Goal: Task Accomplishment & Management: Use online tool/utility

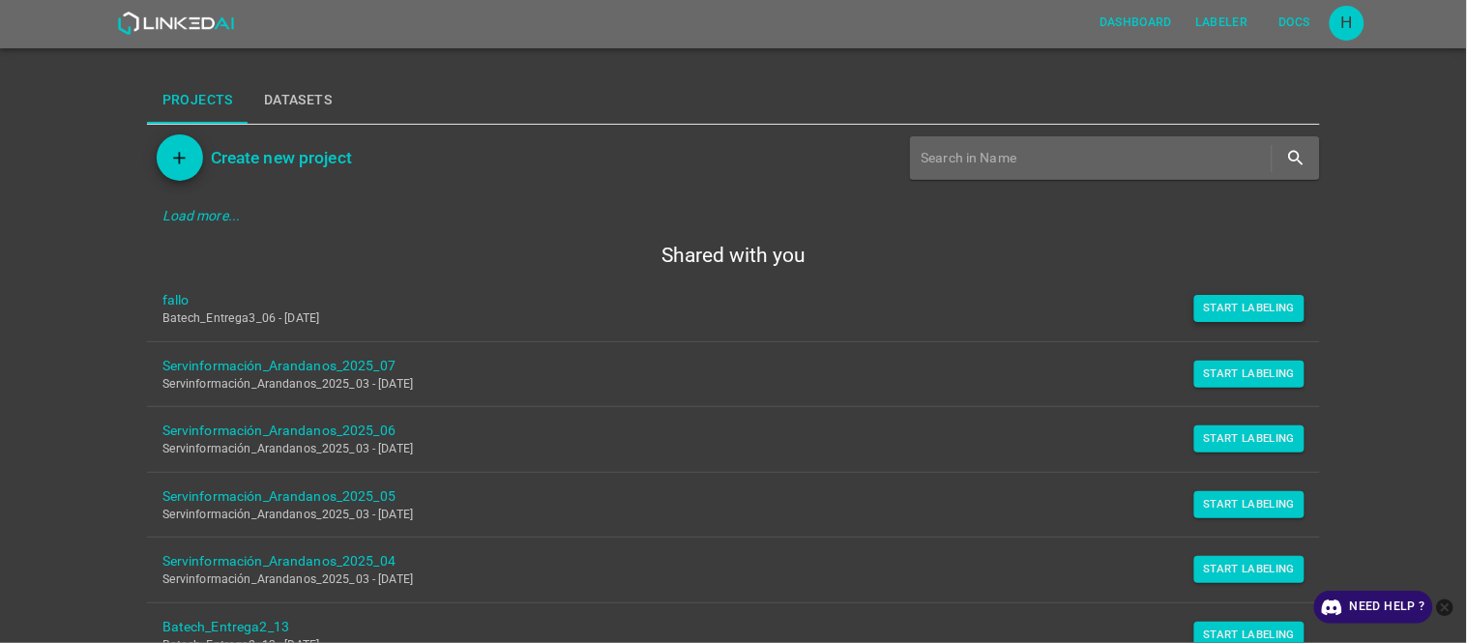
click at [1242, 310] on button "Start Labeling" at bounding box center [1249, 308] width 111 height 27
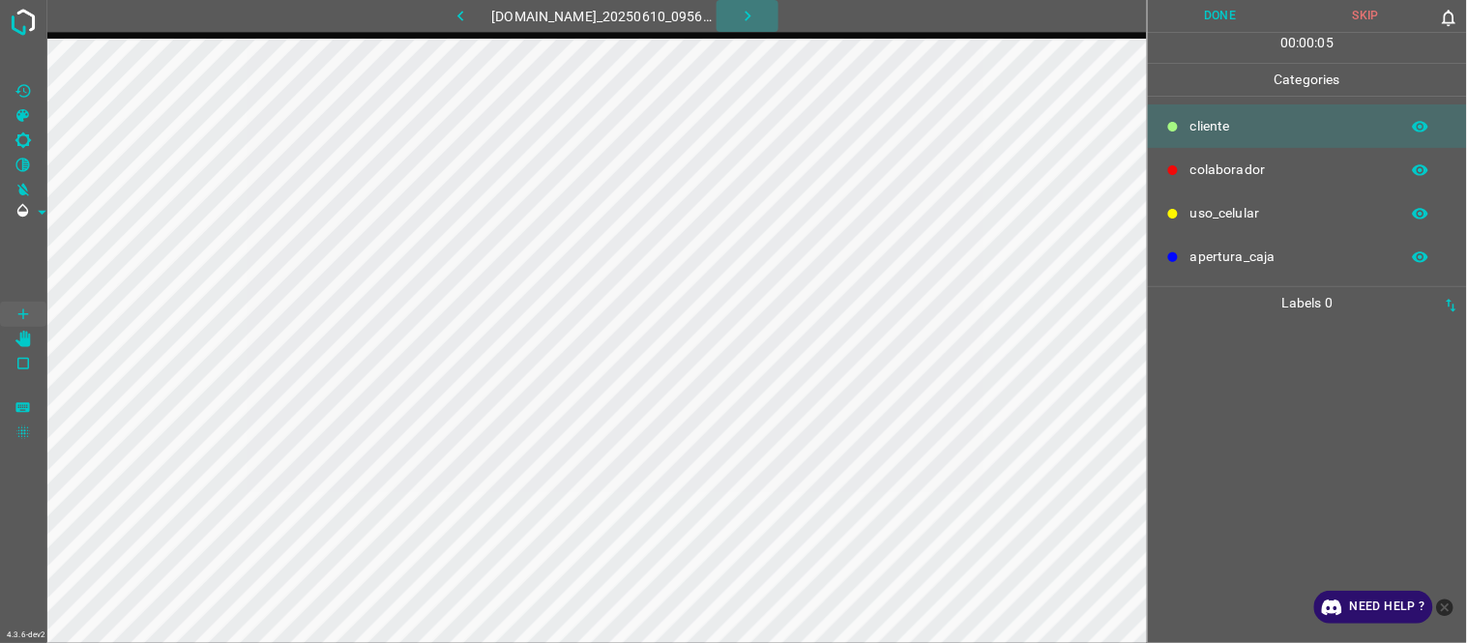
click at [743, 17] on button "button" at bounding box center [748, 16] width 62 height 32
click at [436, 14] on button "button" at bounding box center [460, 16] width 62 height 32
click at [14, 31] on img at bounding box center [23, 22] width 35 height 35
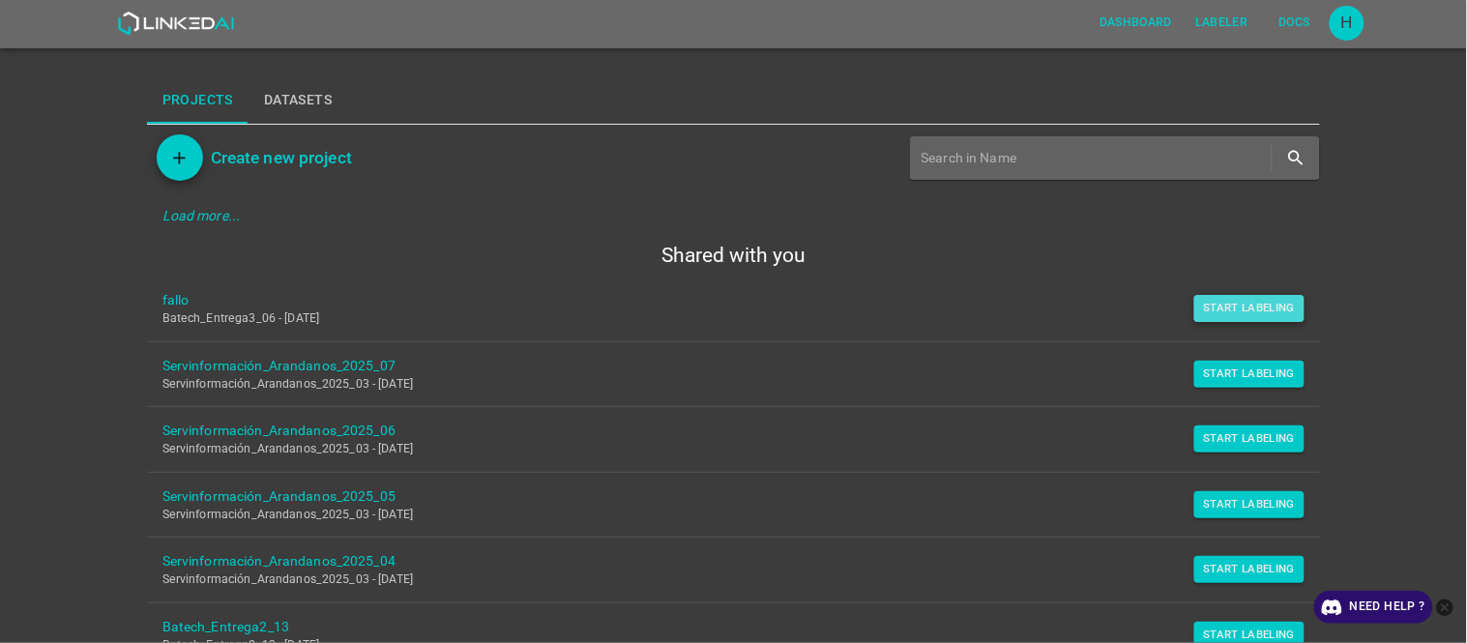
click at [1236, 319] on button "Start Labeling" at bounding box center [1249, 308] width 111 height 27
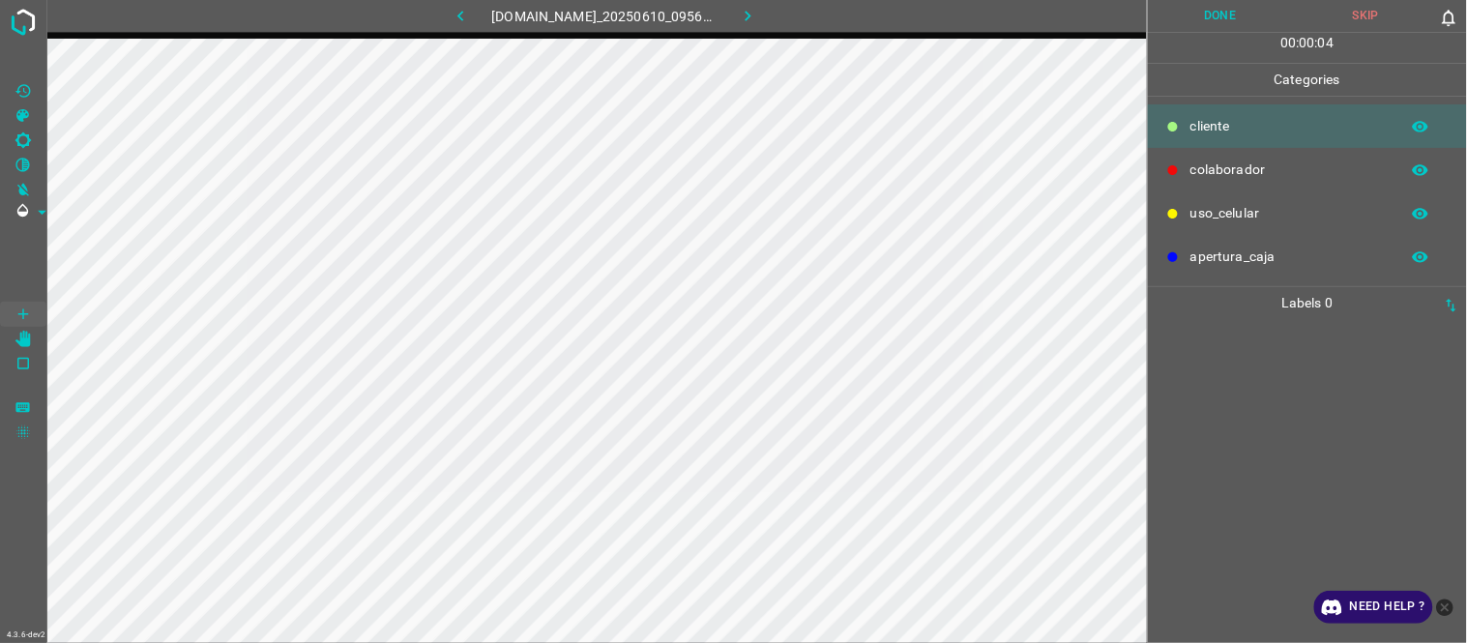
click at [451, 7] on icon "button" at bounding box center [461, 16] width 20 height 20
click at [451, 20] on icon "button" at bounding box center [461, 16] width 20 height 20
click at [1245, 445] on div at bounding box center [1308, 481] width 308 height 324
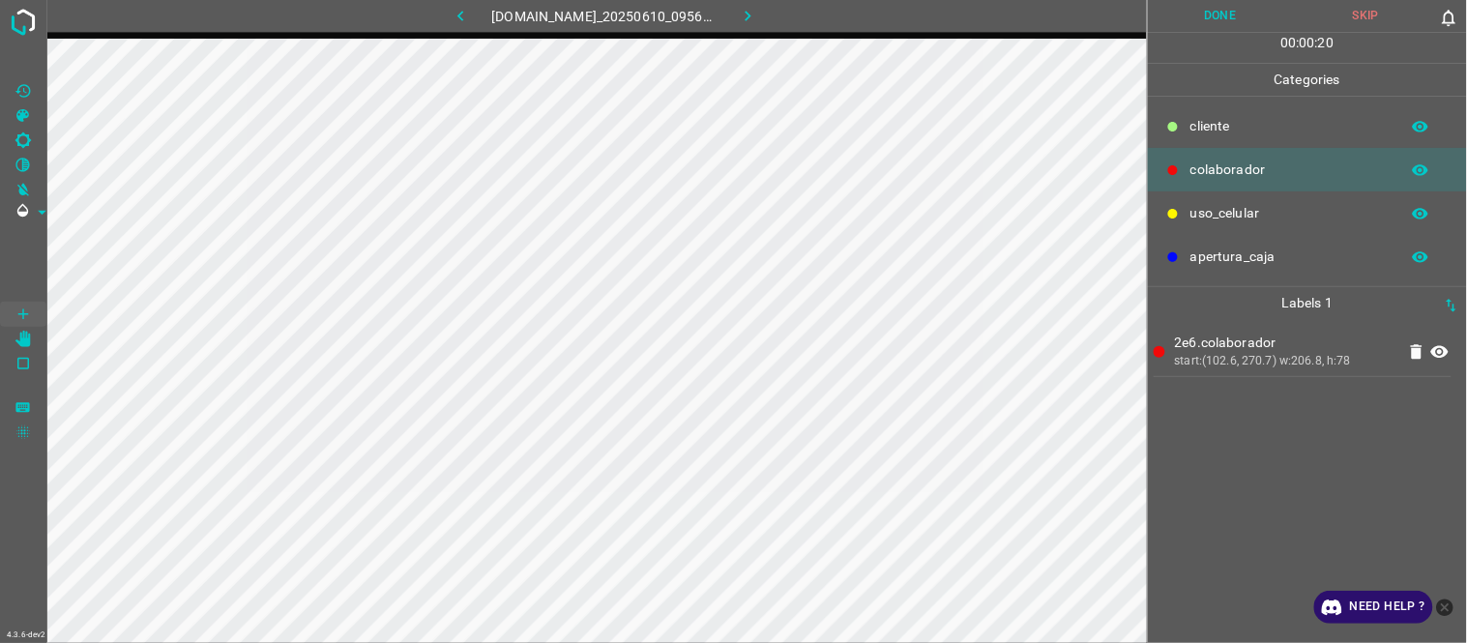
click at [1245, 464] on div "2e6.colaborador start:(102.6, 270.7) w:206.8, h:78" at bounding box center [1308, 481] width 308 height 324
click at [1241, 27] on button "Done" at bounding box center [1221, 16] width 146 height 32
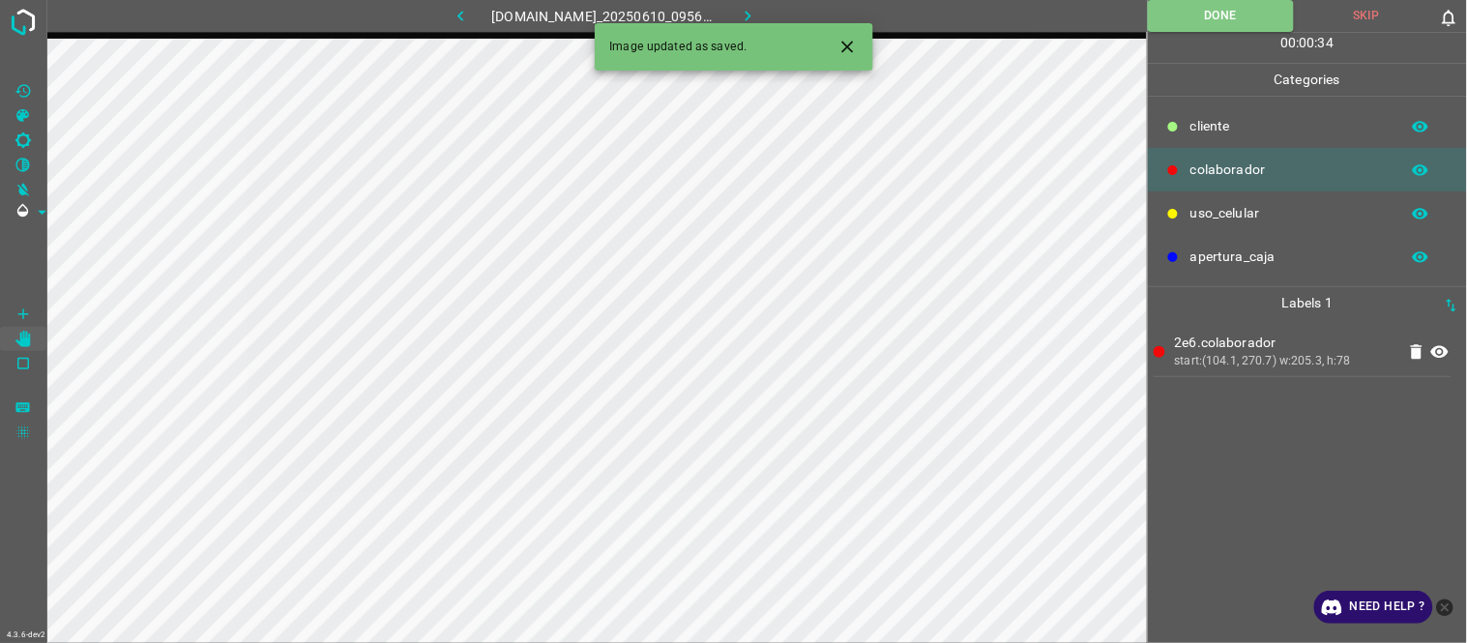
click at [752, 16] on icon "button" at bounding box center [748, 16] width 20 height 20
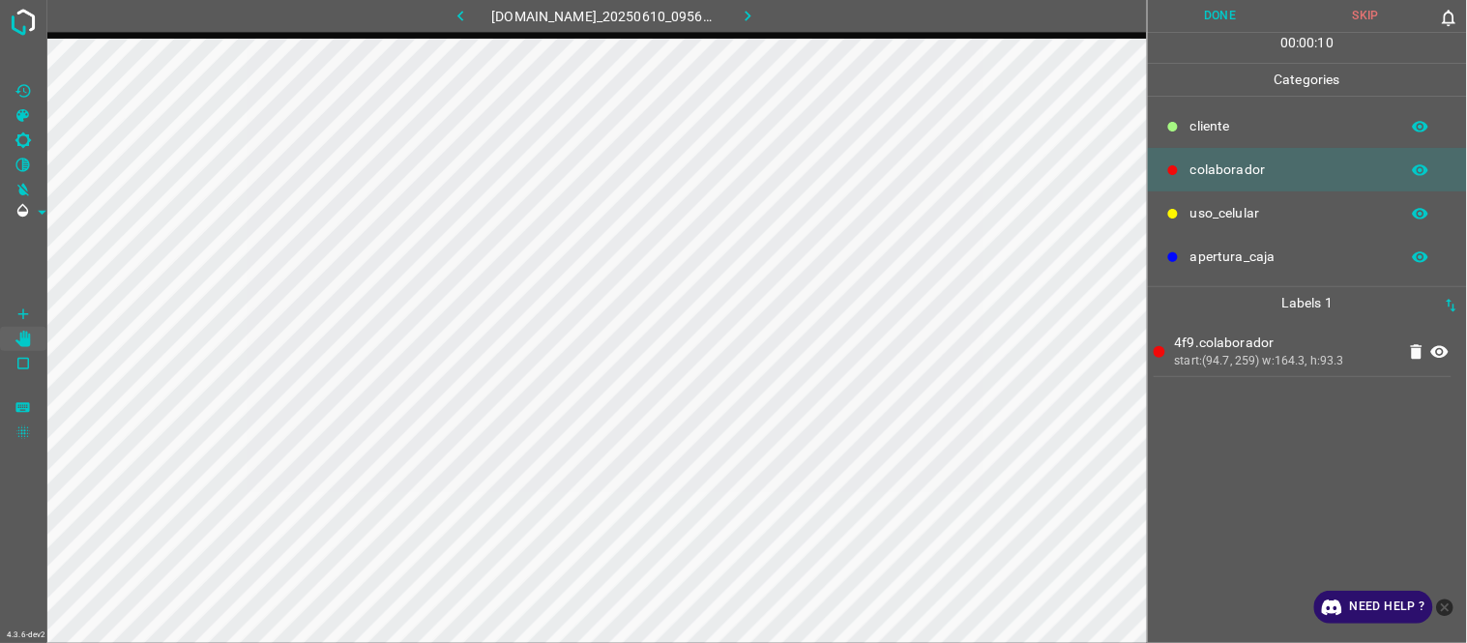
click at [1279, 464] on div "4f9.colaborador start:(94.7, 259) w:164.3, h:93.3" at bounding box center [1308, 481] width 308 height 324
click at [1200, 15] on button "Done" at bounding box center [1221, 16] width 146 height 32
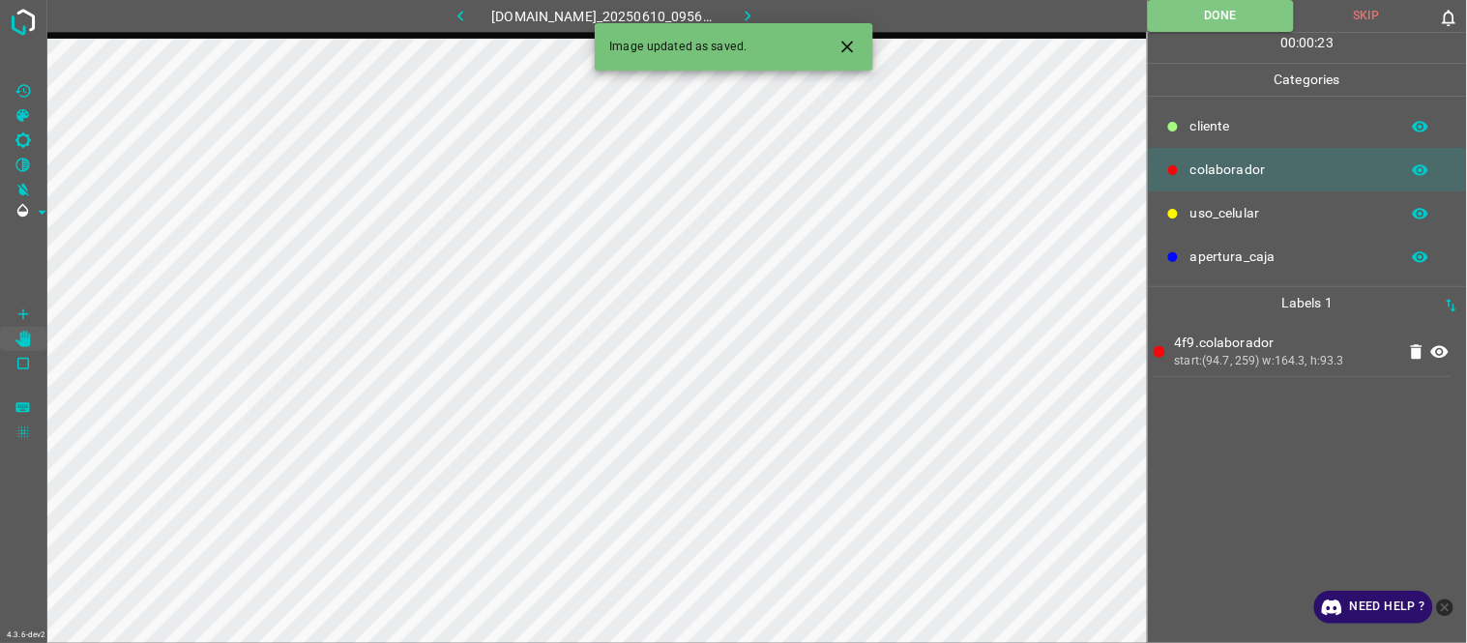
click at [752, 13] on icon "button" at bounding box center [748, 16] width 20 height 20
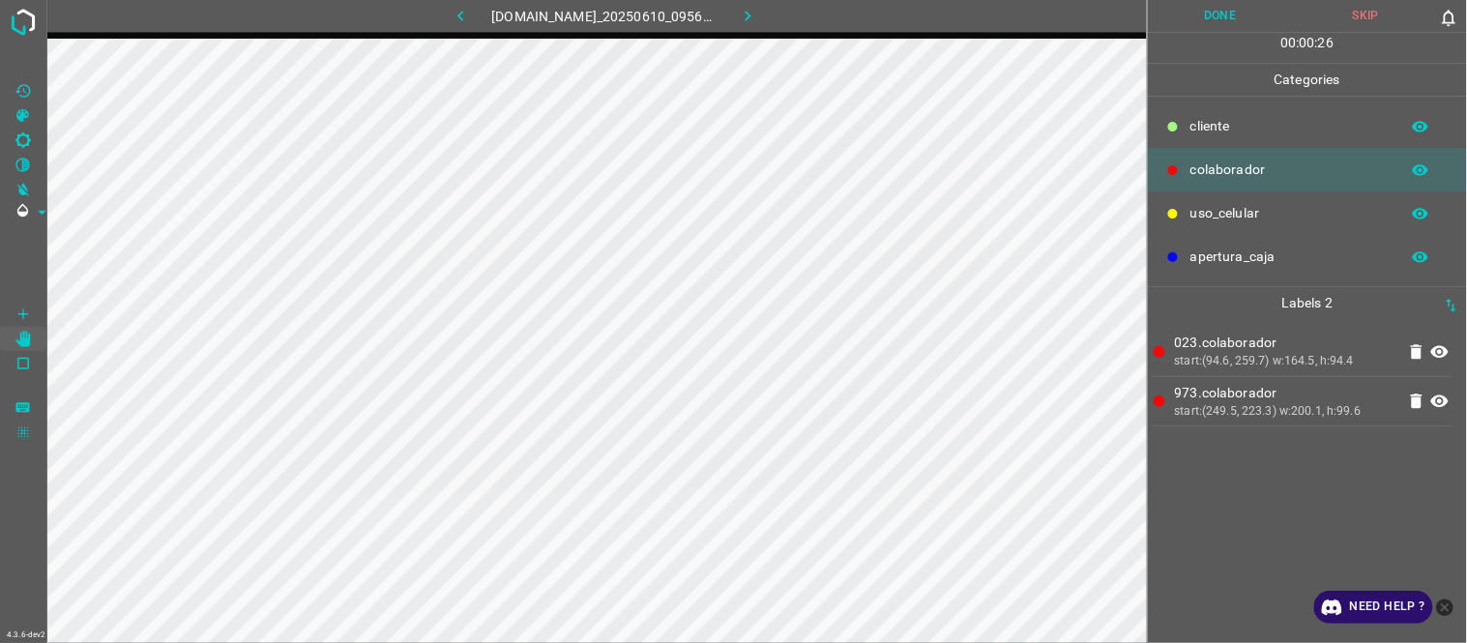
click at [1215, 23] on button "Done" at bounding box center [1221, 16] width 146 height 32
click at [755, 11] on icon "button" at bounding box center [748, 16] width 20 height 20
click at [1178, 25] on button "Done" at bounding box center [1221, 16] width 146 height 32
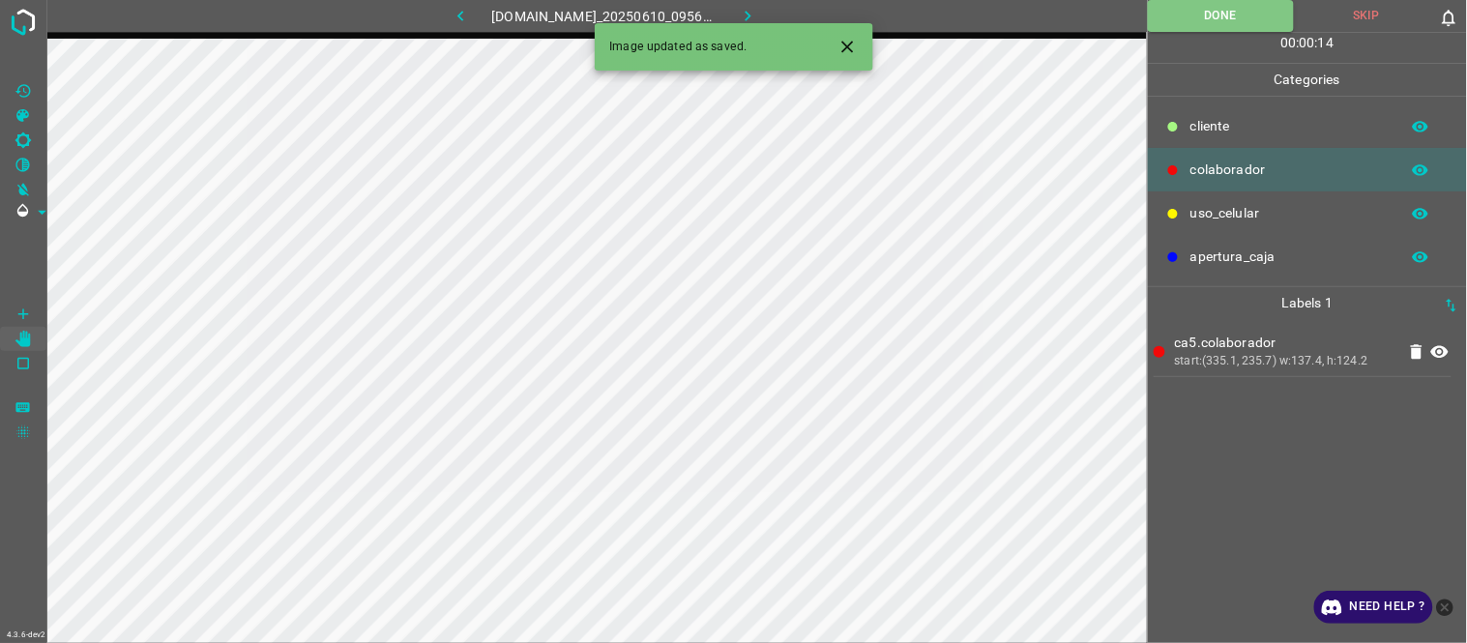
click at [758, 13] on icon "button" at bounding box center [748, 16] width 20 height 20
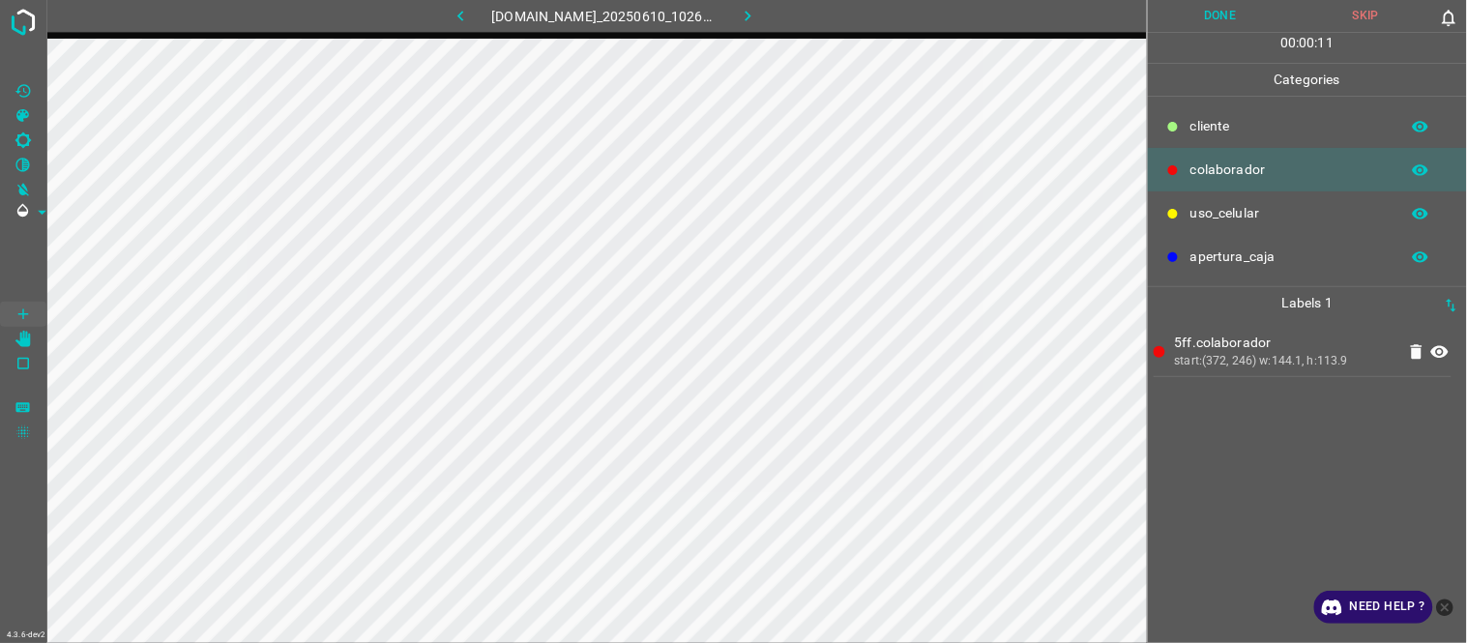
click at [1447, 352] on icon at bounding box center [1439, 351] width 17 height 13
click at [1447, 352] on icon at bounding box center [1439, 351] width 17 height 15
click at [1230, 6] on button "Done" at bounding box center [1221, 16] width 146 height 32
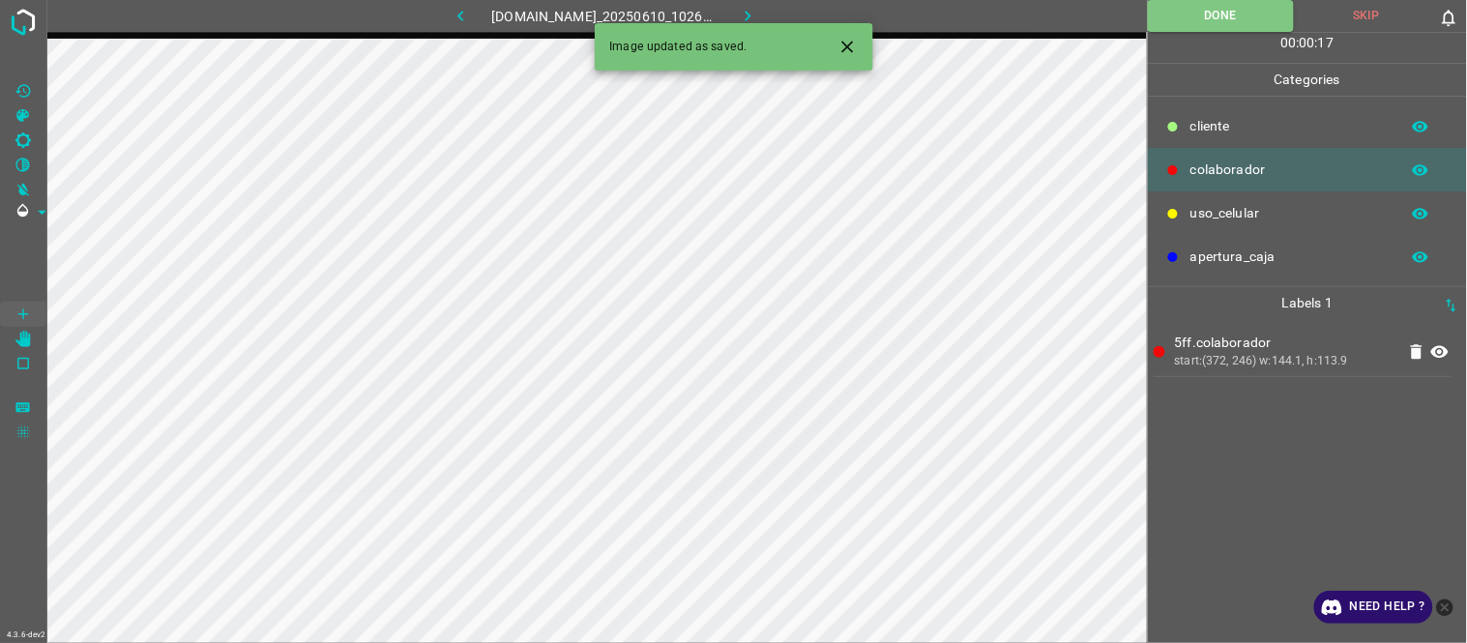
click at [758, 13] on icon "button" at bounding box center [748, 16] width 20 height 20
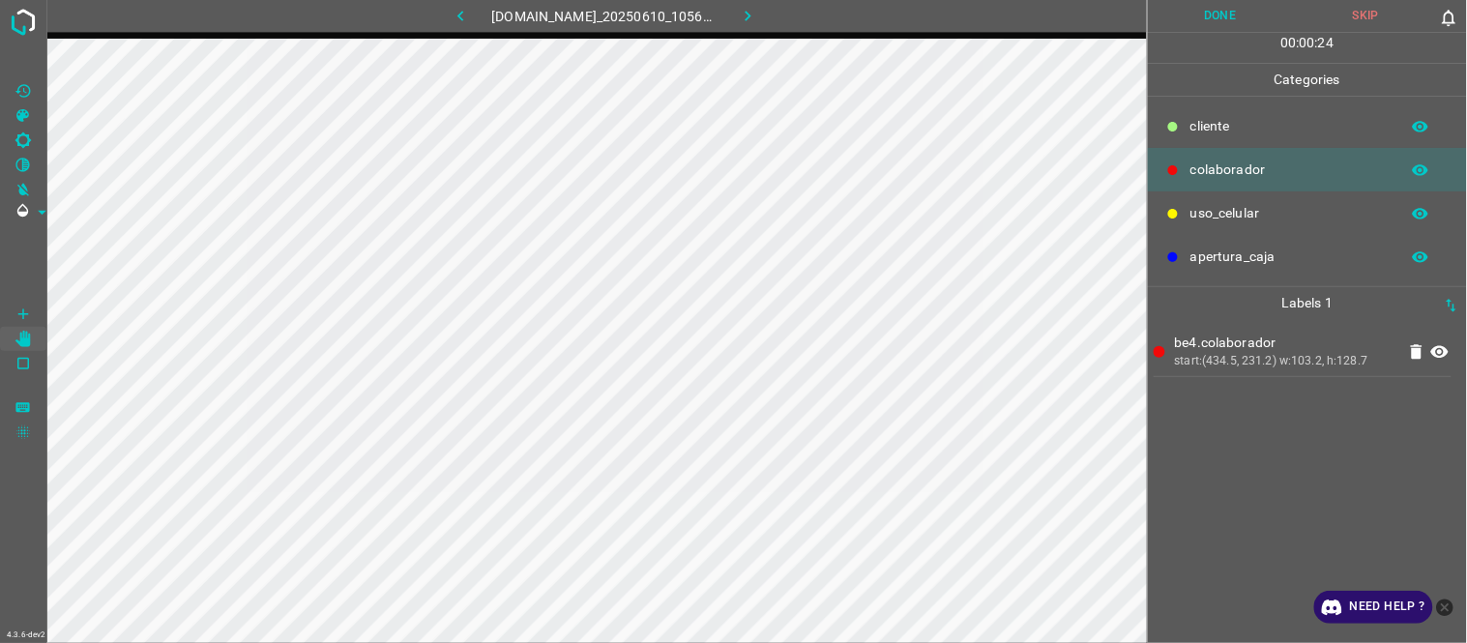
click at [1215, 19] on button "Done" at bounding box center [1221, 16] width 146 height 32
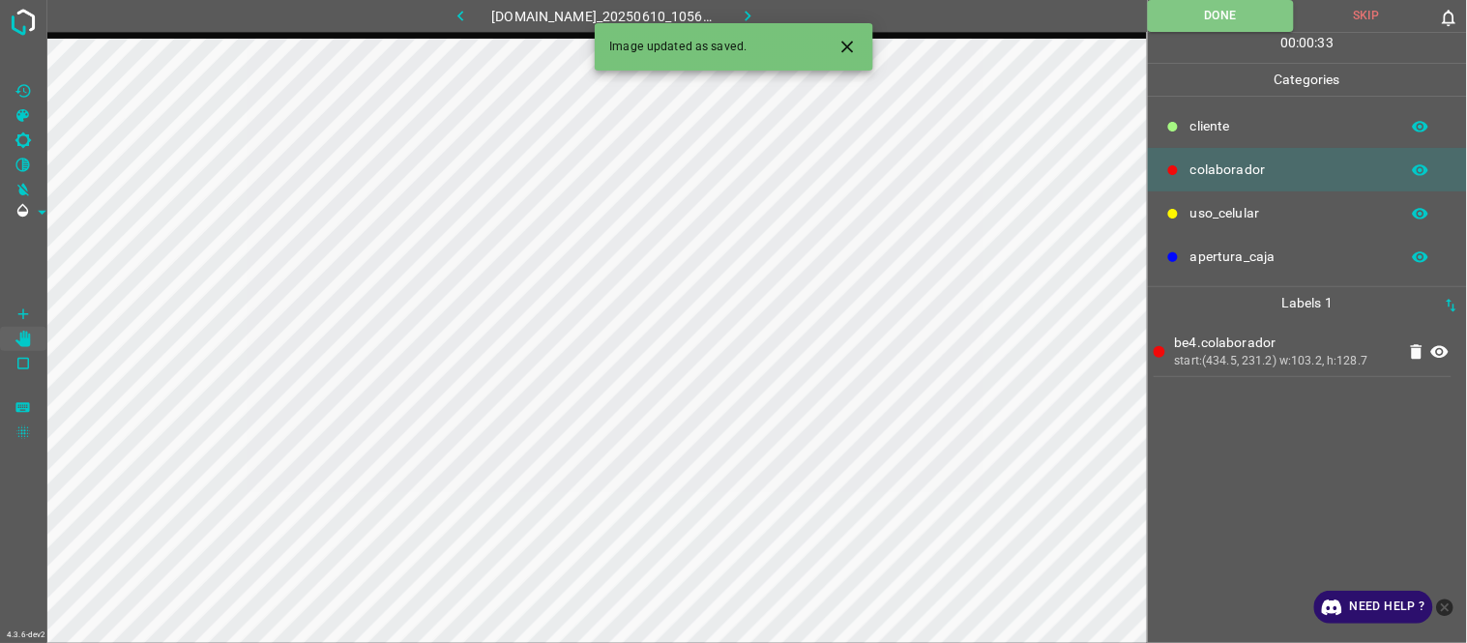
drag, startPoint x: 757, startPoint y: 12, endPoint x: 594, endPoint y: 22, distance: 163.8
click at [757, 12] on icon "button" at bounding box center [748, 16] width 20 height 20
click at [1250, 440] on div at bounding box center [1308, 481] width 308 height 324
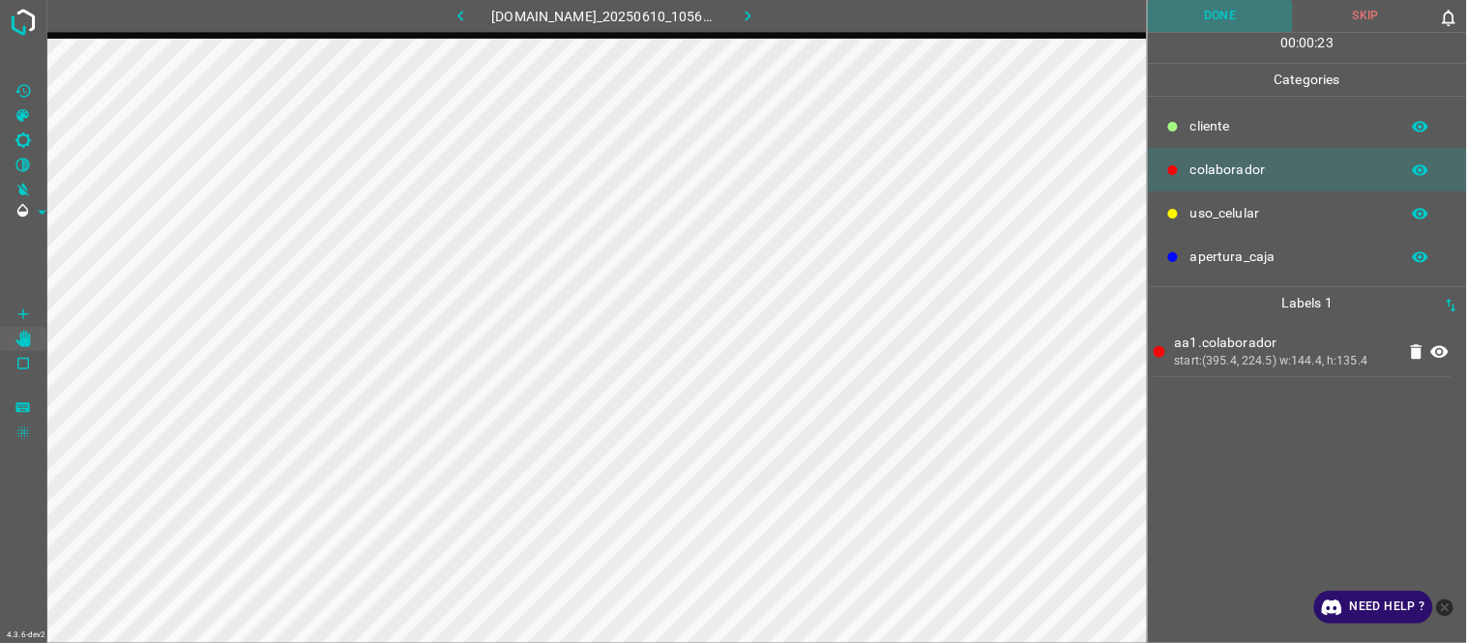
click at [1211, 19] on button "Done" at bounding box center [1221, 16] width 146 height 32
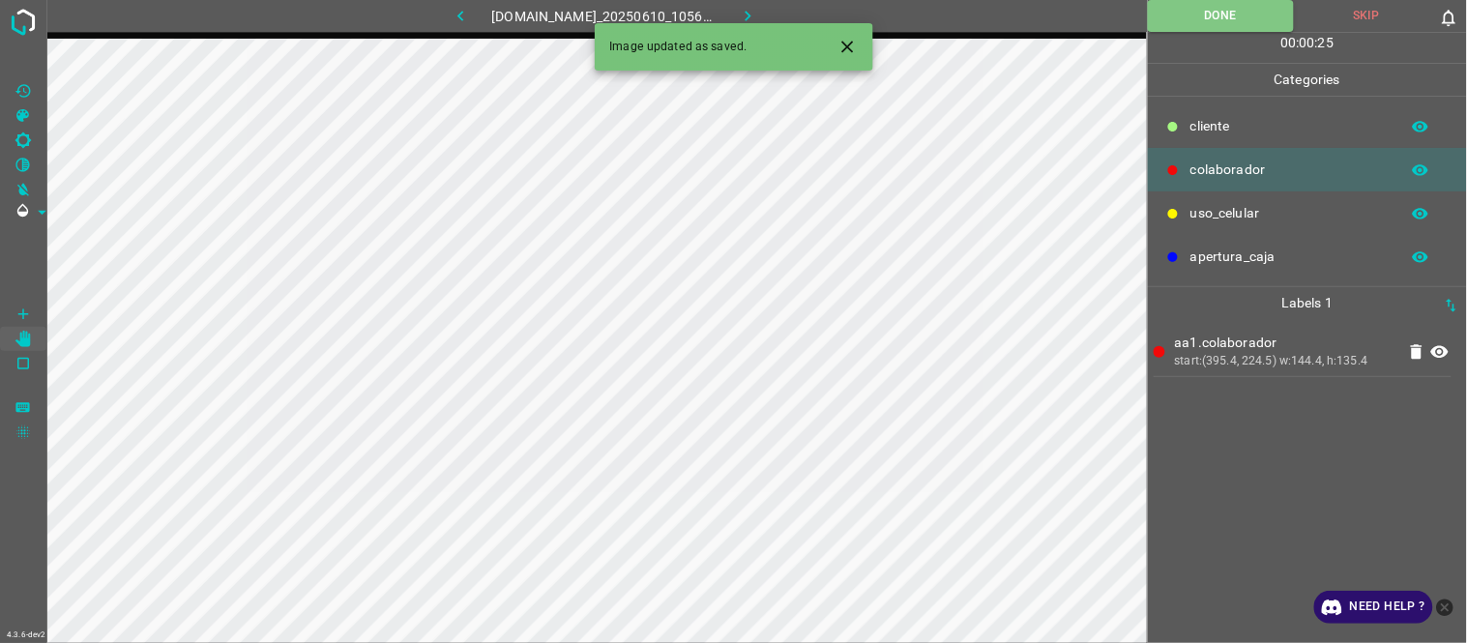
click at [758, 16] on icon "button" at bounding box center [748, 16] width 20 height 20
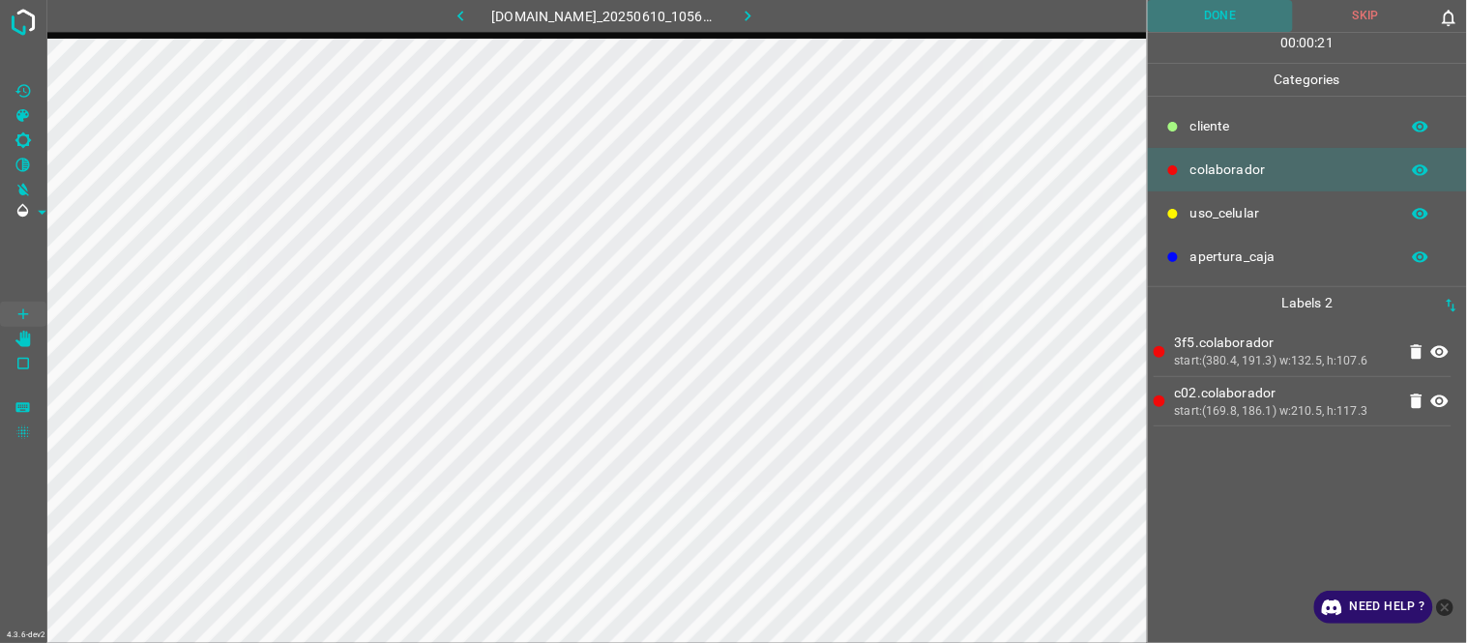
click at [1209, 8] on button "Done" at bounding box center [1221, 16] width 146 height 32
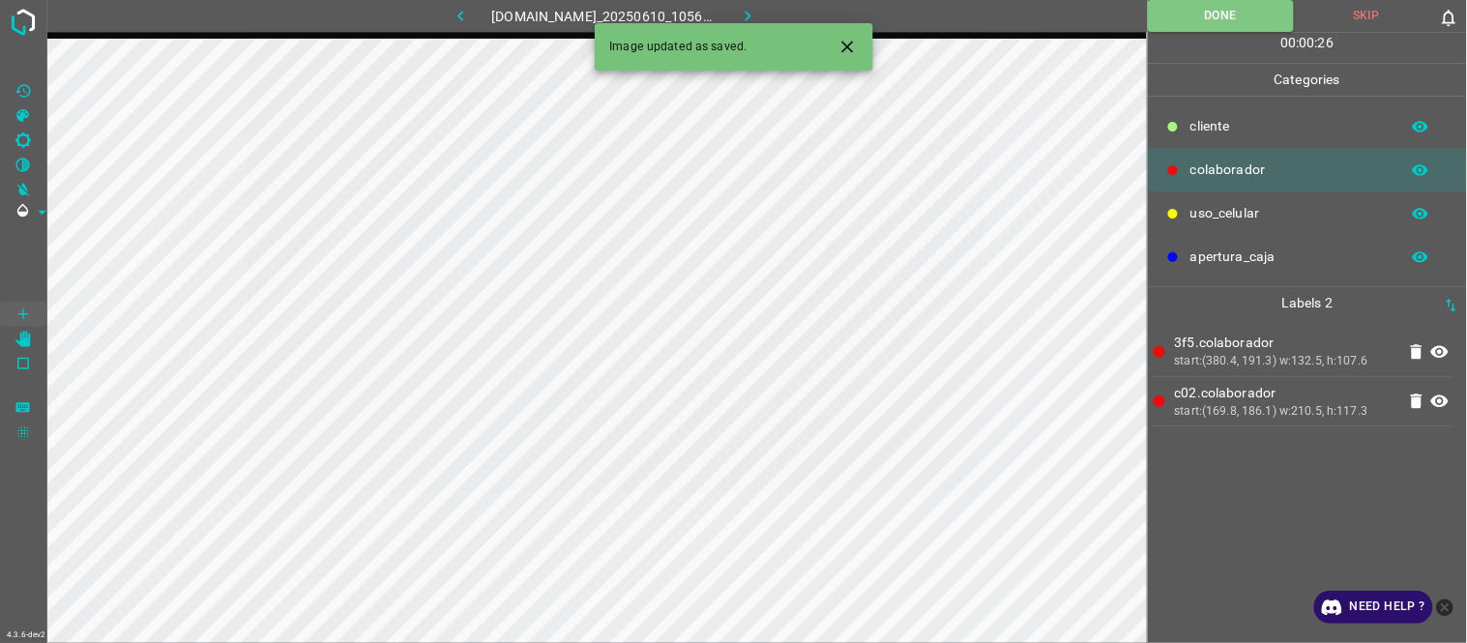
click at [758, 15] on icon "button" at bounding box center [748, 16] width 20 height 20
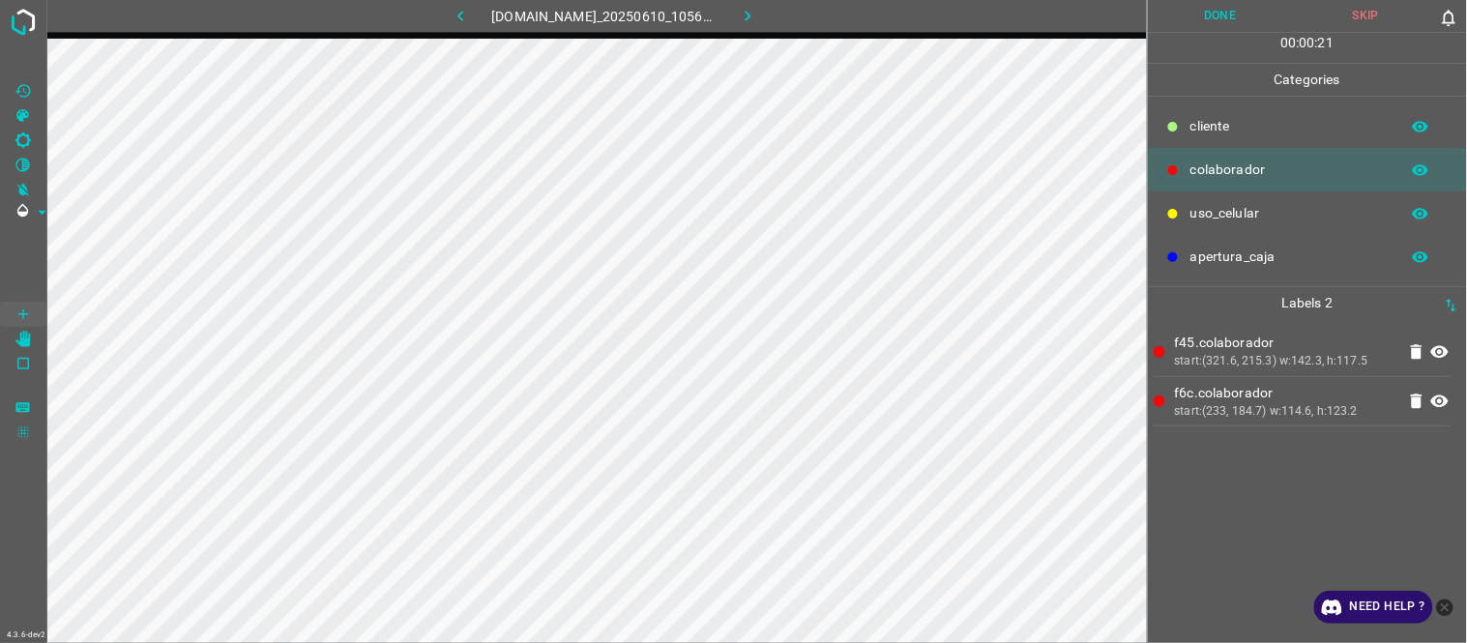
click at [1239, 15] on button "Done" at bounding box center [1221, 16] width 146 height 32
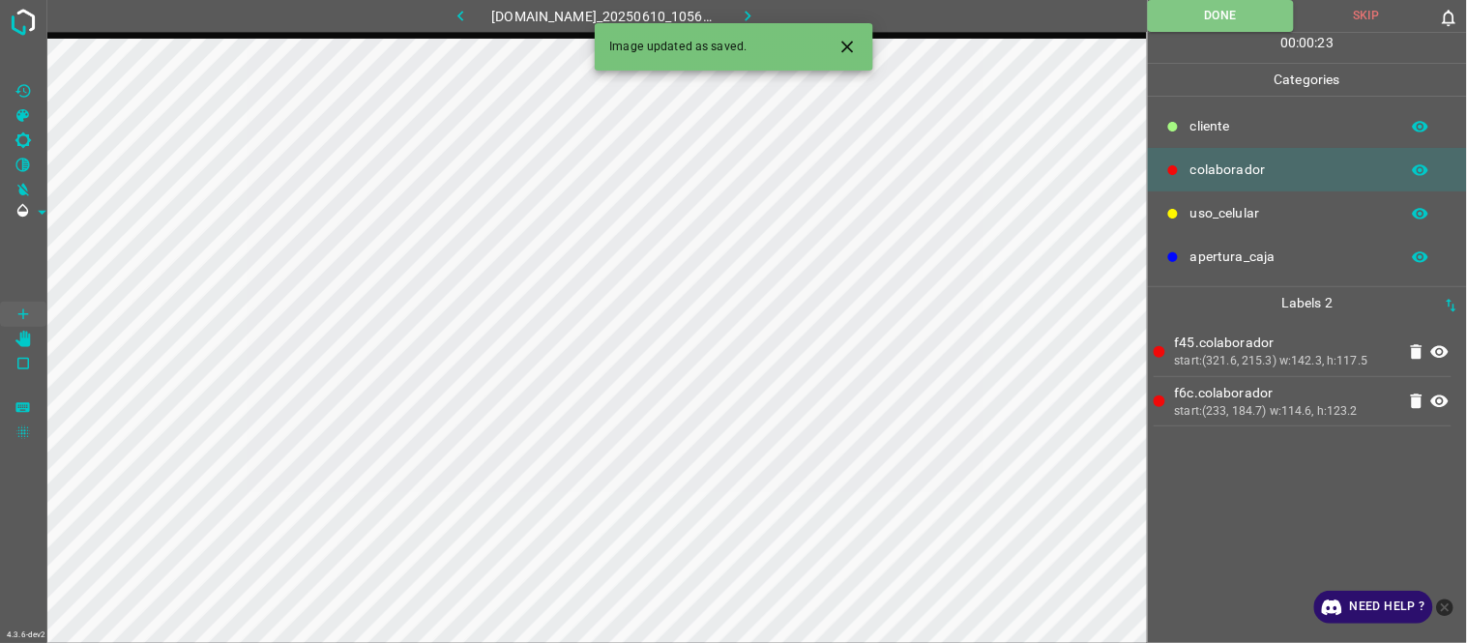
click at [750, 15] on icon "button" at bounding box center [748, 16] width 6 height 11
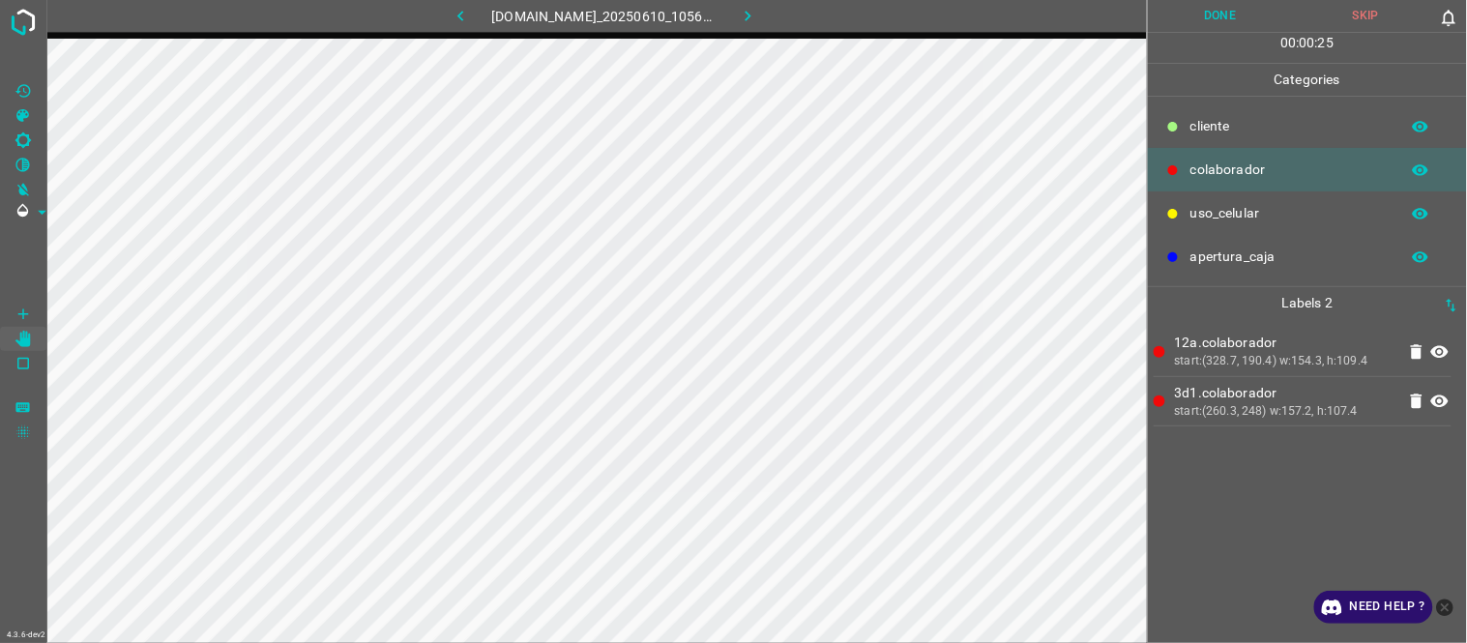
click at [1217, 21] on button "Done" at bounding box center [1221, 16] width 146 height 32
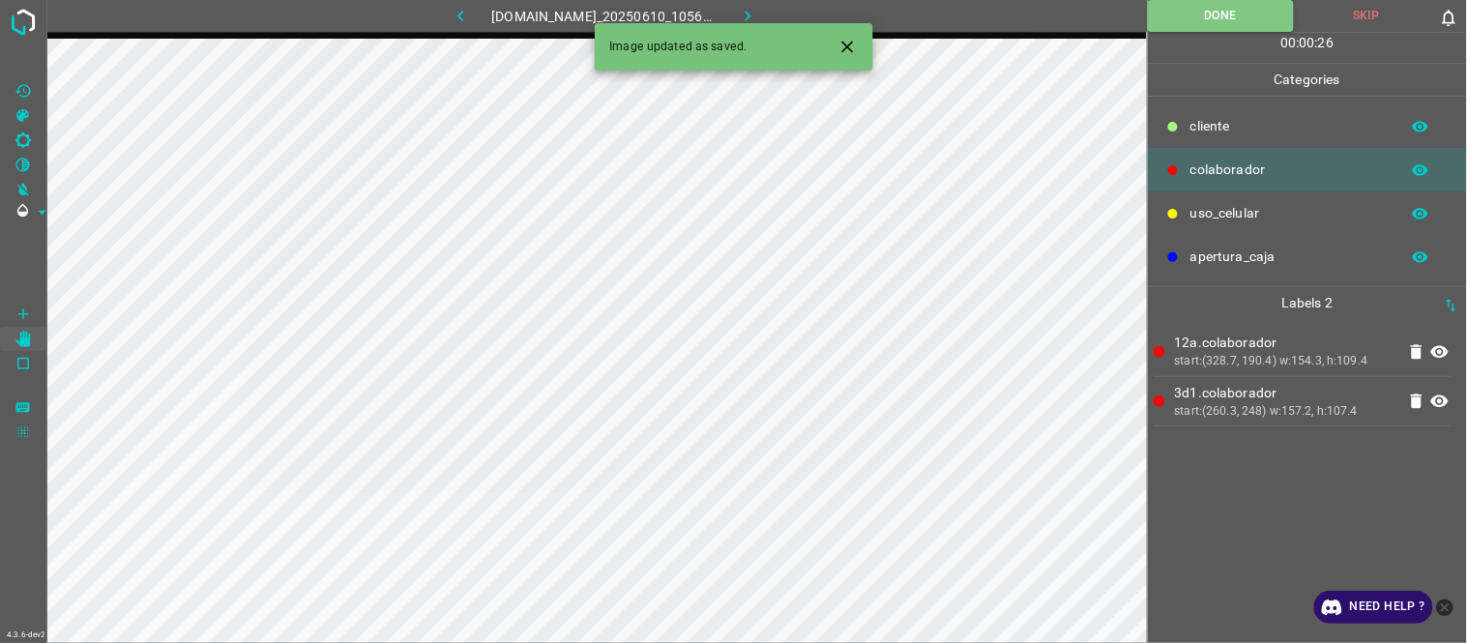
click at [755, 11] on icon "button" at bounding box center [748, 16] width 20 height 20
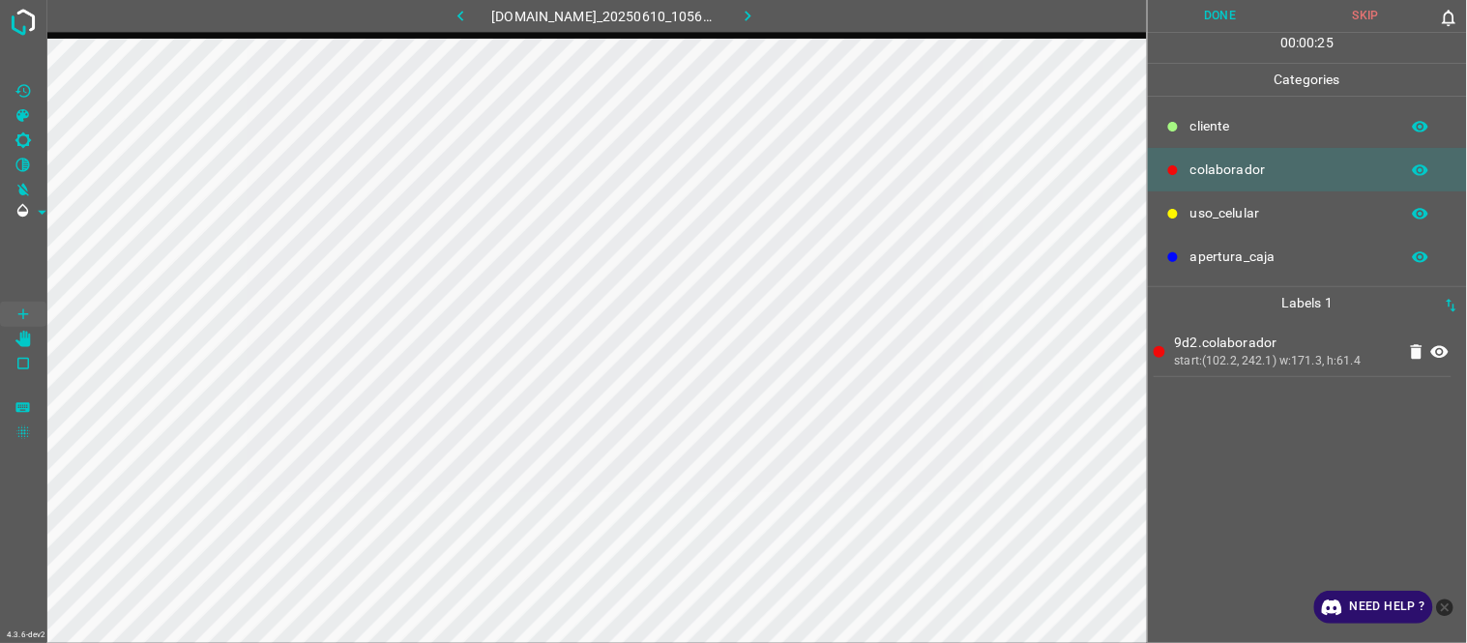
click at [1202, 17] on button "Done" at bounding box center [1221, 16] width 146 height 32
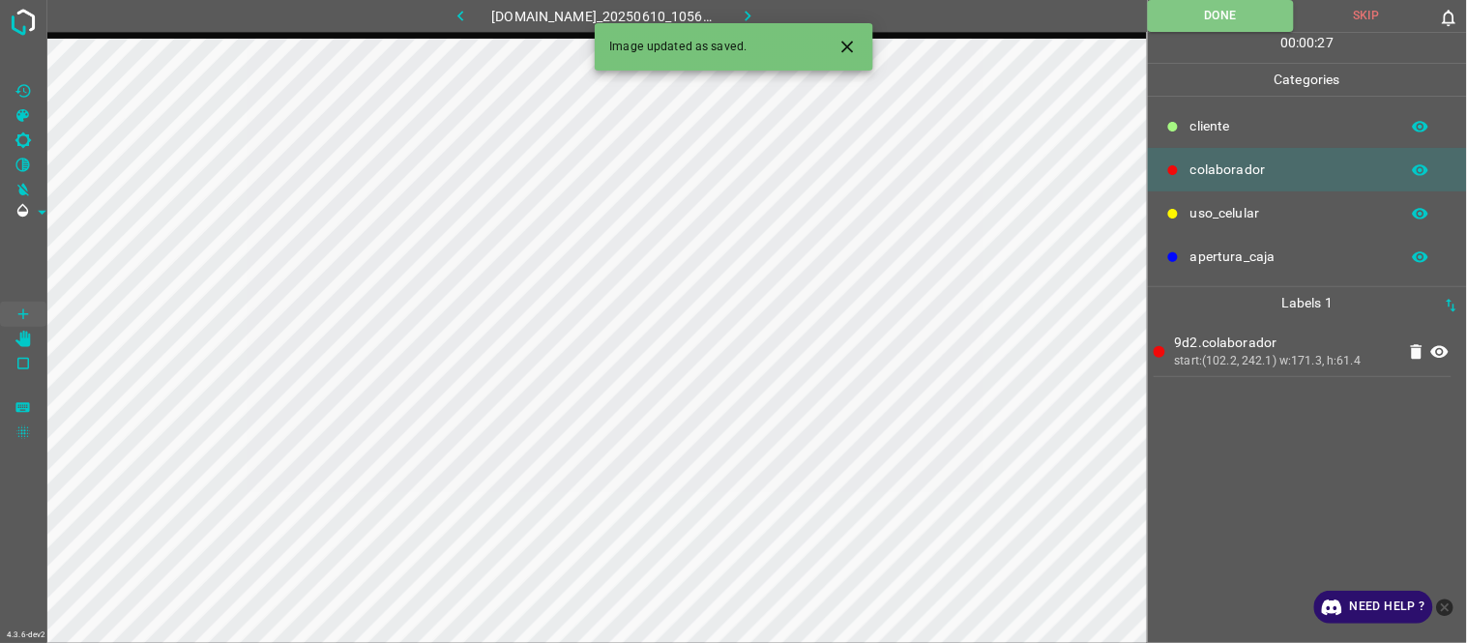
click at [779, 10] on button "button" at bounding box center [748, 16] width 62 height 32
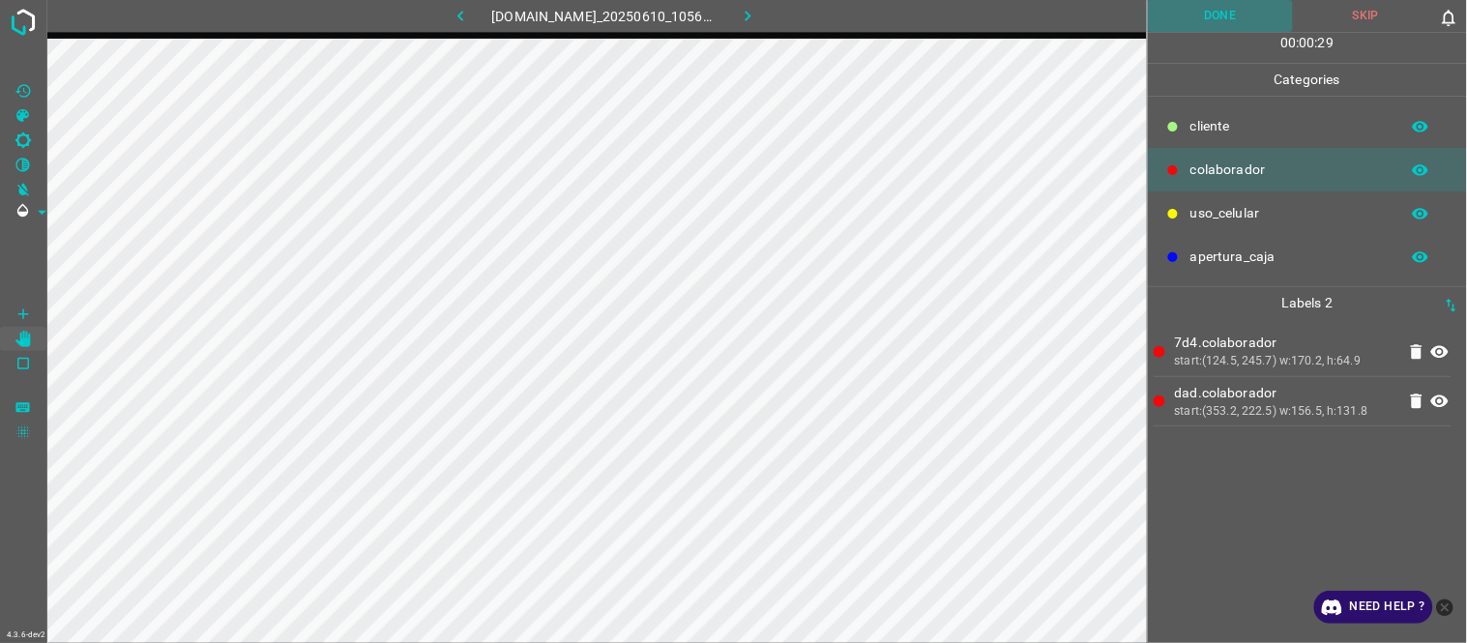
click at [1195, 12] on button "Done" at bounding box center [1221, 16] width 146 height 32
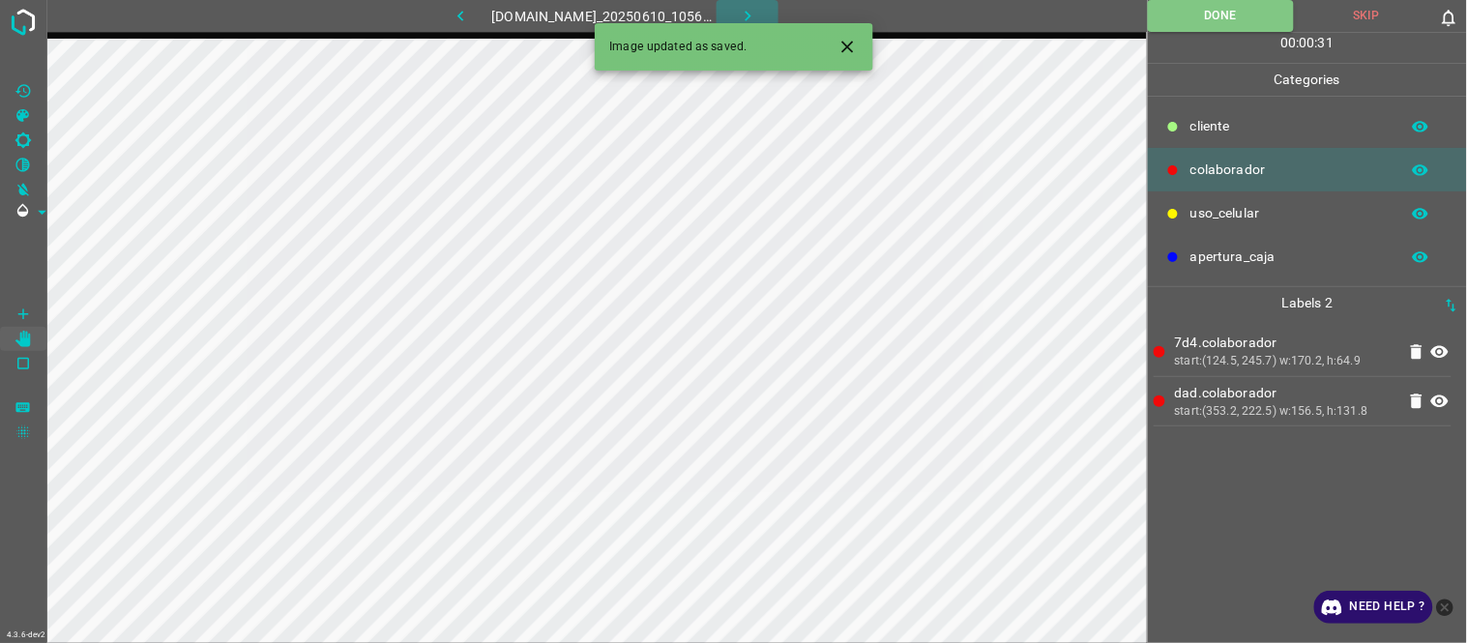
click at [750, 12] on icon "button" at bounding box center [748, 16] width 6 height 11
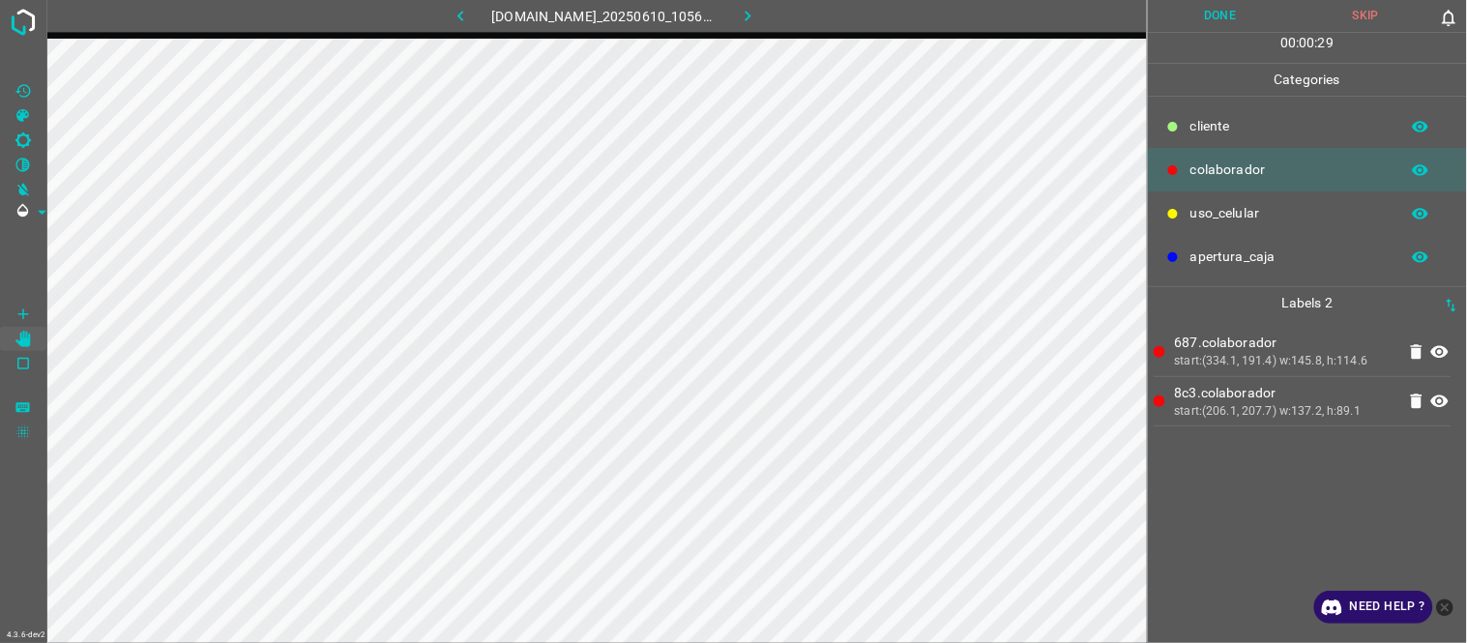
click at [1243, 7] on button "Done" at bounding box center [1221, 16] width 146 height 32
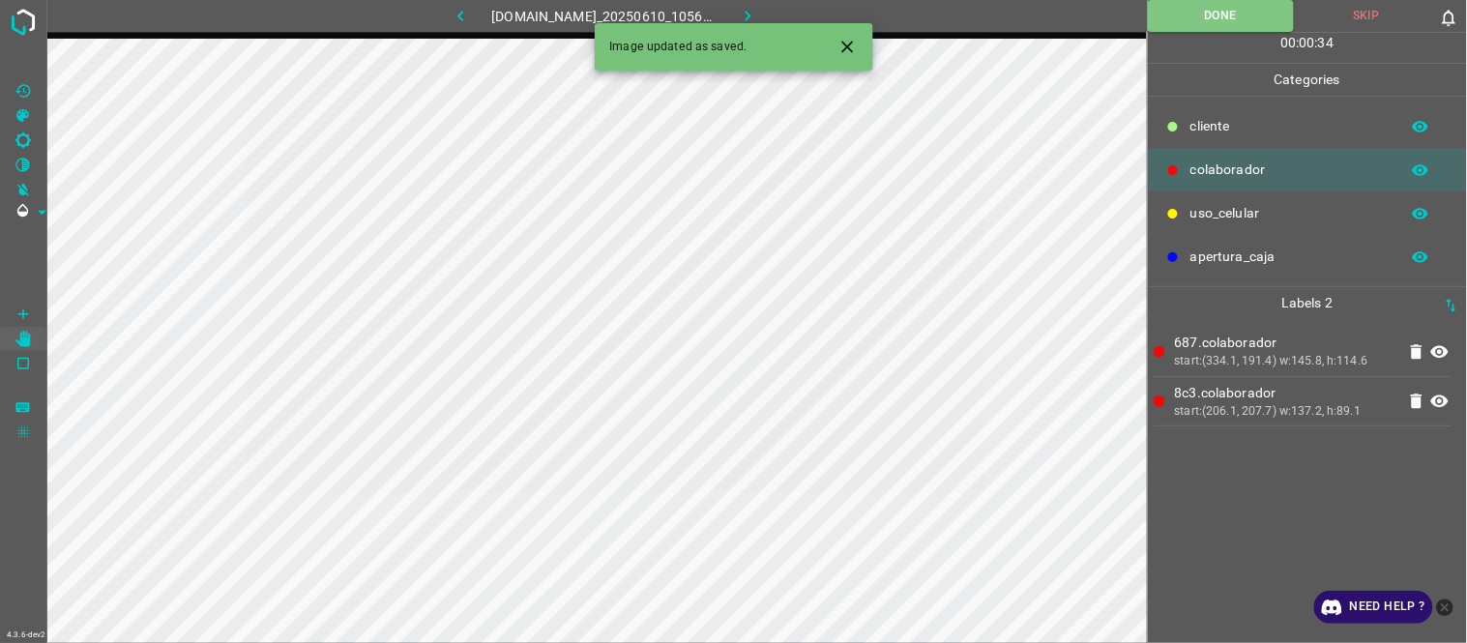
click at [758, 14] on icon "button" at bounding box center [748, 16] width 20 height 20
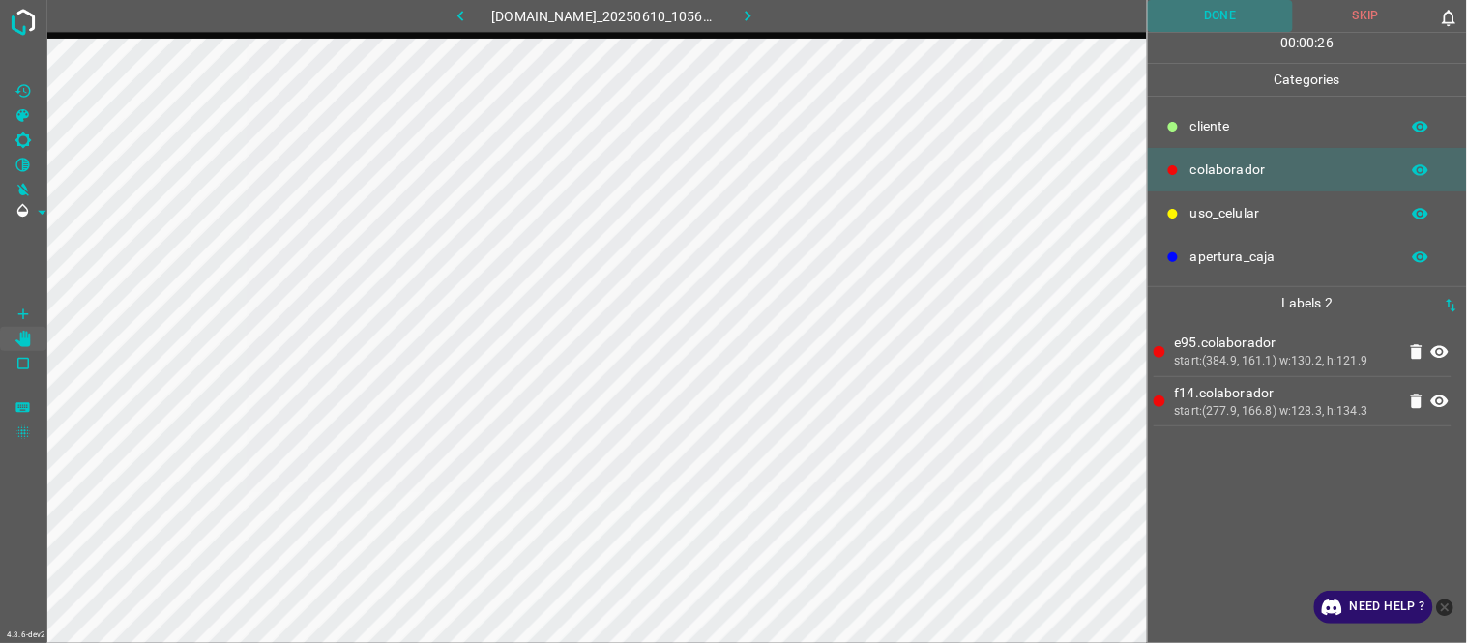
click at [1211, 24] on button "Done" at bounding box center [1221, 16] width 146 height 32
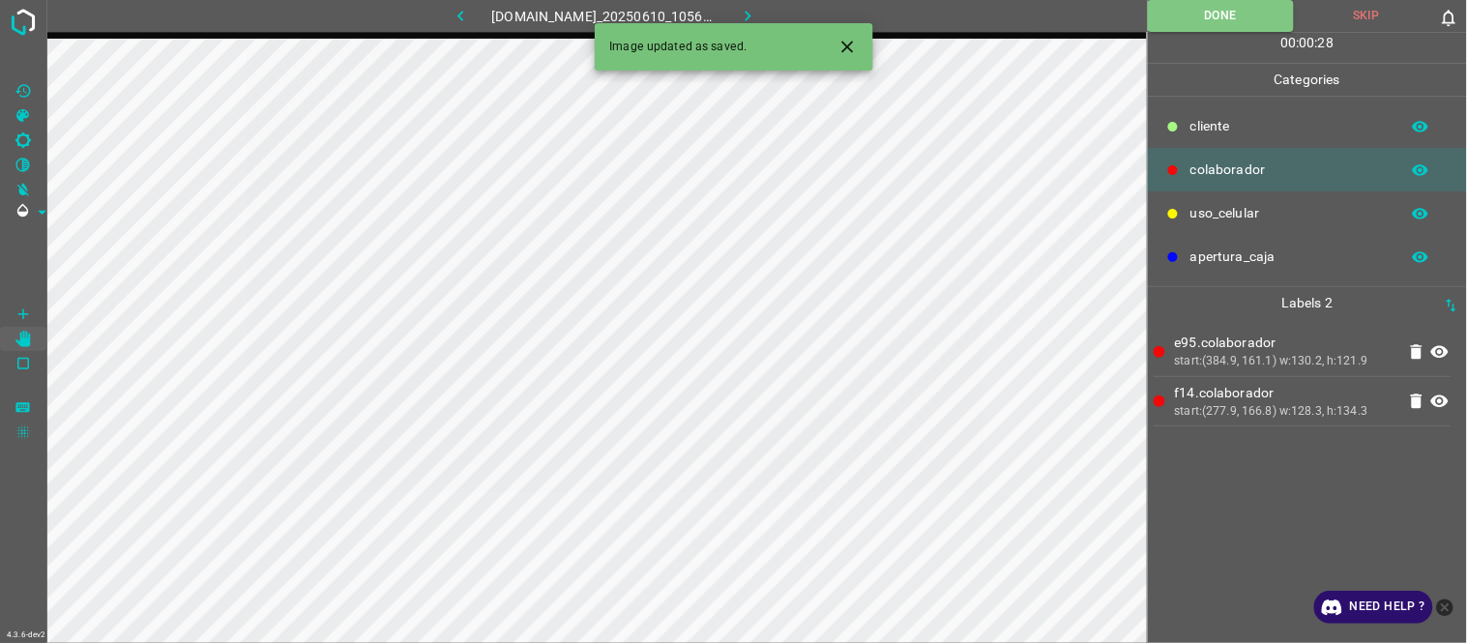
click at [752, 6] on icon "button" at bounding box center [748, 16] width 20 height 20
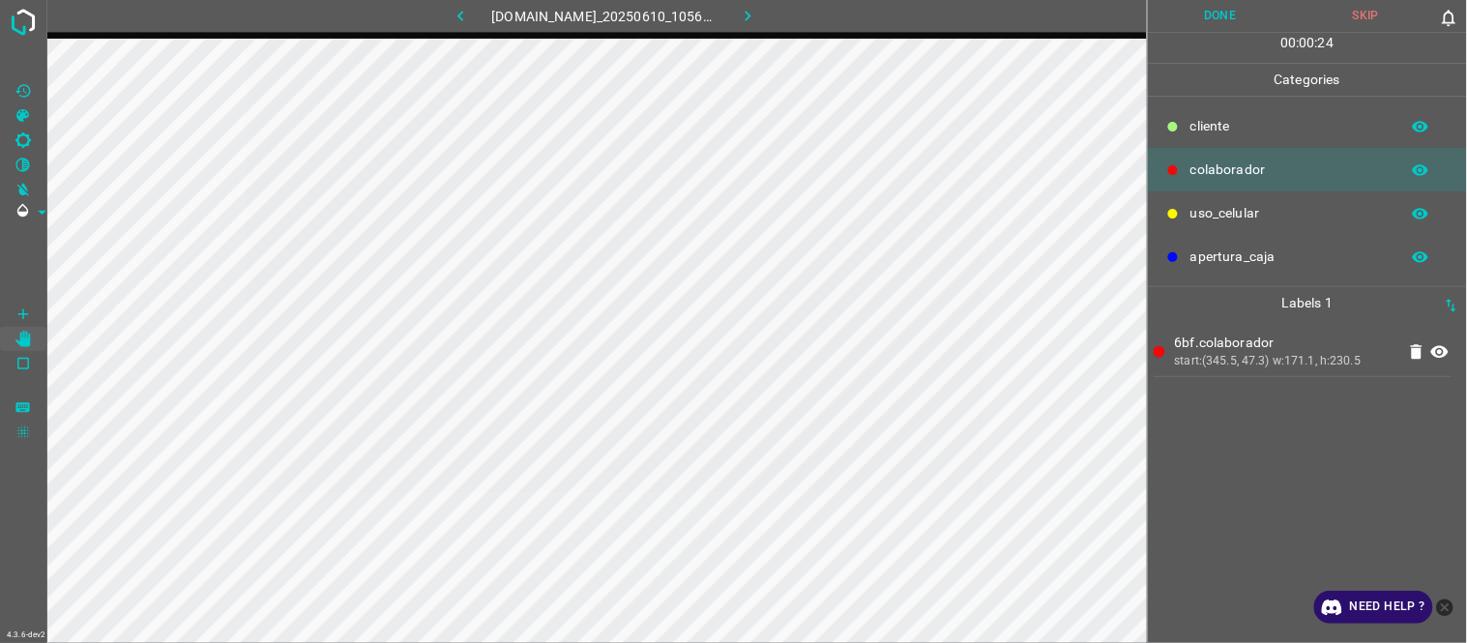
click at [1251, 20] on button "Done" at bounding box center [1221, 16] width 146 height 32
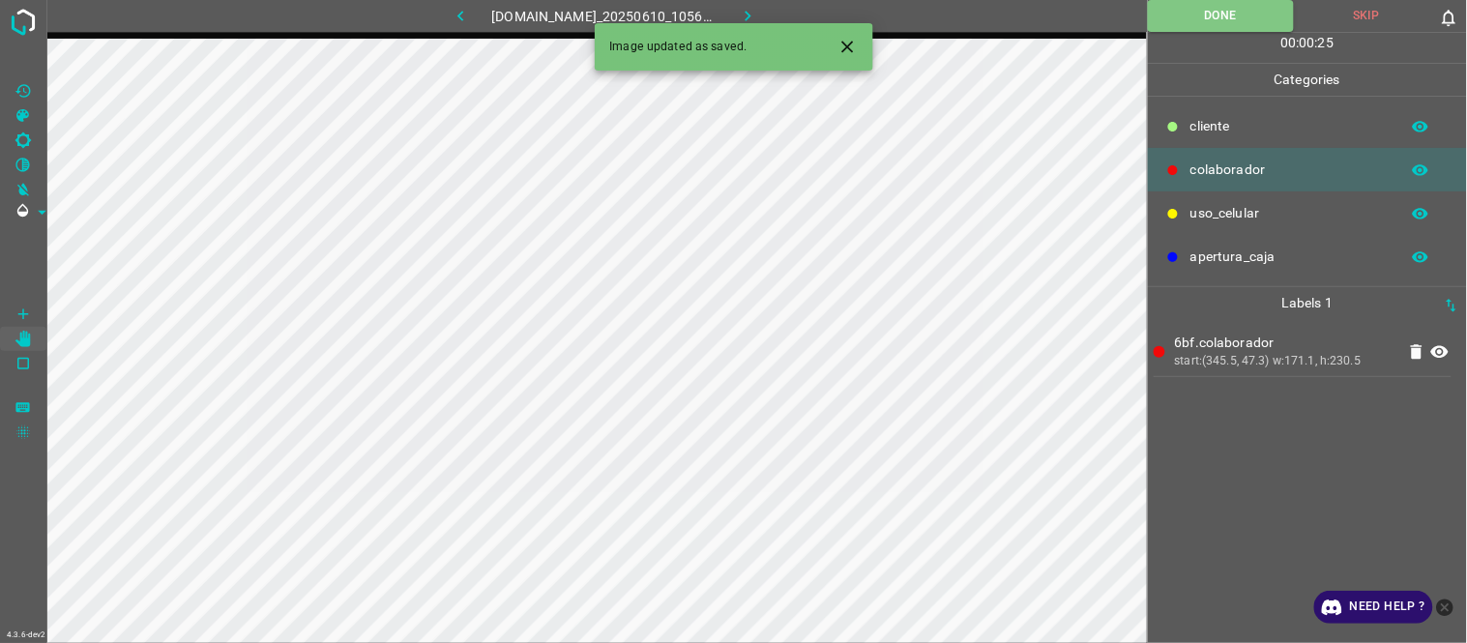
click at [779, 5] on button "button" at bounding box center [748, 16] width 62 height 32
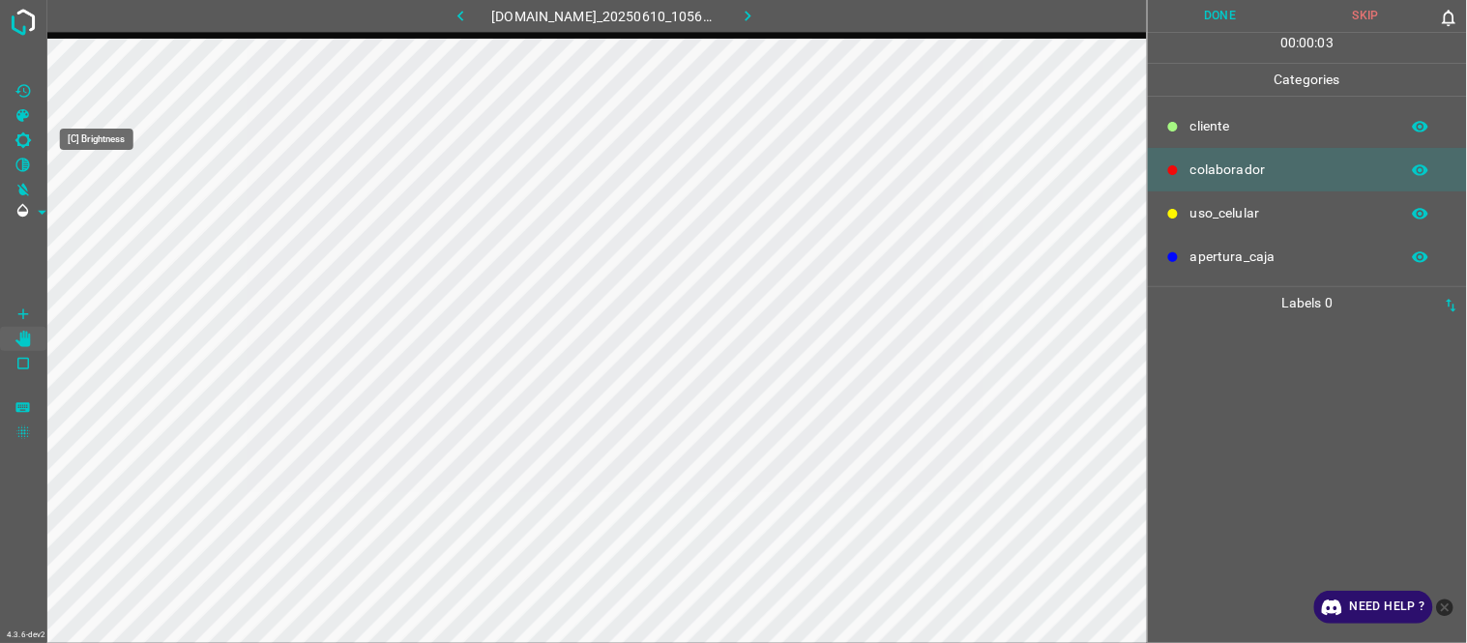
click at [31, 140] on icon "[C] Brightness" at bounding box center [23, 140] width 17 height 17
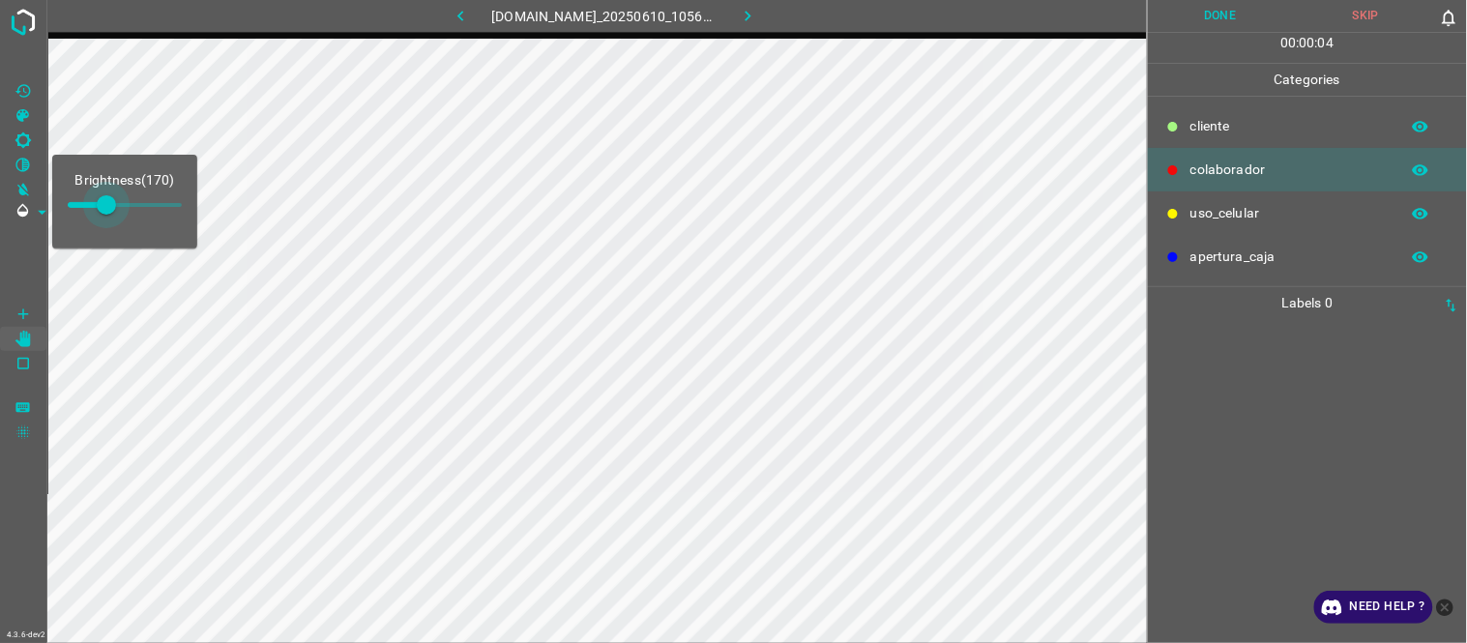
type input "203"
click at [114, 207] on span at bounding box center [113, 204] width 19 height 19
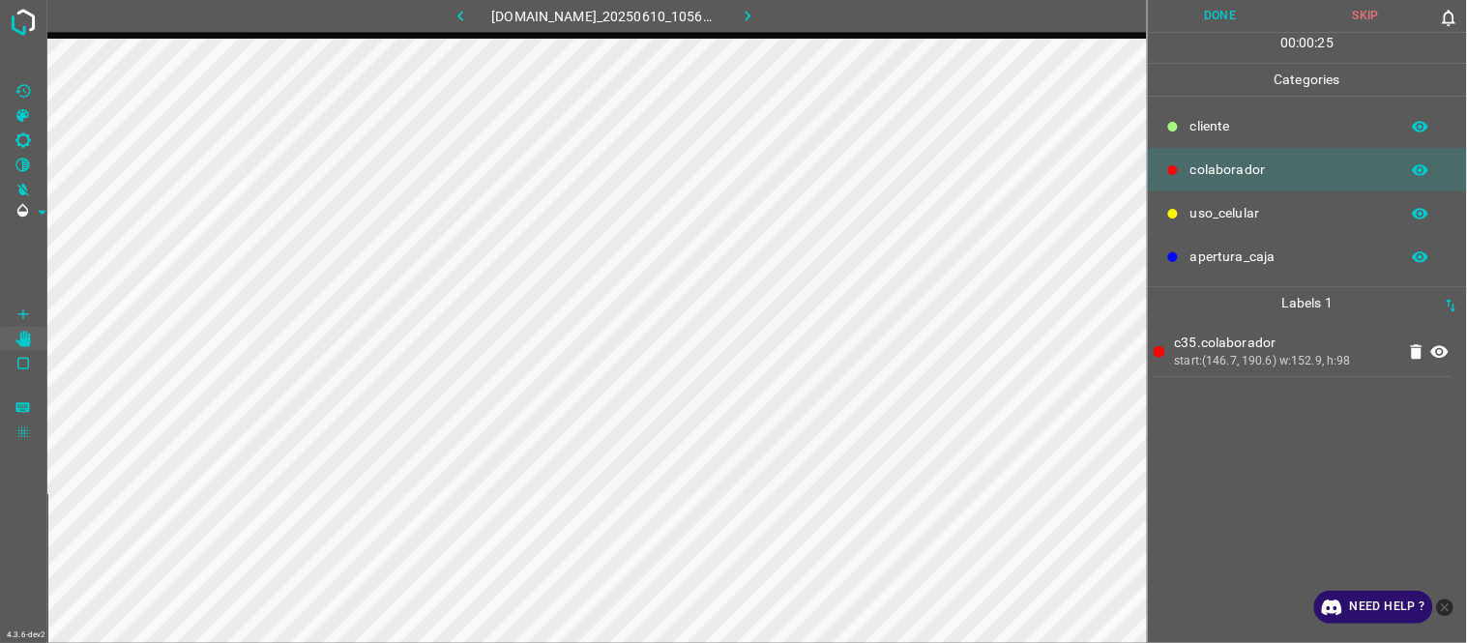
click at [1445, 351] on icon at bounding box center [1439, 351] width 17 height 13
click at [1445, 351] on icon at bounding box center [1439, 351] width 17 height 15
click at [1445, 351] on icon at bounding box center [1439, 351] width 17 height 13
click at [1445, 351] on icon at bounding box center [1439, 351] width 17 height 15
click at [1445, 351] on icon at bounding box center [1439, 351] width 17 height 13
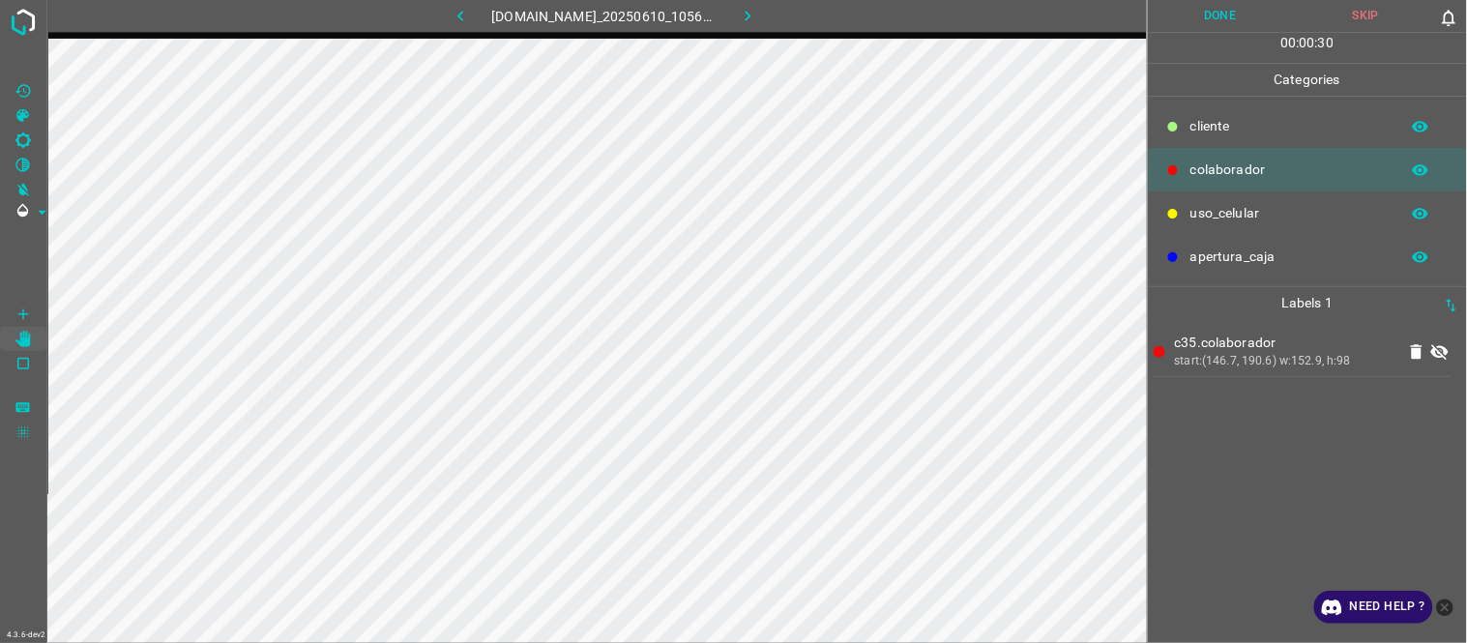
click at [1445, 351] on icon at bounding box center [1439, 351] width 17 height 15
click at [1445, 351] on icon at bounding box center [1439, 351] width 17 height 13
click at [1445, 351] on icon at bounding box center [1439, 351] width 17 height 15
click at [1445, 351] on icon at bounding box center [1439, 351] width 17 height 13
click at [1445, 351] on icon at bounding box center [1439, 351] width 17 height 15
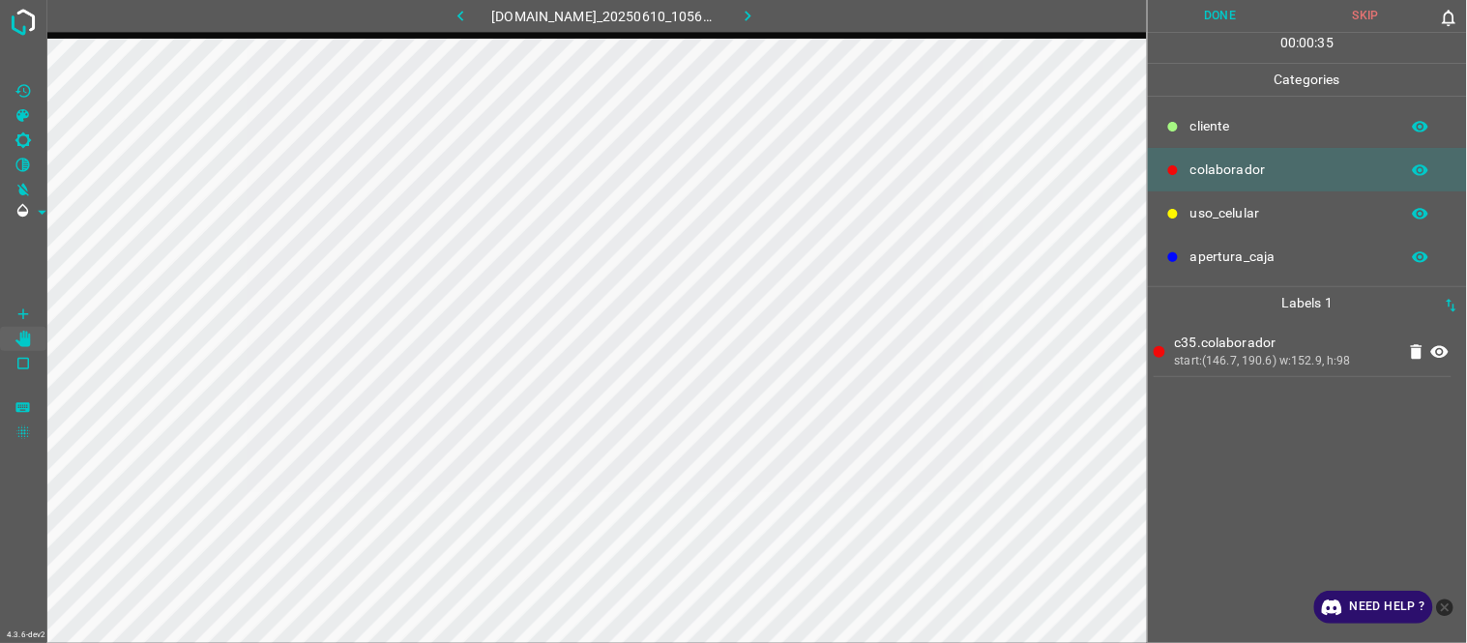
click at [1250, 22] on button "Done" at bounding box center [1221, 16] width 146 height 32
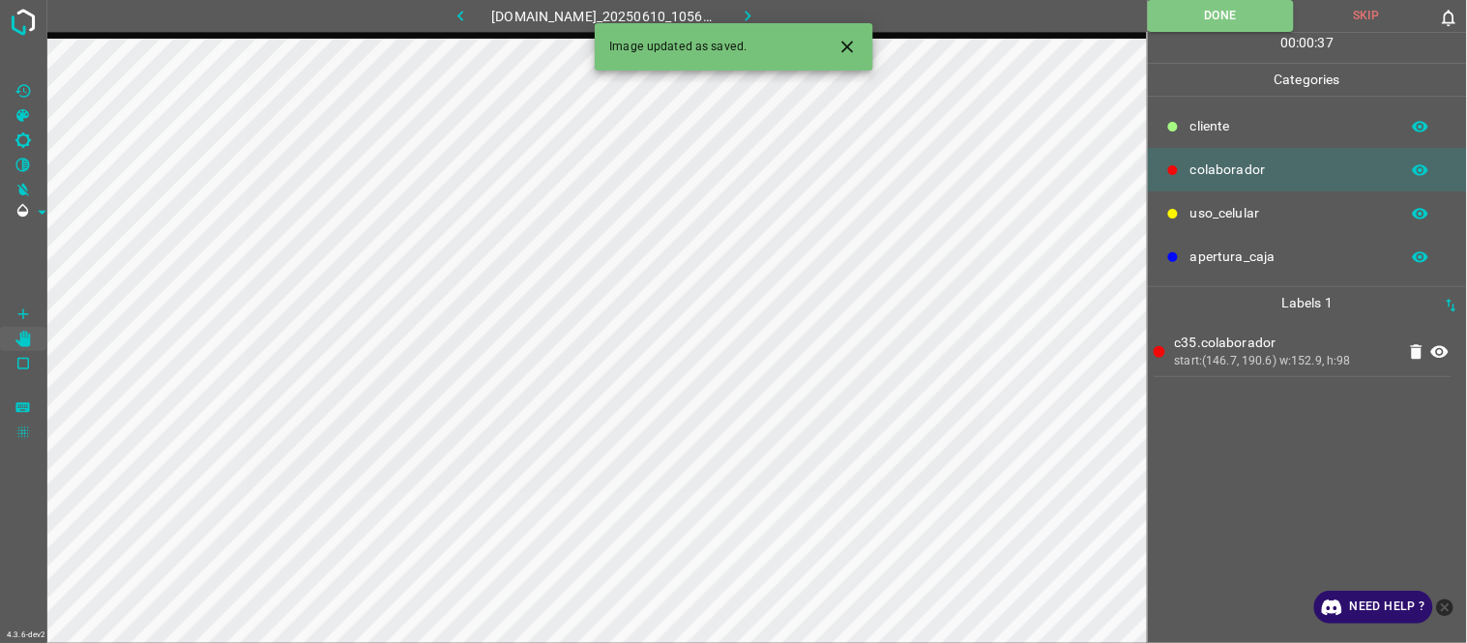
click at [764, 3] on button "button" at bounding box center [748, 16] width 62 height 32
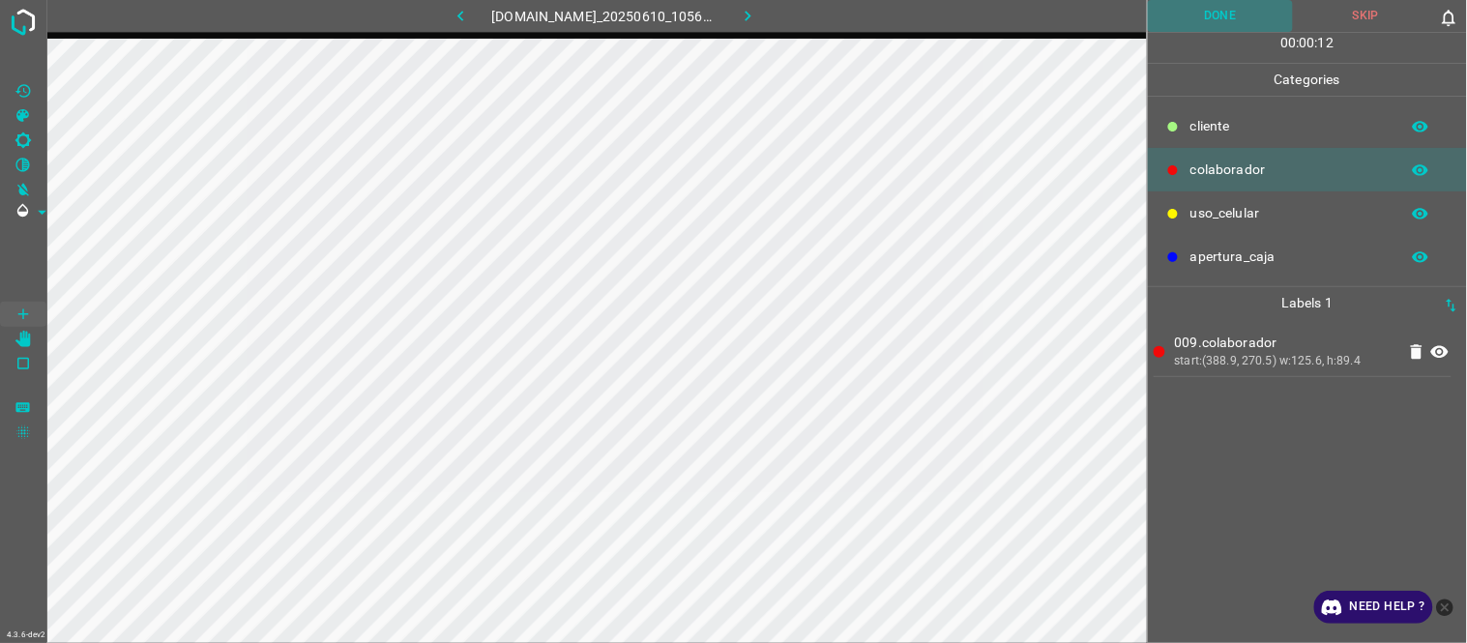
click at [1225, 14] on button "Done" at bounding box center [1221, 16] width 146 height 32
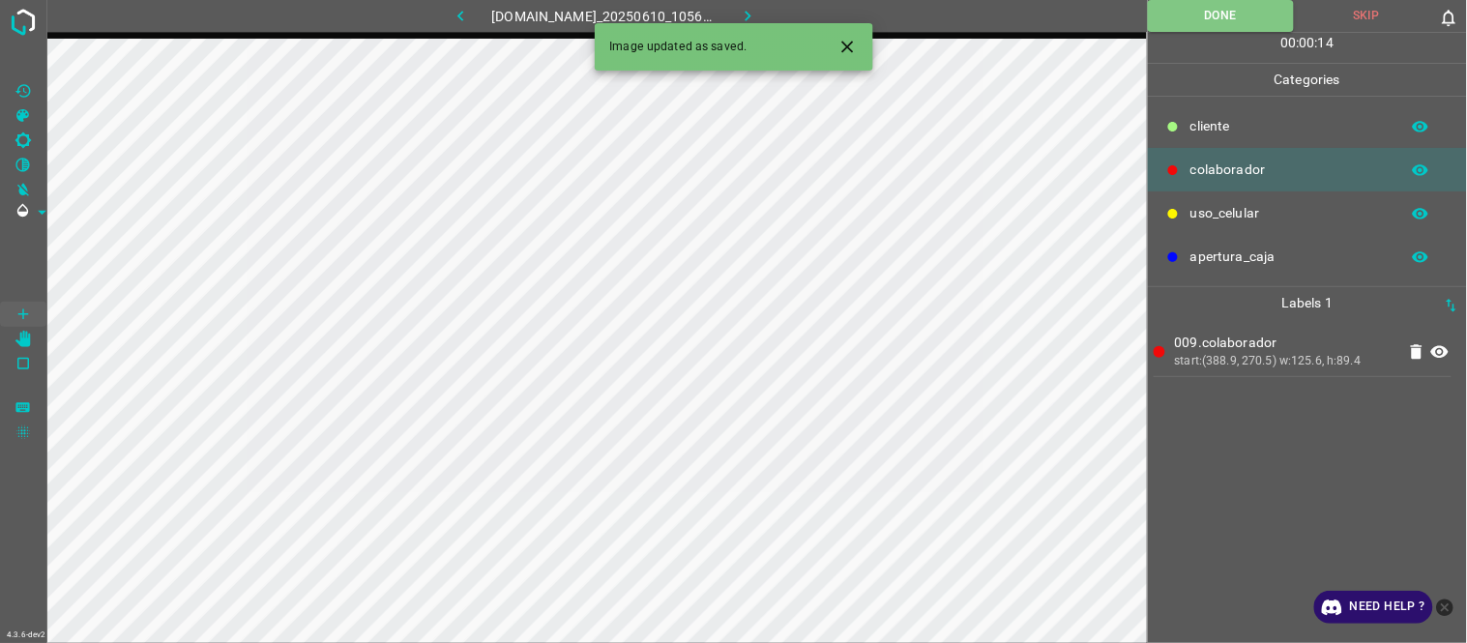
click at [772, 7] on button "button" at bounding box center [748, 16] width 62 height 32
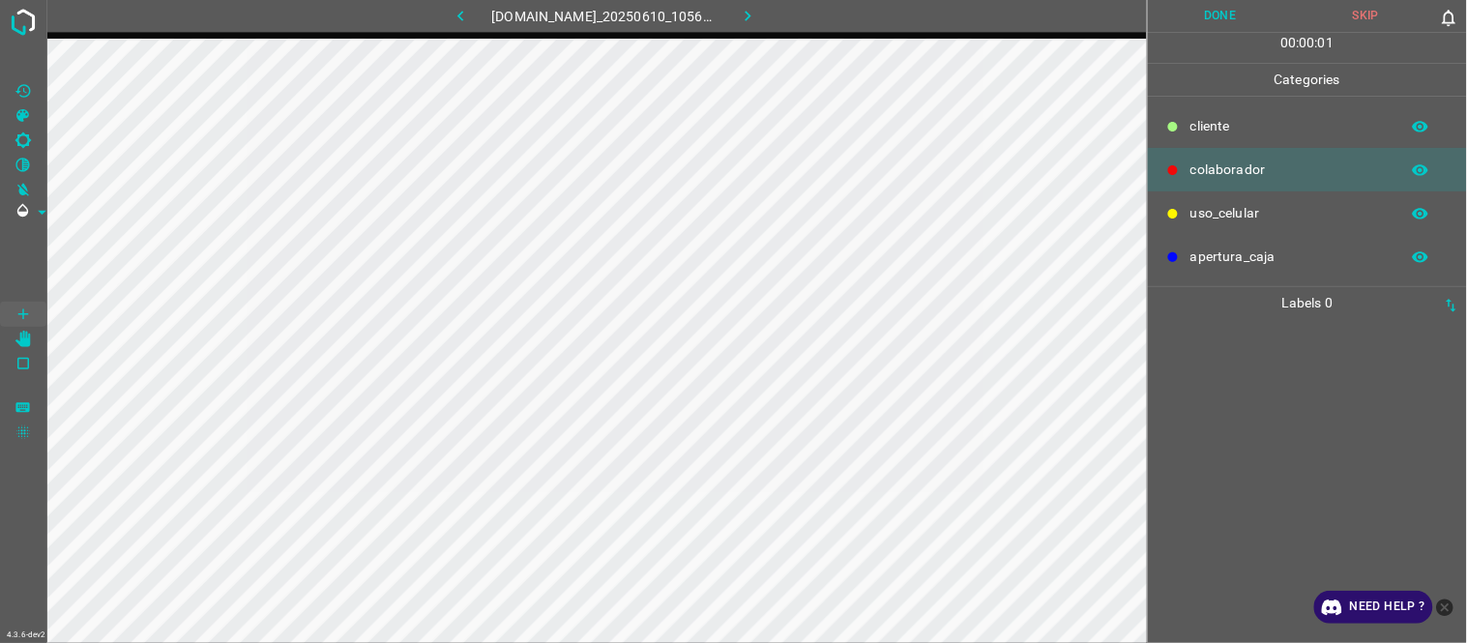
click at [435, 26] on button "button" at bounding box center [460, 16] width 62 height 32
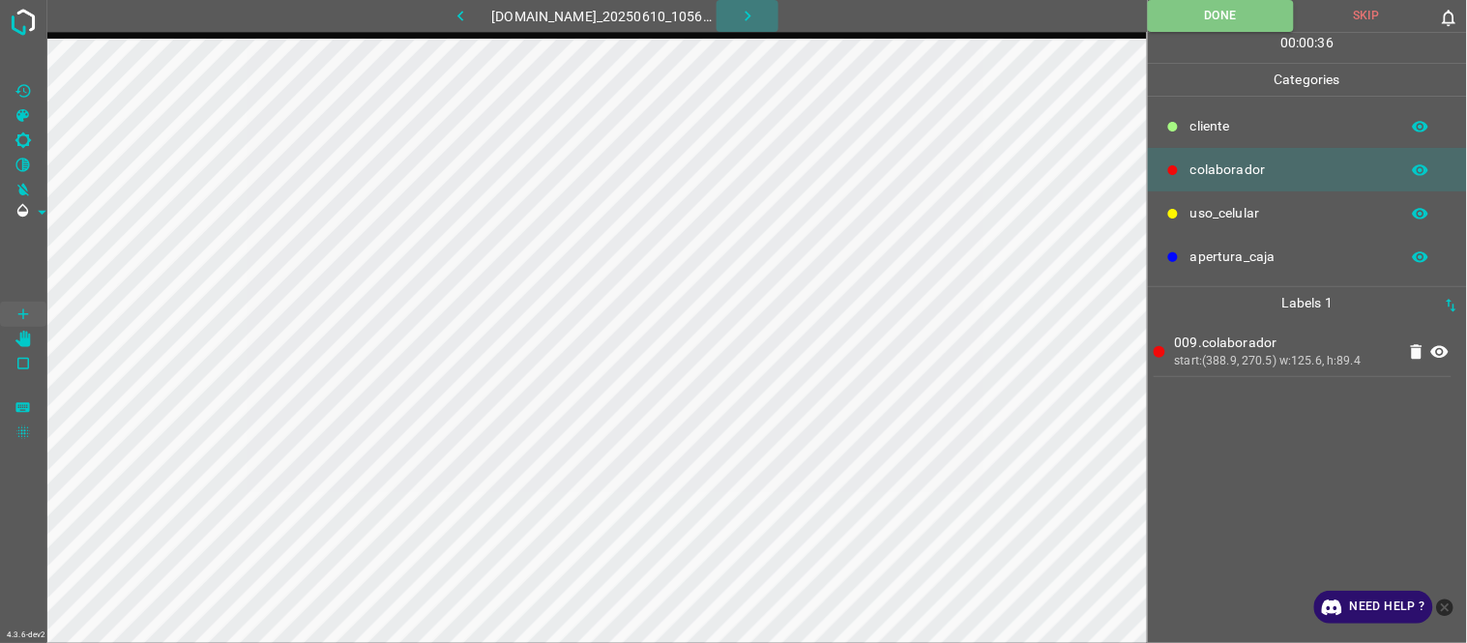
click at [772, 20] on button "button" at bounding box center [748, 16] width 62 height 32
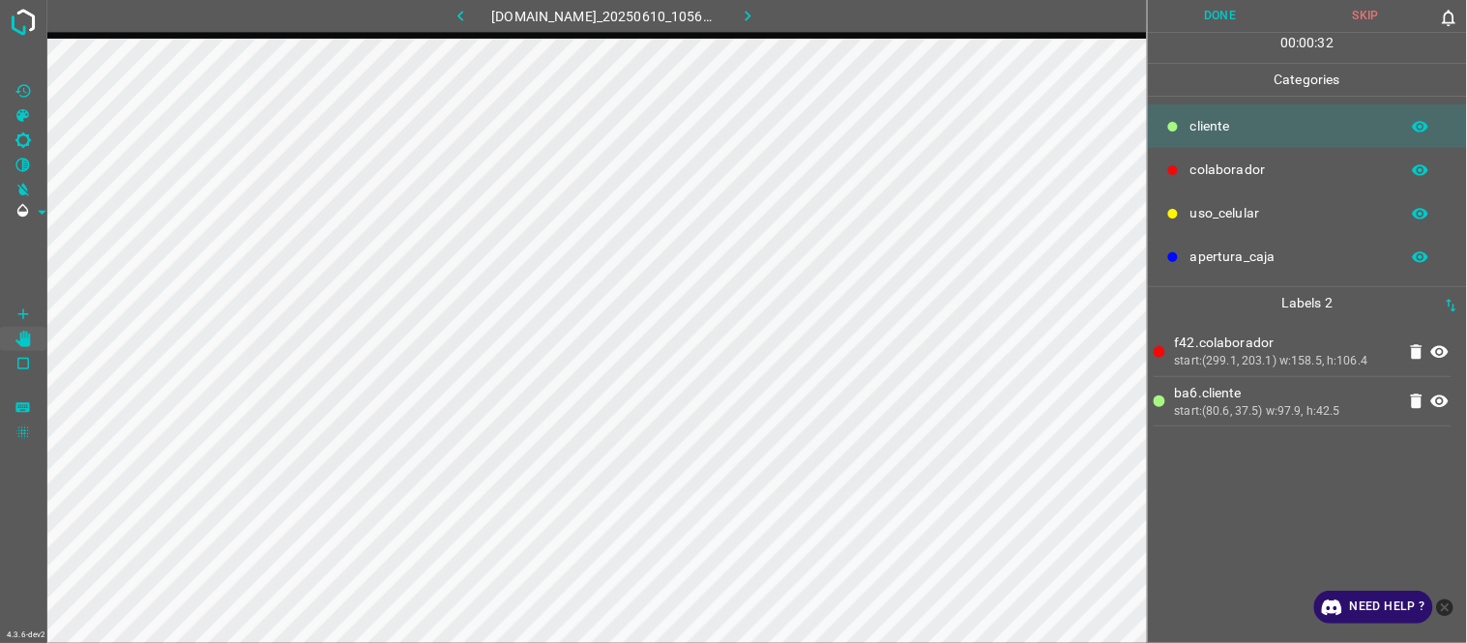
click at [1262, 10] on button "Done" at bounding box center [1221, 16] width 146 height 32
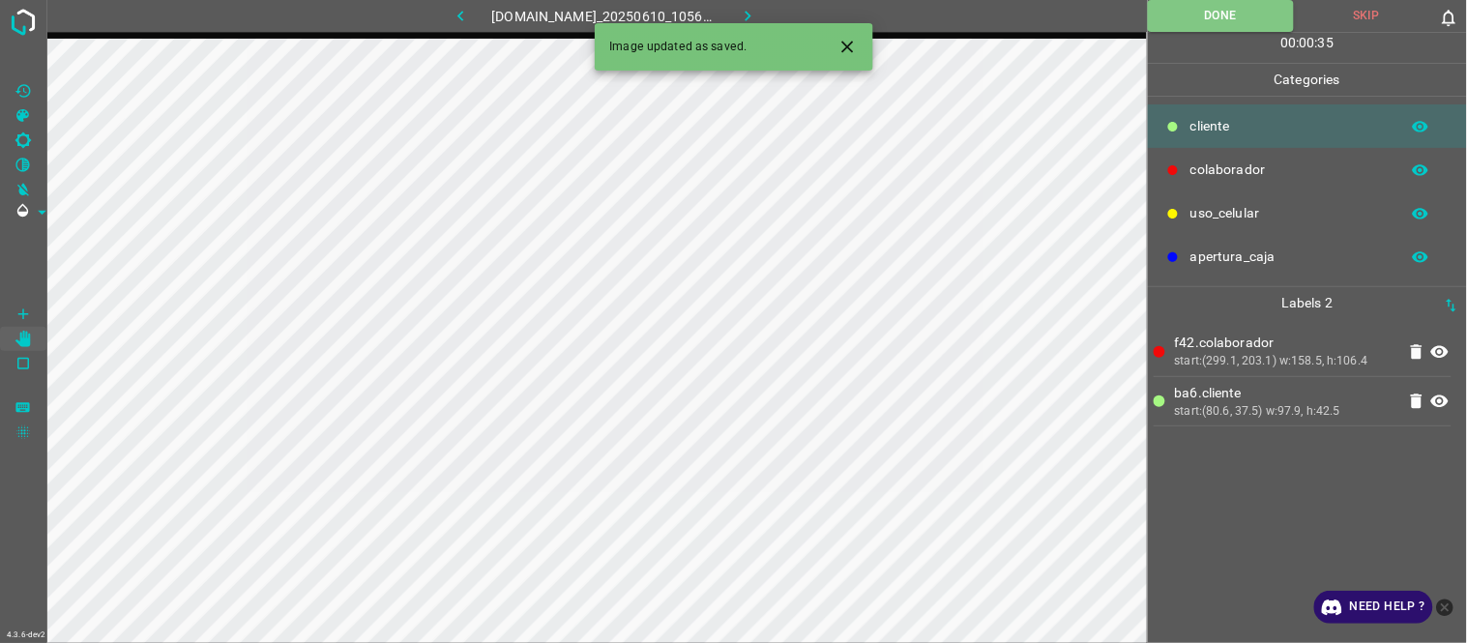
click at [758, 12] on icon "button" at bounding box center [748, 16] width 20 height 20
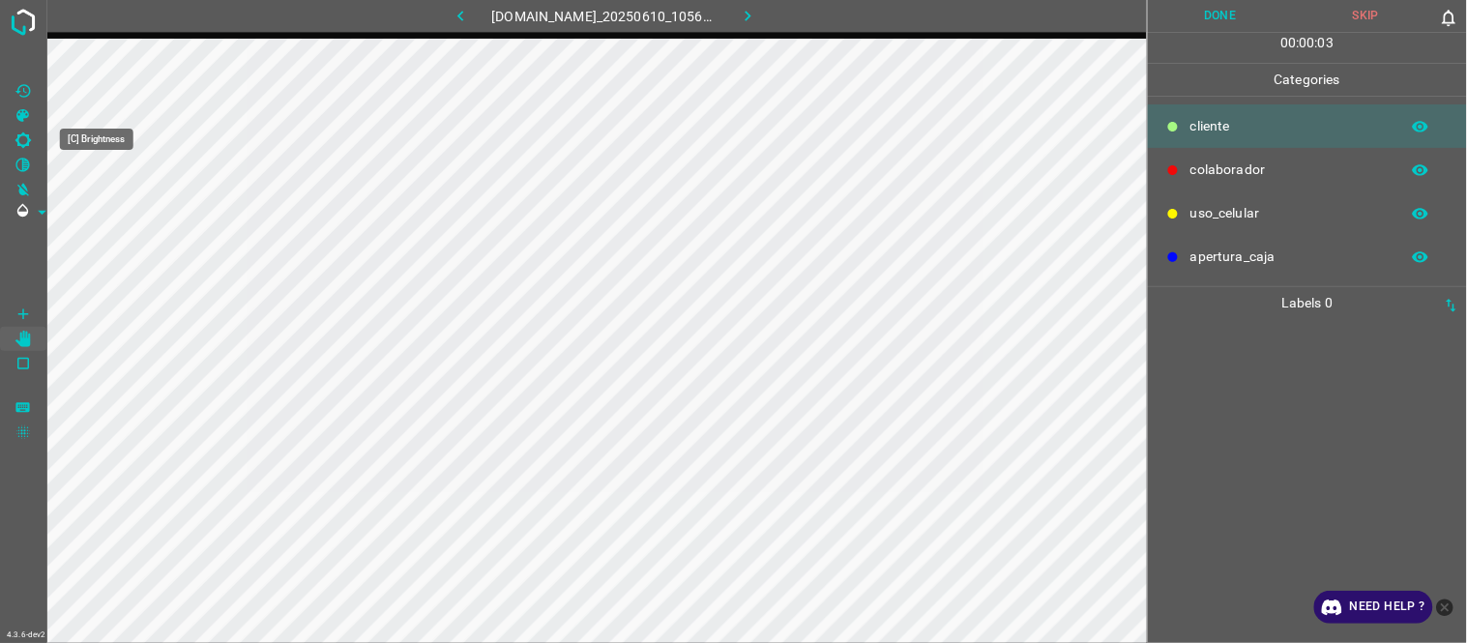
click at [15, 138] on icon "[C] Brightness" at bounding box center [23, 140] width 17 height 17
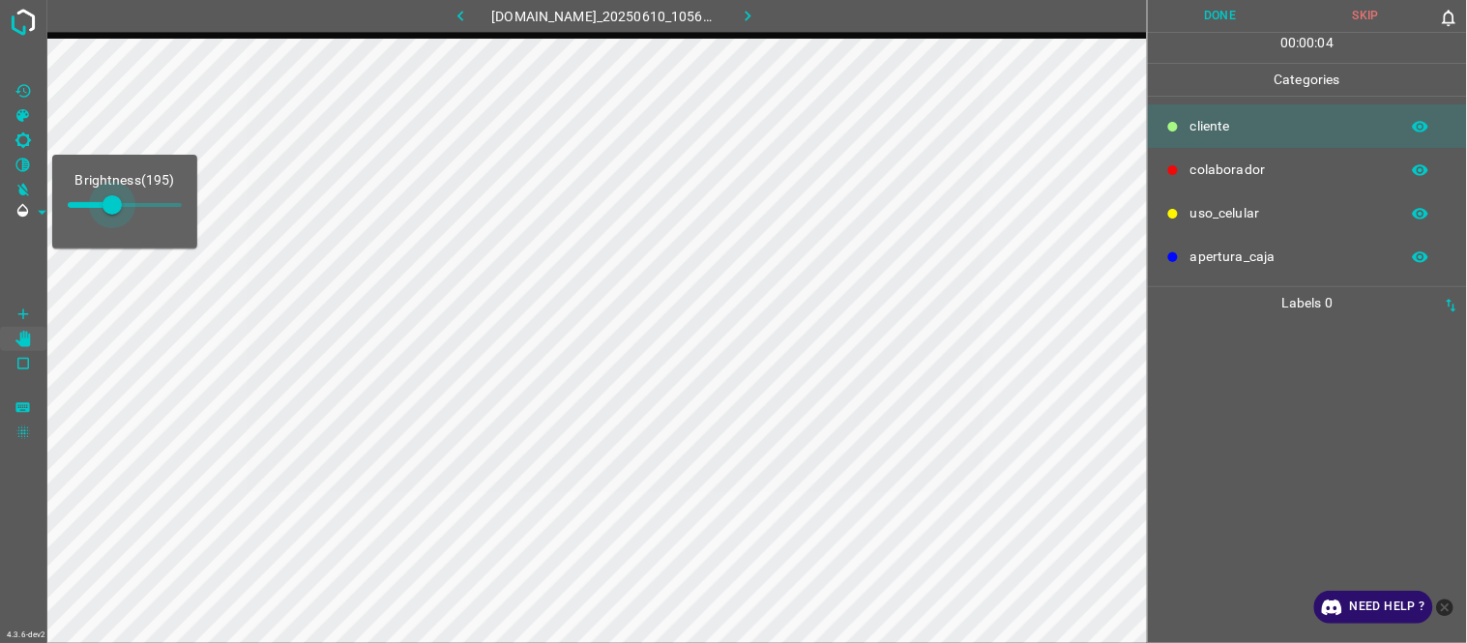
type input "216"
drag, startPoint x: 102, startPoint y: 203, endPoint x: 117, endPoint y: 205, distance: 15.6
click at [117, 205] on span at bounding box center [116, 204] width 19 height 19
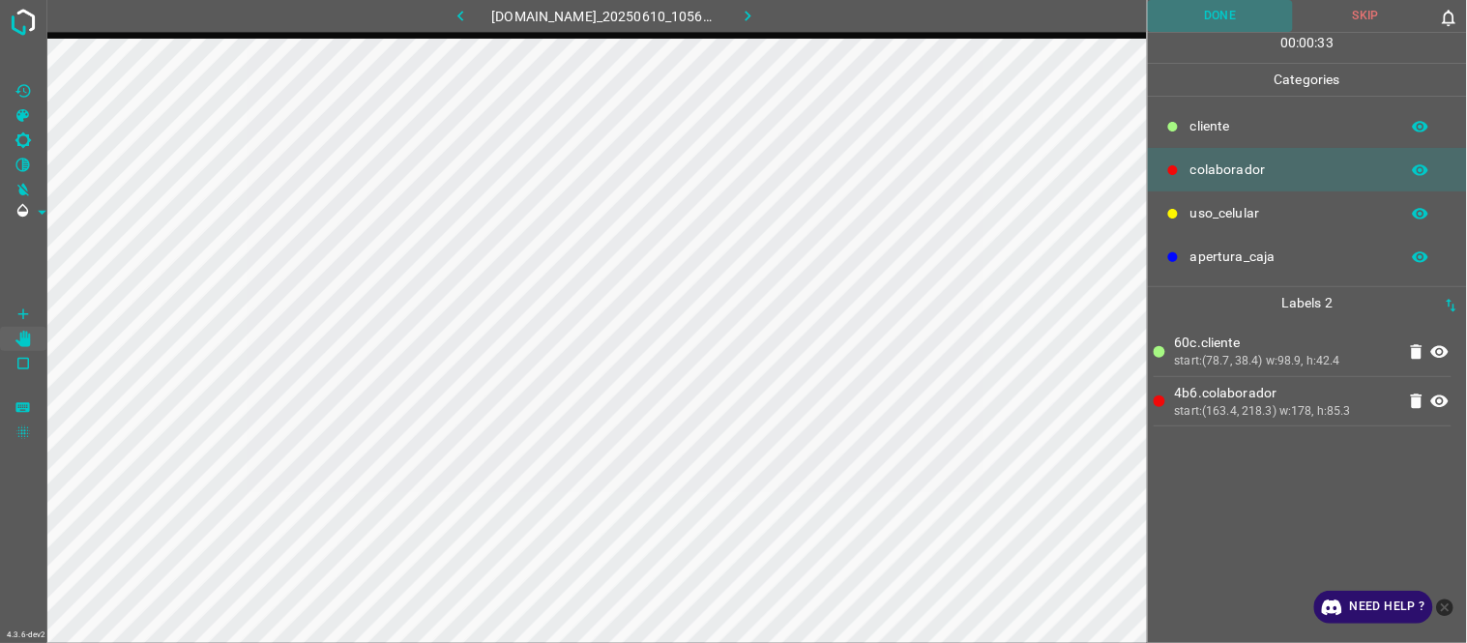
click at [1225, 10] on button "Done" at bounding box center [1221, 16] width 146 height 32
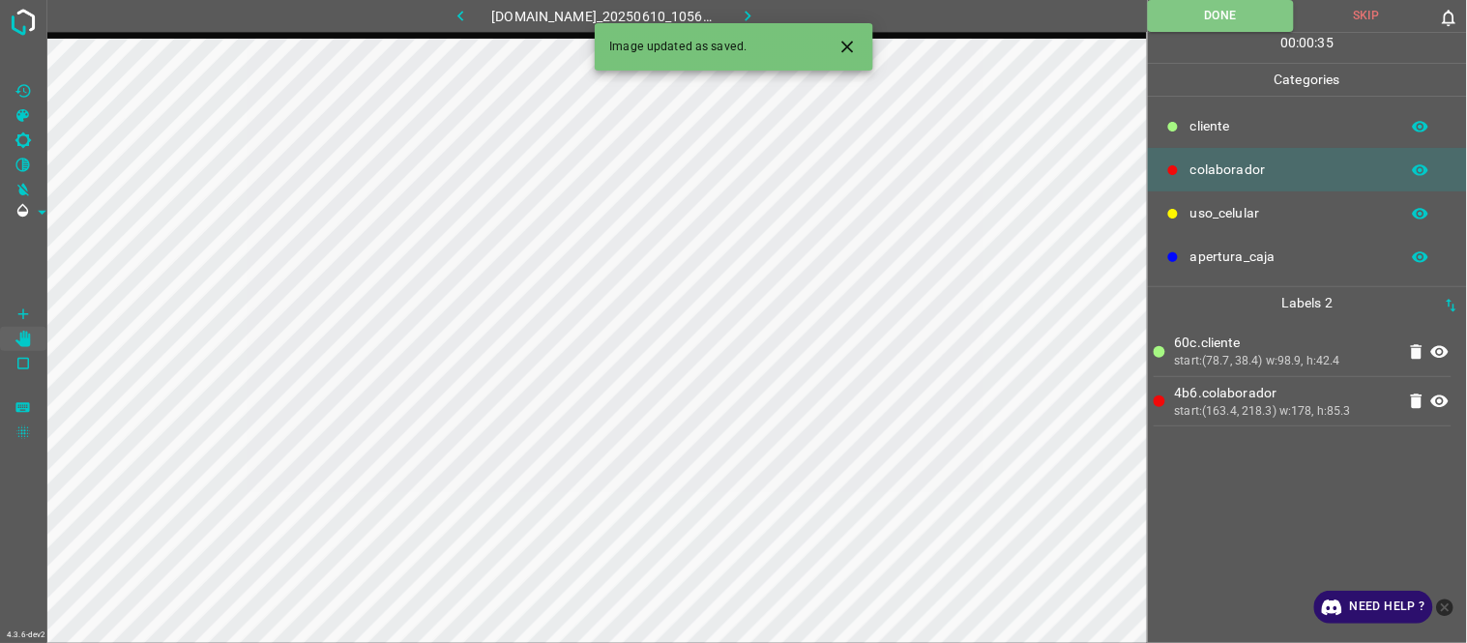
click at [750, 15] on icon "button" at bounding box center [748, 16] width 6 height 11
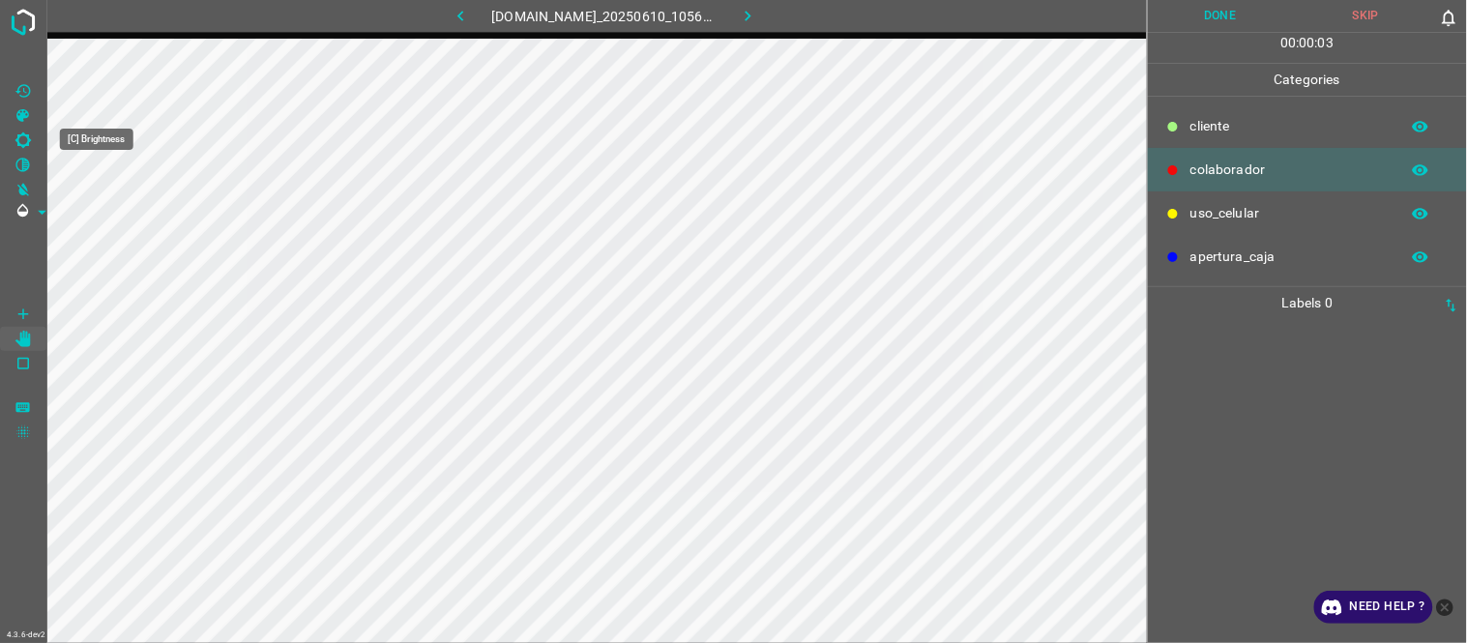
click at [20, 136] on icon "[C] Brightness" at bounding box center [22, 139] width 15 height 15
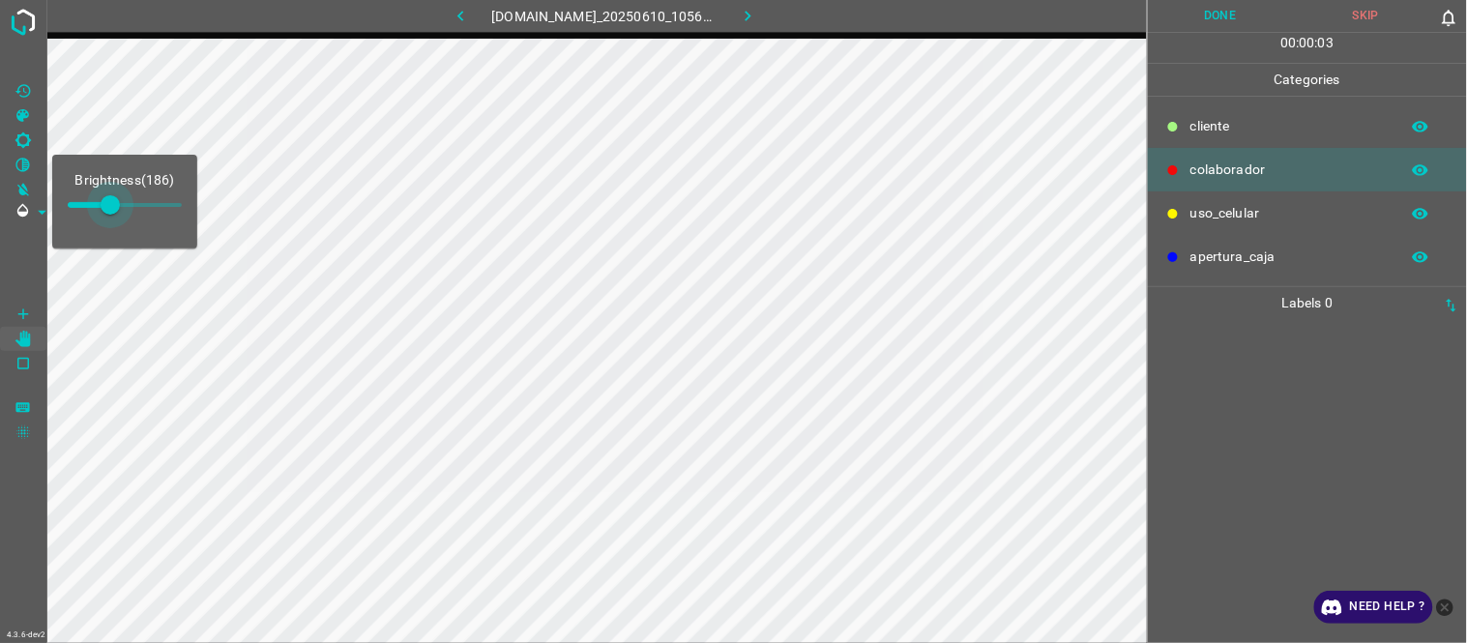
type input "225"
drag, startPoint x: 108, startPoint y: 198, endPoint x: 119, endPoint y: 203, distance: 11.7
click at [119, 203] on span at bounding box center [110, 204] width 19 height 19
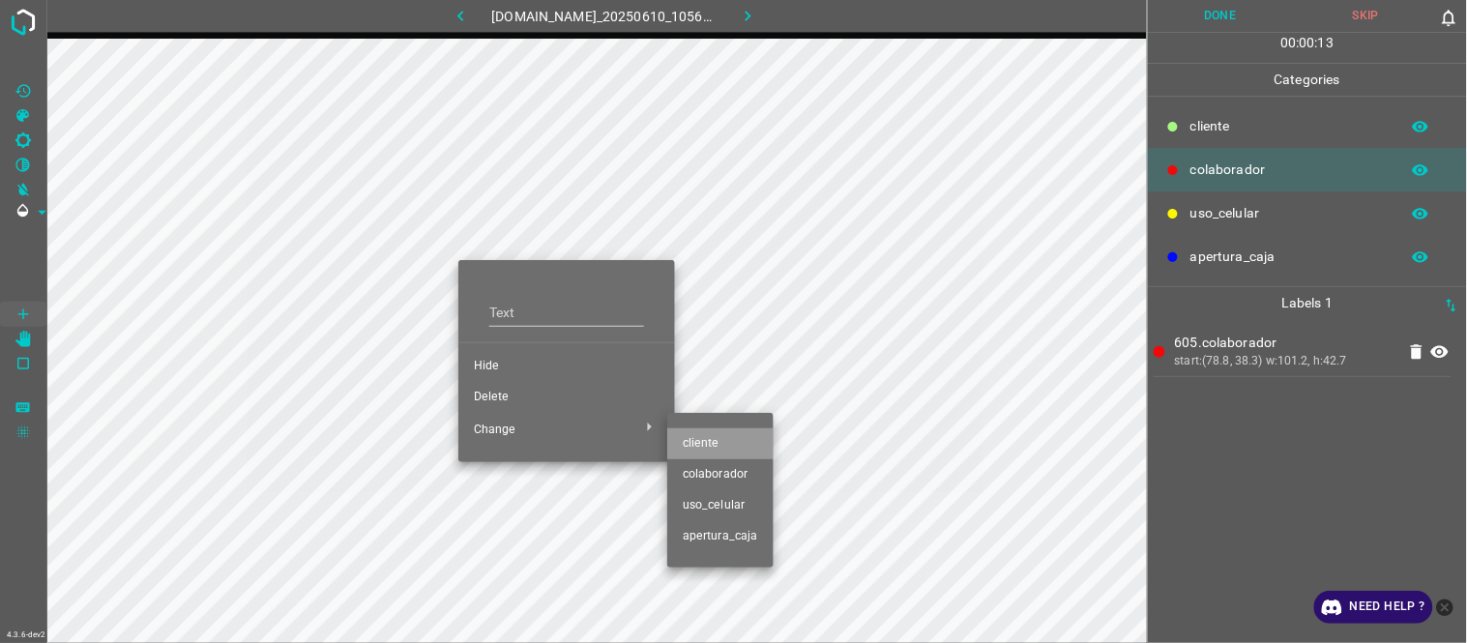
click at [747, 448] on span "cliente" at bounding box center [720, 443] width 75 height 17
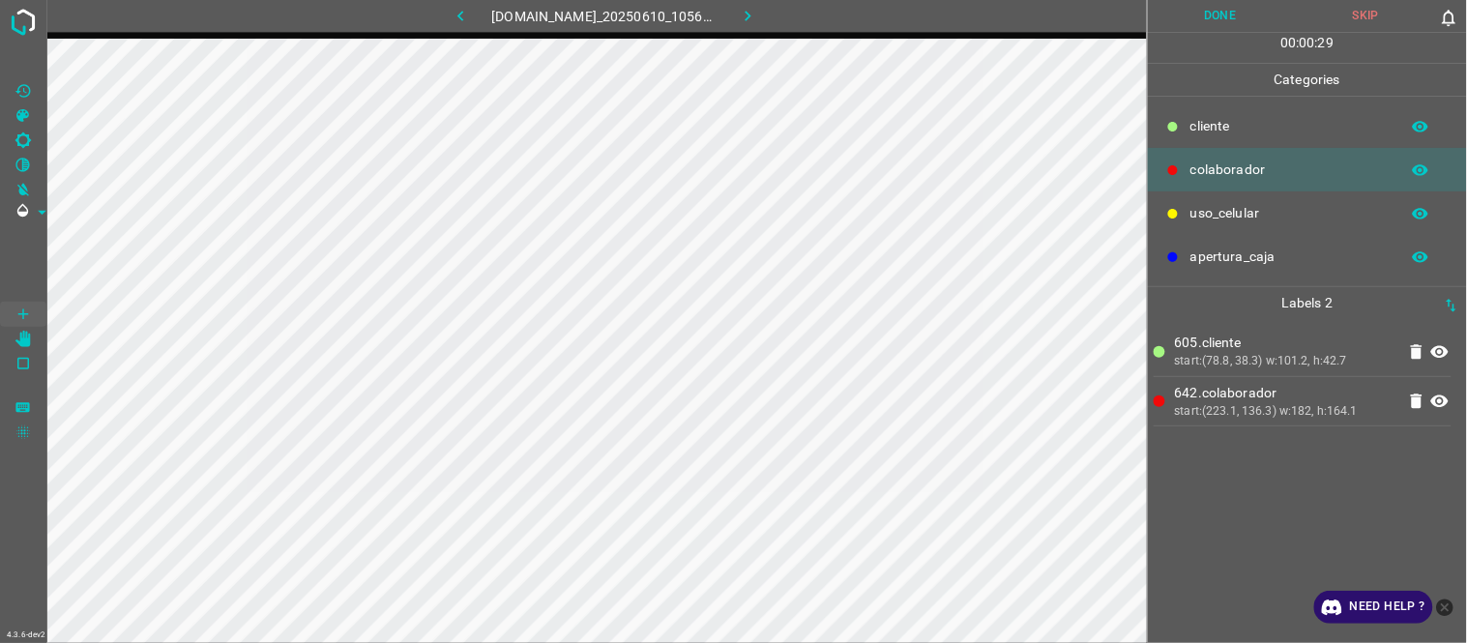
click at [1225, 452] on div "605.cliente start:(78.8, 38.3) w:101.2, h:42.7 642.colaborador start:(223.1, 13…" at bounding box center [1308, 481] width 308 height 324
click at [1225, 14] on button "Done" at bounding box center [1221, 16] width 146 height 32
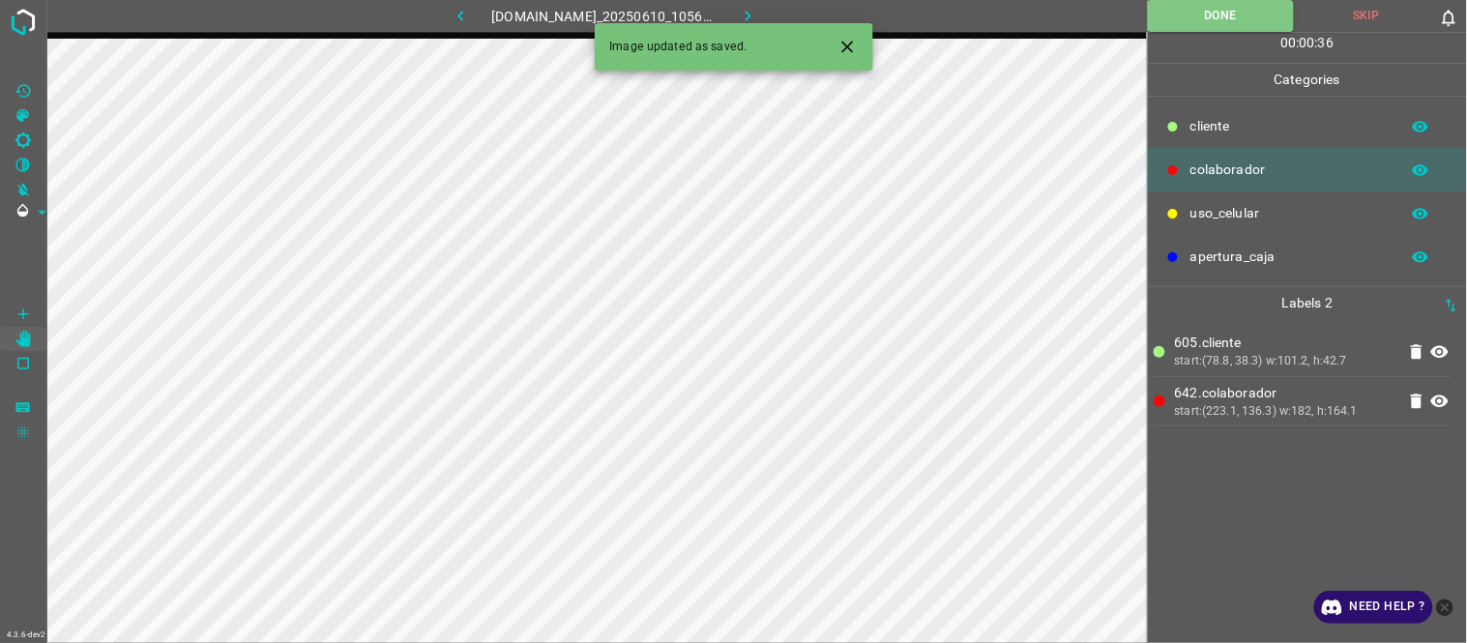
click at [755, 1] on button "button" at bounding box center [748, 16] width 62 height 32
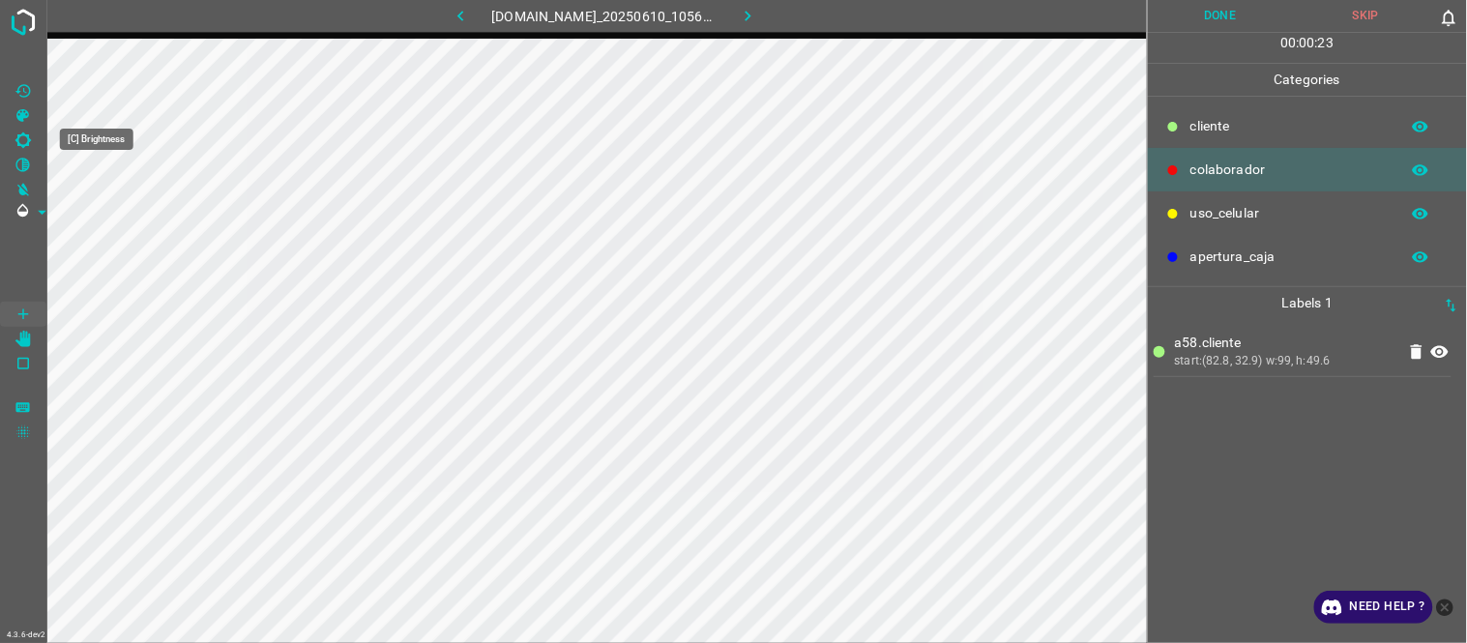
click at [29, 136] on icon "[C] Brightness" at bounding box center [23, 140] width 17 height 17
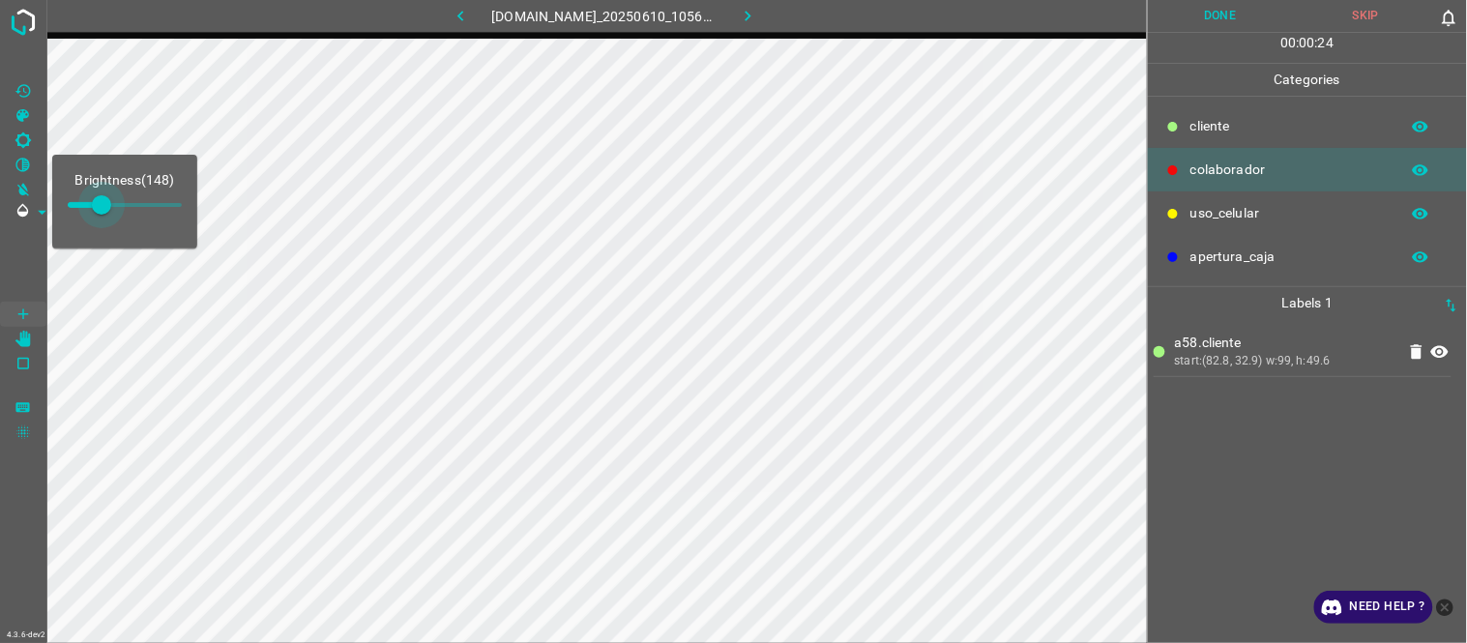
type input "178"
click at [108, 205] on span at bounding box center [108, 204] width 19 height 19
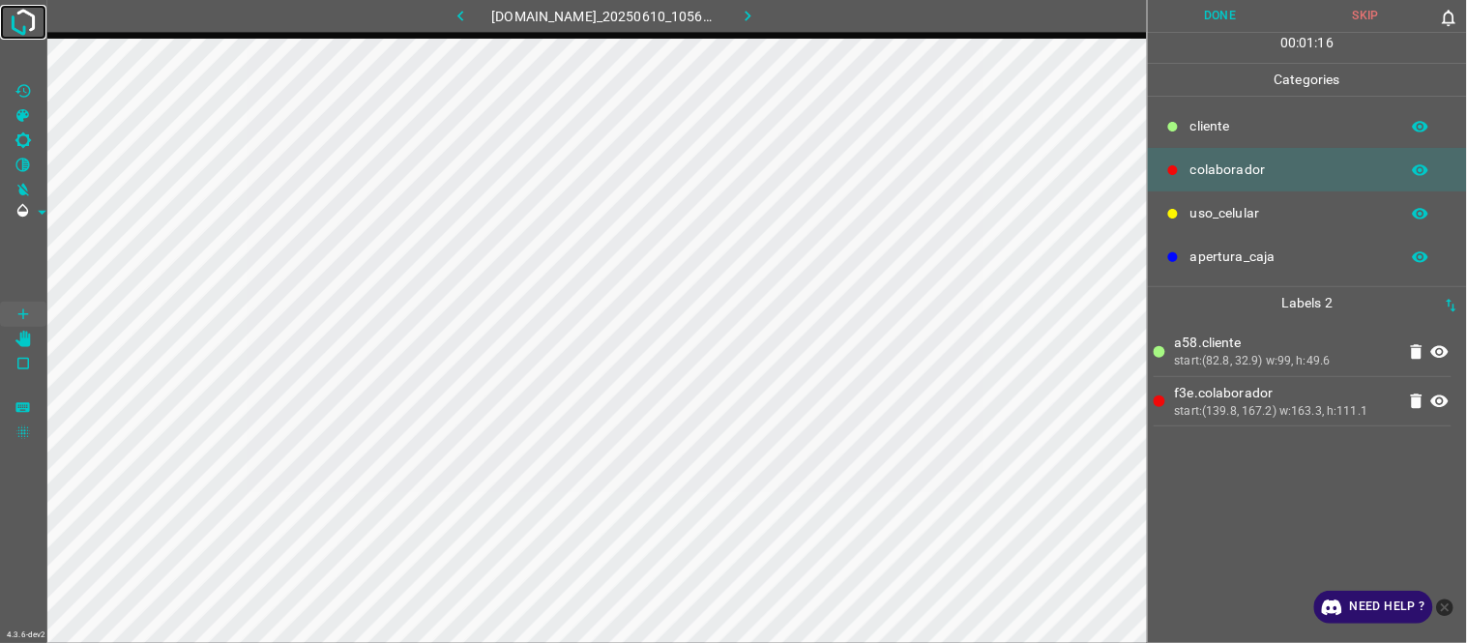
click at [8, 29] on img at bounding box center [23, 22] width 35 height 35
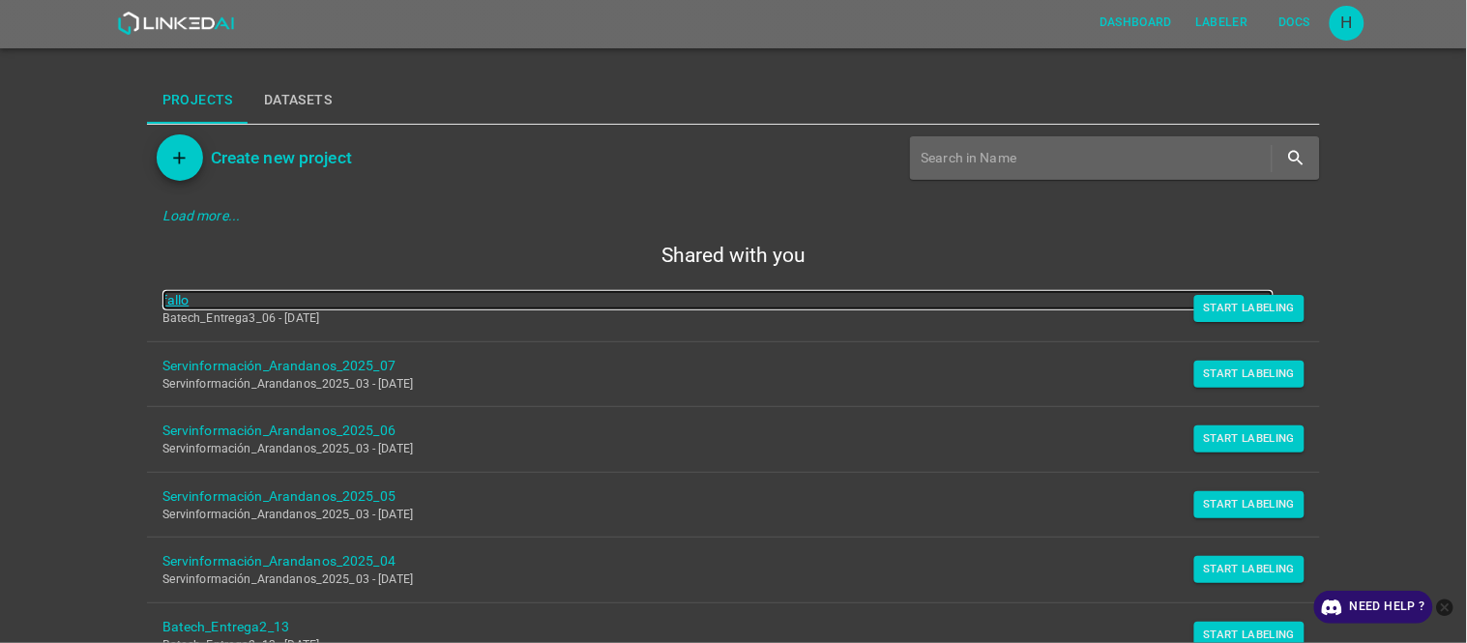
click at [175, 294] on link "fallo" at bounding box center [718, 300] width 1112 height 20
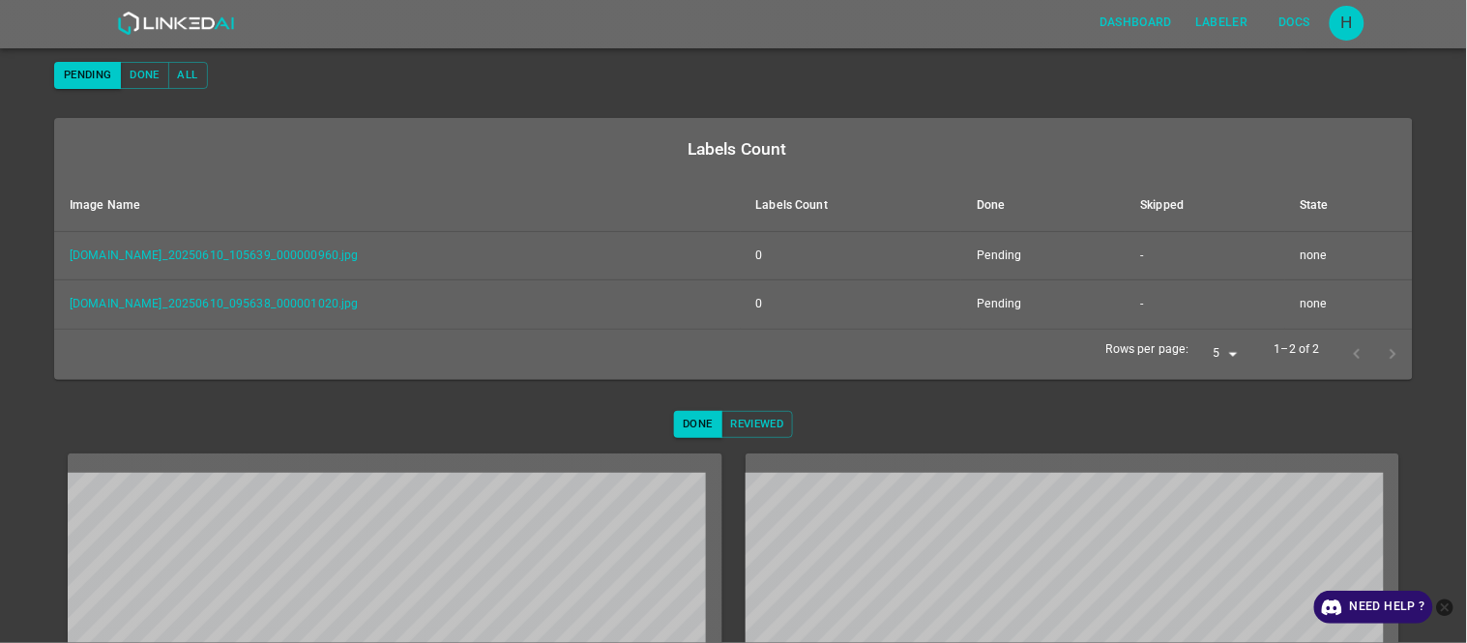
scroll to position [177, 0]
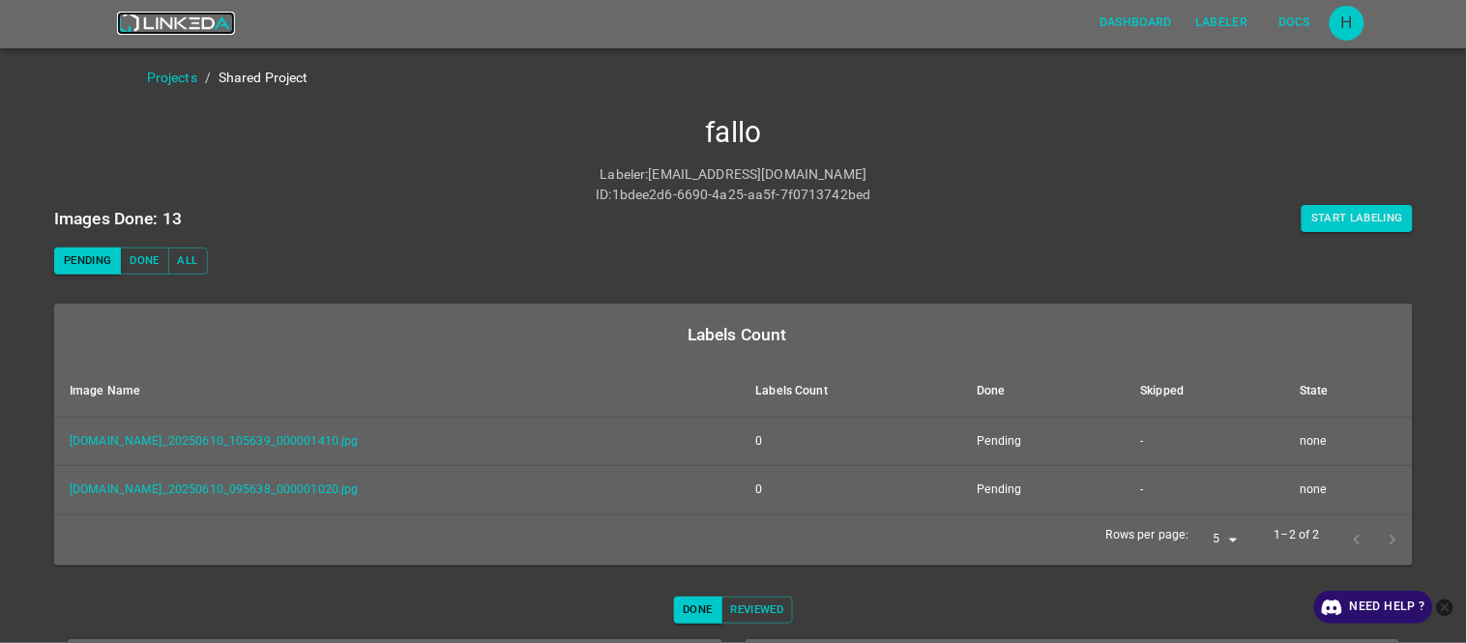
click at [179, 22] on img at bounding box center [175, 23] width 117 height 23
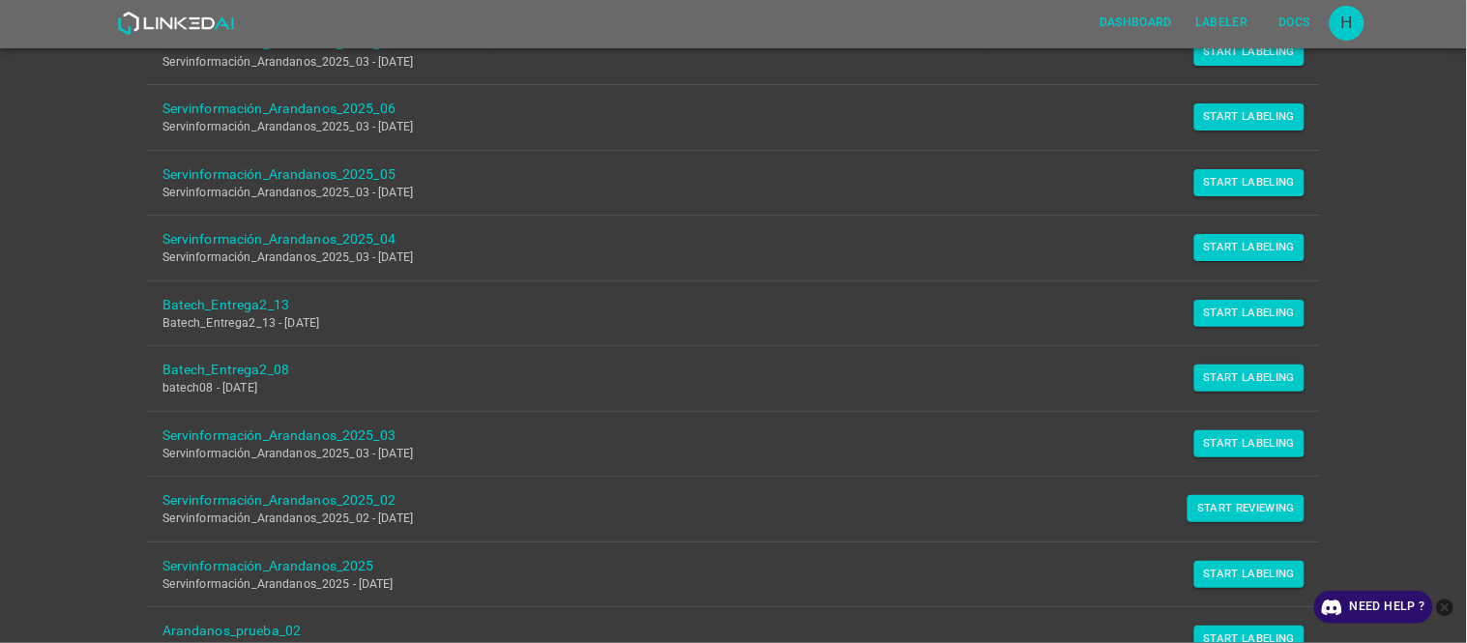
scroll to position [107, 0]
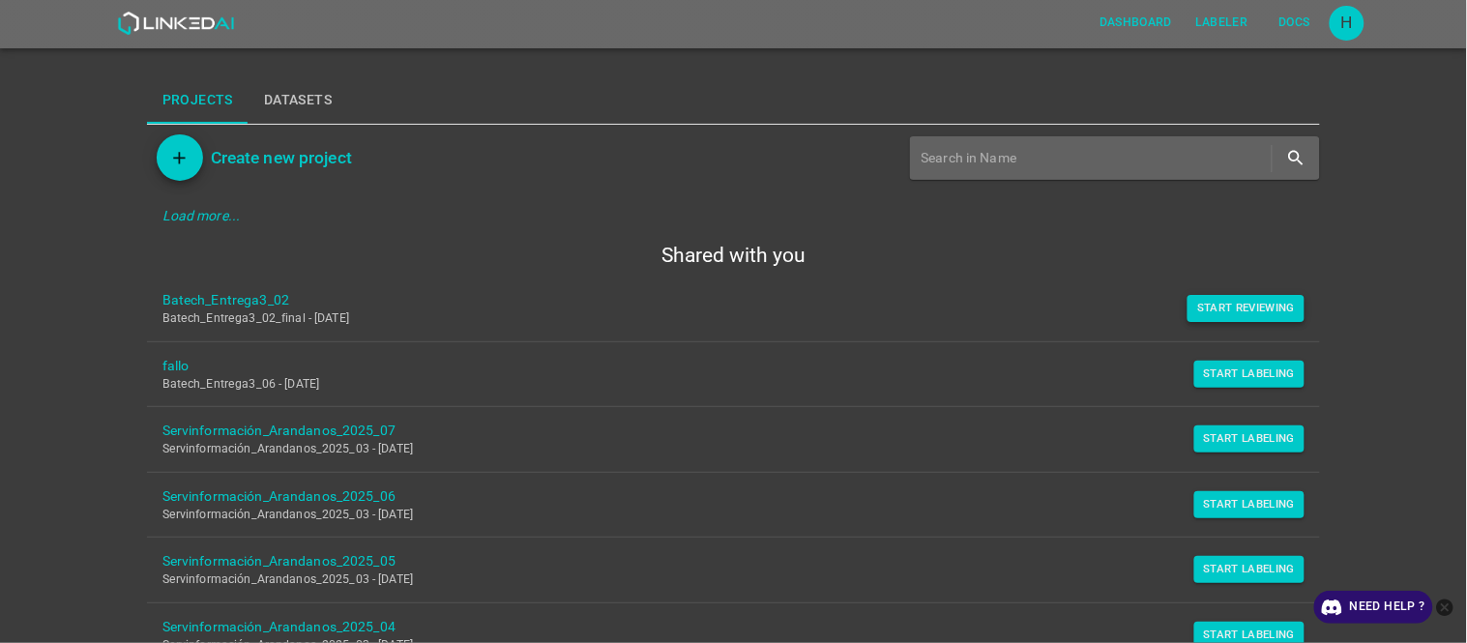
click at [1239, 306] on button "Start Reviewing" at bounding box center [1246, 308] width 117 height 27
click at [258, 304] on link "Batech_Entrega3_02" at bounding box center [718, 300] width 1112 height 20
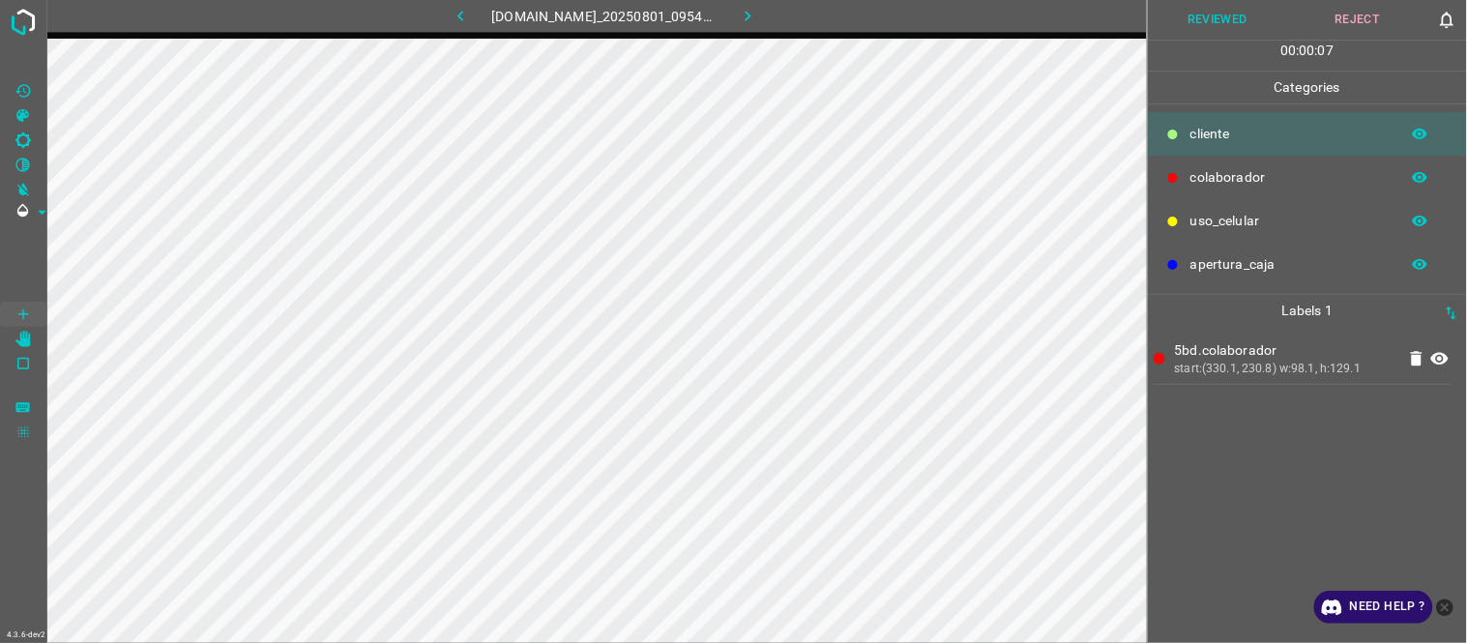
click at [1258, 432] on div "5bd.colaborador start:(330.1, 230.8) w:98.1, h:129.1" at bounding box center [1308, 485] width 308 height 316
click at [1447, 355] on icon at bounding box center [1439, 358] width 23 height 23
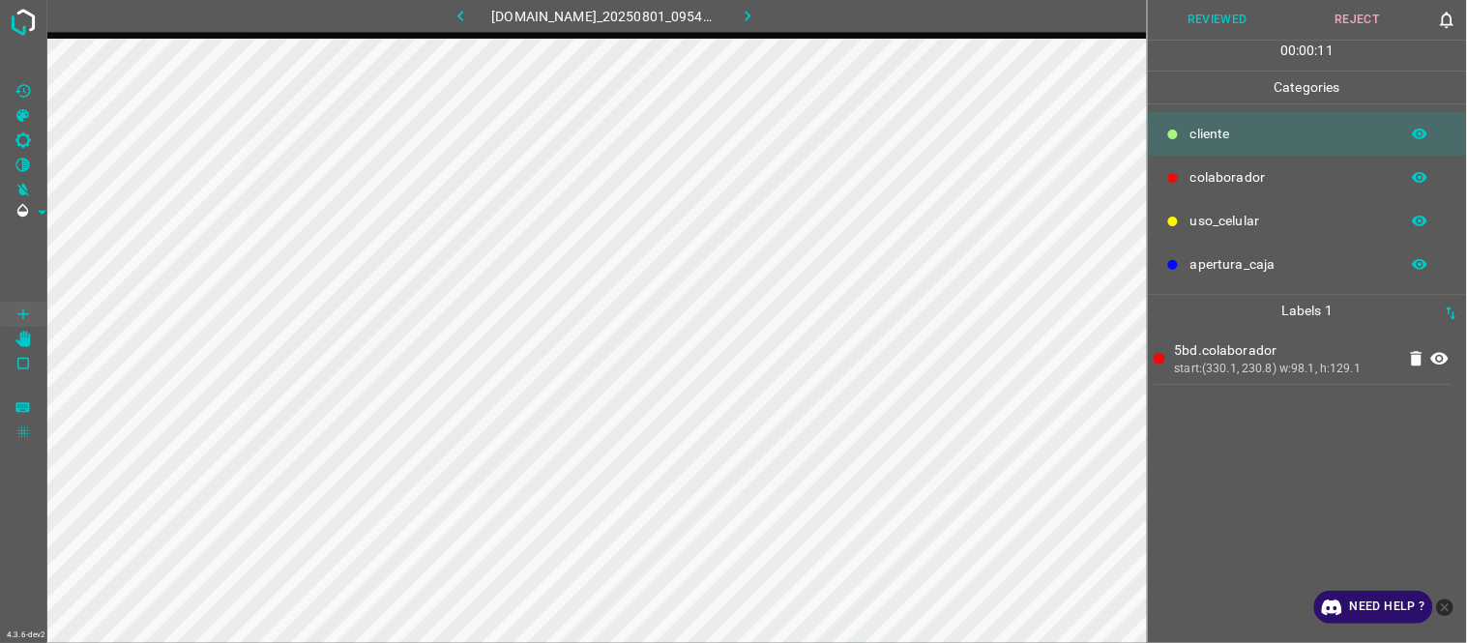
click at [1447, 355] on icon at bounding box center [1439, 358] width 23 height 23
click at [1215, 22] on button "Reviewed" at bounding box center [1218, 20] width 140 height 40
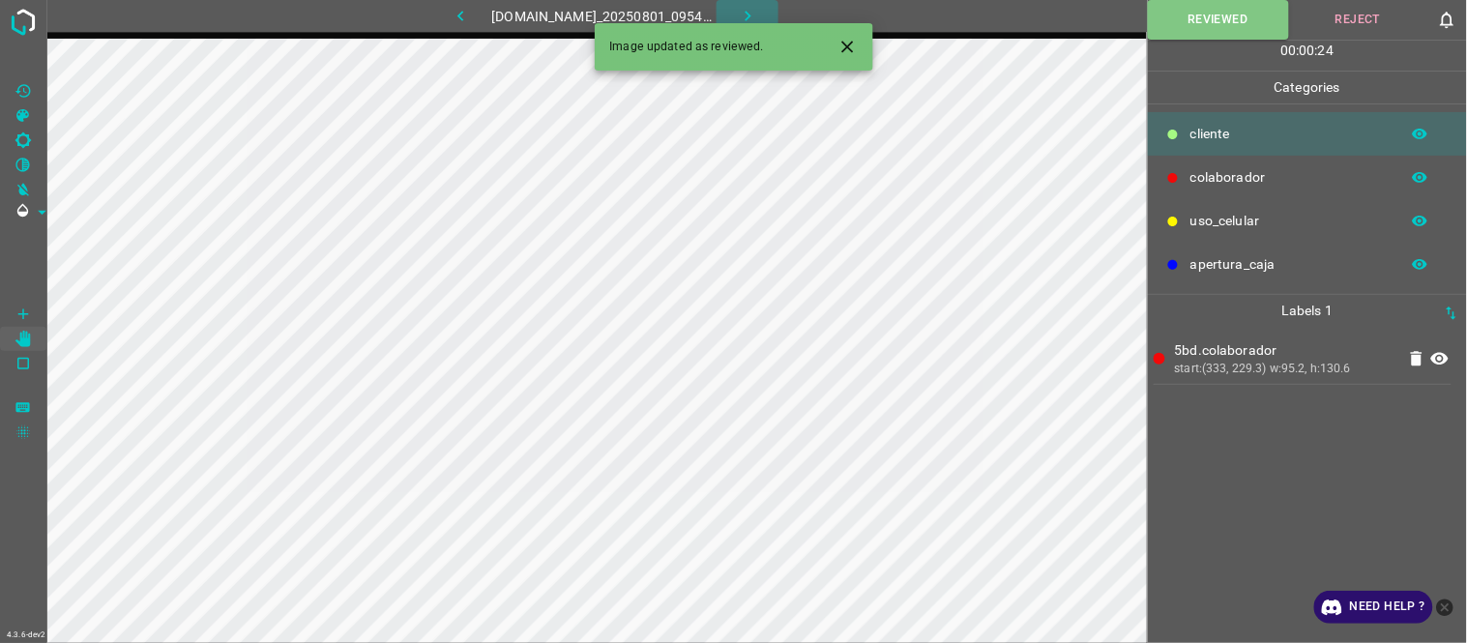
click at [749, 10] on button "button" at bounding box center [748, 16] width 62 height 32
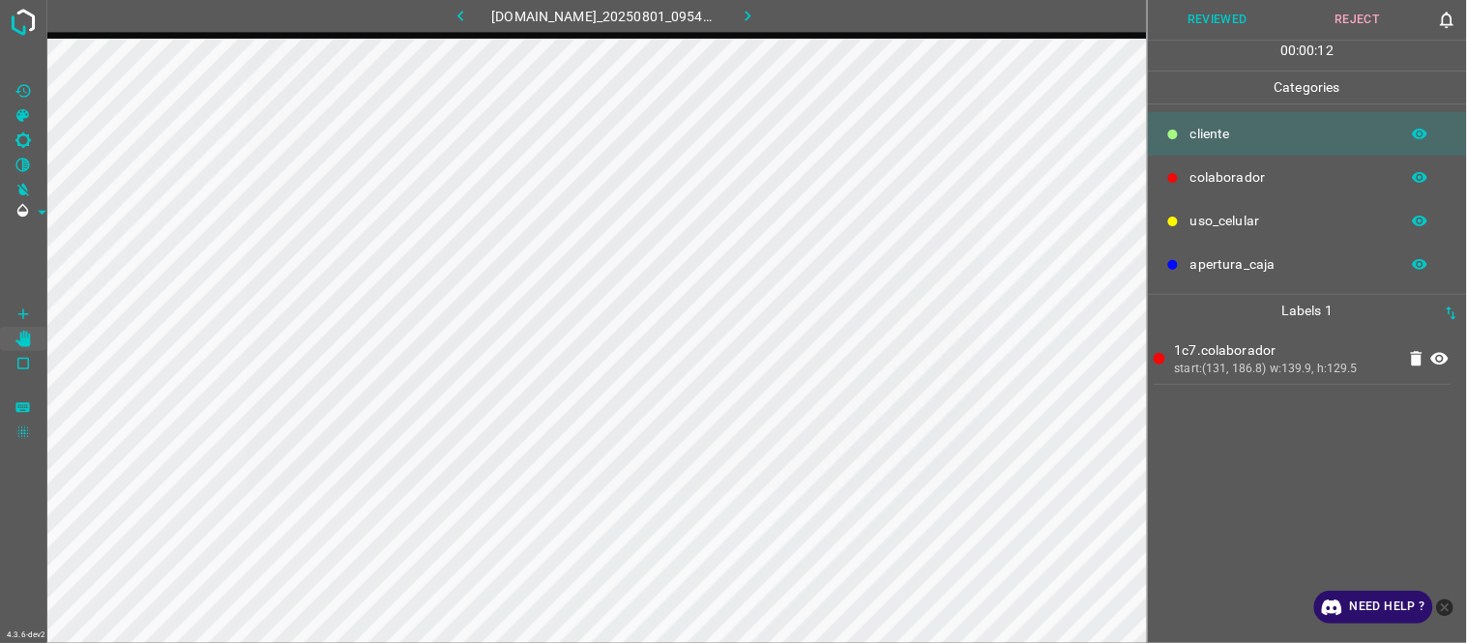
click at [1438, 360] on icon at bounding box center [1439, 359] width 17 height 13
click at [1445, 360] on icon at bounding box center [1439, 359] width 17 height 15
click at [1445, 360] on icon at bounding box center [1439, 359] width 17 height 13
click at [1445, 360] on icon at bounding box center [1439, 359] width 17 height 15
click at [1445, 360] on icon at bounding box center [1439, 359] width 17 height 13
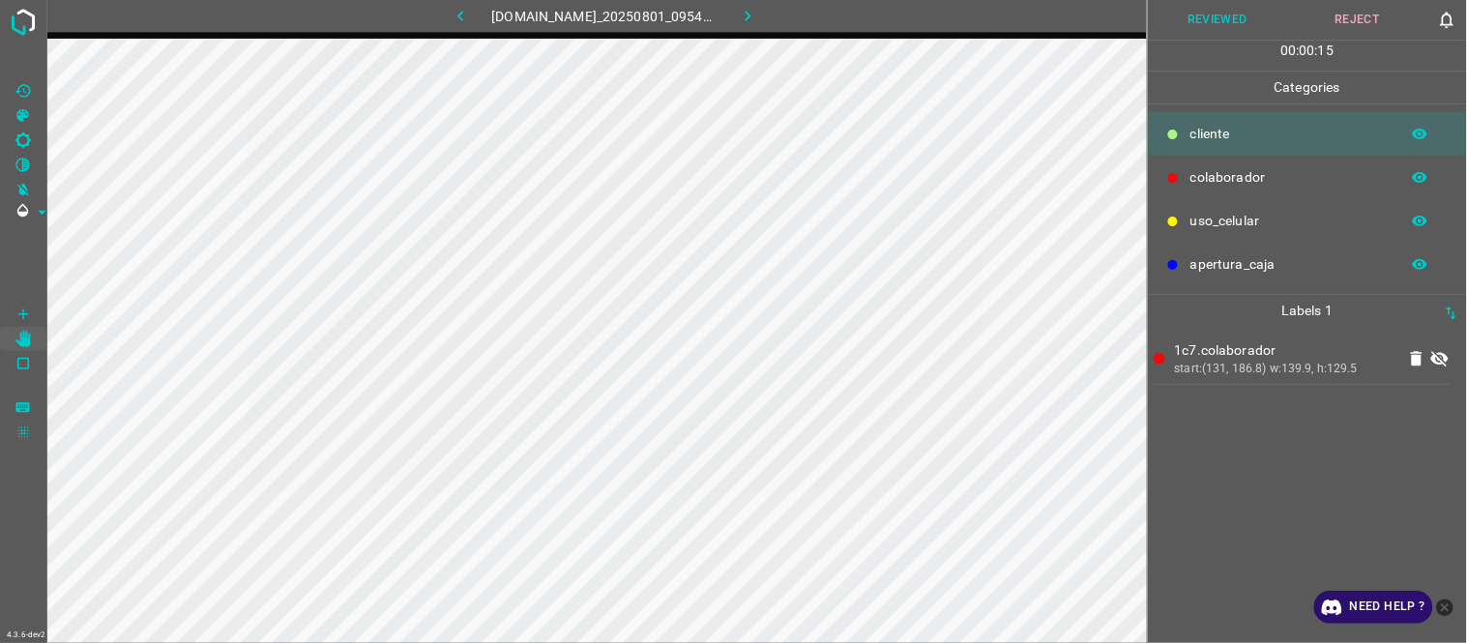
click at [1445, 360] on icon at bounding box center [1439, 359] width 17 height 15
click at [1202, 41] on div "00 : 00 : 24" at bounding box center [1307, 56] width 319 height 30
click at [1183, 17] on button "Reviewed" at bounding box center [1218, 20] width 140 height 40
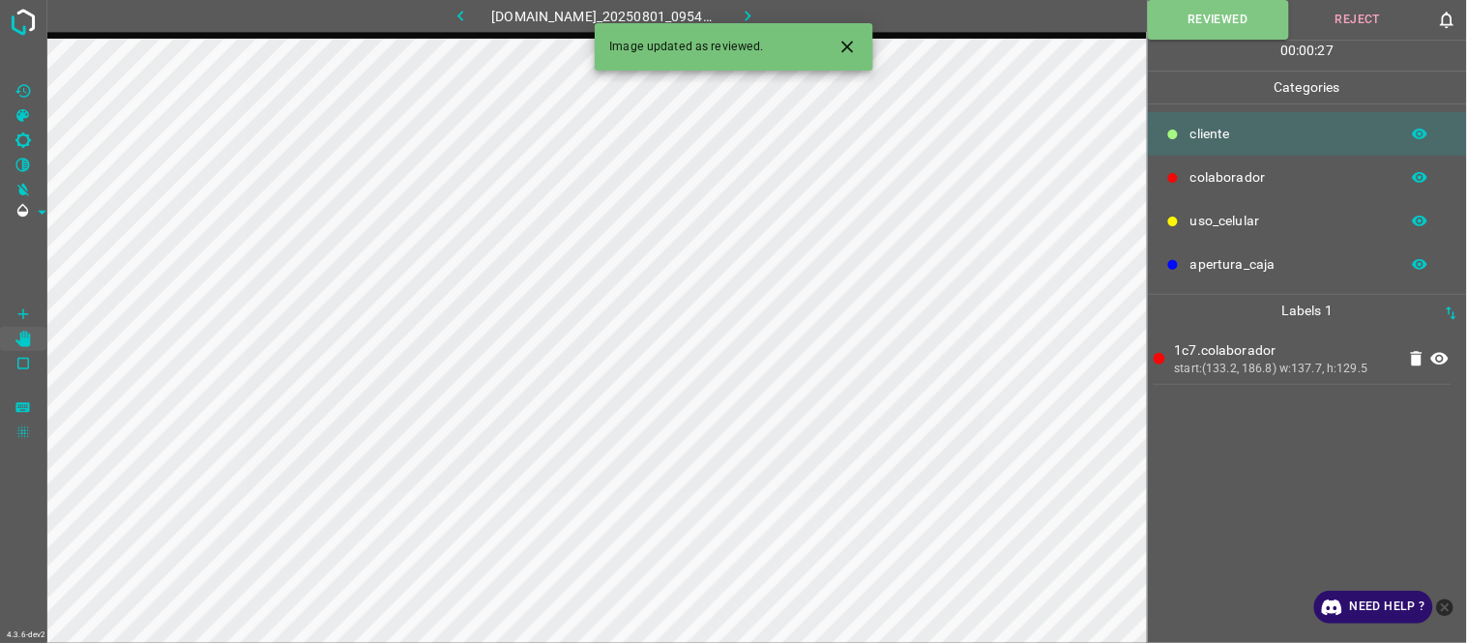
click at [755, 12] on icon "button" at bounding box center [748, 16] width 20 height 20
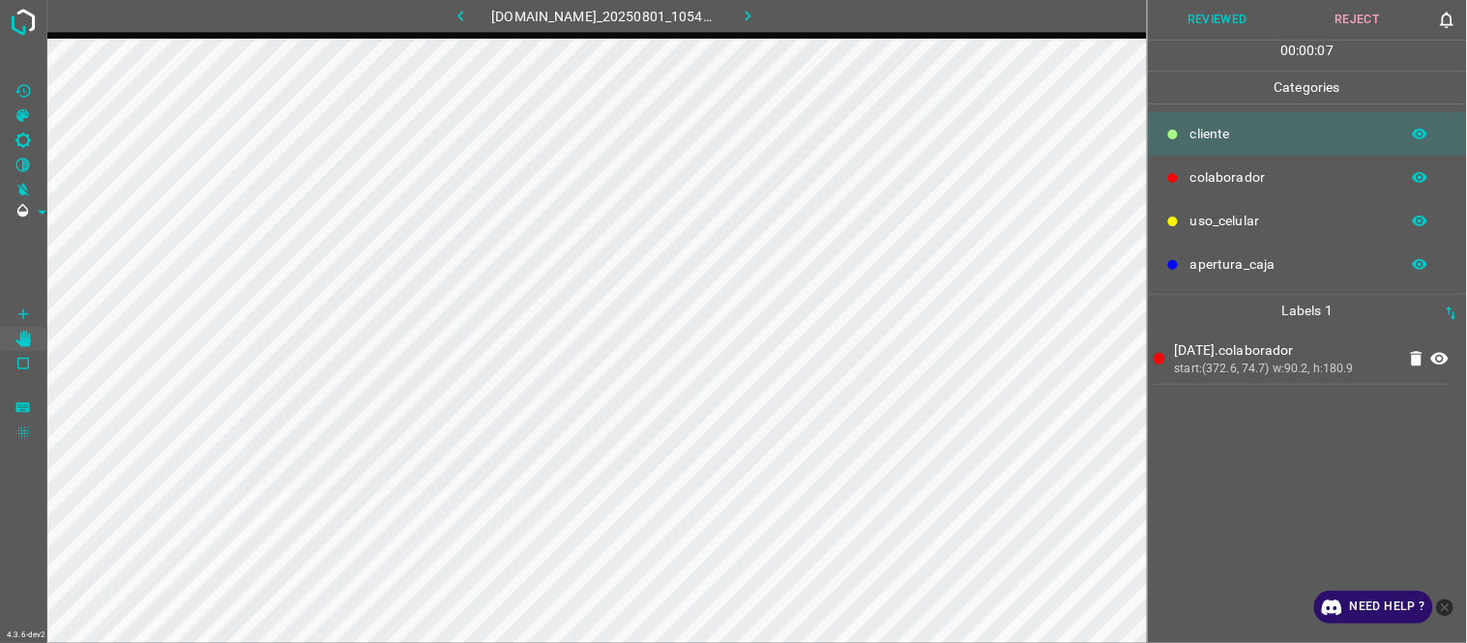
click at [1211, 20] on button "Reviewed" at bounding box center [1218, 20] width 140 height 40
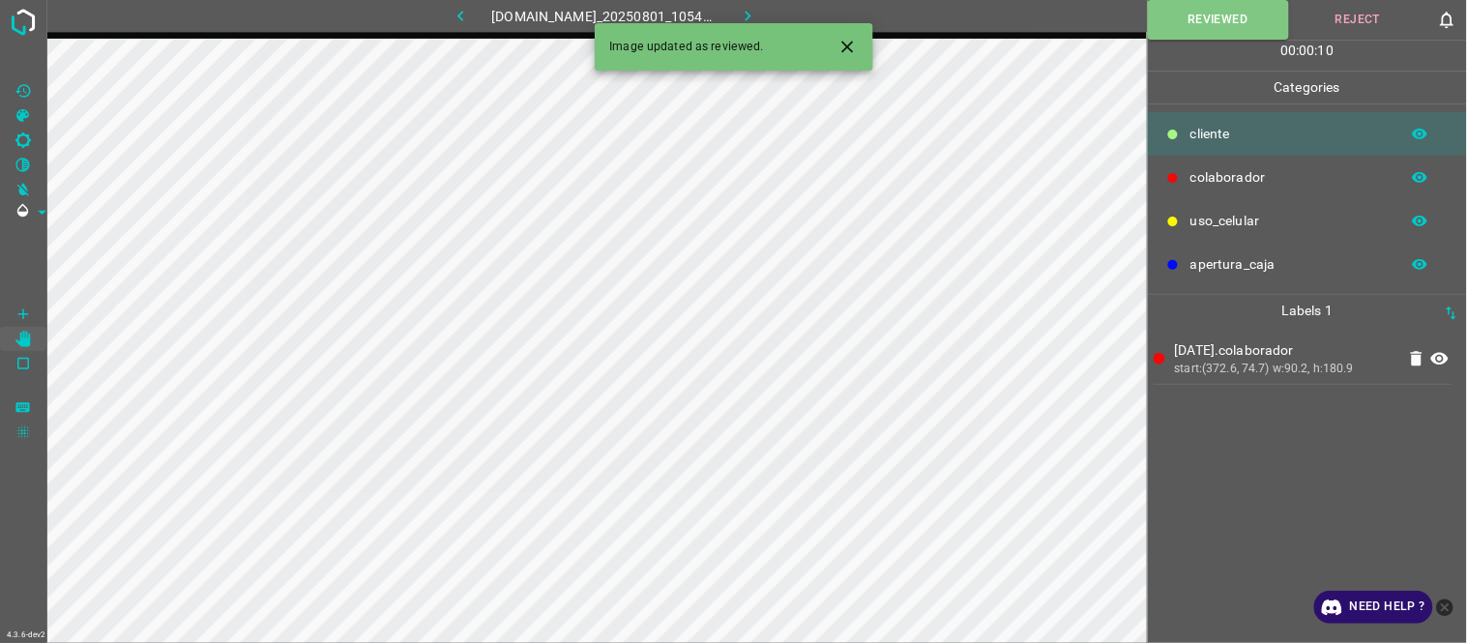
click at [758, 14] on icon "button" at bounding box center [748, 16] width 20 height 20
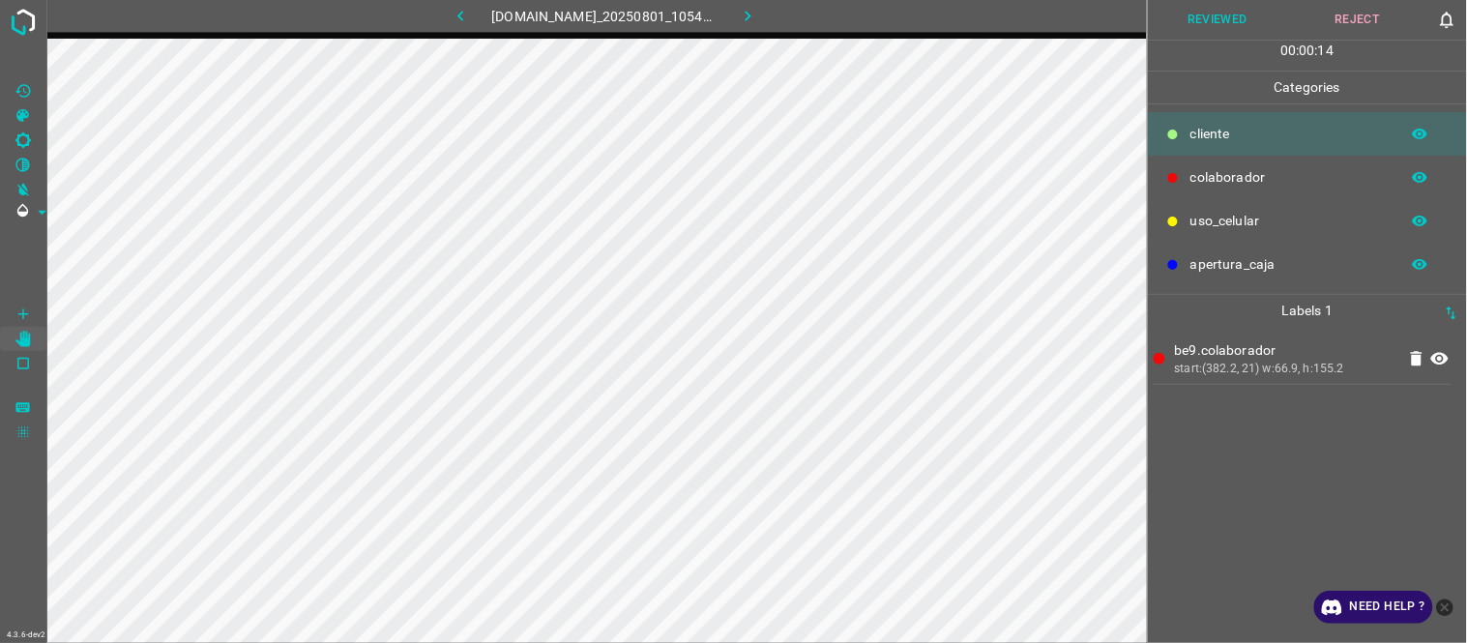
click at [1441, 360] on icon at bounding box center [1439, 359] width 17 height 13
click at [26, 140] on icon "[C] Brightness" at bounding box center [23, 140] width 17 height 17
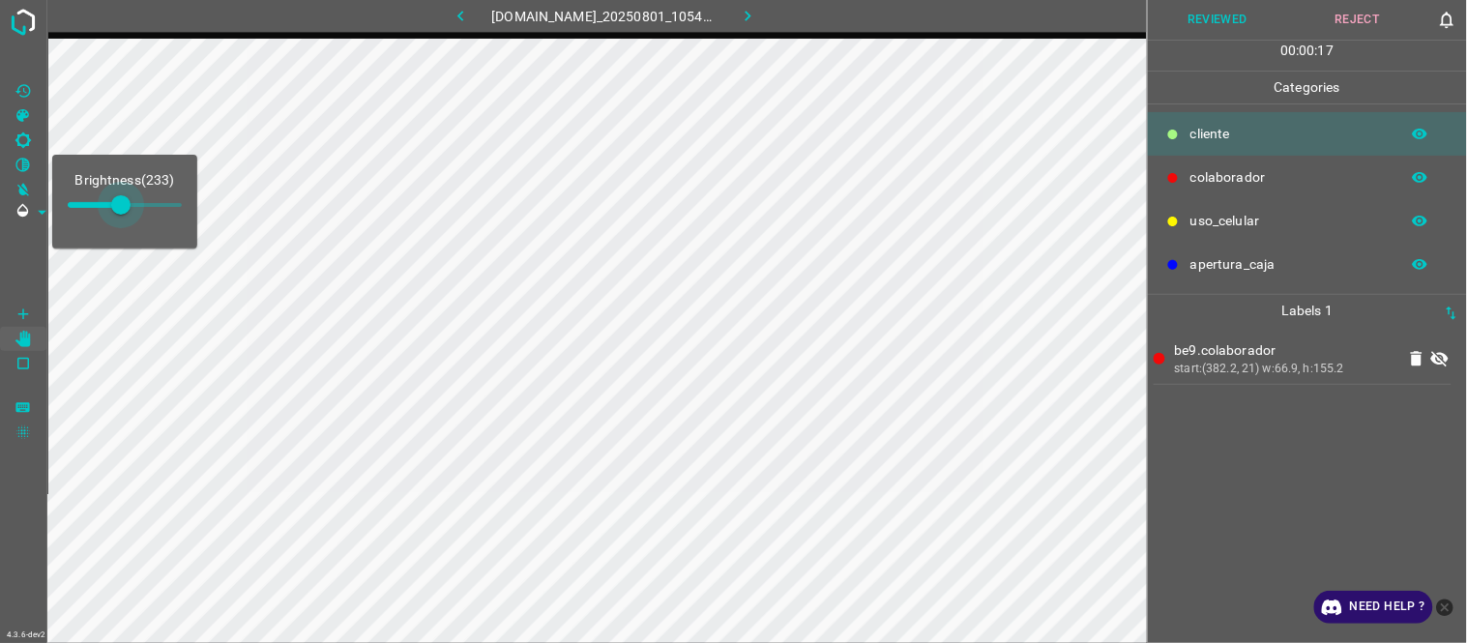
type input "254"
drag, startPoint x: 89, startPoint y: 207, endPoint x: 126, endPoint y: 205, distance: 36.8
click at [126, 205] on span at bounding box center [125, 204] width 19 height 19
click at [1441, 358] on icon at bounding box center [1439, 358] width 23 height 23
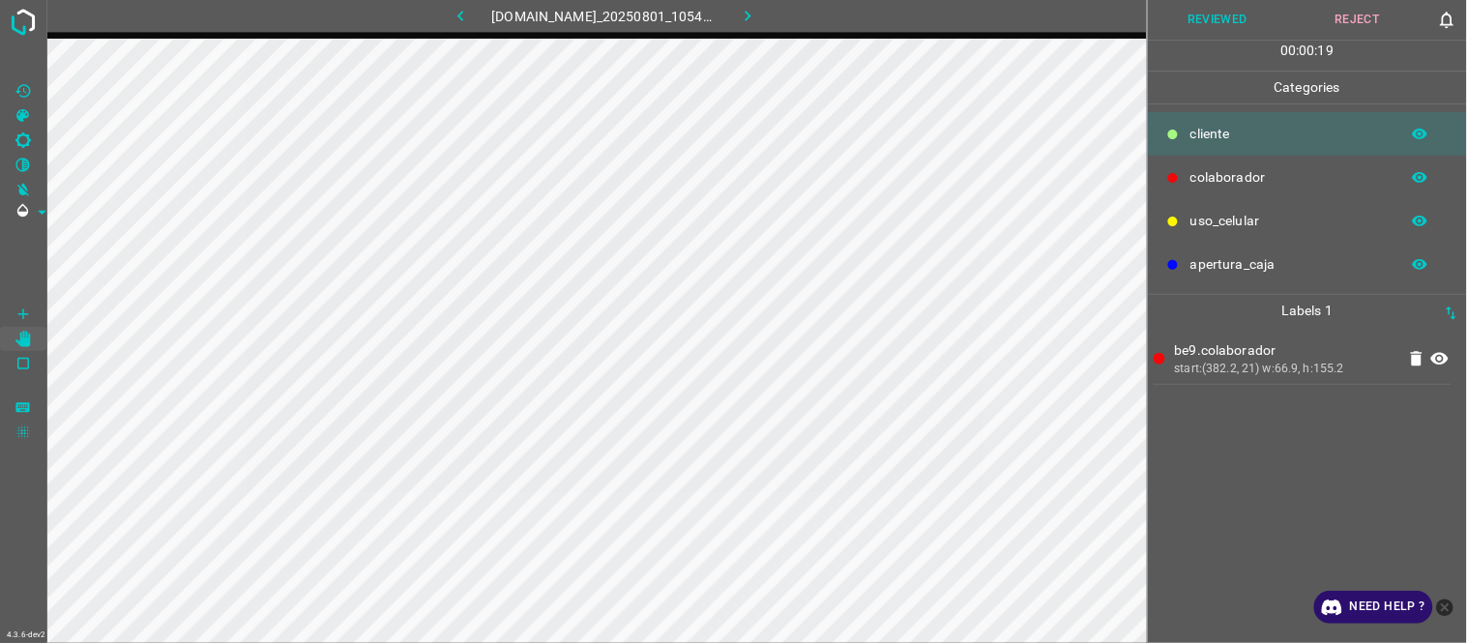
click at [1441, 358] on icon at bounding box center [1439, 359] width 17 height 13
click at [1441, 358] on icon at bounding box center [1439, 358] width 23 height 23
click at [1441, 358] on icon at bounding box center [1439, 359] width 17 height 13
click at [1441, 358] on icon at bounding box center [1439, 358] width 23 height 23
click at [1441, 358] on icon at bounding box center [1439, 359] width 17 height 13
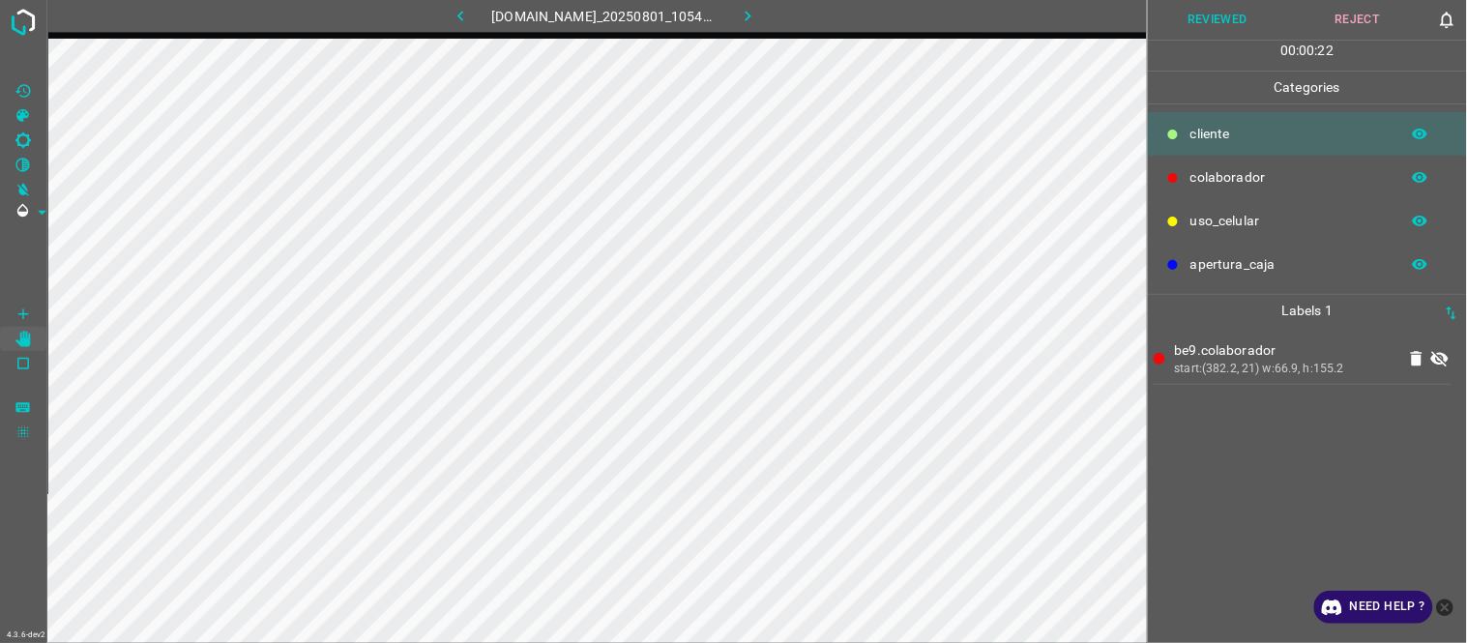
click at [1441, 358] on icon at bounding box center [1439, 358] width 23 height 23
click at [1441, 358] on icon at bounding box center [1439, 359] width 17 height 13
click at [1449, 358] on icon at bounding box center [1439, 358] width 23 height 23
click at [1217, 26] on button "Reviewed" at bounding box center [1218, 20] width 140 height 40
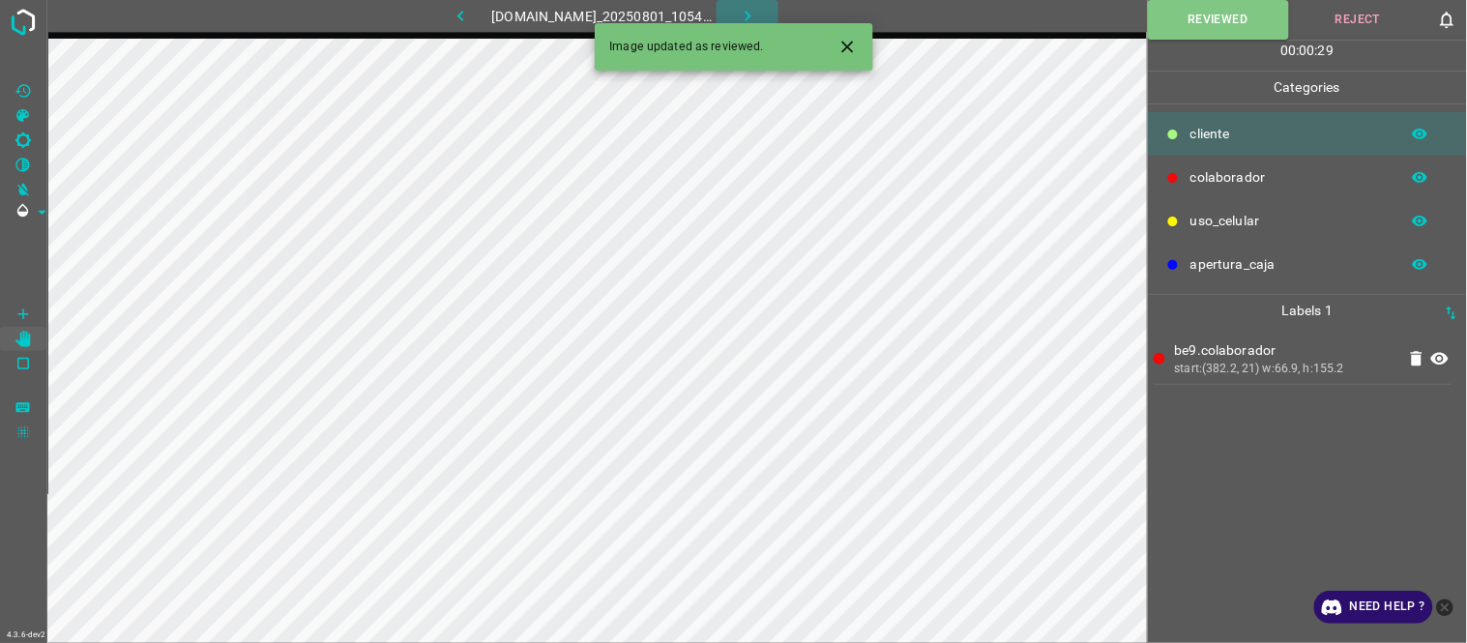
click at [755, 15] on icon "button" at bounding box center [748, 16] width 20 height 20
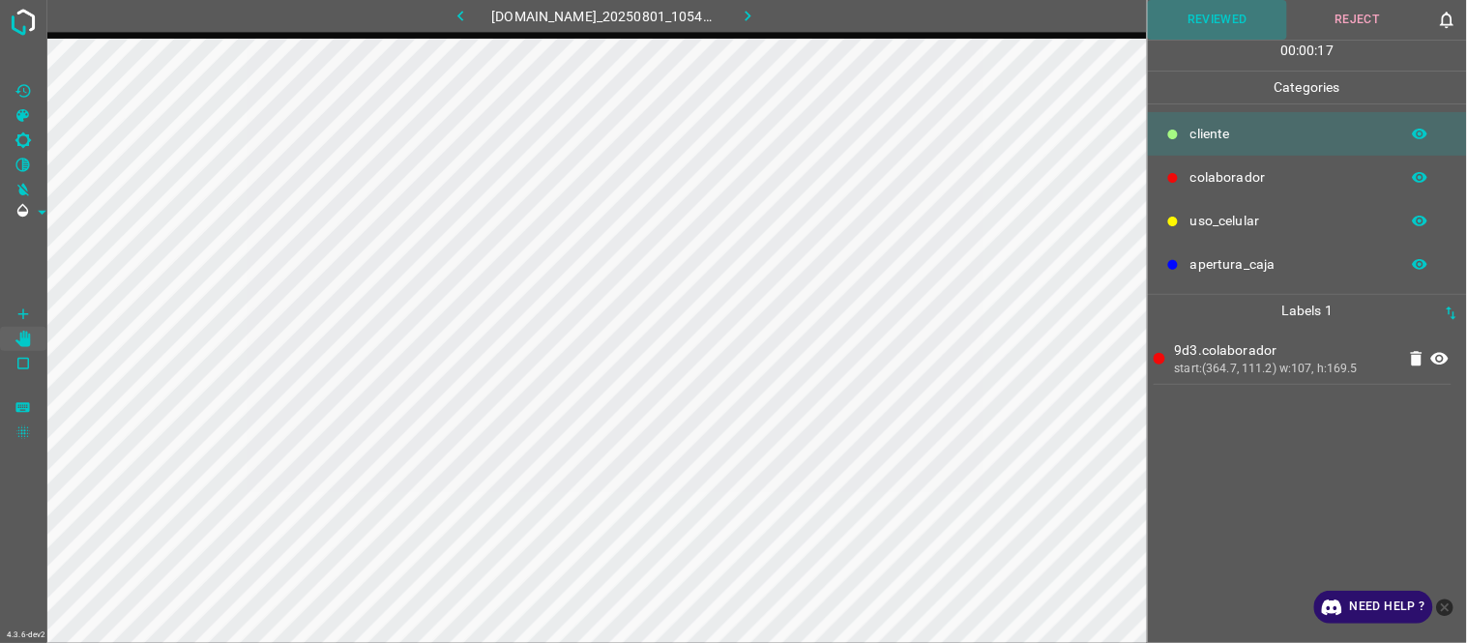
click at [1225, 14] on button "Reviewed" at bounding box center [1218, 20] width 140 height 40
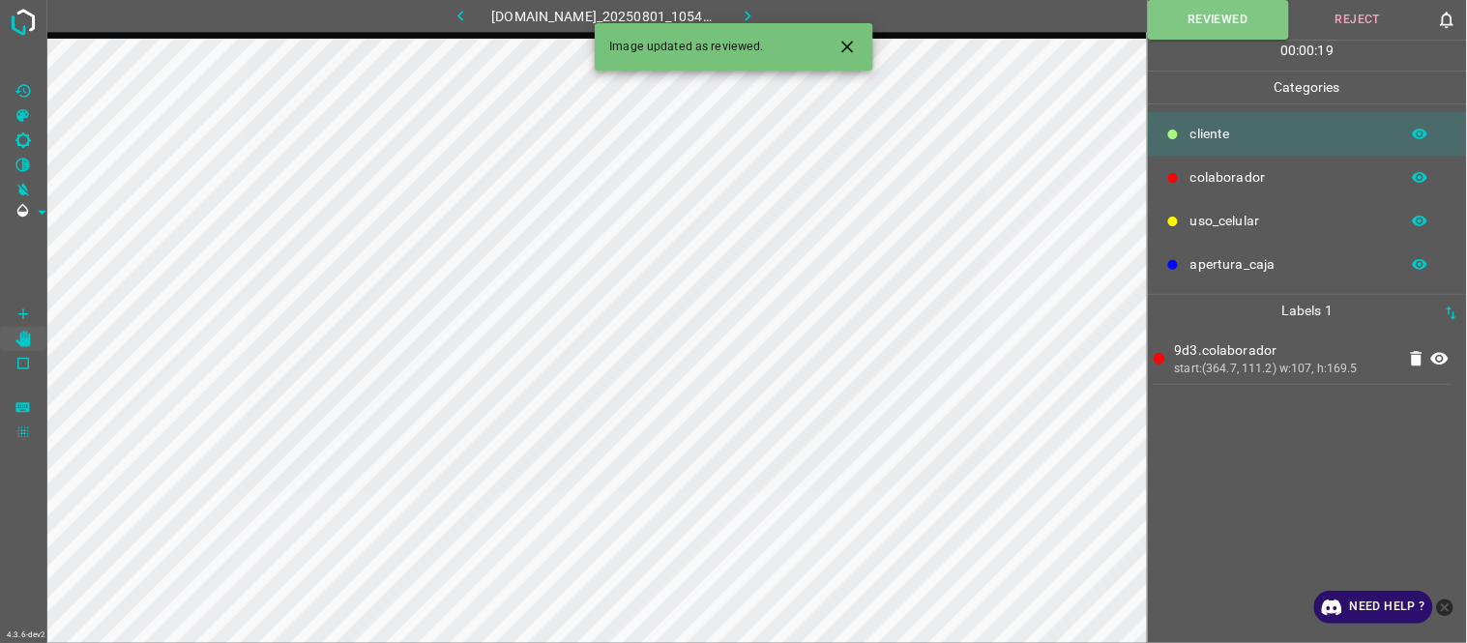
click at [750, 7] on icon "button" at bounding box center [748, 16] width 20 height 20
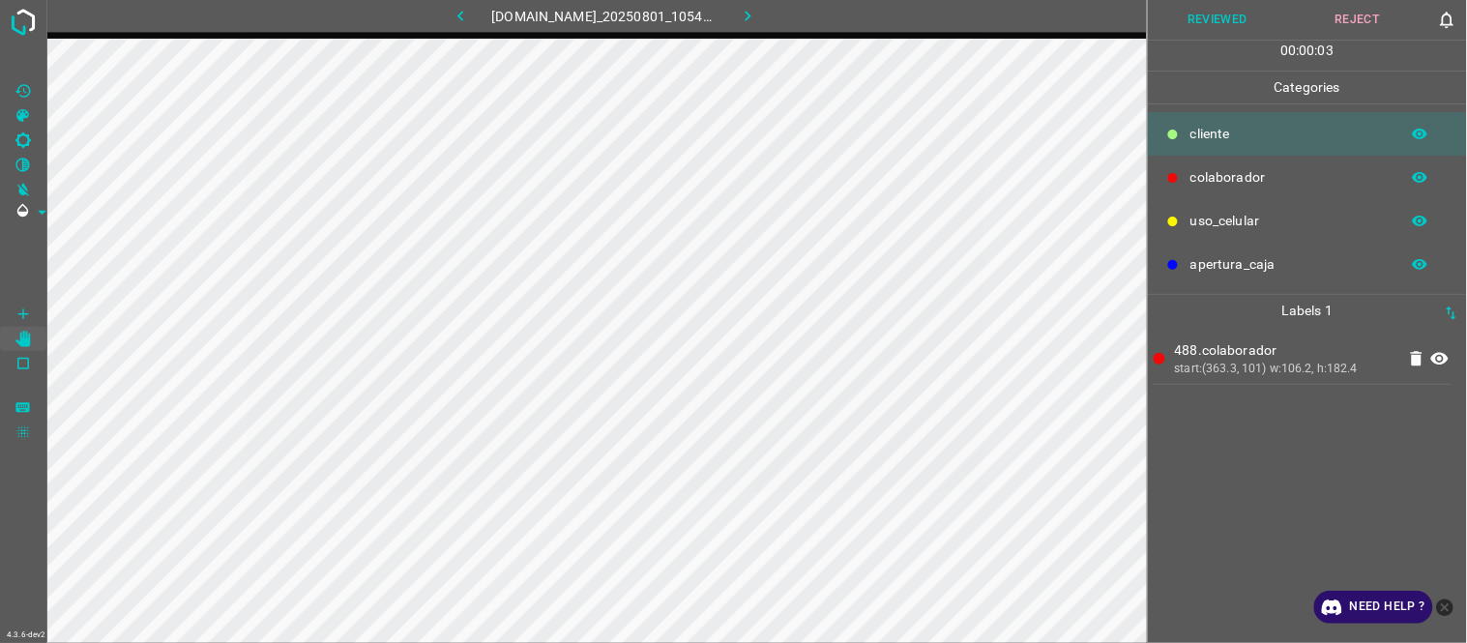
click at [1445, 360] on icon at bounding box center [1439, 359] width 17 height 13
click at [1445, 360] on icon at bounding box center [1439, 359] width 17 height 15
click at [1445, 360] on icon at bounding box center [1439, 359] width 17 height 13
click at [1445, 360] on icon at bounding box center [1439, 359] width 17 height 15
click at [1445, 360] on icon at bounding box center [1439, 359] width 17 height 13
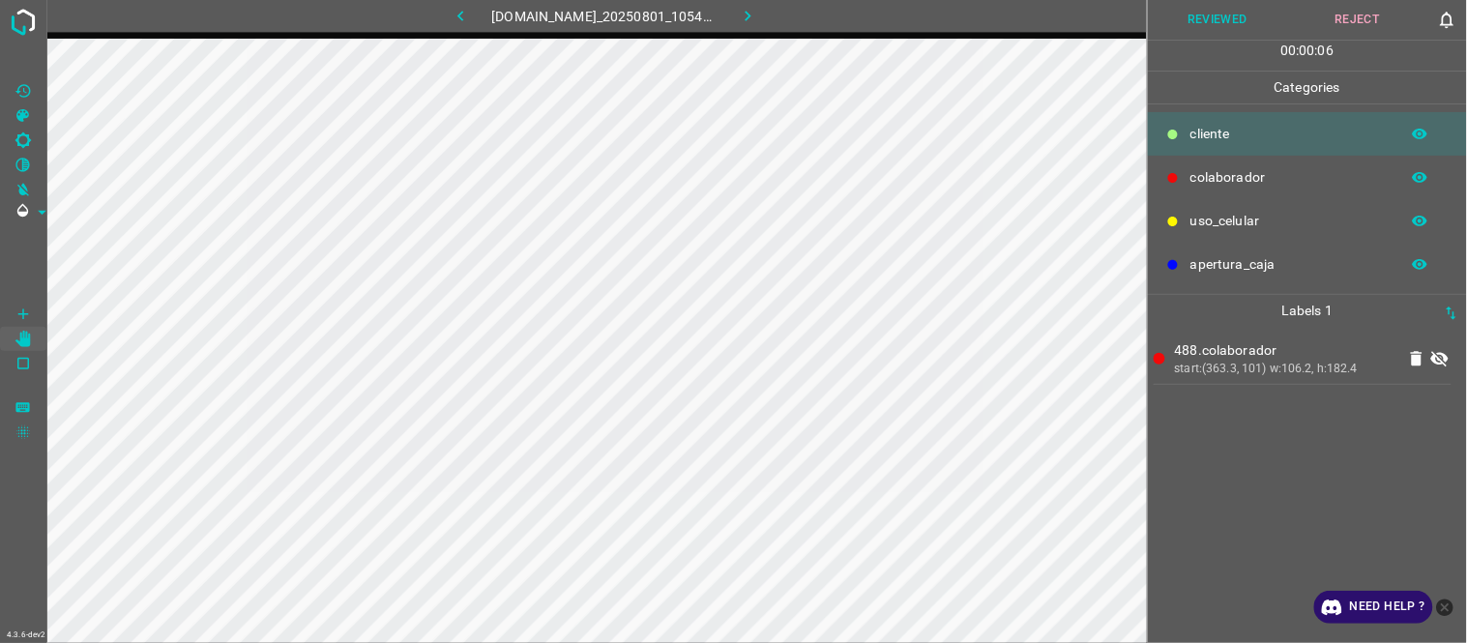
click at [1445, 360] on icon at bounding box center [1439, 359] width 17 height 15
click at [1445, 360] on icon at bounding box center [1439, 359] width 17 height 13
click at [26, 136] on icon "[C] Brightness" at bounding box center [22, 139] width 15 height 15
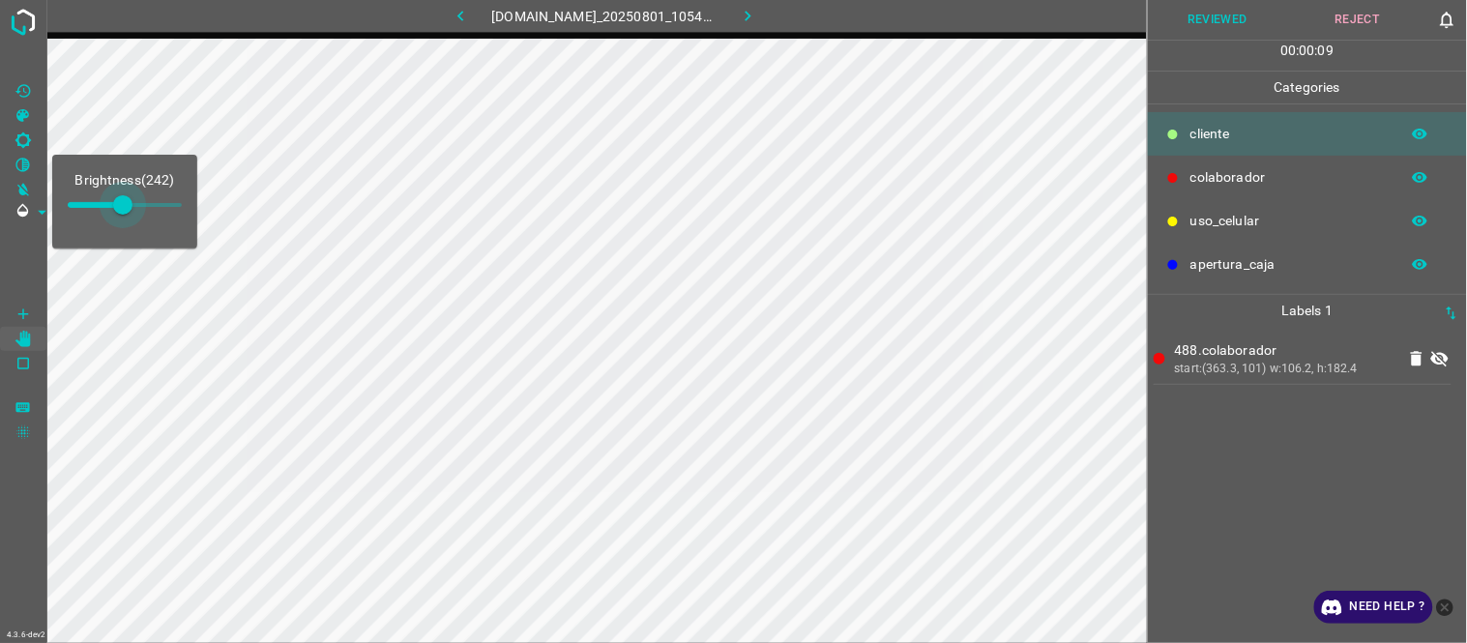
type input "263"
drag, startPoint x: 102, startPoint y: 214, endPoint x: 128, endPoint y: 218, distance: 26.4
click at [128, 215] on span at bounding box center [127, 204] width 19 height 19
click at [1443, 358] on icon at bounding box center [1439, 358] width 23 height 23
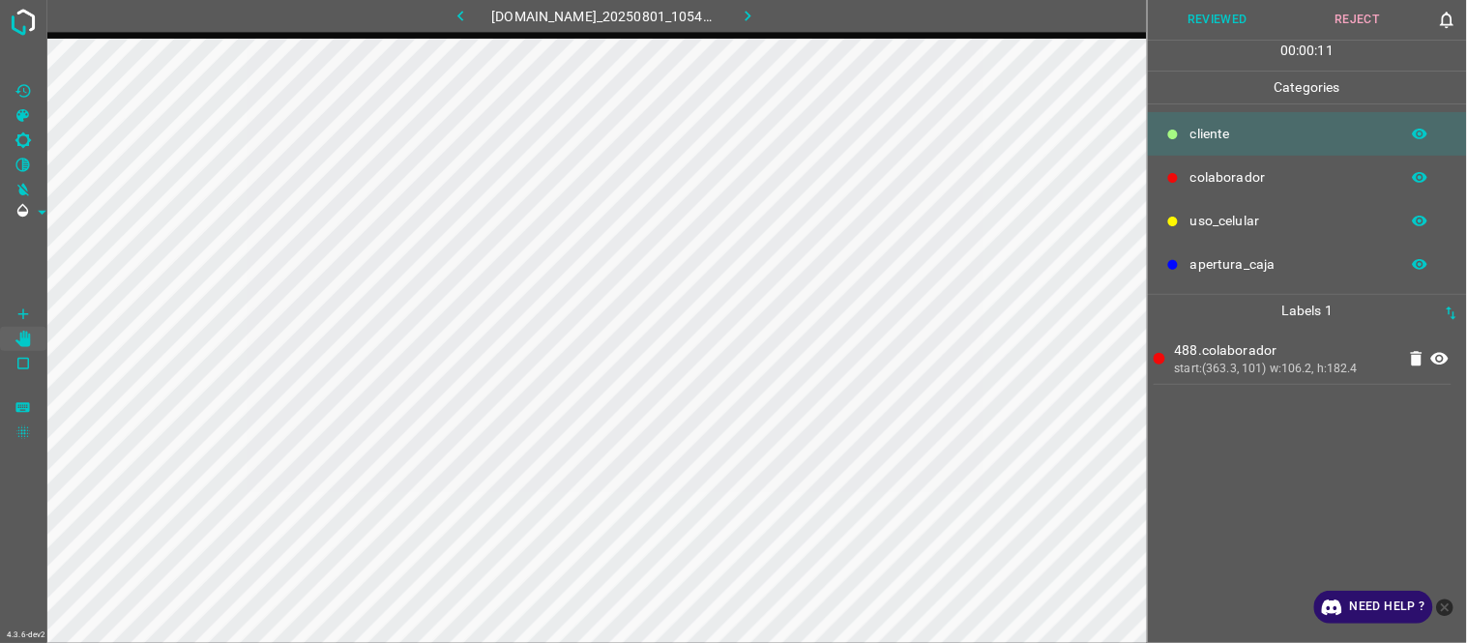
click at [1443, 358] on icon at bounding box center [1439, 358] width 23 height 23
click at [1255, 26] on button "Reviewed" at bounding box center [1218, 20] width 140 height 40
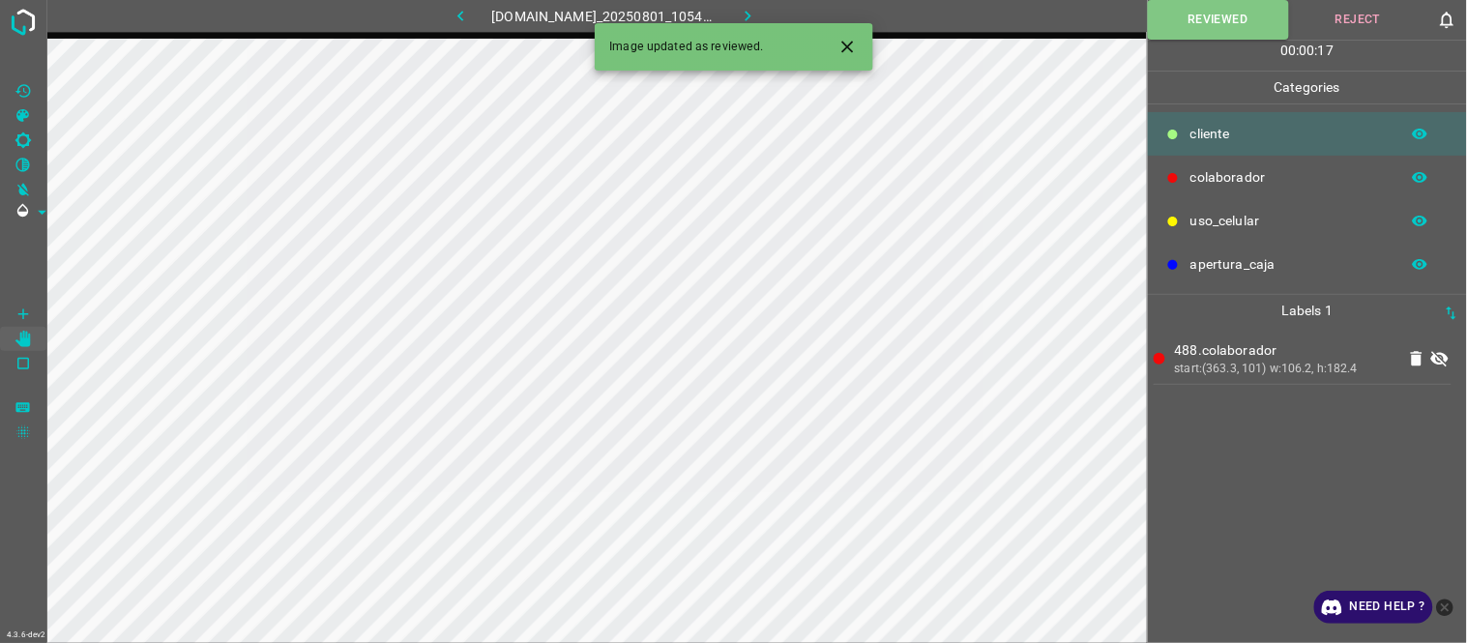
click at [1447, 370] on icon at bounding box center [1439, 358] width 23 height 23
click at [745, 10] on button "button" at bounding box center [748, 16] width 62 height 32
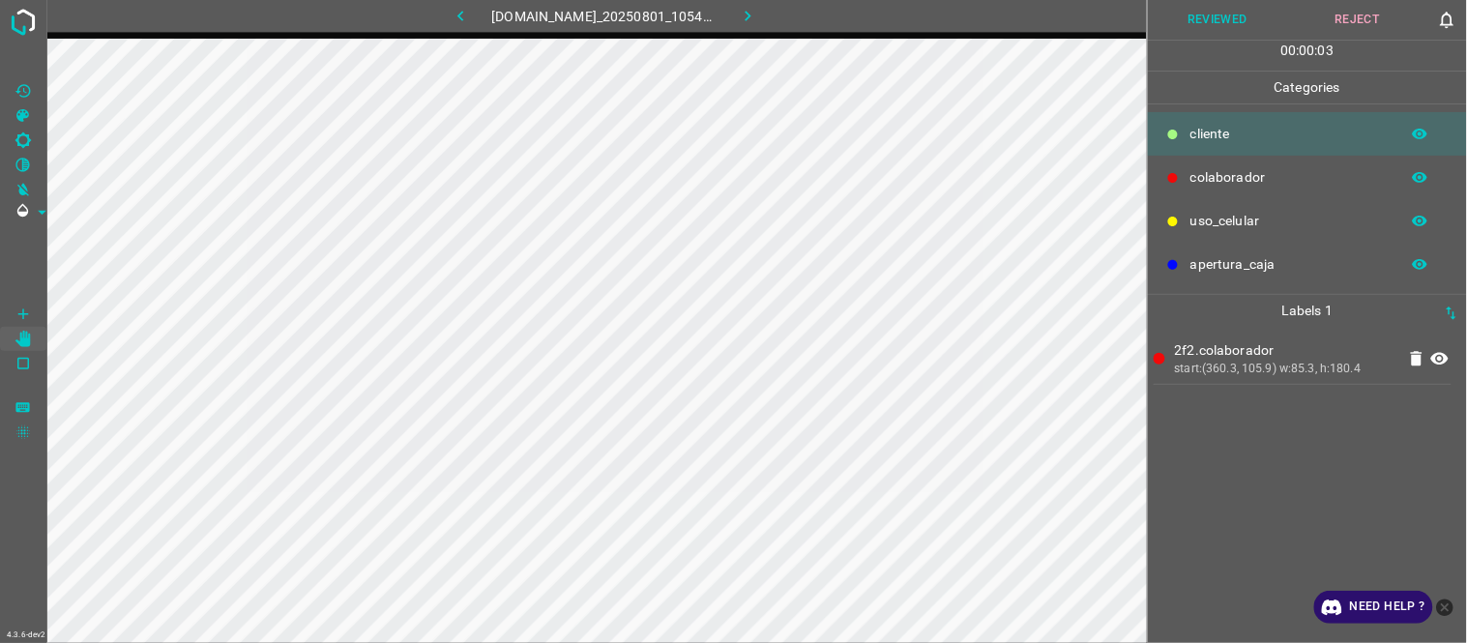
drag, startPoint x: 1230, startPoint y: 20, endPoint x: 1002, endPoint y: 24, distance: 228.3
click at [1228, 17] on button "Reviewed" at bounding box center [1218, 20] width 140 height 40
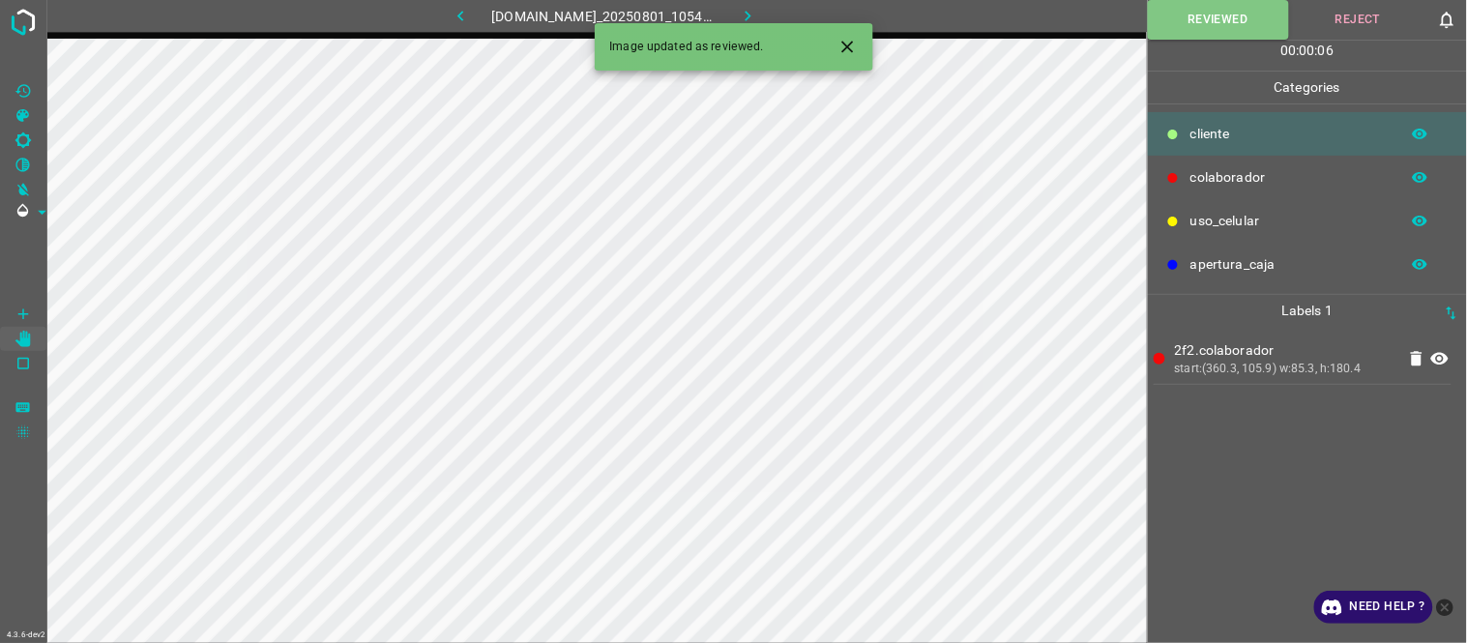
click at [758, 15] on icon "button" at bounding box center [748, 16] width 20 height 20
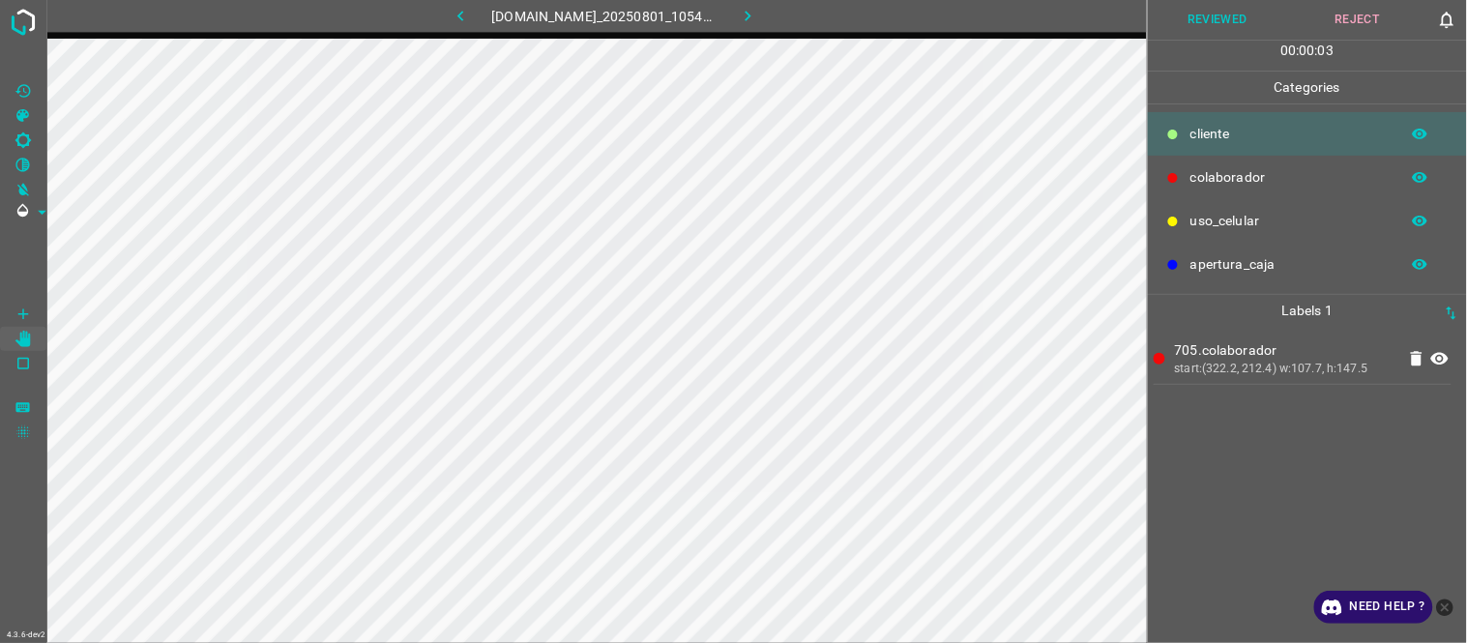
click at [1447, 366] on icon at bounding box center [1439, 358] width 23 height 23
click at [1447, 366] on icon at bounding box center [1439, 359] width 17 height 15
click at [1449, 364] on icon at bounding box center [1439, 358] width 23 height 23
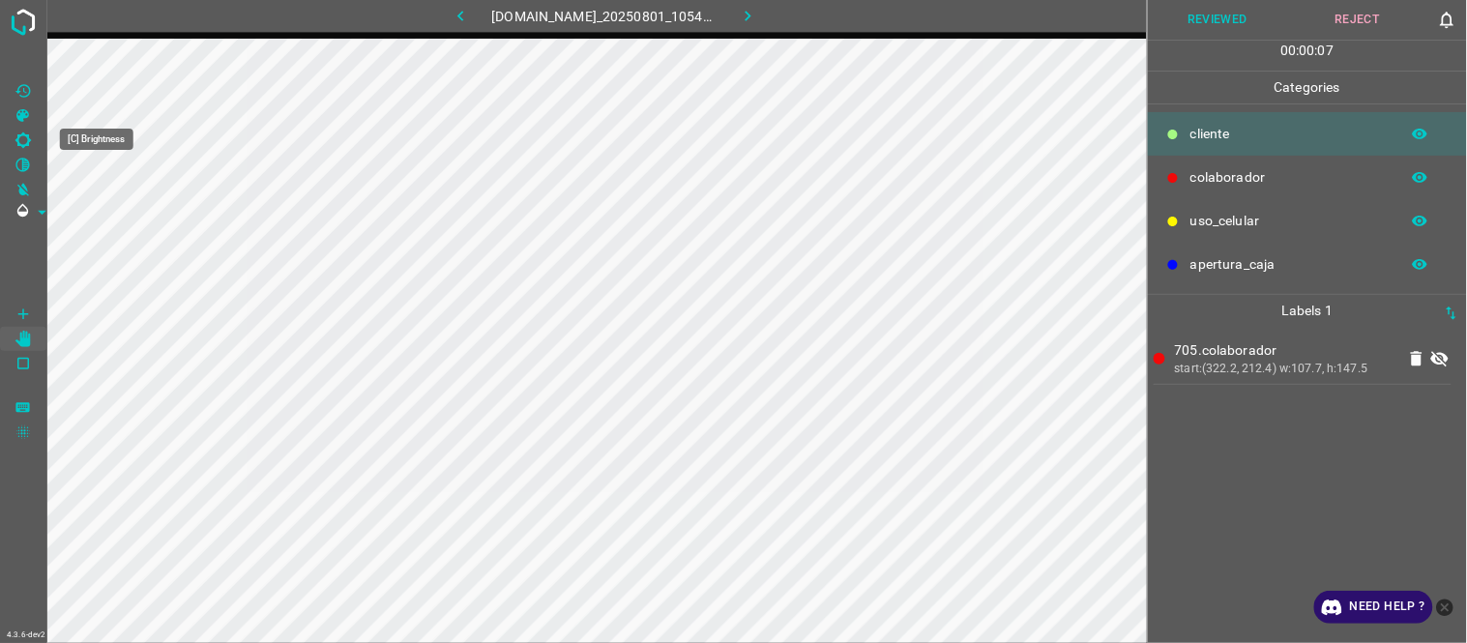
drag, startPoint x: 26, startPoint y: 133, endPoint x: 42, endPoint y: 158, distance: 28.7
click at [26, 138] on icon "[C] Brightness" at bounding box center [23, 140] width 17 height 17
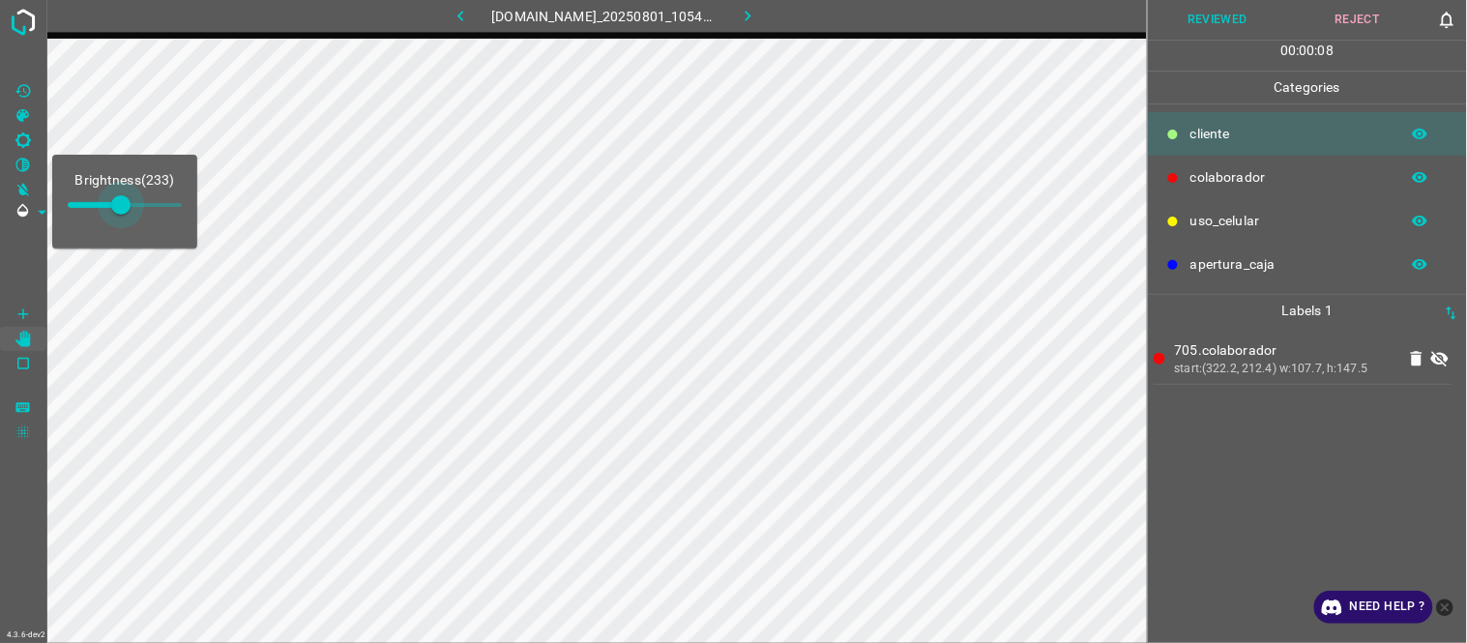
type input "233"
drag, startPoint x: 87, startPoint y: 194, endPoint x: 121, endPoint y: 205, distance: 35.5
click at [121, 205] on span at bounding box center [120, 204] width 19 height 19
click at [1436, 360] on icon at bounding box center [1439, 359] width 17 height 15
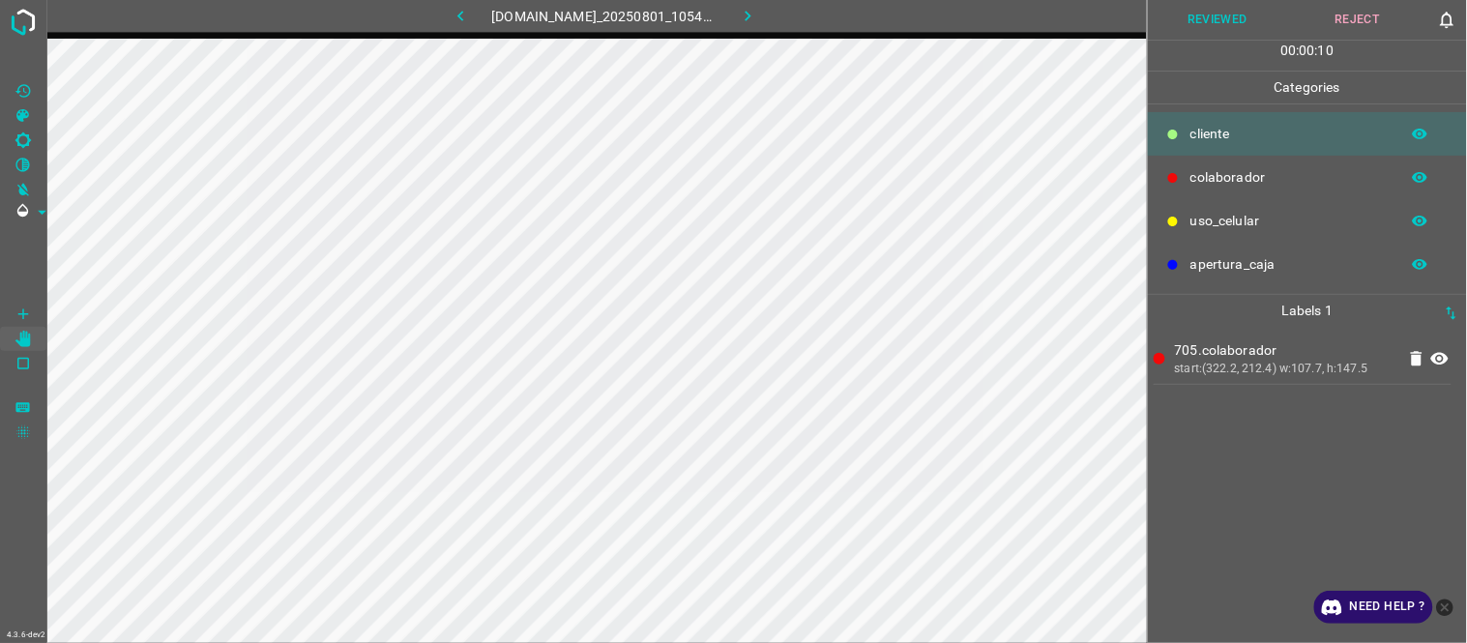
click at [1436, 360] on icon at bounding box center [1439, 359] width 17 height 13
click at [1436, 360] on icon at bounding box center [1439, 359] width 17 height 15
click at [1239, 12] on button "Reviewed" at bounding box center [1218, 20] width 140 height 40
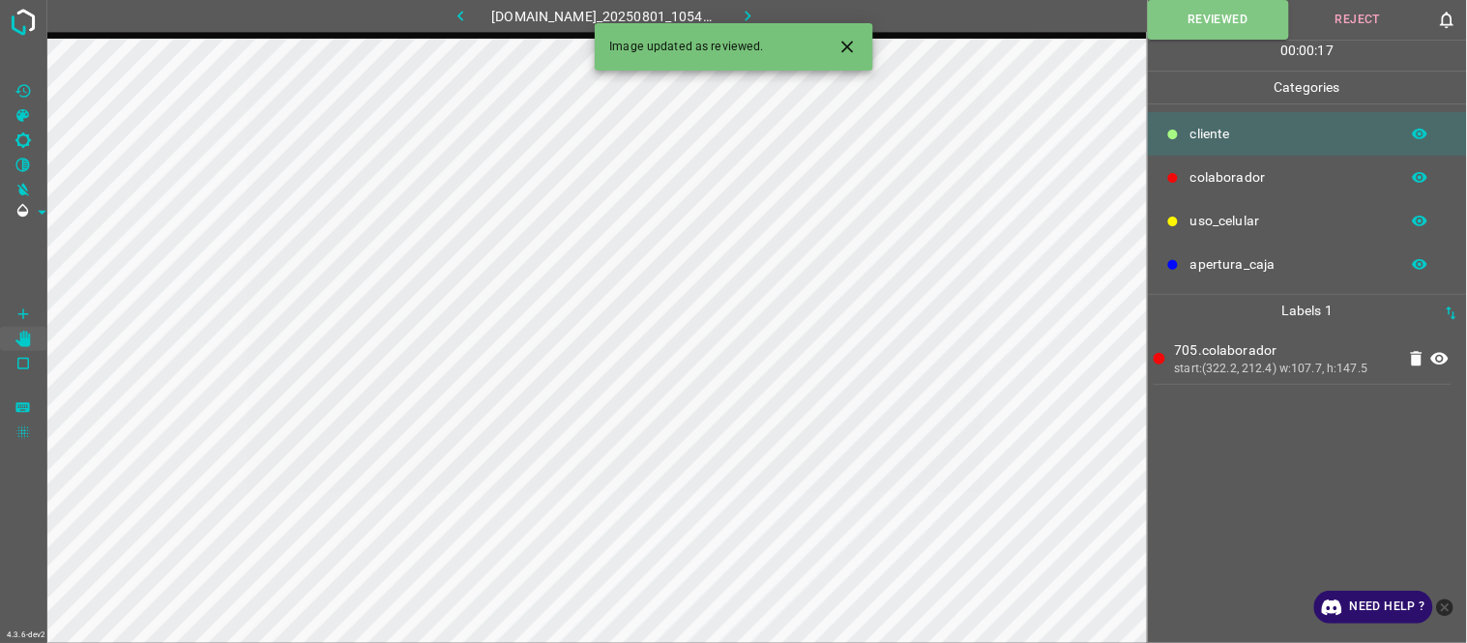
click at [750, 12] on icon "button" at bounding box center [748, 16] width 6 height 11
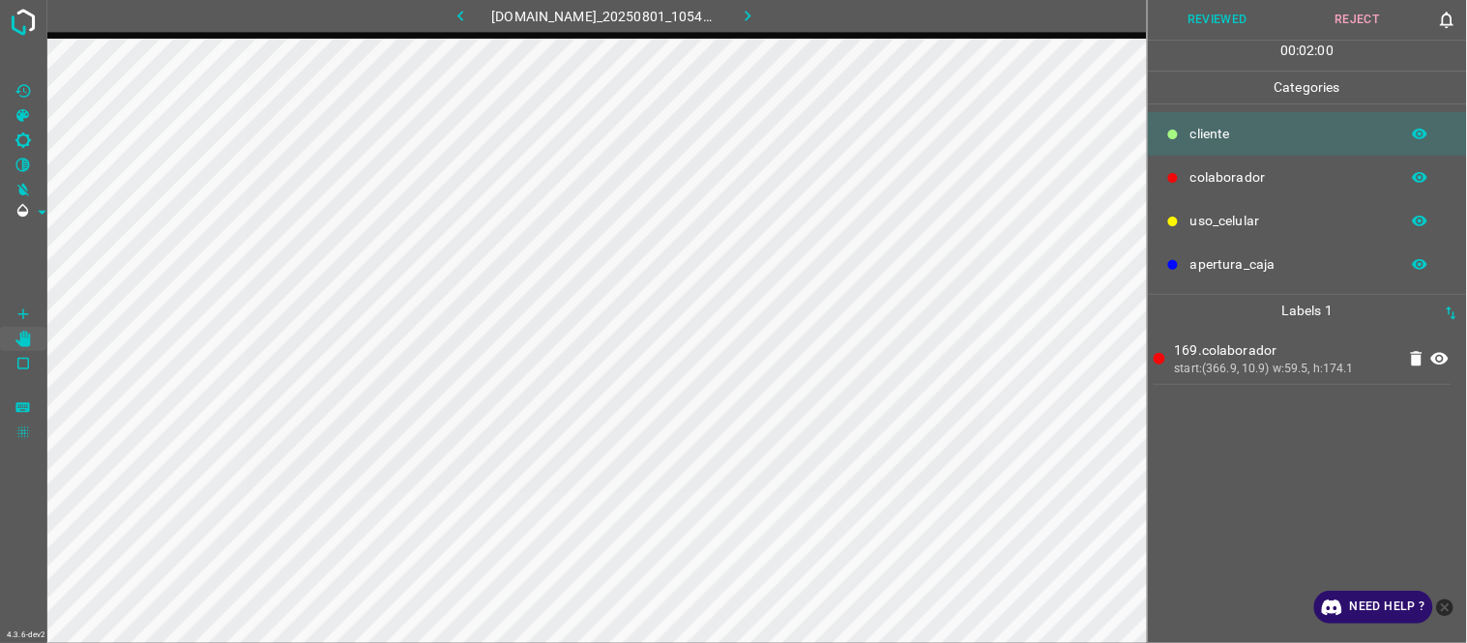
click at [1236, 24] on button "Reviewed" at bounding box center [1218, 20] width 140 height 40
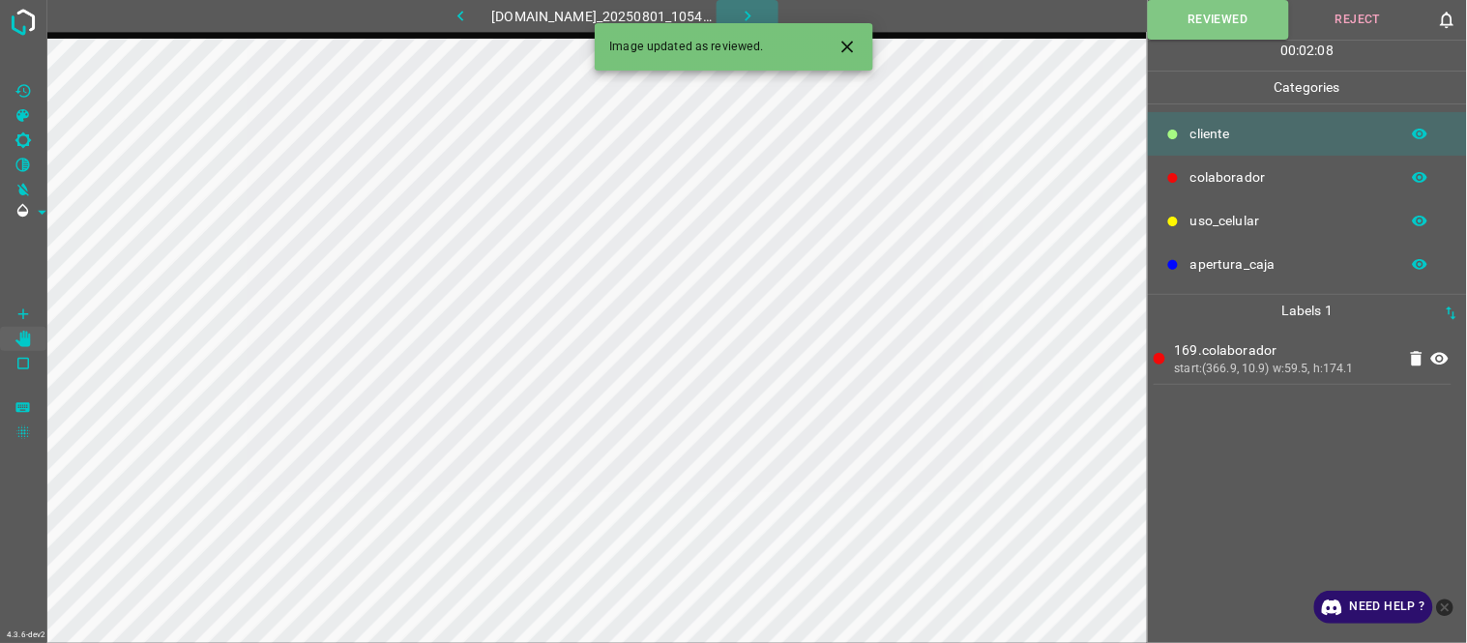
click at [758, 15] on icon "button" at bounding box center [748, 16] width 20 height 20
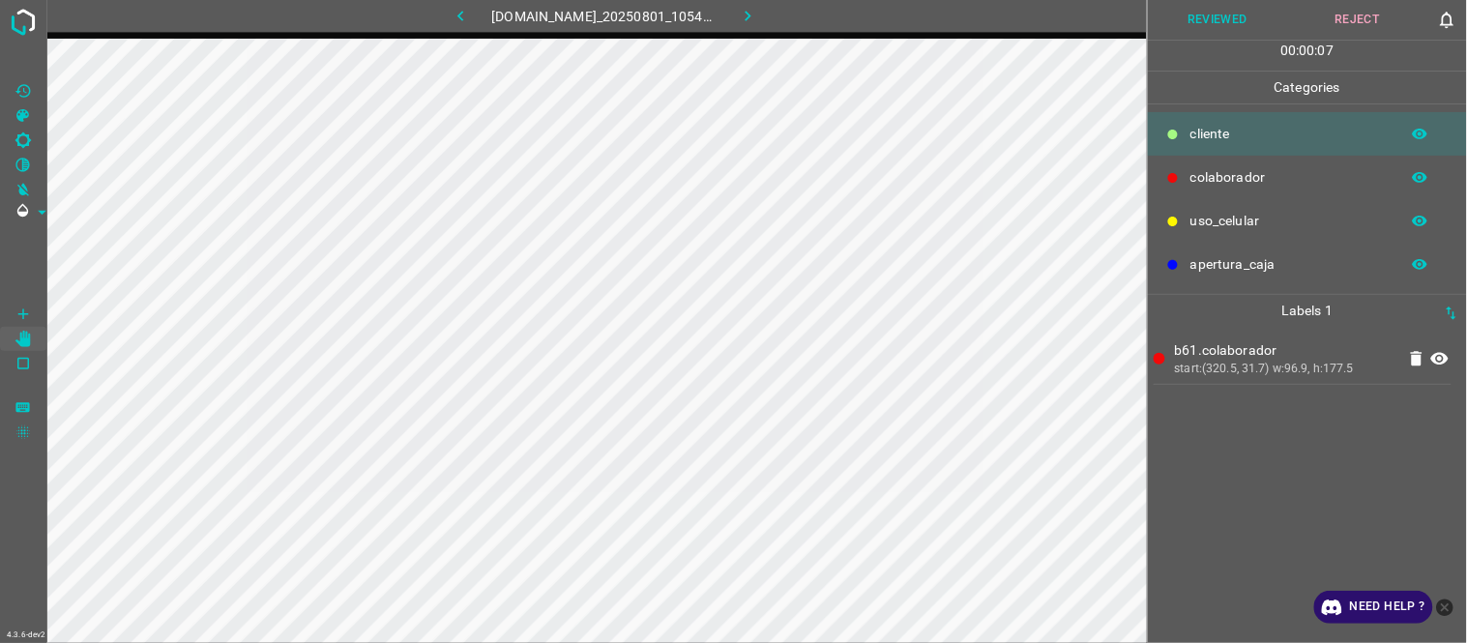
click at [1228, 17] on button "Reviewed" at bounding box center [1218, 20] width 140 height 40
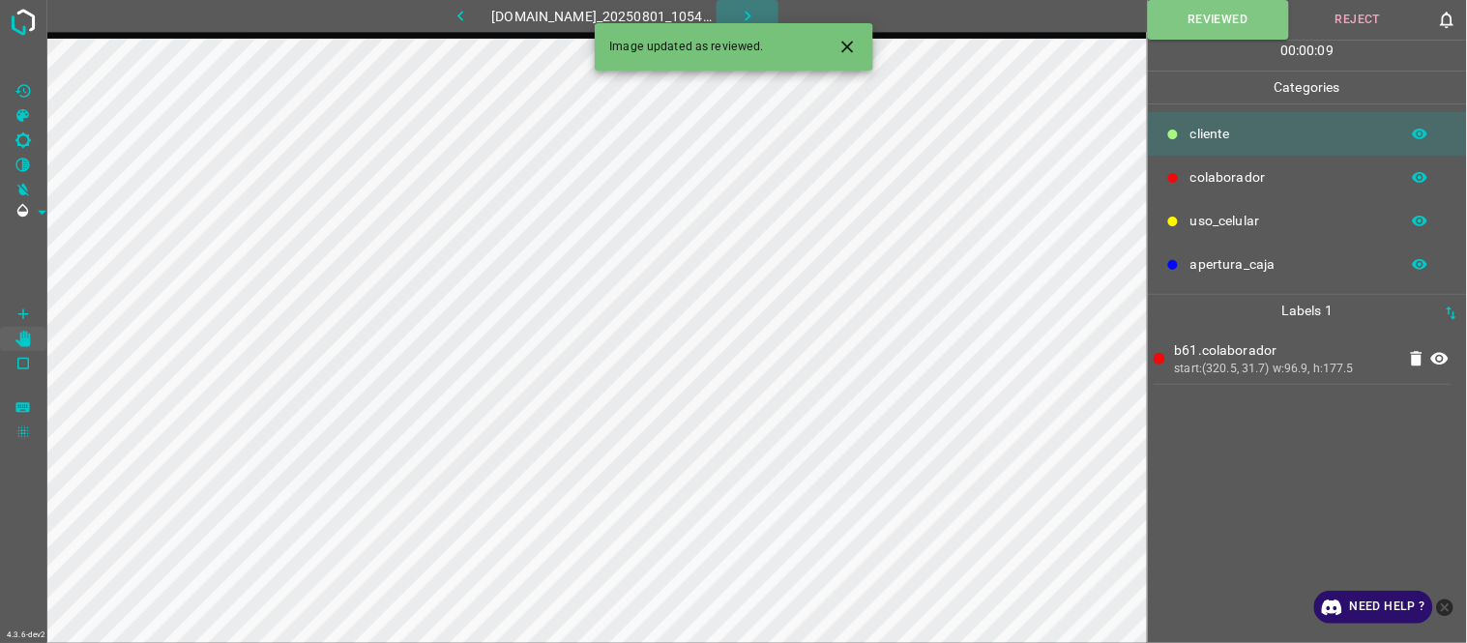
click at [757, 7] on icon "button" at bounding box center [748, 16] width 20 height 20
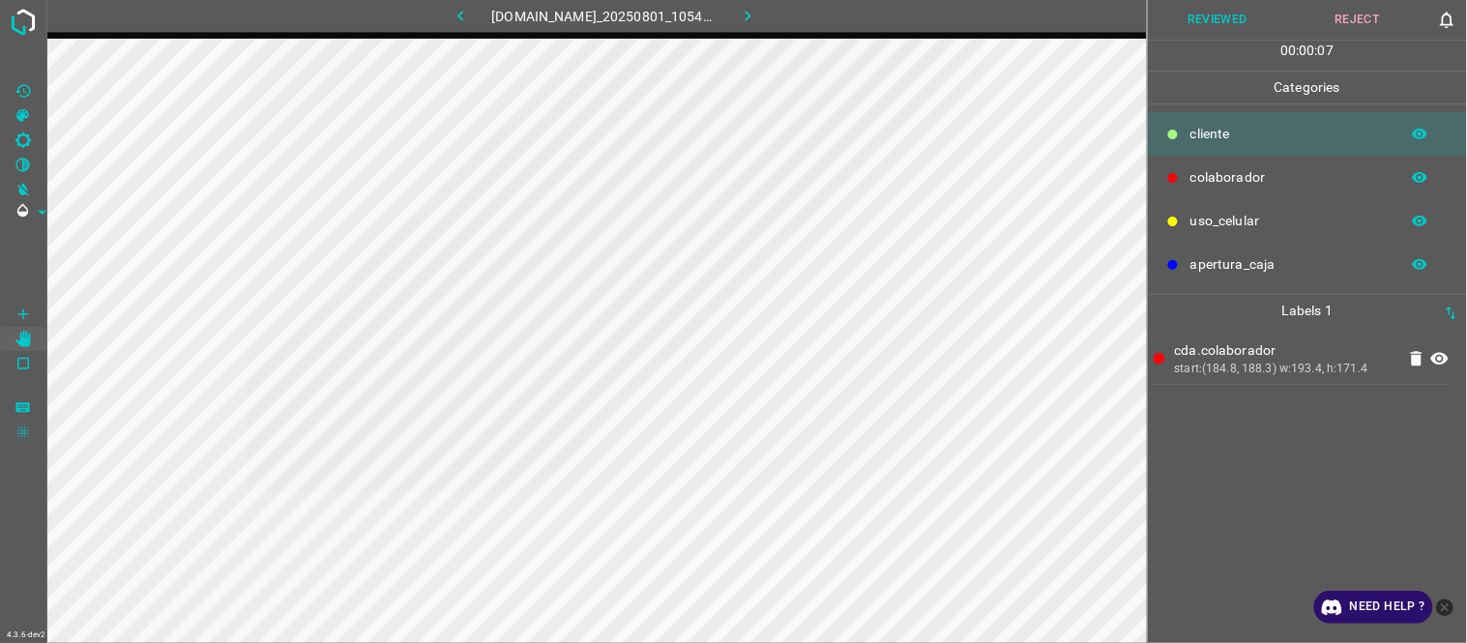
click at [1241, 20] on button "Reviewed" at bounding box center [1218, 20] width 140 height 40
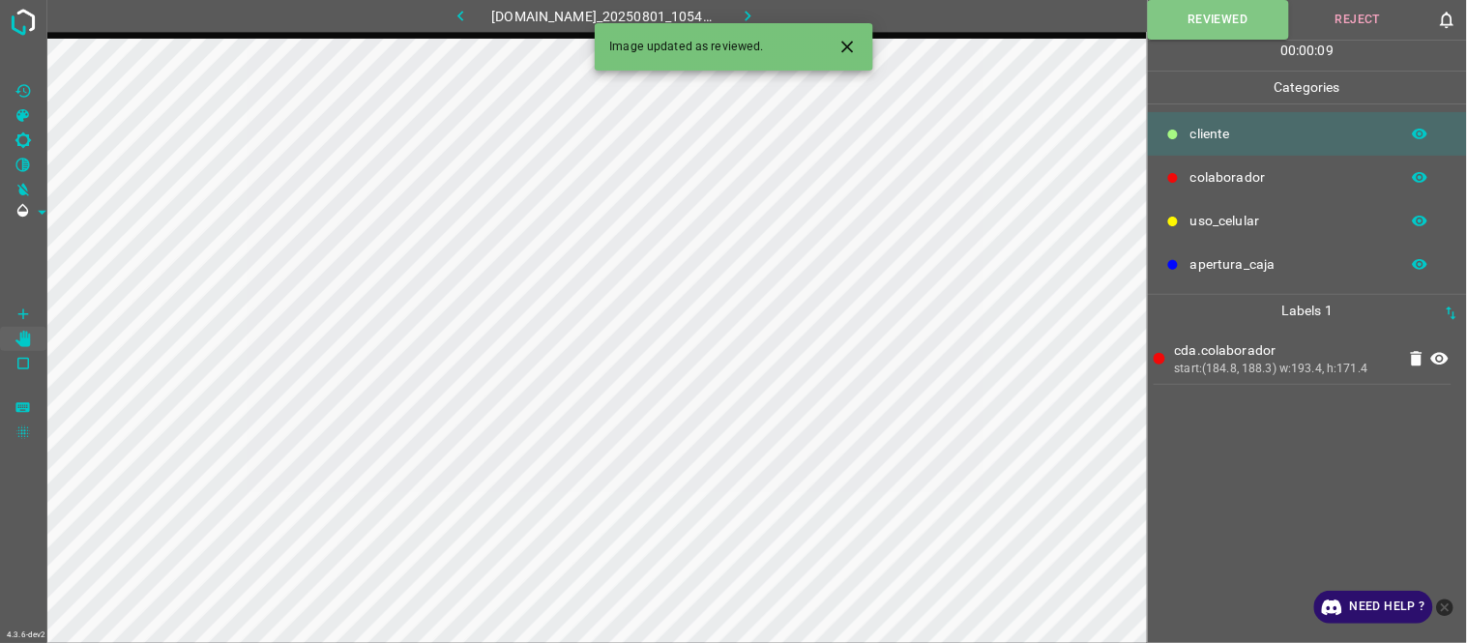
click at [770, 10] on button "button" at bounding box center [748, 16] width 62 height 32
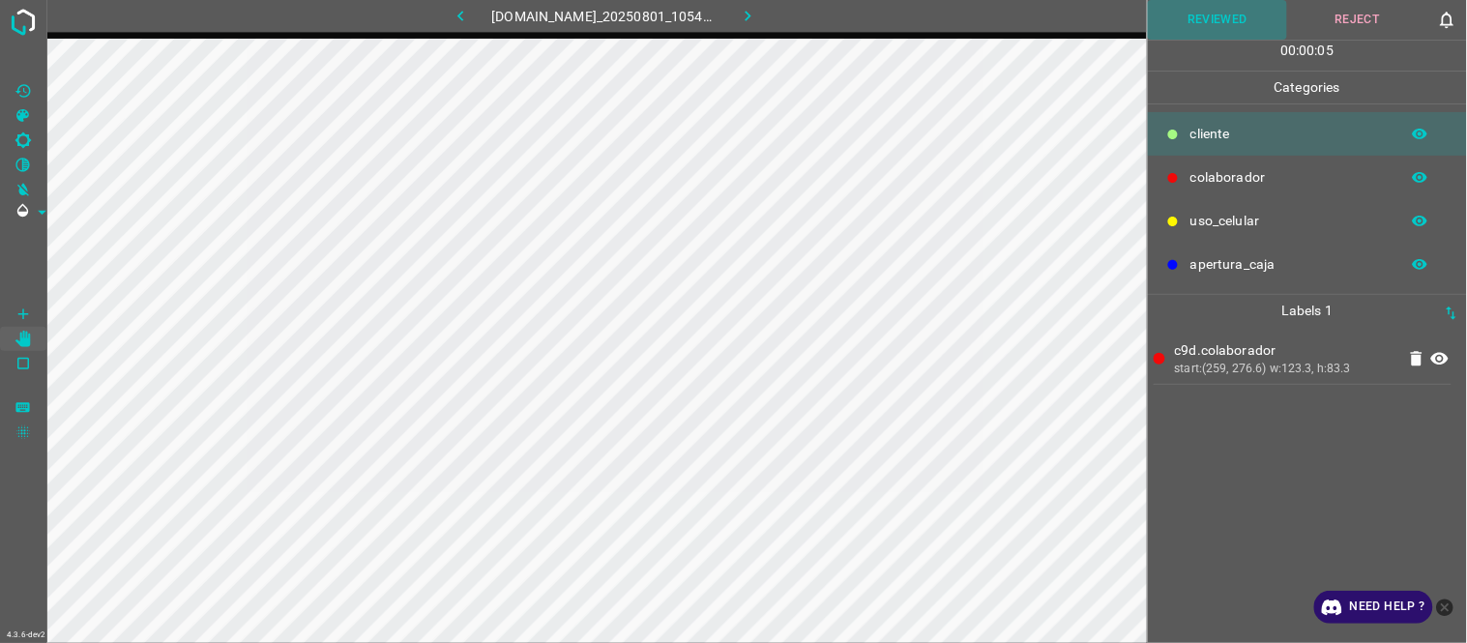
click at [1220, 17] on button "Reviewed" at bounding box center [1218, 20] width 140 height 40
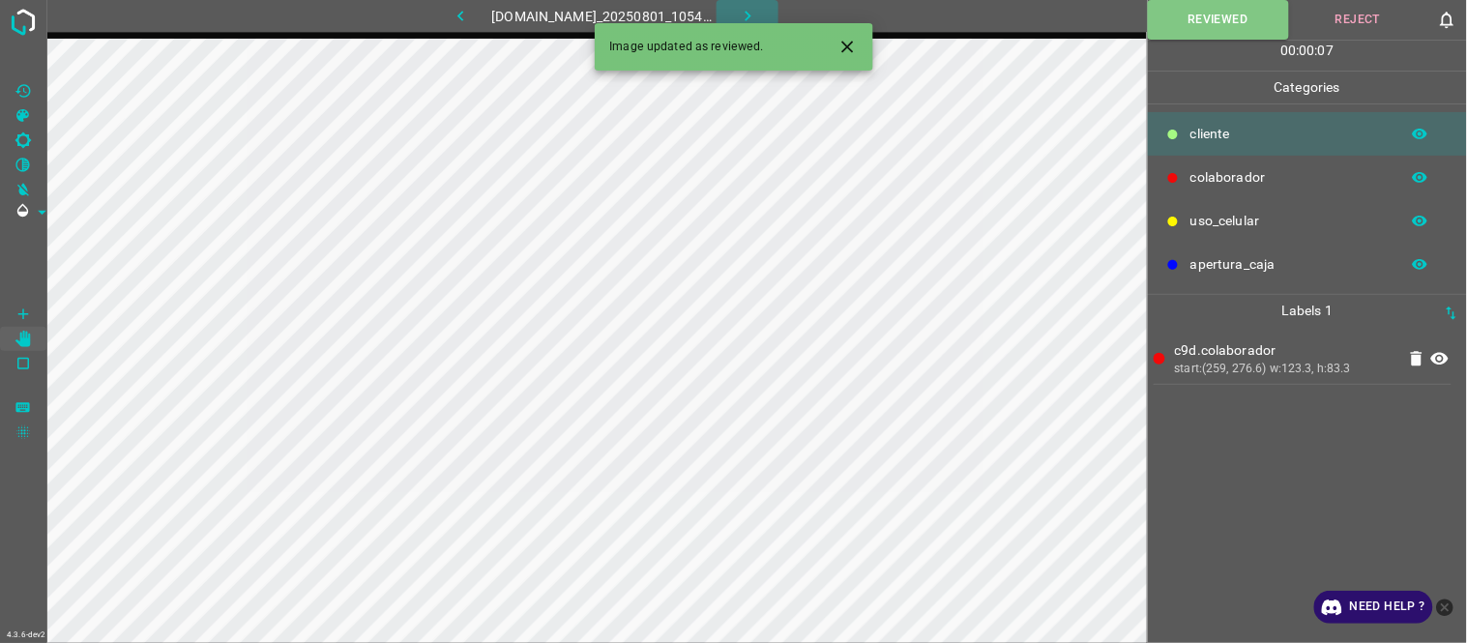
click at [757, 17] on icon "button" at bounding box center [748, 16] width 20 height 20
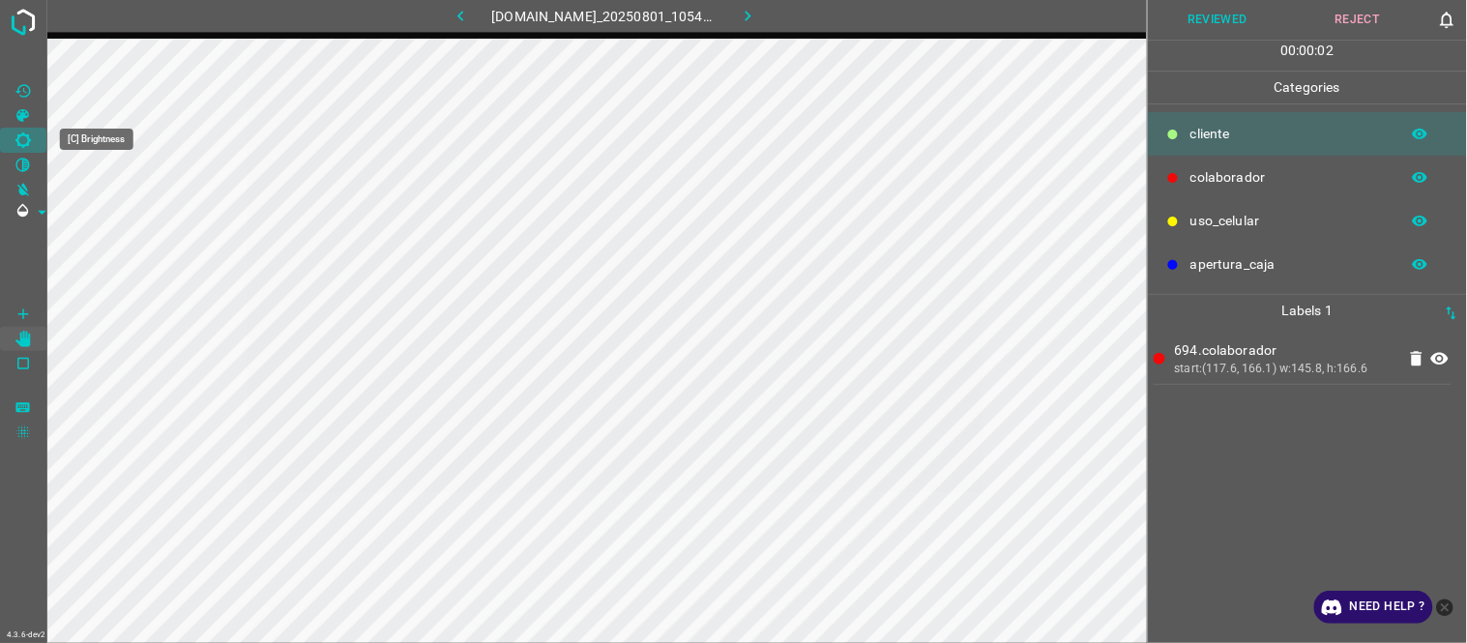
click at [29, 145] on icon "[C] Brightness" at bounding box center [23, 140] width 17 height 17
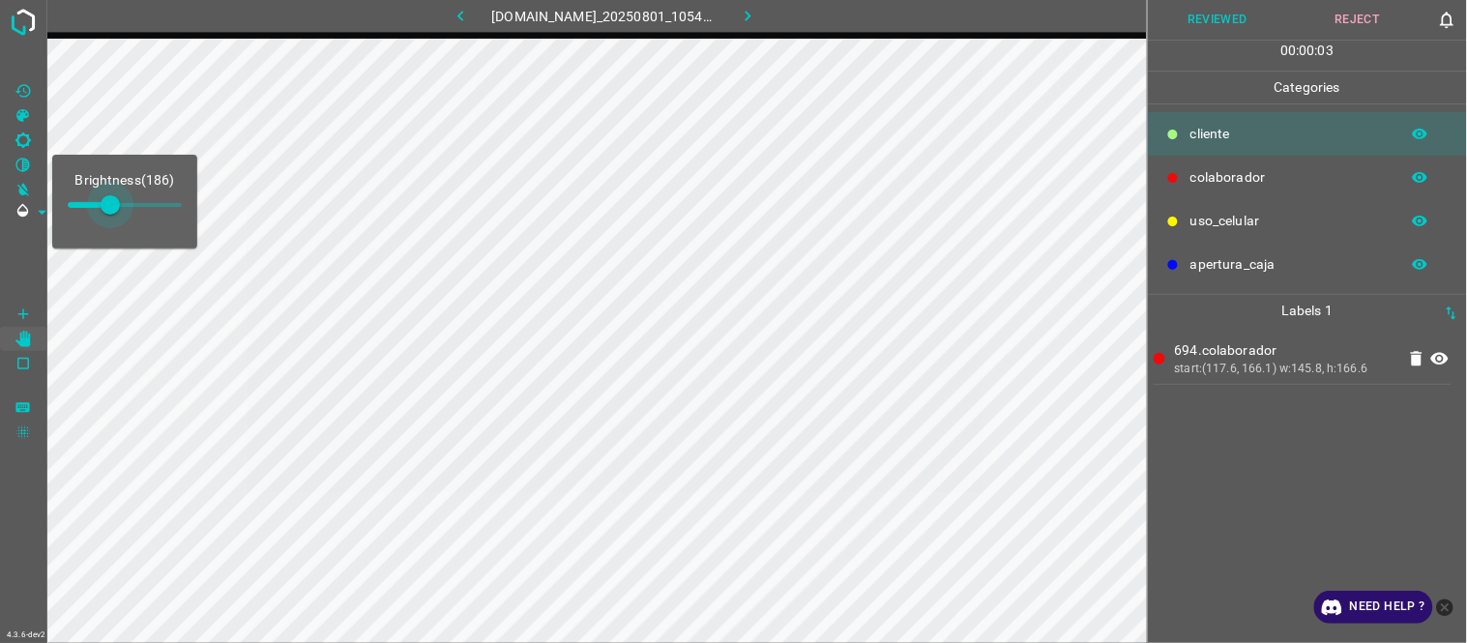
type input "195"
drag, startPoint x: 87, startPoint y: 205, endPoint x: 112, endPoint y: 211, distance: 25.8
click at [112, 211] on span at bounding box center [110, 204] width 19 height 19
click at [1445, 355] on icon at bounding box center [1439, 359] width 17 height 13
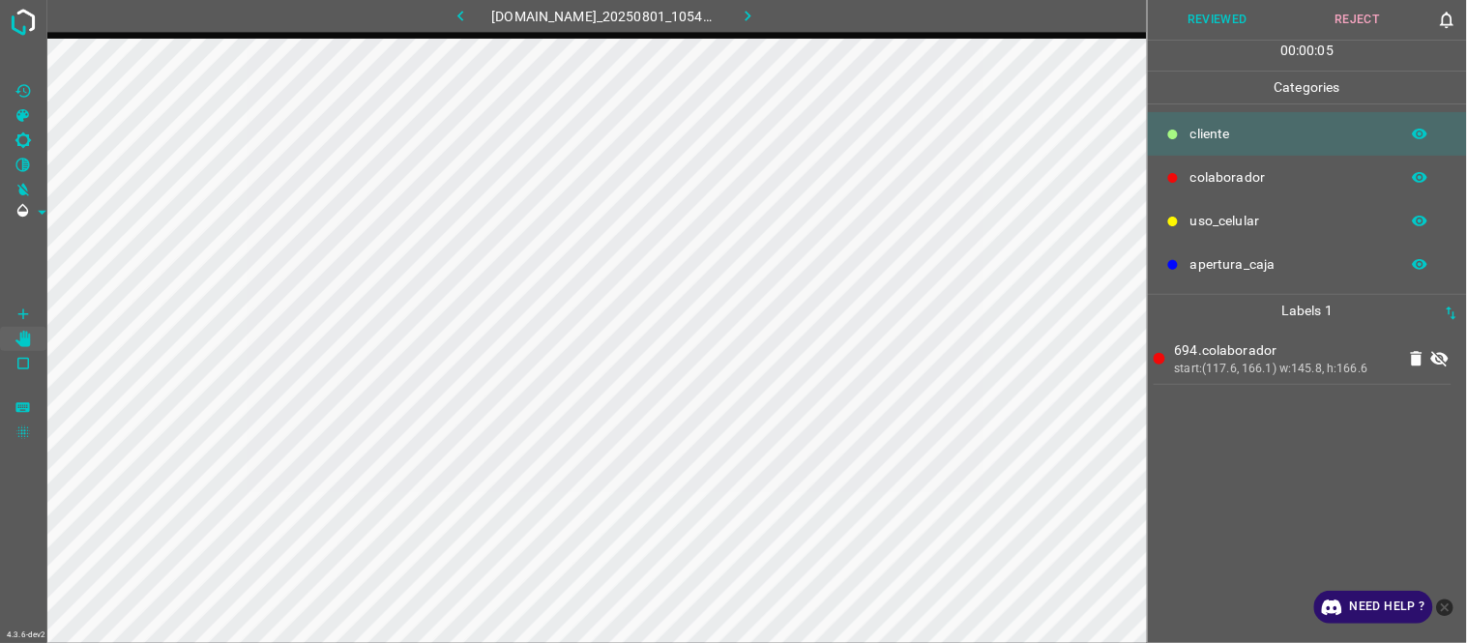
click at [1445, 355] on icon at bounding box center [1439, 359] width 17 height 15
click at [1445, 355] on icon at bounding box center [1439, 359] width 17 height 13
click at [1445, 355] on icon at bounding box center [1439, 359] width 17 height 15
click at [1445, 355] on icon at bounding box center [1439, 359] width 17 height 13
click at [1445, 355] on icon at bounding box center [1439, 359] width 17 height 15
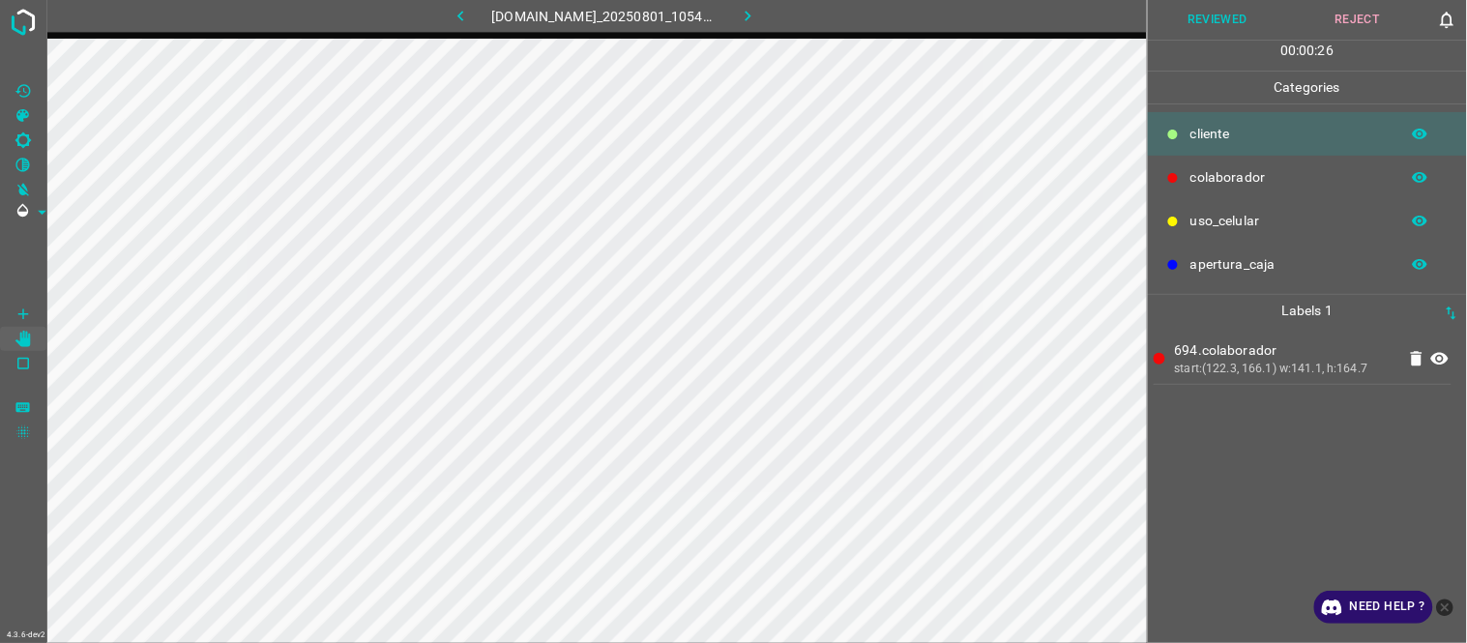
click at [1239, 10] on button "Reviewed" at bounding box center [1218, 20] width 140 height 40
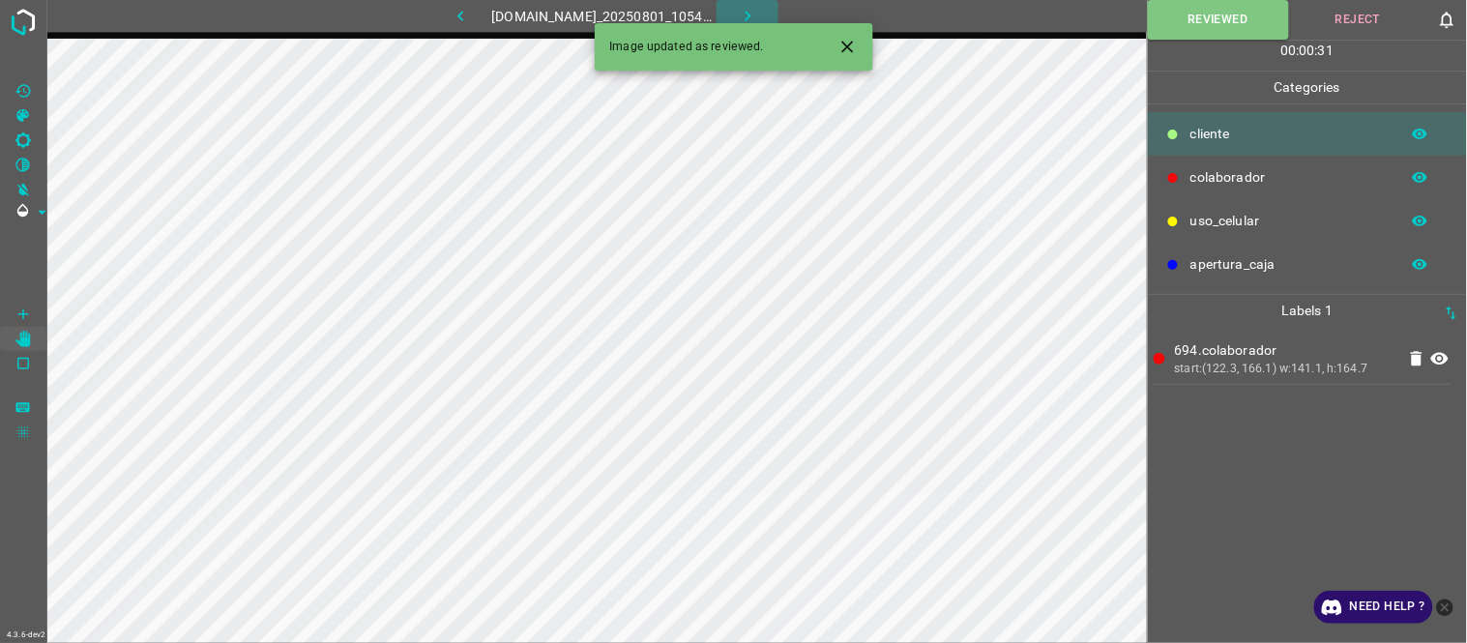
click at [758, 15] on icon "button" at bounding box center [748, 16] width 20 height 20
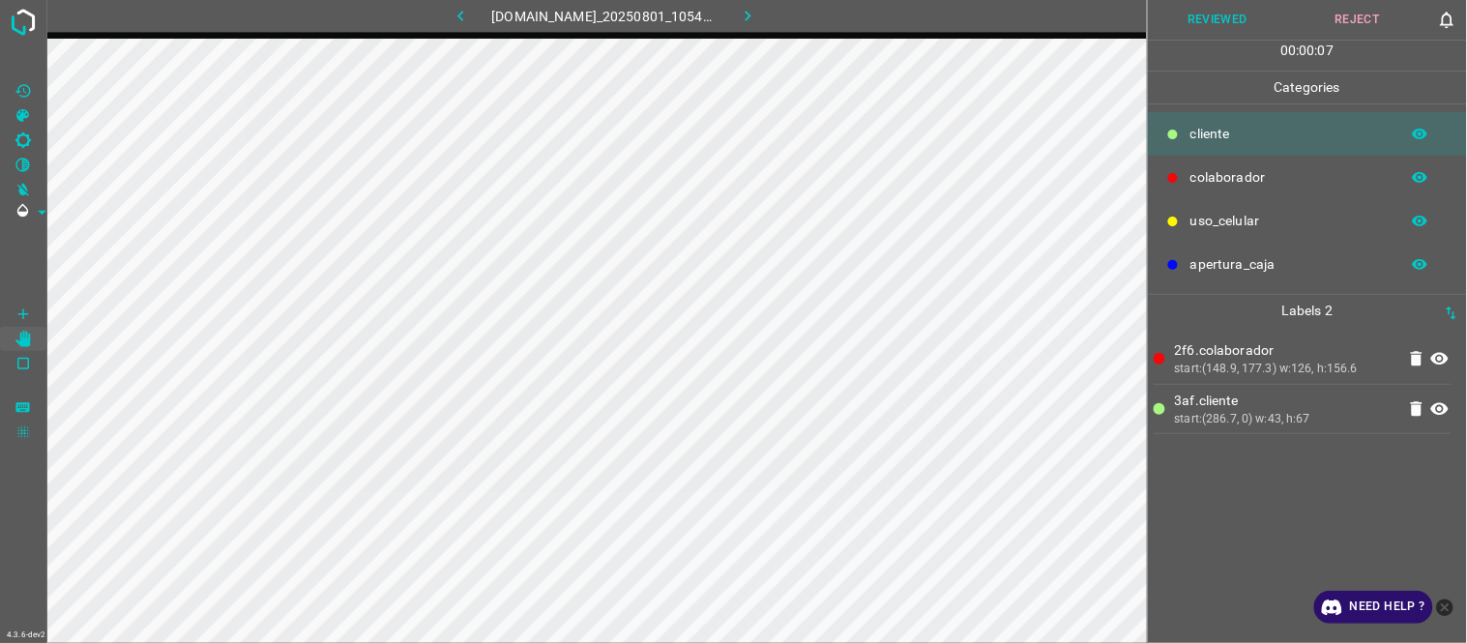
click at [26, 126] on Saturation"] "[X] Saturation" at bounding box center [23, 115] width 46 height 25
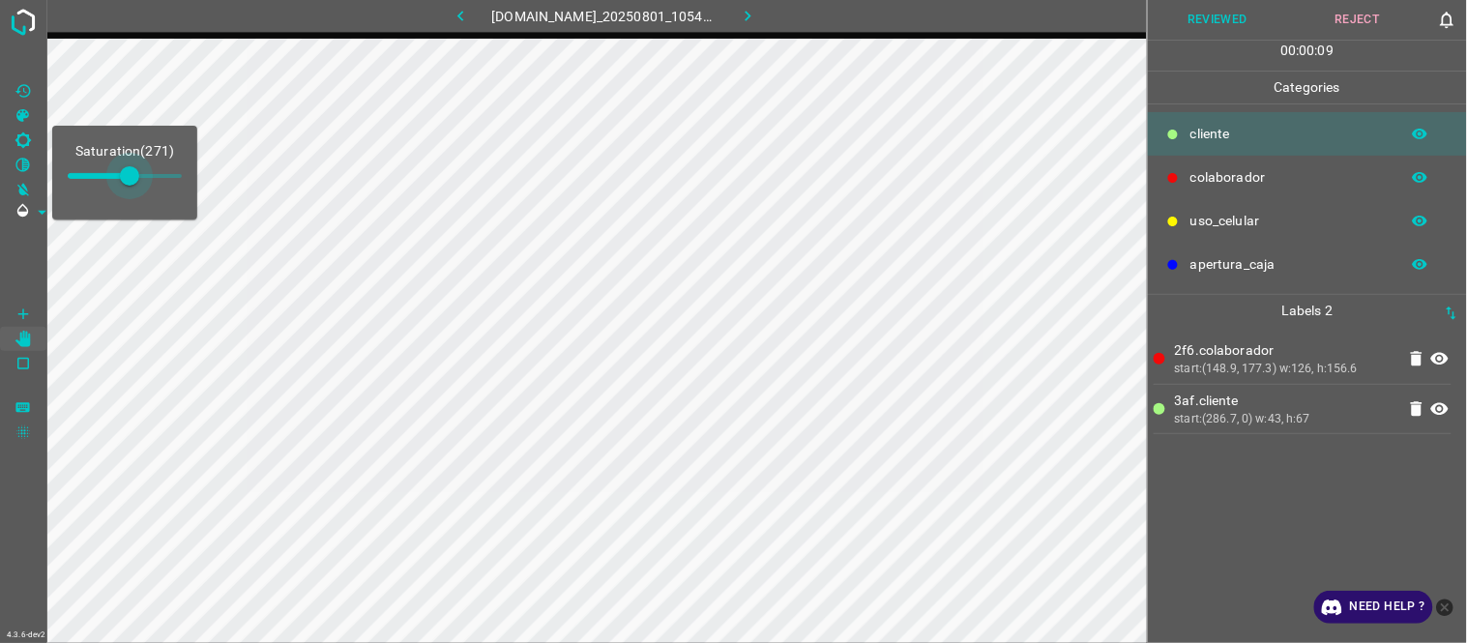
type input "356"
drag, startPoint x: 108, startPoint y: 181, endPoint x: 149, endPoint y: 181, distance: 40.6
click at [149, 181] on span at bounding box center [148, 175] width 19 height 19
click at [33, 91] on Values"] "[Z] Restore Values" at bounding box center [23, 90] width 46 height 25
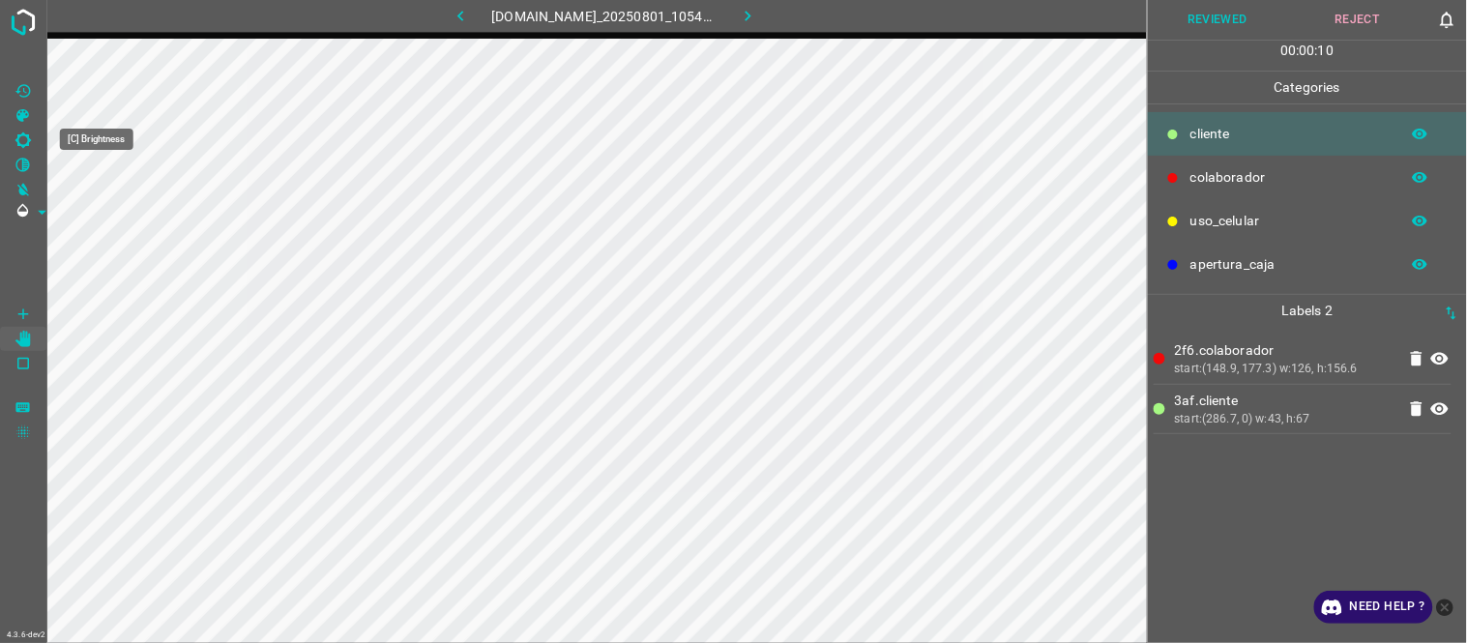
click at [29, 145] on icon "[C] Brightness" at bounding box center [23, 140] width 17 height 17
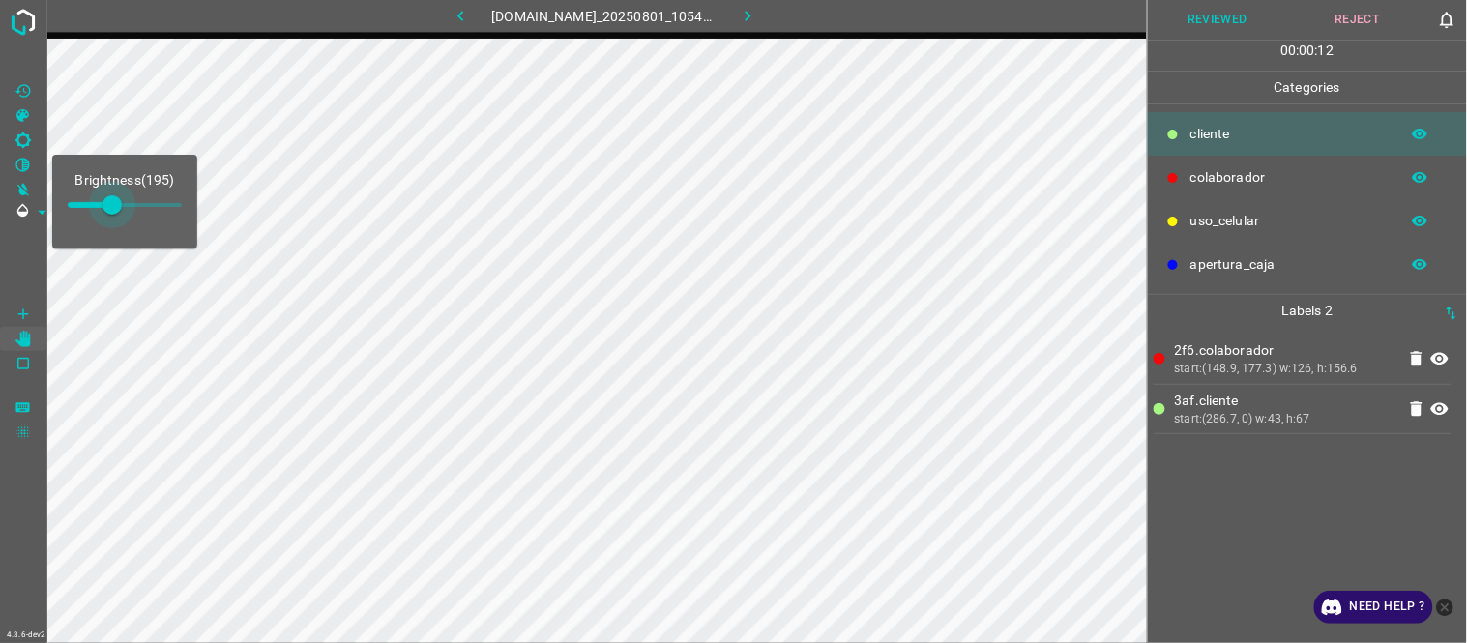
type input "216"
drag, startPoint x: 95, startPoint y: 196, endPoint x: 117, endPoint y: 207, distance: 24.7
click at [117, 207] on span at bounding box center [116, 204] width 19 height 19
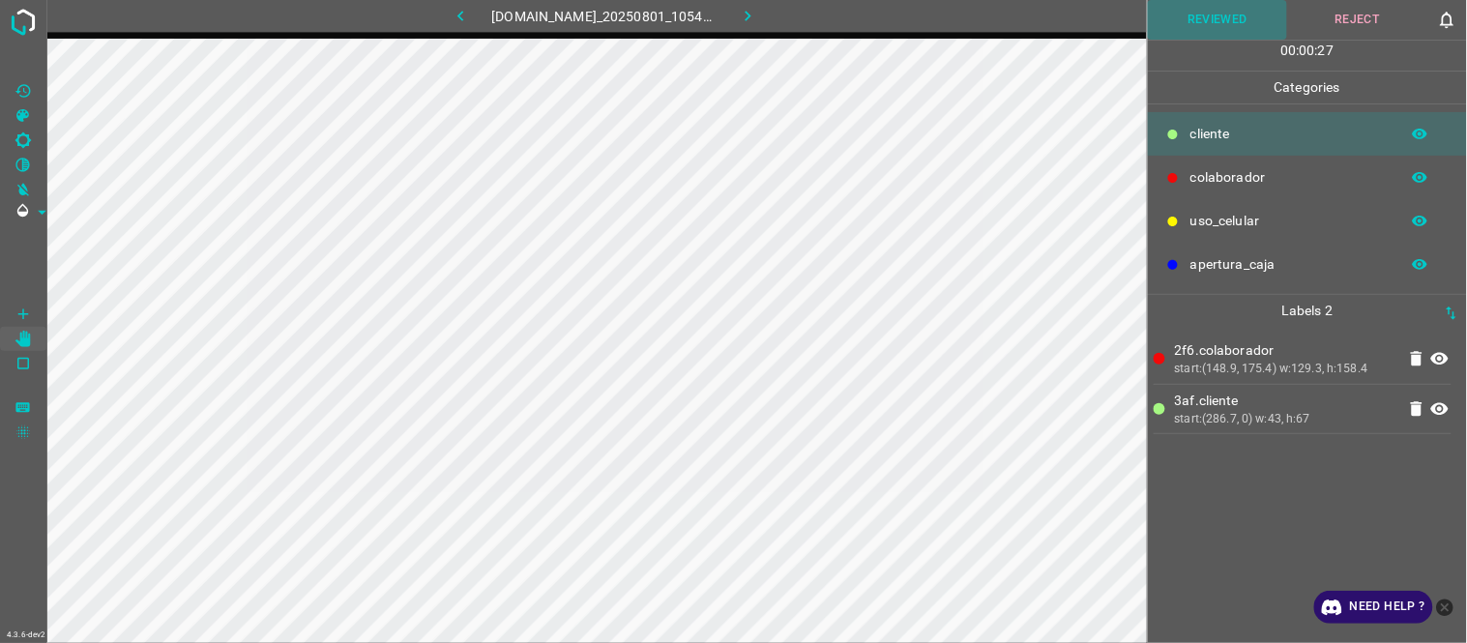
click at [1209, 22] on button "Reviewed" at bounding box center [1218, 20] width 140 height 40
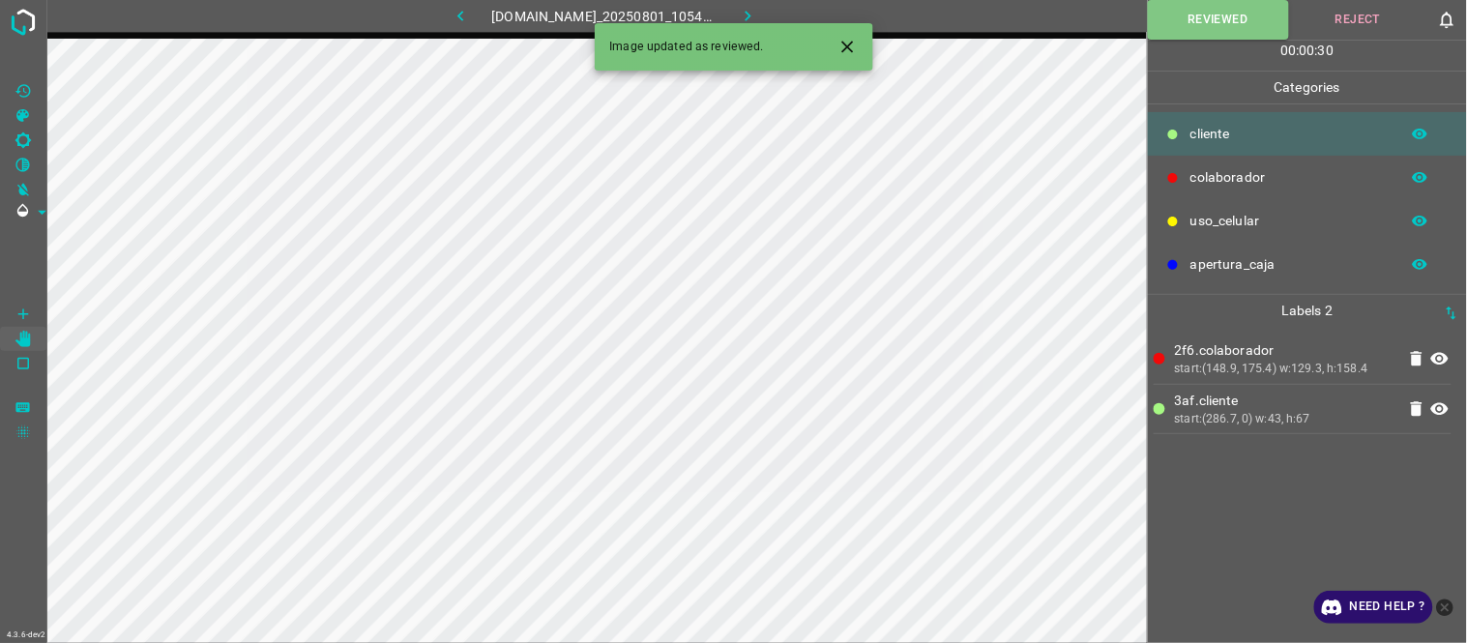
click at [755, 14] on icon "button" at bounding box center [748, 16] width 20 height 20
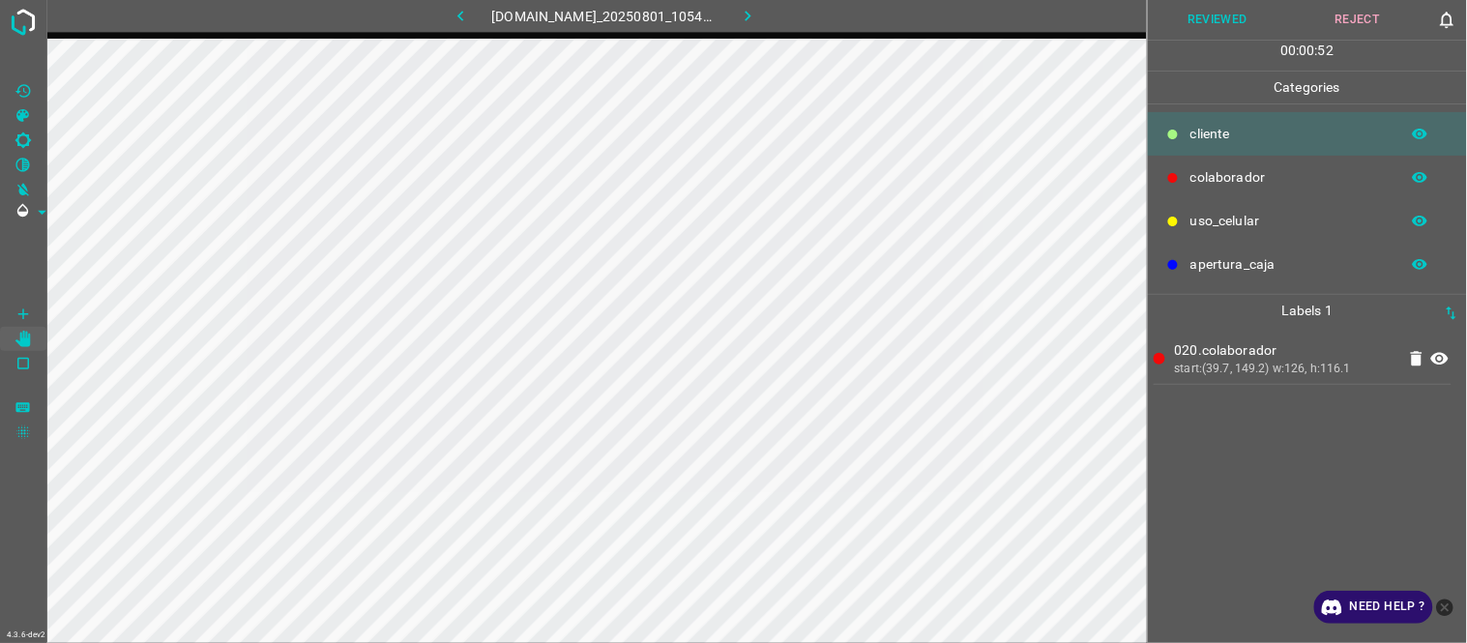
click at [29, 136] on icon "[C] Brightness" at bounding box center [23, 140] width 17 height 17
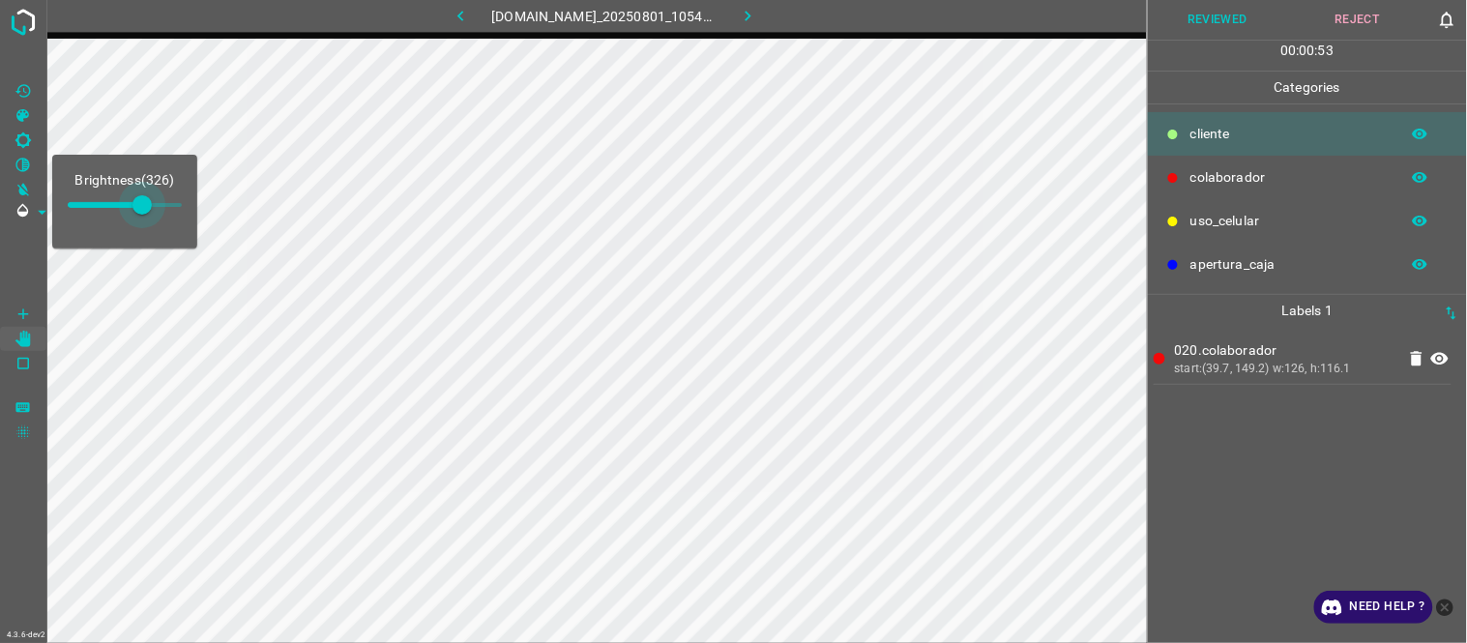
type input "356"
drag, startPoint x: 106, startPoint y: 207, endPoint x: 149, endPoint y: 205, distance: 42.6
click at [149, 205] on span at bounding box center [148, 204] width 19 height 19
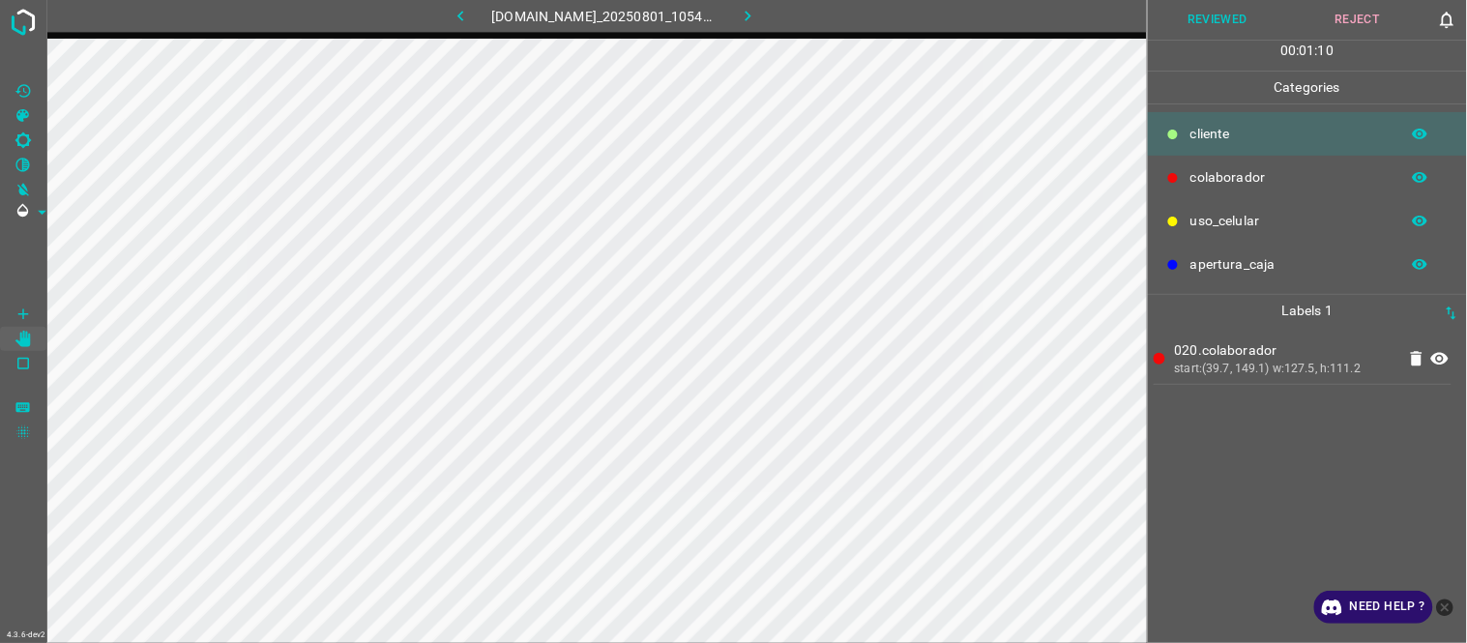
click at [1230, 24] on button "Reviewed" at bounding box center [1218, 20] width 140 height 40
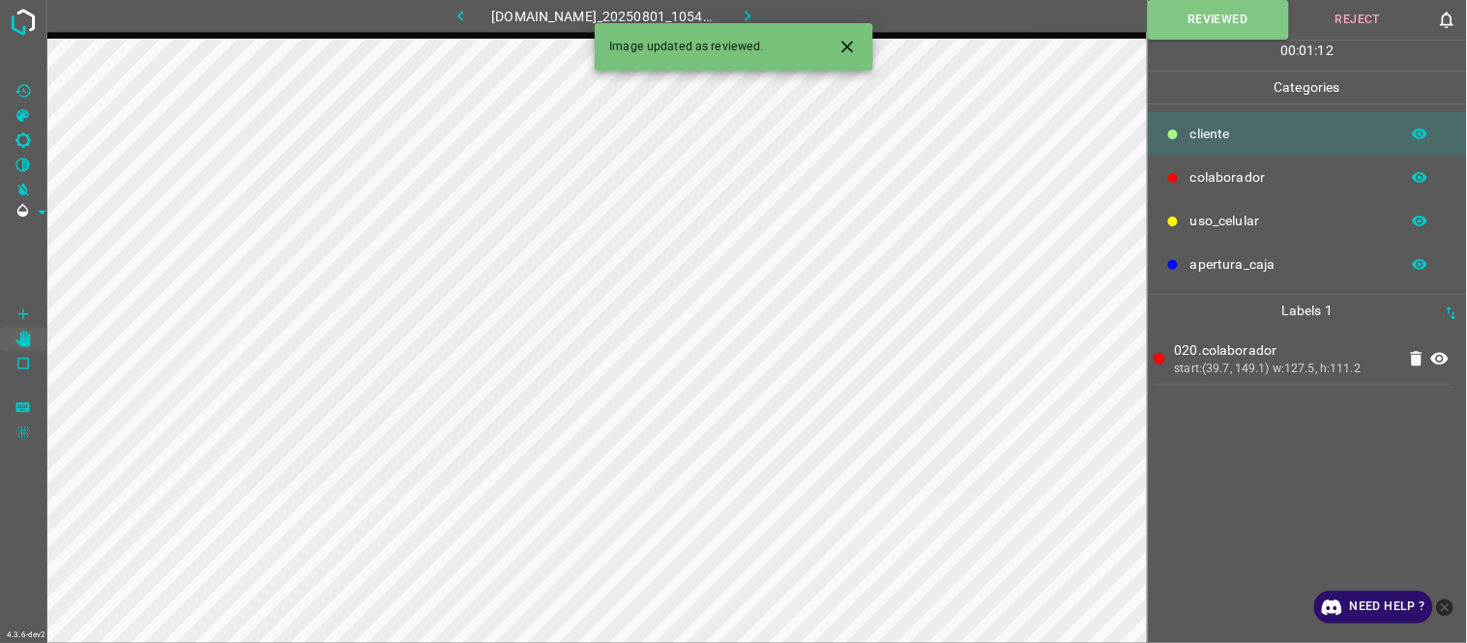
click at [758, 10] on icon "button" at bounding box center [748, 16] width 20 height 20
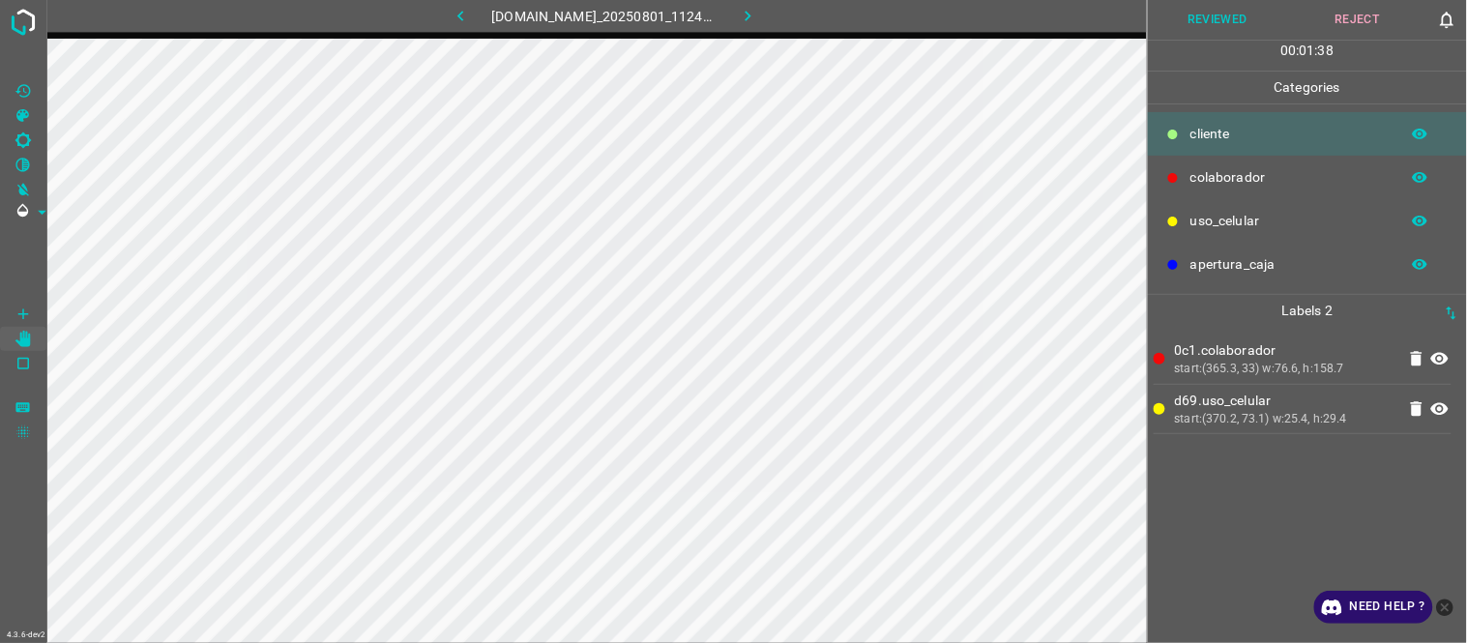
click at [1441, 355] on icon at bounding box center [1439, 358] width 23 height 23
click at [1443, 407] on icon at bounding box center [1439, 408] width 23 height 23
click at [1443, 351] on icon at bounding box center [1439, 358] width 23 height 23
click at [1236, 17] on button "Reviewed" at bounding box center [1218, 20] width 140 height 40
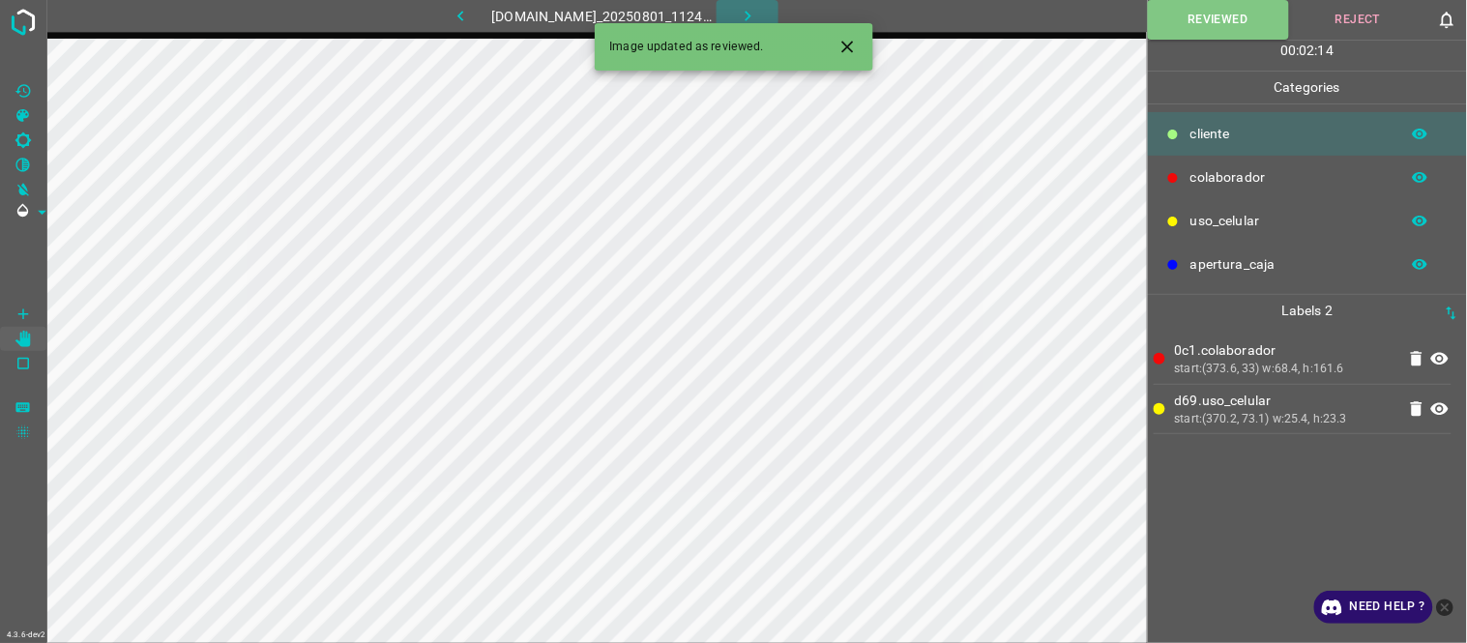
click at [758, 7] on icon "button" at bounding box center [748, 16] width 20 height 20
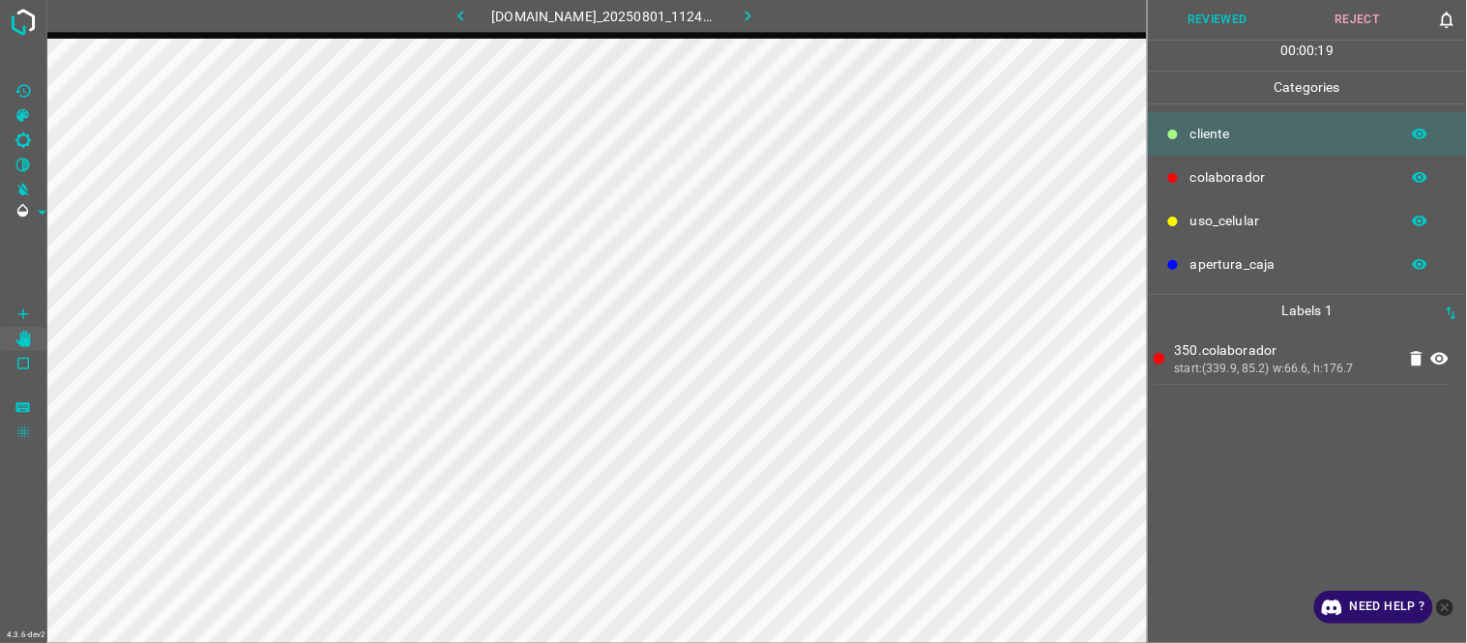
click at [1225, 24] on button "Reviewed" at bounding box center [1218, 20] width 140 height 40
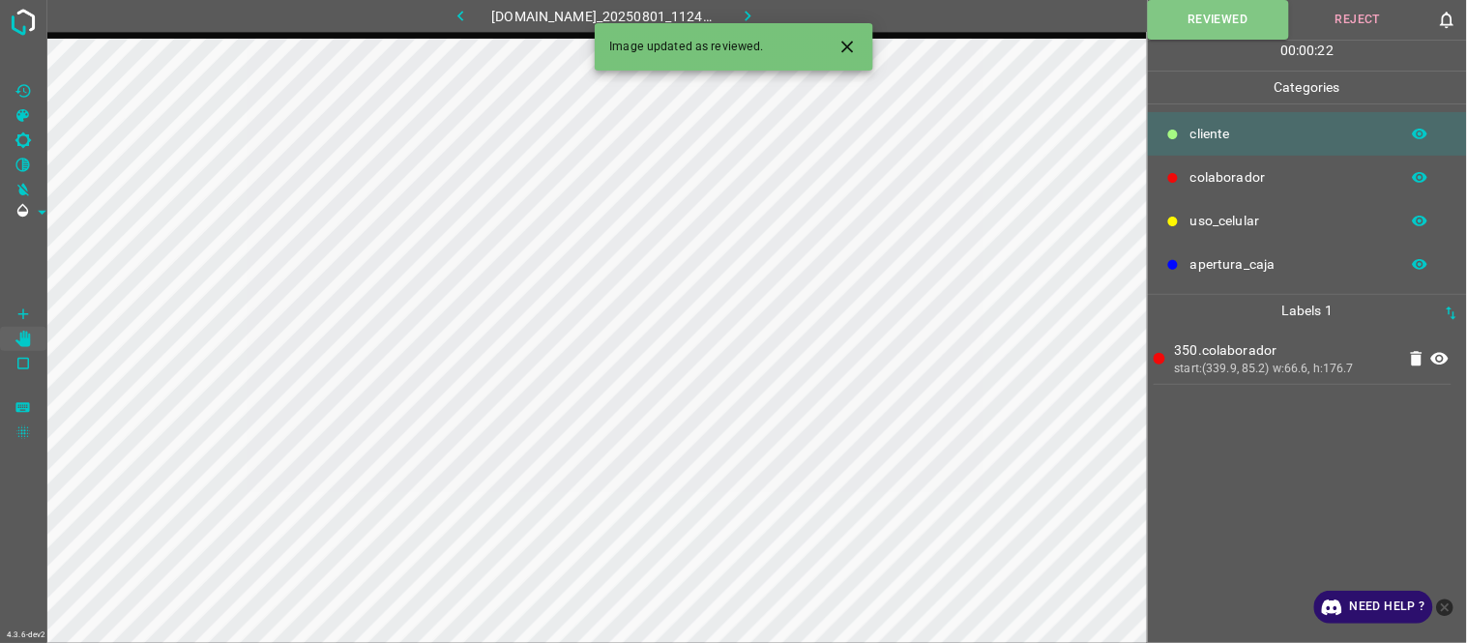
click at [758, 14] on icon "button" at bounding box center [748, 16] width 20 height 20
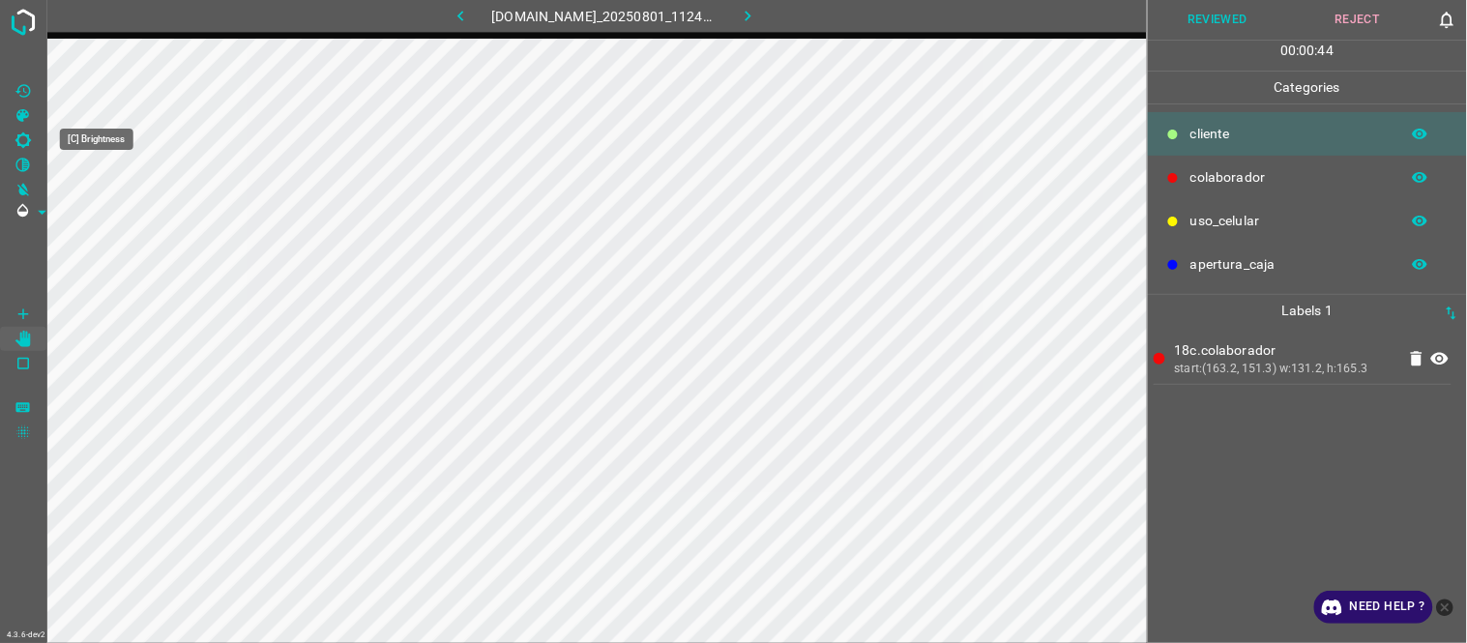
click at [29, 138] on icon "[C] Brightness" at bounding box center [22, 139] width 15 height 15
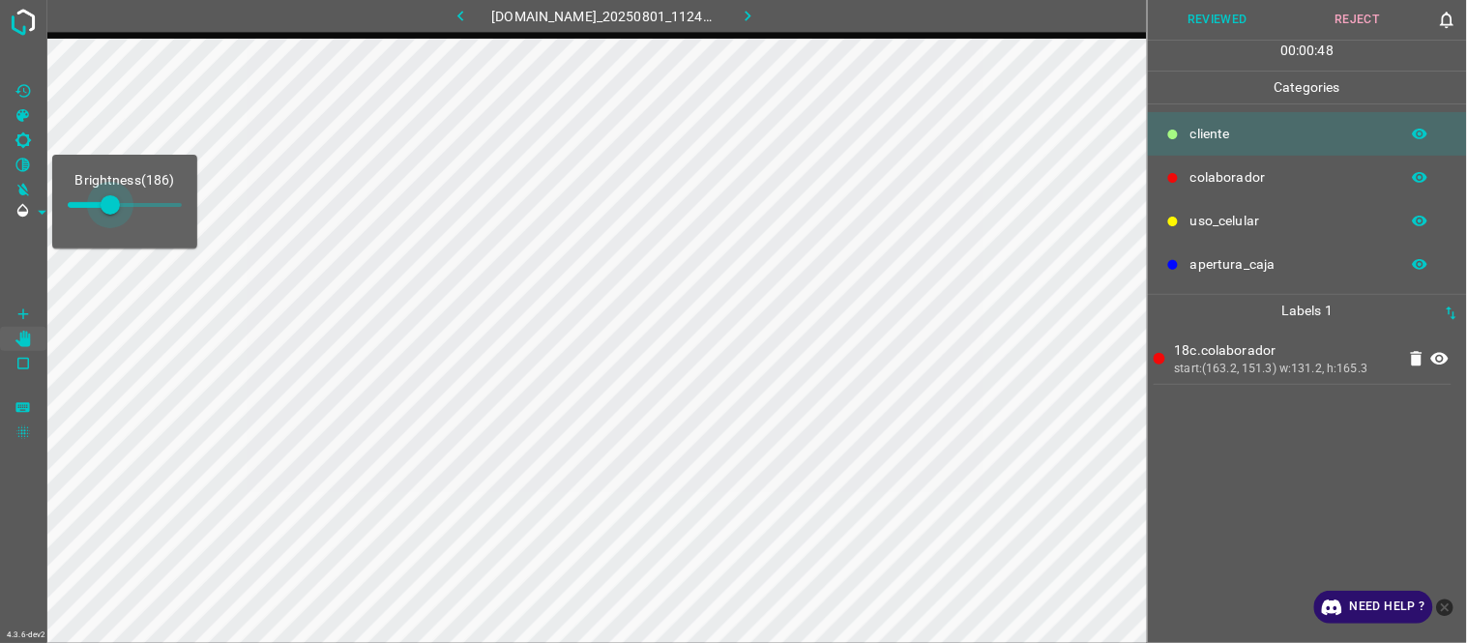
drag, startPoint x: 108, startPoint y: 203, endPoint x: 168, endPoint y: 230, distance: 65.8
click at [101, 214] on span at bounding box center [110, 204] width 19 height 19
type input "102"
click at [1221, 24] on button "Reviewed" at bounding box center [1218, 20] width 140 height 40
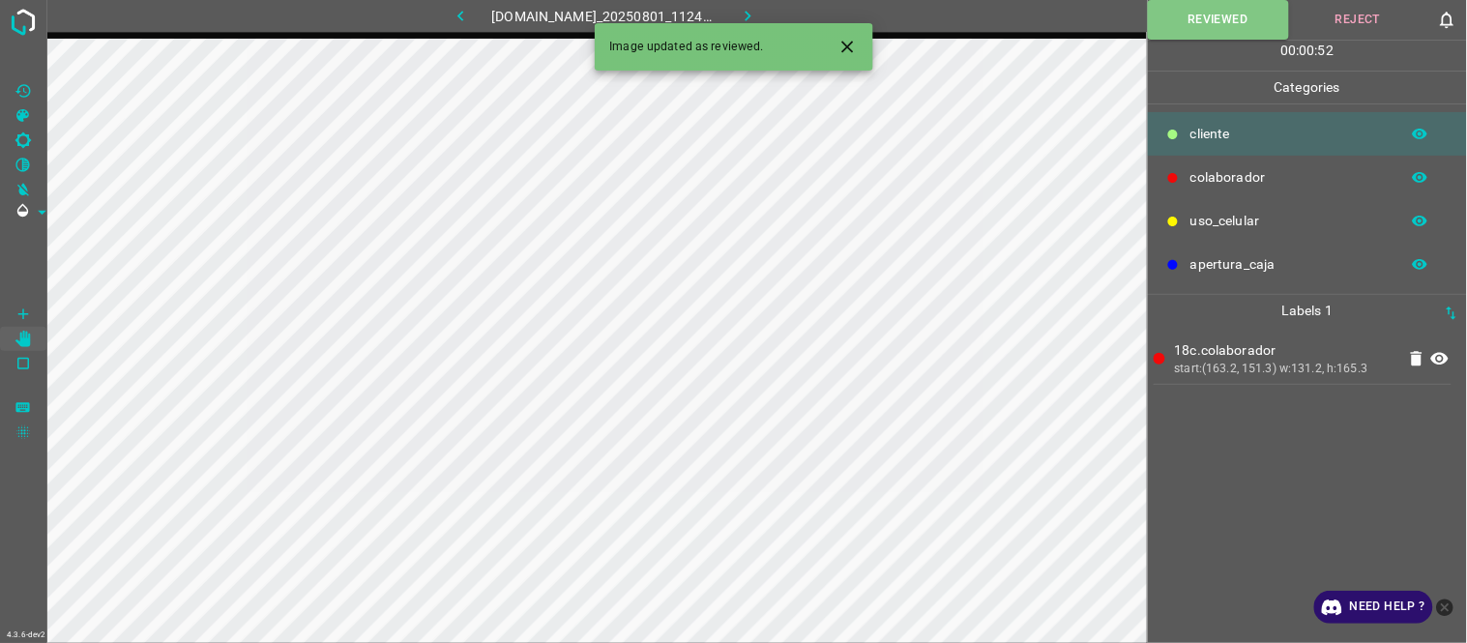
click at [758, 14] on icon "button" at bounding box center [748, 16] width 20 height 20
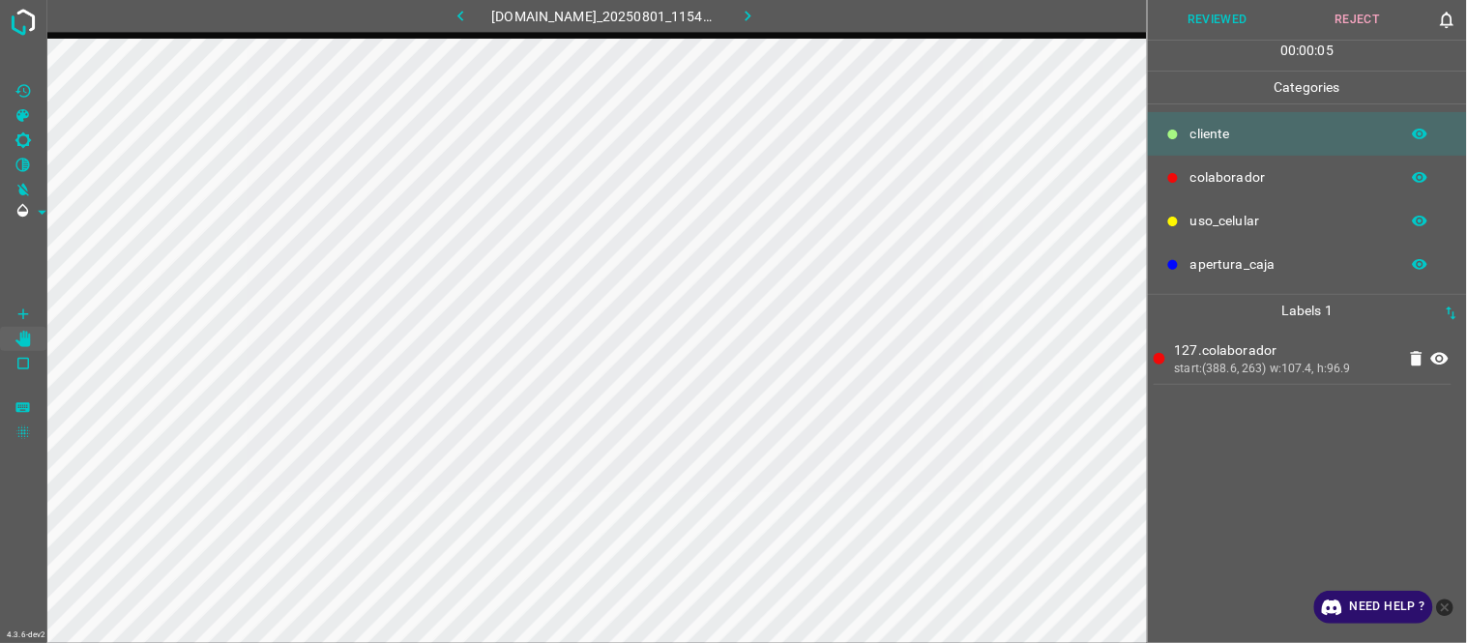
click at [1443, 362] on icon at bounding box center [1439, 358] width 23 height 23
click at [1445, 362] on icon at bounding box center [1439, 358] width 23 height 23
click at [1221, 5] on button "Reviewed" at bounding box center [1218, 20] width 140 height 40
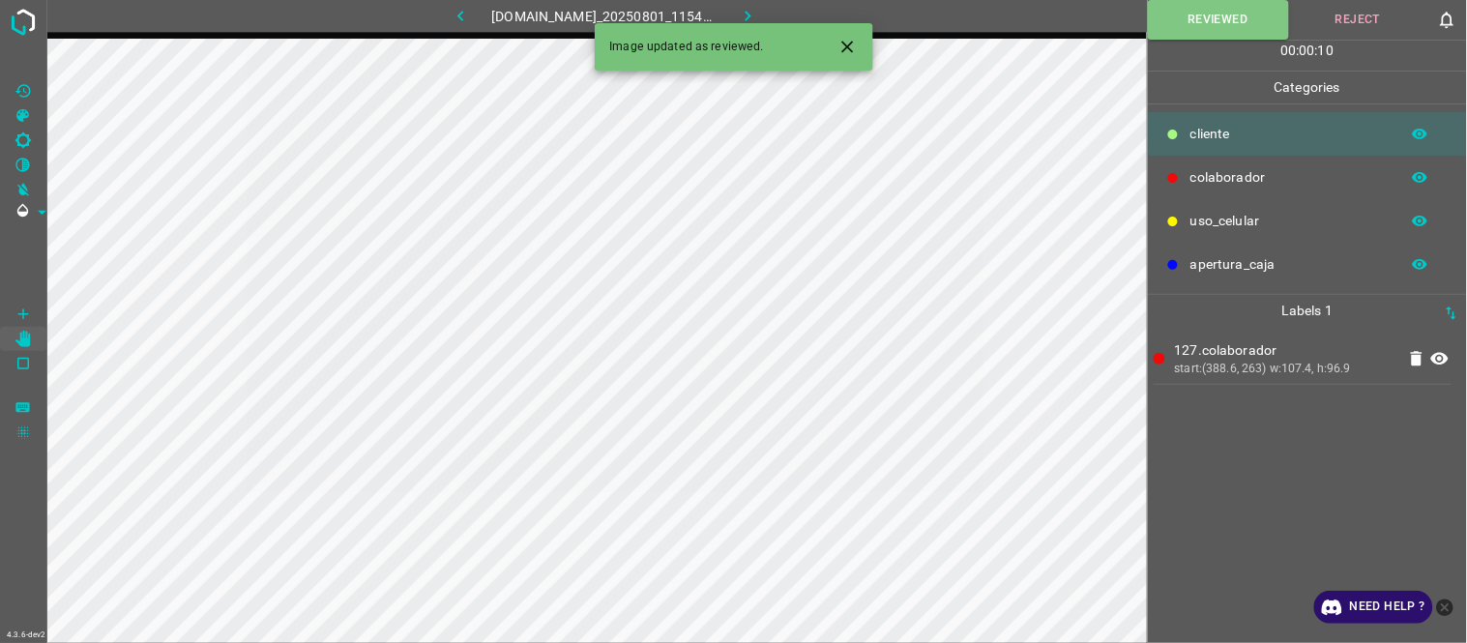
click at [747, 20] on button "button" at bounding box center [748, 16] width 62 height 32
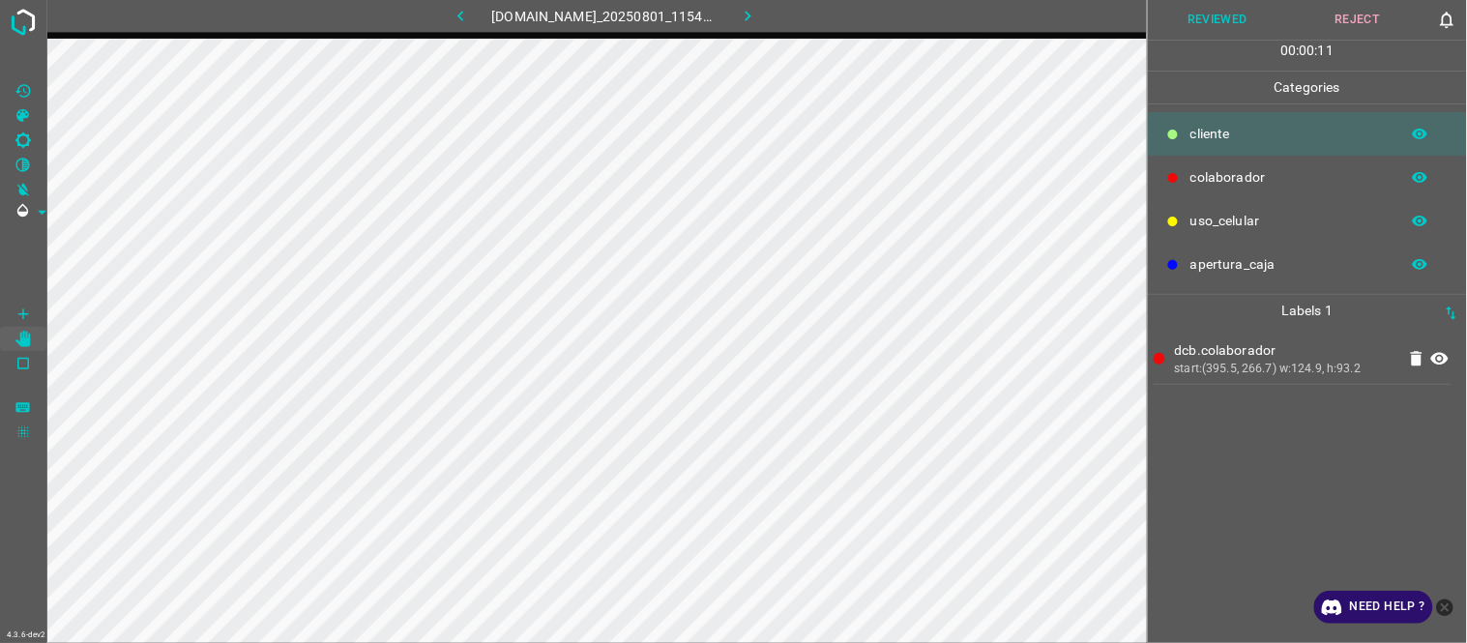
click at [1443, 353] on icon at bounding box center [1439, 359] width 17 height 13
click at [1443, 353] on icon at bounding box center [1439, 359] width 17 height 15
click at [1445, 362] on icon at bounding box center [1439, 359] width 17 height 13
click at [1447, 360] on icon at bounding box center [1439, 359] width 17 height 15
click at [1204, 20] on button "Reviewed" at bounding box center [1218, 20] width 140 height 40
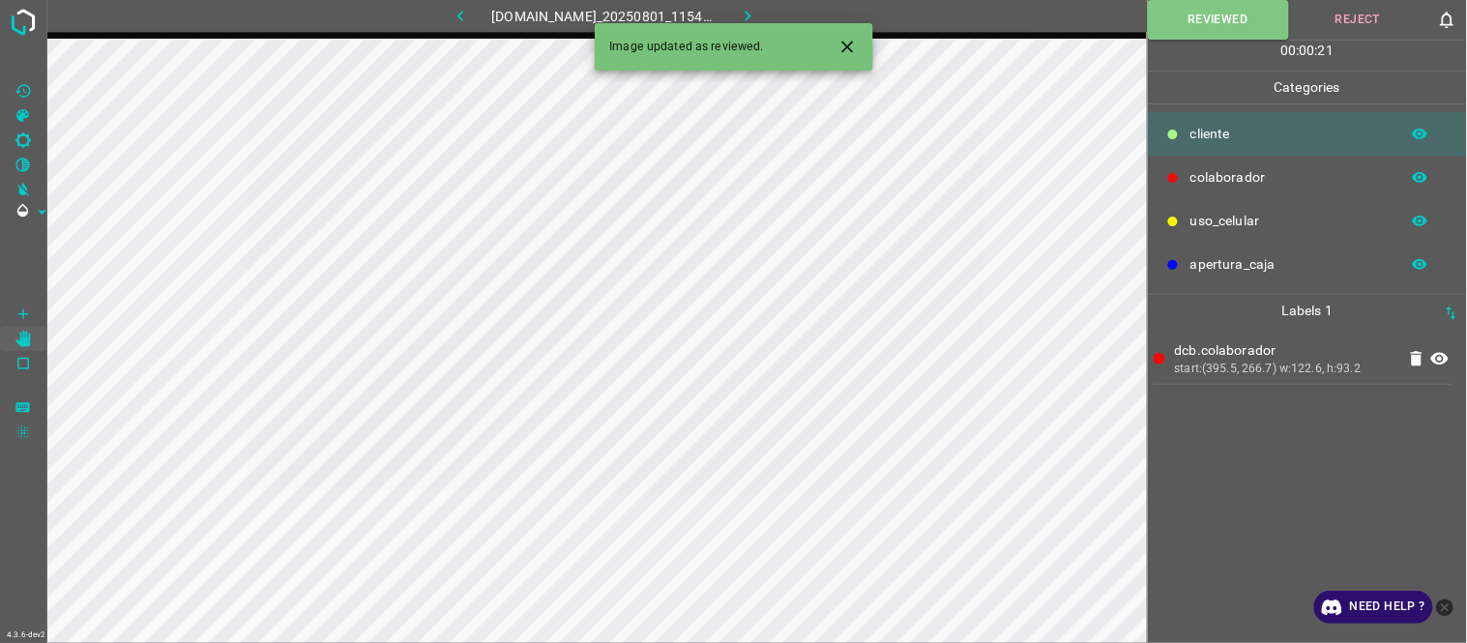
click at [770, 14] on button "button" at bounding box center [748, 16] width 62 height 32
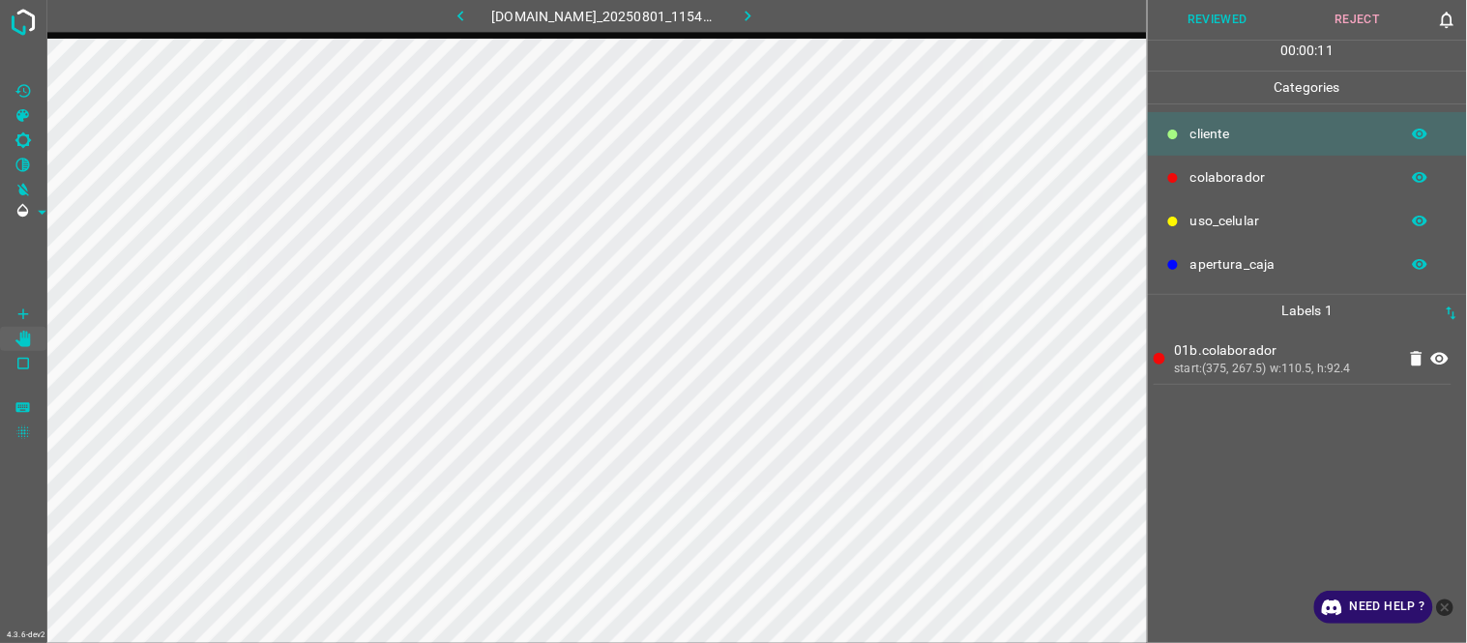
click at [1221, 5] on button "Reviewed" at bounding box center [1218, 20] width 140 height 40
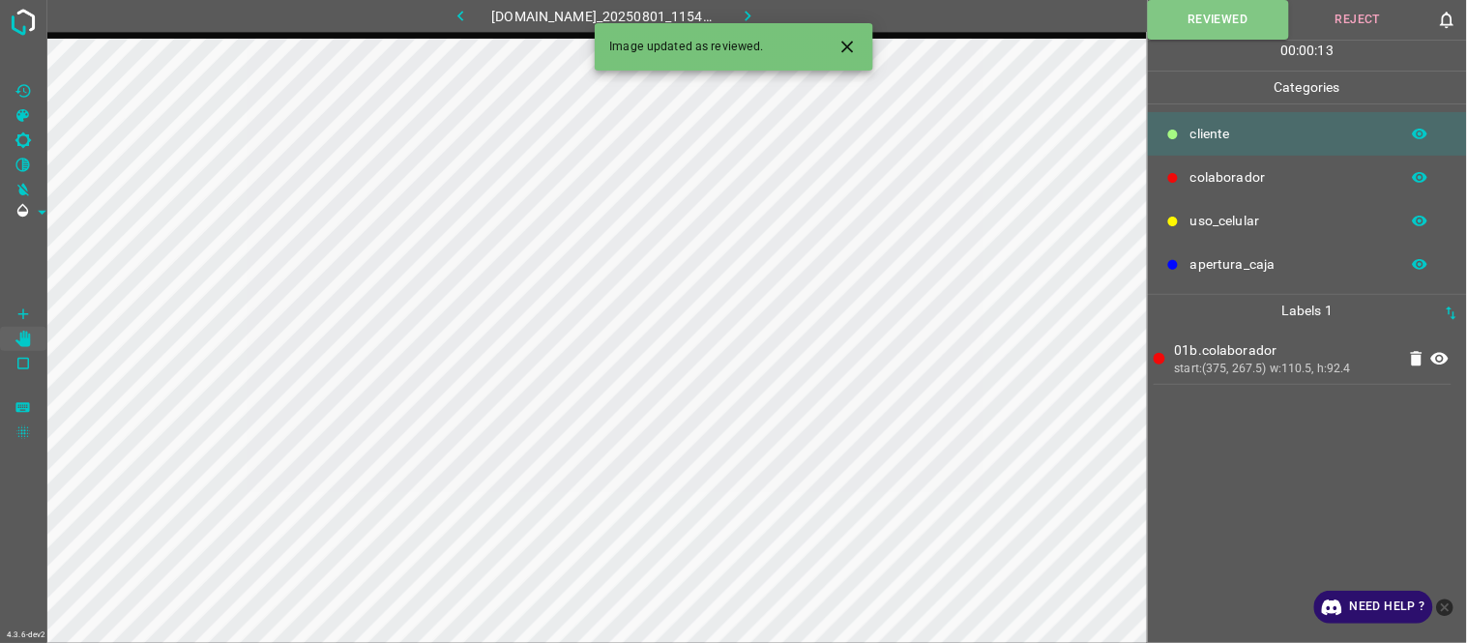
click at [758, 10] on icon "button" at bounding box center [748, 16] width 20 height 20
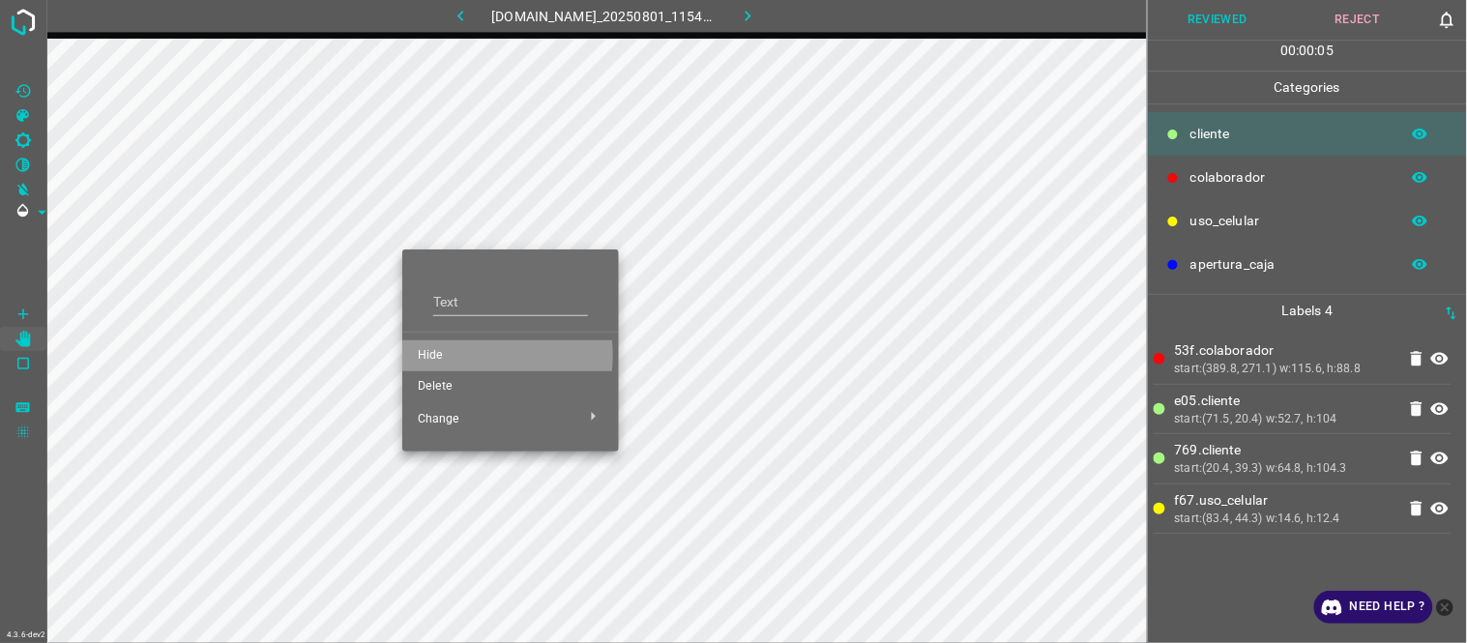
click at [452, 355] on span "Hide" at bounding box center [511, 355] width 186 height 17
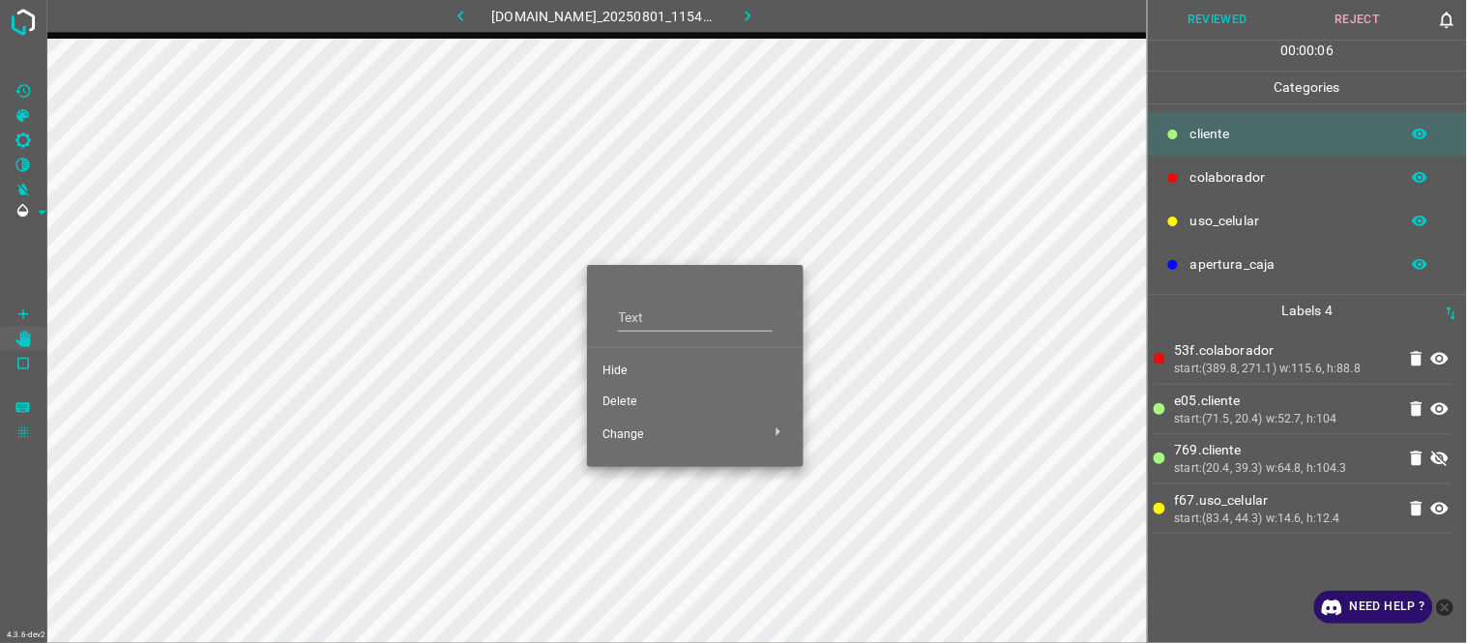
click at [895, 224] on div at bounding box center [733, 321] width 1467 height 643
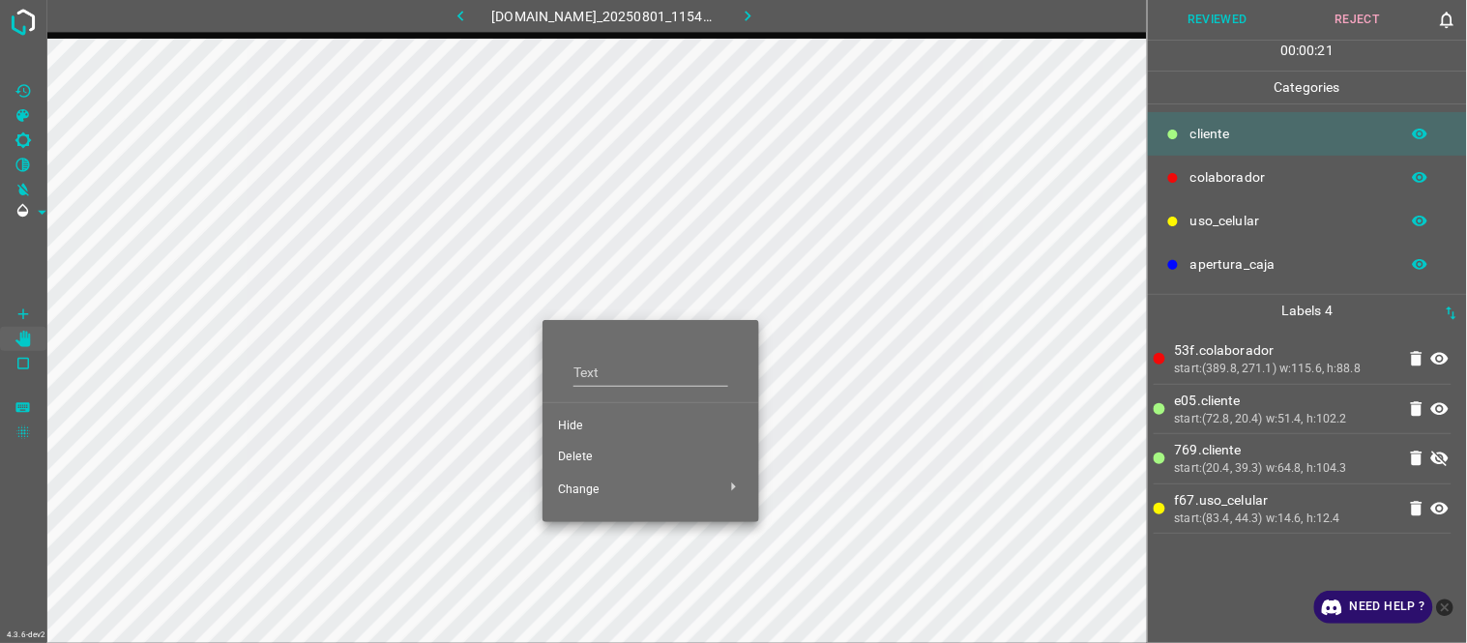
click at [594, 428] on span "Hide" at bounding box center [651, 426] width 186 height 17
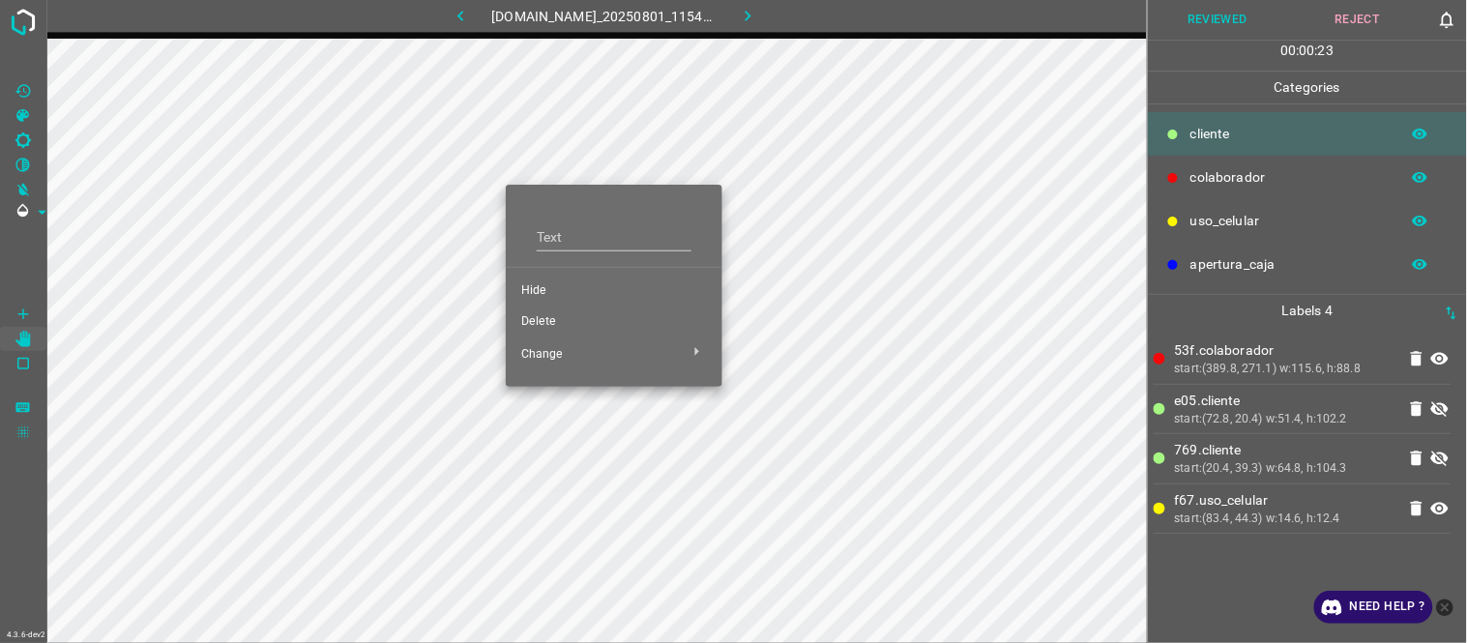
click at [546, 295] on span "Hide" at bounding box center [614, 290] width 186 height 17
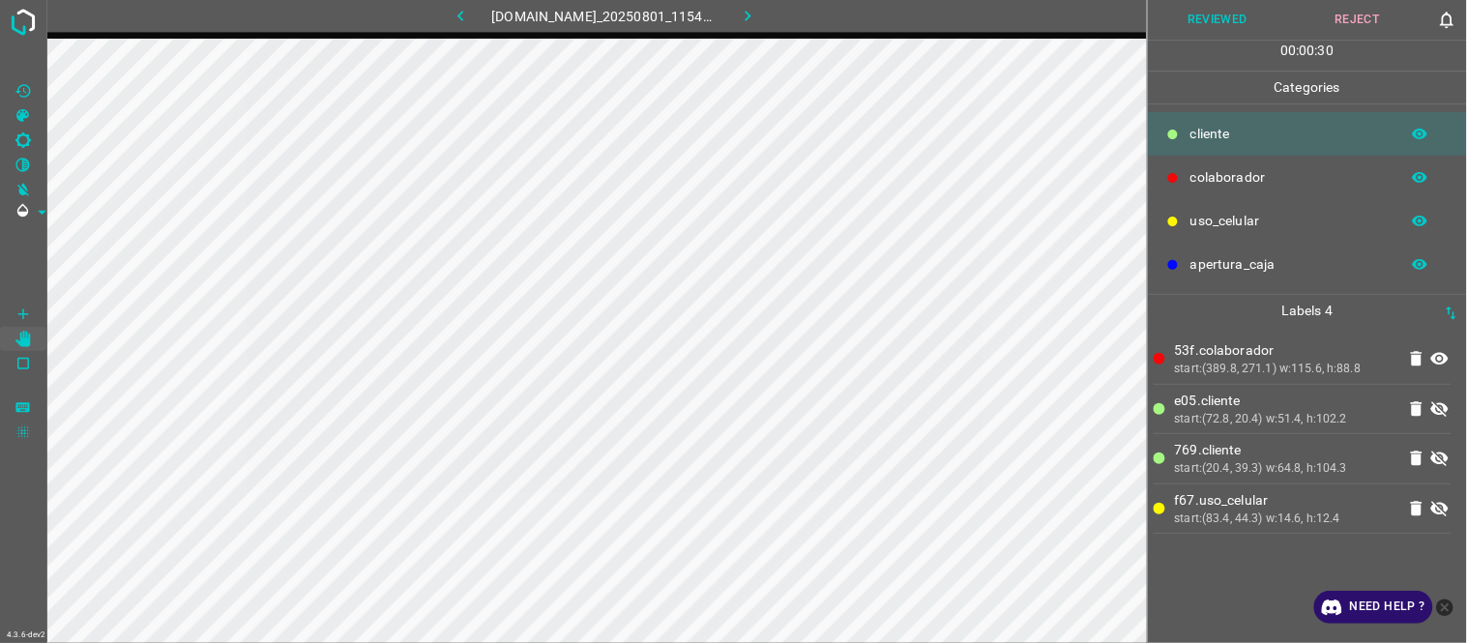
click at [1447, 409] on icon at bounding box center [1439, 408] width 17 height 15
click at [1432, 460] on icon at bounding box center [1439, 458] width 23 height 23
click at [1441, 518] on icon at bounding box center [1439, 508] width 23 height 23
click at [1225, 22] on button "Reviewed" at bounding box center [1218, 20] width 140 height 40
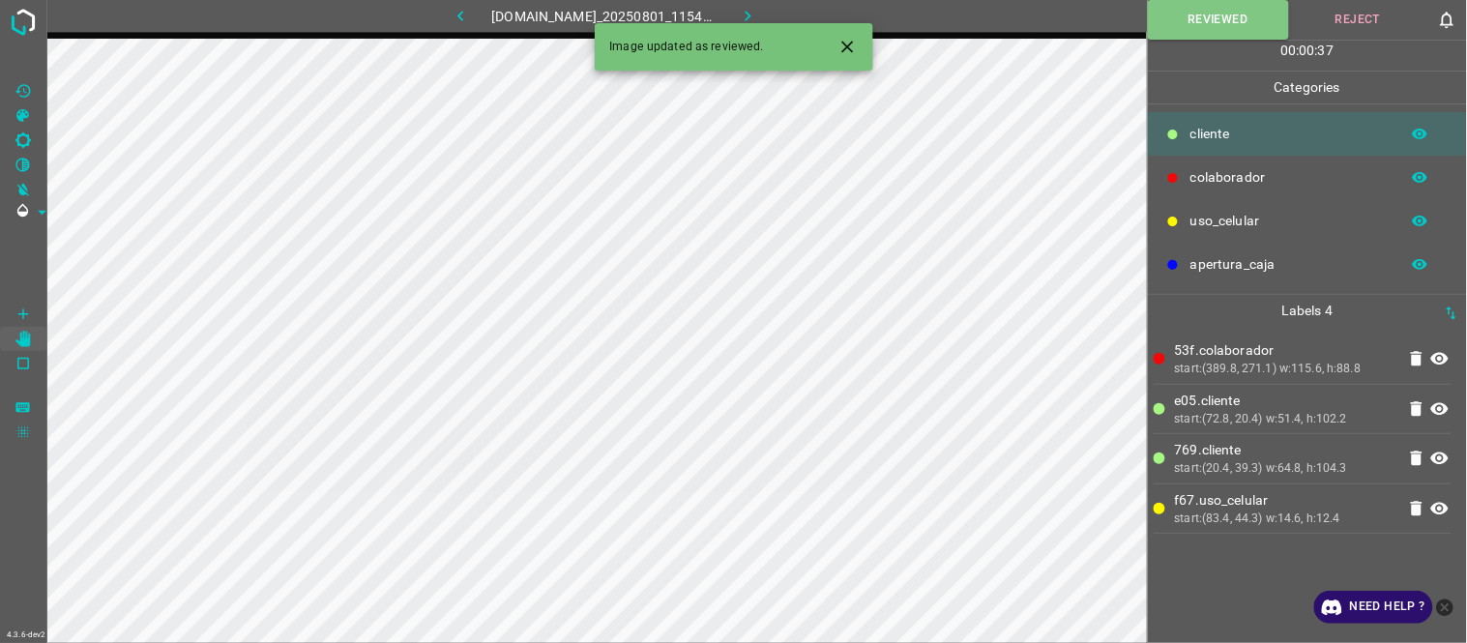
click at [752, 12] on icon "button" at bounding box center [748, 16] width 20 height 20
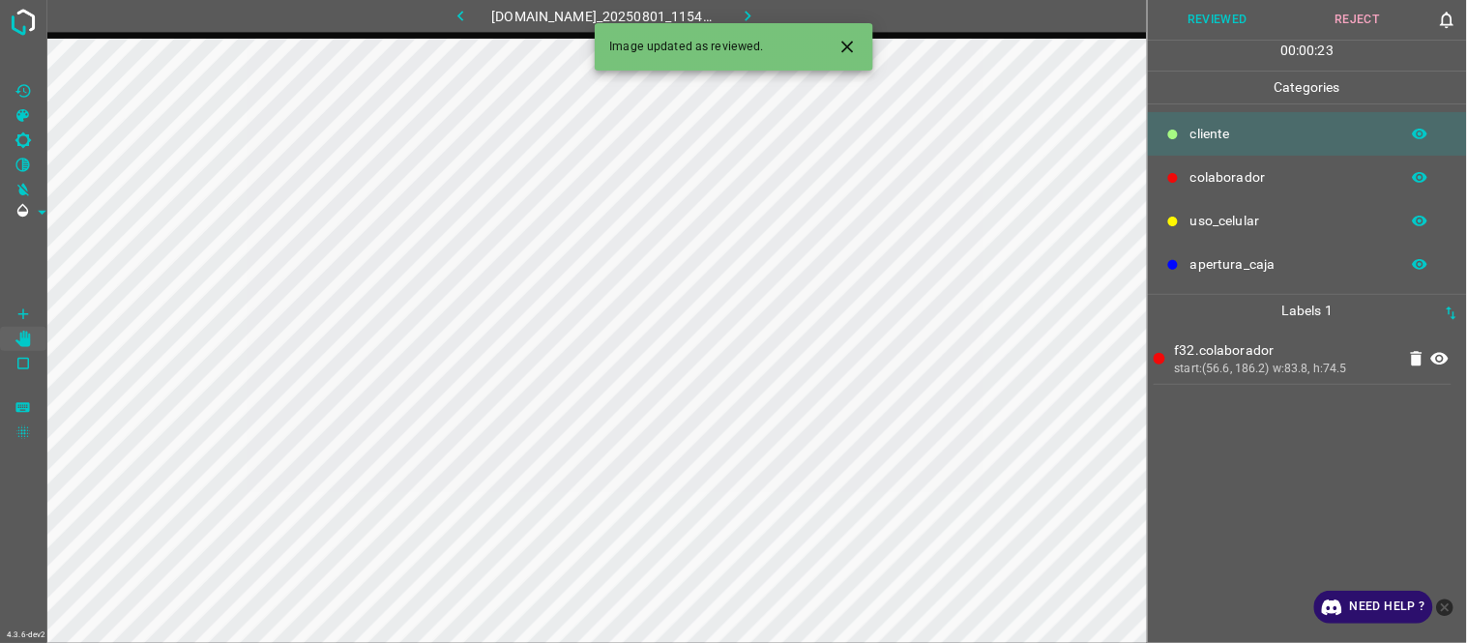
click at [1193, 475] on div "f32.colaborador start:(56.6, 186.2) w:83.8, h:74.5" at bounding box center [1308, 485] width 308 height 316
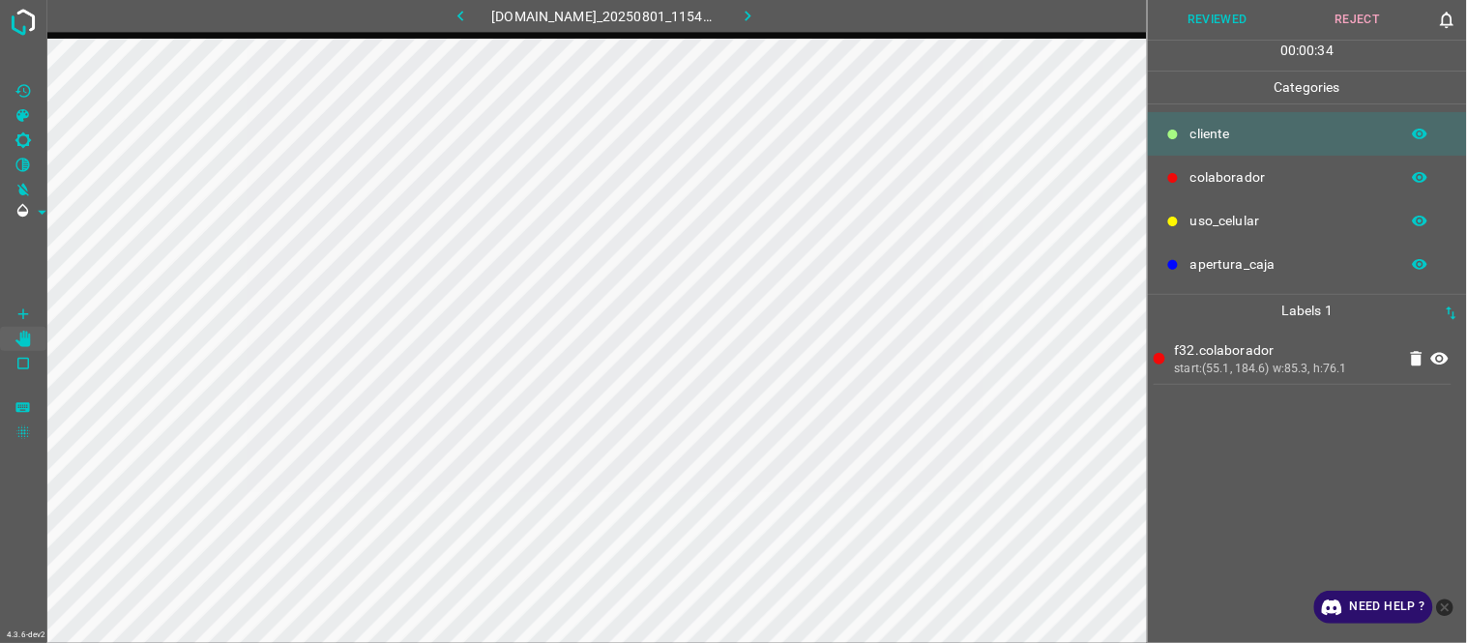
click at [1441, 354] on icon at bounding box center [1439, 359] width 17 height 13
click at [1441, 354] on icon at bounding box center [1439, 359] width 17 height 15
click at [1441, 354] on icon at bounding box center [1439, 359] width 17 height 13
click at [1441, 354] on icon at bounding box center [1439, 359] width 17 height 15
click at [1441, 354] on icon at bounding box center [1439, 359] width 17 height 13
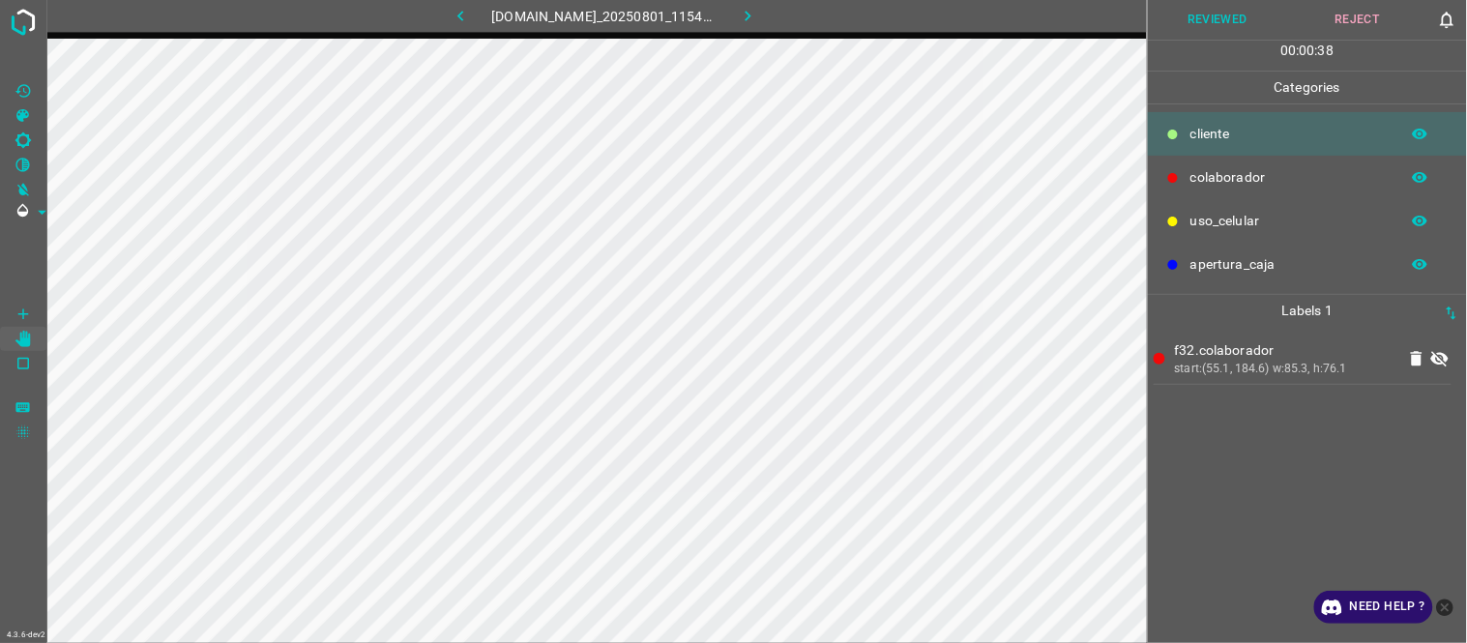
click at [1441, 354] on icon at bounding box center [1439, 359] width 17 height 15
click at [1187, 13] on button "Reviewed" at bounding box center [1218, 20] width 140 height 40
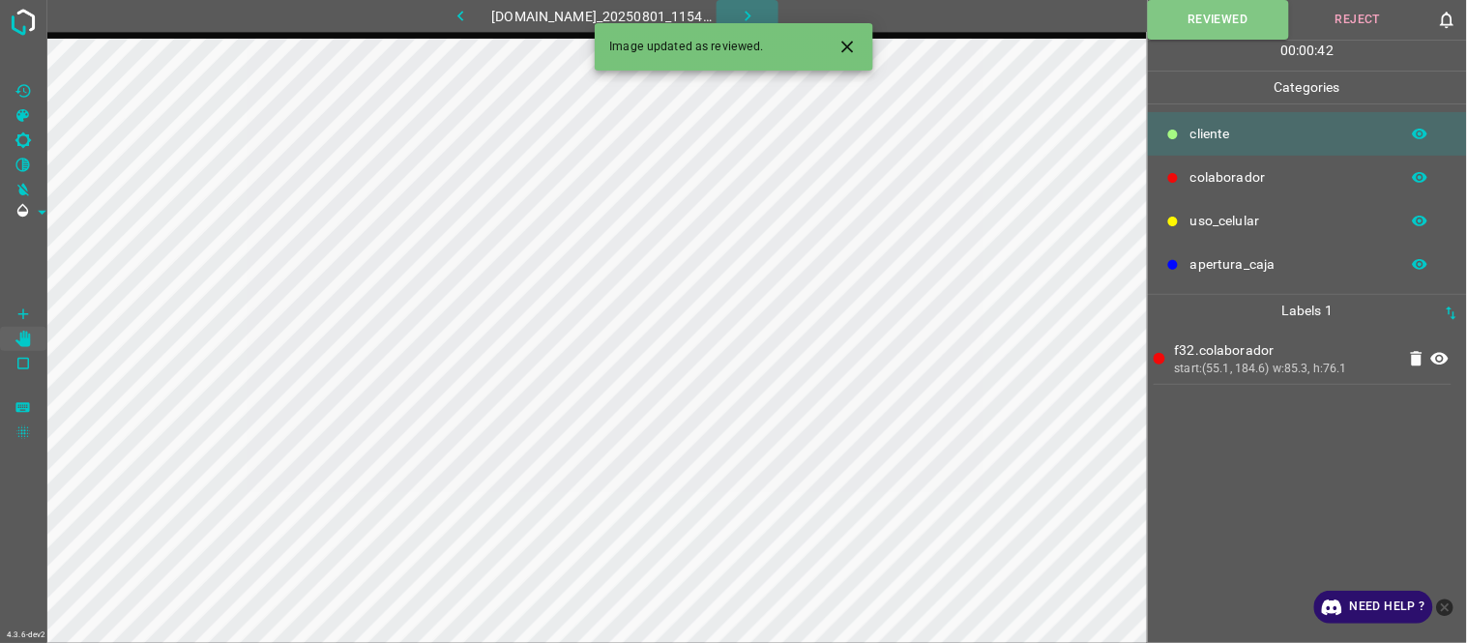
click at [750, 19] on icon "button" at bounding box center [748, 16] width 20 height 20
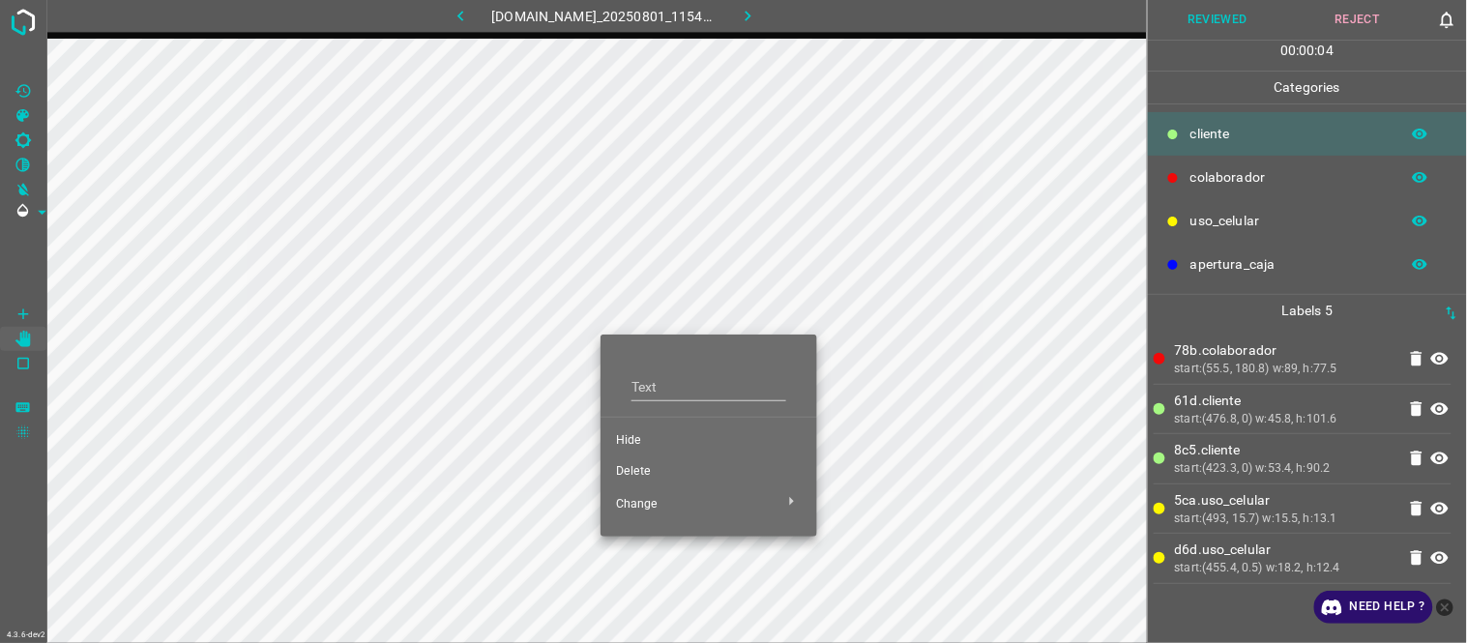
click at [493, 547] on div at bounding box center [733, 321] width 1467 height 643
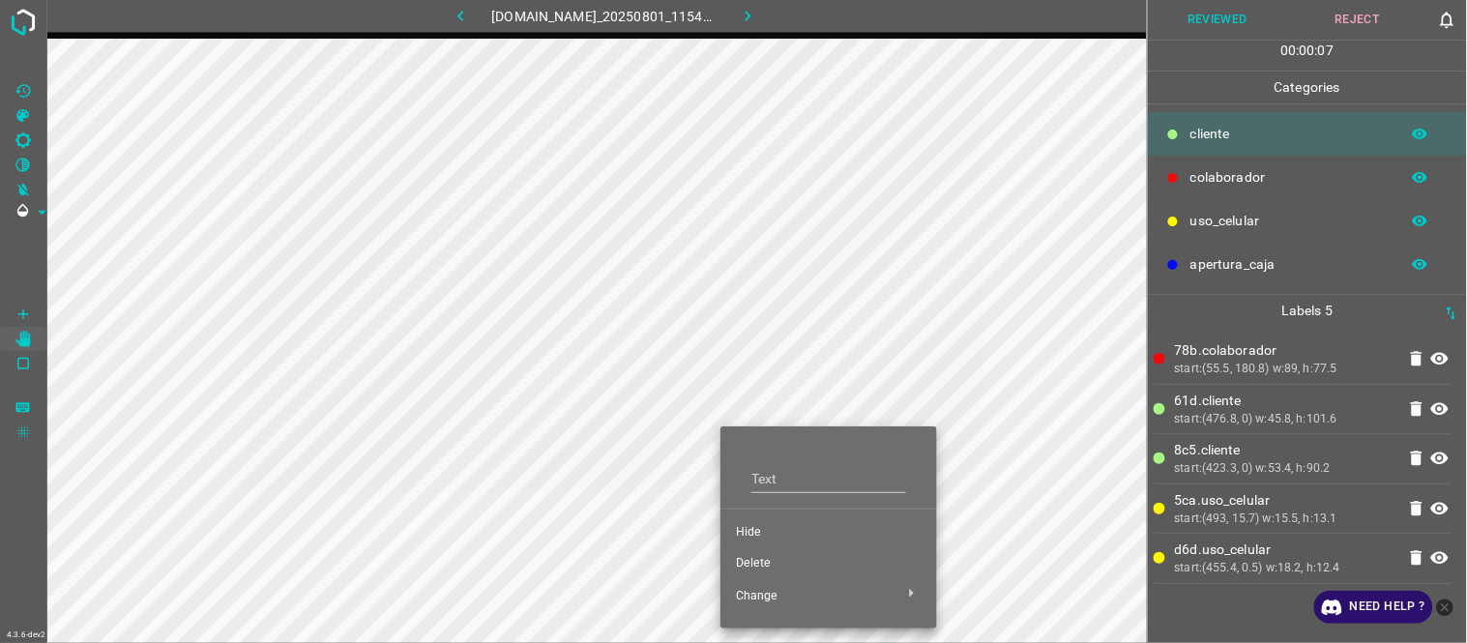
click at [749, 535] on span "Hide" at bounding box center [829, 532] width 186 height 17
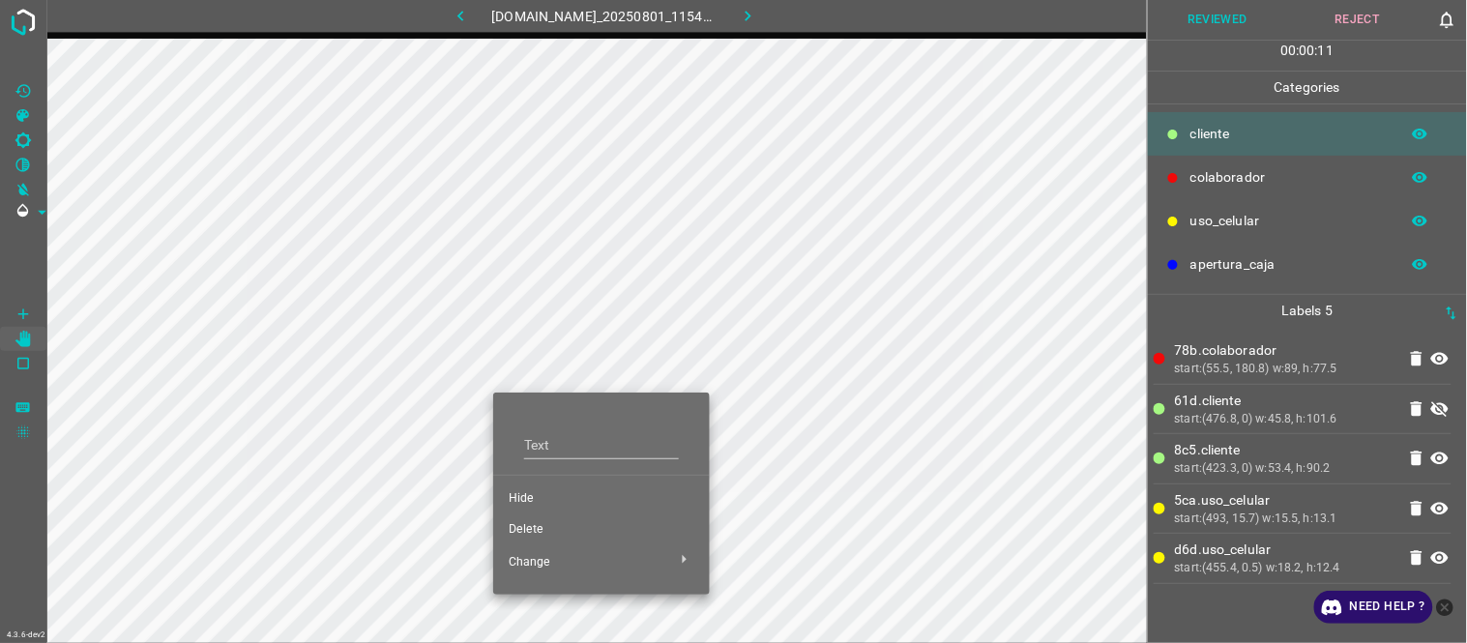
click at [310, 498] on div at bounding box center [733, 321] width 1467 height 643
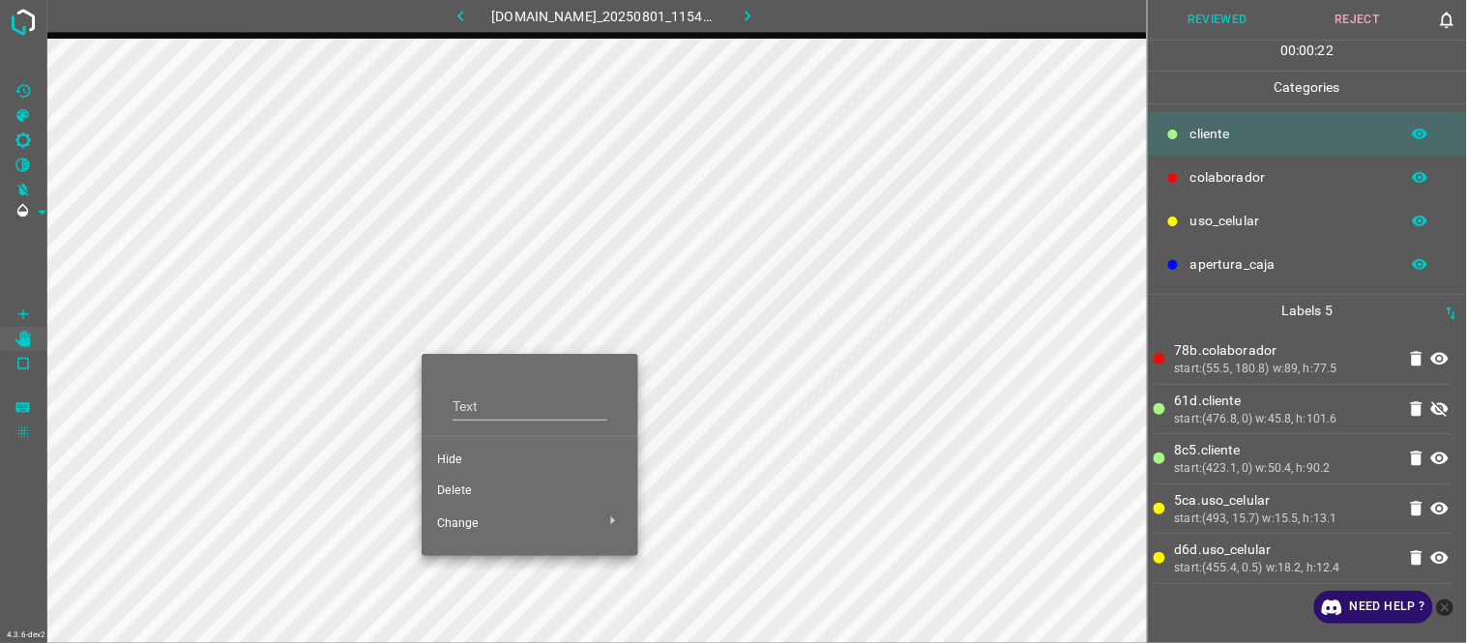
click at [488, 459] on span "Hide" at bounding box center [530, 460] width 186 height 17
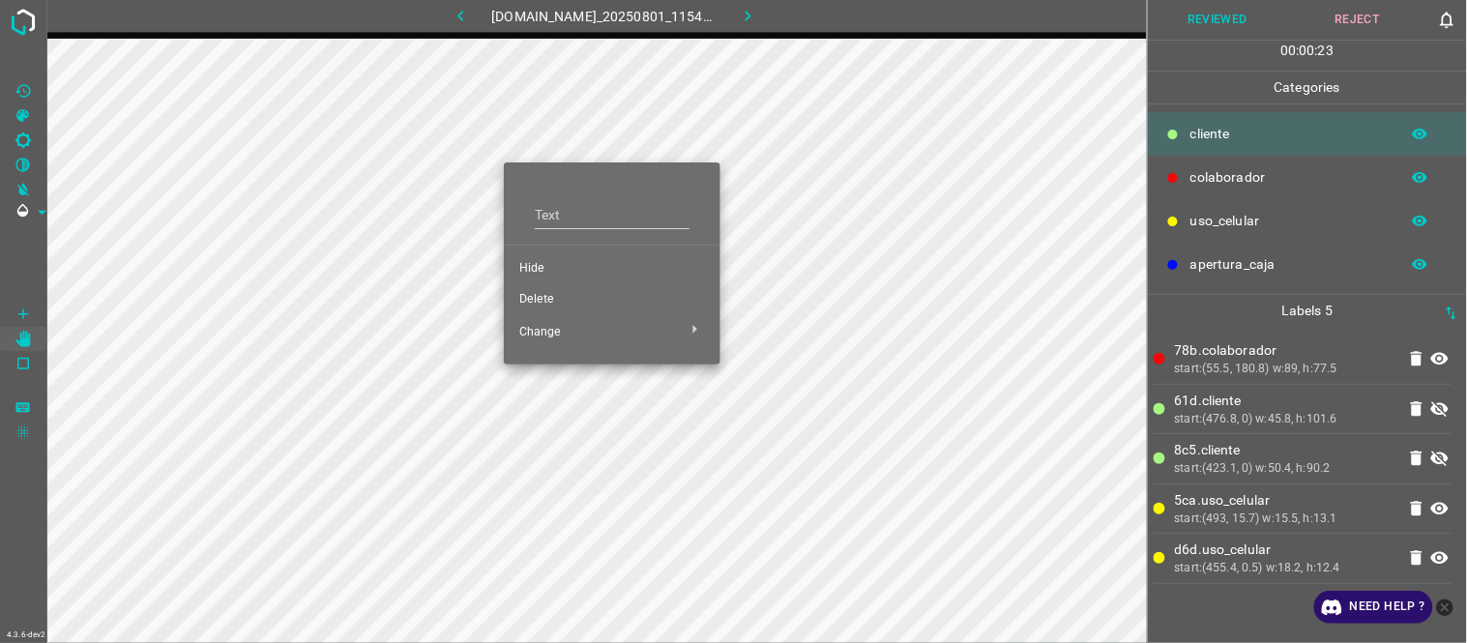
click at [548, 275] on span "Hide" at bounding box center [612, 268] width 186 height 17
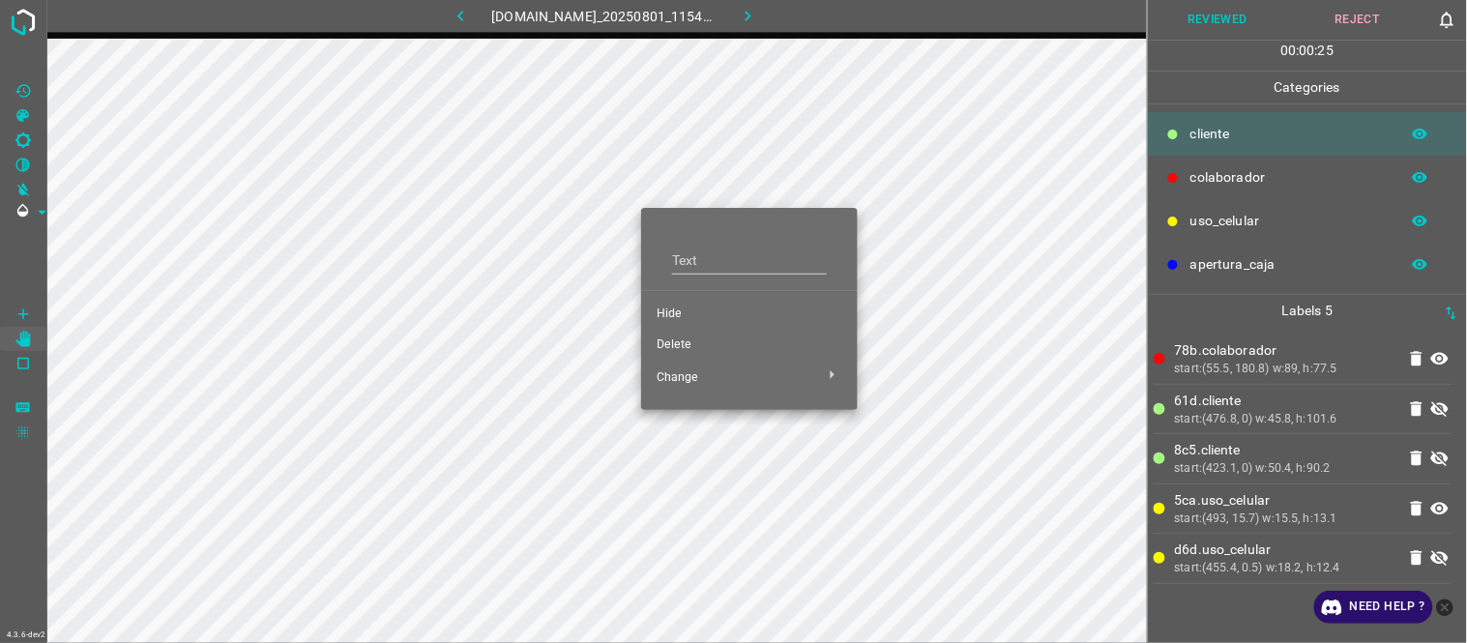
click at [678, 313] on span "Hide" at bounding box center [750, 314] width 186 height 17
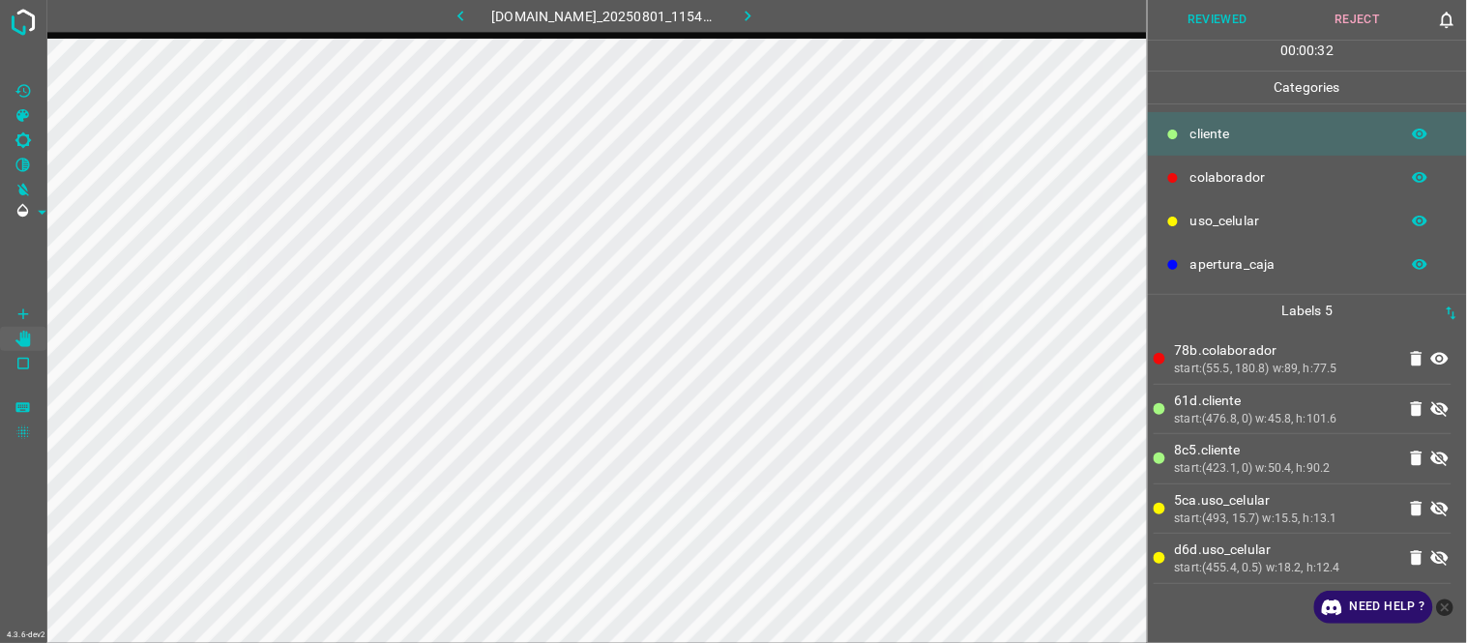
click at [1436, 406] on icon at bounding box center [1439, 408] width 17 height 15
click at [1443, 464] on icon at bounding box center [1439, 459] width 17 height 15
click at [1443, 511] on icon at bounding box center [1439, 508] width 17 height 15
click at [1449, 552] on icon at bounding box center [1439, 557] width 23 height 23
click at [1221, 15] on button "Reviewed" at bounding box center [1218, 20] width 140 height 40
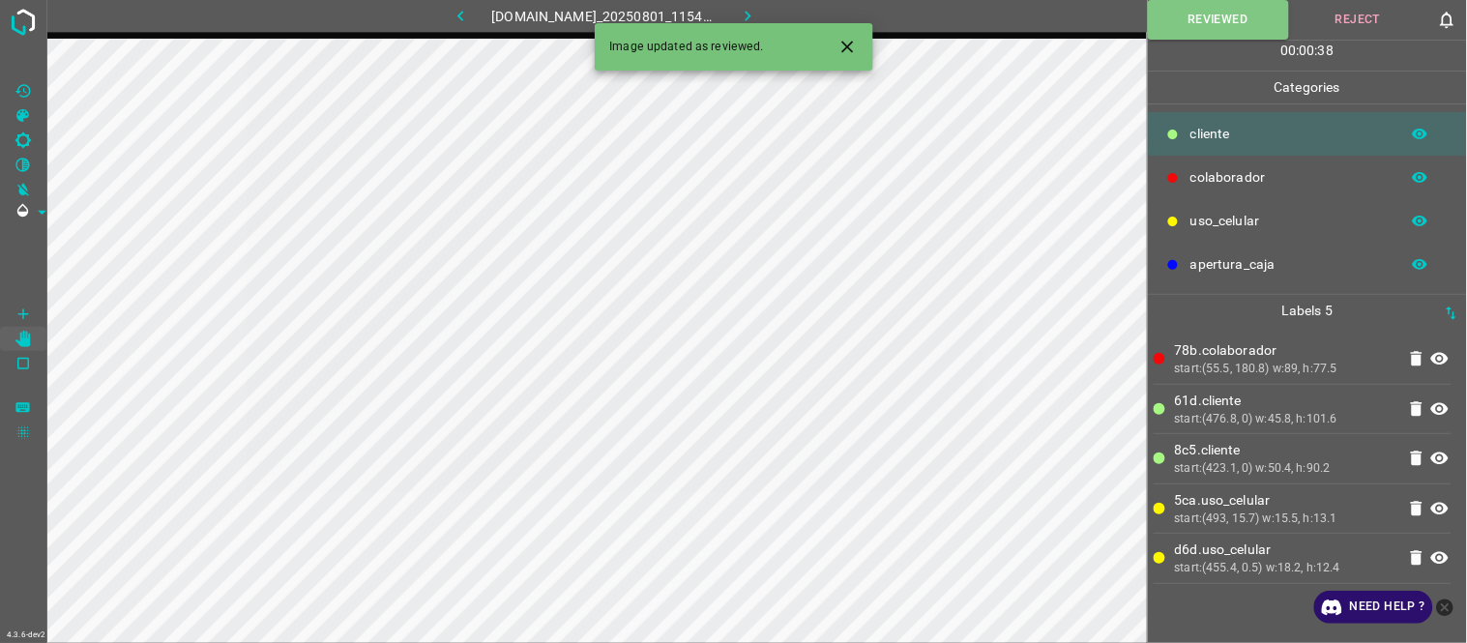
click at [749, 13] on button "button" at bounding box center [748, 16] width 62 height 32
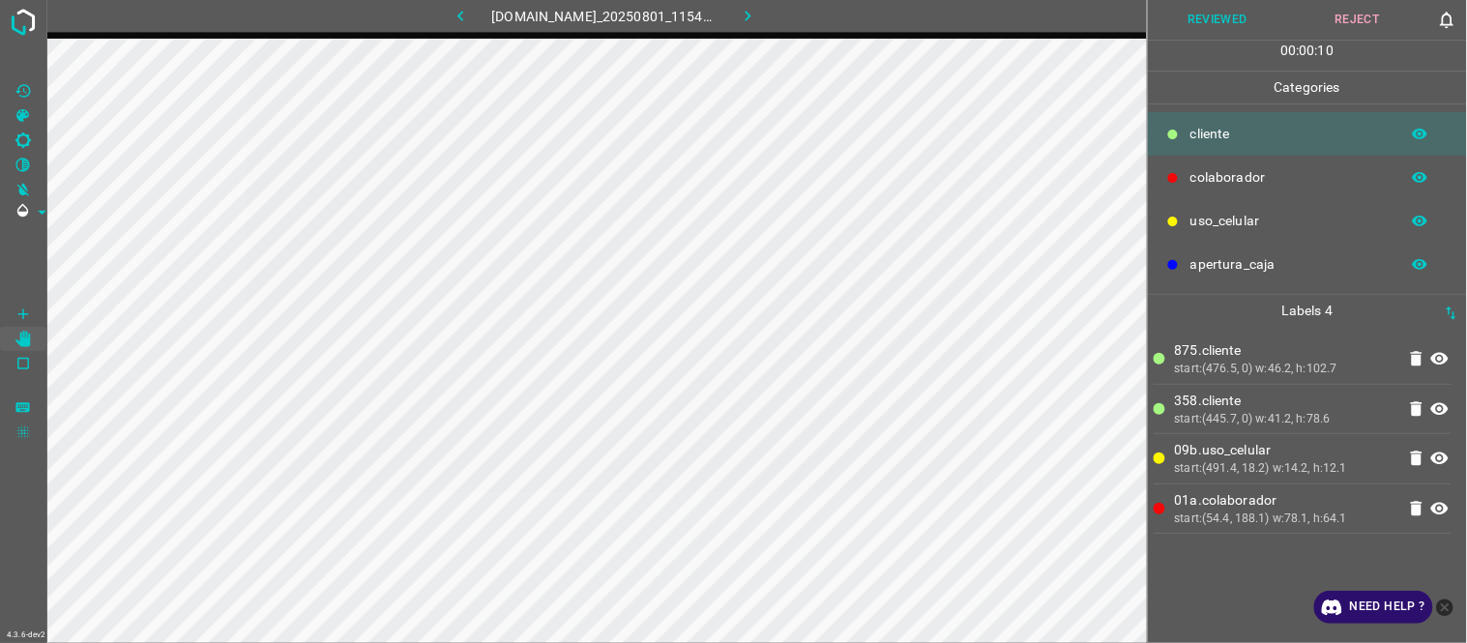
click at [1436, 509] on icon at bounding box center [1439, 509] width 17 height 13
click at [1438, 511] on icon at bounding box center [1439, 508] width 23 height 23
click at [1438, 517] on icon at bounding box center [1439, 508] width 23 height 23
click at [1221, 13] on button "Reviewed" at bounding box center [1218, 20] width 140 height 40
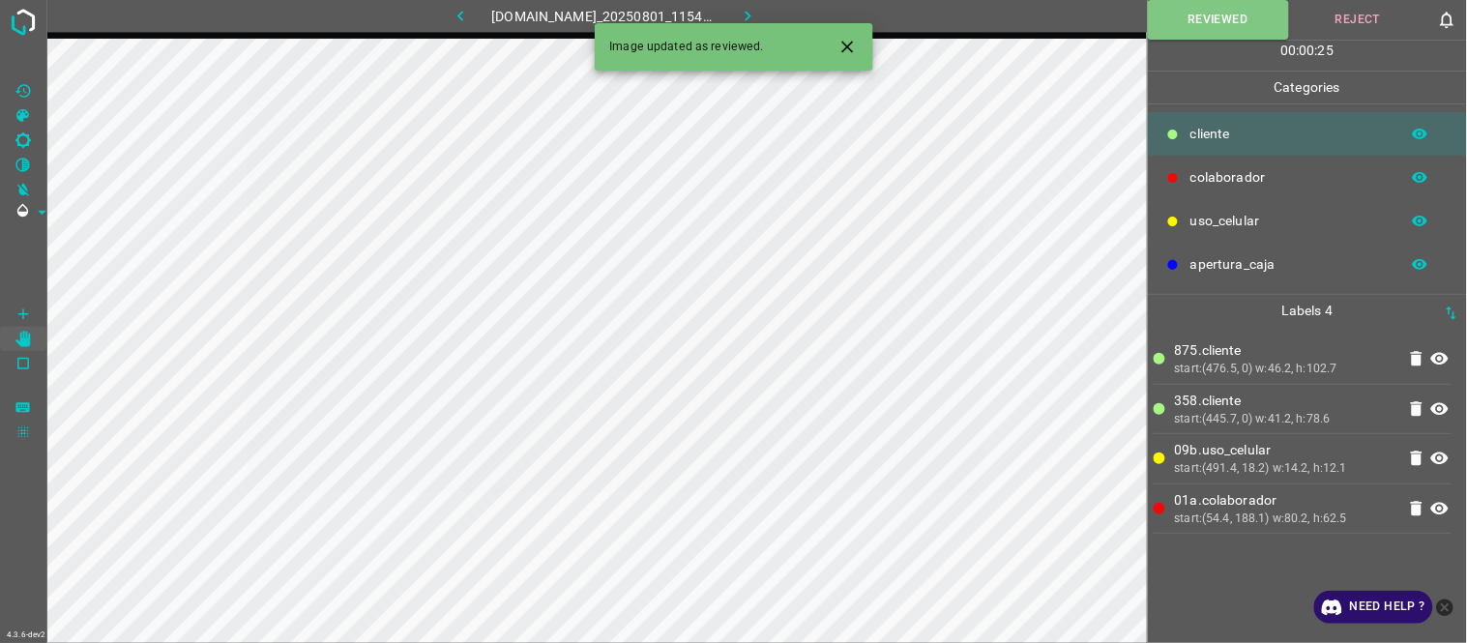
click at [758, 16] on icon "button" at bounding box center [748, 16] width 20 height 20
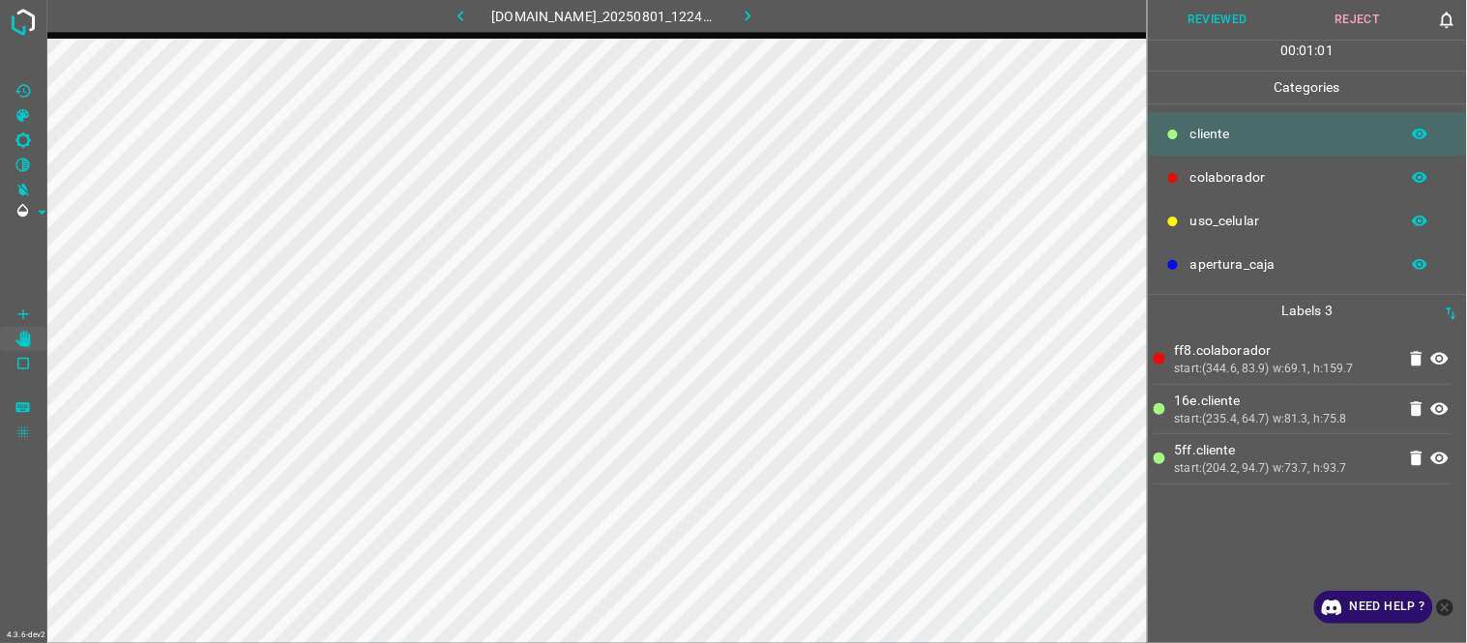
drag, startPoint x: 1222, startPoint y: 22, endPoint x: 1008, endPoint y: 29, distance: 214.8
click at [1222, 22] on button "Reviewed" at bounding box center [1218, 20] width 140 height 40
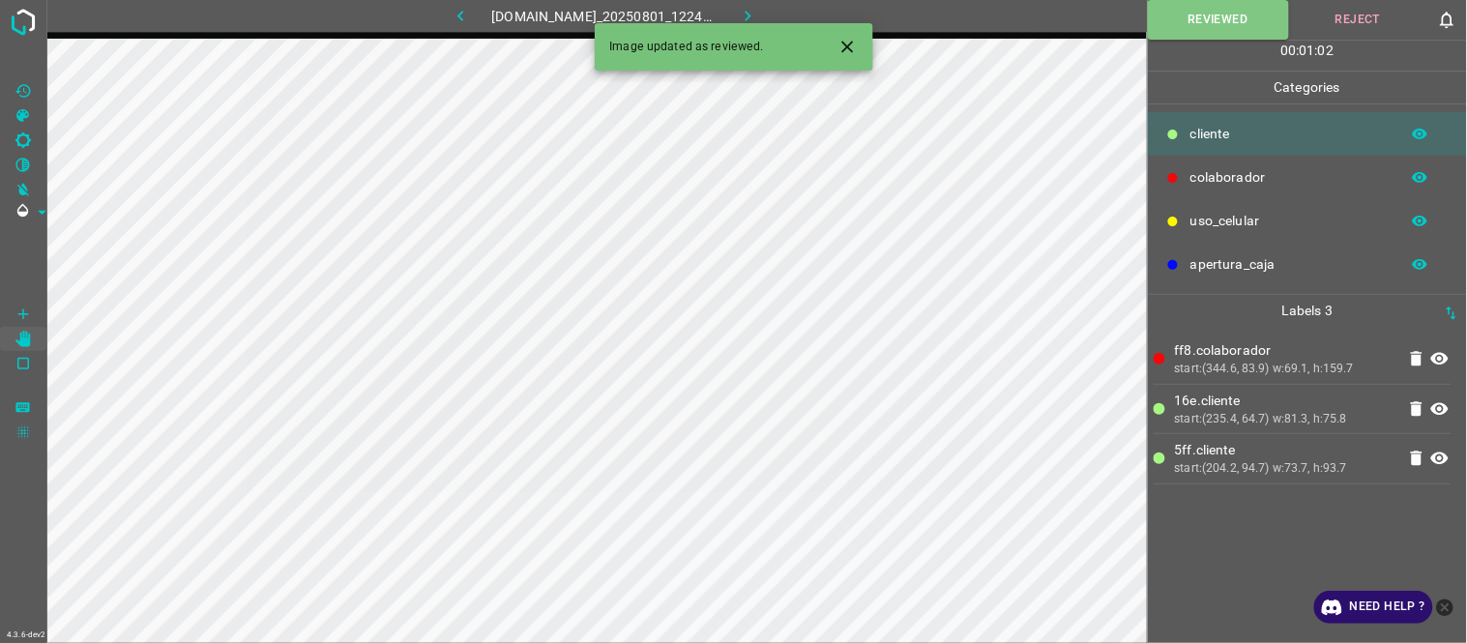
click at [750, 14] on icon "button" at bounding box center [748, 16] width 6 height 11
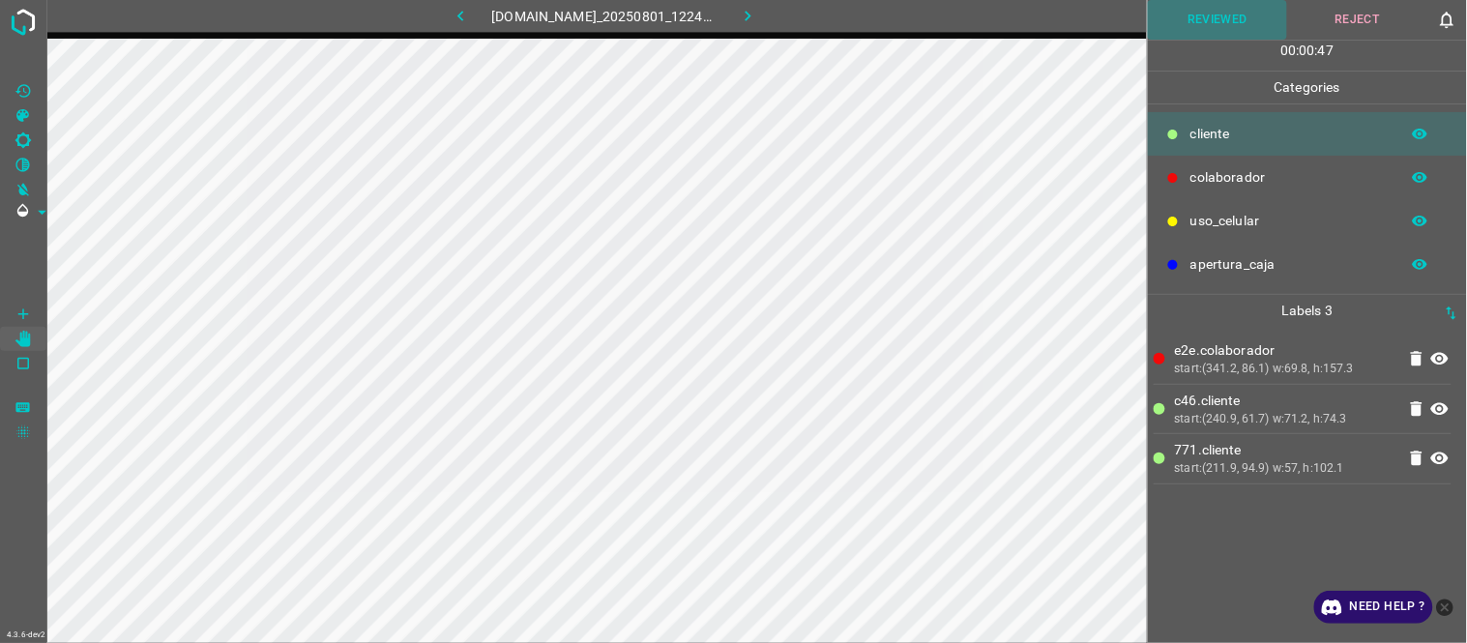
click at [1212, 22] on button "Reviewed" at bounding box center [1218, 20] width 140 height 40
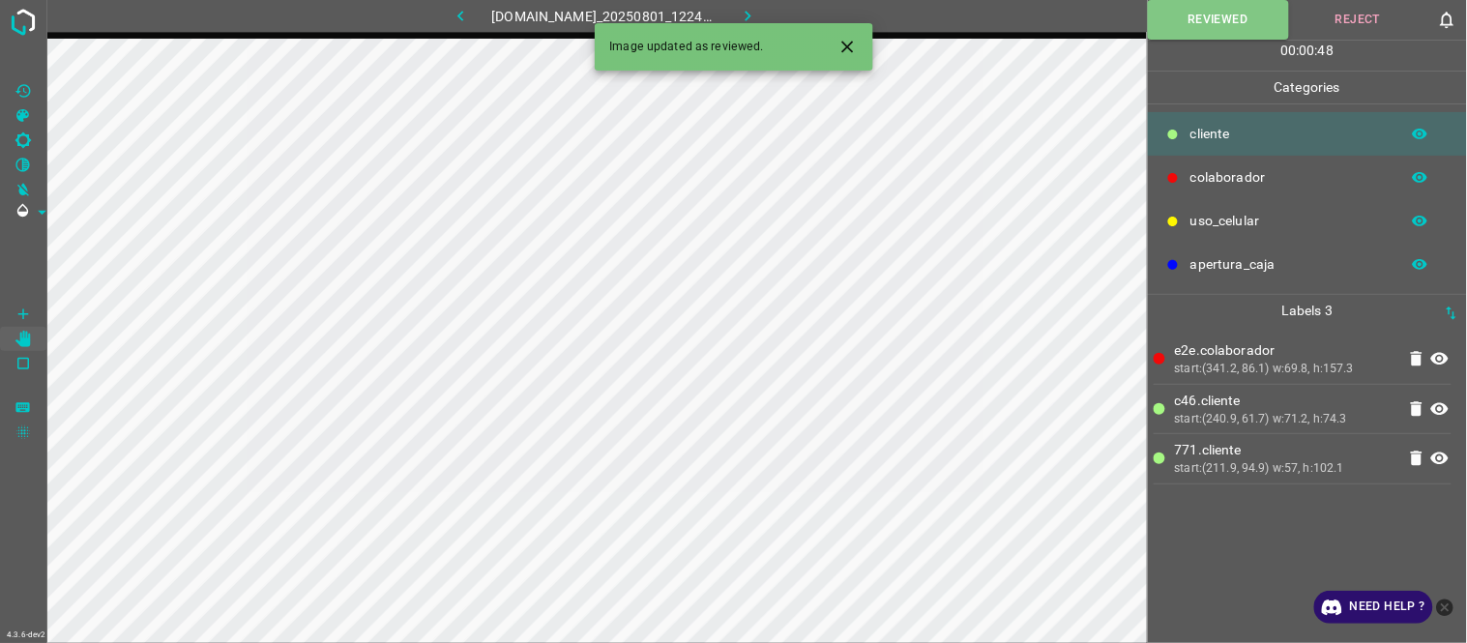
click at [779, 14] on button "button" at bounding box center [748, 16] width 62 height 32
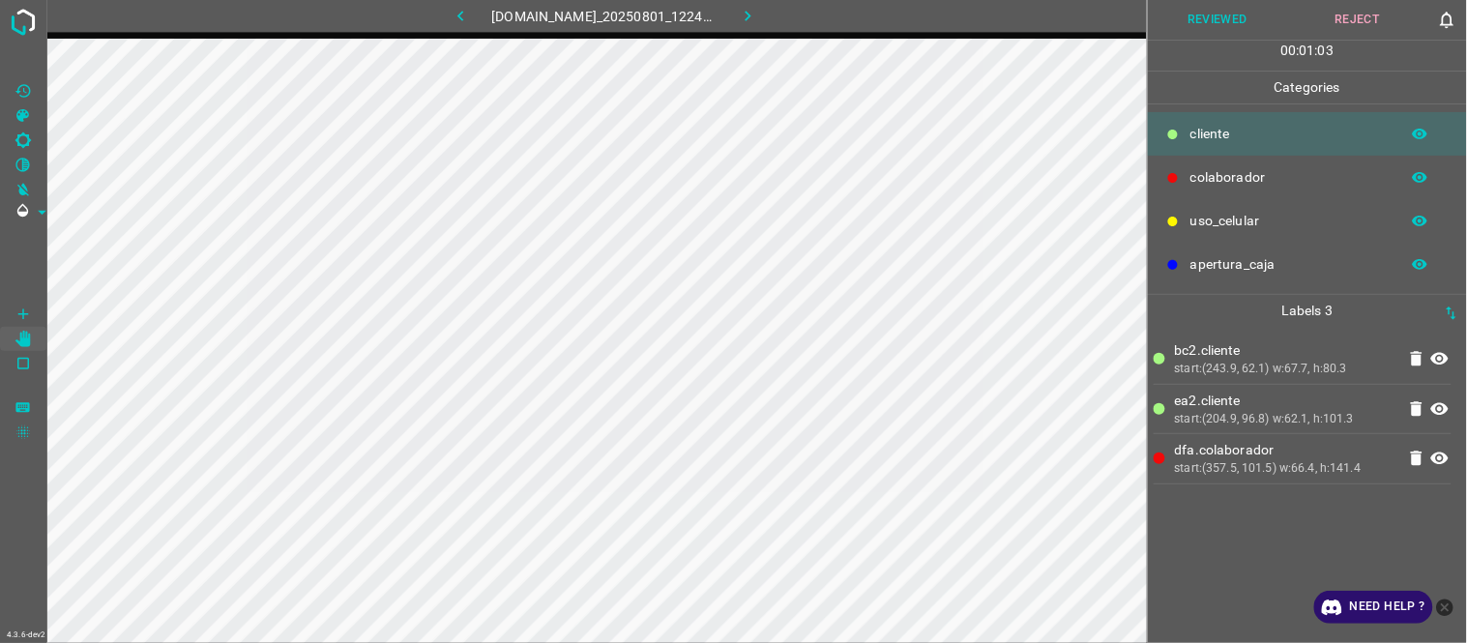
click at [1238, 26] on button "Reviewed" at bounding box center [1218, 20] width 140 height 40
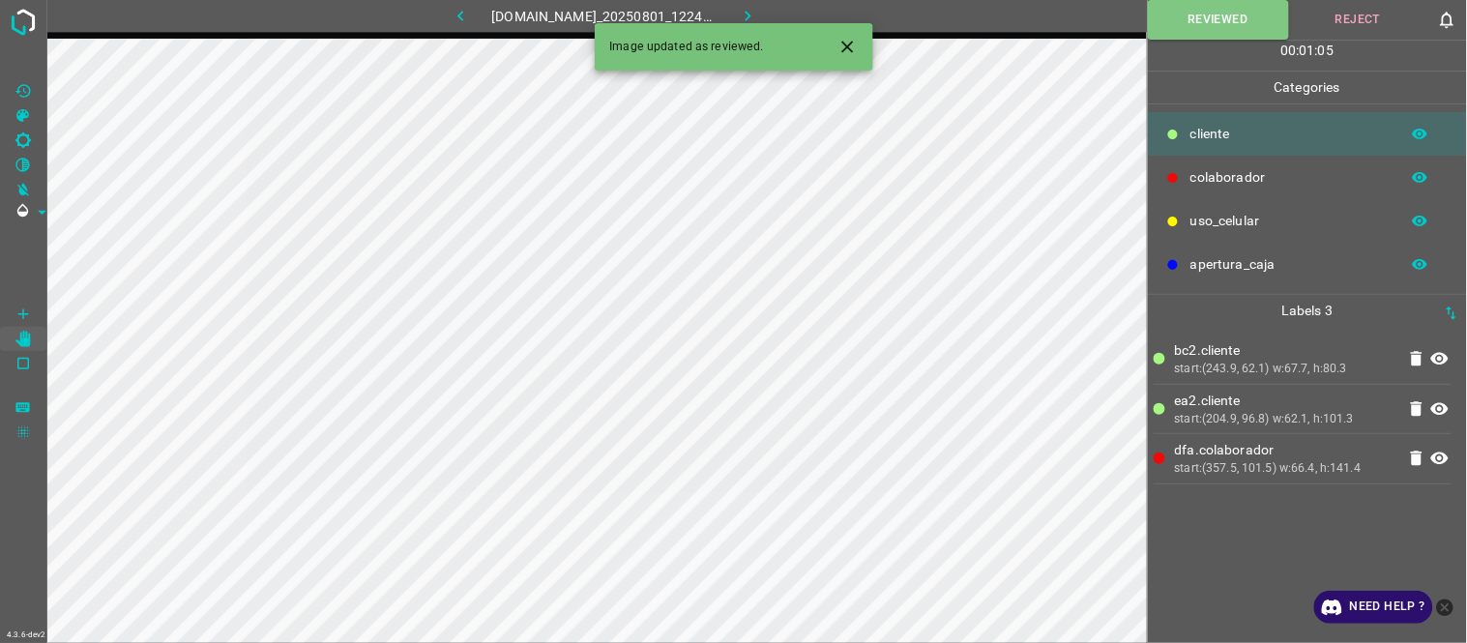
drag, startPoint x: 750, startPoint y: 10, endPoint x: 739, endPoint y: 22, distance: 16.5
click at [750, 12] on icon "button" at bounding box center [748, 16] width 20 height 20
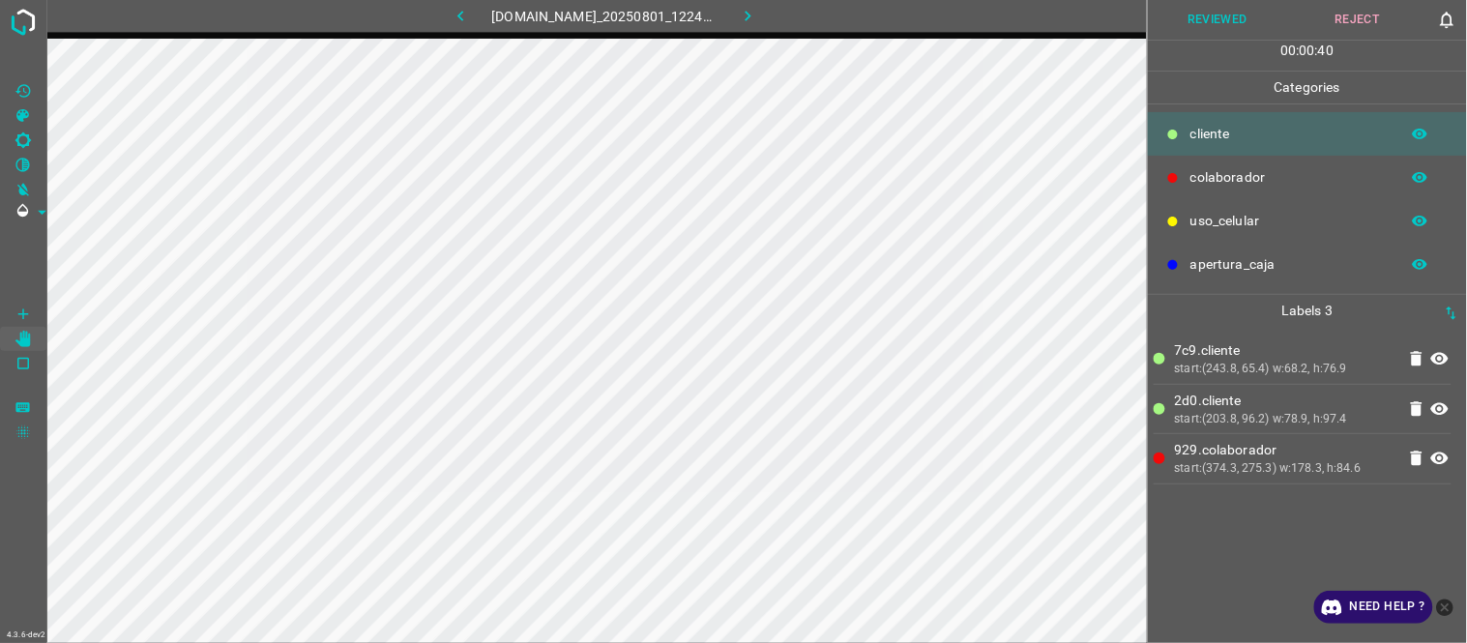
click at [1216, 20] on button "Reviewed" at bounding box center [1218, 20] width 140 height 40
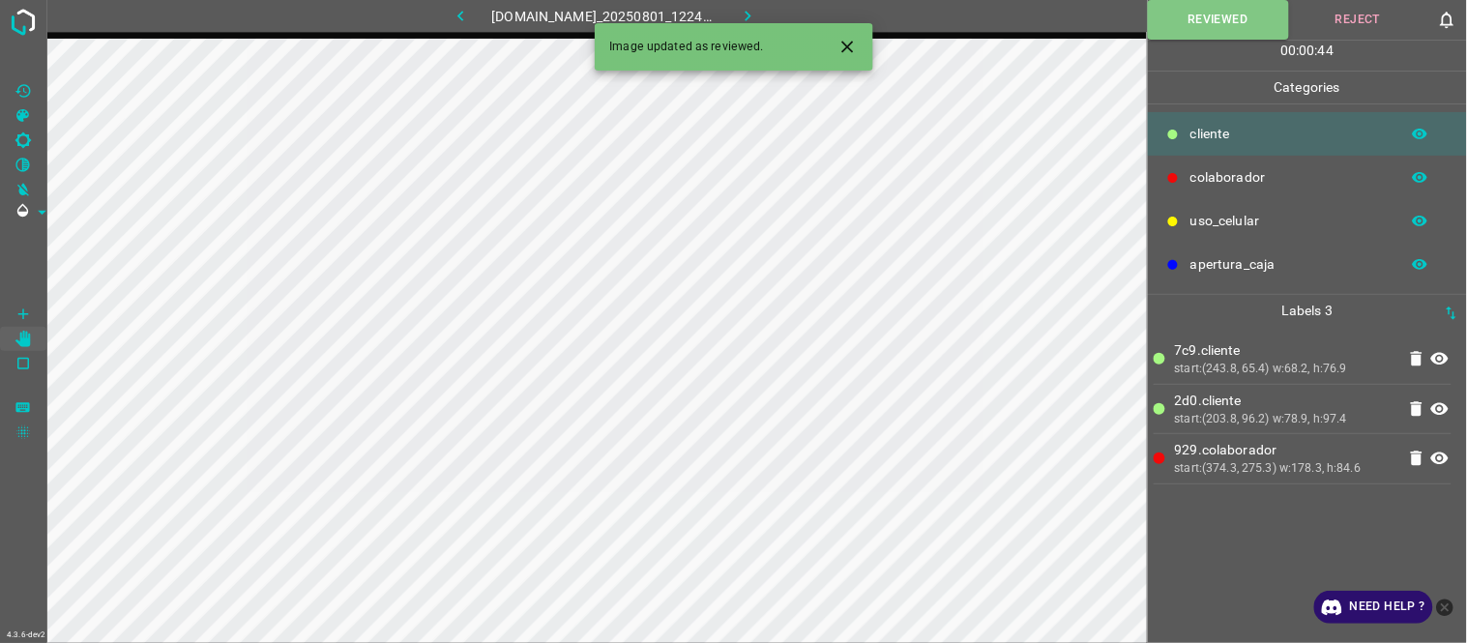
click at [750, 14] on icon "button" at bounding box center [748, 16] width 6 height 11
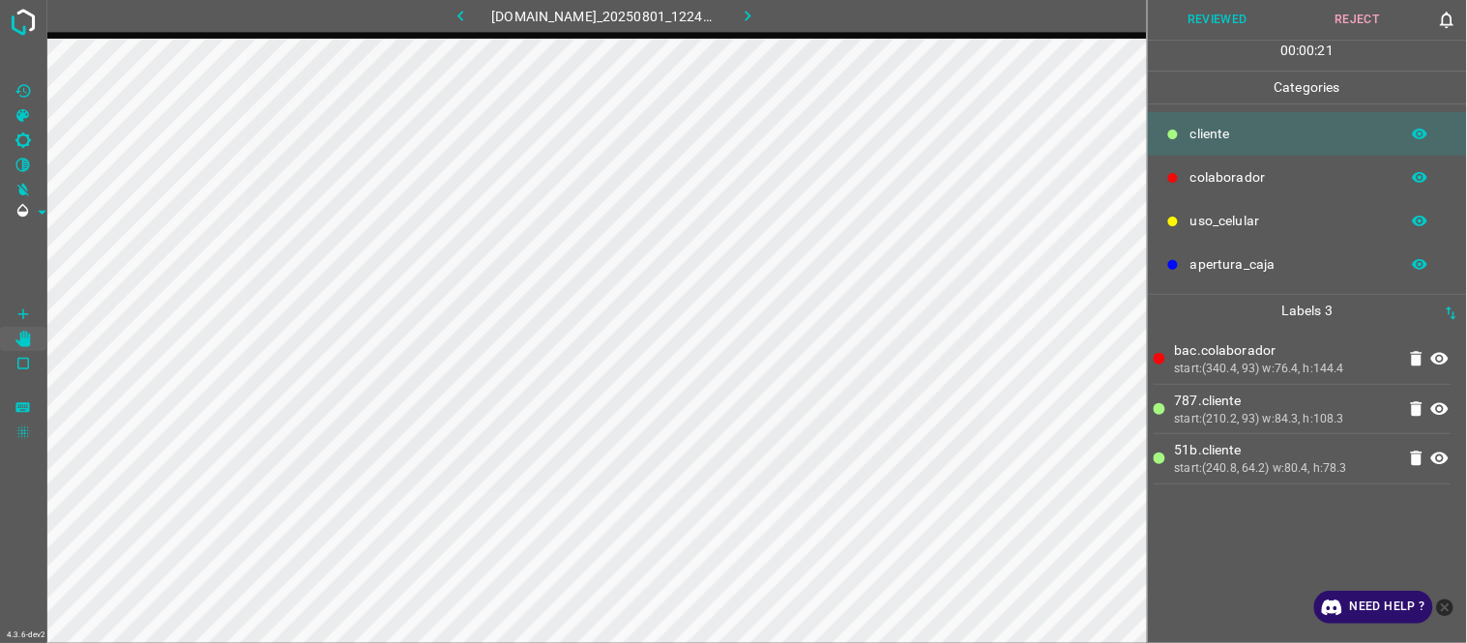
click at [1224, 22] on button "Reviewed" at bounding box center [1218, 20] width 140 height 40
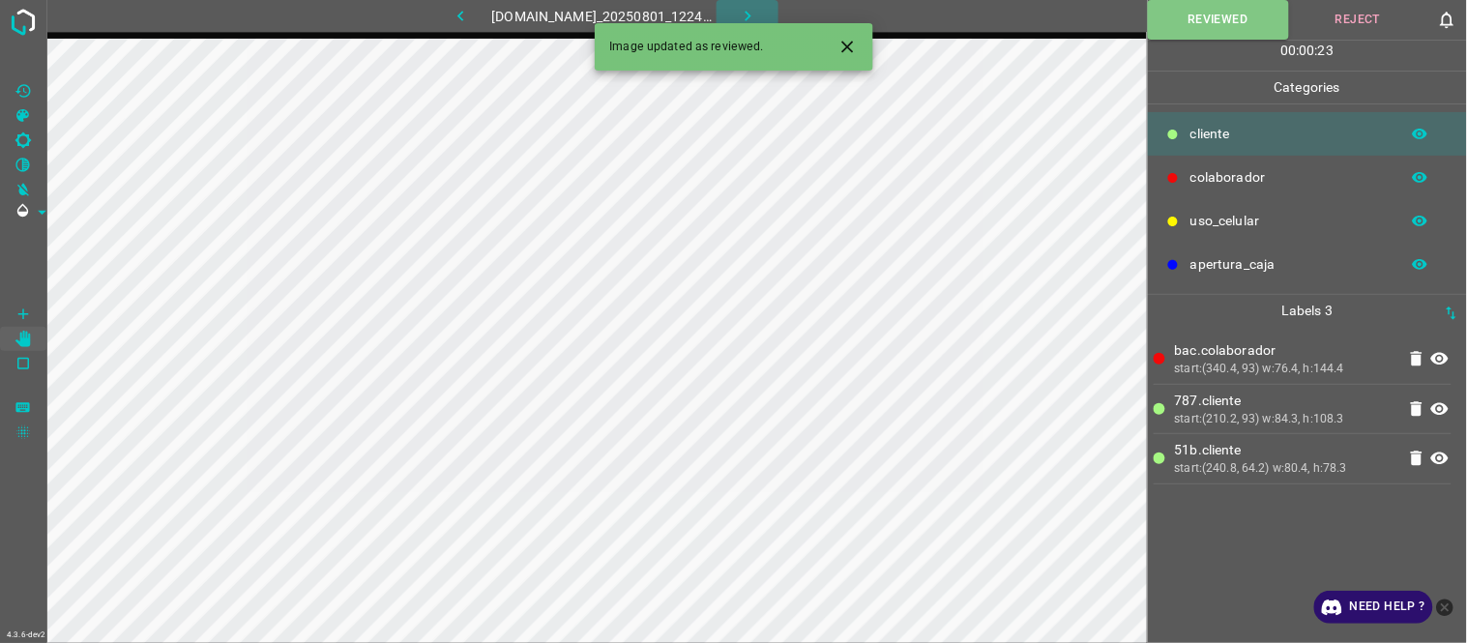
click at [758, 12] on icon "button" at bounding box center [748, 16] width 20 height 20
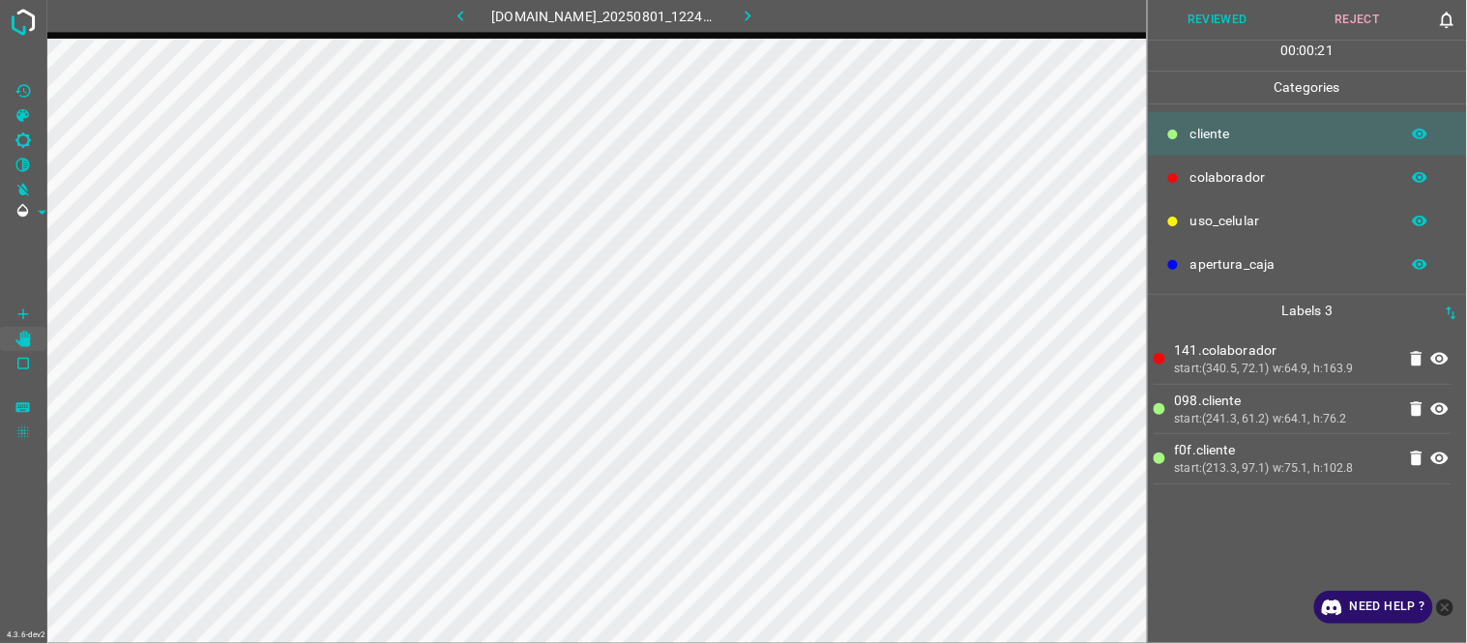
click at [1238, 15] on button "Reviewed" at bounding box center [1218, 20] width 140 height 40
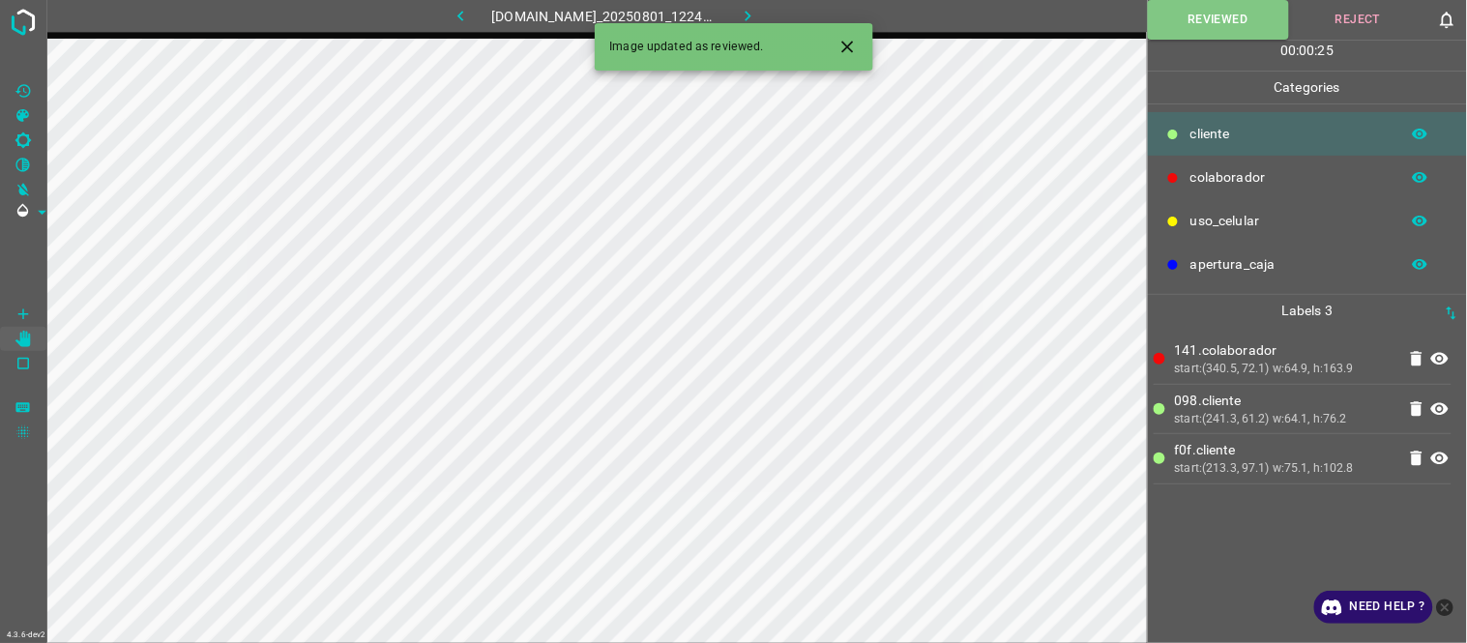
click at [758, 10] on icon "button" at bounding box center [748, 16] width 20 height 20
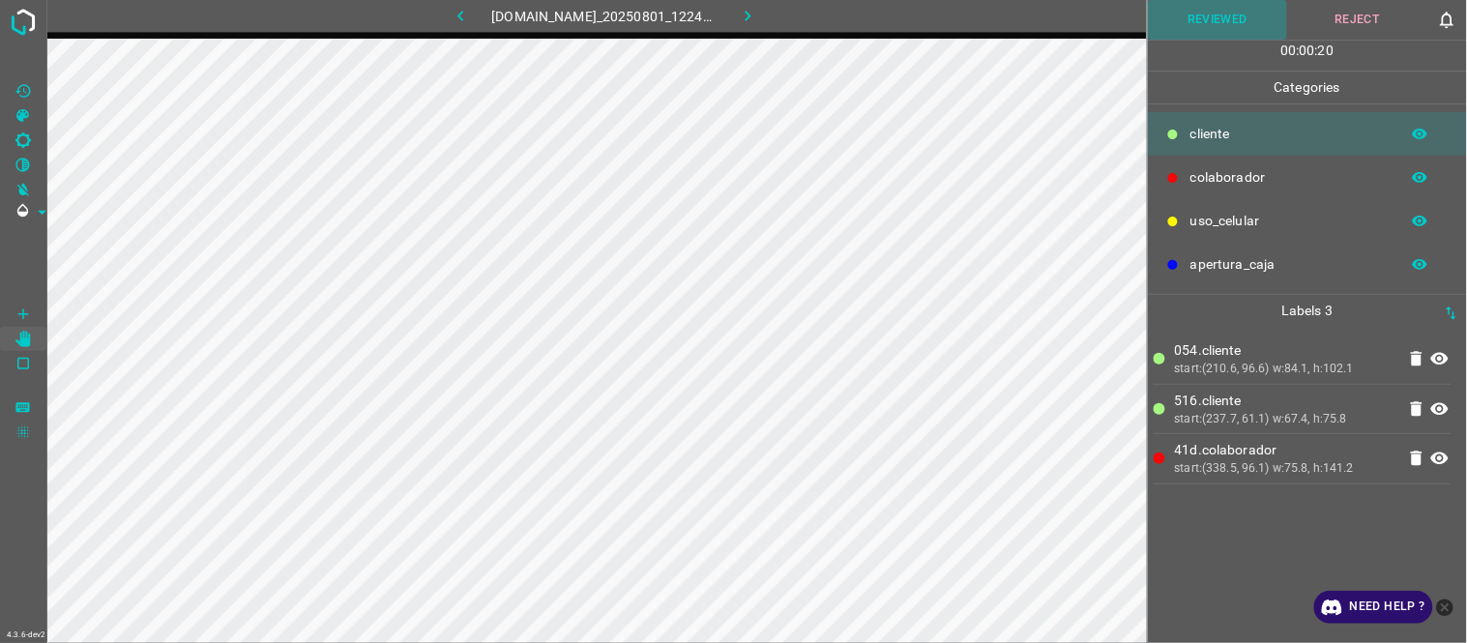
click at [1242, 22] on button "Reviewed" at bounding box center [1218, 20] width 140 height 40
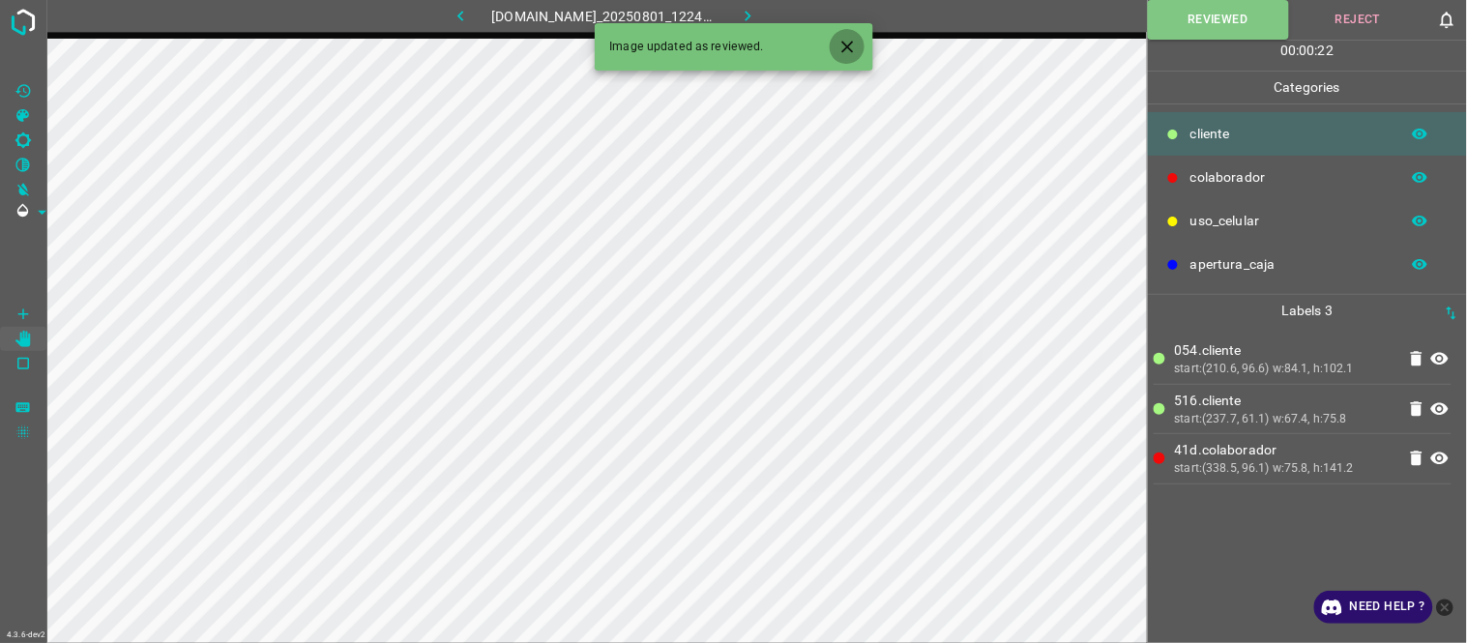
click at [839, 48] on icon "Close" at bounding box center [848, 47] width 20 height 20
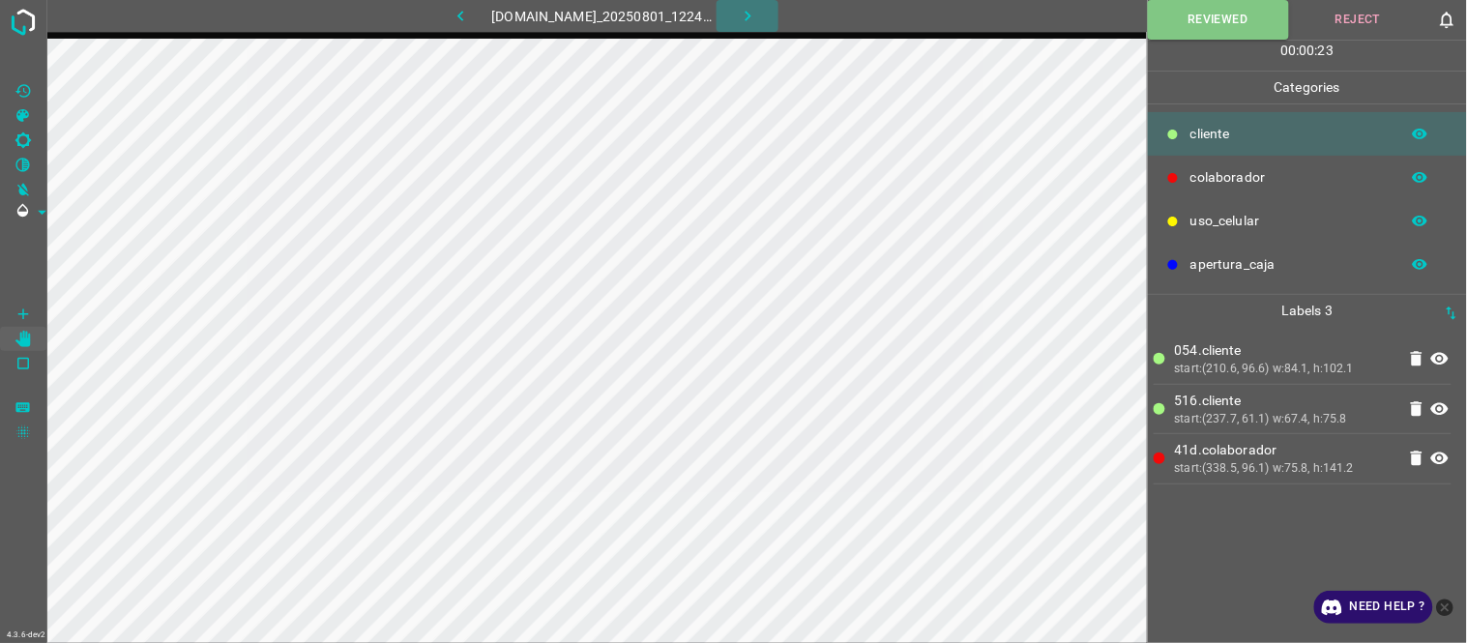
click at [741, 12] on button "button" at bounding box center [748, 16] width 62 height 32
click at [1446, 452] on icon at bounding box center [1439, 458] width 23 height 23
click at [1192, 29] on button "Reviewed" at bounding box center [1218, 20] width 140 height 40
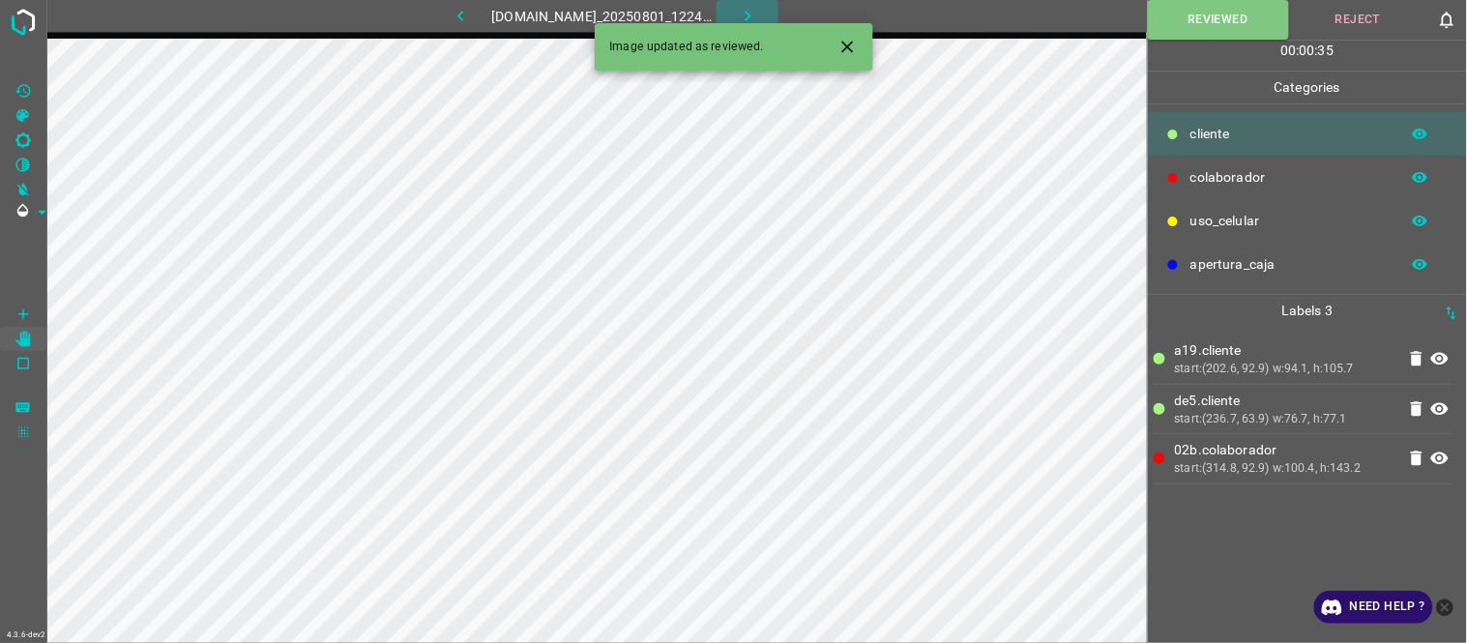
click at [754, 10] on icon "button" at bounding box center [748, 16] width 20 height 20
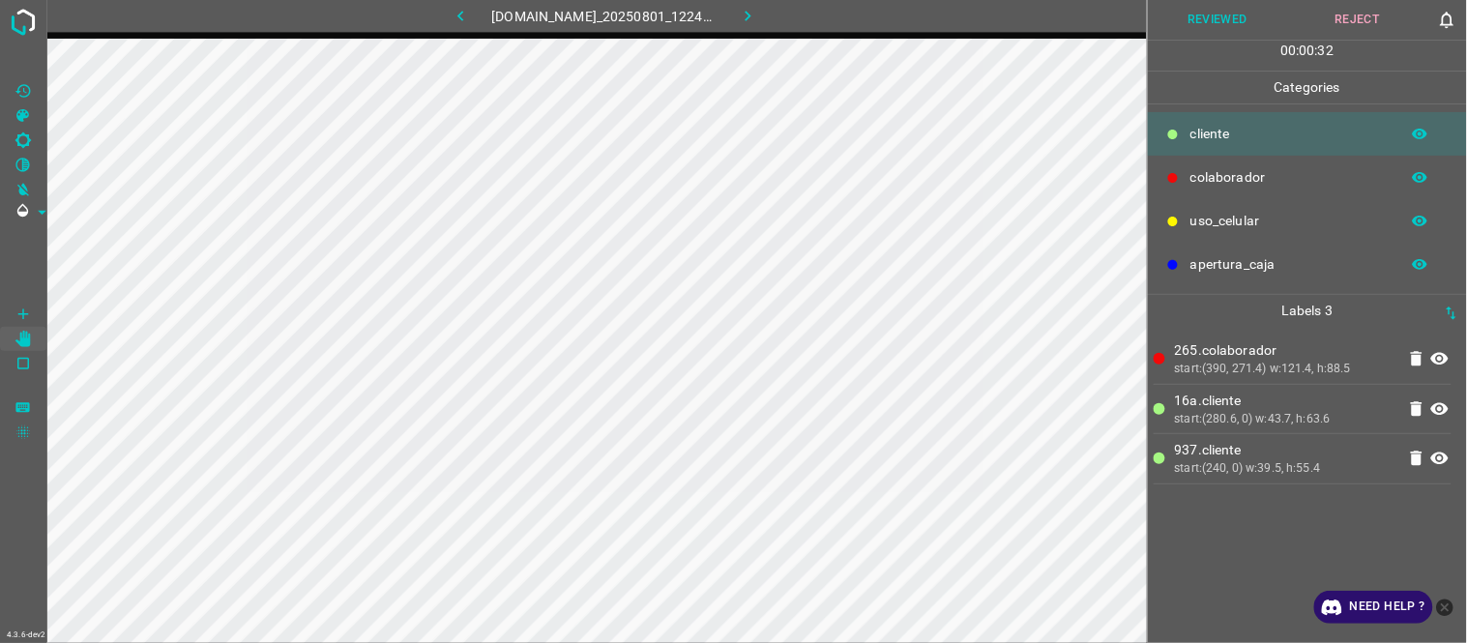
click at [1439, 360] on icon at bounding box center [1439, 359] width 17 height 13
click at [1442, 360] on icon at bounding box center [1439, 358] width 23 height 23
click at [1442, 360] on icon at bounding box center [1439, 359] width 17 height 13
click at [1442, 360] on icon at bounding box center [1439, 358] width 23 height 23
click at [1442, 360] on icon at bounding box center [1439, 359] width 17 height 13
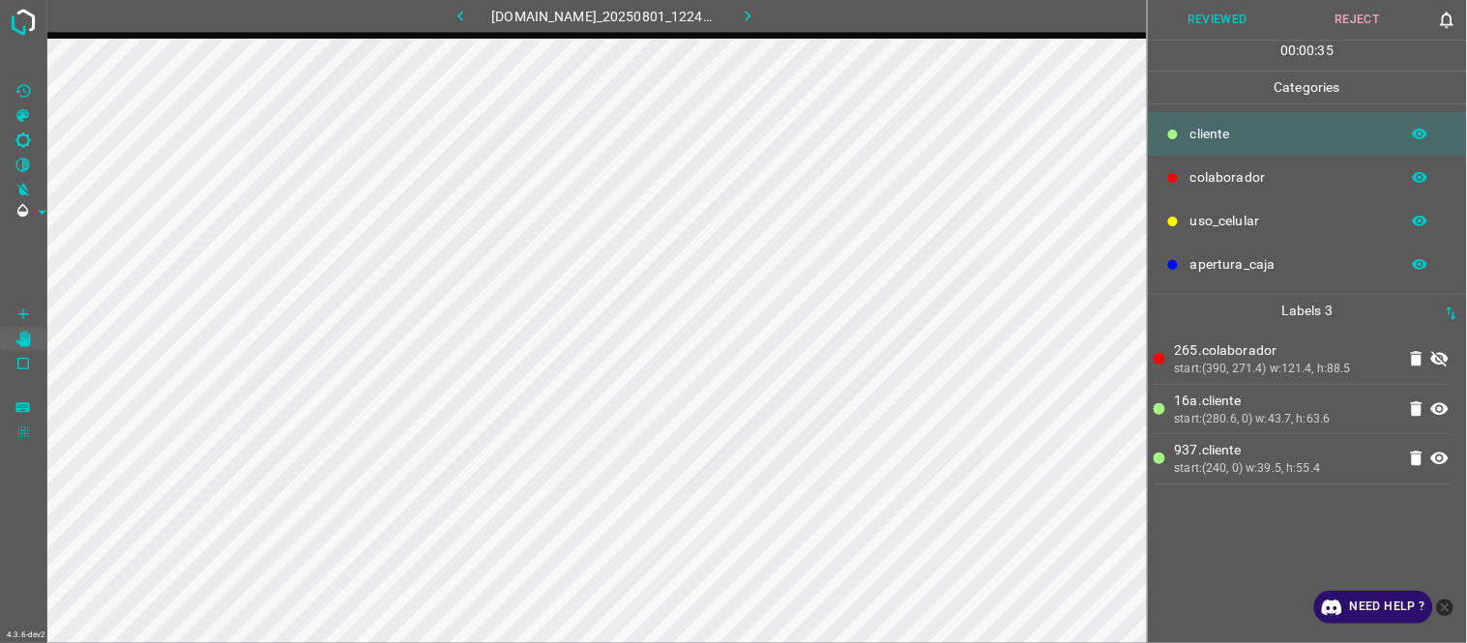
click at [1446, 358] on icon at bounding box center [1439, 359] width 17 height 15
click at [1446, 358] on icon at bounding box center [1439, 359] width 17 height 13
click at [1443, 366] on icon at bounding box center [1439, 358] width 23 height 23
click at [1221, 29] on button "Reviewed" at bounding box center [1218, 20] width 140 height 40
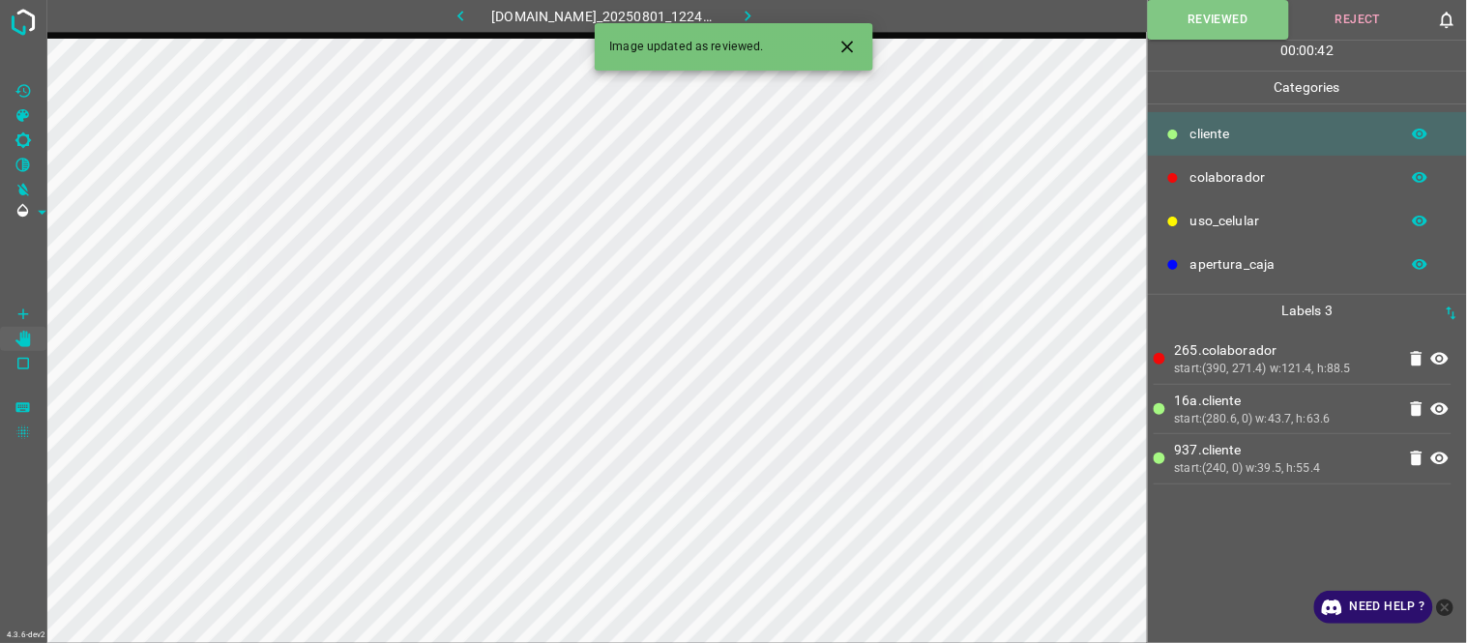
click at [755, 10] on icon "button" at bounding box center [748, 16] width 20 height 20
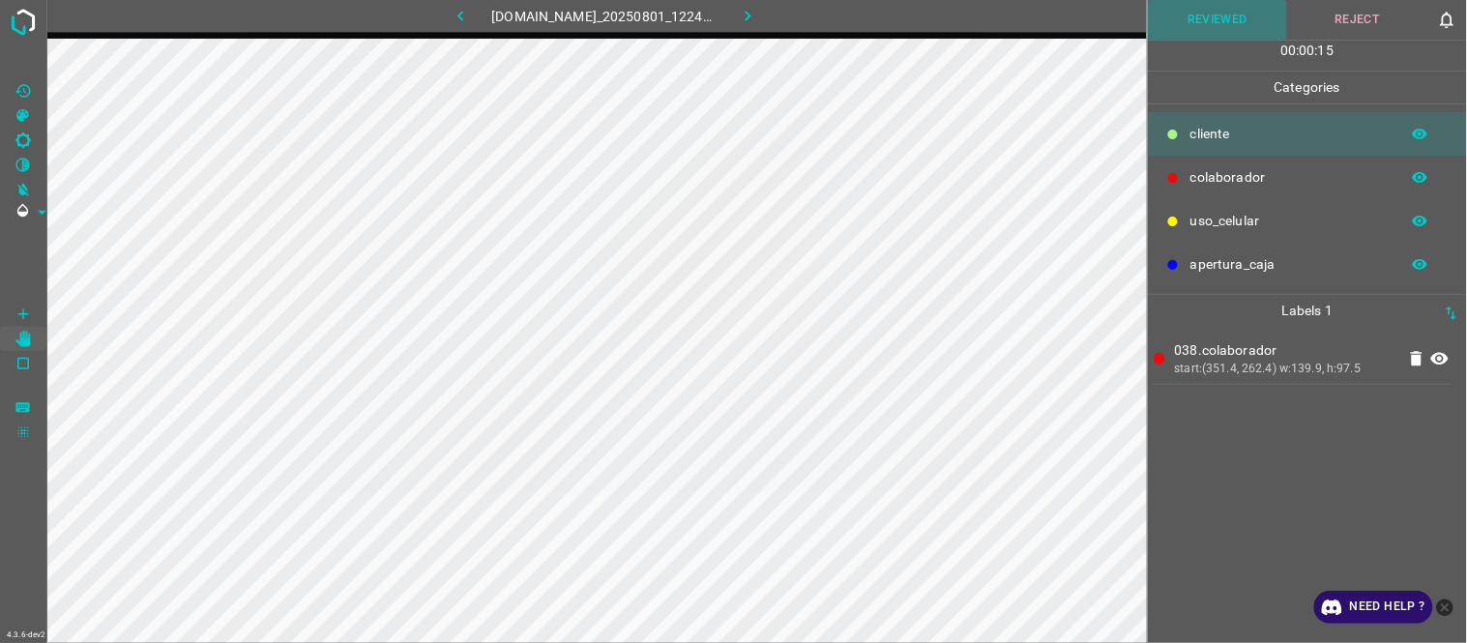
click at [1255, 13] on button "Reviewed" at bounding box center [1218, 20] width 140 height 40
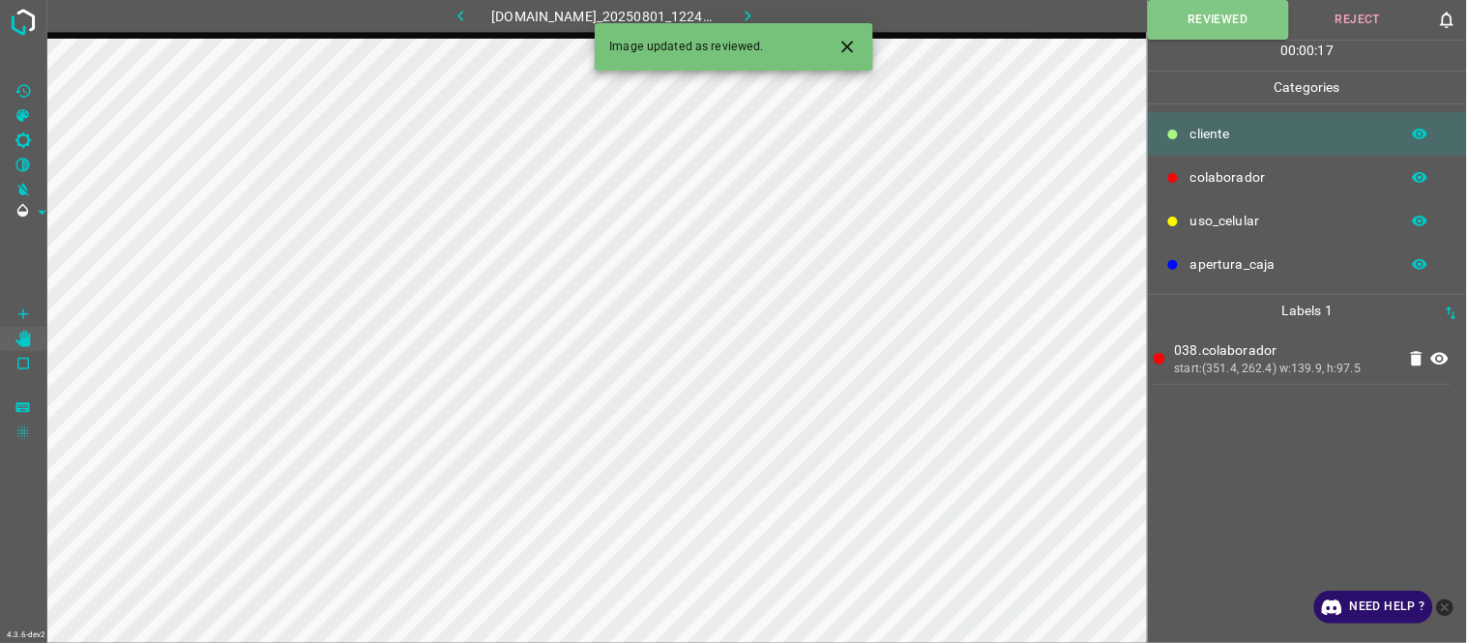
click at [752, 21] on icon "button" at bounding box center [748, 16] width 20 height 20
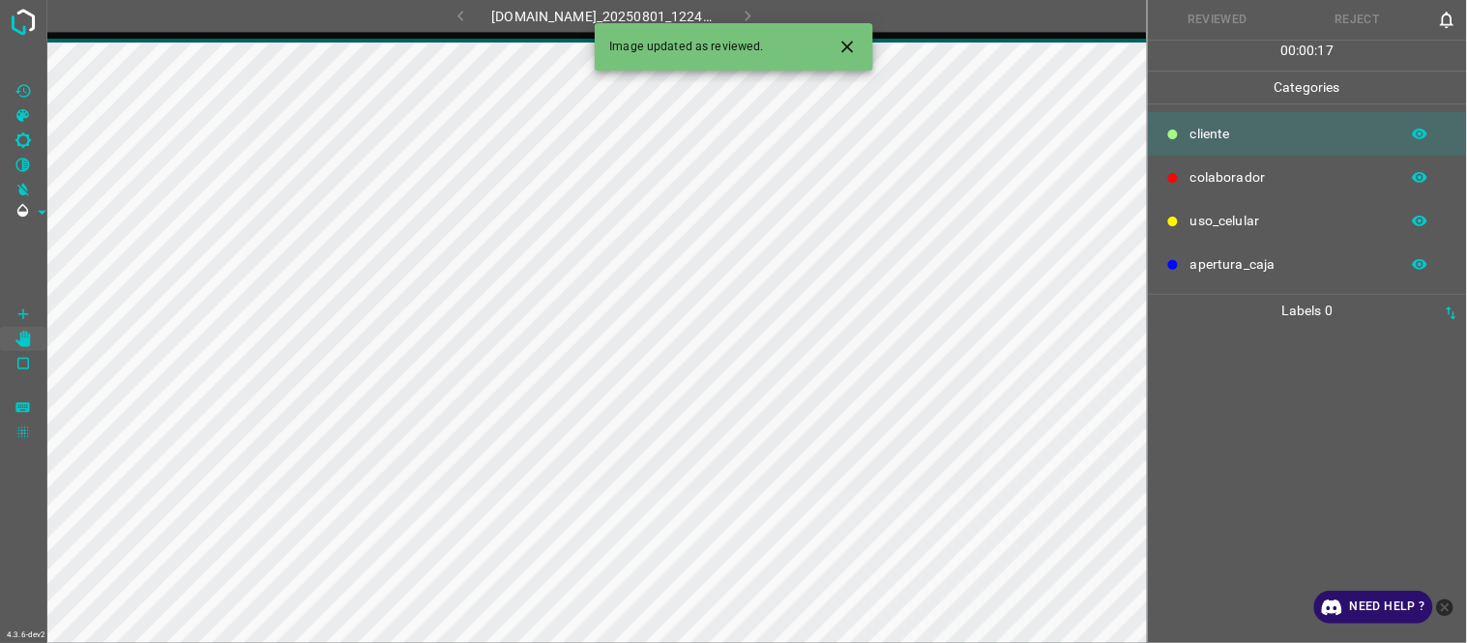
click at [838, 49] on icon "Close" at bounding box center [848, 47] width 20 height 20
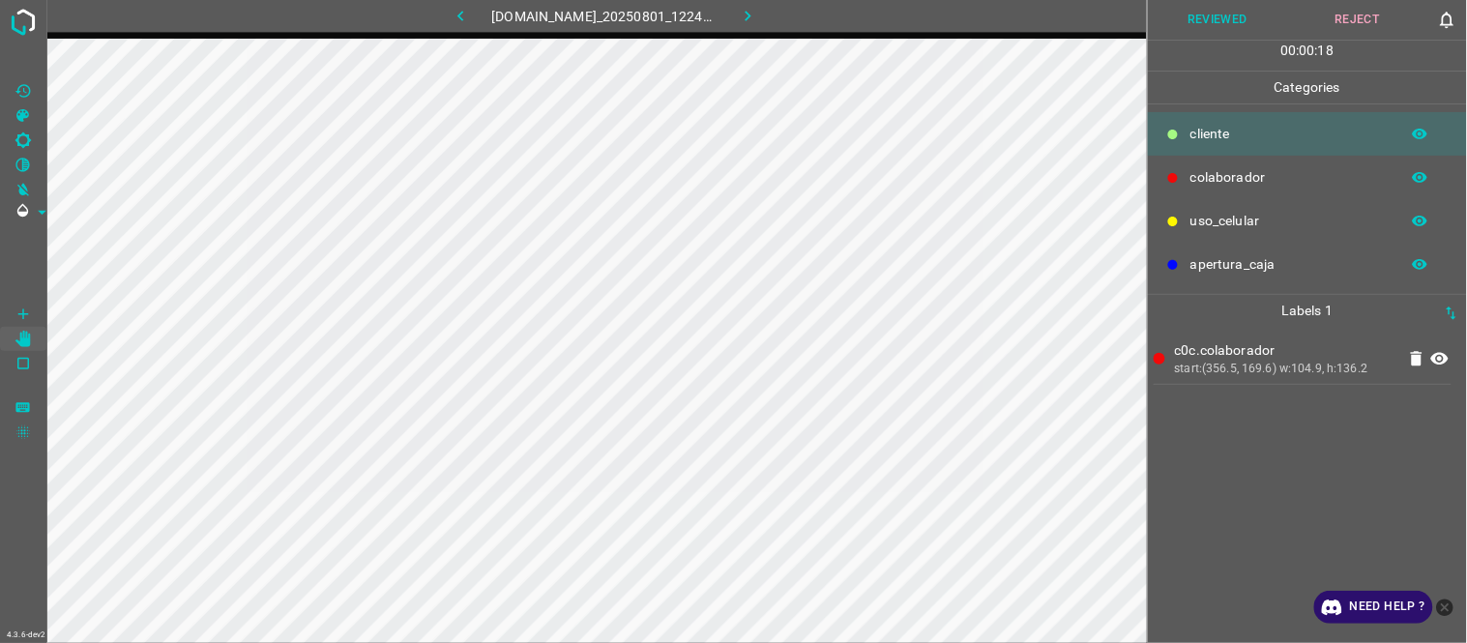
click at [1441, 359] on icon at bounding box center [1439, 359] width 17 height 13
click at [1441, 359] on icon at bounding box center [1439, 358] width 23 height 23
click at [1228, 13] on button "Reviewed" at bounding box center [1218, 20] width 140 height 40
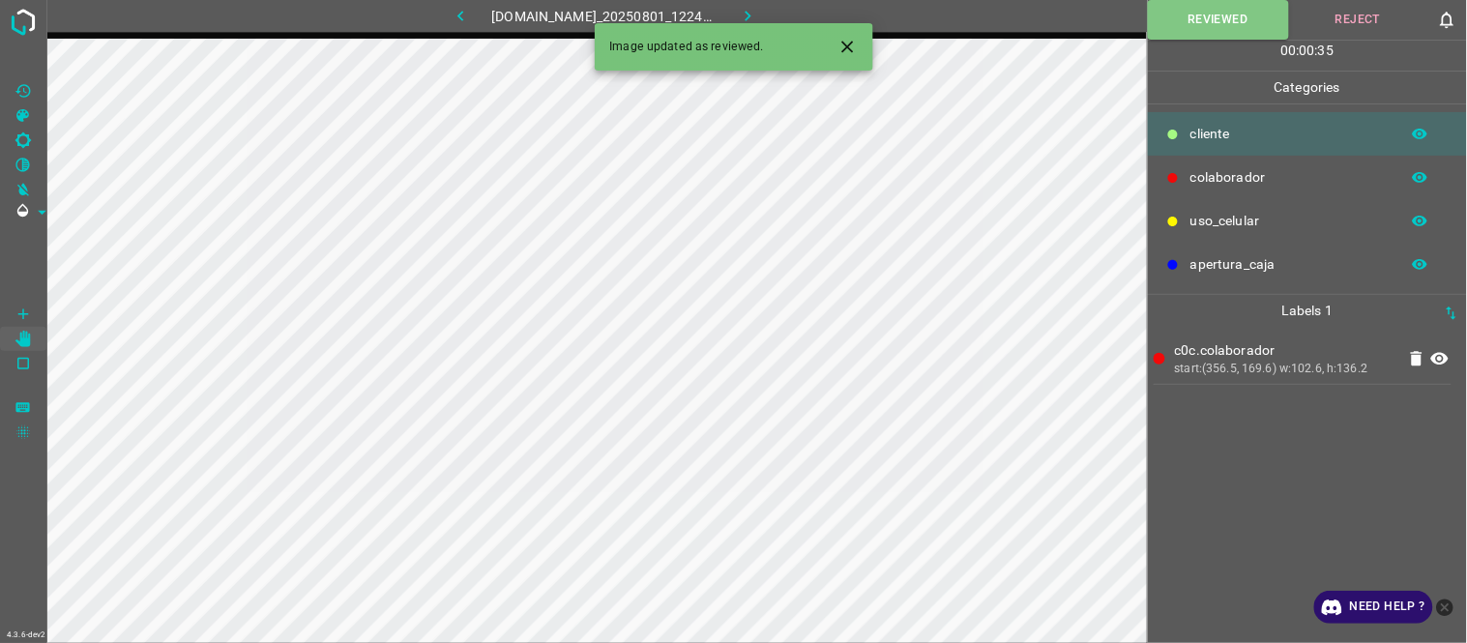
click at [758, 11] on icon "button" at bounding box center [748, 16] width 20 height 20
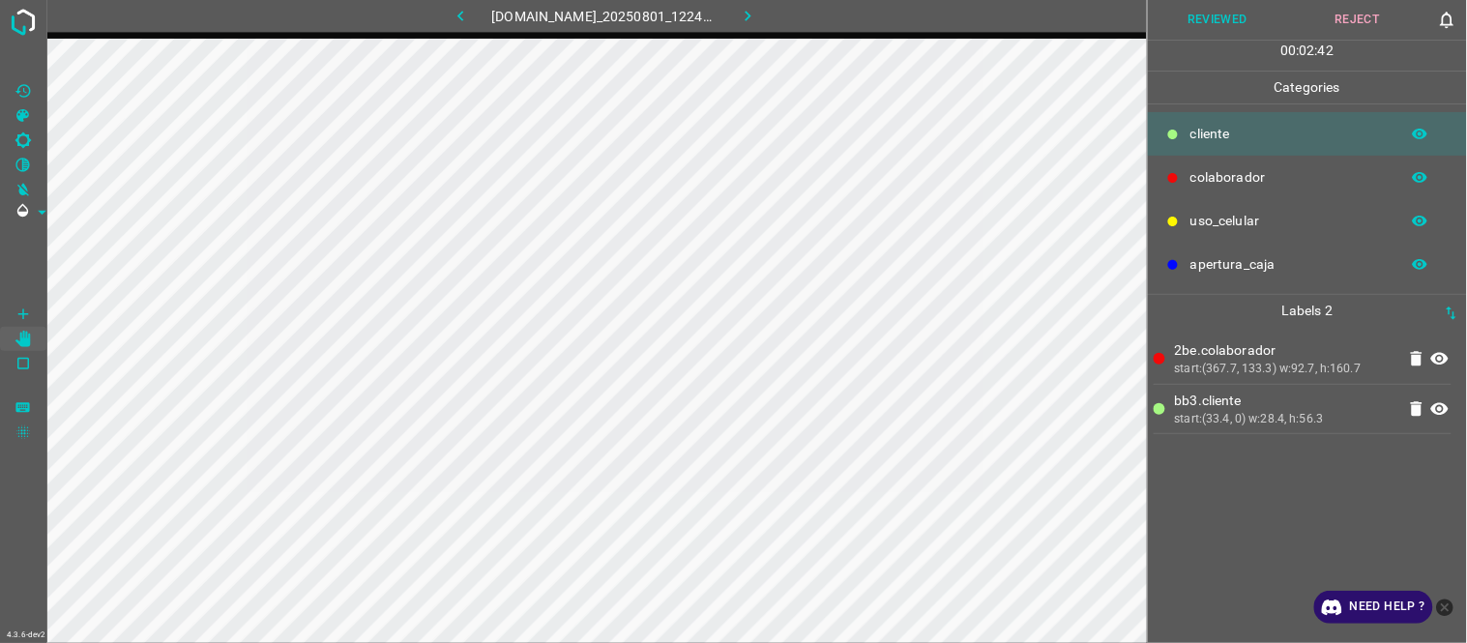
click at [1245, 19] on button "Reviewed" at bounding box center [1218, 20] width 140 height 40
click at [758, 21] on icon "button" at bounding box center [748, 16] width 20 height 20
click at [1445, 363] on icon at bounding box center [1439, 359] width 17 height 13
click at [1452, 363] on icon at bounding box center [1439, 358] width 23 height 23
click at [1454, 363] on div "ef2.colaborador start:(394.8, 233.2) w:132.5, h:126.7" at bounding box center [1308, 485] width 308 height 316
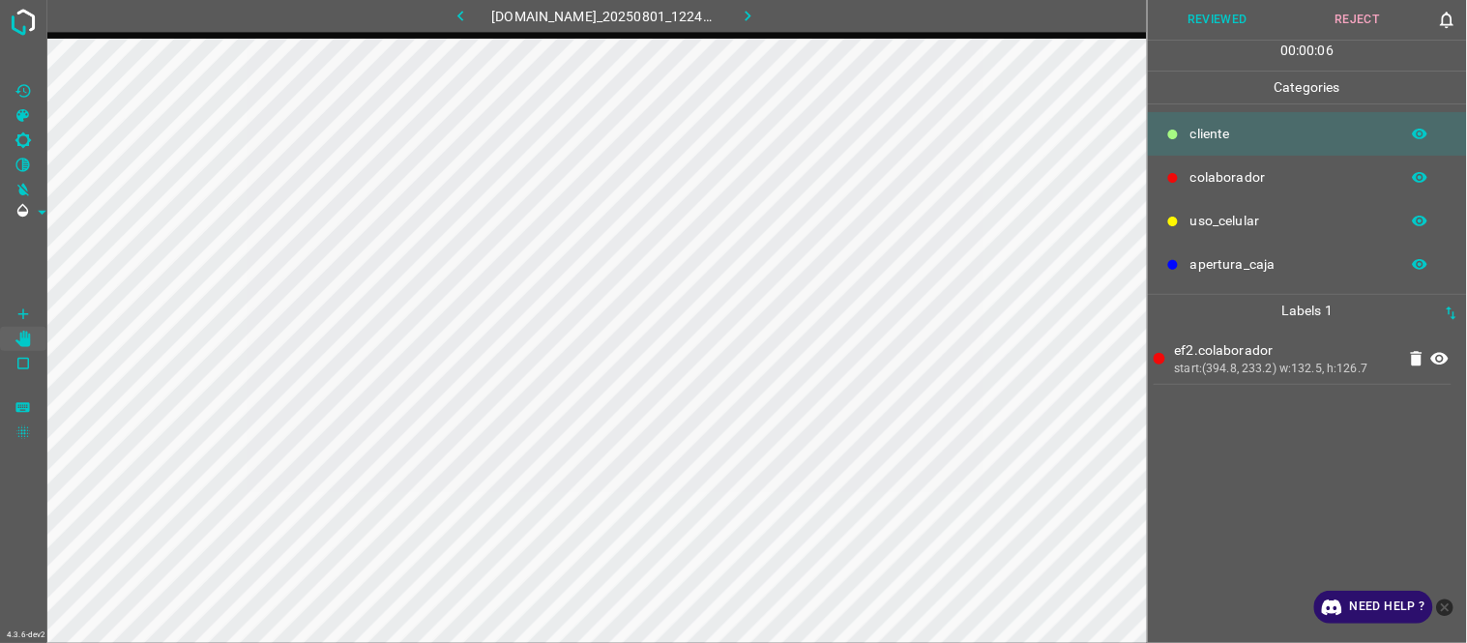
click at [1454, 363] on div "ef2.colaborador start:(394.8, 233.2) w:132.5, h:126.7" at bounding box center [1308, 485] width 308 height 316
click at [1441, 359] on icon at bounding box center [1439, 359] width 17 height 13
click at [12, 141] on Brightness"] "[C] Brightness" at bounding box center [23, 140] width 46 height 25
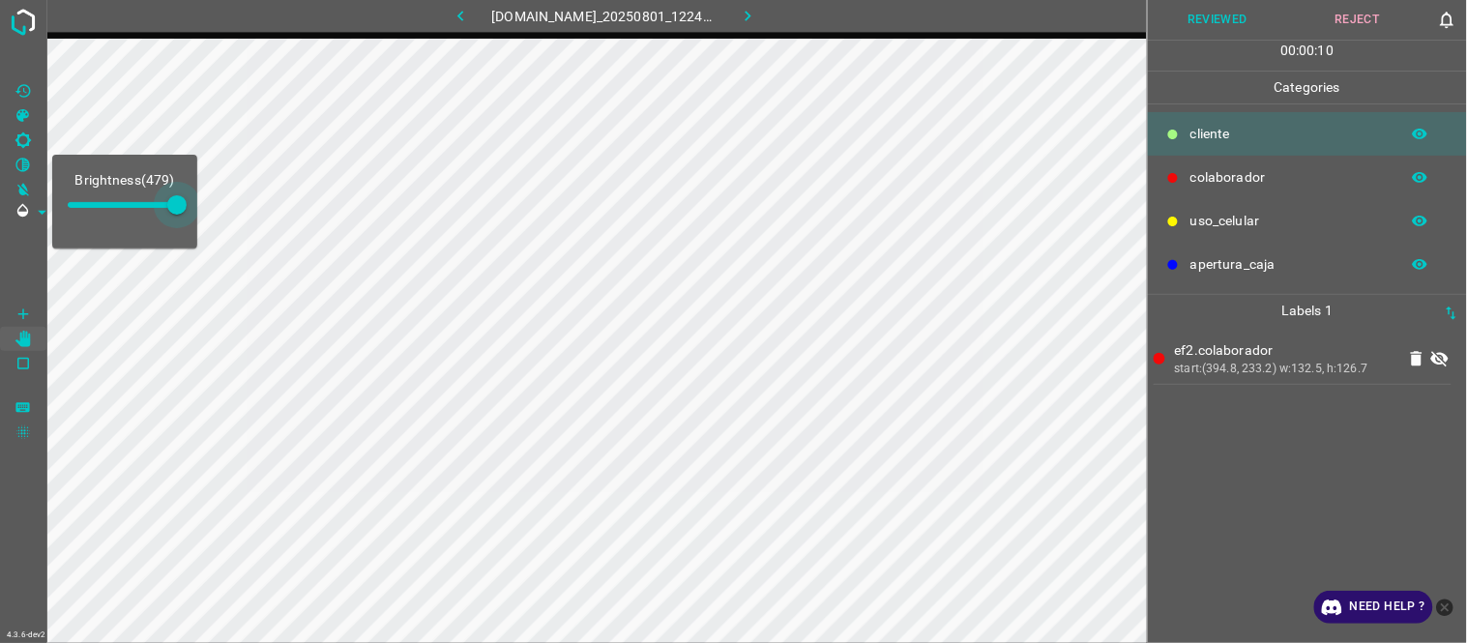
type input "500"
click at [203, 217] on div "Brightness ( 500 ) 4.3.6-dev2 802-bch-satelite.ddns.net_20250801_122439_0000071…" at bounding box center [733, 321] width 1467 height 643
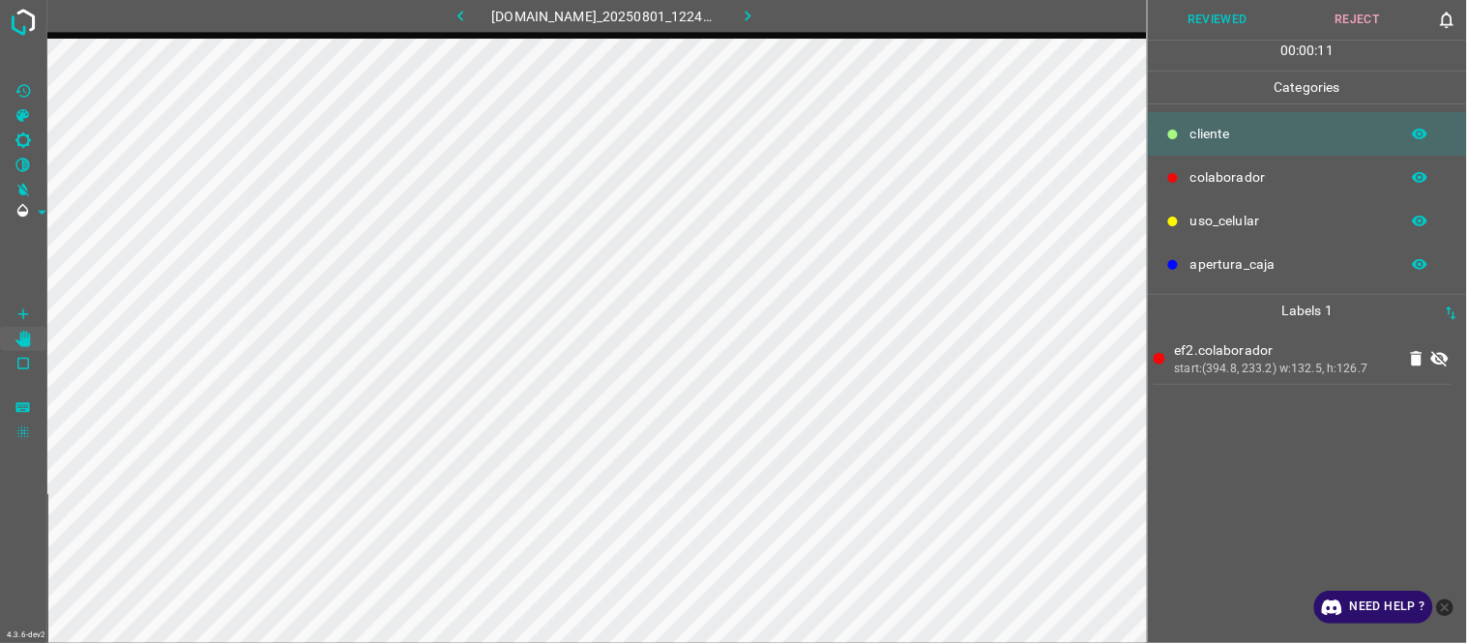
click at [1456, 356] on div "ef2.colaborador start:(394.8, 233.2) w:132.5, h:126.7" at bounding box center [1308, 485] width 308 height 316
click at [1456, 354] on div "ef2.colaborador start:(394.8, 233.2) w:132.5, h:126.7" at bounding box center [1308, 485] width 308 height 316
click at [1441, 350] on icon at bounding box center [1439, 358] width 23 height 23
click at [1445, 354] on icon at bounding box center [1439, 359] width 17 height 13
click at [1445, 354] on icon at bounding box center [1439, 359] width 17 height 15
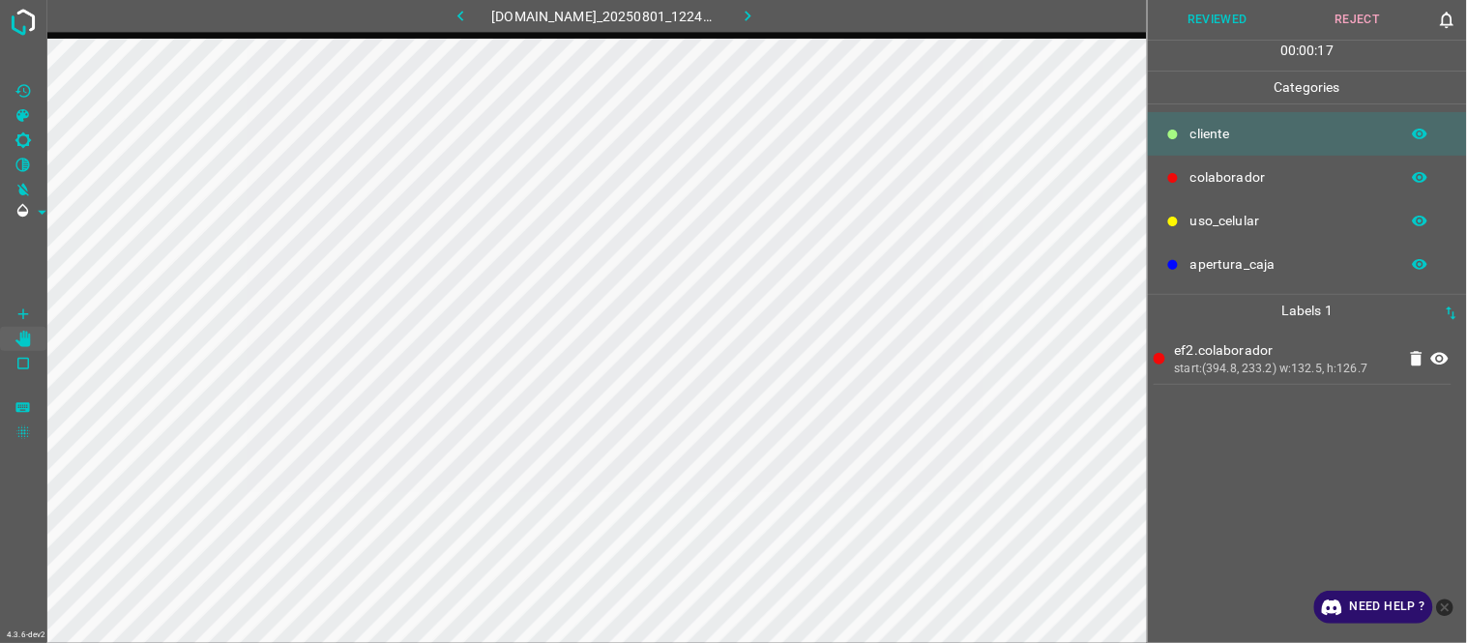
click at [1228, 23] on button "Reviewed" at bounding box center [1218, 20] width 140 height 40
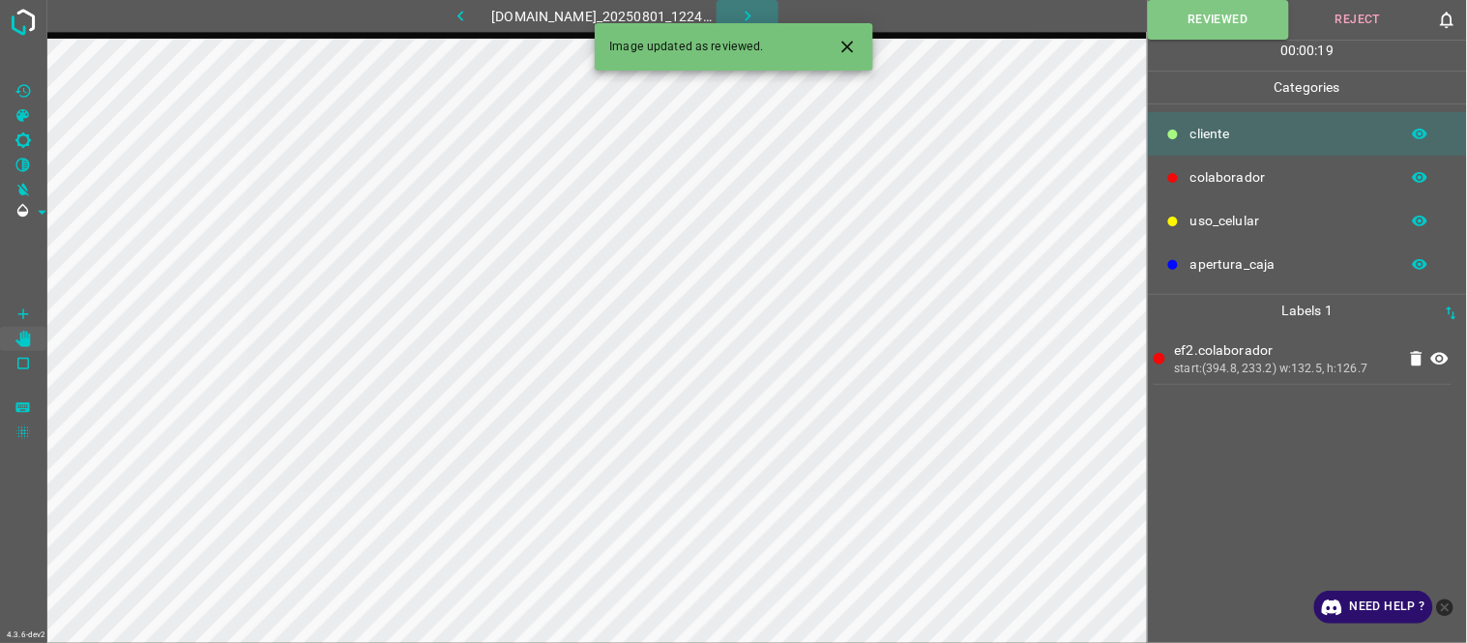
click at [755, 21] on icon "button" at bounding box center [748, 16] width 20 height 20
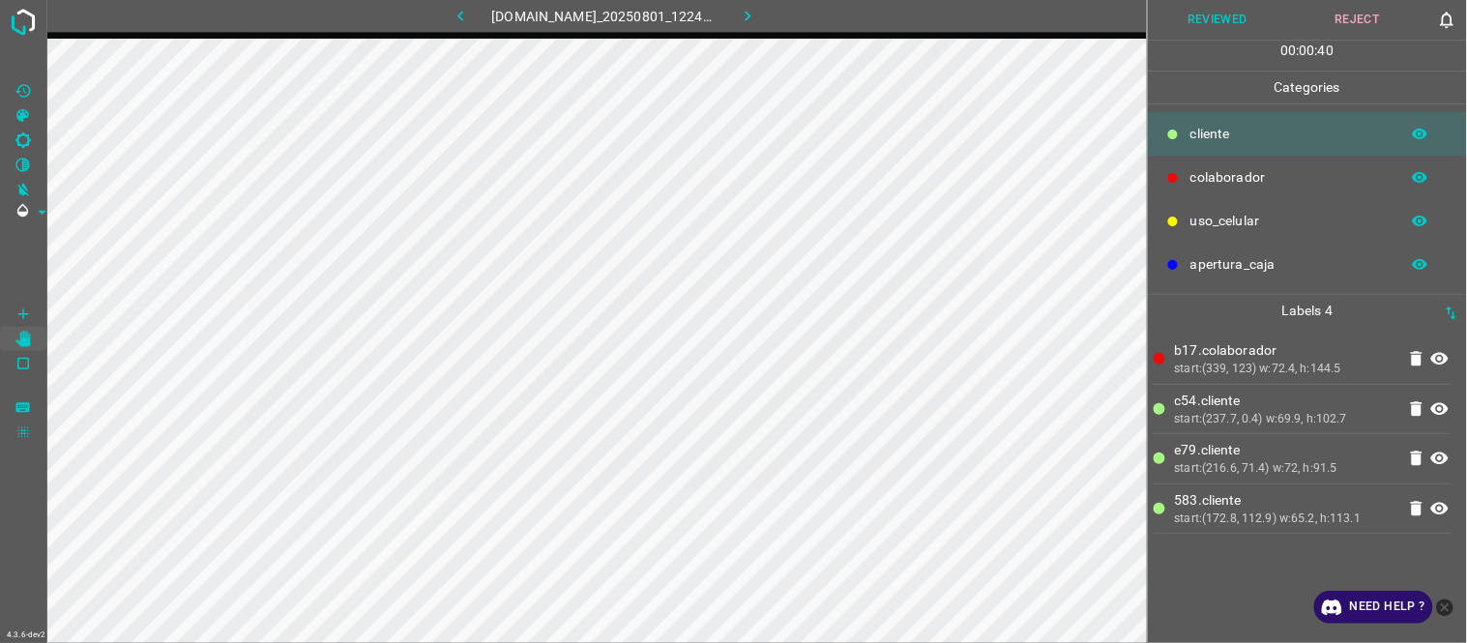
click at [1200, 43] on div "00 : 00 : 40" at bounding box center [1307, 56] width 319 height 30
drag, startPoint x: 1217, startPoint y: 21, endPoint x: 1165, endPoint y: 46, distance: 57.1
click at [1215, 25] on button "Reviewed" at bounding box center [1218, 20] width 140 height 40
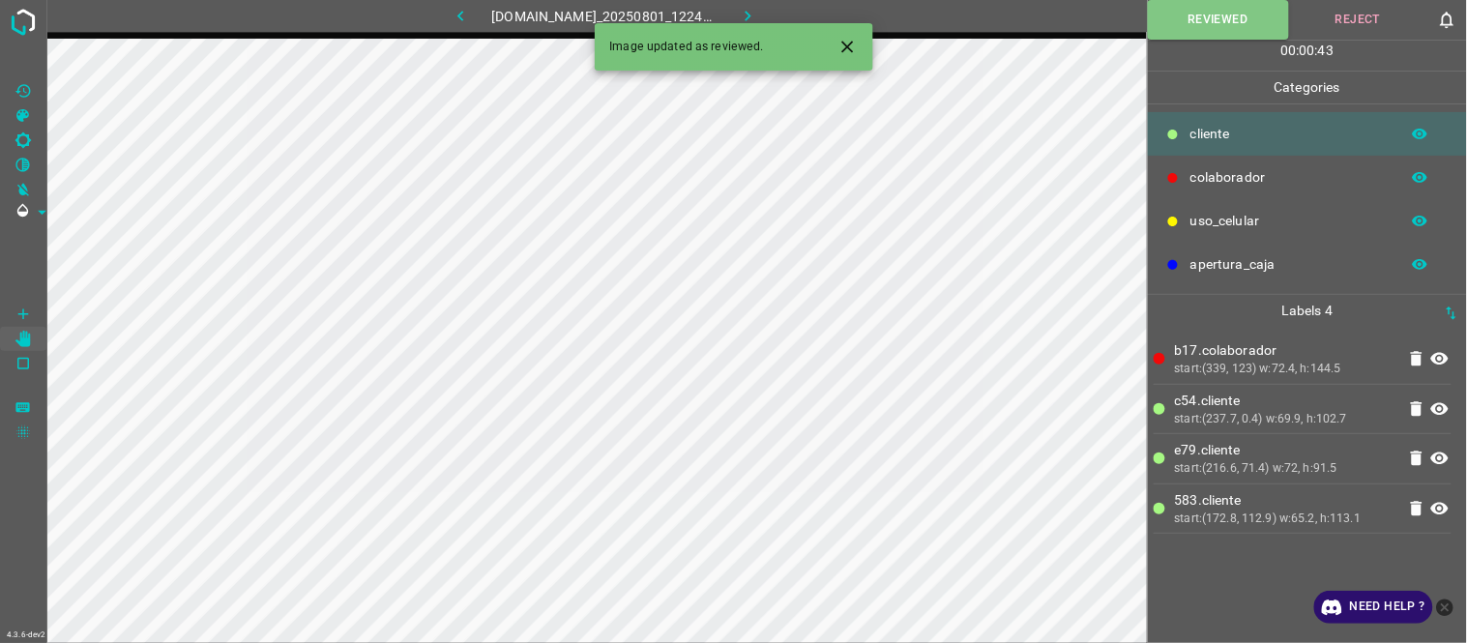
click at [752, 15] on icon "button" at bounding box center [748, 16] width 20 height 20
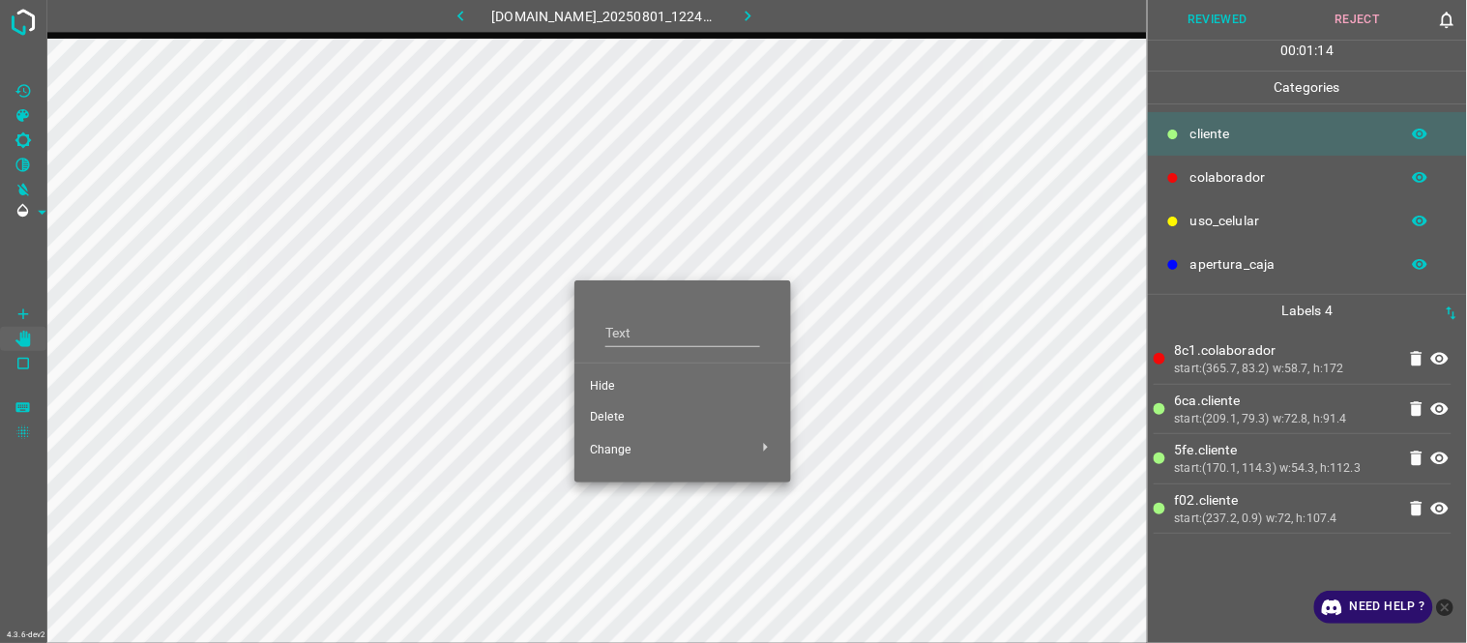
click at [617, 384] on span "Hide" at bounding box center [683, 386] width 186 height 17
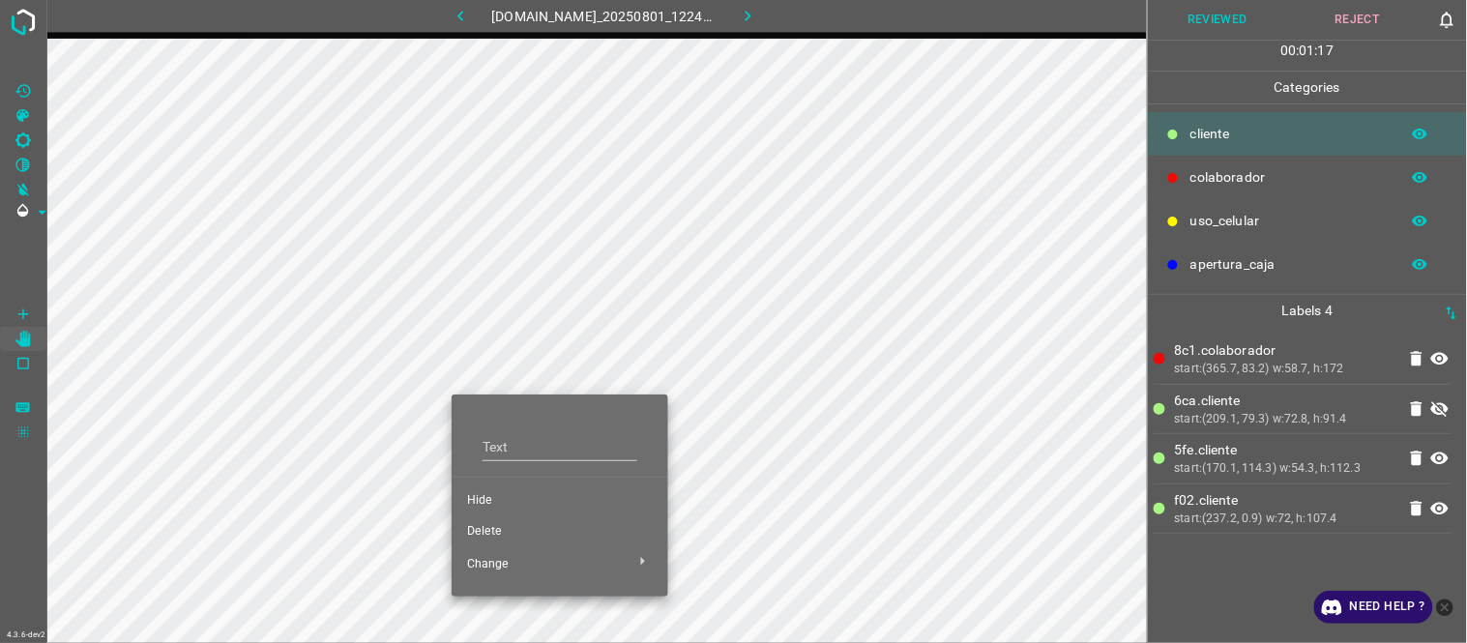
click at [504, 496] on span "Hide" at bounding box center [560, 500] width 186 height 17
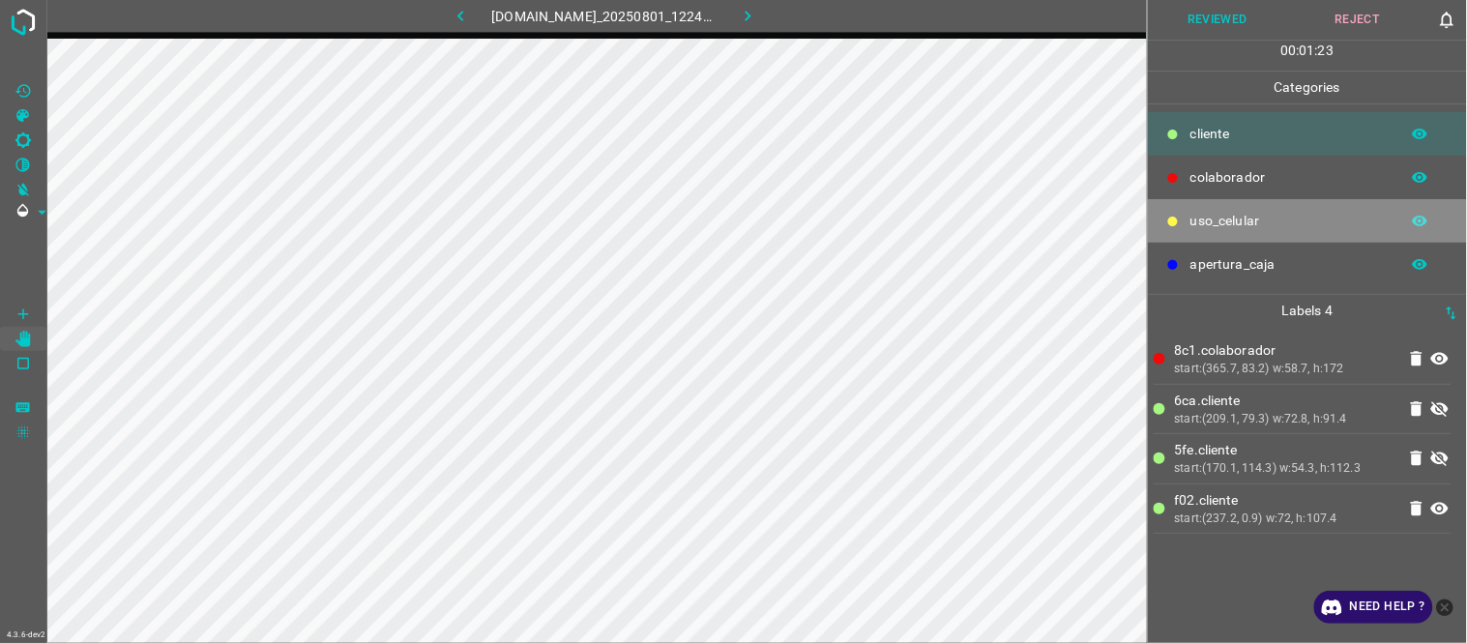
click at [1217, 204] on div "uso_celular" at bounding box center [1307, 221] width 319 height 44
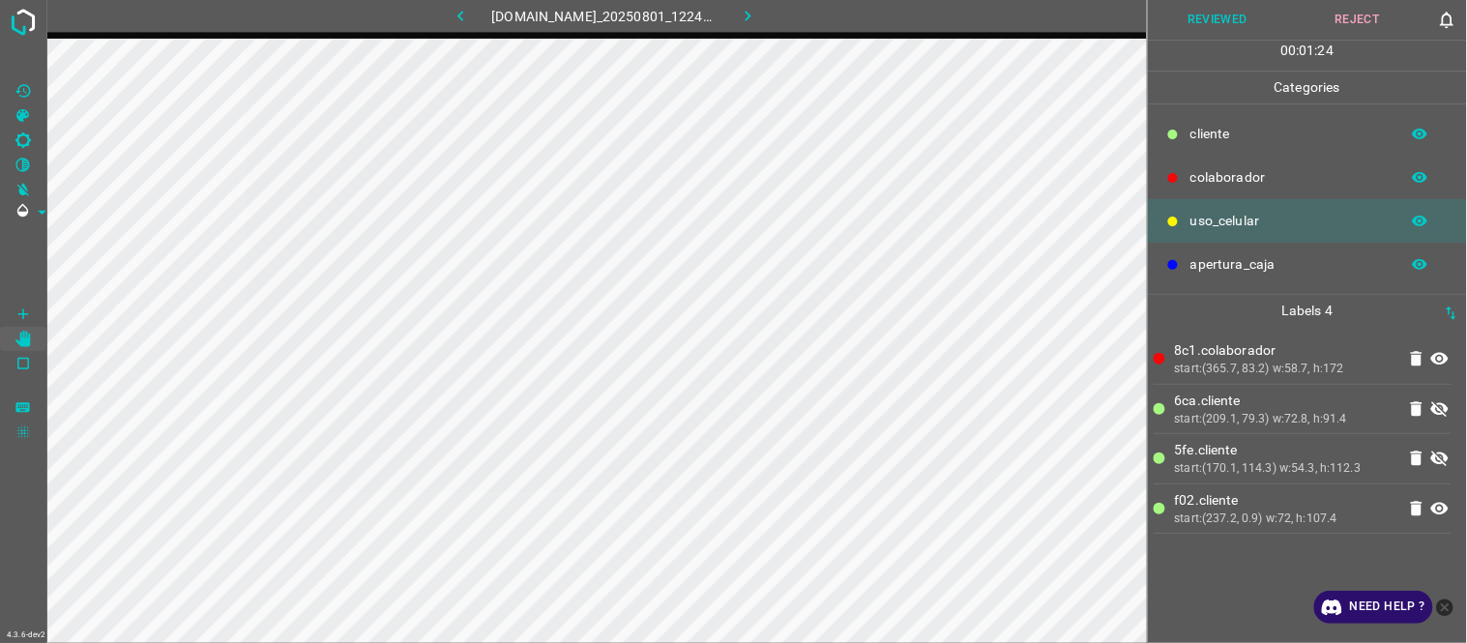
click at [24, 320] on icon "[Space] Draw" at bounding box center [23, 314] width 17 height 17
click at [1449, 410] on icon at bounding box center [1439, 408] width 23 height 23
click at [1449, 459] on icon at bounding box center [1439, 458] width 23 height 23
click at [24, 337] on div "[Space] Draw" at bounding box center [37, 345] width 74 height 37
click at [1228, 23] on button "Reviewed" at bounding box center [1218, 20] width 140 height 40
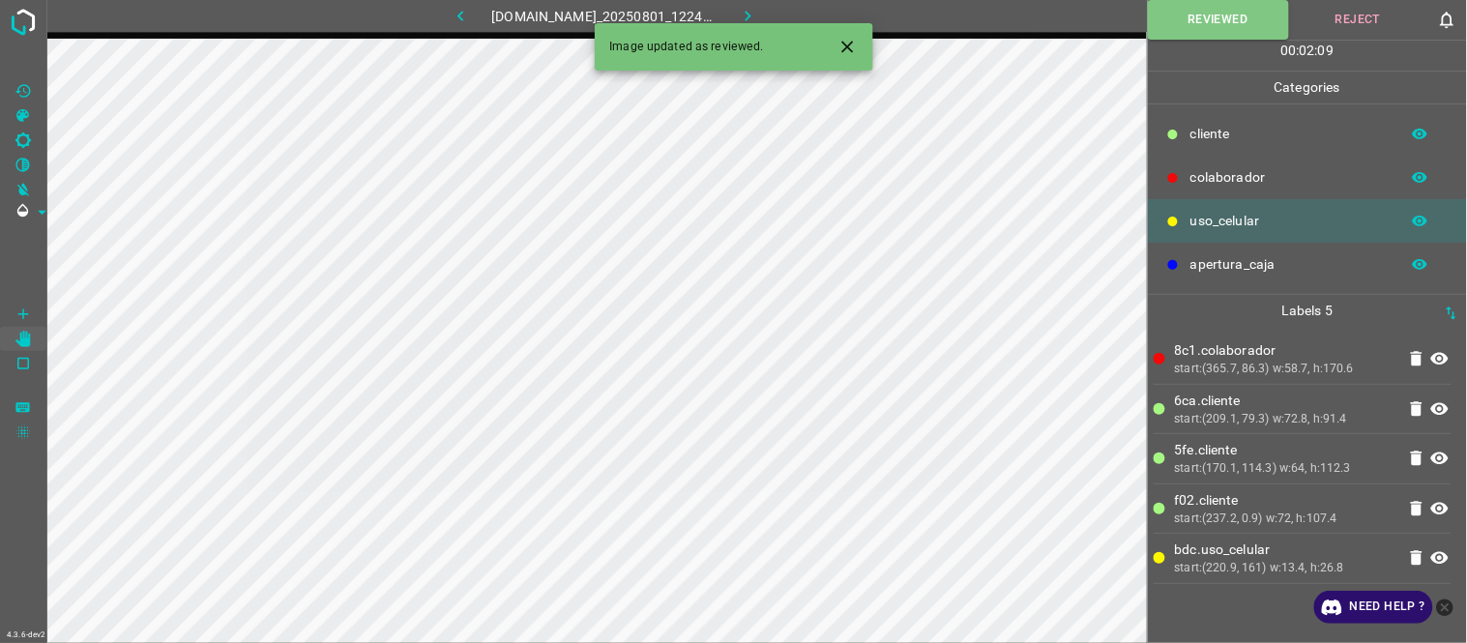
click at [755, 13] on icon "button" at bounding box center [748, 16] width 20 height 20
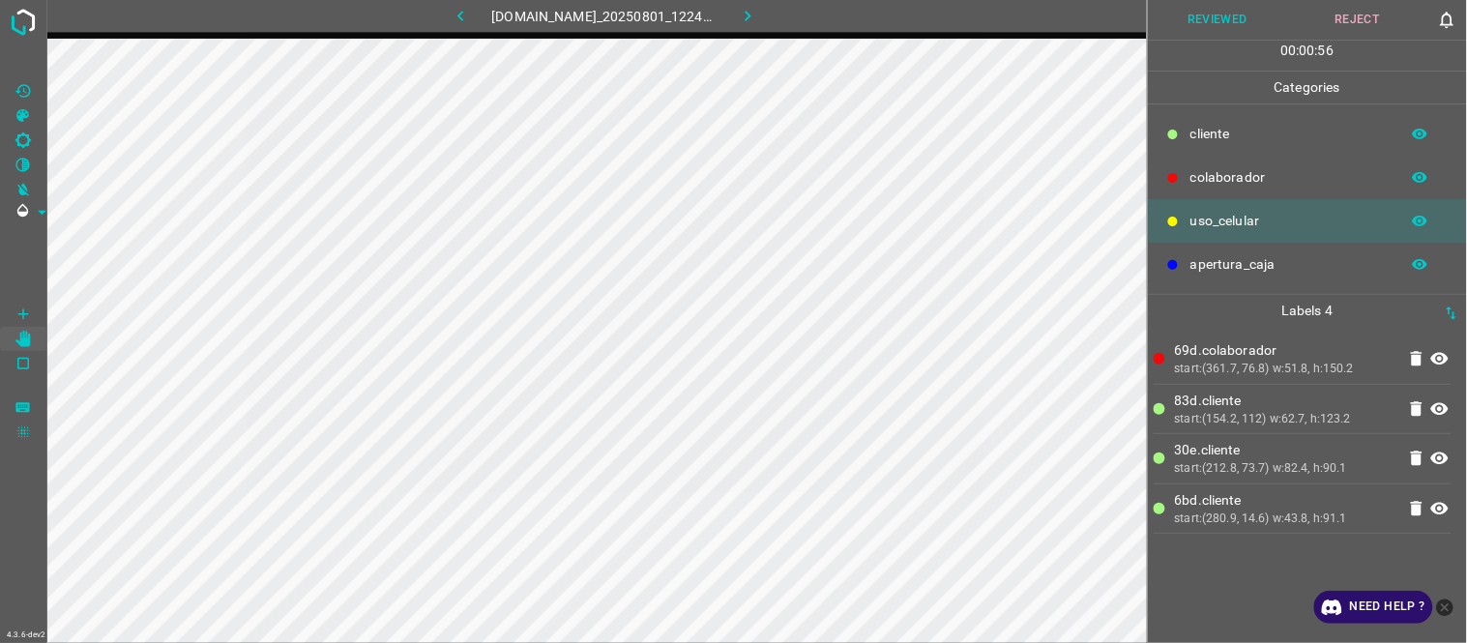
click at [1253, 11] on button "Reviewed" at bounding box center [1218, 20] width 140 height 40
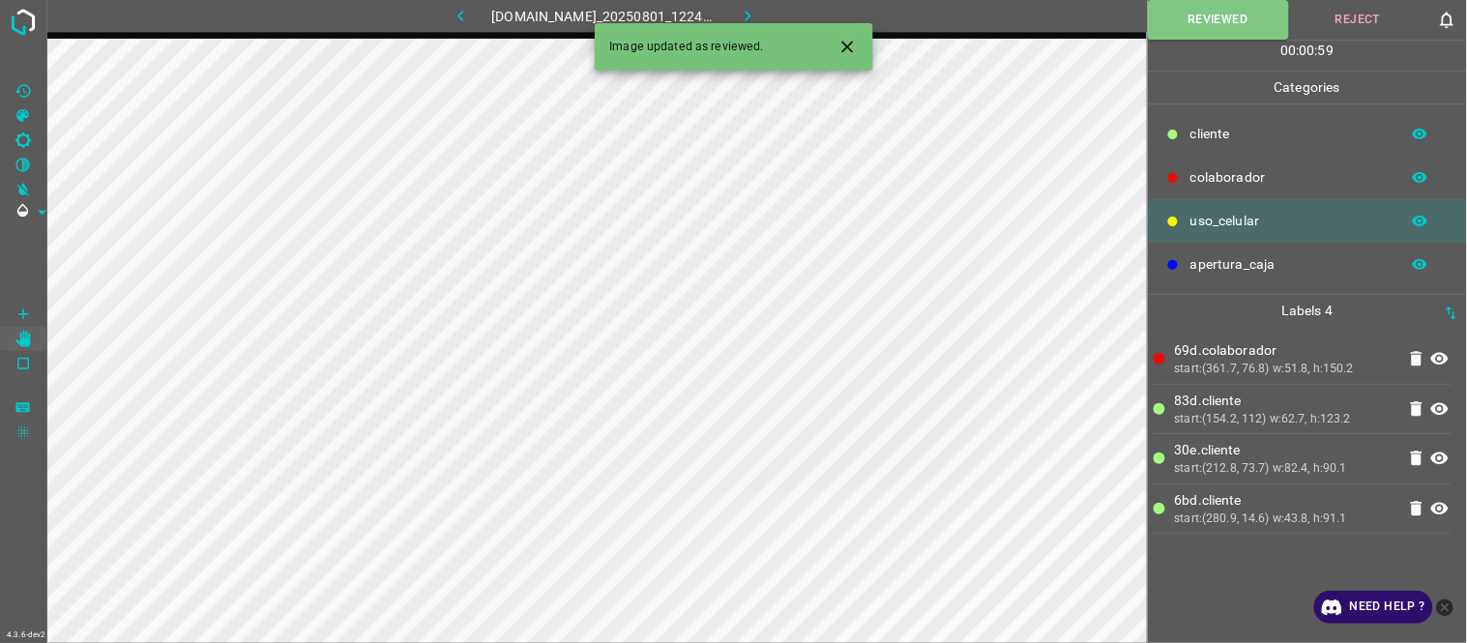
click at [758, 19] on icon "button" at bounding box center [748, 16] width 20 height 20
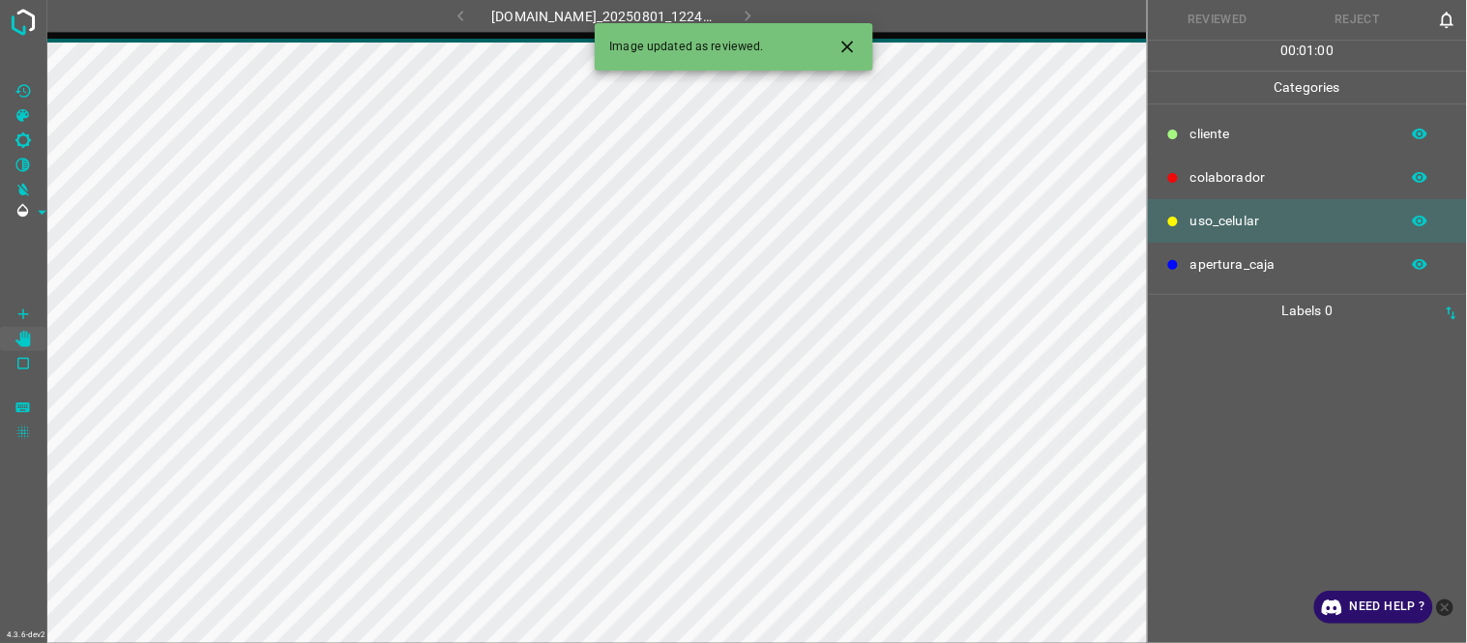
click at [856, 41] on icon "Close" at bounding box center [848, 47] width 20 height 20
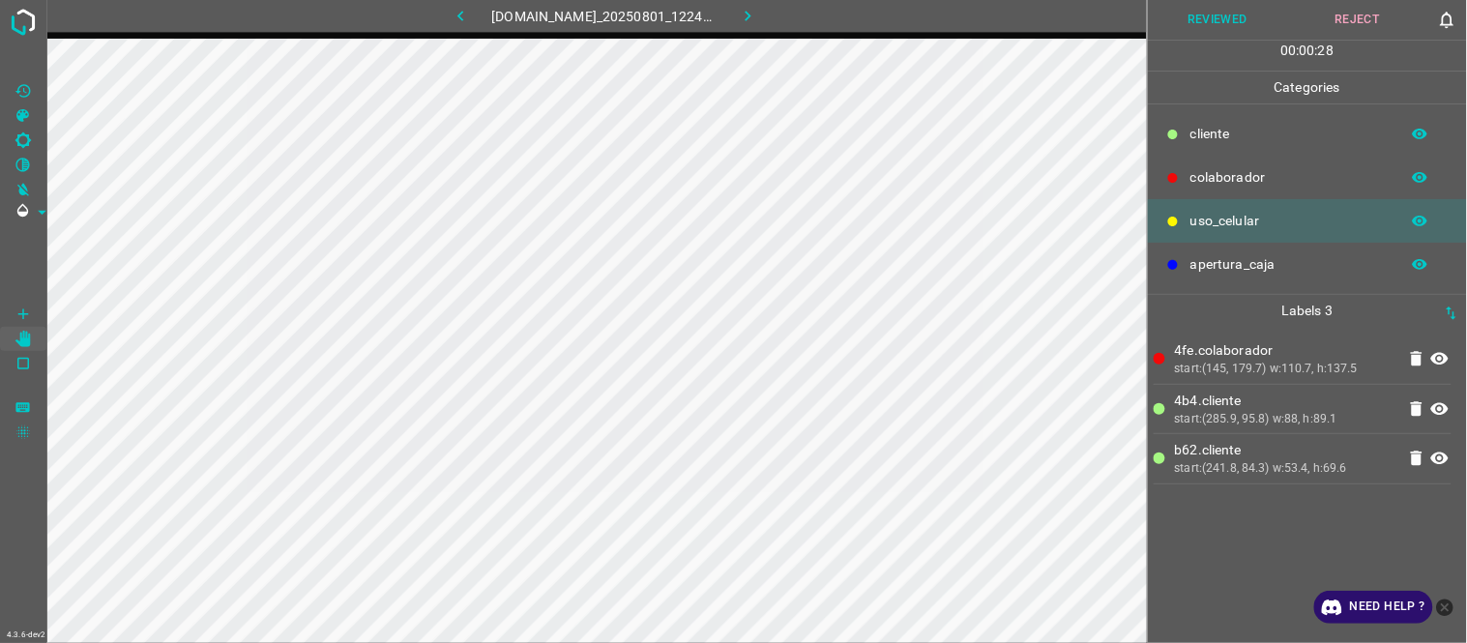
click at [1438, 363] on icon at bounding box center [1439, 359] width 17 height 13
click at [1438, 363] on icon at bounding box center [1439, 359] width 17 height 15
click at [1438, 363] on icon at bounding box center [1439, 359] width 17 height 13
click at [1438, 363] on icon at bounding box center [1439, 359] width 17 height 15
click at [1438, 363] on icon at bounding box center [1439, 359] width 17 height 13
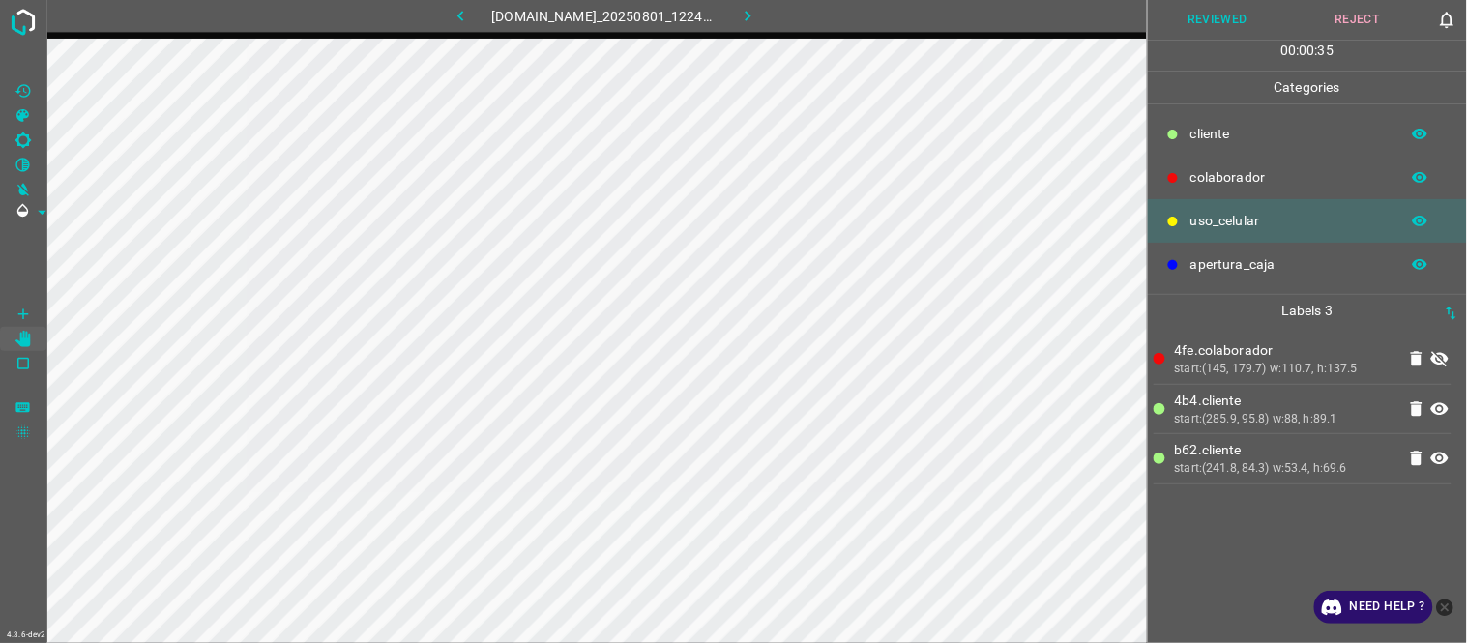
click at [1438, 363] on icon at bounding box center [1439, 359] width 17 height 15
click at [1438, 363] on icon at bounding box center [1439, 359] width 17 height 13
click at [1432, 356] on icon at bounding box center [1439, 358] width 23 height 23
click at [1187, 23] on button "Reviewed" at bounding box center [1218, 20] width 140 height 40
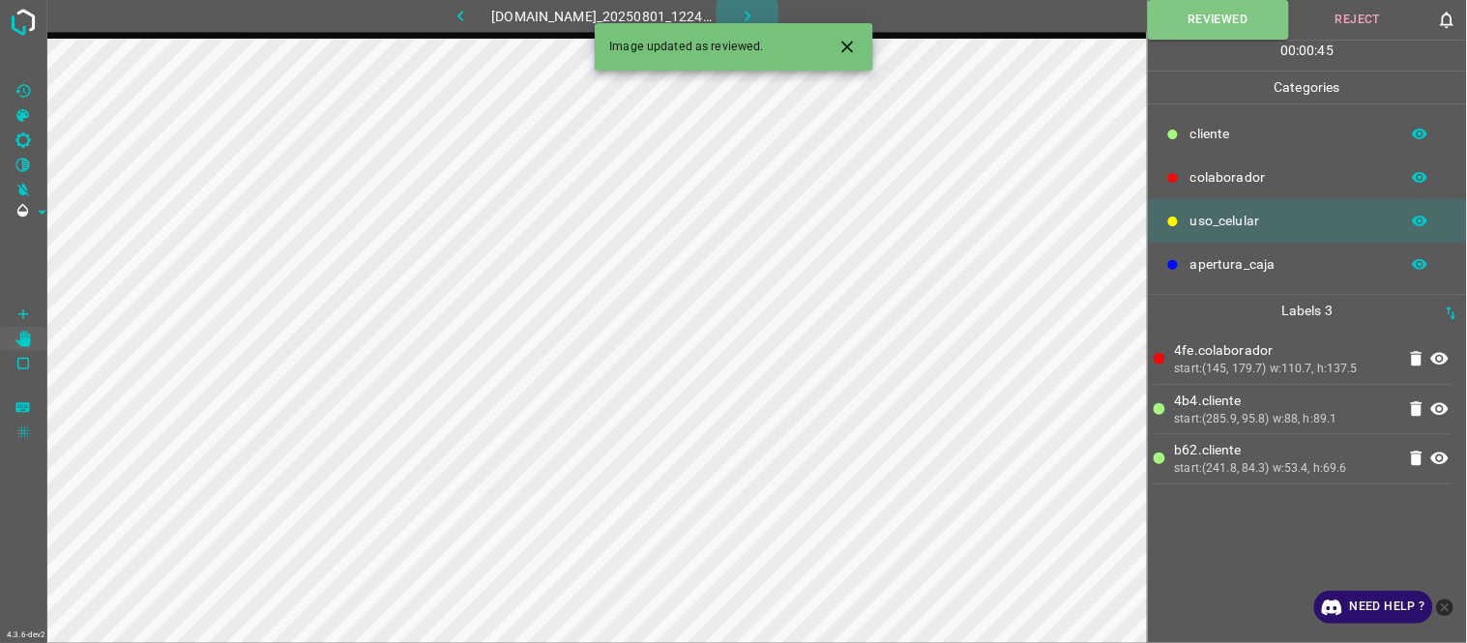
click at [757, 13] on icon "button" at bounding box center [748, 16] width 20 height 20
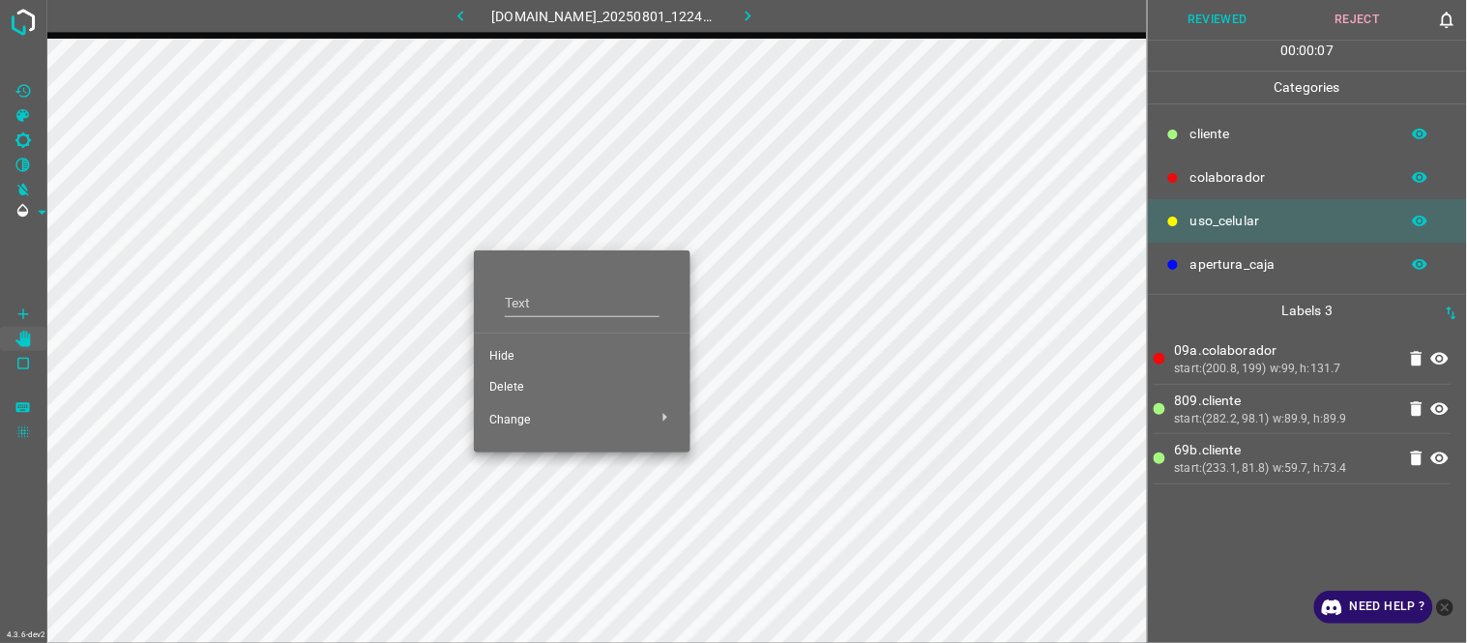
click at [510, 365] on span "Hide" at bounding box center [582, 356] width 186 height 17
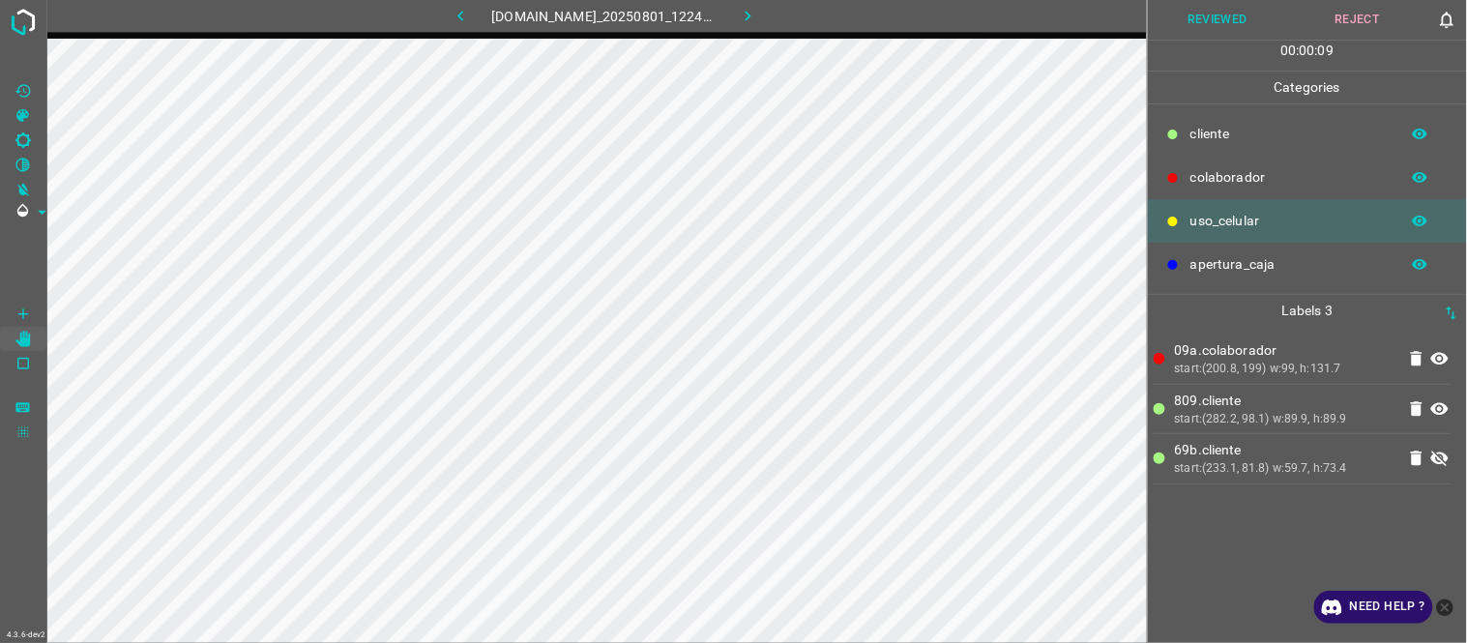
click at [1441, 461] on icon at bounding box center [1439, 458] width 23 height 23
click at [1241, 21] on button "Reviewed" at bounding box center [1218, 20] width 140 height 40
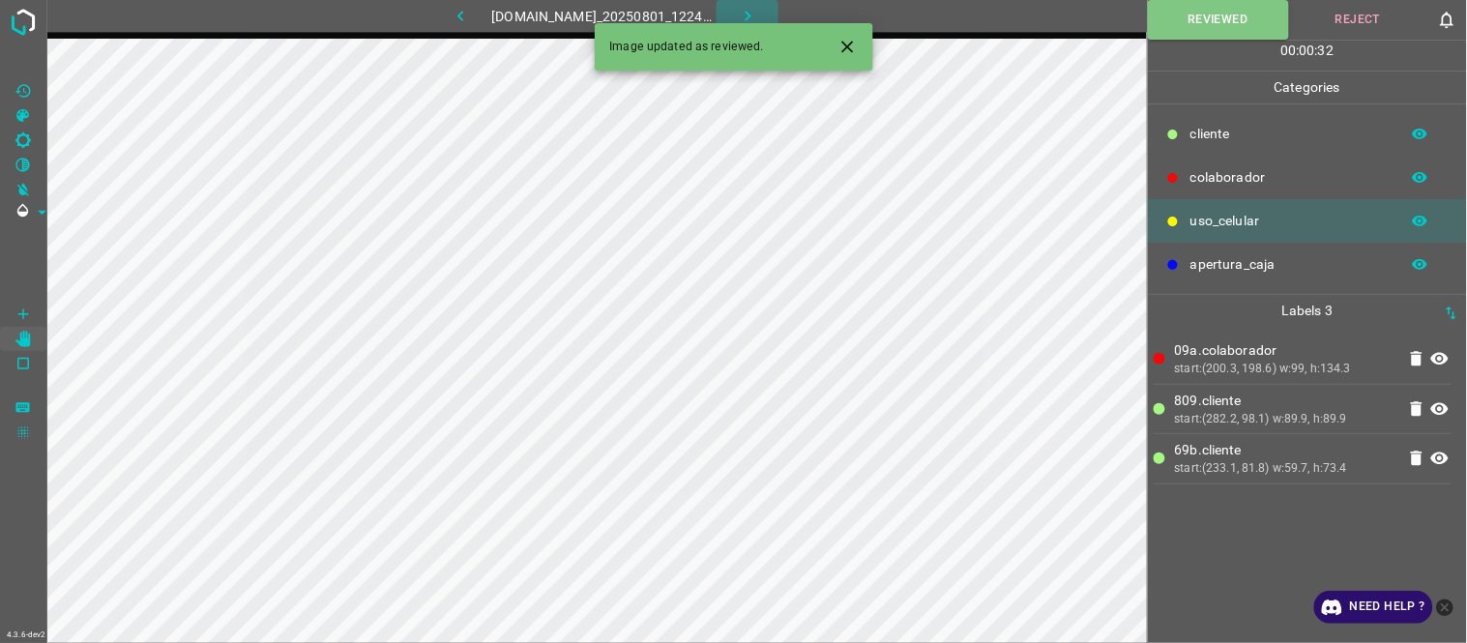
click at [770, 8] on button "button" at bounding box center [748, 16] width 62 height 32
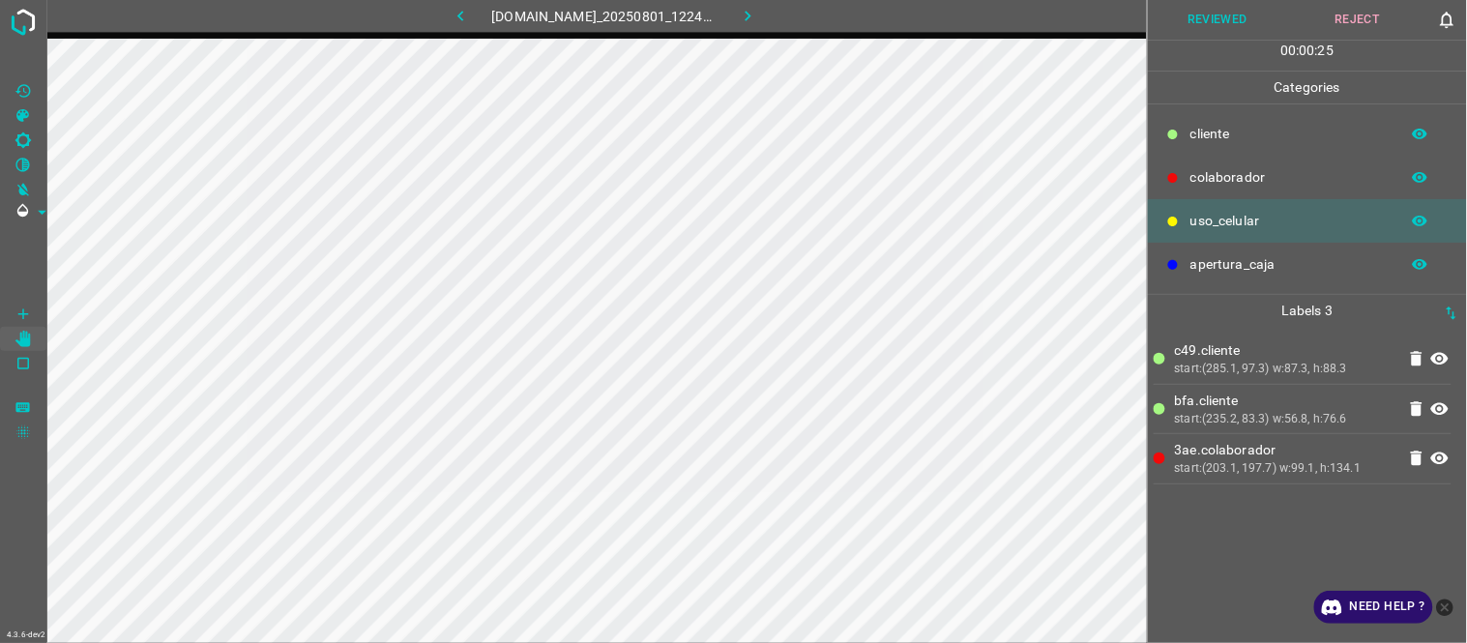
click at [458, 8] on icon "button" at bounding box center [461, 16] width 20 height 20
click at [752, 19] on icon "button" at bounding box center [748, 16] width 20 height 20
click at [1215, 16] on button "Reviewed" at bounding box center [1218, 20] width 140 height 40
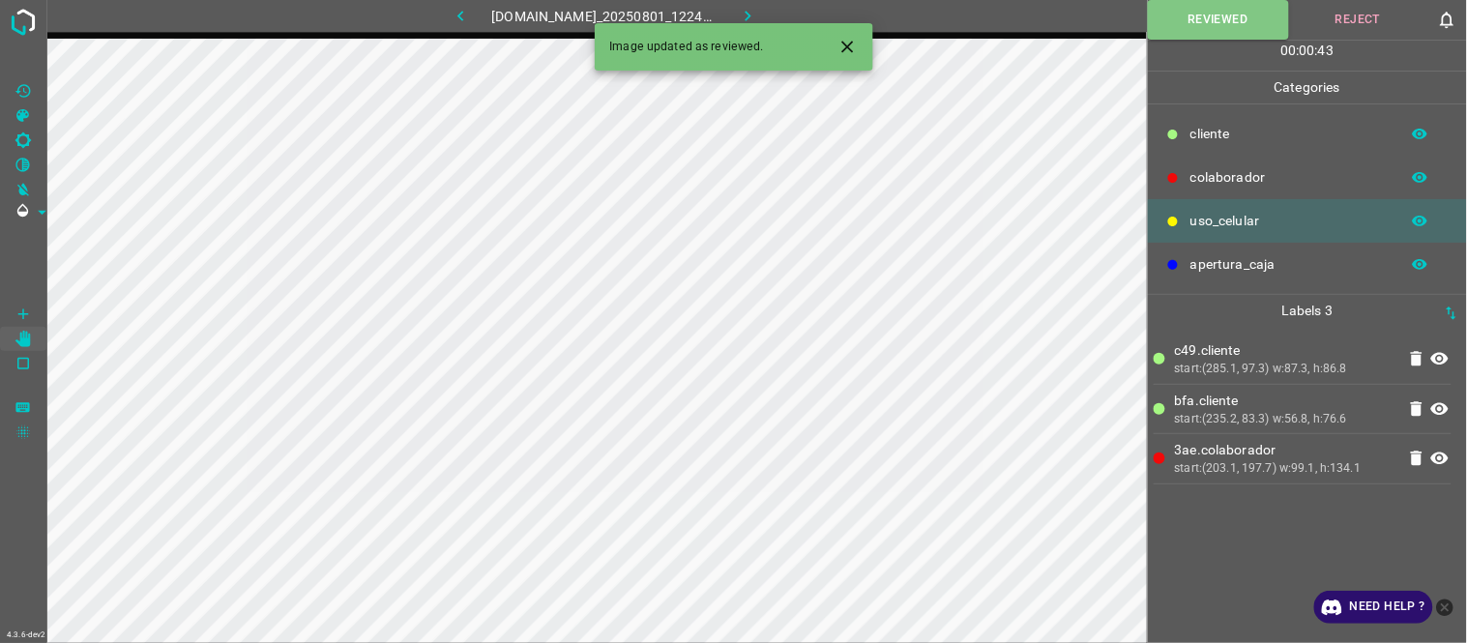
click at [750, 13] on icon "button" at bounding box center [748, 16] width 6 height 11
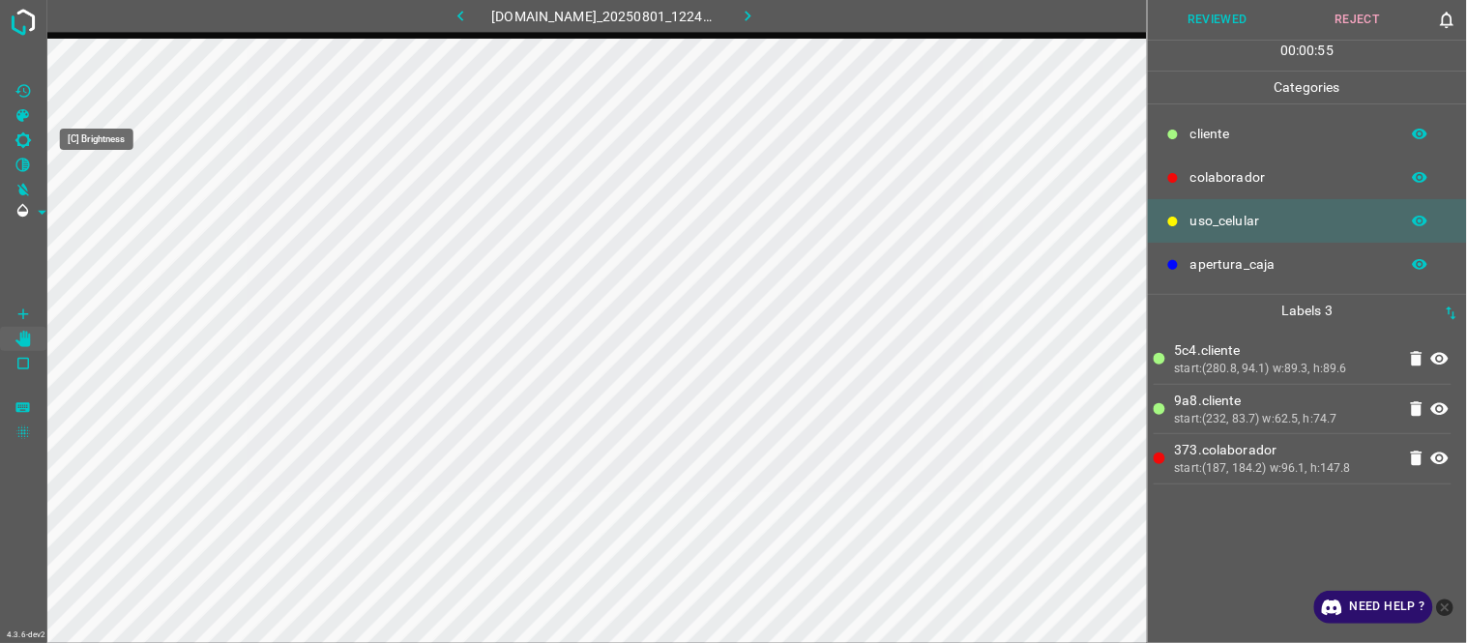
click at [33, 135] on Brightness"] "[C] Brightness" at bounding box center [23, 140] width 46 height 25
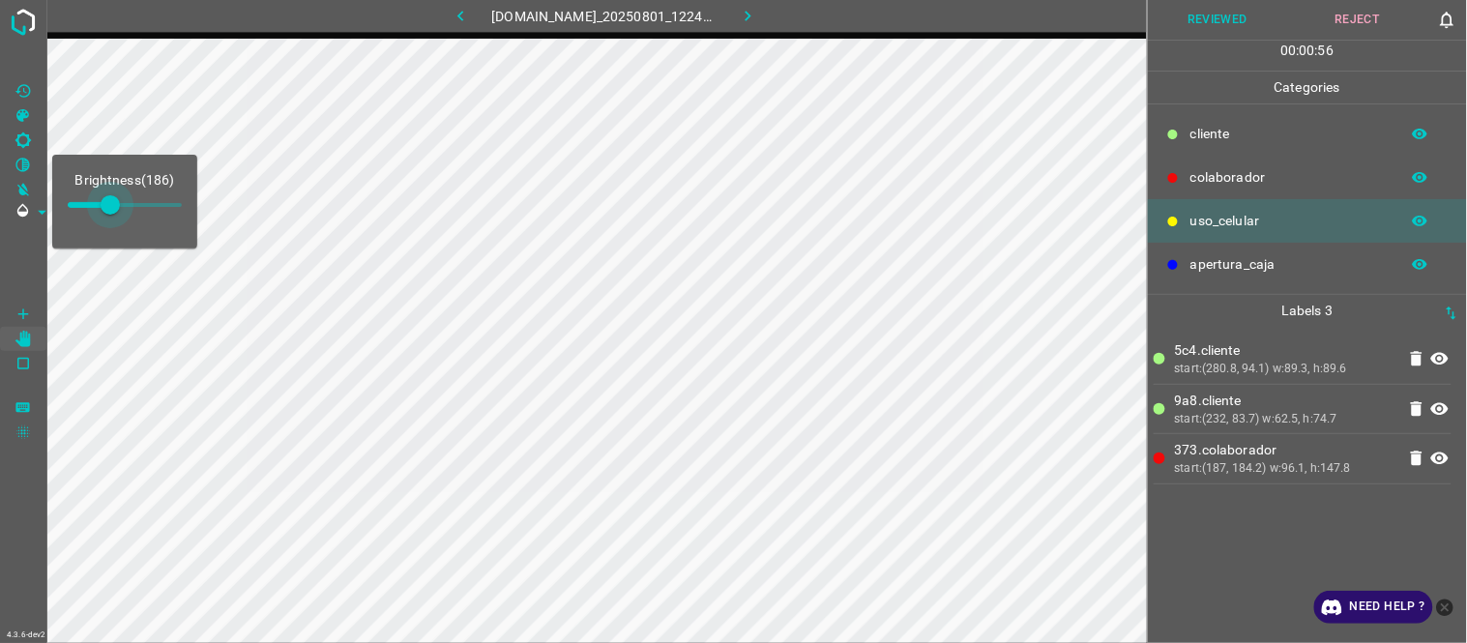
type input "233"
drag, startPoint x: 102, startPoint y: 208, endPoint x: 121, endPoint y: 213, distance: 19.9
click at [121, 213] on span at bounding box center [120, 204] width 19 height 19
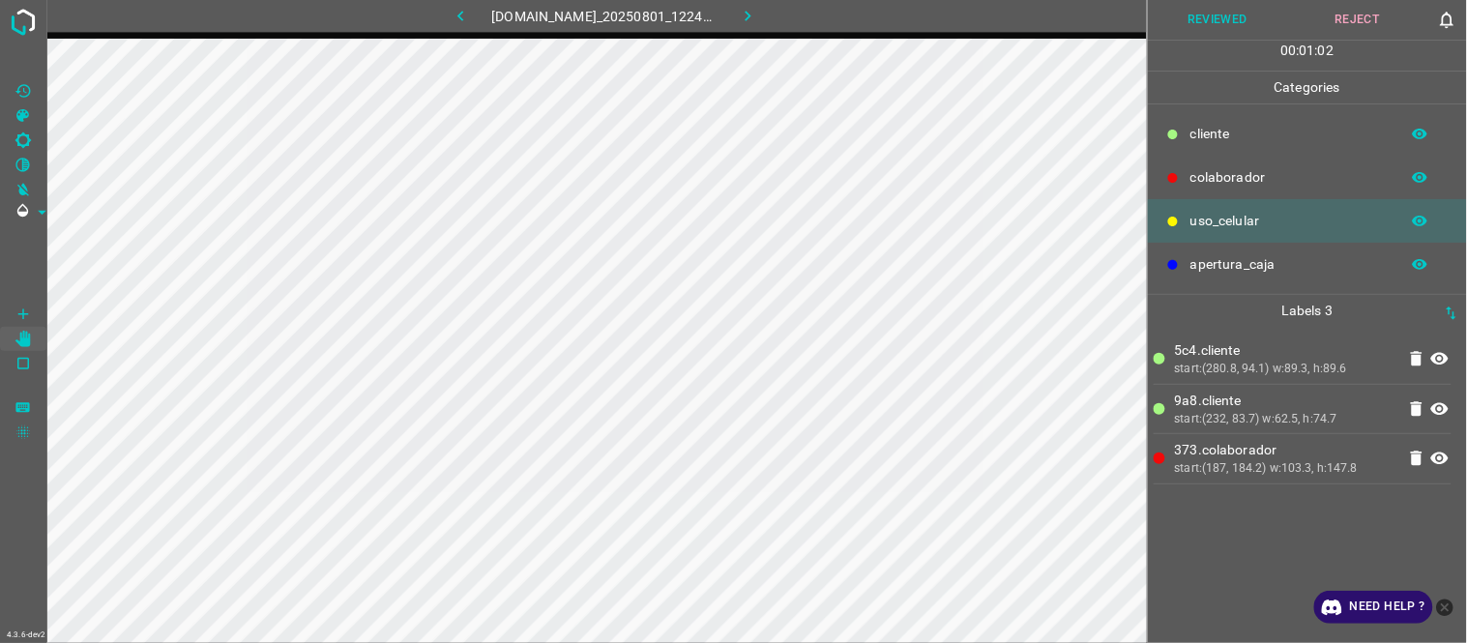
click at [1234, 23] on button "Reviewed" at bounding box center [1218, 20] width 140 height 40
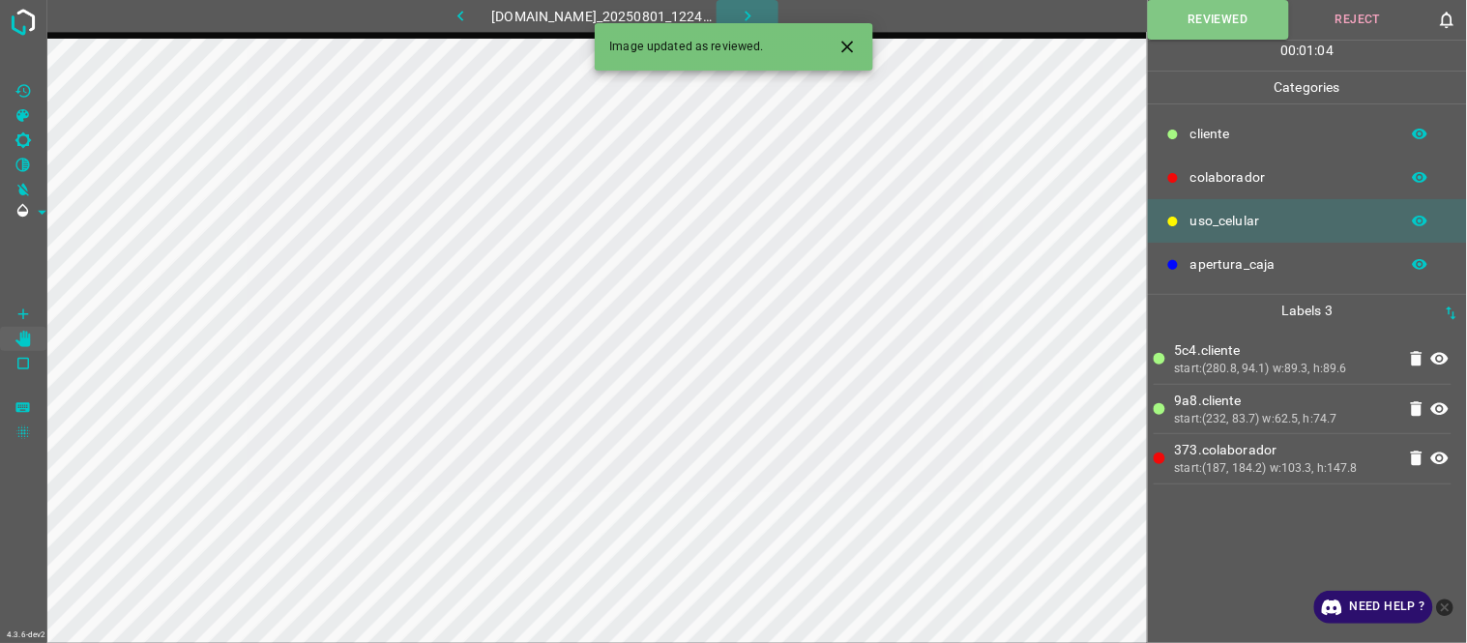
click at [755, 6] on icon "button" at bounding box center [748, 16] width 20 height 20
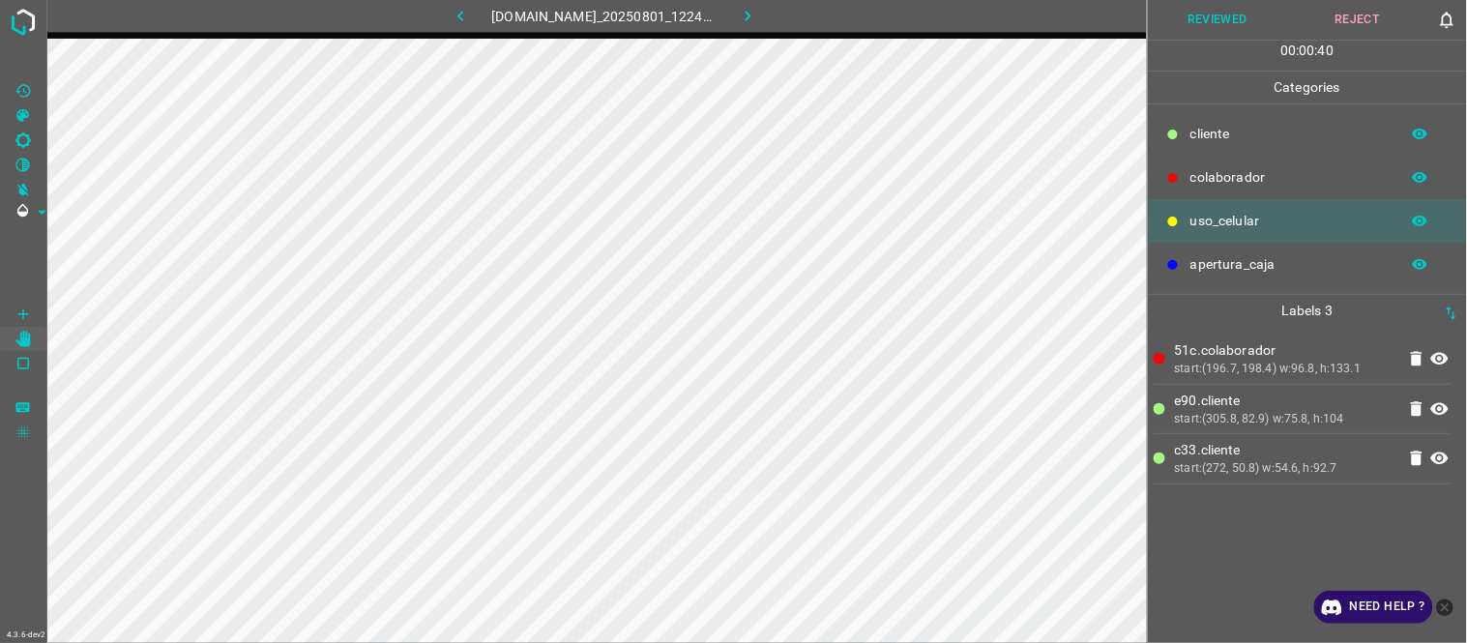
click at [24, 132] on icon "[C] Brightness" at bounding box center [23, 140] width 17 height 17
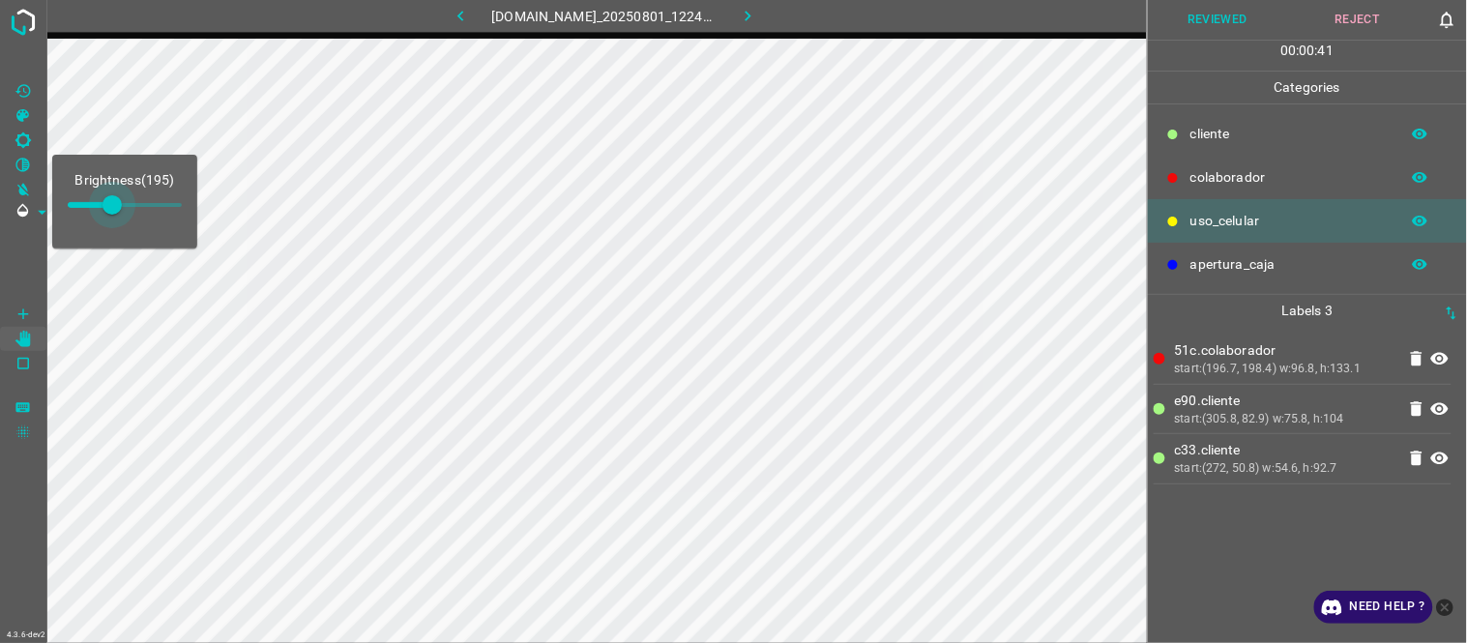
type input "233"
drag, startPoint x: 95, startPoint y: 219, endPoint x: 121, endPoint y: 221, distance: 26.2
click at [121, 215] on span at bounding box center [120, 204] width 19 height 19
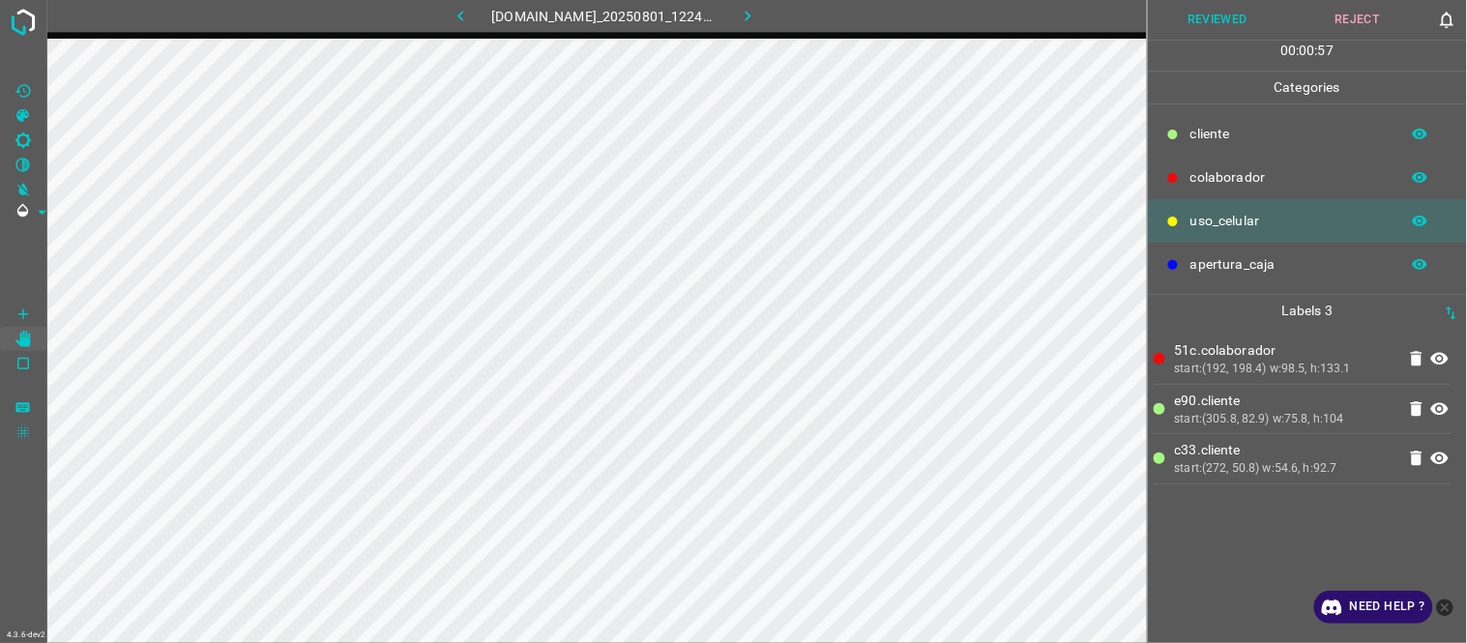
click at [1209, 25] on button "Reviewed" at bounding box center [1218, 20] width 140 height 40
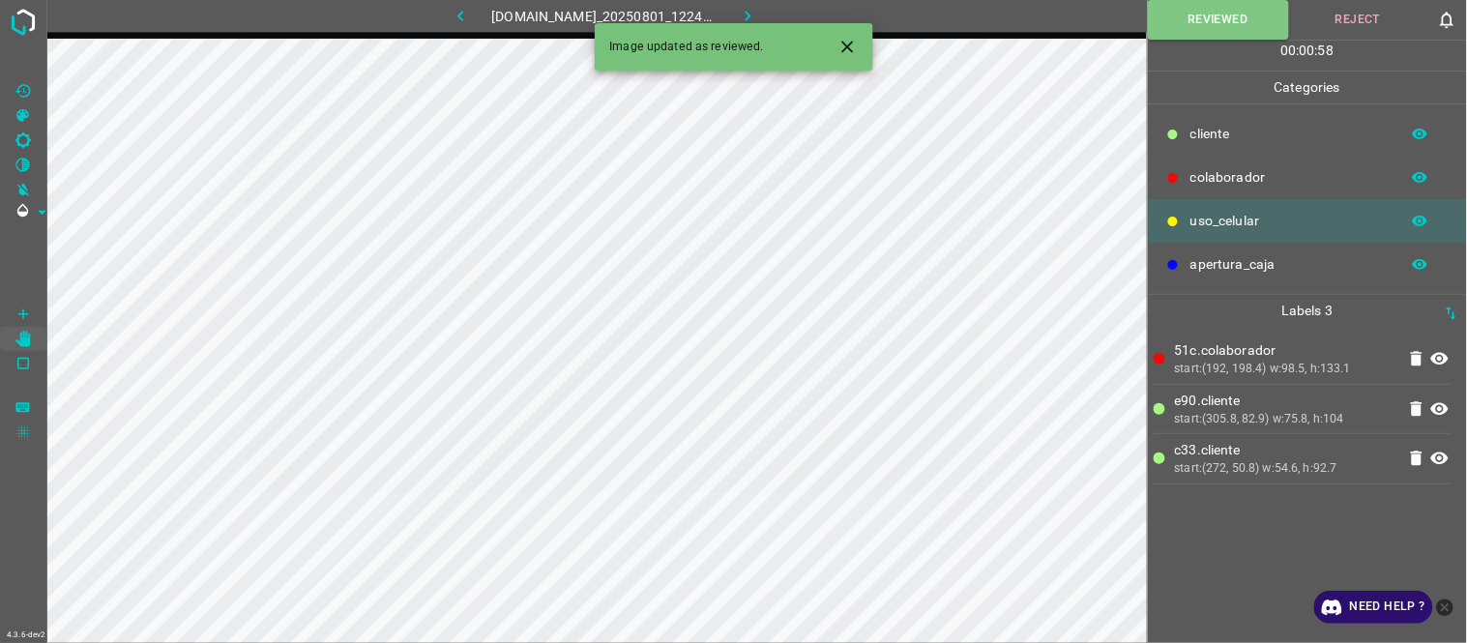
click at [757, 11] on icon "button" at bounding box center [748, 16] width 20 height 20
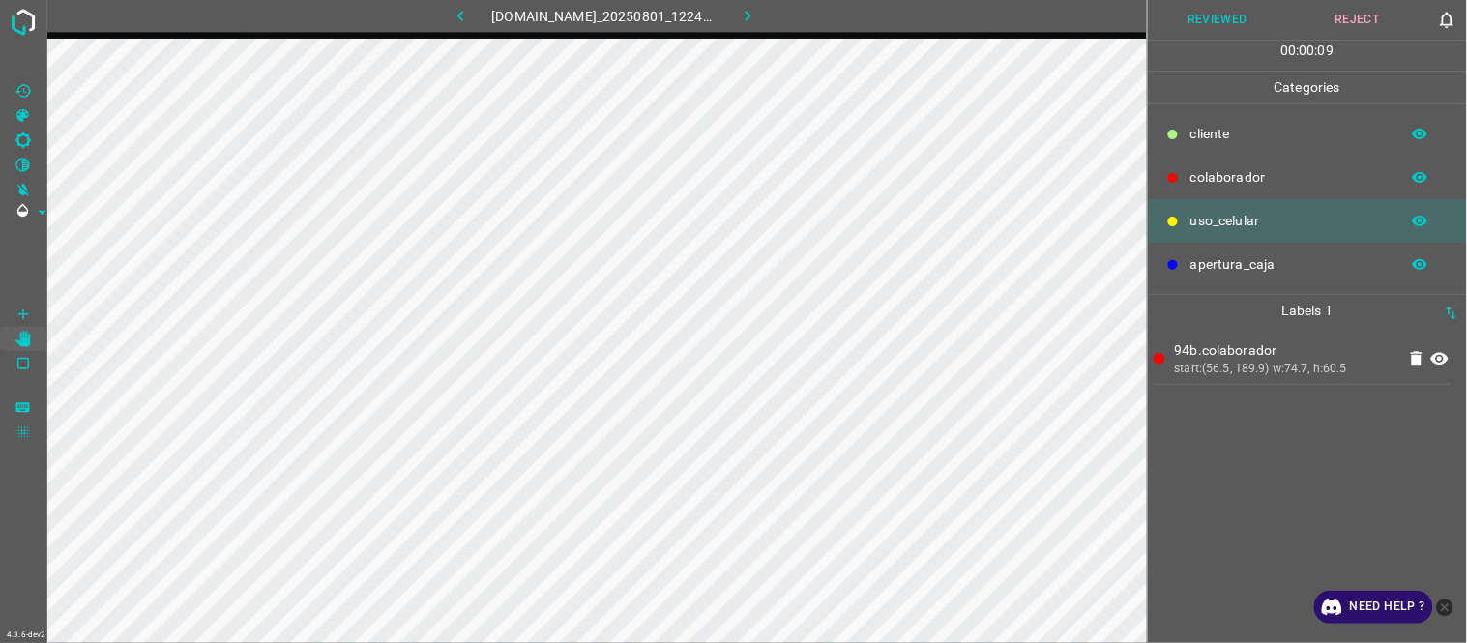
click at [1193, 19] on button "Reviewed" at bounding box center [1218, 20] width 140 height 40
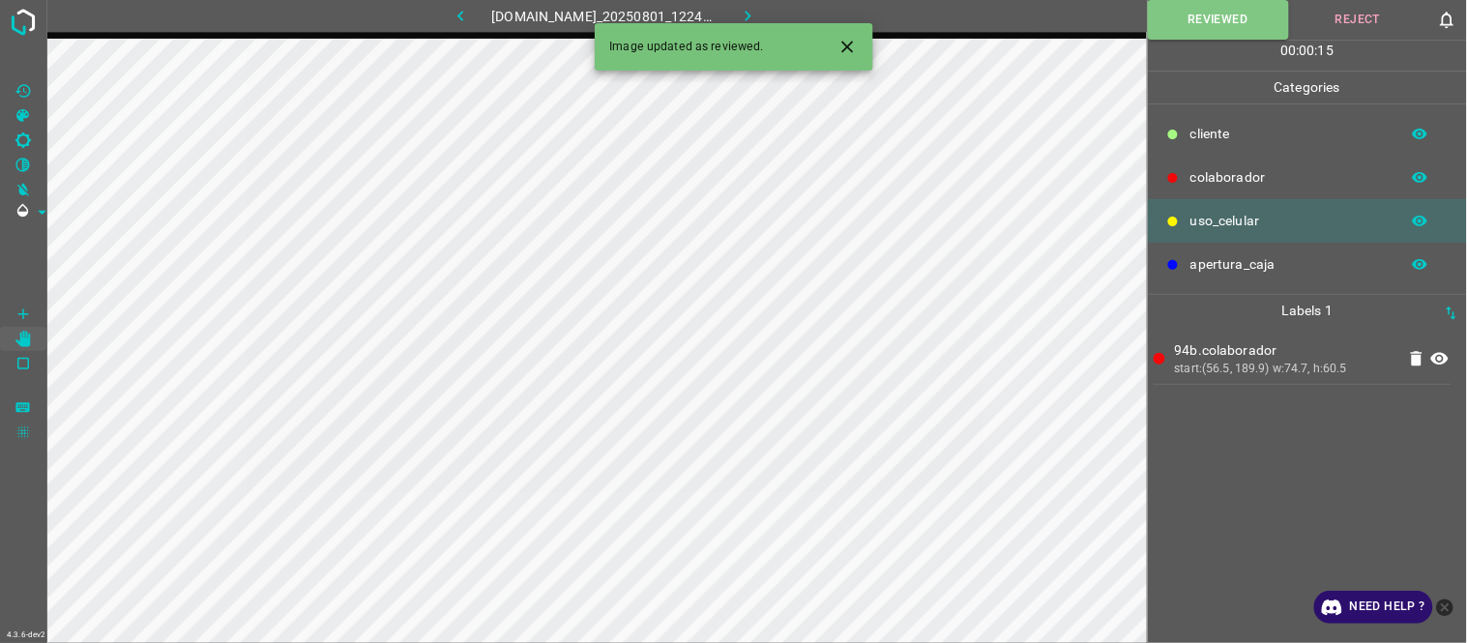
click at [758, 19] on icon "button" at bounding box center [748, 16] width 20 height 20
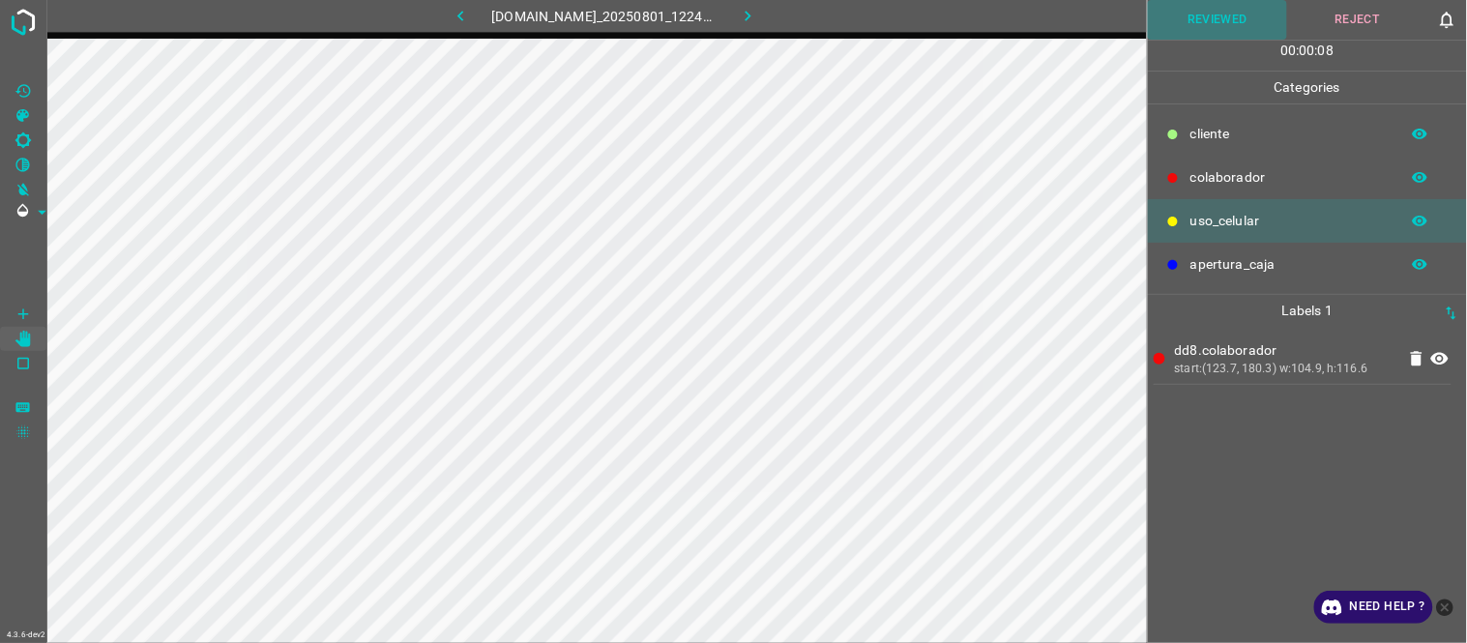
click at [1202, 16] on button "Reviewed" at bounding box center [1218, 20] width 140 height 40
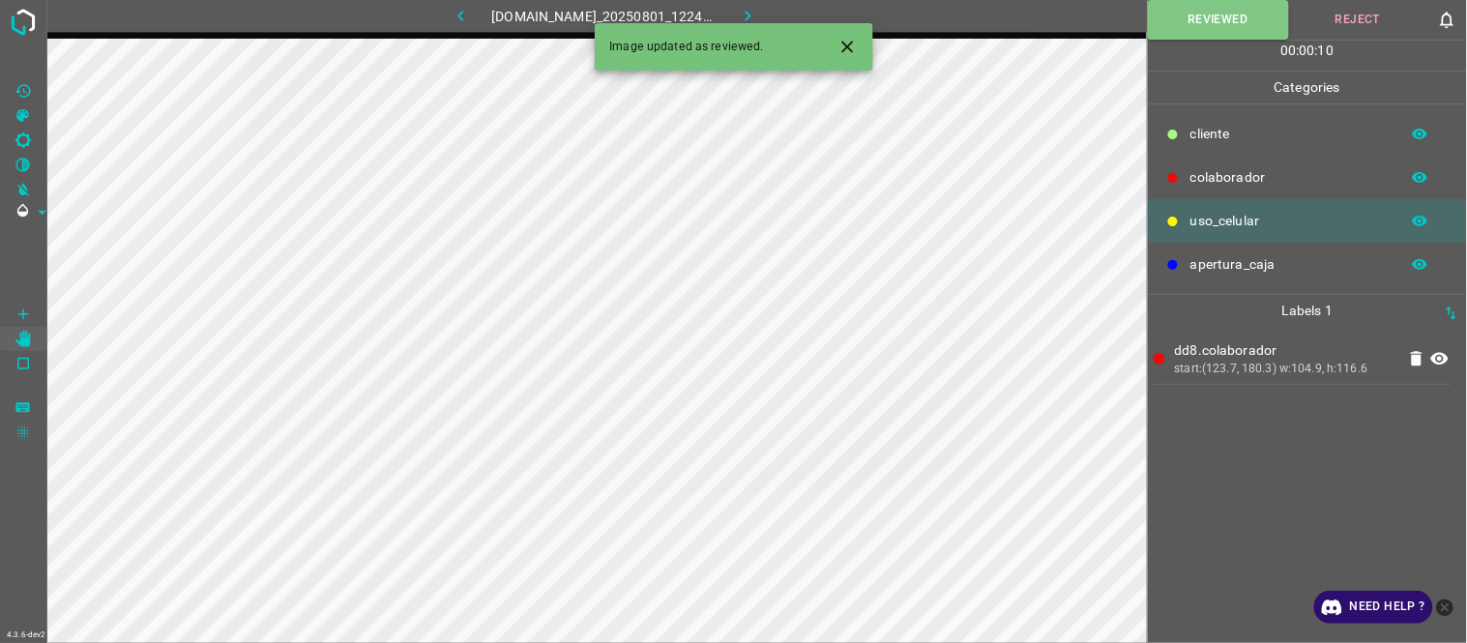
click at [750, 16] on icon "button" at bounding box center [748, 16] width 6 height 11
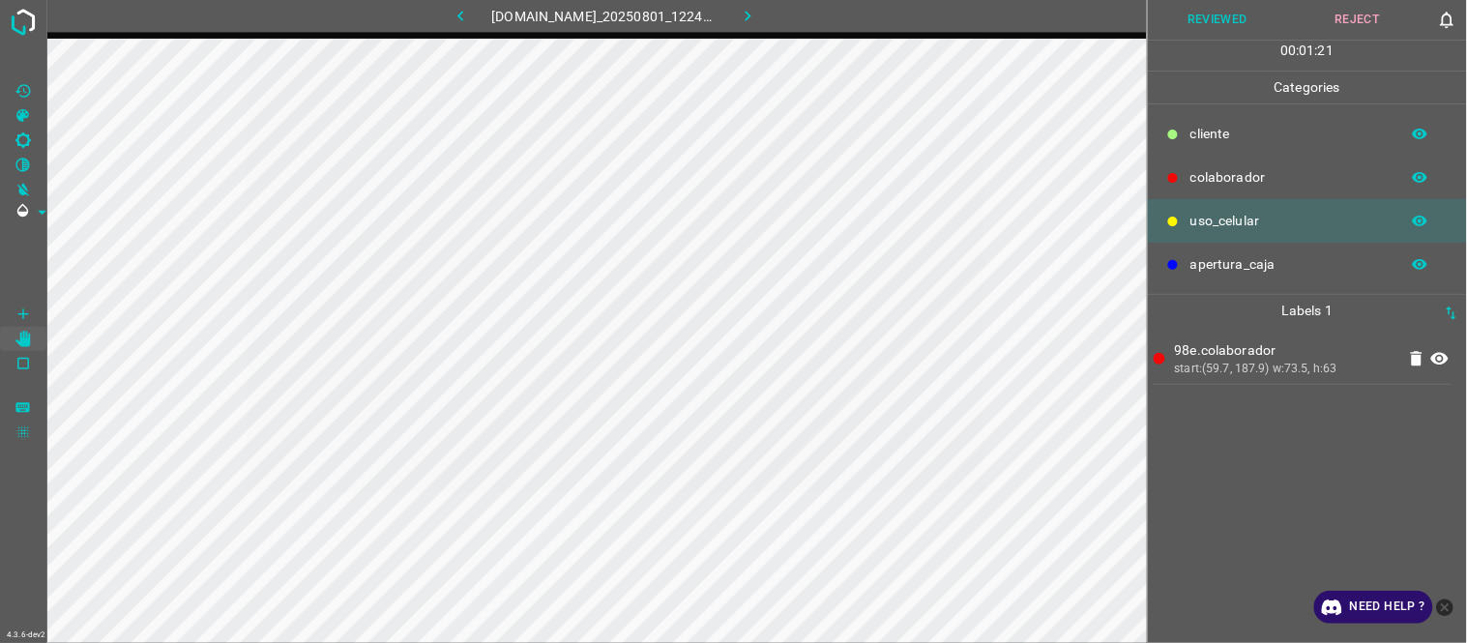
click at [1454, 363] on div "98e.colaborador start:(59.7, 187.9) w:73.5, h:63" at bounding box center [1308, 485] width 308 height 316
click at [1445, 356] on icon at bounding box center [1439, 359] width 17 height 13
click at [1445, 356] on icon at bounding box center [1439, 359] width 17 height 15
click at [1234, 23] on button "Reviewed" at bounding box center [1218, 20] width 140 height 40
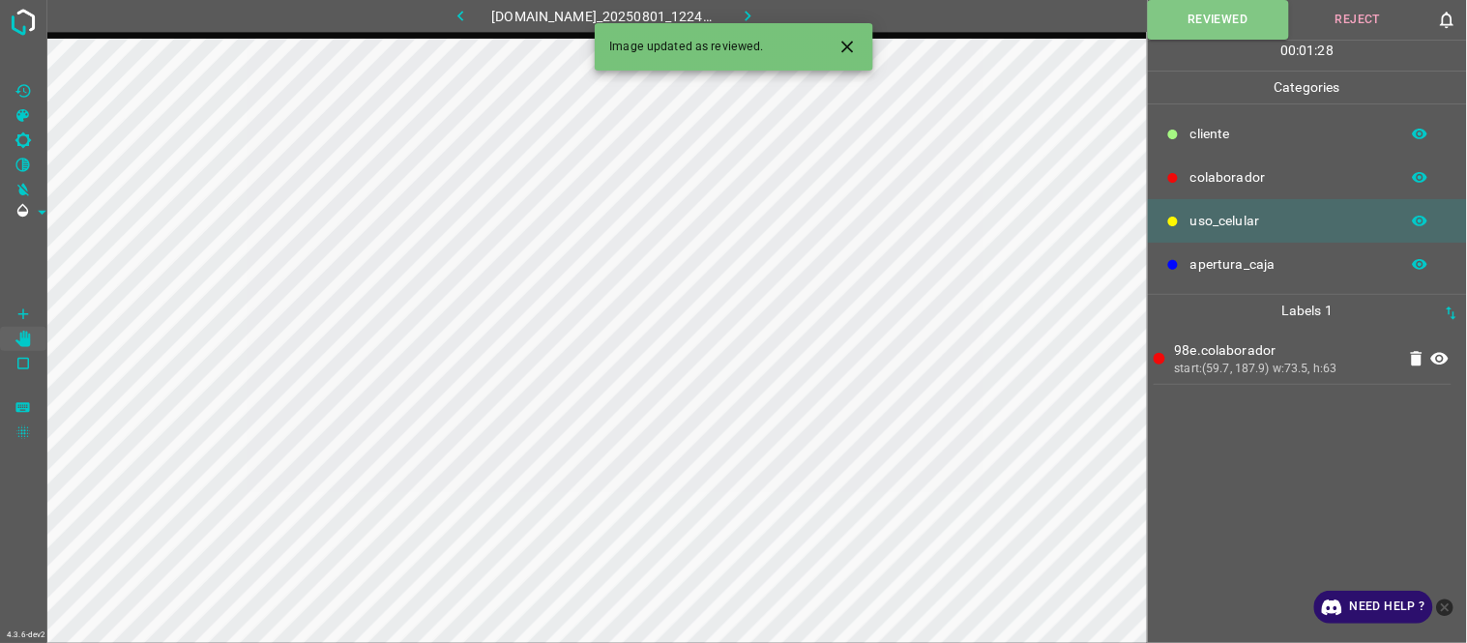
click at [758, 13] on icon "button" at bounding box center [748, 16] width 20 height 20
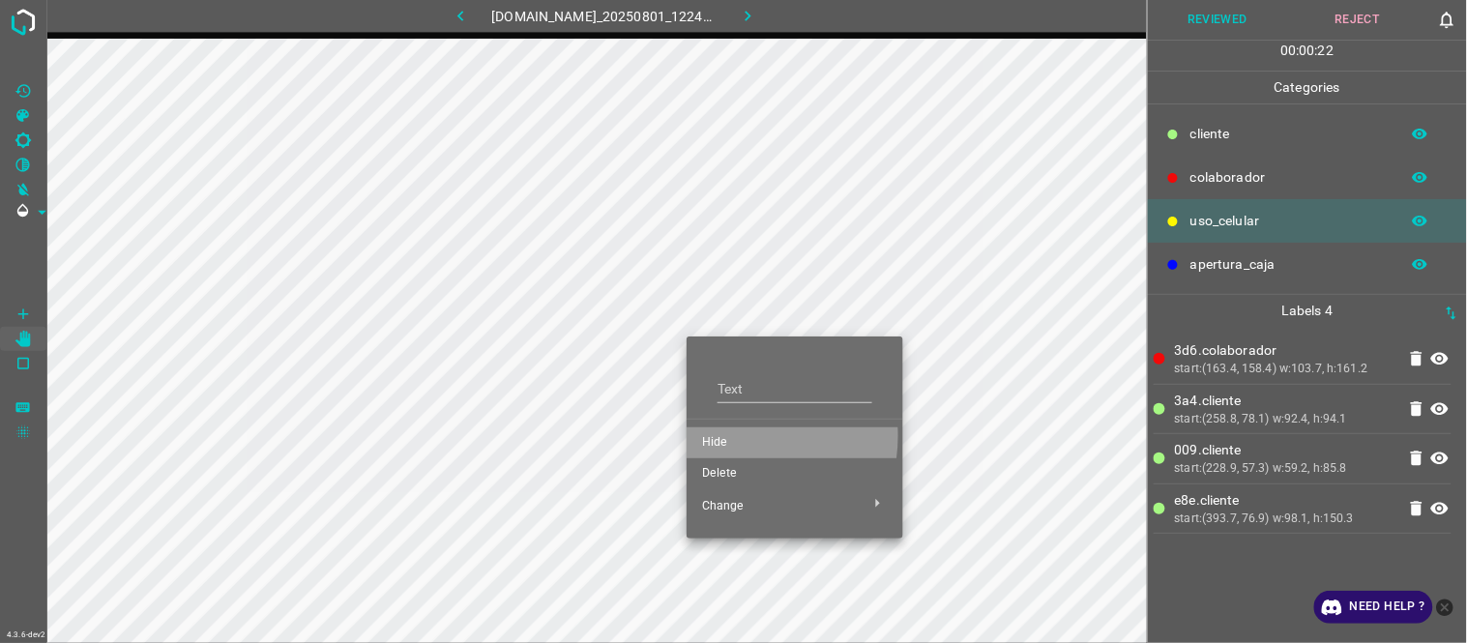
click at [731, 436] on span "Hide" at bounding box center [795, 442] width 186 height 17
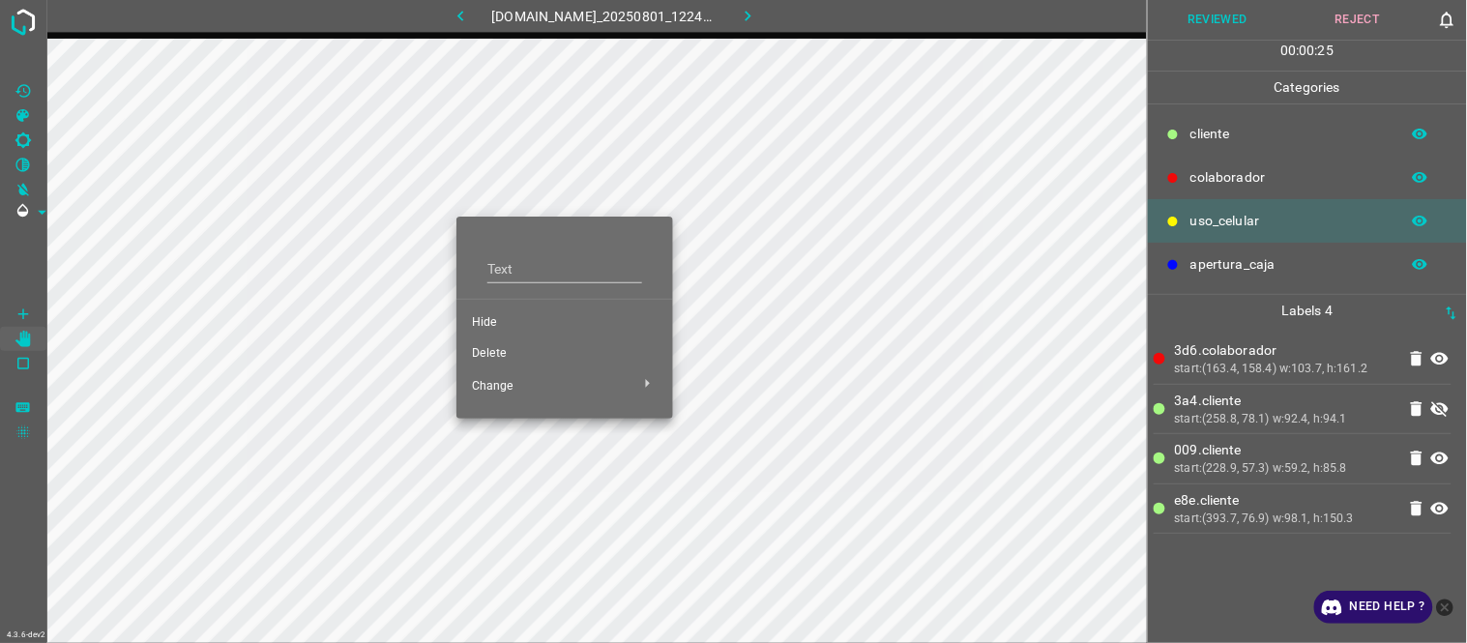
click at [590, 333] on li "Hide" at bounding box center [564, 323] width 217 height 31
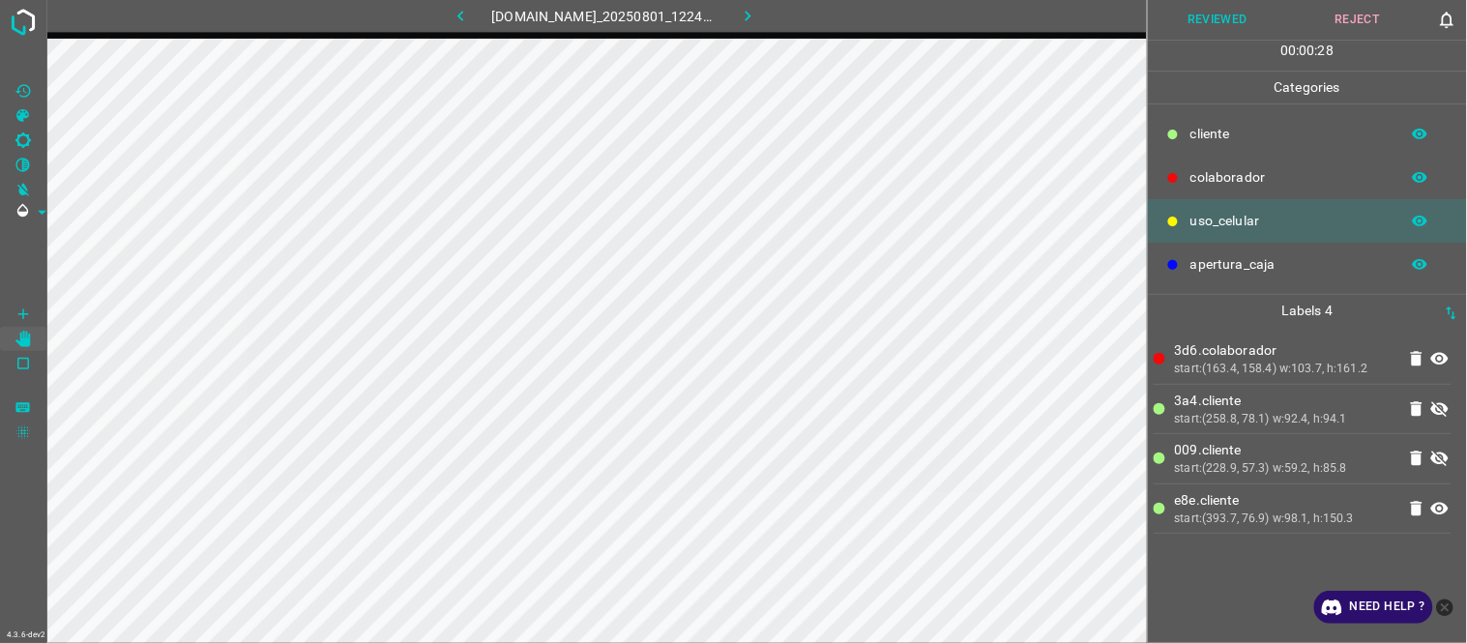
click at [1438, 457] on icon at bounding box center [1439, 459] width 17 height 15
click at [1438, 457] on icon at bounding box center [1439, 459] width 17 height 13
click at [1438, 457] on icon at bounding box center [1439, 459] width 17 height 15
click at [1228, 8] on button "Reviewed" at bounding box center [1218, 20] width 140 height 40
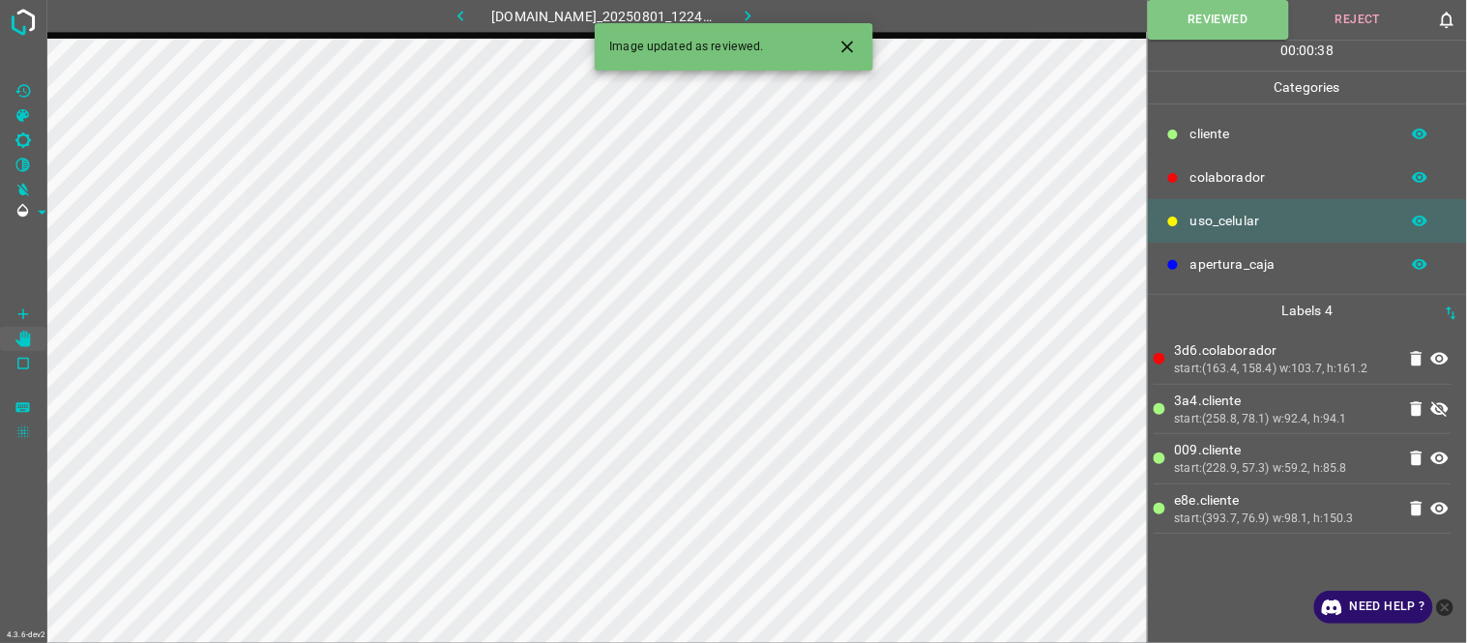
click at [770, 19] on button "button" at bounding box center [748, 16] width 62 height 32
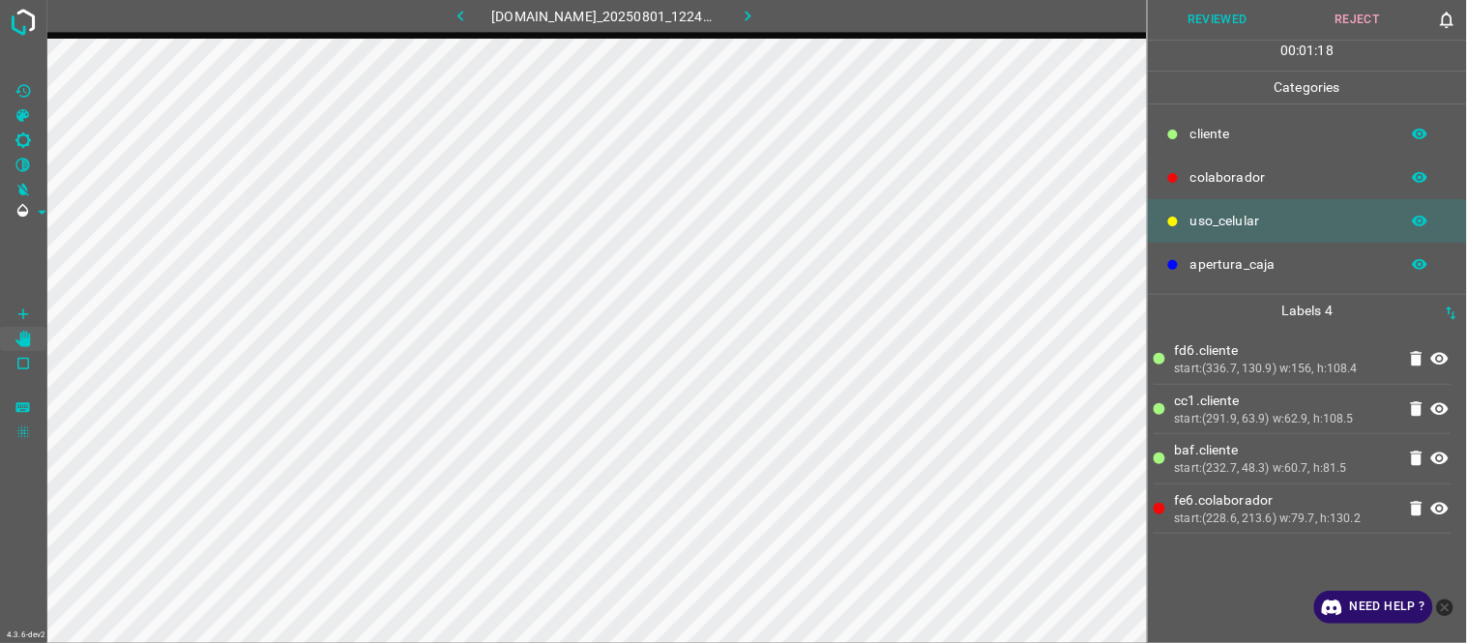
click at [1223, 24] on button "Reviewed" at bounding box center [1218, 20] width 140 height 40
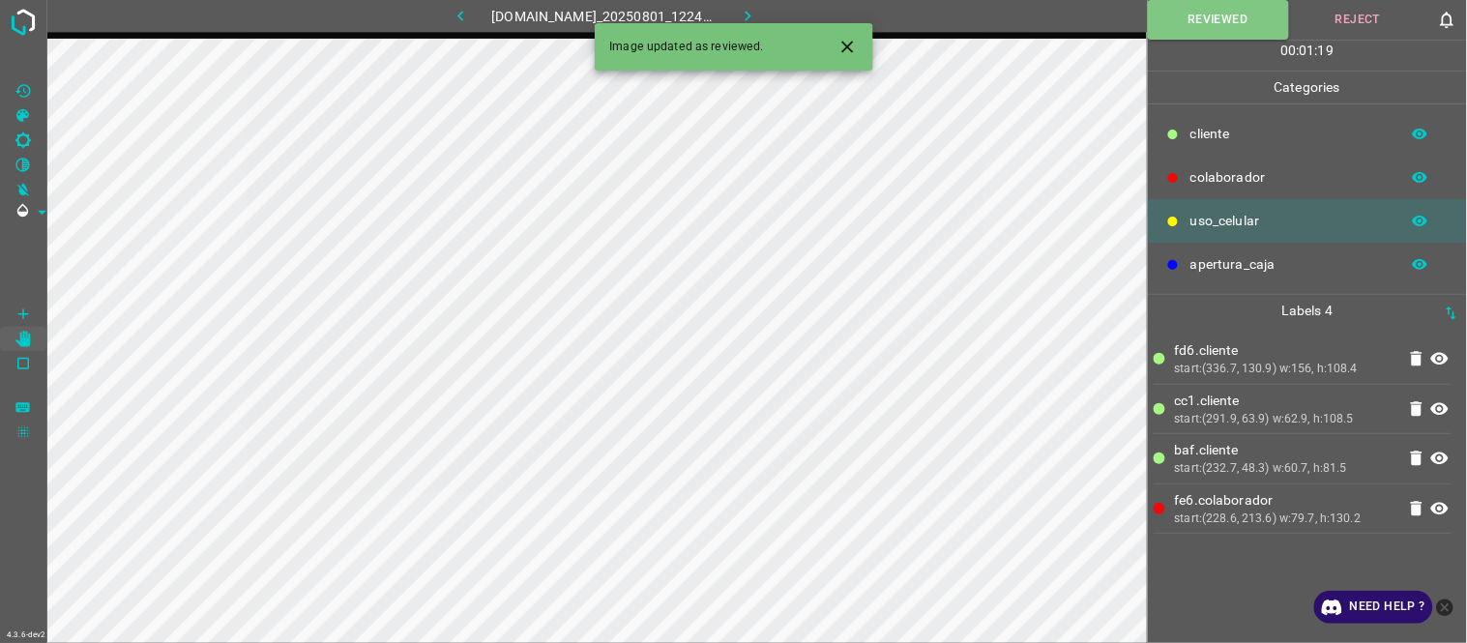
click at [757, 17] on icon "button" at bounding box center [748, 16] width 20 height 20
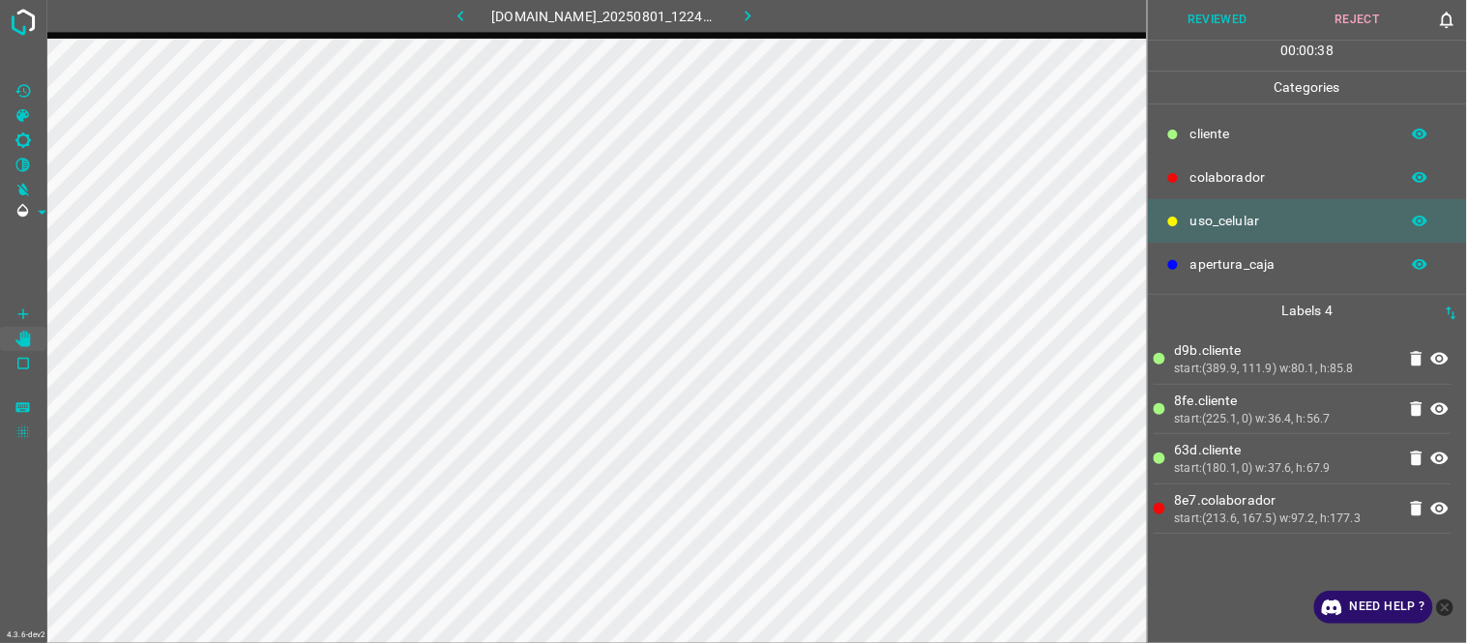
click at [1209, 15] on button "Reviewed" at bounding box center [1218, 20] width 140 height 40
click at [752, 17] on icon "button" at bounding box center [748, 16] width 20 height 20
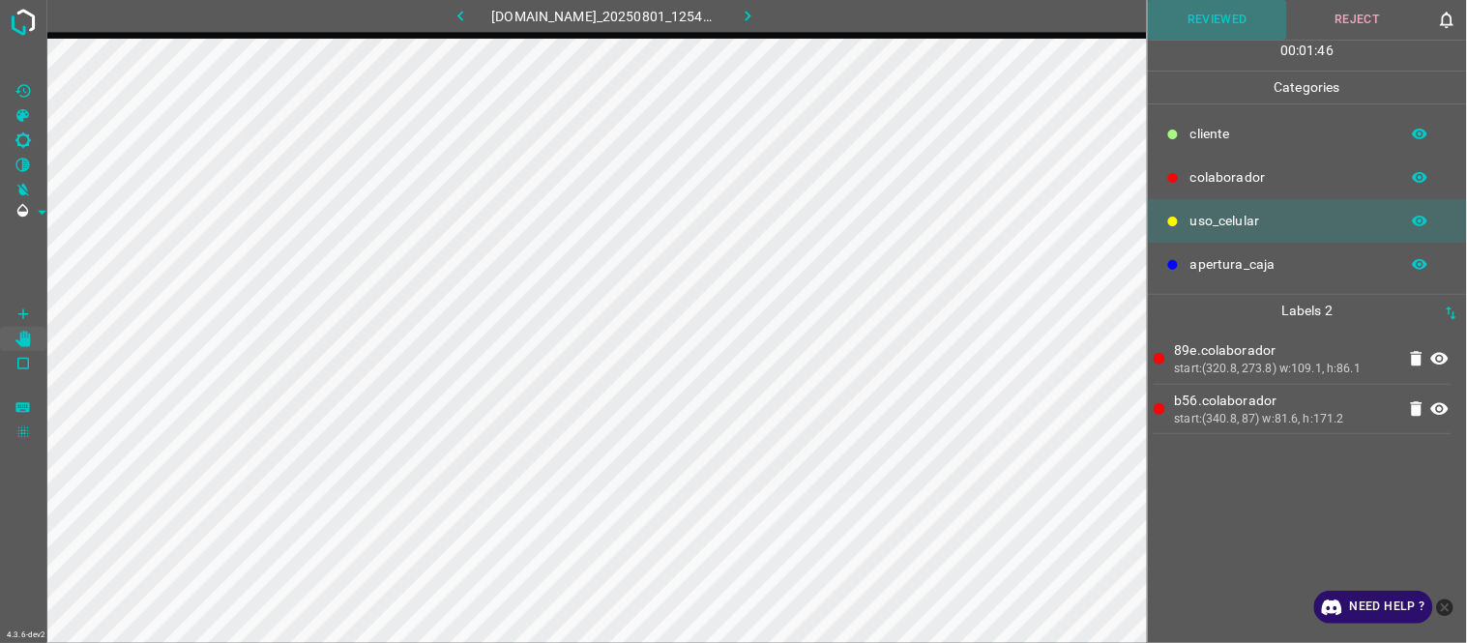
click at [1197, 7] on button "Reviewed" at bounding box center [1218, 20] width 140 height 40
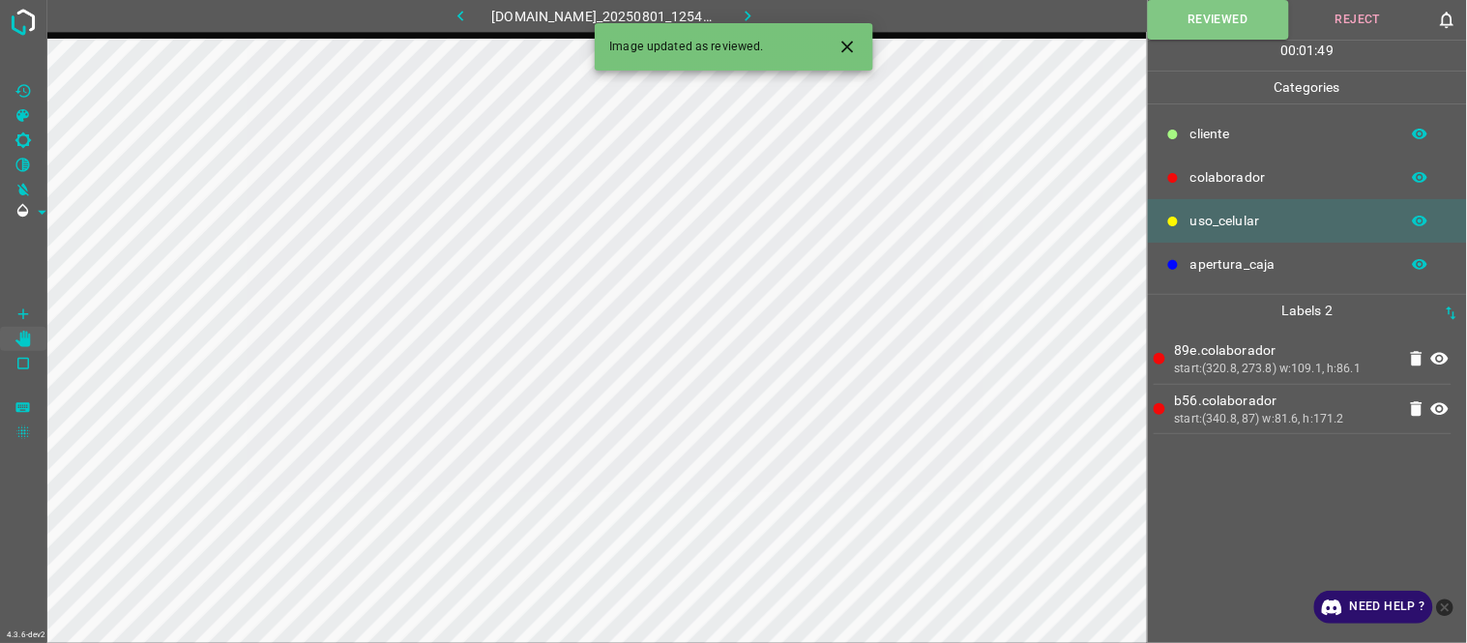
click at [856, 45] on icon "Close" at bounding box center [848, 47] width 20 height 20
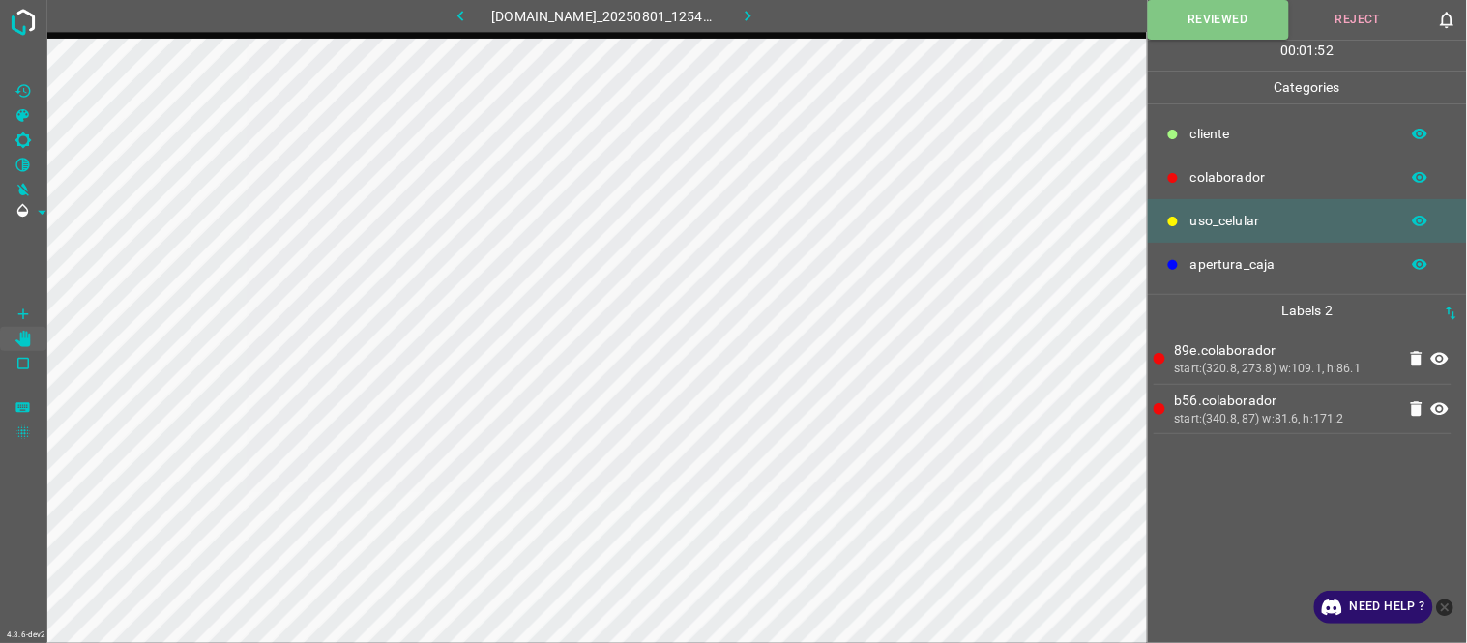
click at [757, 24] on icon "button" at bounding box center [748, 16] width 20 height 20
click at [1443, 360] on icon at bounding box center [1439, 358] width 23 height 23
click at [1441, 355] on icon at bounding box center [1439, 358] width 23 height 23
click at [1438, 411] on icon at bounding box center [1439, 408] width 23 height 23
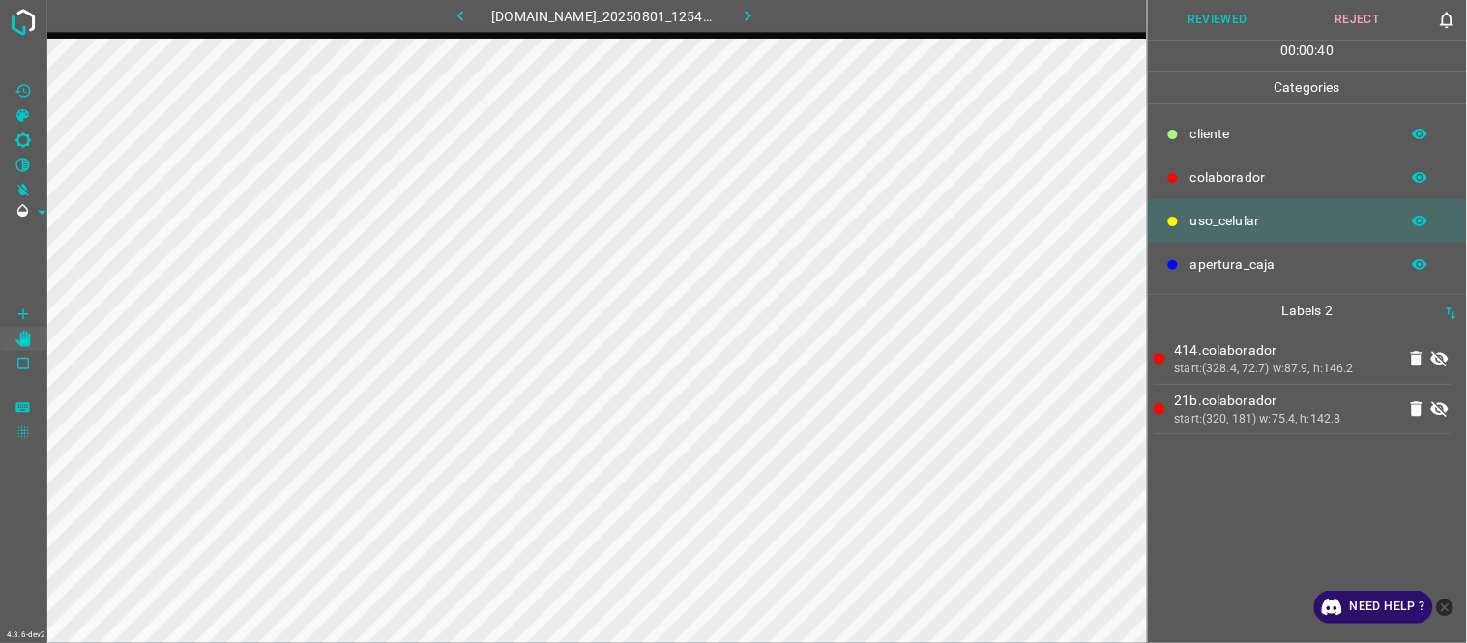
click at [1441, 413] on icon at bounding box center [1439, 408] width 23 height 23
click at [1441, 413] on icon at bounding box center [1439, 409] width 17 height 13
click at [1441, 413] on icon at bounding box center [1439, 408] width 17 height 15
click at [1447, 362] on icon at bounding box center [1439, 359] width 17 height 15
click at [1209, 24] on button "Reviewed" at bounding box center [1218, 20] width 140 height 40
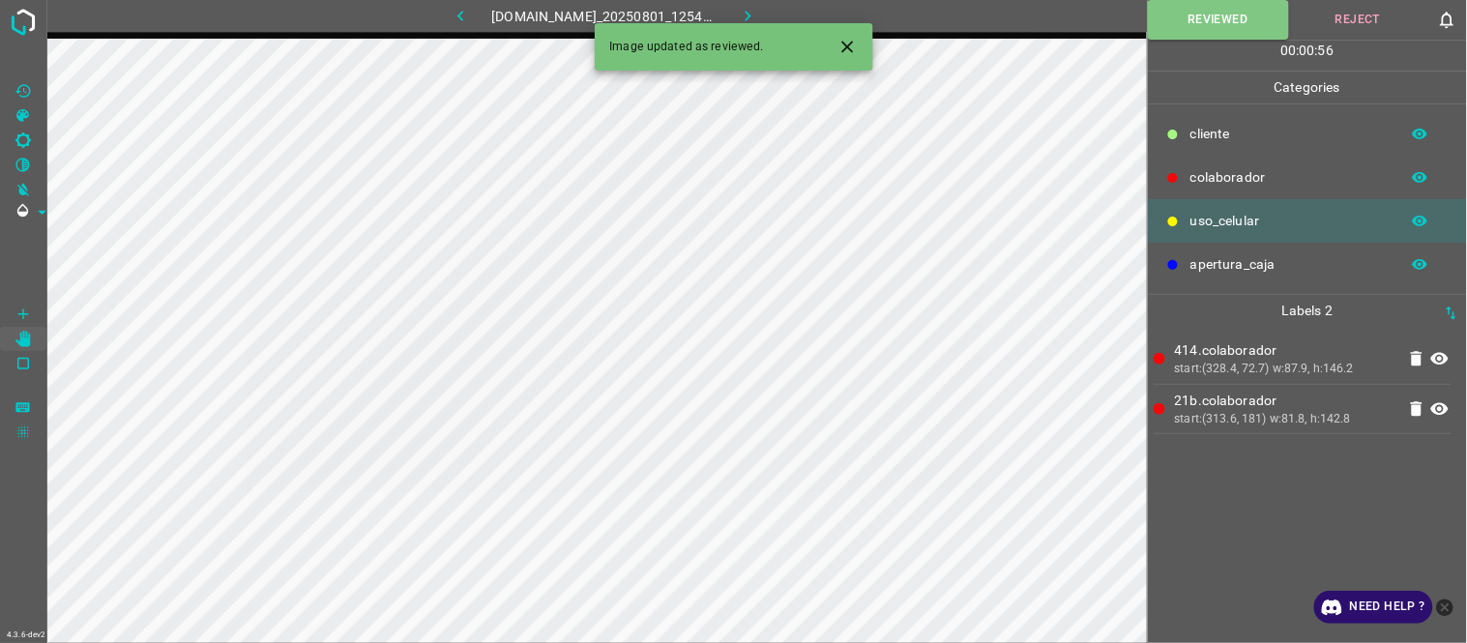
click at [750, 15] on icon "button" at bounding box center [748, 16] width 6 height 11
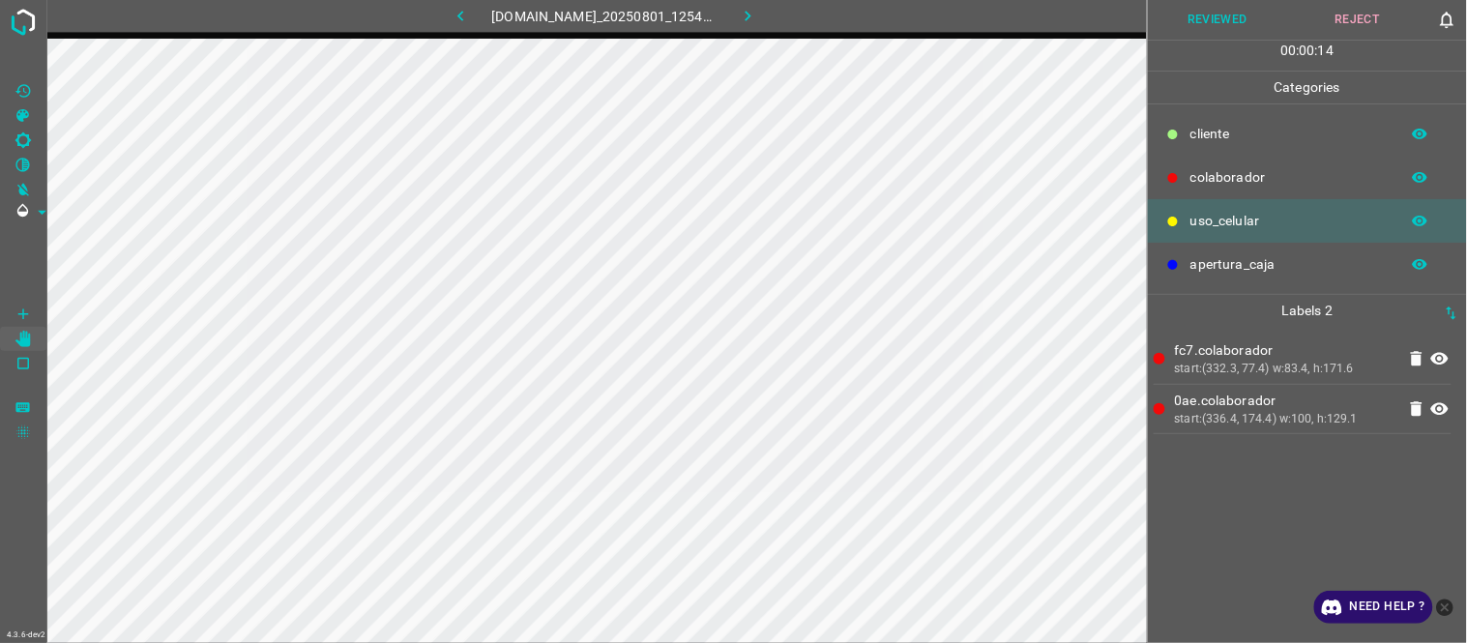
click at [1441, 409] on icon at bounding box center [1439, 409] width 17 height 13
click at [1449, 404] on icon at bounding box center [1439, 408] width 23 height 23
click at [1443, 358] on icon at bounding box center [1439, 358] width 23 height 23
click at [1441, 409] on icon at bounding box center [1439, 409] width 17 height 13
click at [1441, 409] on icon at bounding box center [1439, 408] width 17 height 15
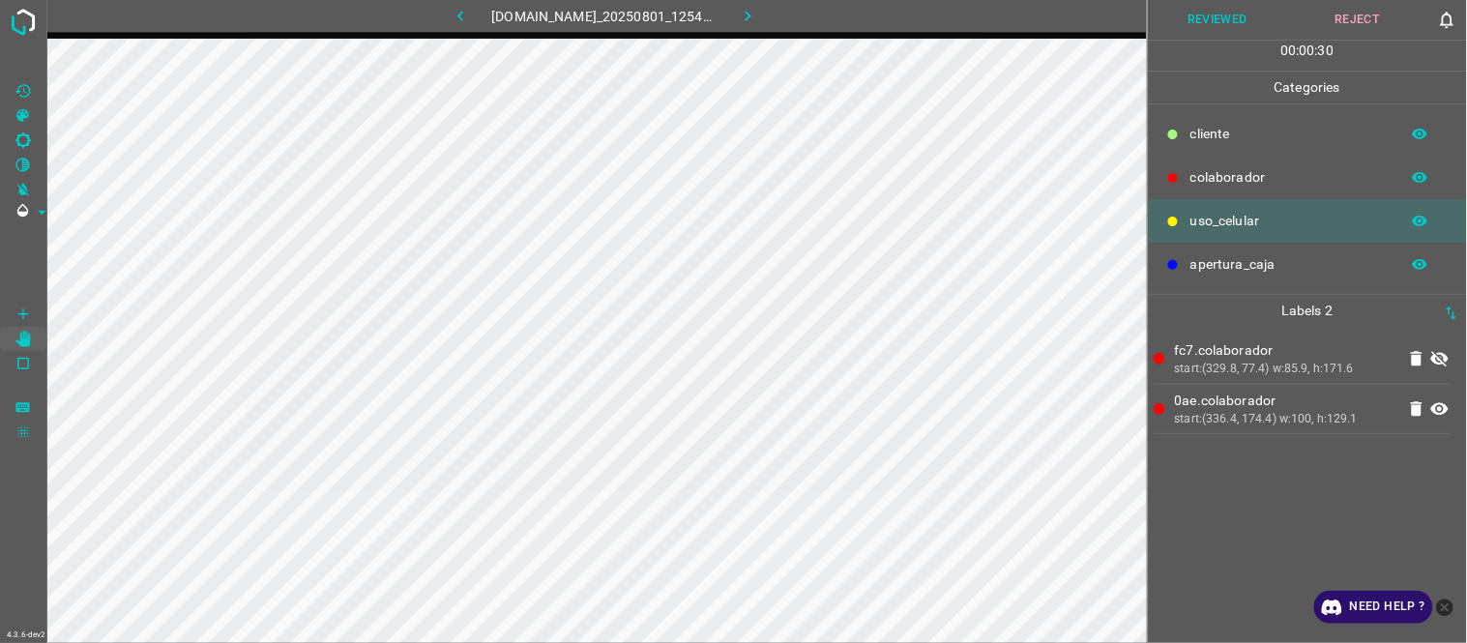
click at [1441, 409] on icon at bounding box center [1439, 409] width 17 height 13
click at [1441, 409] on icon at bounding box center [1439, 408] width 17 height 15
click at [1441, 409] on icon at bounding box center [1439, 409] width 17 height 13
click at [1441, 409] on icon at bounding box center [1439, 408] width 17 height 15
click at [1441, 409] on icon at bounding box center [1439, 409] width 17 height 13
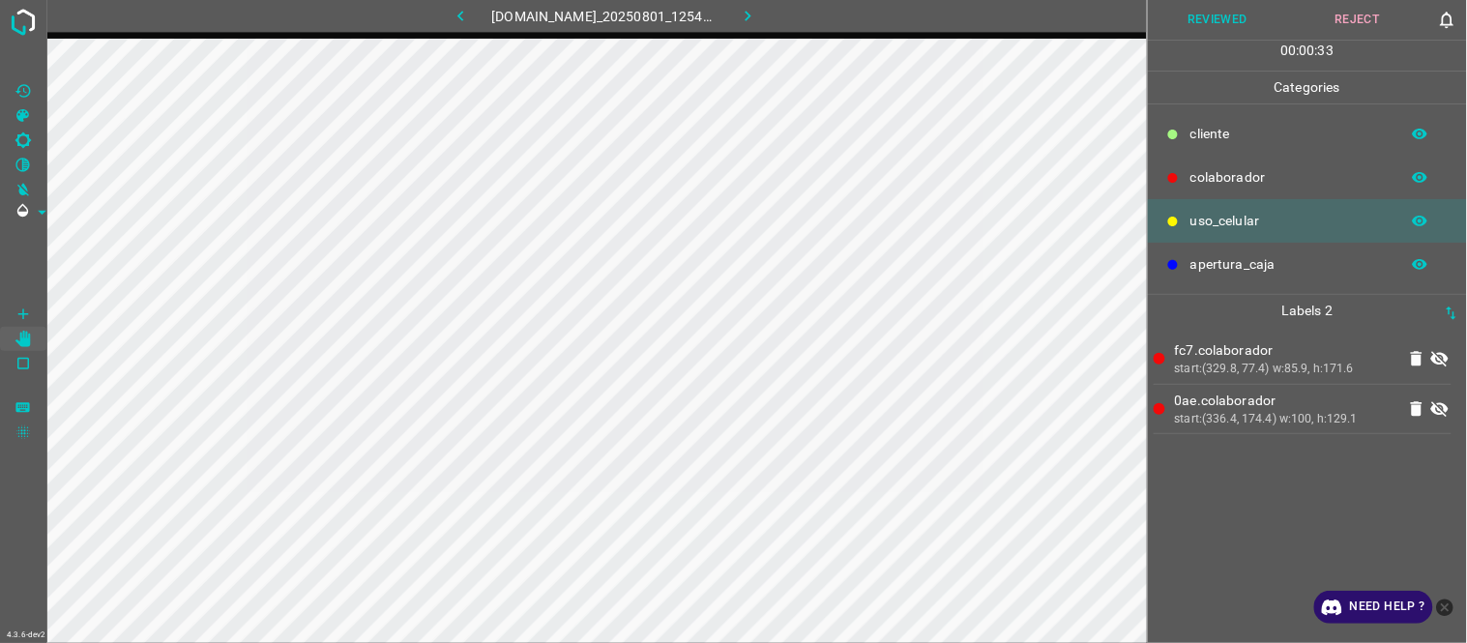
click at [1441, 409] on icon at bounding box center [1439, 408] width 17 height 15
click at [1445, 353] on icon at bounding box center [1439, 358] width 23 height 23
click at [1211, 15] on button "Reviewed" at bounding box center [1218, 20] width 140 height 40
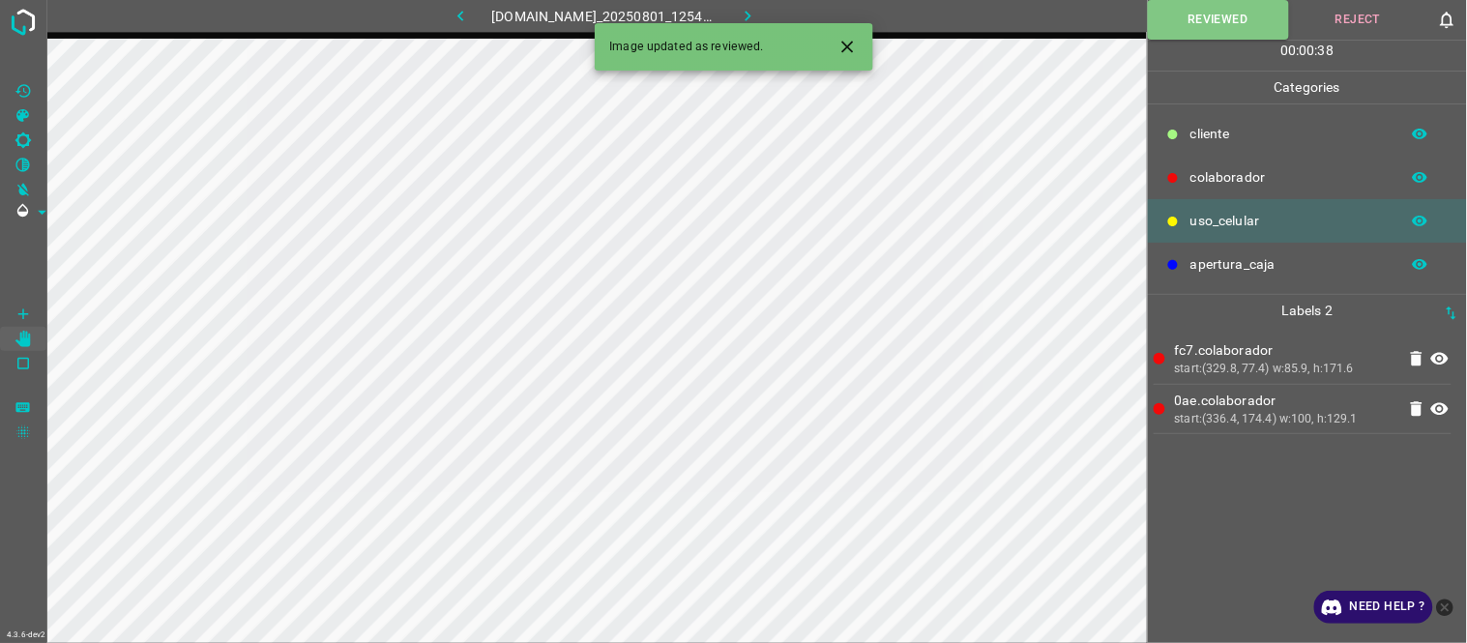
click at [758, 7] on icon "button" at bounding box center [748, 16] width 20 height 20
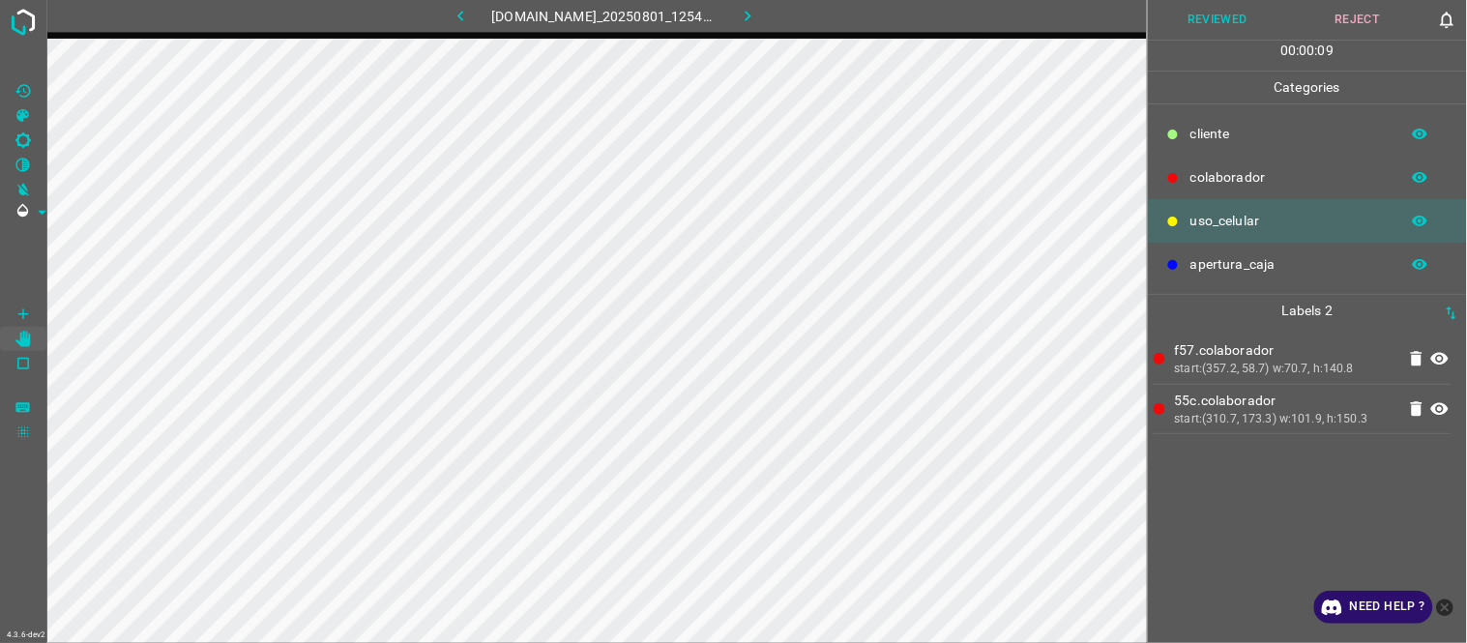
click at [1445, 407] on icon at bounding box center [1439, 409] width 17 height 13
click at [1445, 407] on icon at bounding box center [1439, 408] width 17 height 15
click at [1445, 360] on icon at bounding box center [1439, 359] width 17 height 13
click at [1243, 12] on button "Reviewed" at bounding box center [1218, 20] width 140 height 40
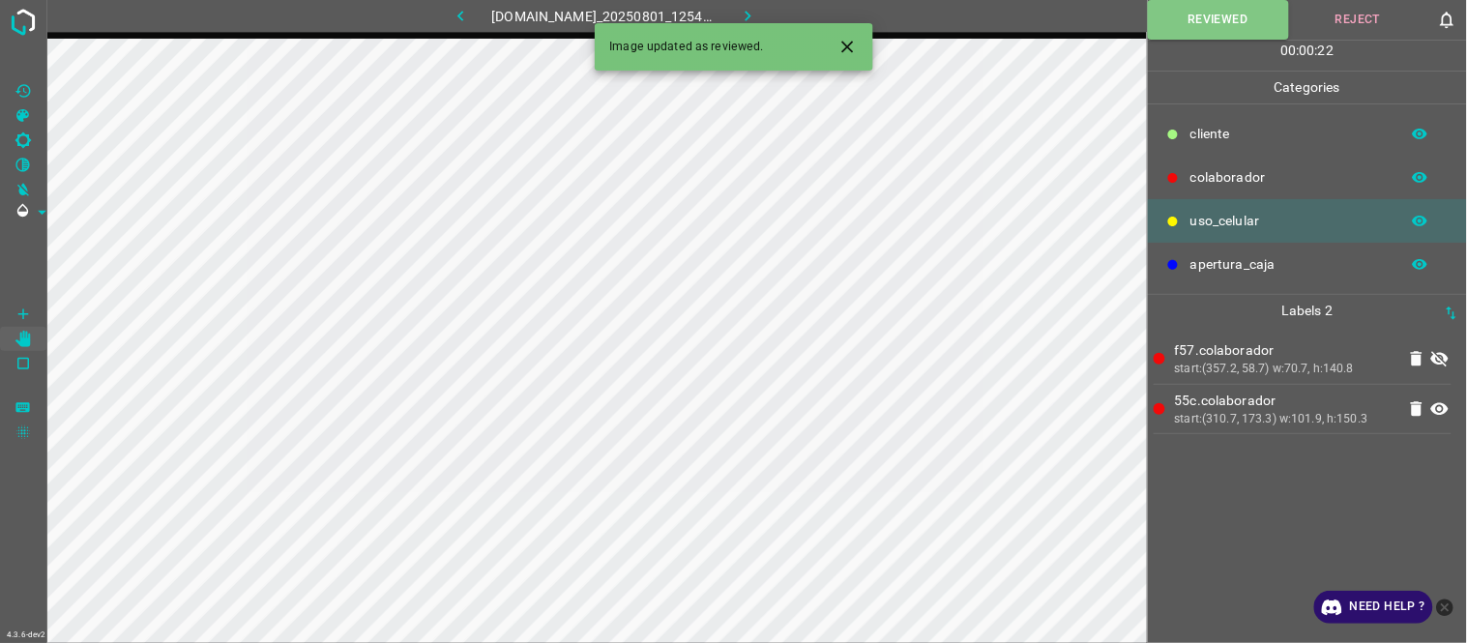
click at [758, 15] on icon "button" at bounding box center [748, 16] width 20 height 20
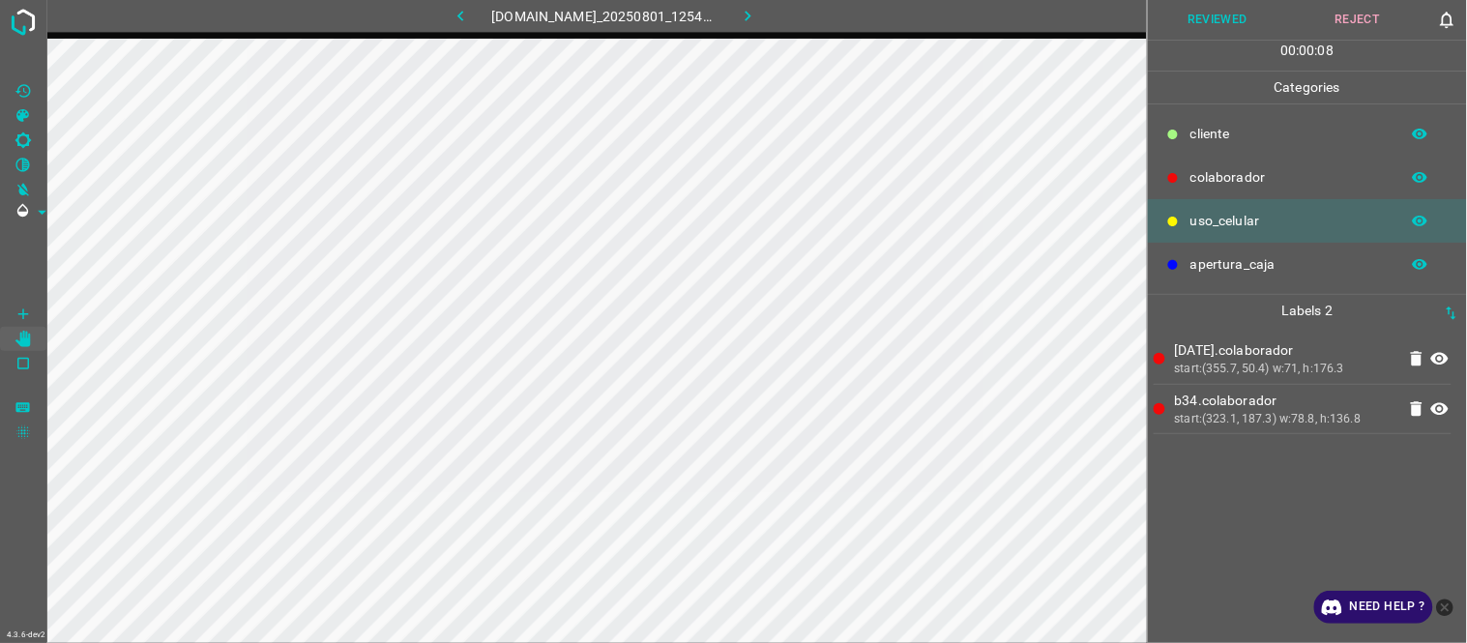
click at [1204, 17] on button "Reviewed" at bounding box center [1218, 20] width 140 height 40
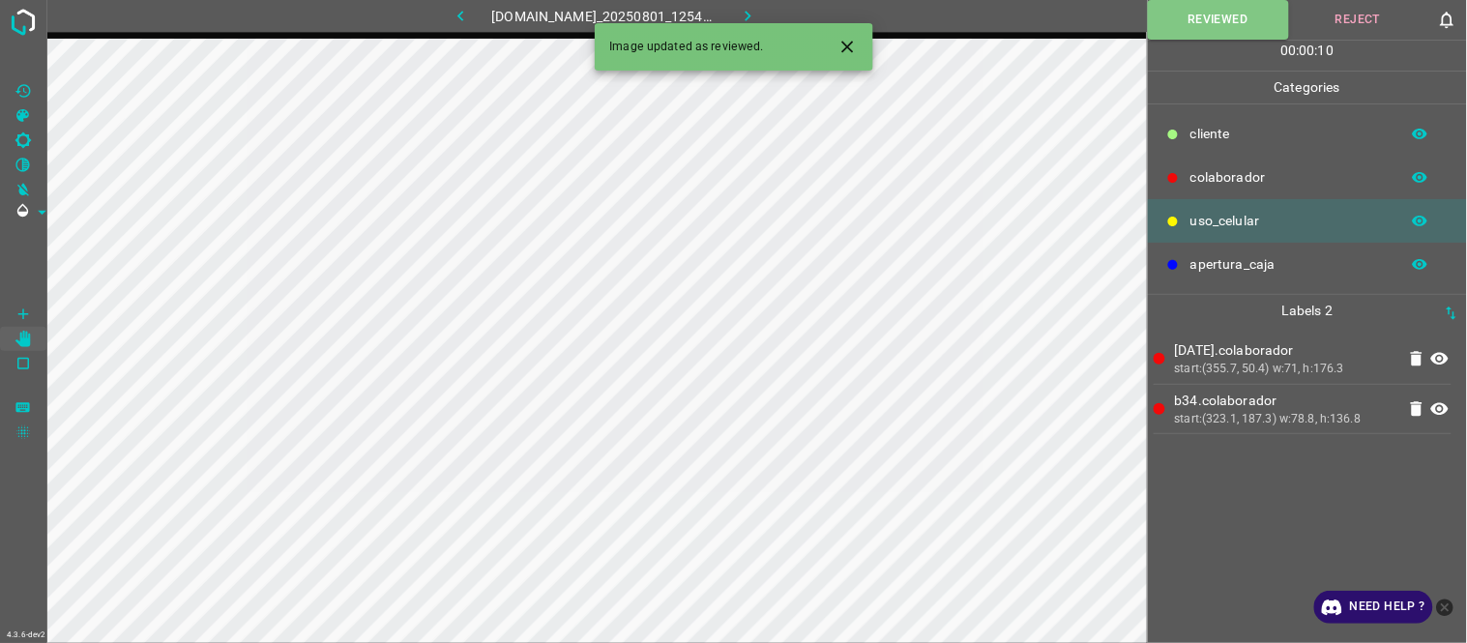
click at [758, 12] on icon "button" at bounding box center [748, 16] width 20 height 20
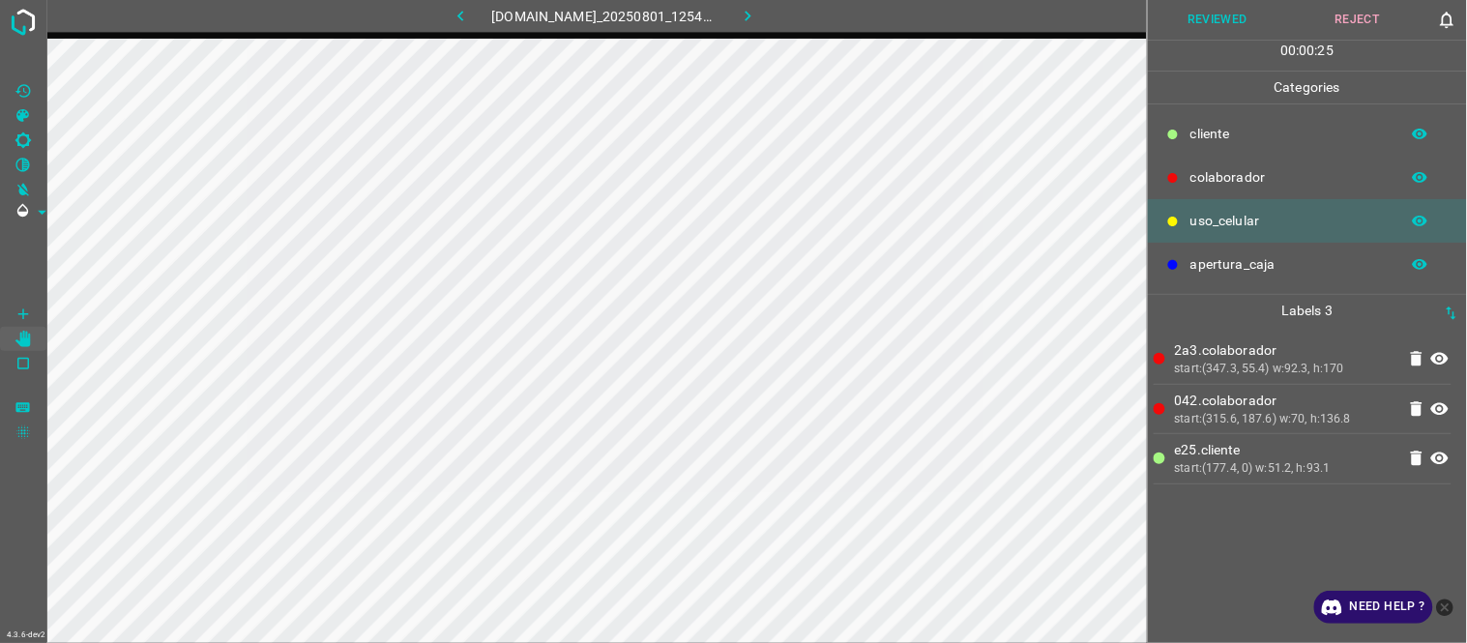
click at [456, 20] on icon "button" at bounding box center [461, 16] width 20 height 20
click at [772, 29] on button "button" at bounding box center [748, 16] width 62 height 32
click at [1217, 12] on button "Reviewed" at bounding box center [1218, 20] width 140 height 40
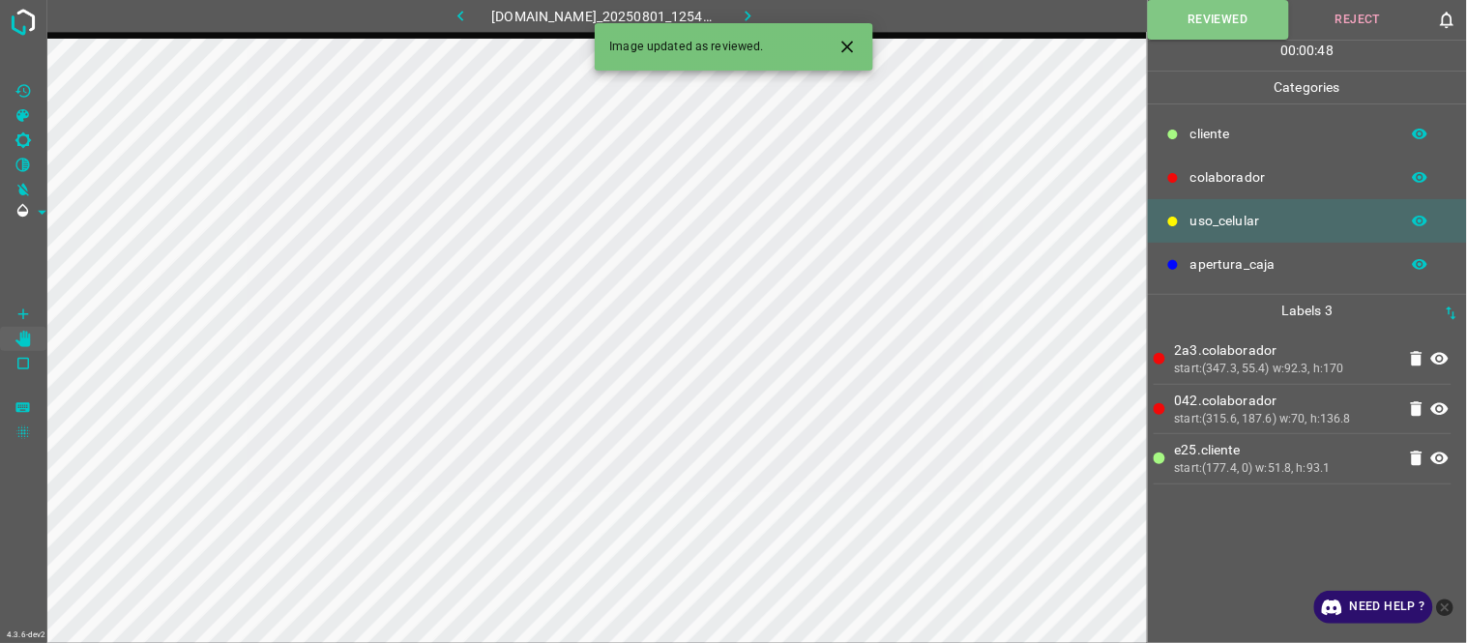
click at [758, 12] on icon "button" at bounding box center [748, 16] width 20 height 20
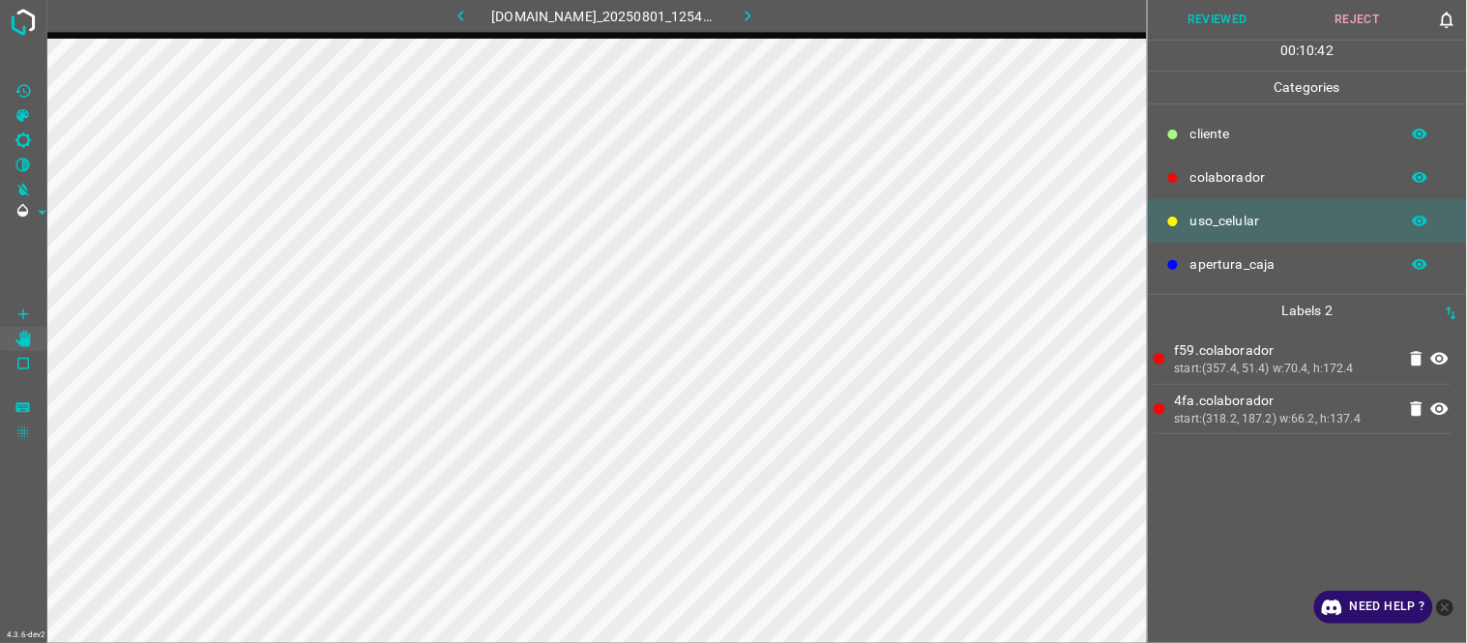
click at [1200, 10] on button "Reviewed" at bounding box center [1218, 20] width 140 height 40
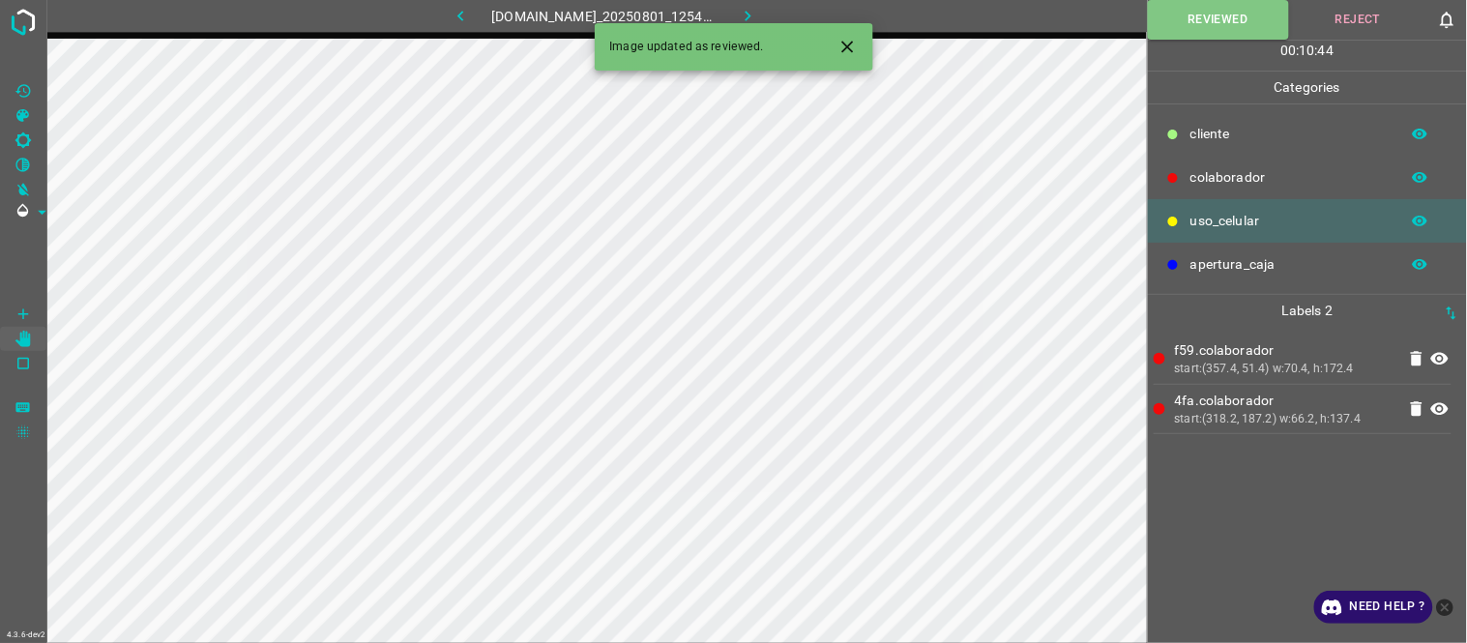
click at [749, 20] on button "button" at bounding box center [748, 16] width 62 height 32
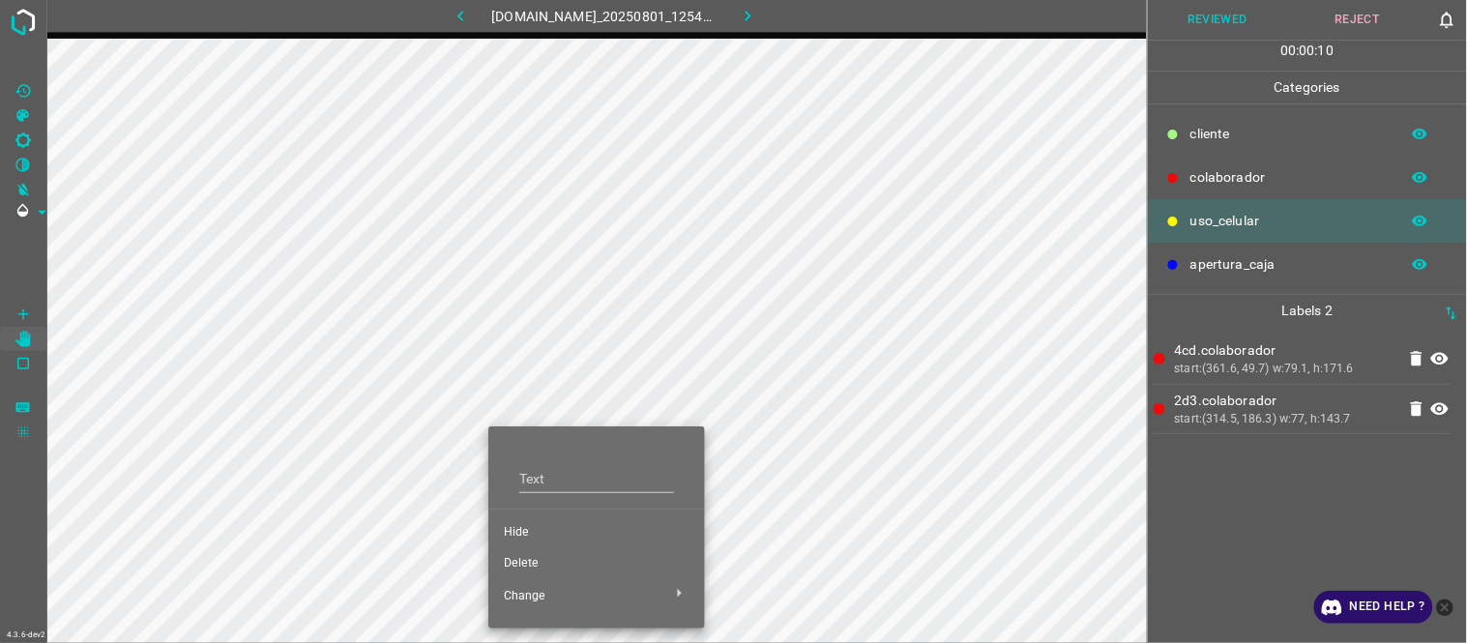
click at [534, 523] on li "Hide" at bounding box center [596, 532] width 217 height 31
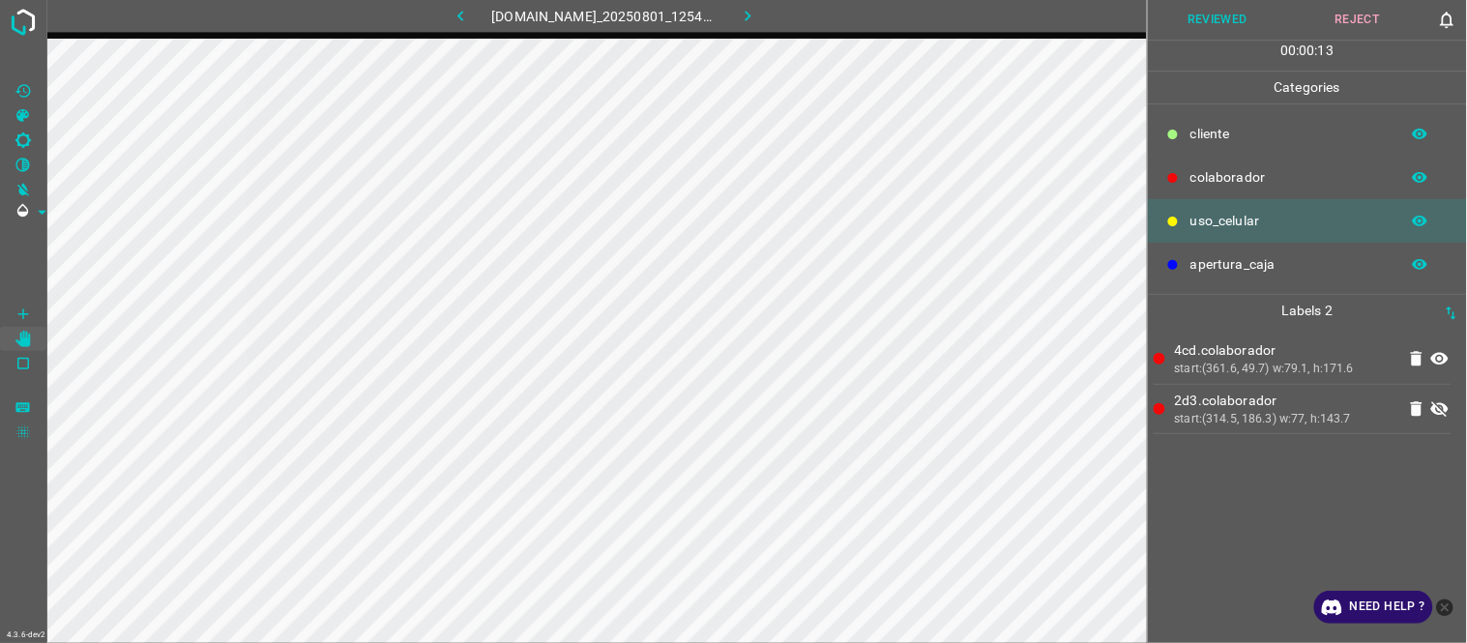
click at [1443, 411] on icon at bounding box center [1439, 408] width 17 height 15
click at [30, 132] on icon "[C] Brightness" at bounding box center [23, 140] width 17 height 17
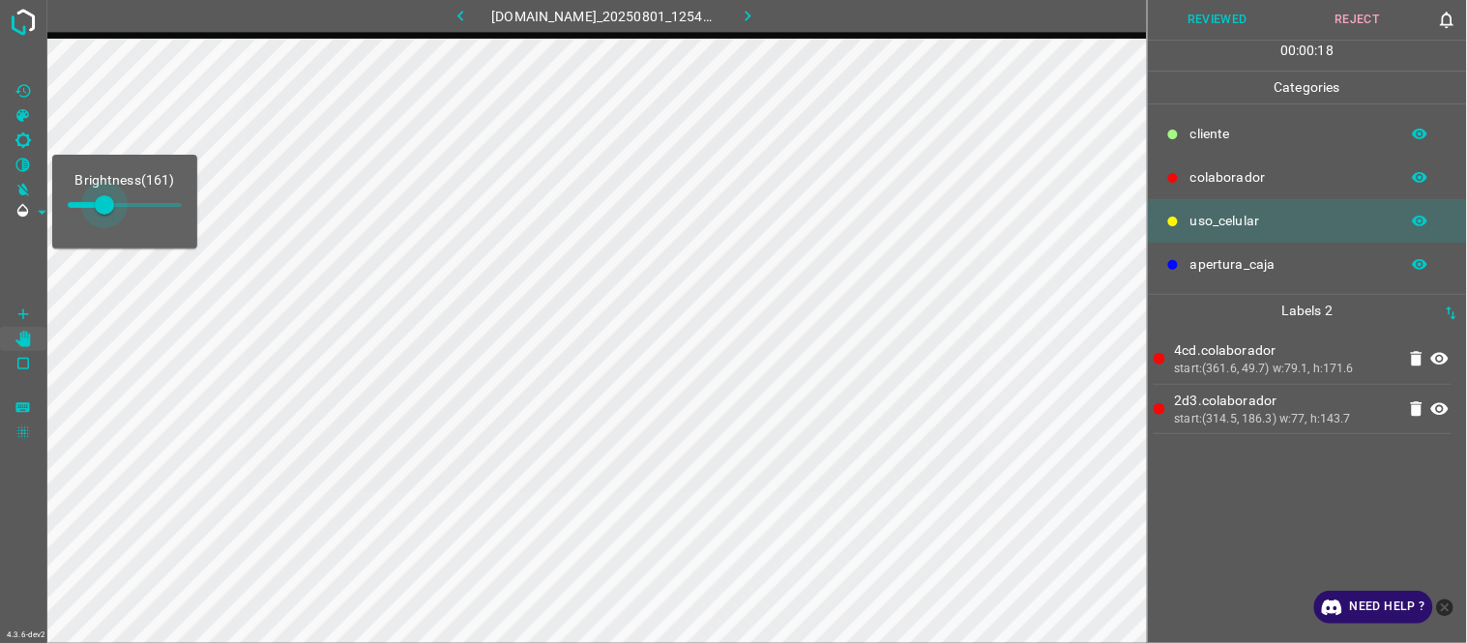
type input "212"
drag, startPoint x: 94, startPoint y: 208, endPoint x: 116, endPoint y: 208, distance: 22.2
click at [116, 208] on span at bounding box center [115, 204] width 19 height 19
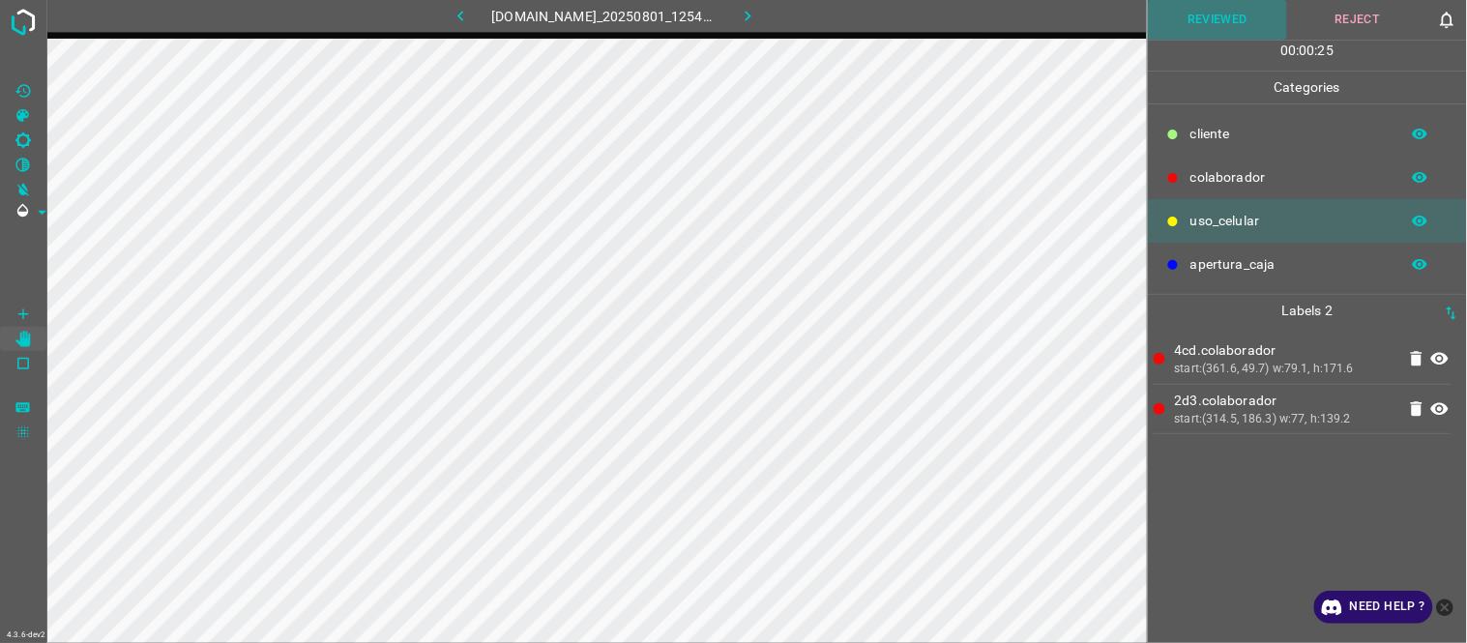
click at [1216, 23] on button "Reviewed" at bounding box center [1218, 20] width 140 height 40
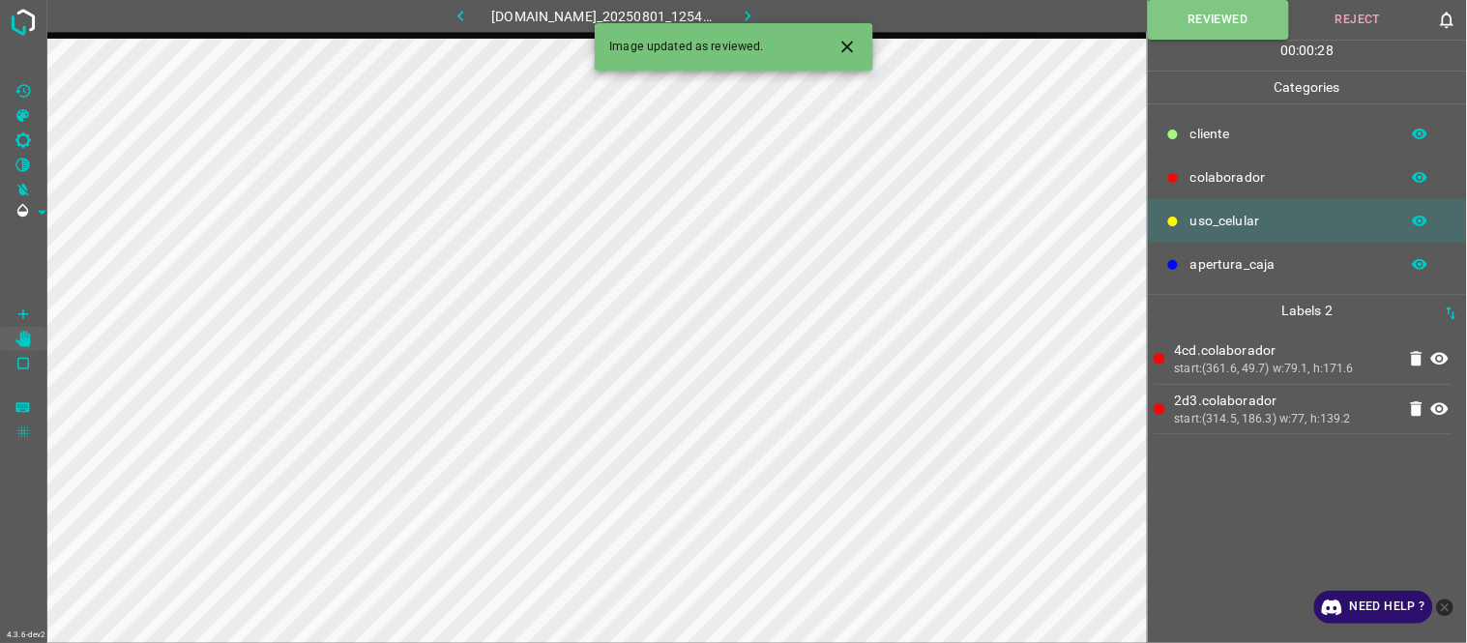
click at [778, 13] on button "button" at bounding box center [748, 16] width 62 height 32
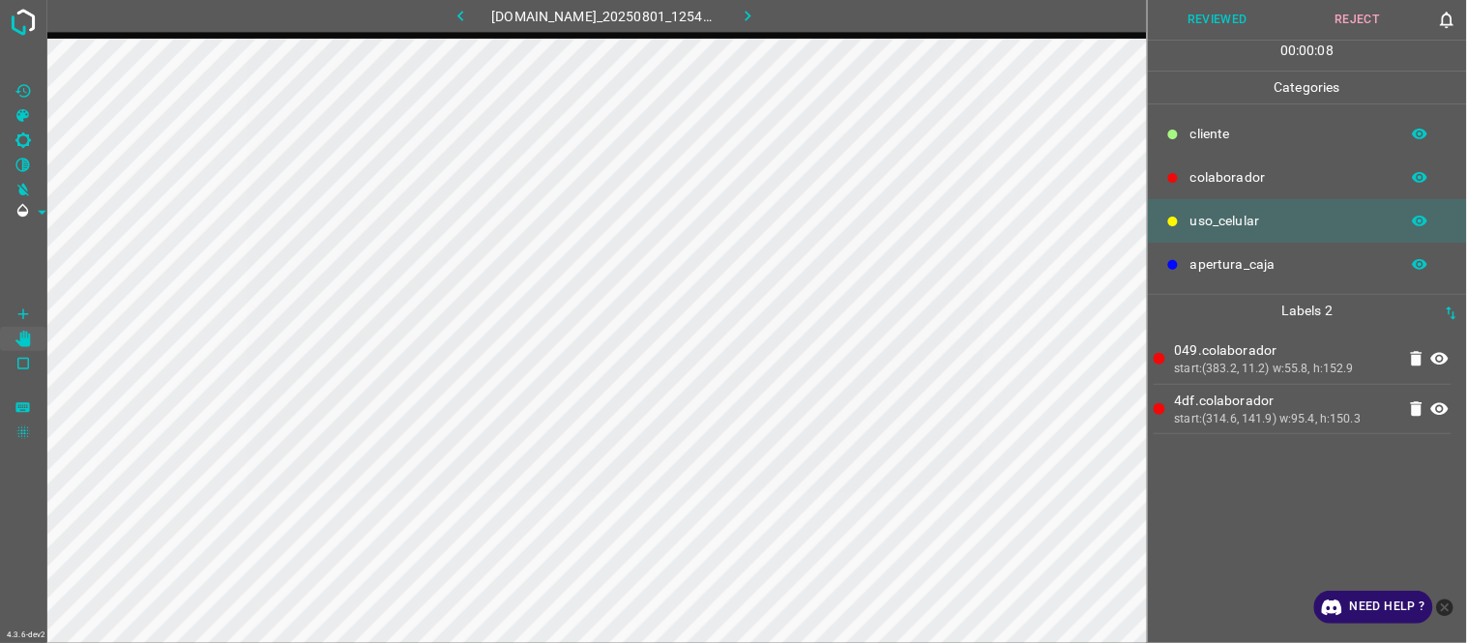
click at [1214, 33] on button "Reviewed" at bounding box center [1218, 20] width 140 height 40
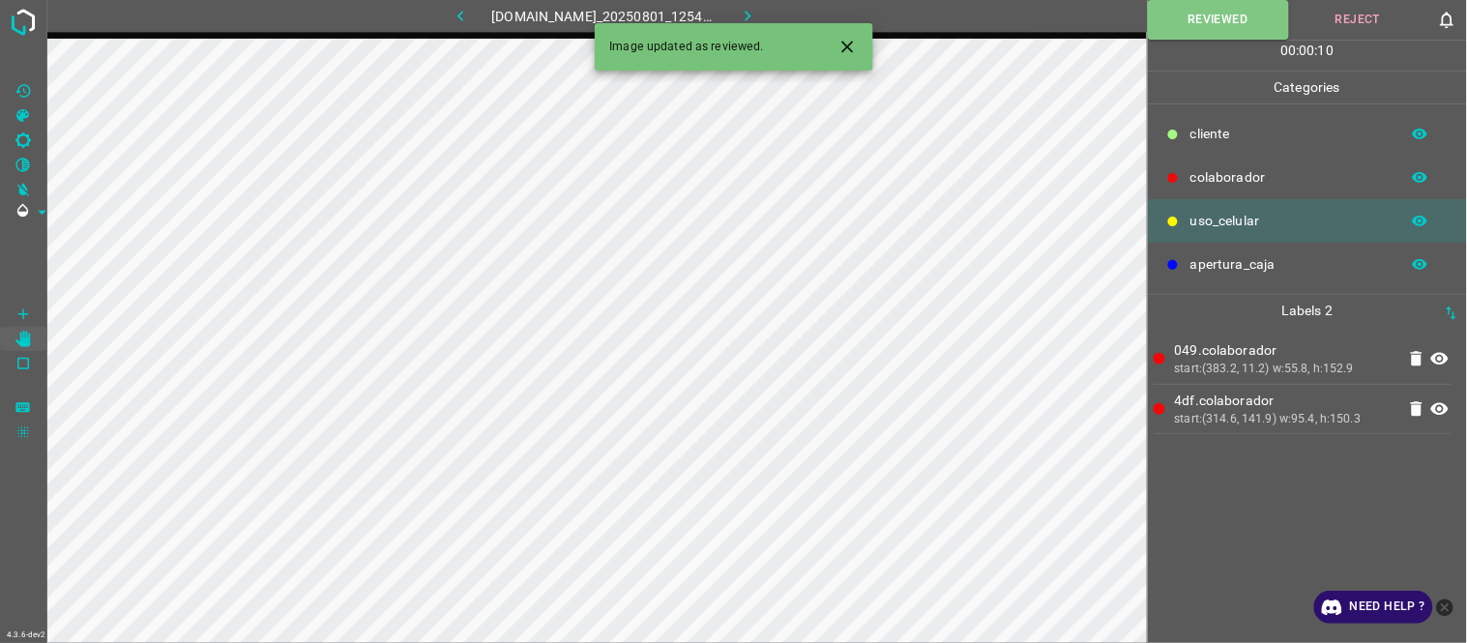
click at [758, 14] on icon "button" at bounding box center [748, 16] width 20 height 20
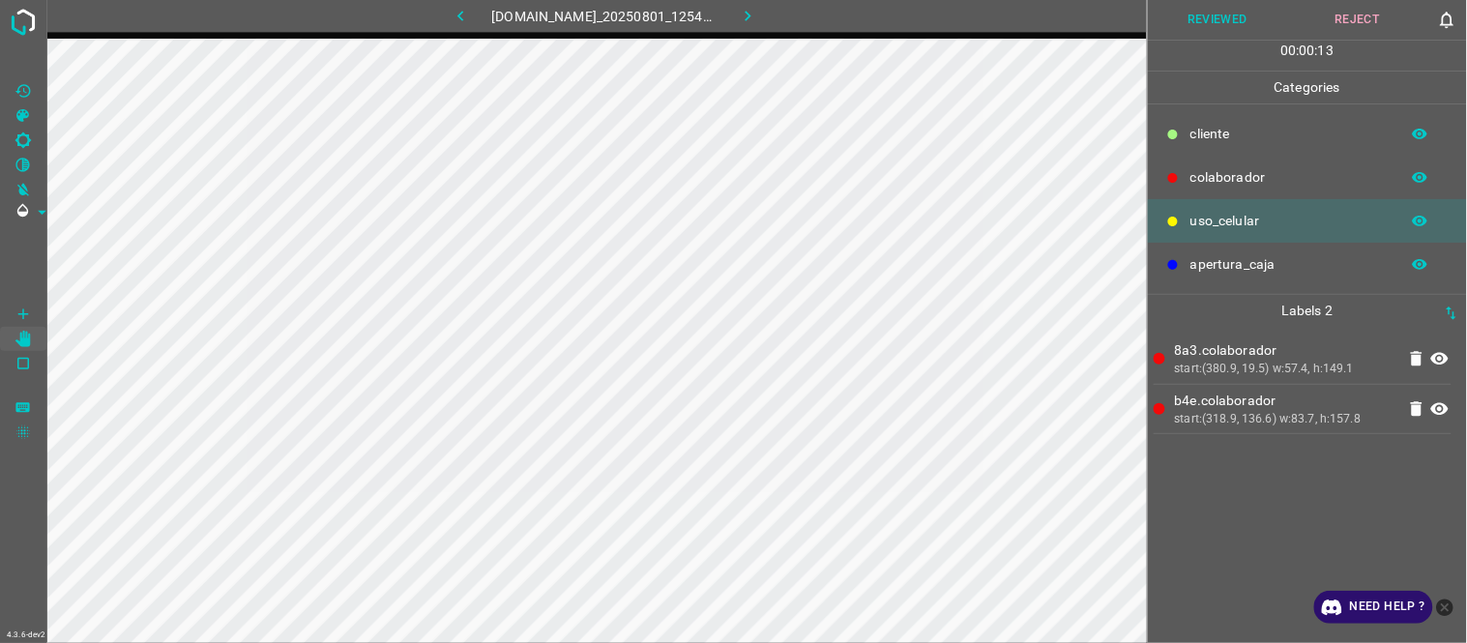
click at [1219, 5] on button "Reviewed" at bounding box center [1218, 20] width 140 height 40
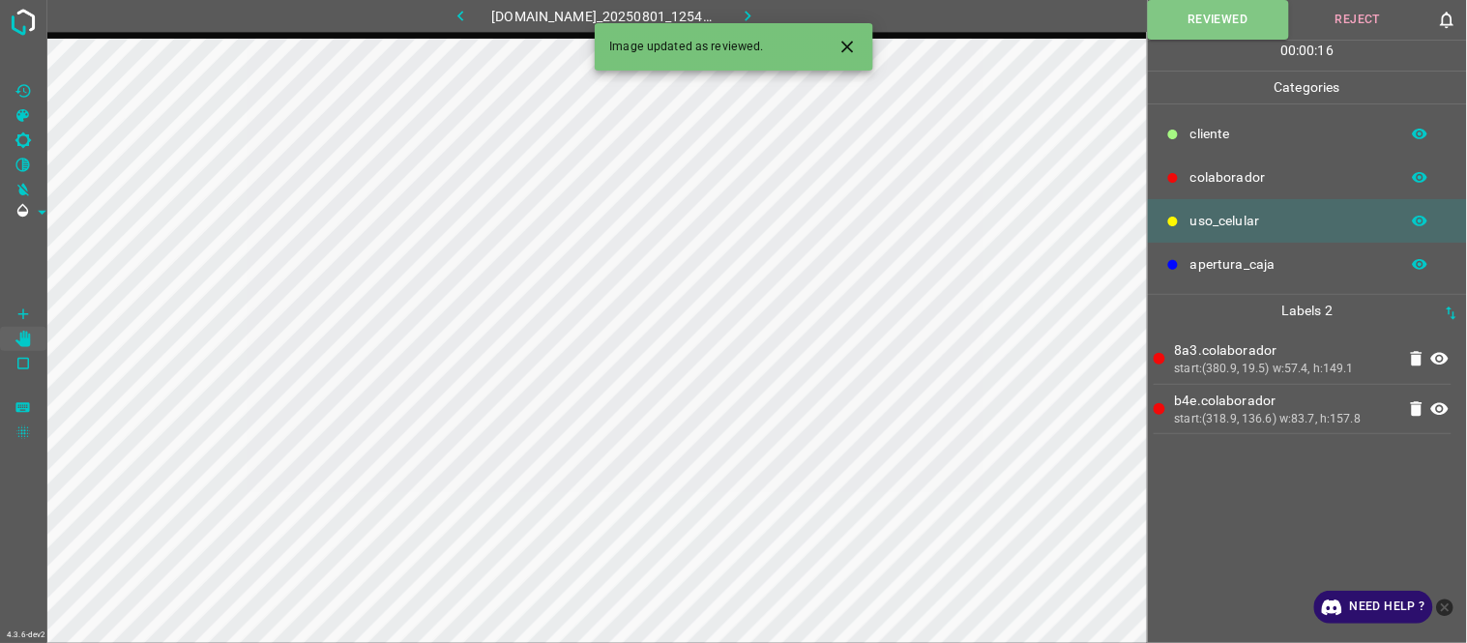
drag, startPoint x: 844, startPoint y: 45, endPoint x: 786, endPoint y: 26, distance: 61.2
click at [842, 45] on icon "Close" at bounding box center [848, 47] width 20 height 20
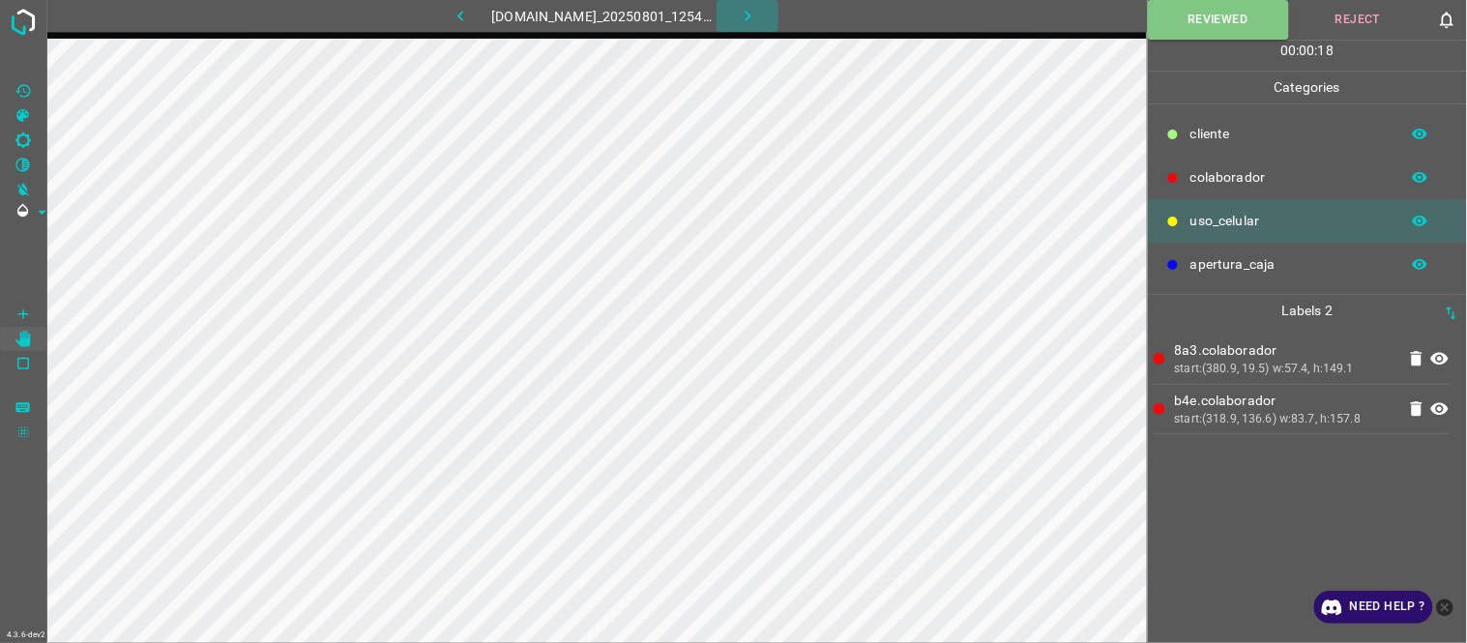
click at [754, 15] on icon "button" at bounding box center [748, 16] width 20 height 20
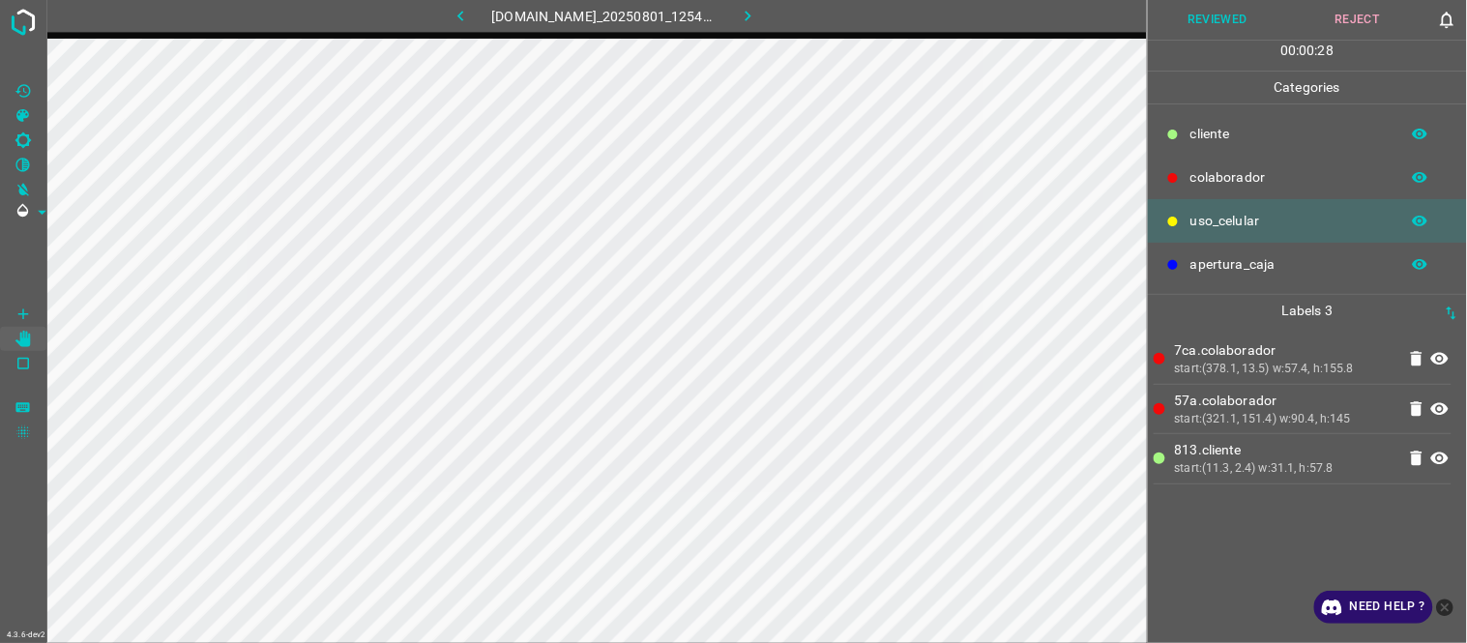
click at [1205, 20] on button "Reviewed" at bounding box center [1218, 20] width 140 height 40
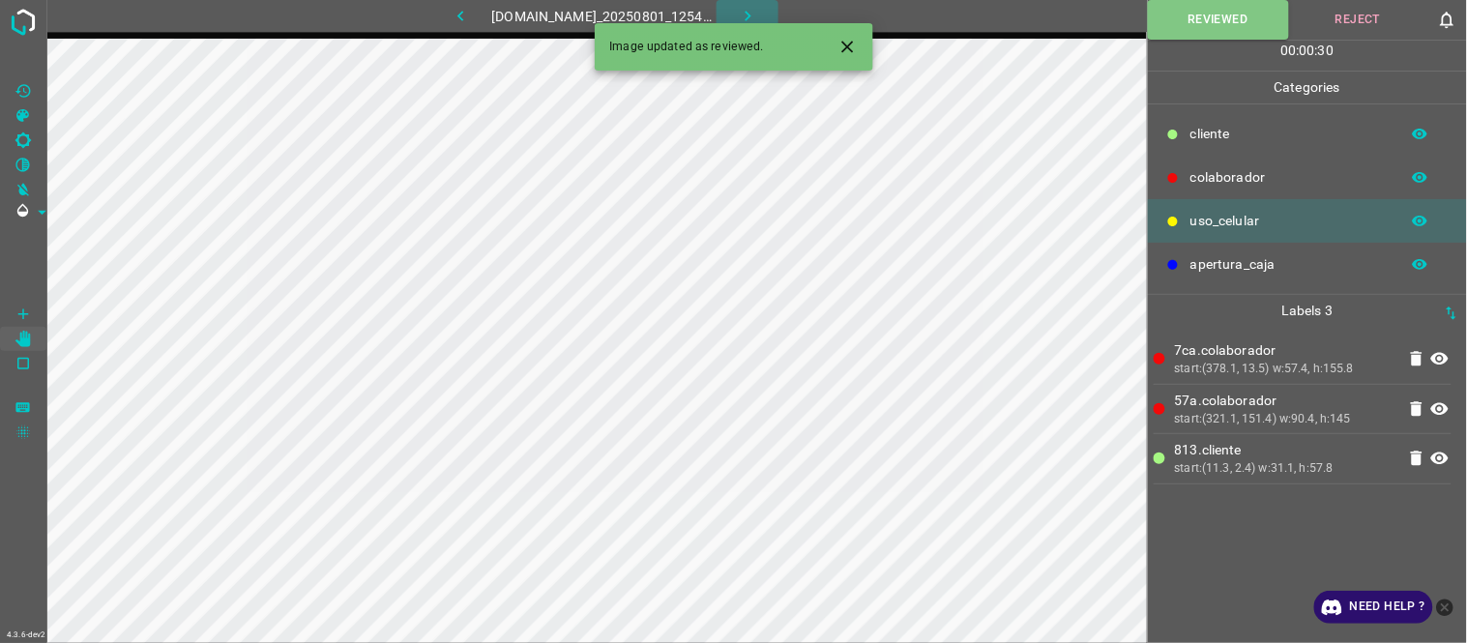
click at [767, 3] on button "button" at bounding box center [748, 16] width 62 height 32
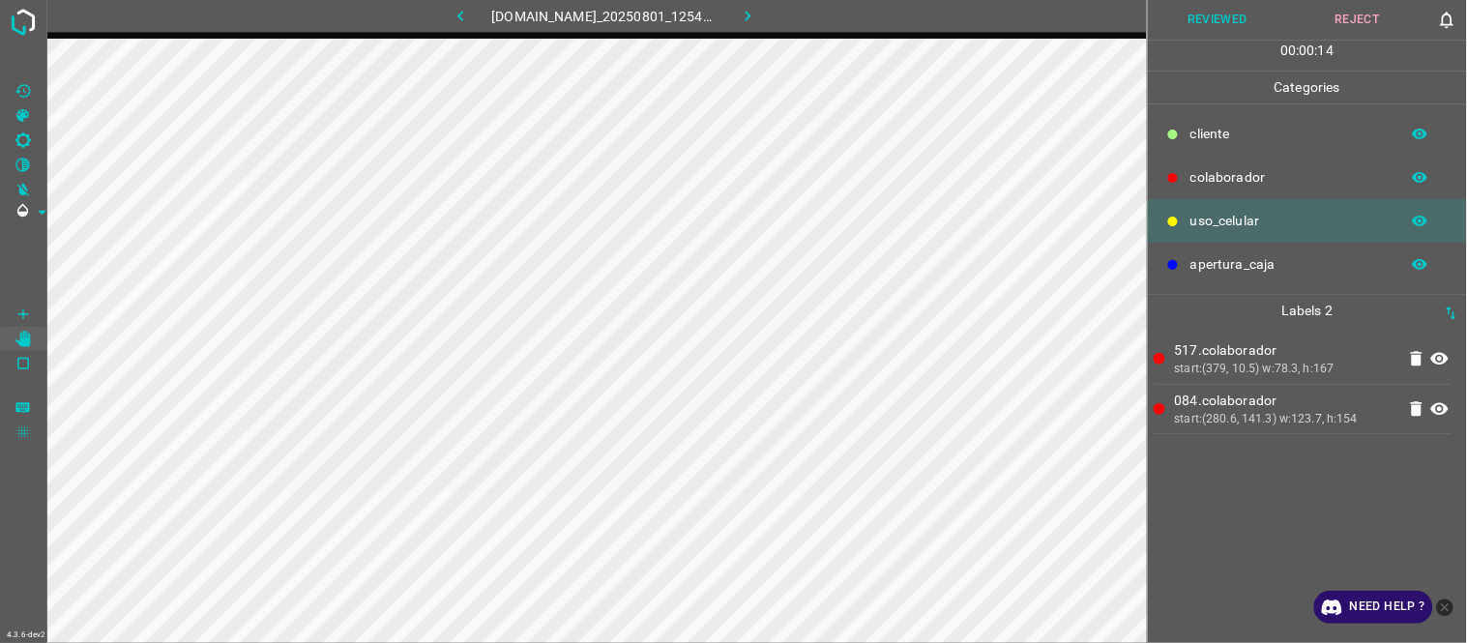
click at [1229, 2] on button "Reviewed" at bounding box center [1218, 20] width 140 height 40
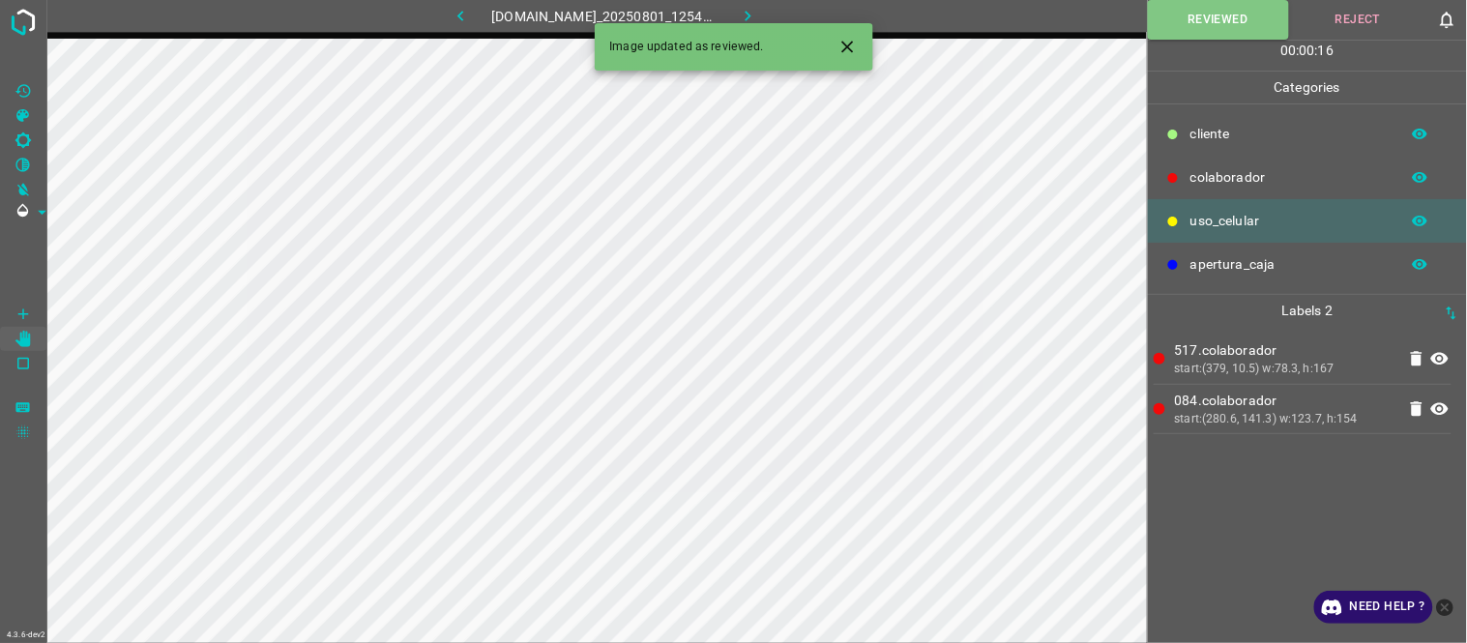
click at [758, 8] on icon "button" at bounding box center [748, 16] width 20 height 20
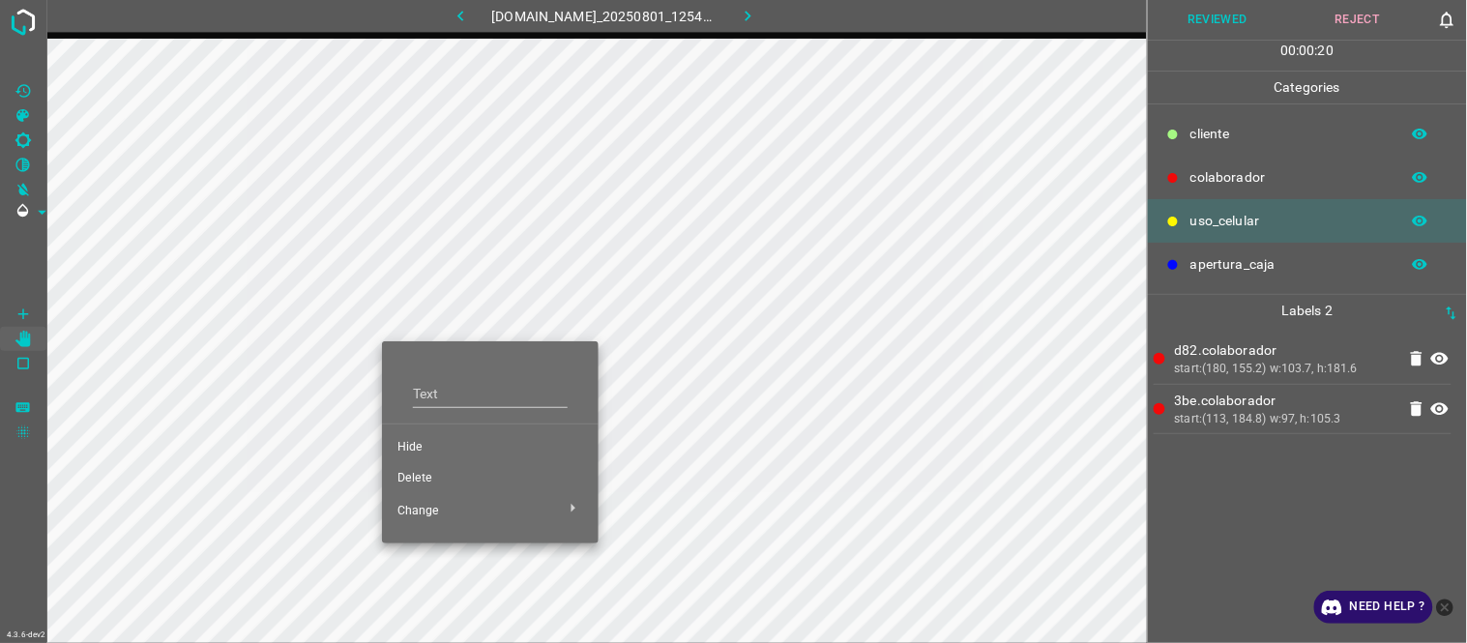
click at [431, 442] on span "Hide" at bounding box center [490, 447] width 186 height 17
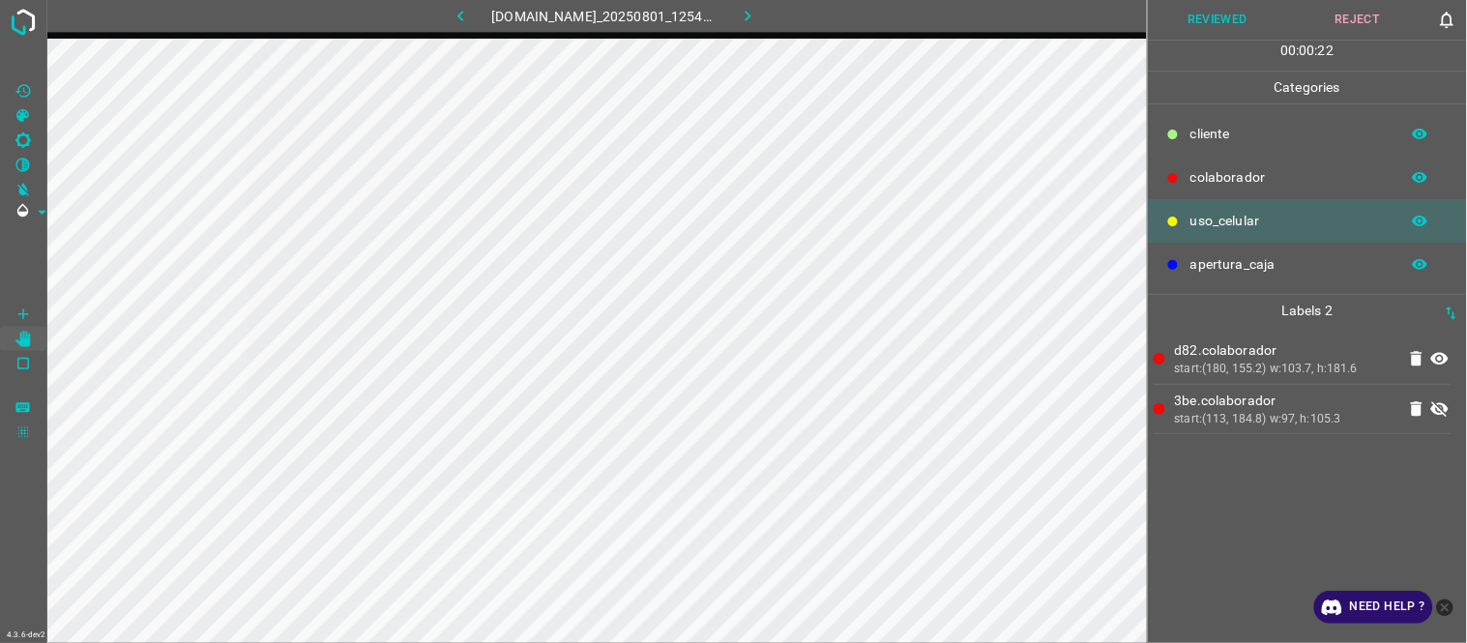
click at [1448, 354] on icon at bounding box center [1439, 358] width 23 height 23
click at [1451, 356] on icon at bounding box center [1439, 358] width 23 height 23
click at [23, 143] on icon "[C] Brightness" at bounding box center [23, 140] width 17 height 17
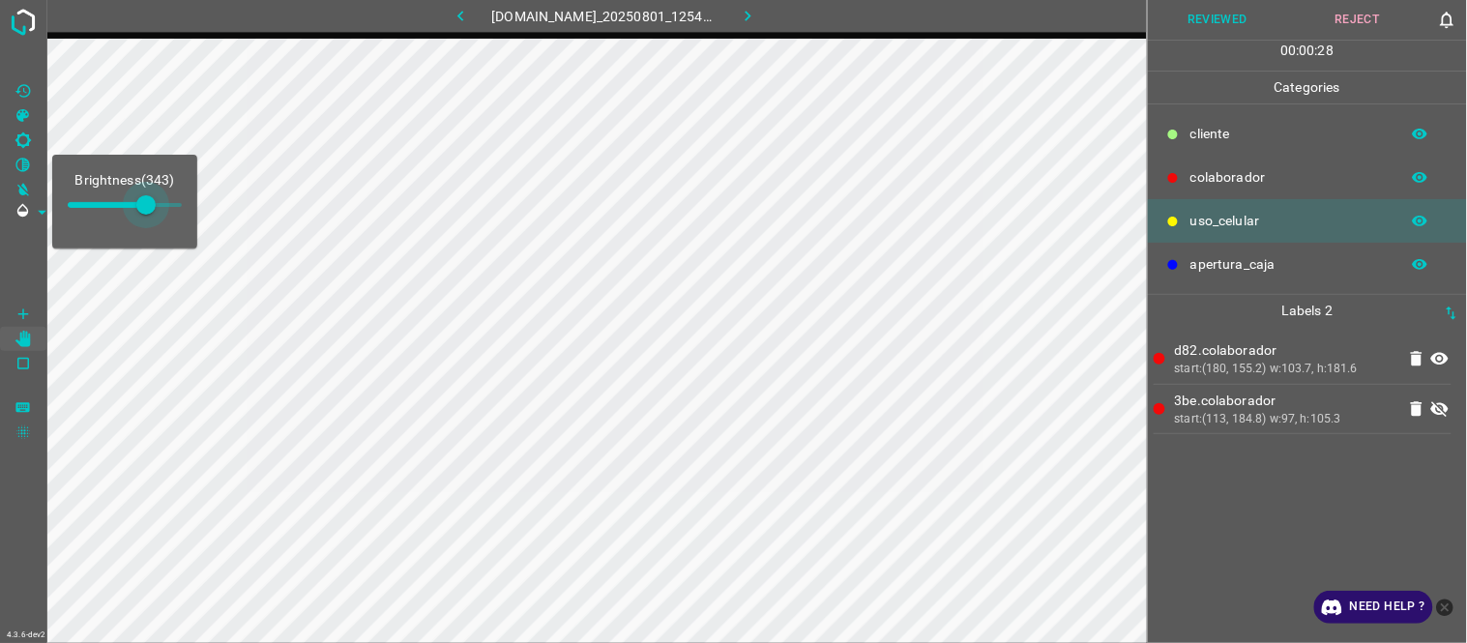
type input "352"
drag, startPoint x: 103, startPoint y: 201, endPoint x: 148, endPoint y: 213, distance: 46.9
click at [148, 213] on span at bounding box center [147, 204] width 19 height 19
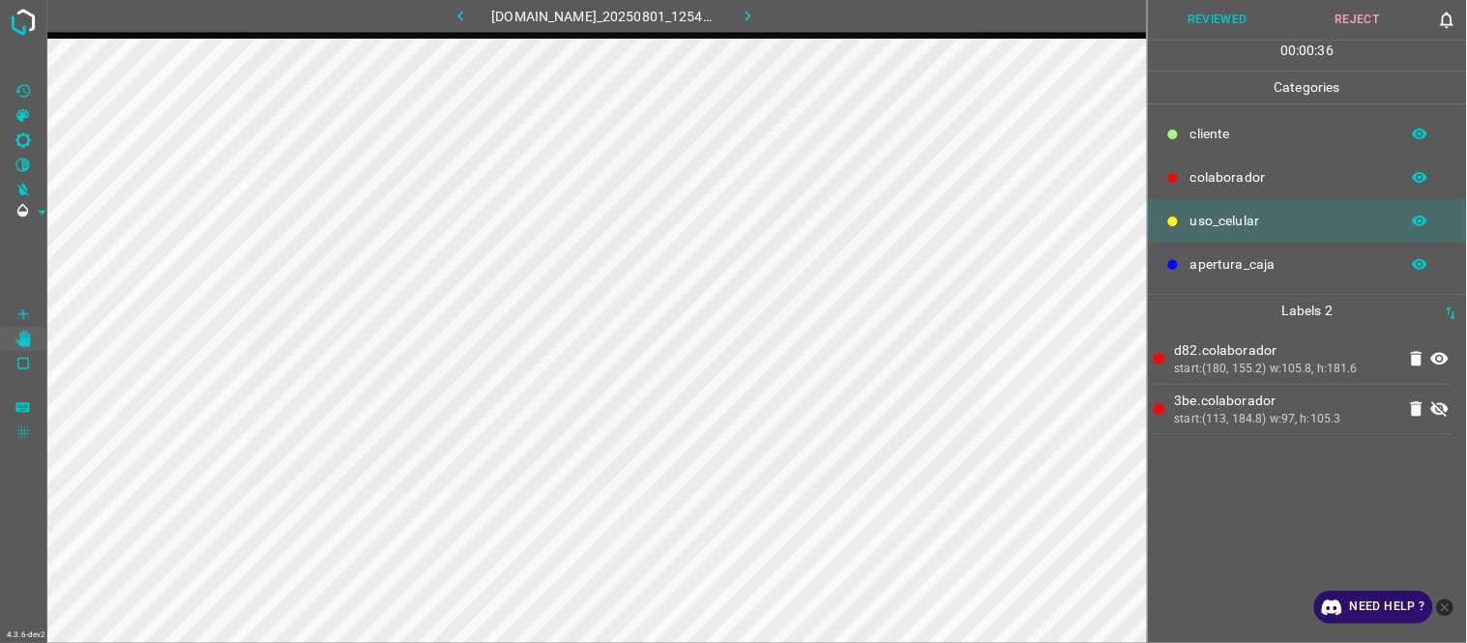
click at [1444, 414] on icon at bounding box center [1439, 408] width 23 height 23
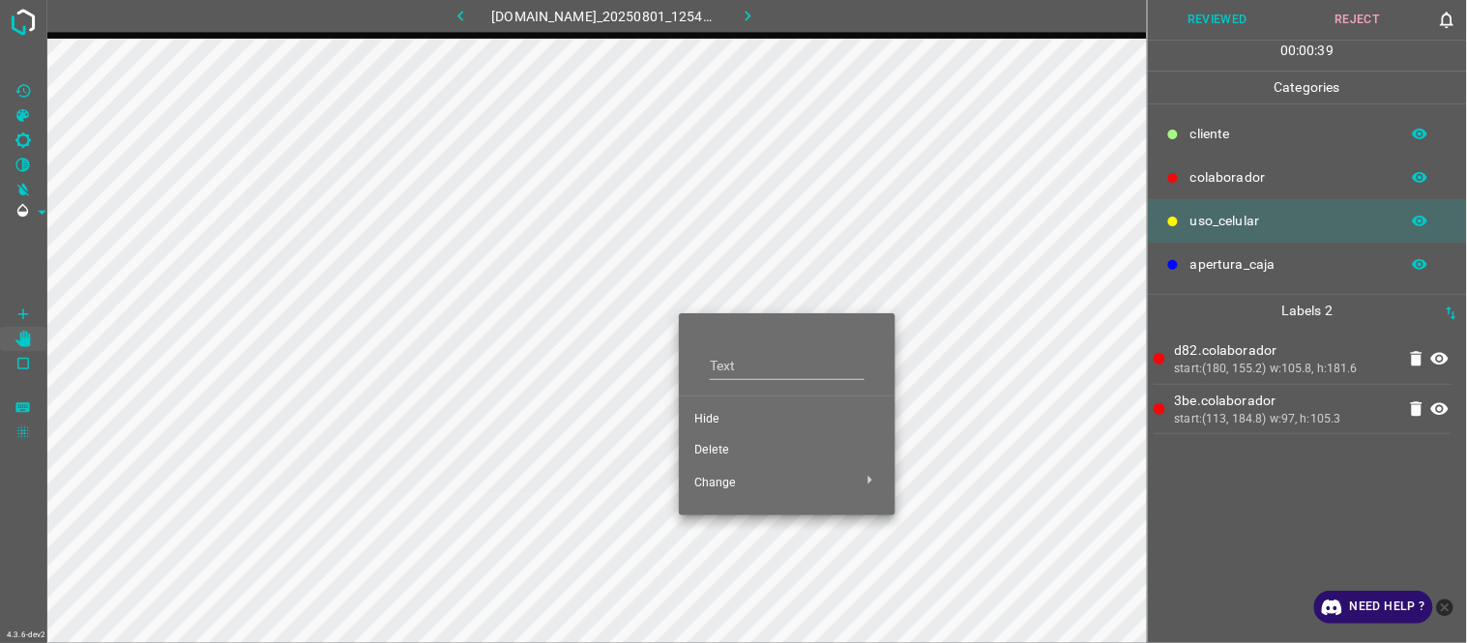
click at [716, 419] on span "Hide" at bounding box center [787, 419] width 186 height 17
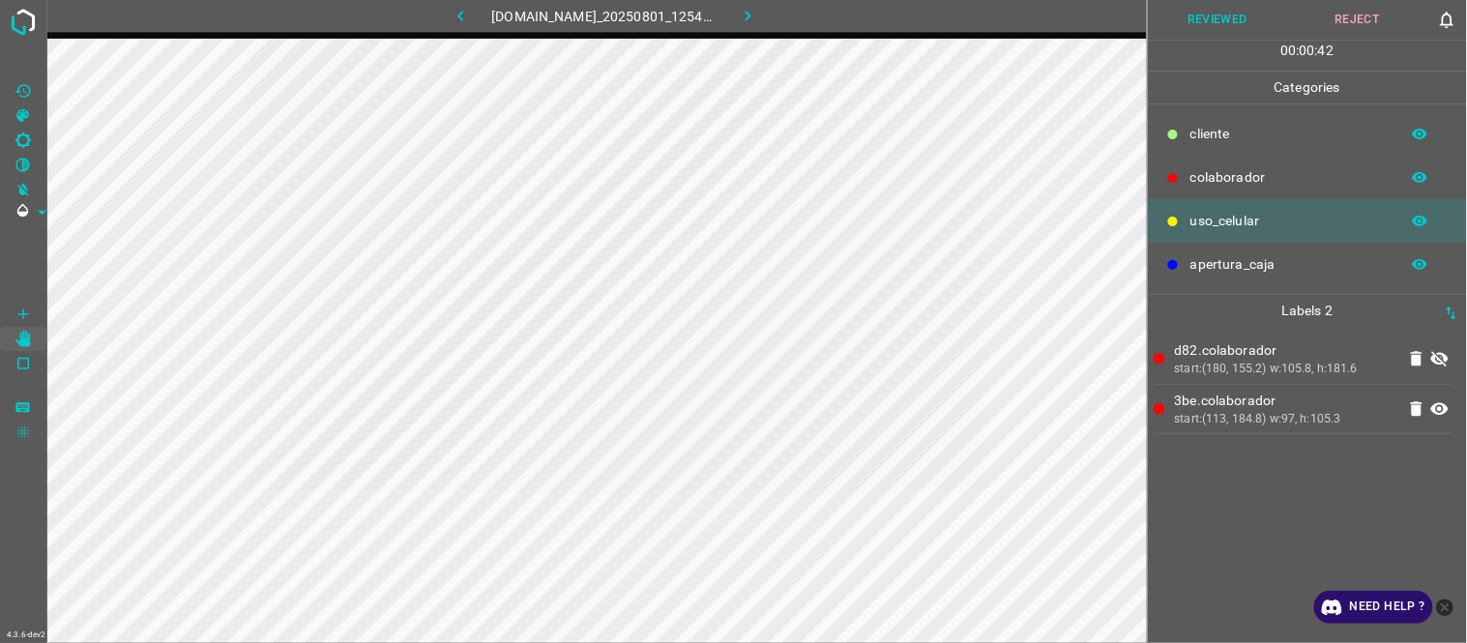
click at [1437, 414] on icon at bounding box center [1439, 408] width 23 height 23
click at [1439, 414] on icon at bounding box center [1439, 408] width 23 height 23
click at [1439, 414] on icon at bounding box center [1439, 409] width 17 height 13
click at [1439, 414] on icon at bounding box center [1439, 408] width 17 height 15
click at [1444, 417] on icon at bounding box center [1439, 408] width 23 height 23
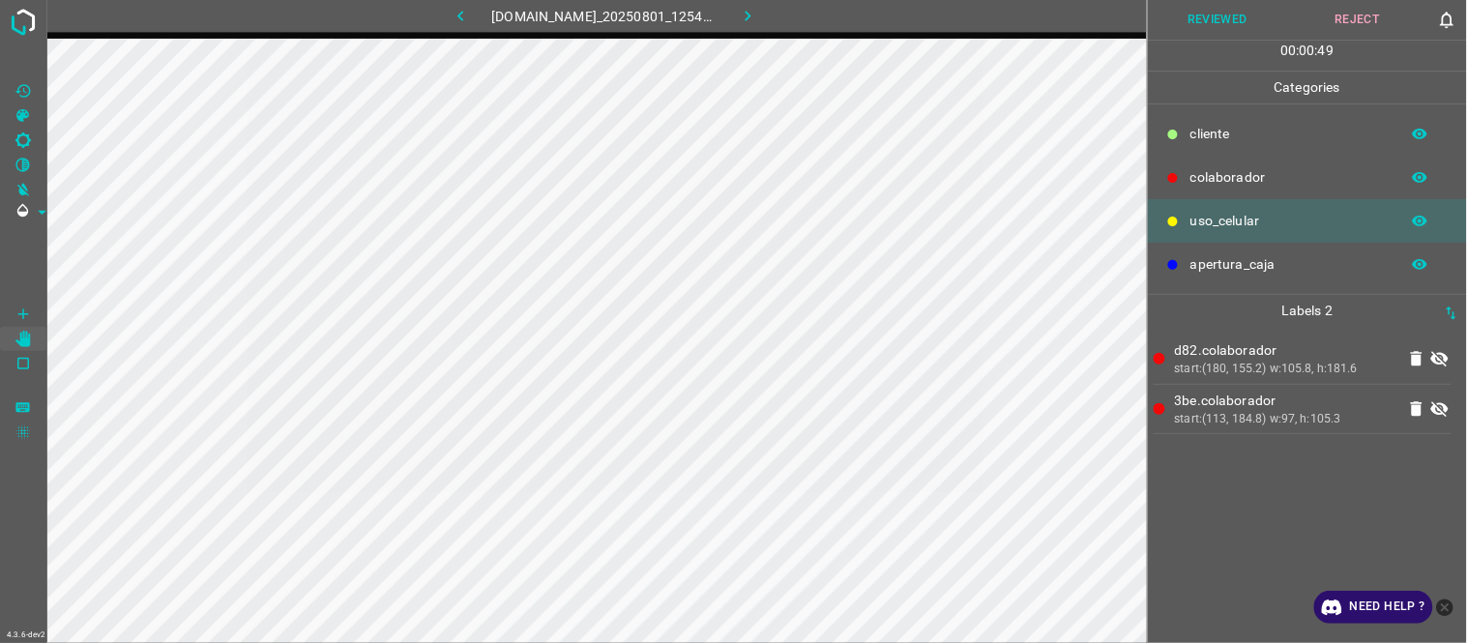
click at [1439, 419] on icon at bounding box center [1439, 408] width 23 height 23
click at [1168, 4] on button "Reviewed" at bounding box center [1218, 20] width 140 height 40
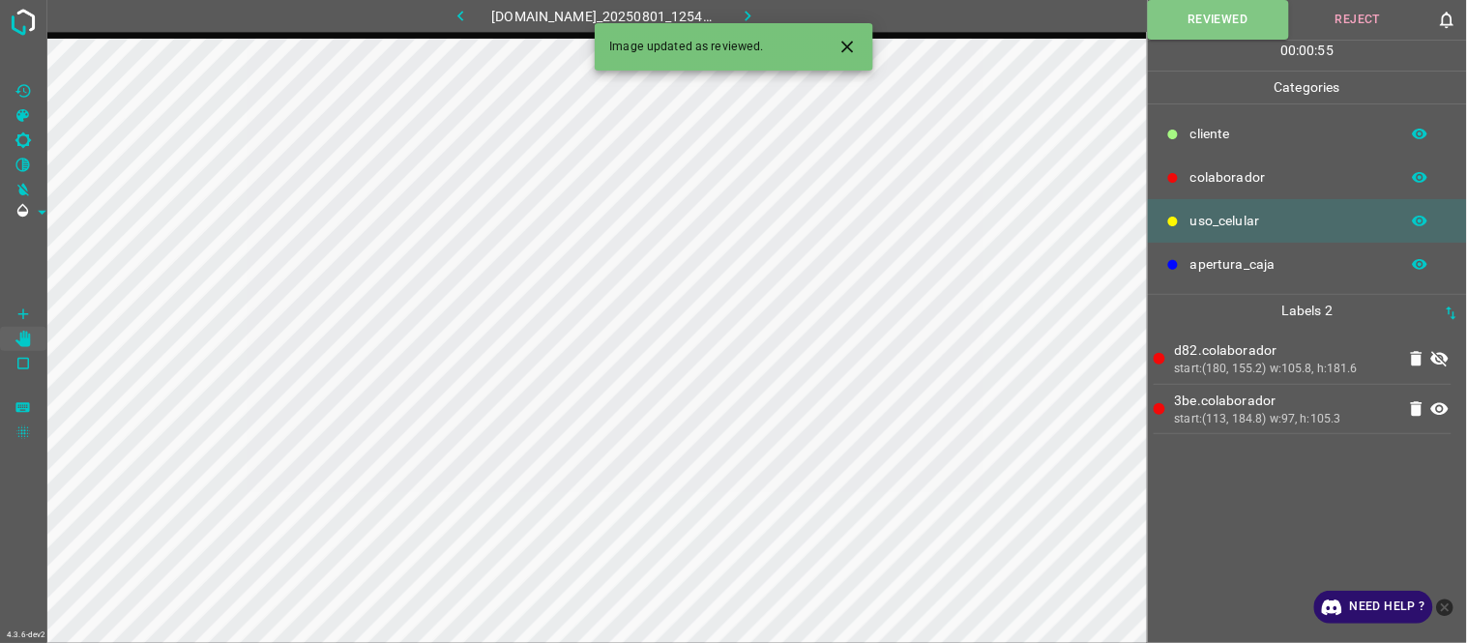
click at [760, 23] on div "Image updated as reviewed." at bounding box center [734, 46] width 279 height 47
click at [758, 6] on icon "button" at bounding box center [748, 16] width 20 height 20
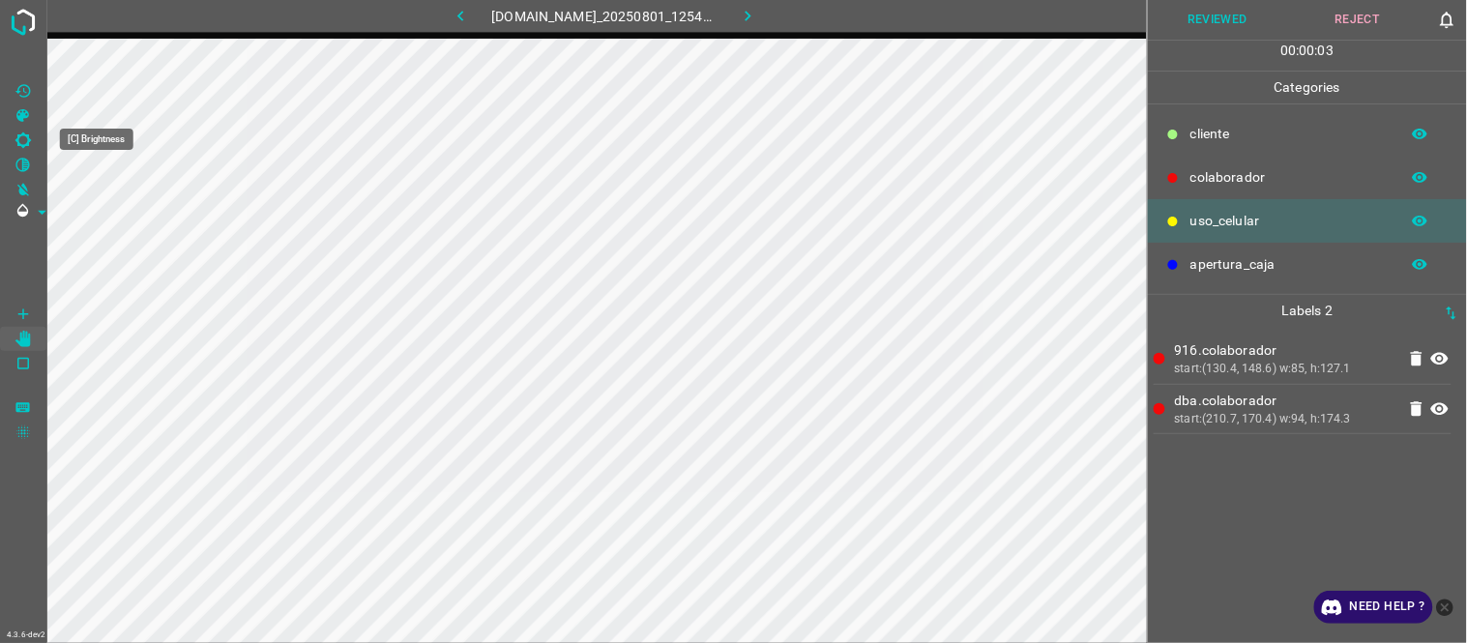
click at [25, 135] on icon "[C] Brightness" at bounding box center [22, 139] width 15 height 15
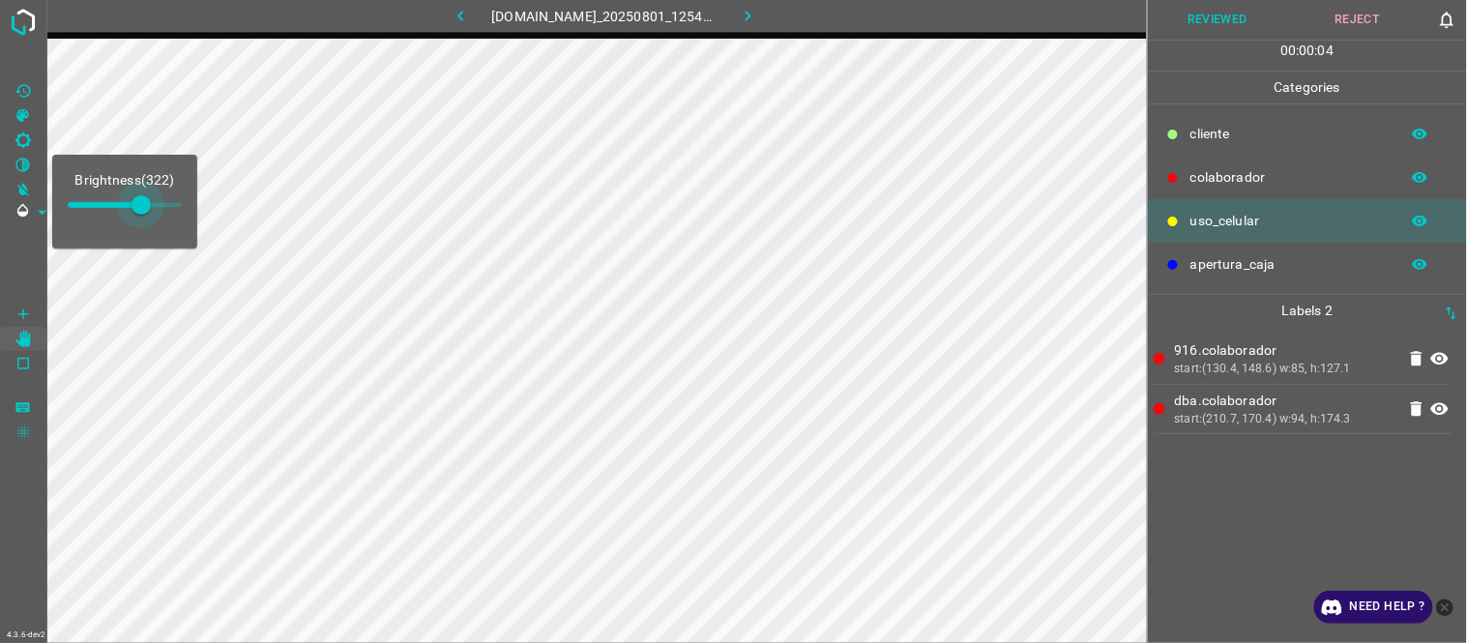
type input "343"
drag, startPoint x: 99, startPoint y: 199, endPoint x: 146, endPoint y: 210, distance: 48.6
click at [146, 210] on span at bounding box center [145, 204] width 19 height 19
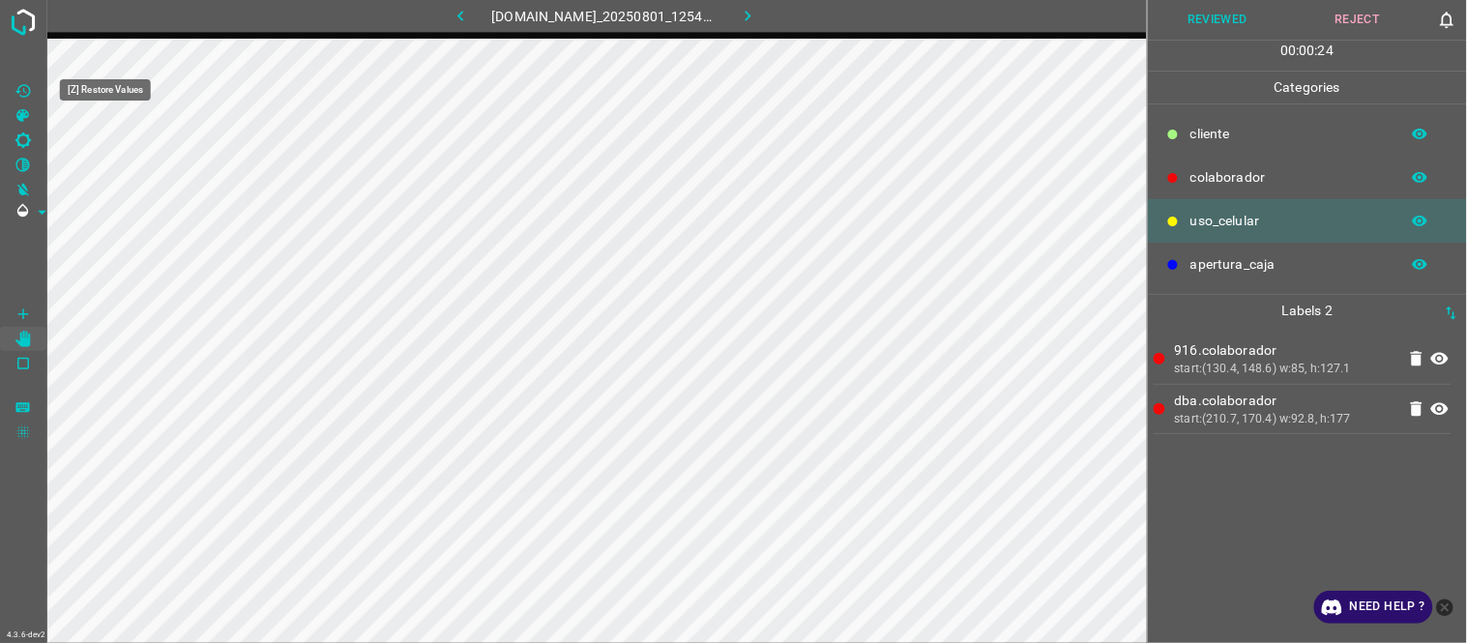
click at [30, 92] on icon "[Z] Restore Values" at bounding box center [23, 90] width 17 height 17
click at [1175, 23] on button "Reviewed" at bounding box center [1218, 20] width 140 height 40
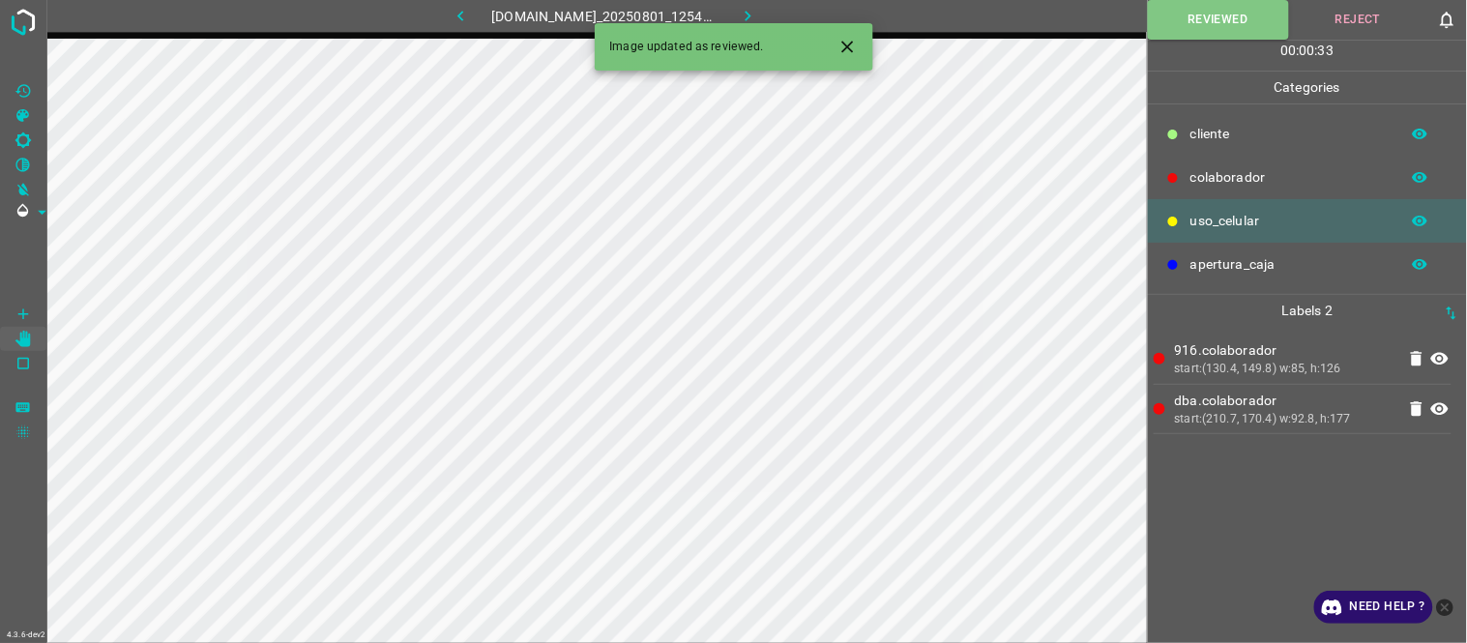
click at [758, 15] on icon "button" at bounding box center [748, 16] width 20 height 20
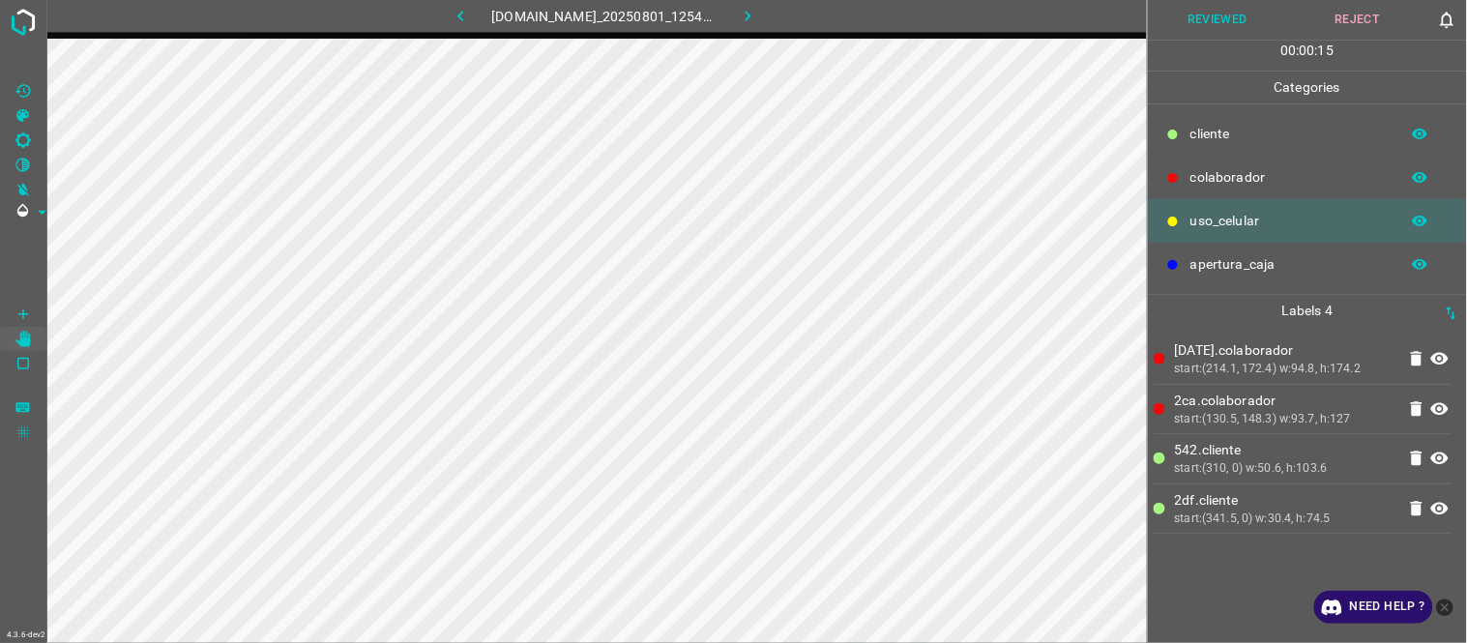
click at [19, 132] on icon "[C] Brightness" at bounding box center [23, 140] width 17 height 17
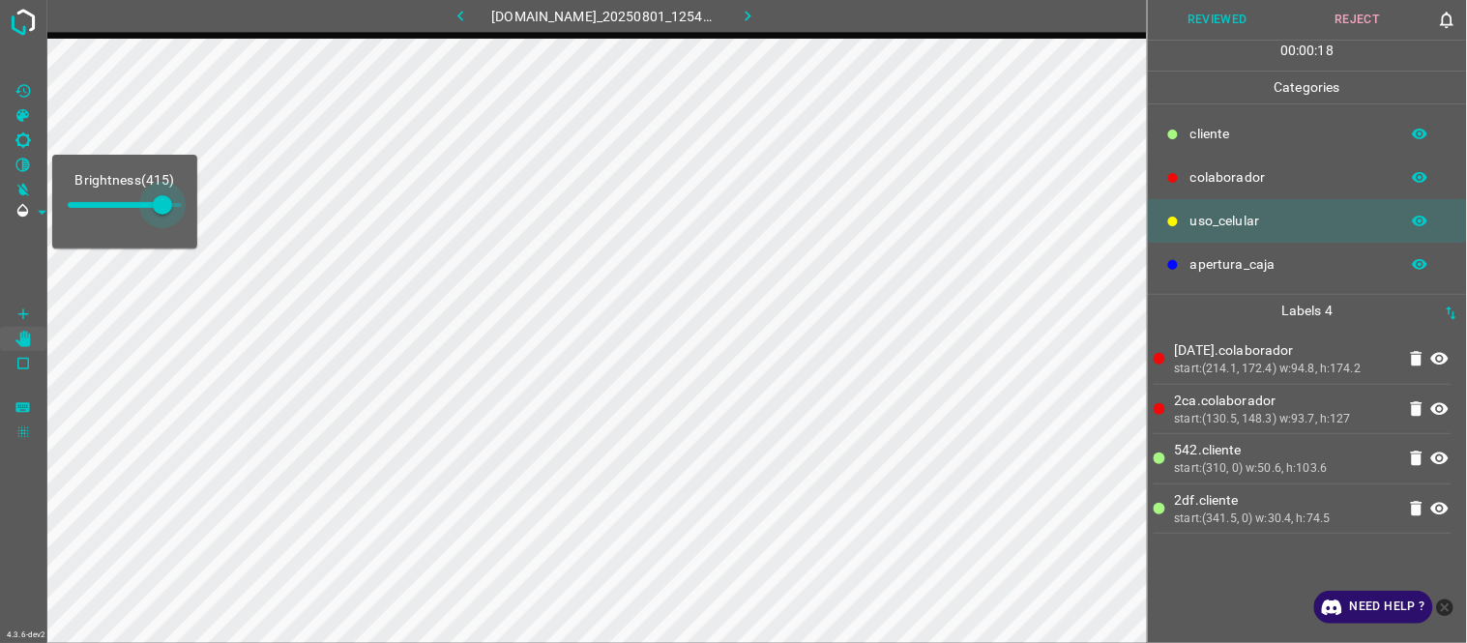
type input "500"
click at [206, 208] on div "Brightness ( 500 ) 4.3.6-dev2 802-bch-satelite.ddns.net_20250801_125452_0000010…" at bounding box center [733, 321] width 1467 height 643
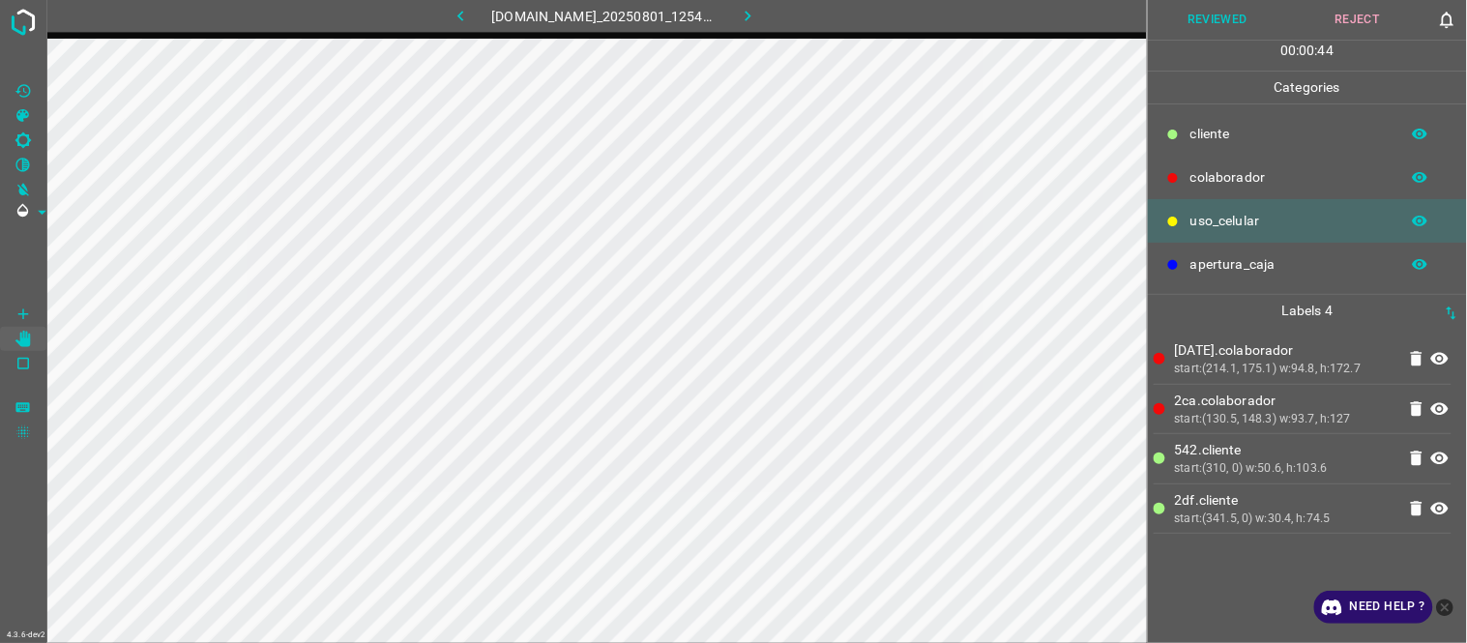
click at [1244, 34] on button "Reviewed" at bounding box center [1218, 20] width 140 height 40
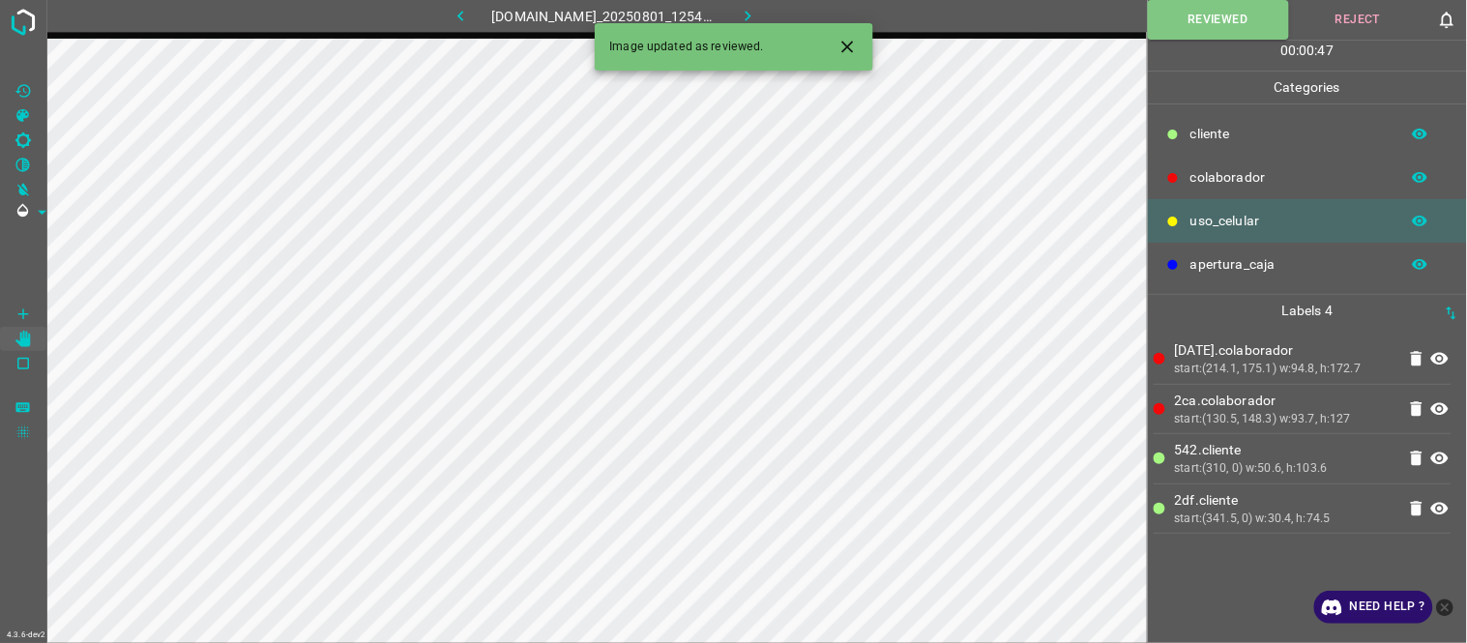
click at [754, 13] on icon "button" at bounding box center [748, 16] width 20 height 20
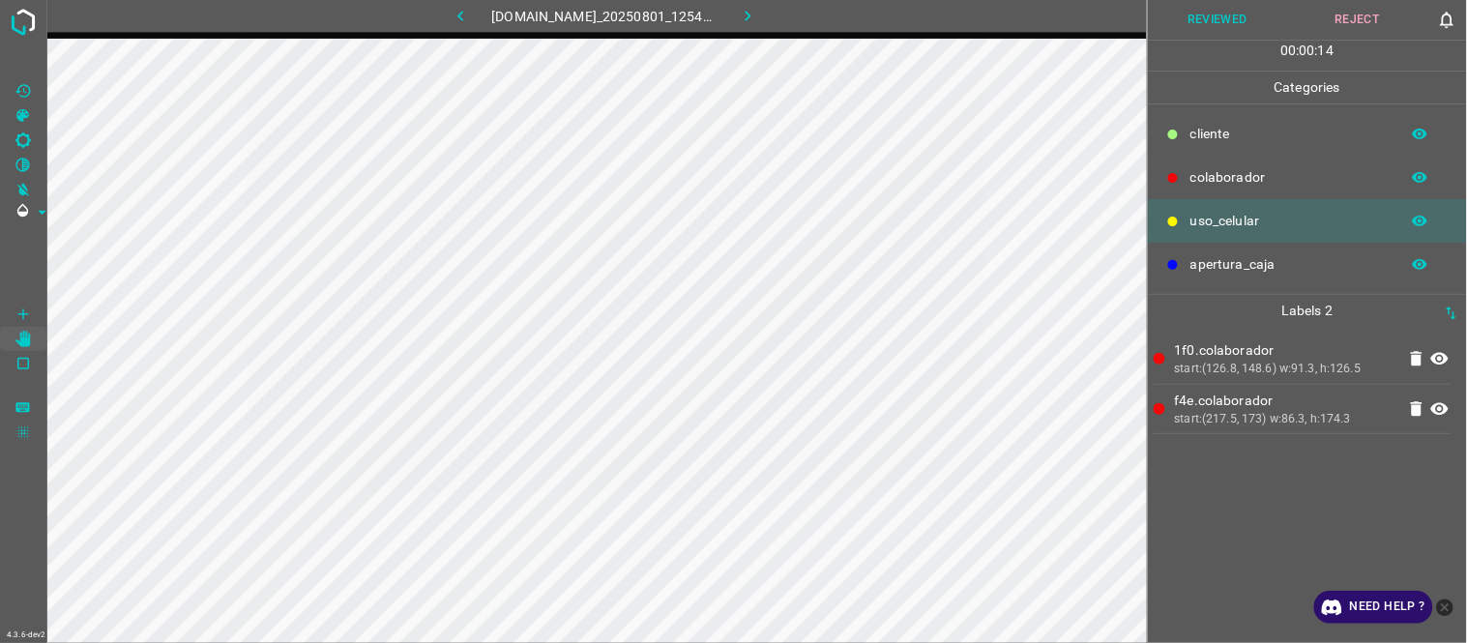
click at [1214, 13] on button "Reviewed" at bounding box center [1218, 20] width 140 height 40
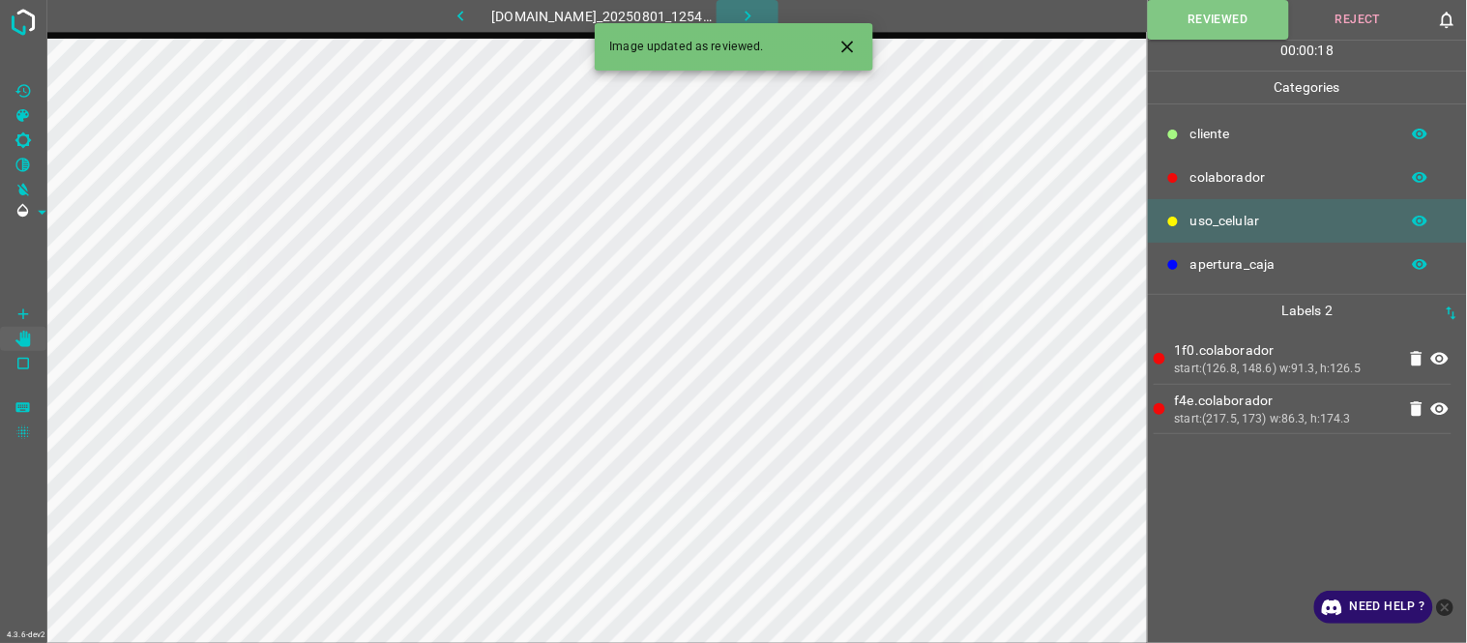
click at [771, 13] on button "button" at bounding box center [748, 16] width 62 height 32
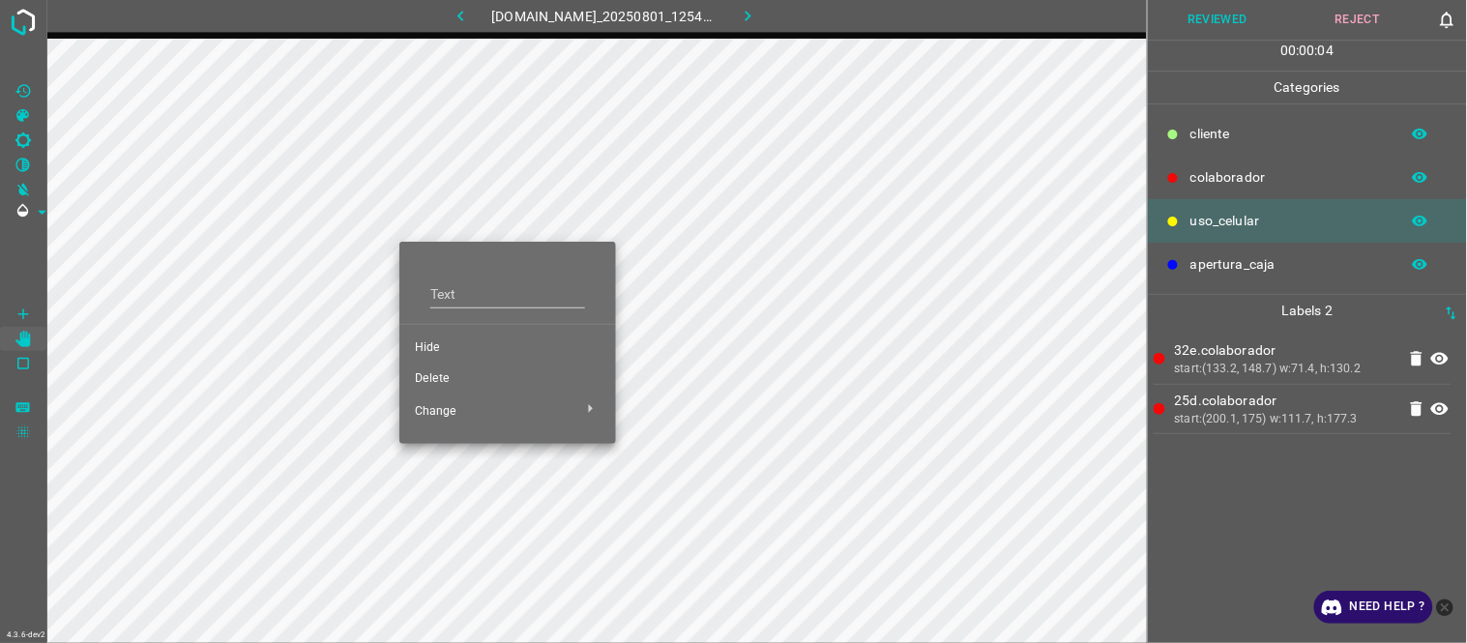
click at [421, 348] on span "Hide" at bounding box center [508, 347] width 186 height 17
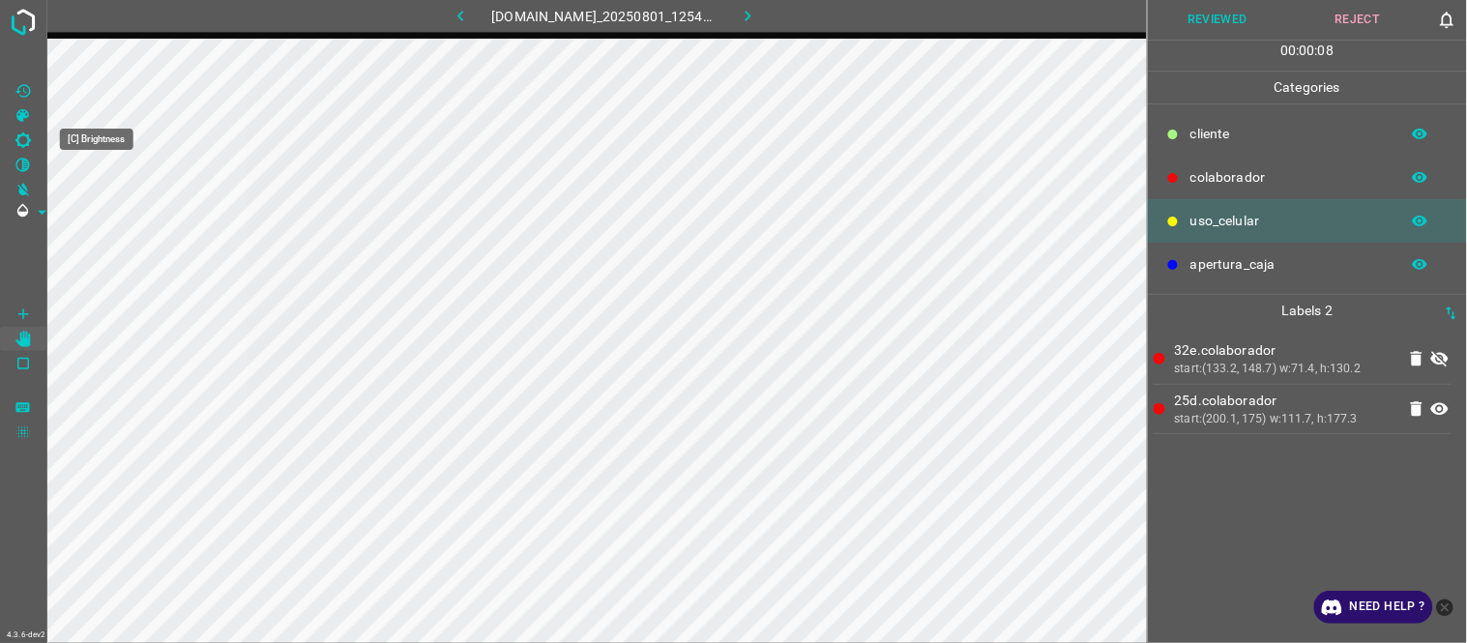
click at [22, 135] on icon "[C] Brightness" at bounding box center [22, 139] width 15 height 15
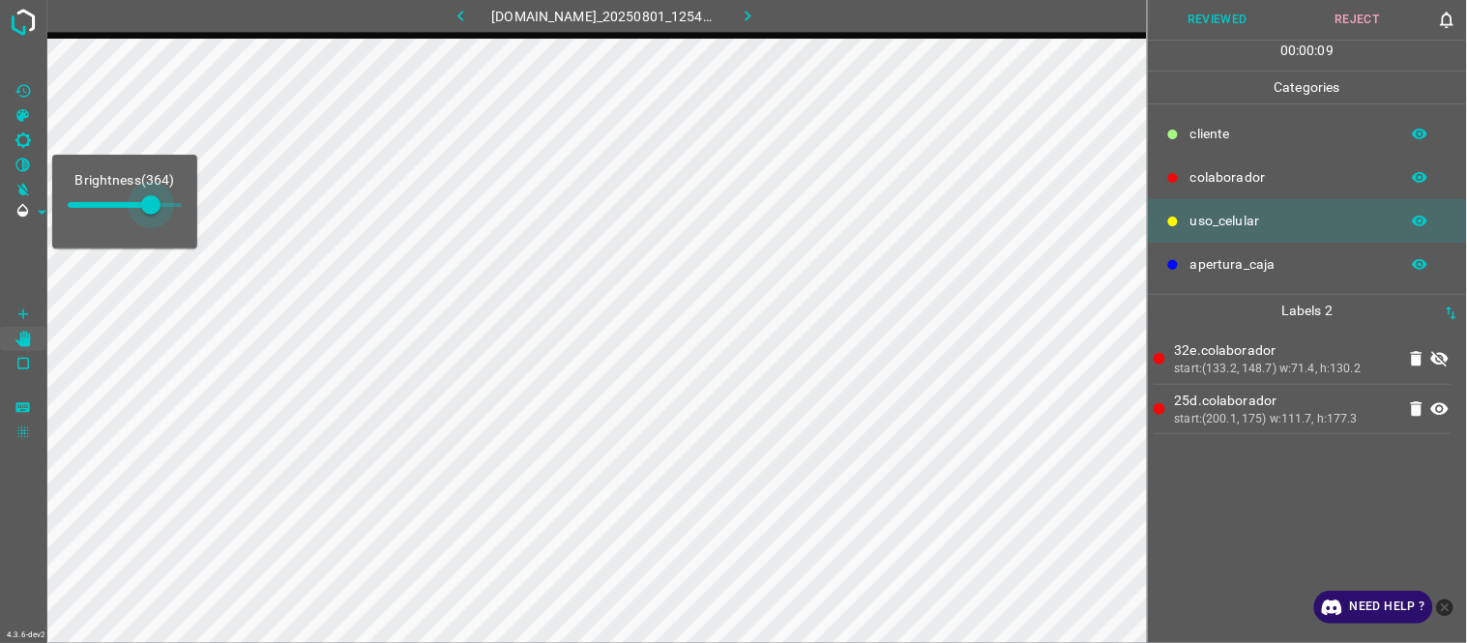
type input "373"
drag, startPoint x: 103, startPoint y: 210, endPoint x: 153, endPoint y: 221, distance: 50.5
click at [153, 215] on span at bounding box center [152, 204] width 19 height 19
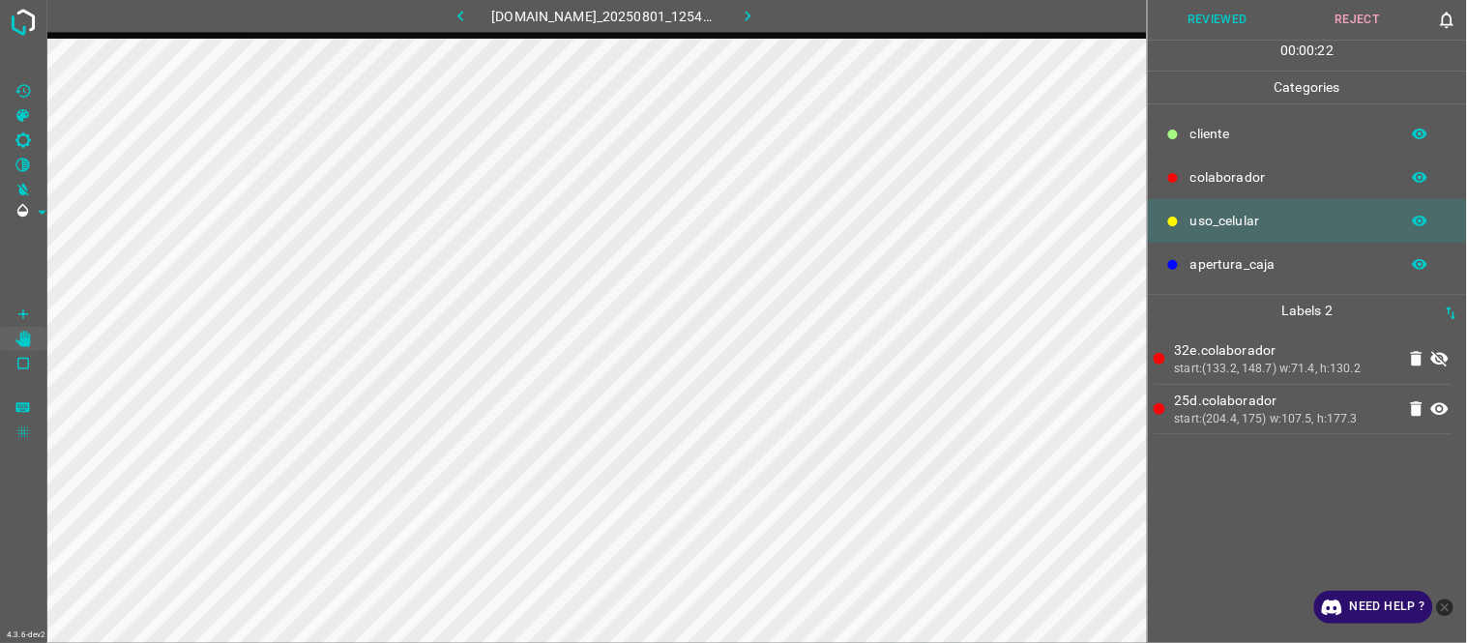
click at [1436, 356] on icon at bounding box center [1439, 359] width 17 height 15
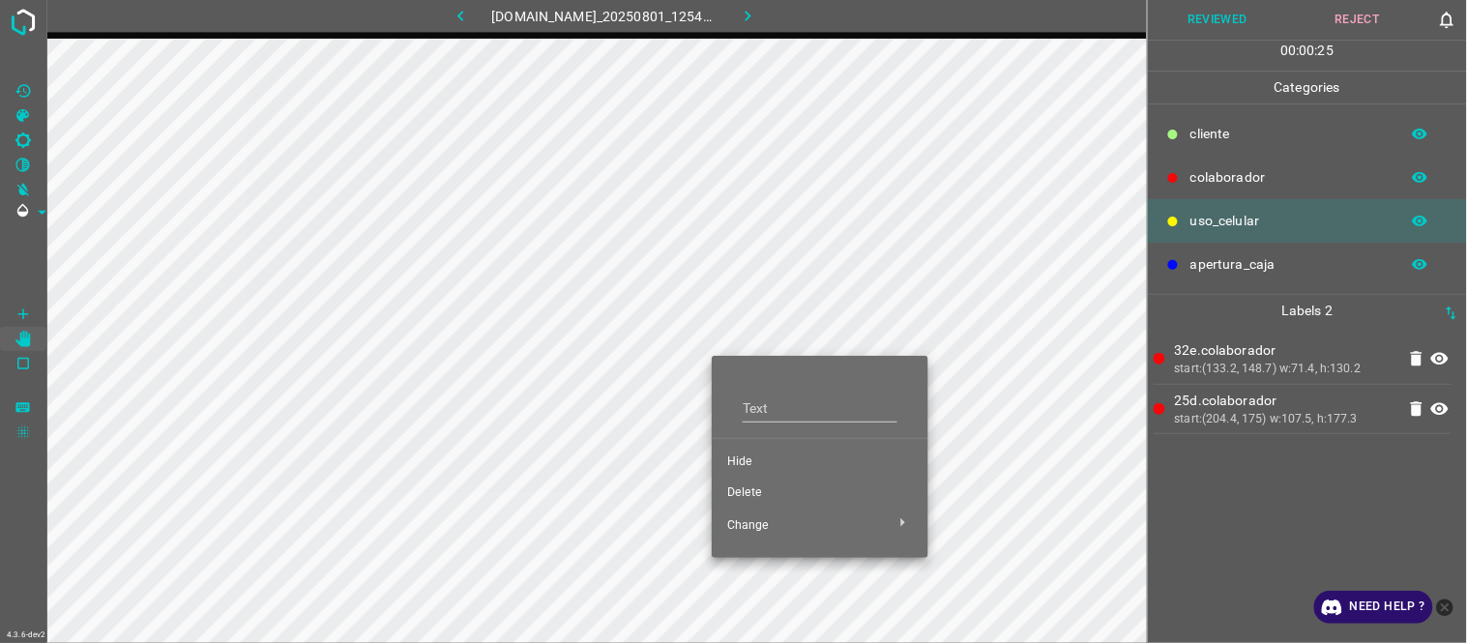
click at [749, 459] on span "Hide" at bounding box center [820, 462] width 186 height 17
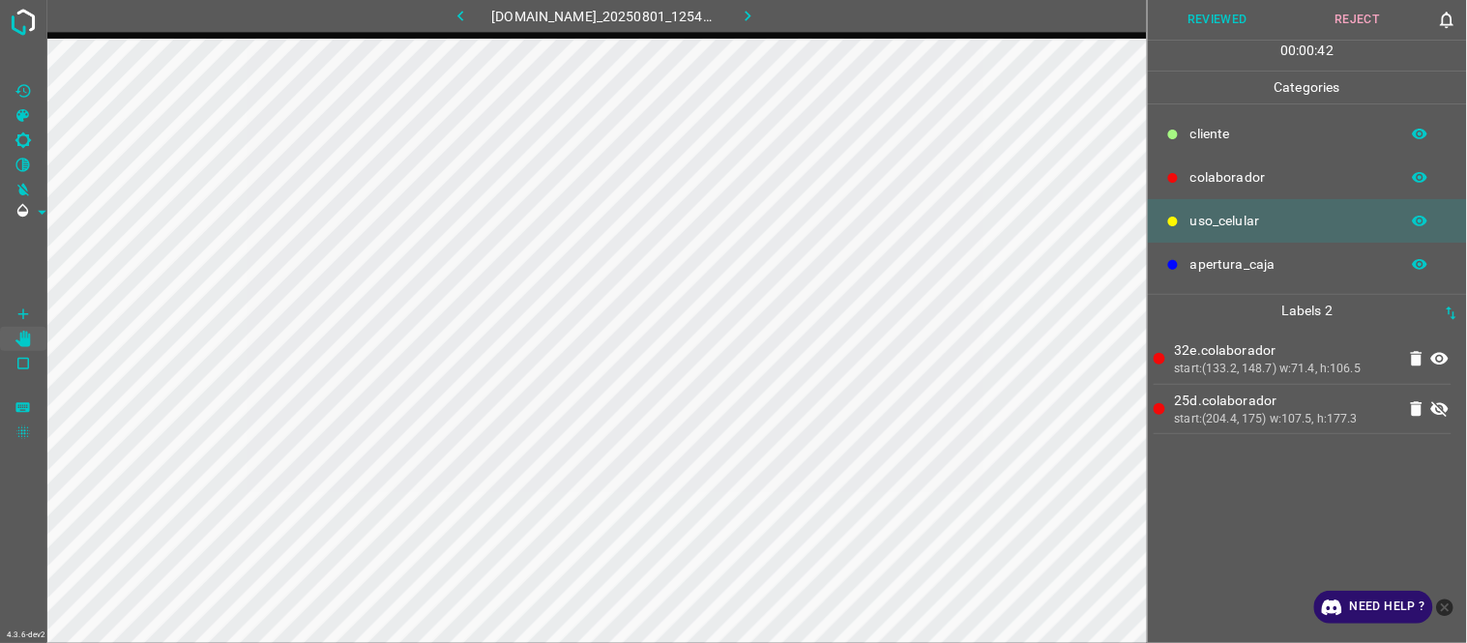
click at [1217, 23] on button "Reviewed" at bounding box center [1218, 20] width 140 height 40
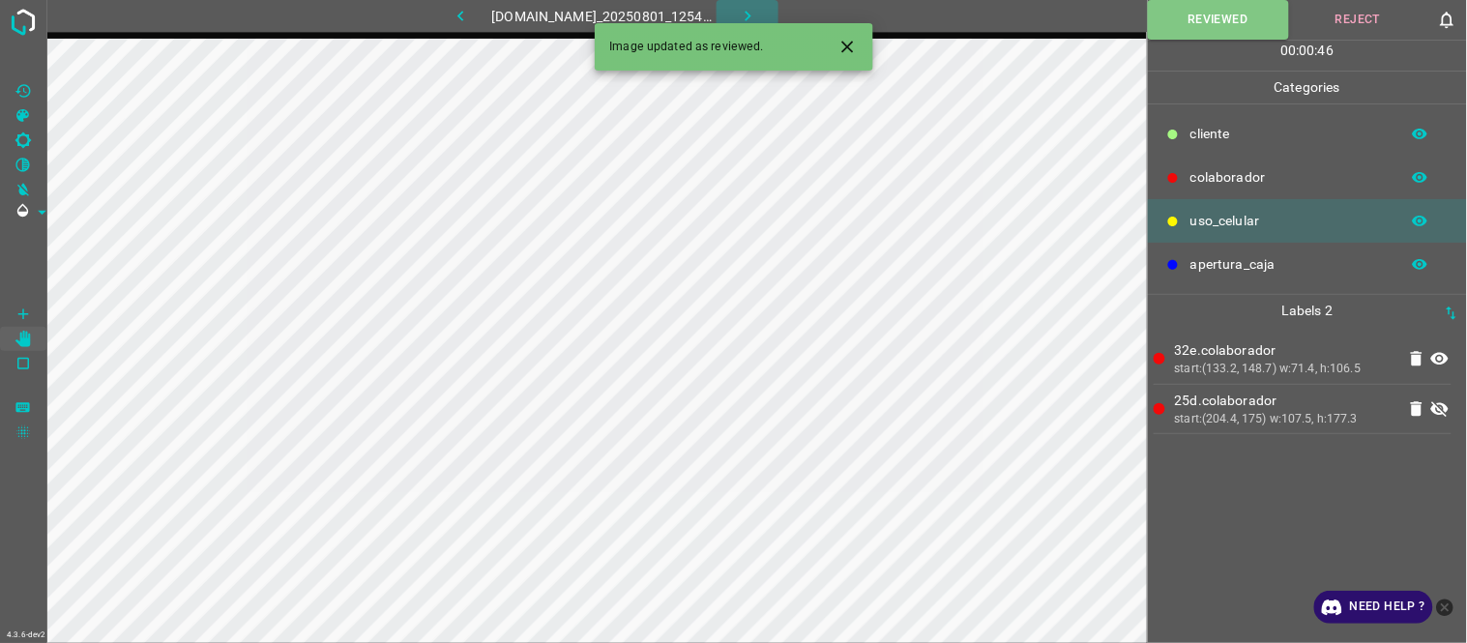
click at [770, 16] on button "button" at bounding box center [748, 16] width 62 height 32
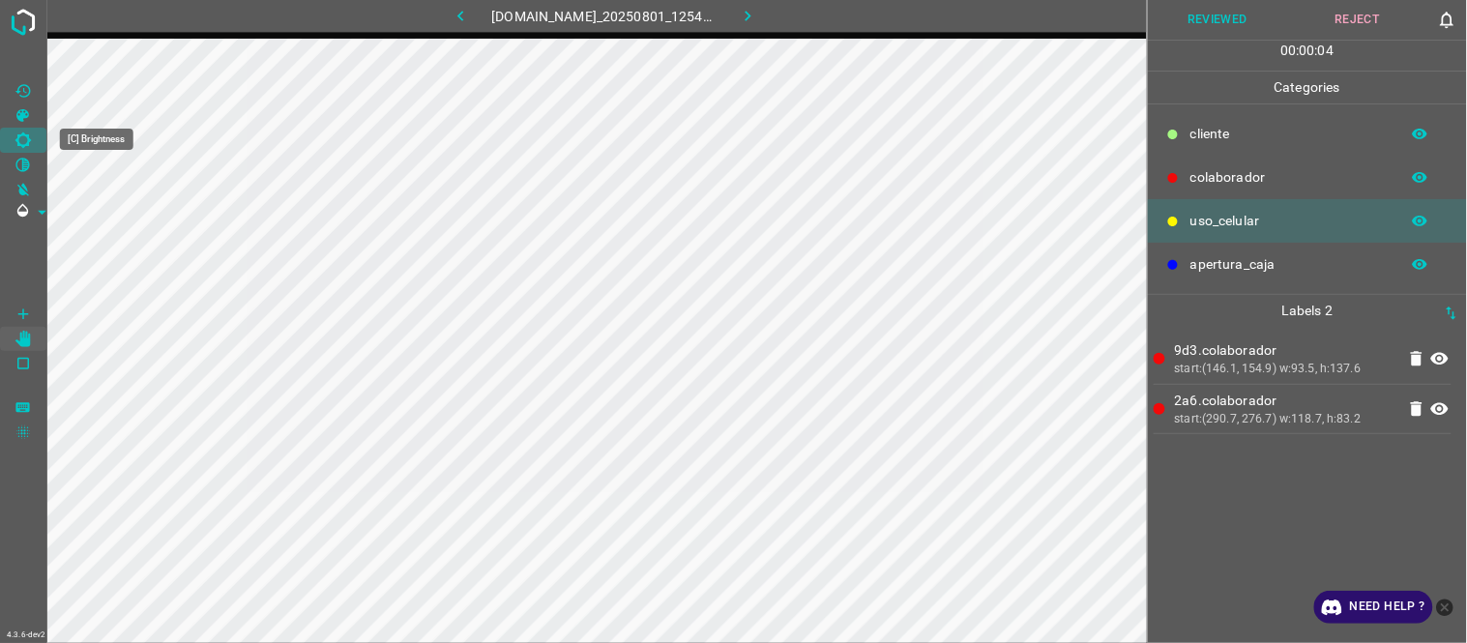
click at [35, 132] on Brightness"] "[C] Brightness" at bounding box center [23, 140] width 46 height 25
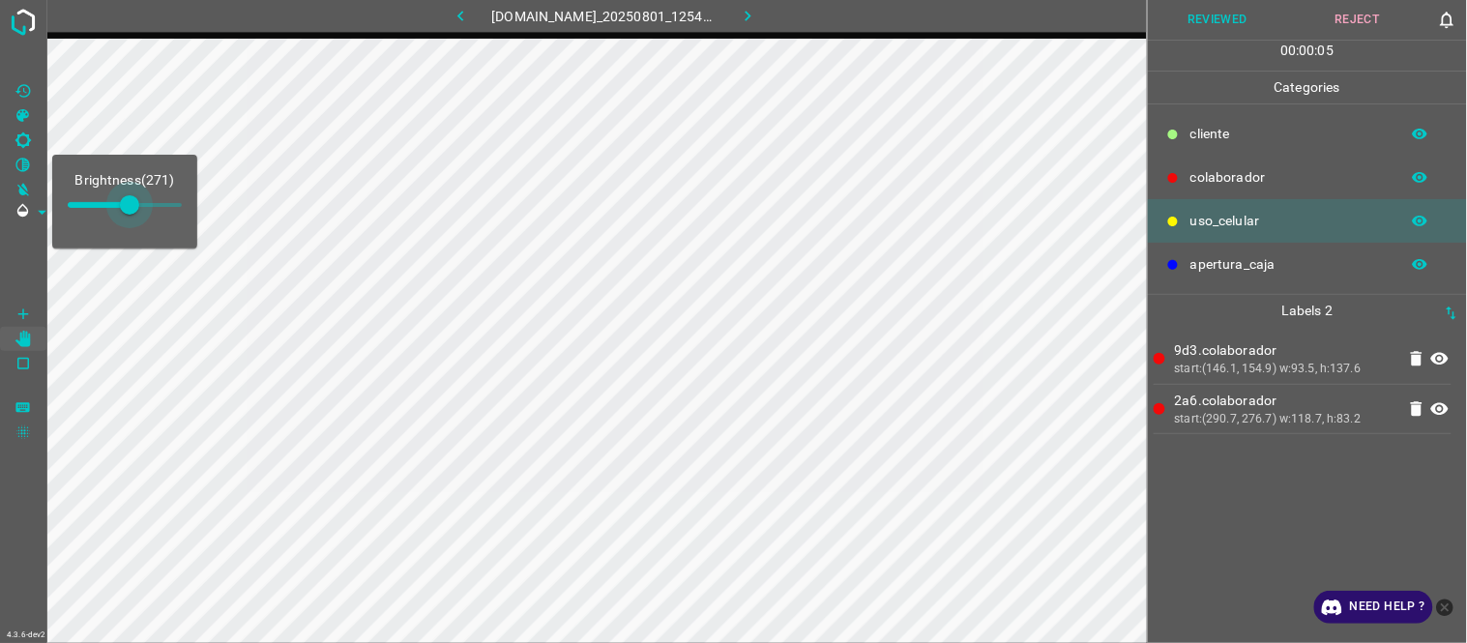
type input "280"
drag, startPoint x: 98, startPoint y: 195, endPoint x: 132, endPoint y: 201, distance: 34.3
click at [132, 201] on span at bounding box center [131, 204] width 19 height 19
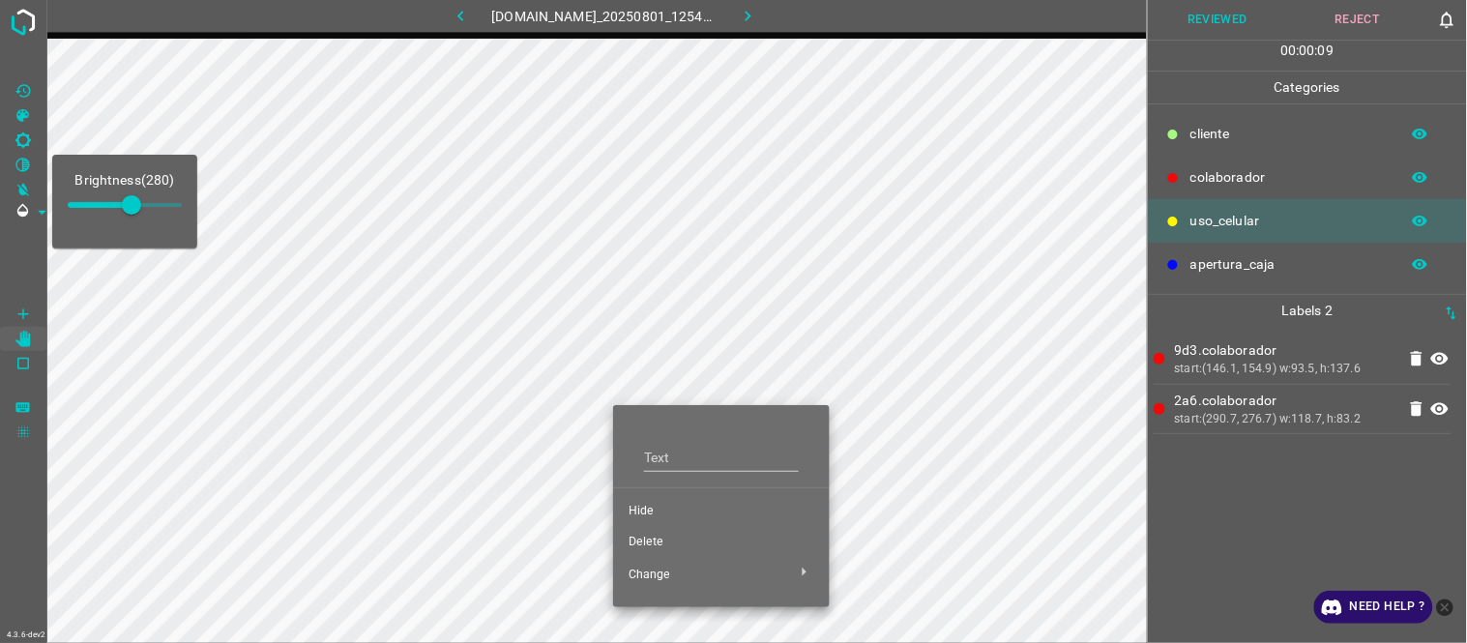
click at [654, 514] on span "Hide" at bounding box center [722, 511] width 186 height 17
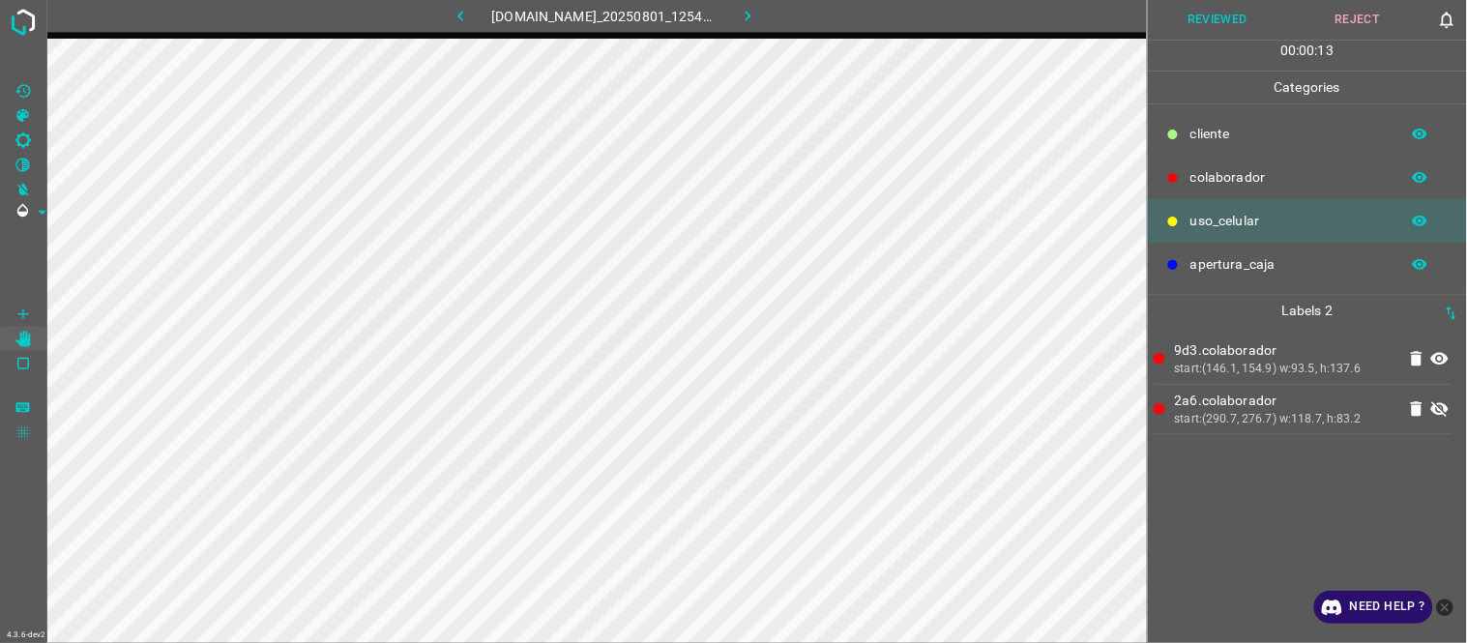
click at [1441, 417] on icon at bounding box center [1439, 408] width 23 height 23
click at [1441, 406] on icon at bounding box center [1439, 408] width 23 height 23
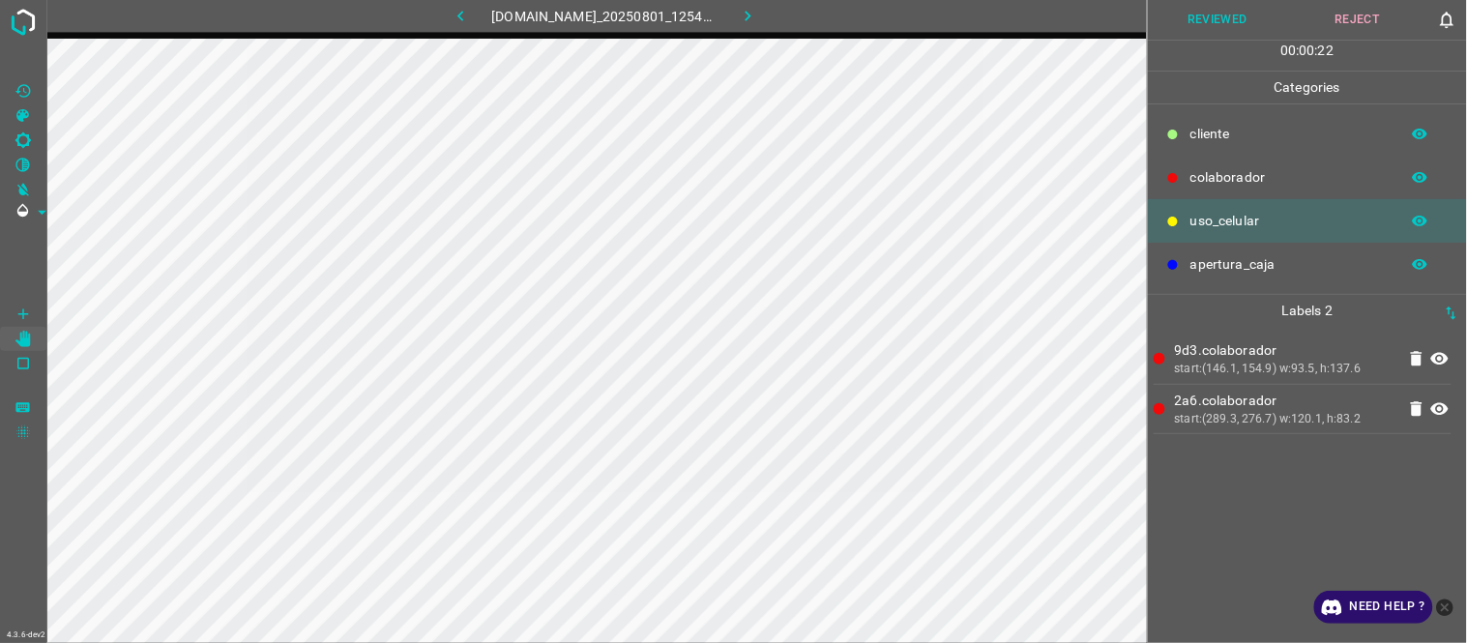
click at [1438, 361] on icon at bounding box center [1439, 358] width 23 height 23
click at [1441, 361] on icon at bounding box center [1439, 358] width 23 height 23
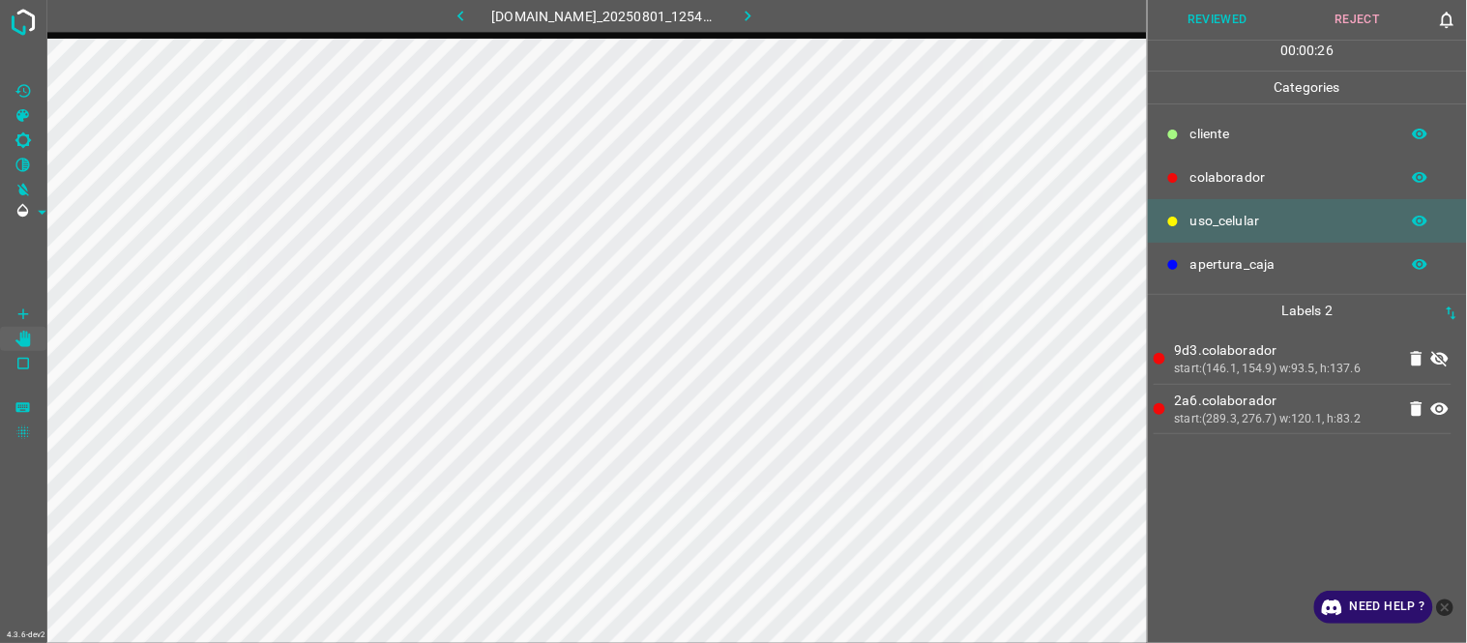
click at [1441, 361] on icon at bounding box center [1439, 359] width 17 height 15
click at [1441, 361] on icon at bounding box center [1439, 359] width 17 height 13
click at [1441, 361] on icon at bounding box center [1439, 359] width 17 height 15
click at [1223, 19] on button "Reviewed" at bounding box center [1218, 20] width 140 height 40
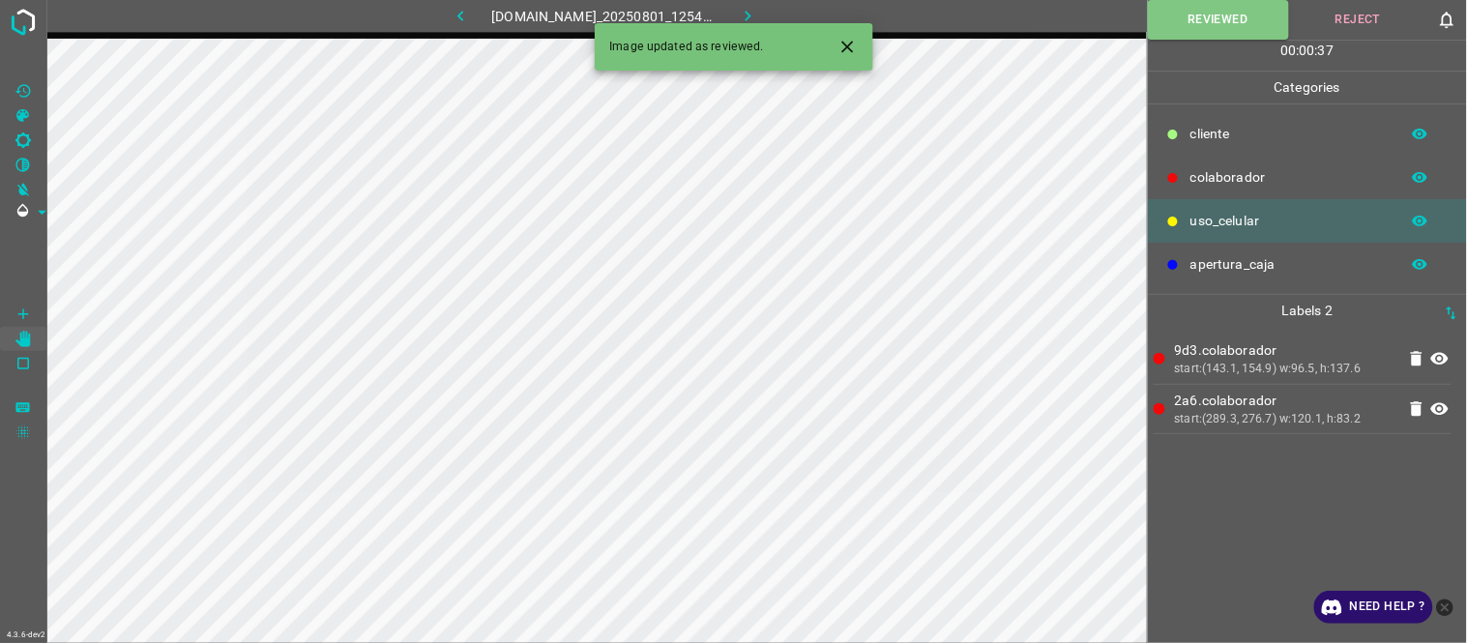
click at [775, 16] on button "button" at bounding box center [748, 16] width 62 height 32
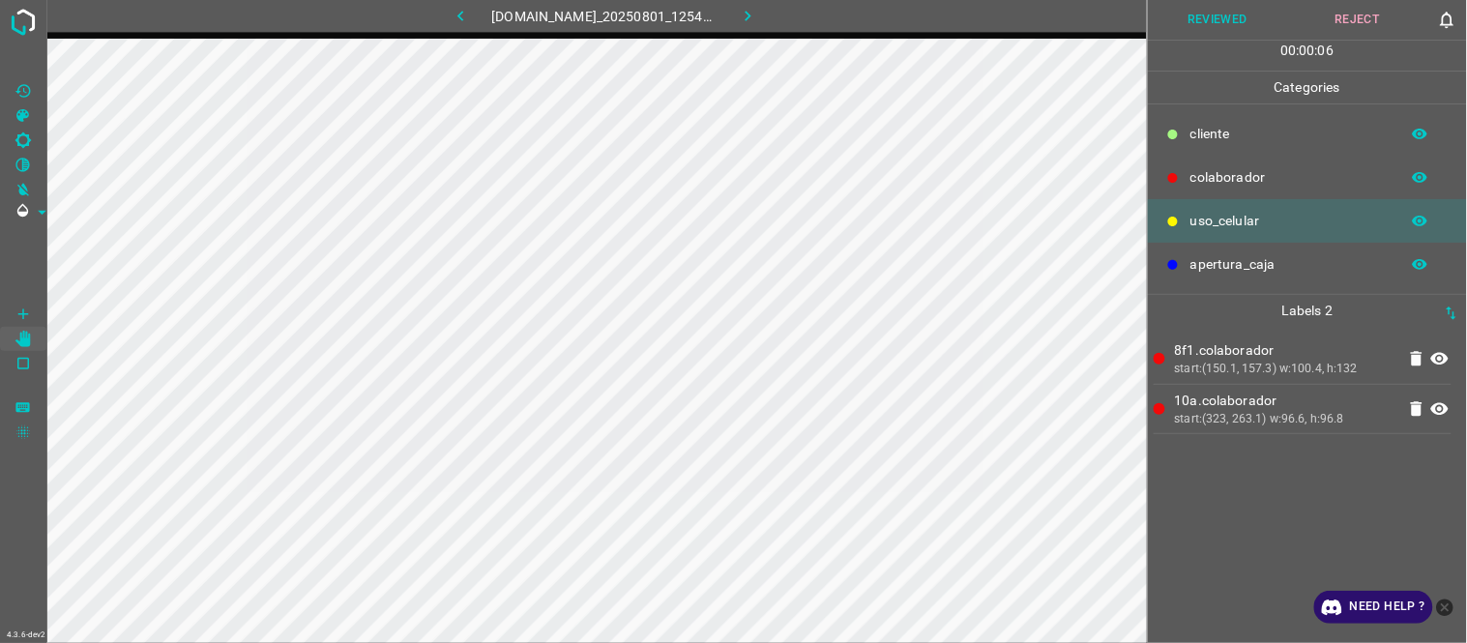
click at [1239, 16] on button "Reviewed" at bounding box center [1218, 20] width 140 height 40
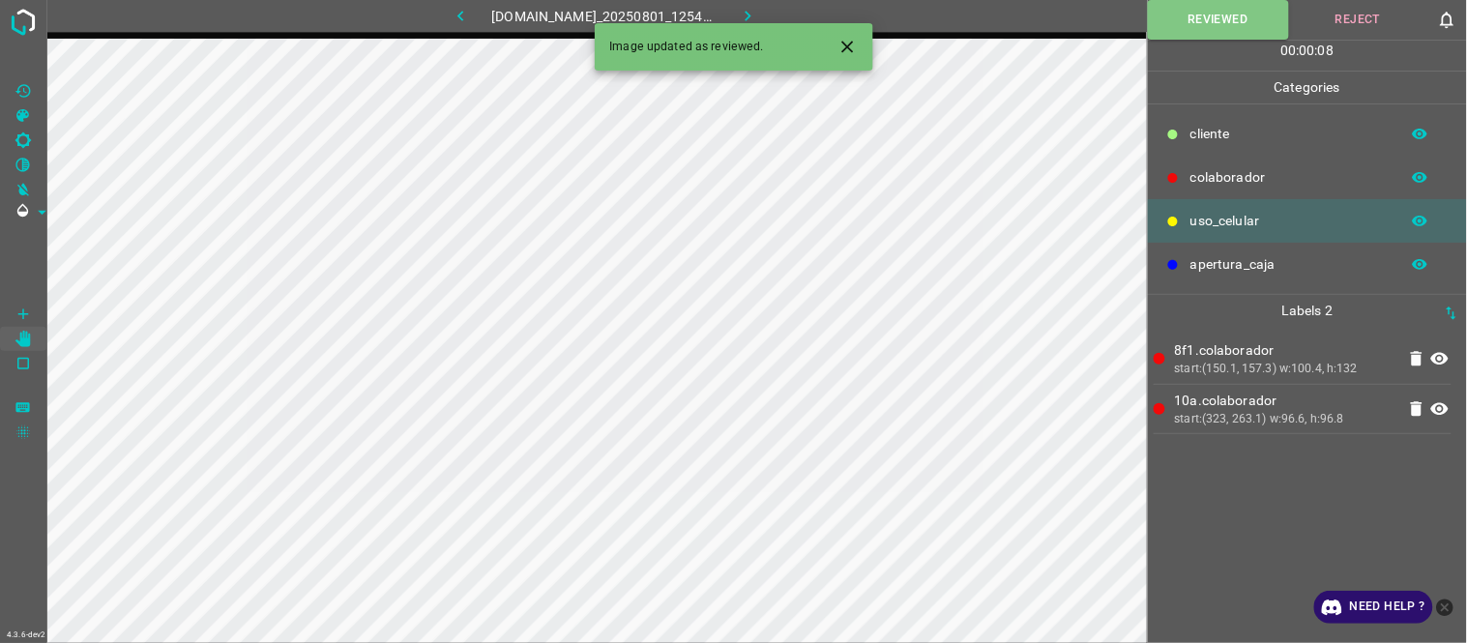
click at [750, 15] on icon "button" at bounding box center [748, 16] width 6 height 11
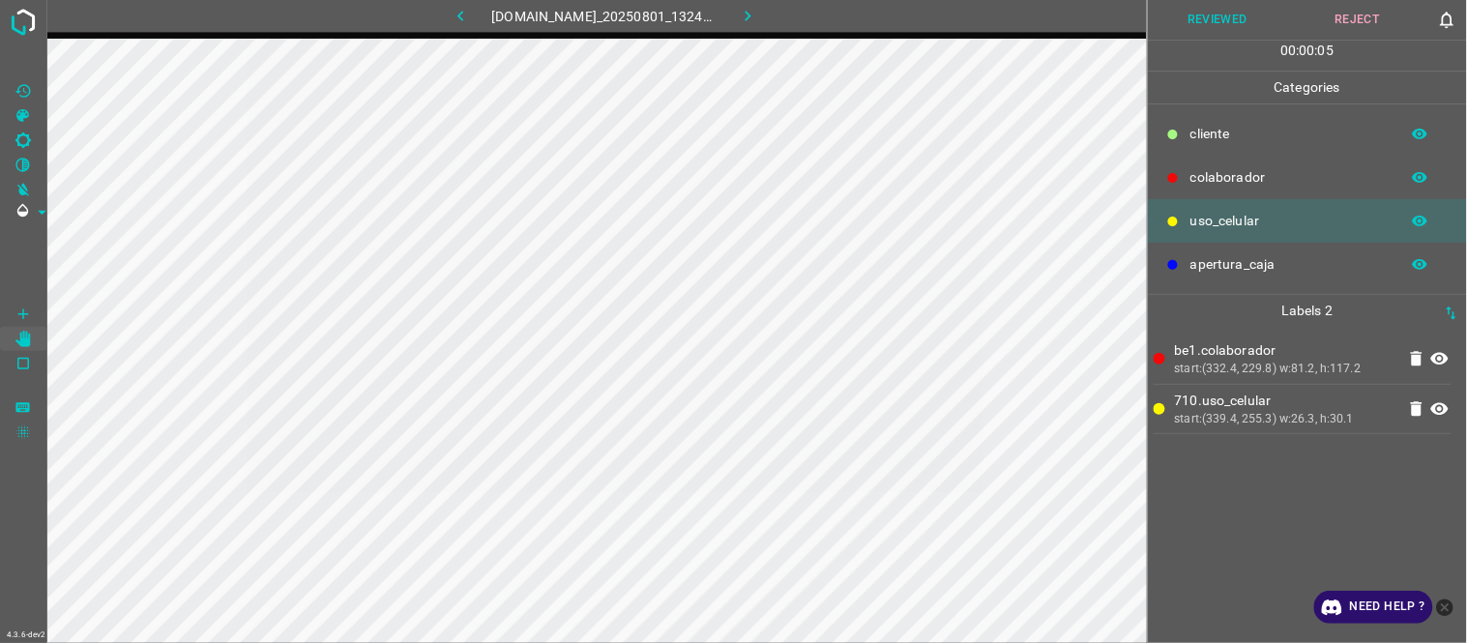
click at [1441, 368] on icon at bounding box center [1439, 358] width 23 height 23
click at [1436, 408] on icon at bounding box center [1439, 409] width 17 height 13
click at [1436, 408] on icon at bounding box center [1439, 408] width 17 height 15
click at [1445, 359] on icon at bounding box center [1439, 359] width 17 height 15
click at [1206, 16] on button "Reviewed" at bounding box center [1218, 20] width 140 height 40
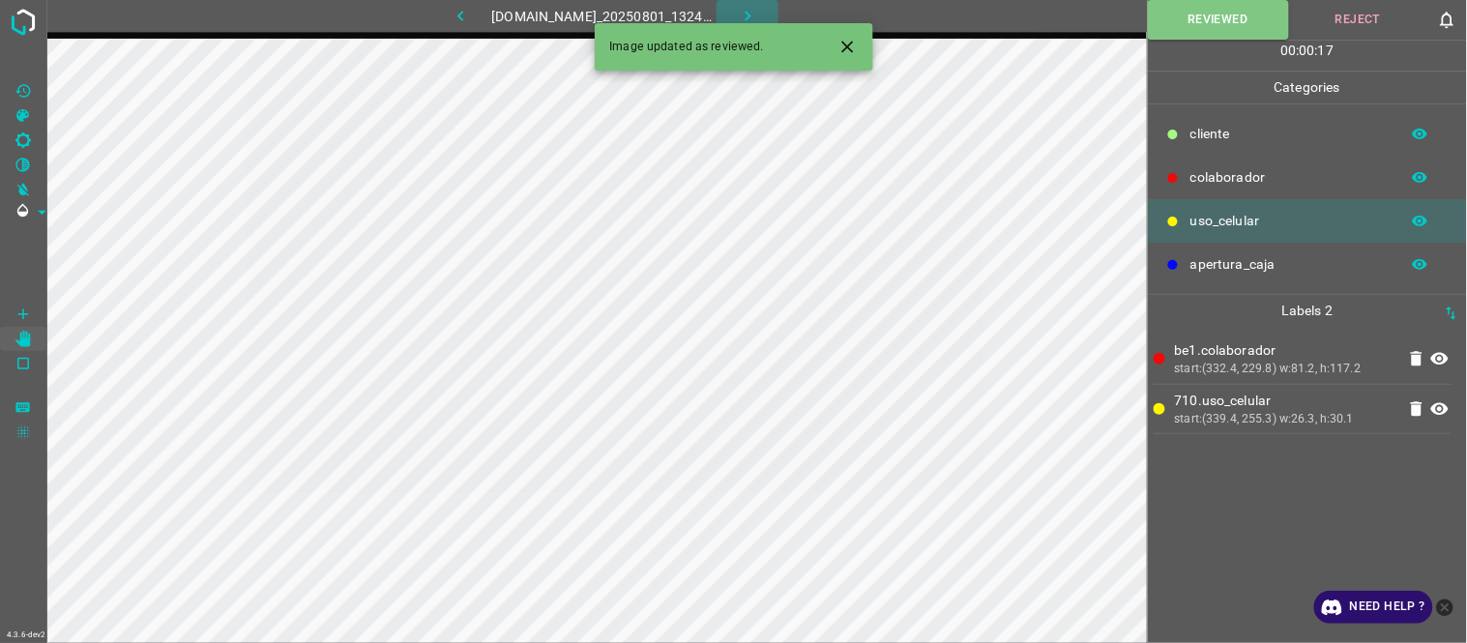
click at [757, 16] on icon "button" at bounding box center [748, 16] width 20 height 20
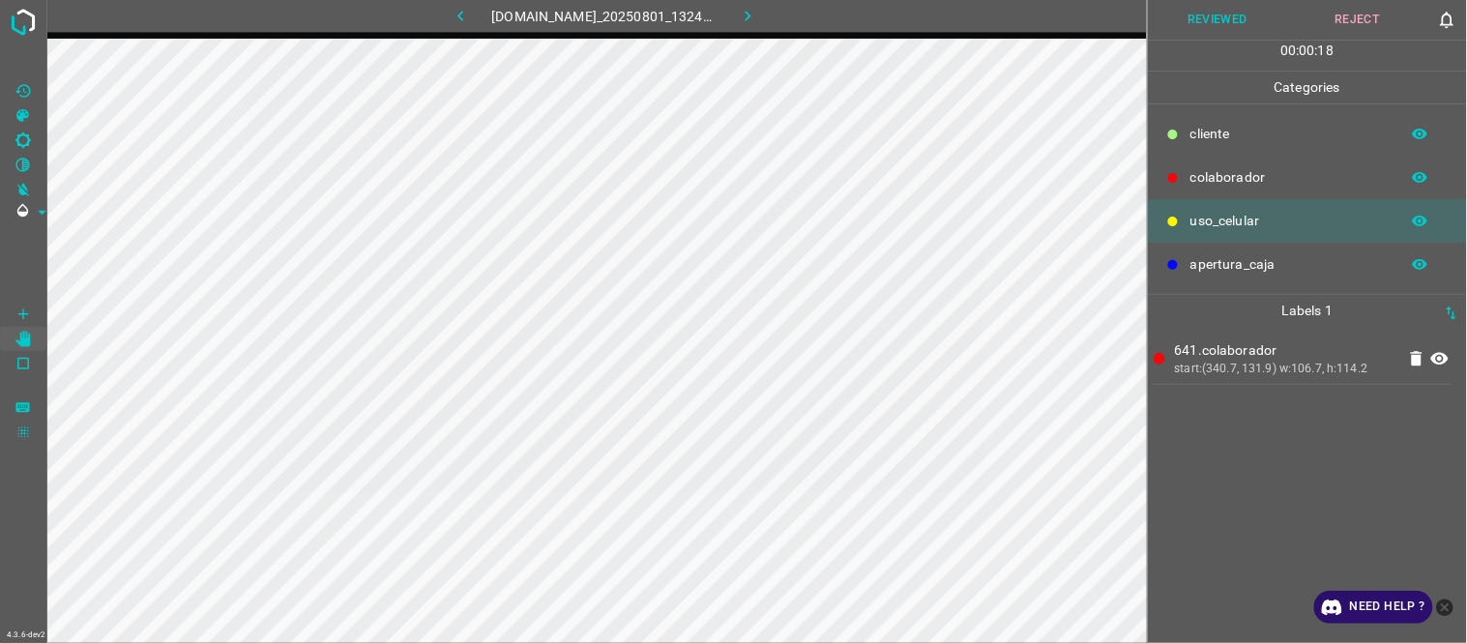
click at [1230, 16] on button "Reviewed" at bounding box center [1218, 20] width 140 height 40
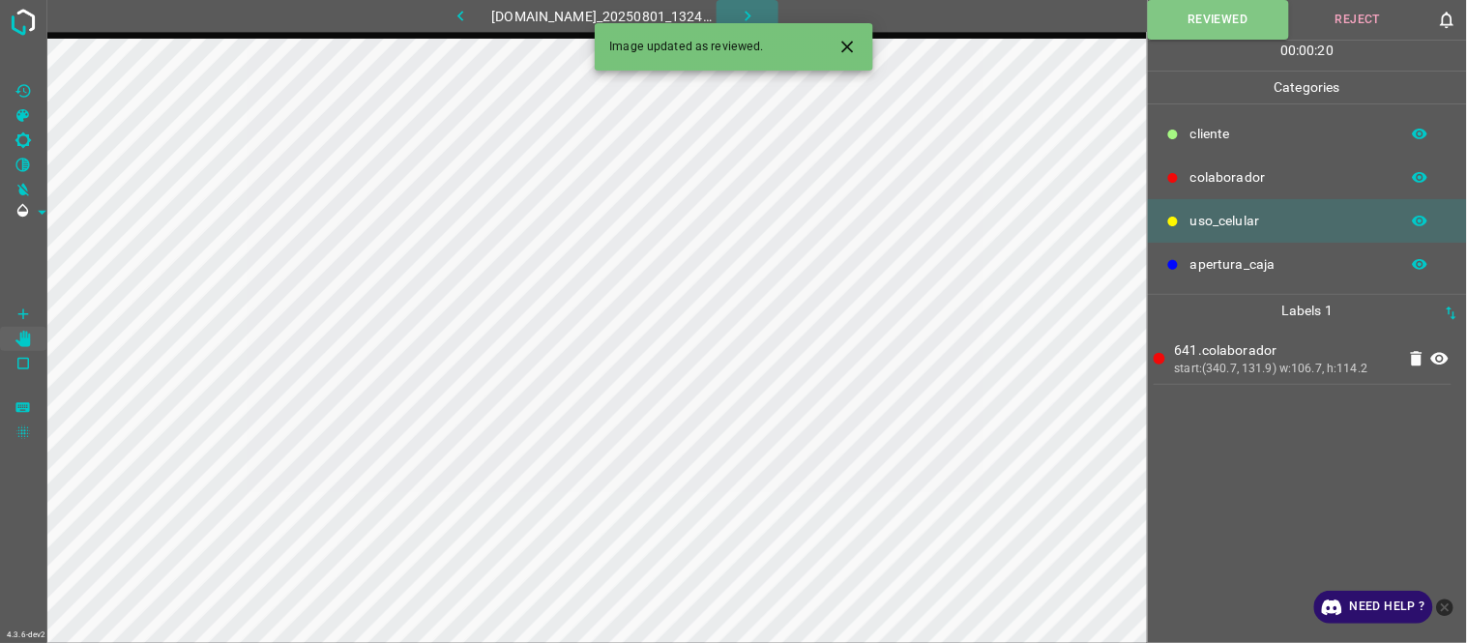
click at [750, 6] on icon "button" at bounding box center [748, 16] width 20 height 20
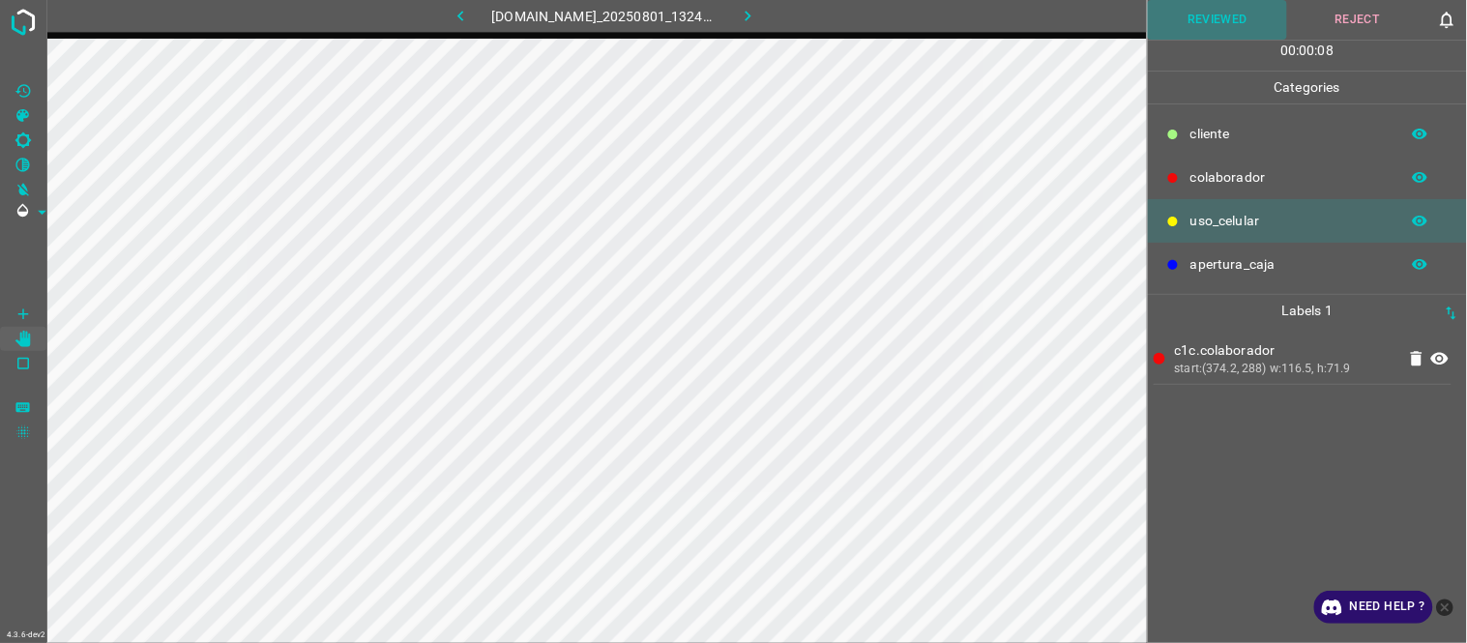
click at [1232, 16] on button "Reviewed" at bounding box center [1218, 20] width 140 height 40
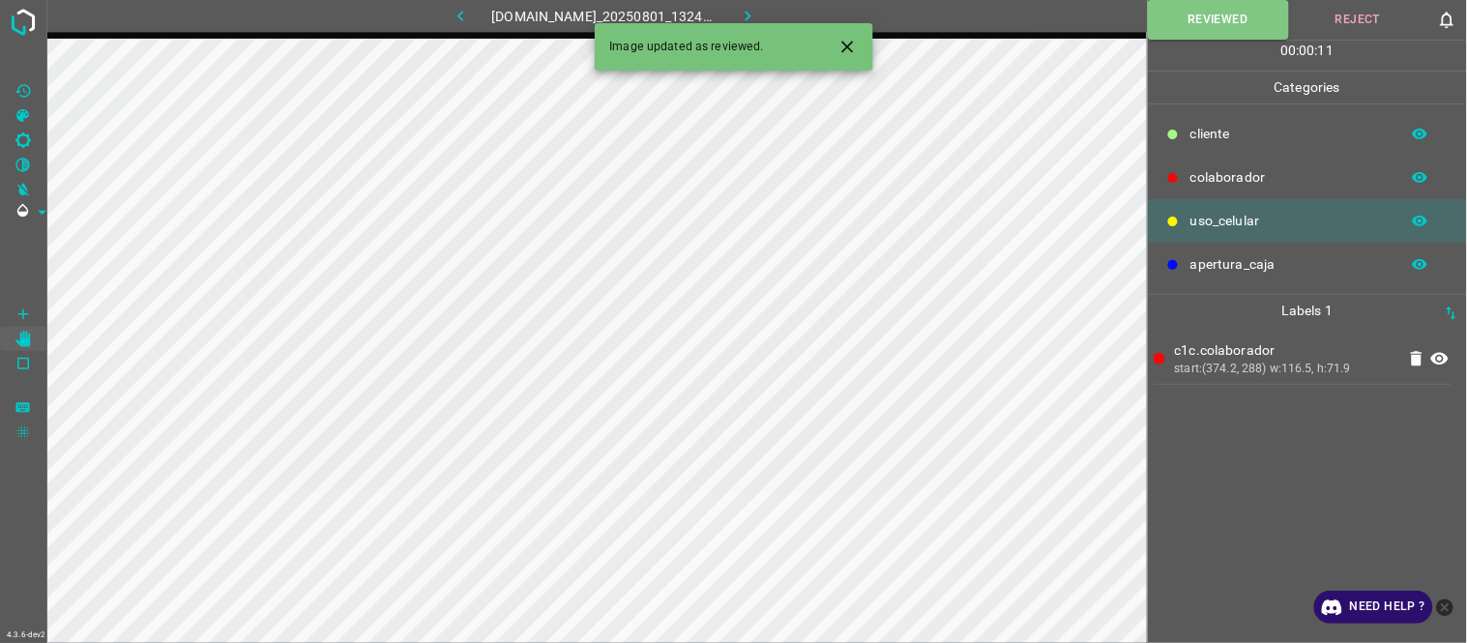
click at [761, 4] on button "button" at bounding box center [748, 16] width 62 height 32
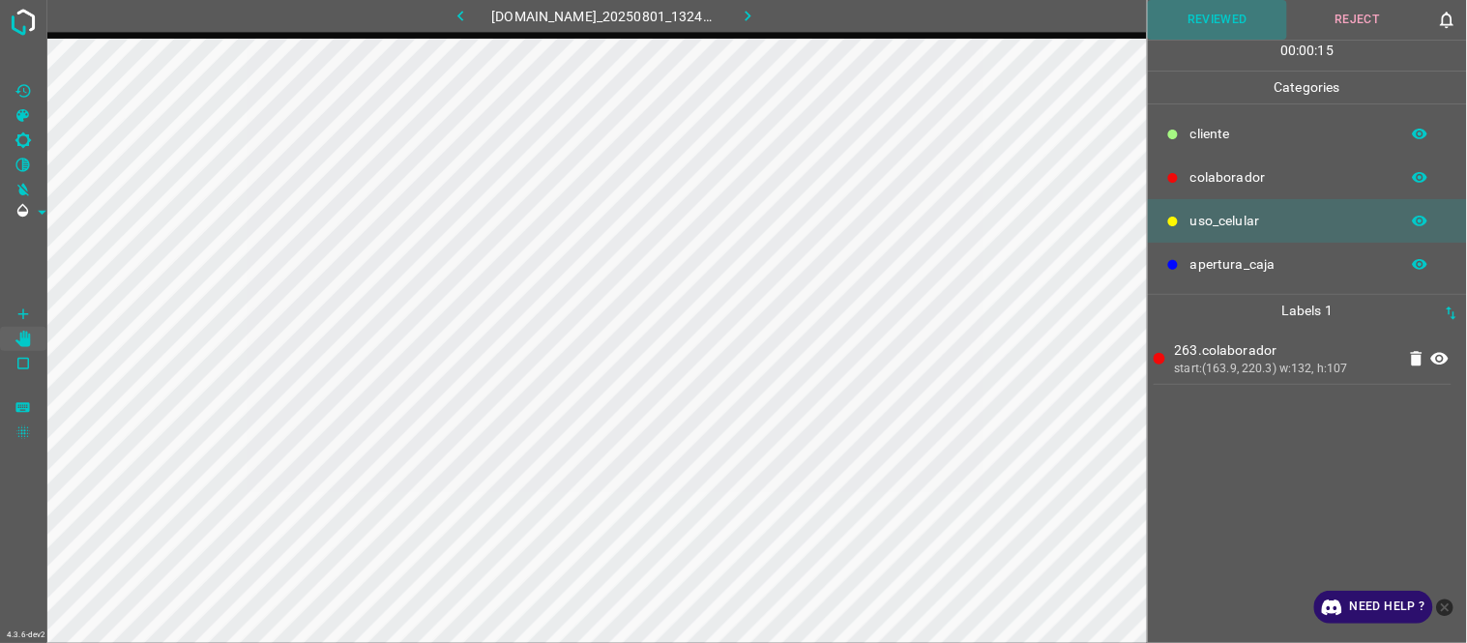
click at [1232, 16] on button "Reviewed" at bounding box center [1218, 20] width 140 height 40
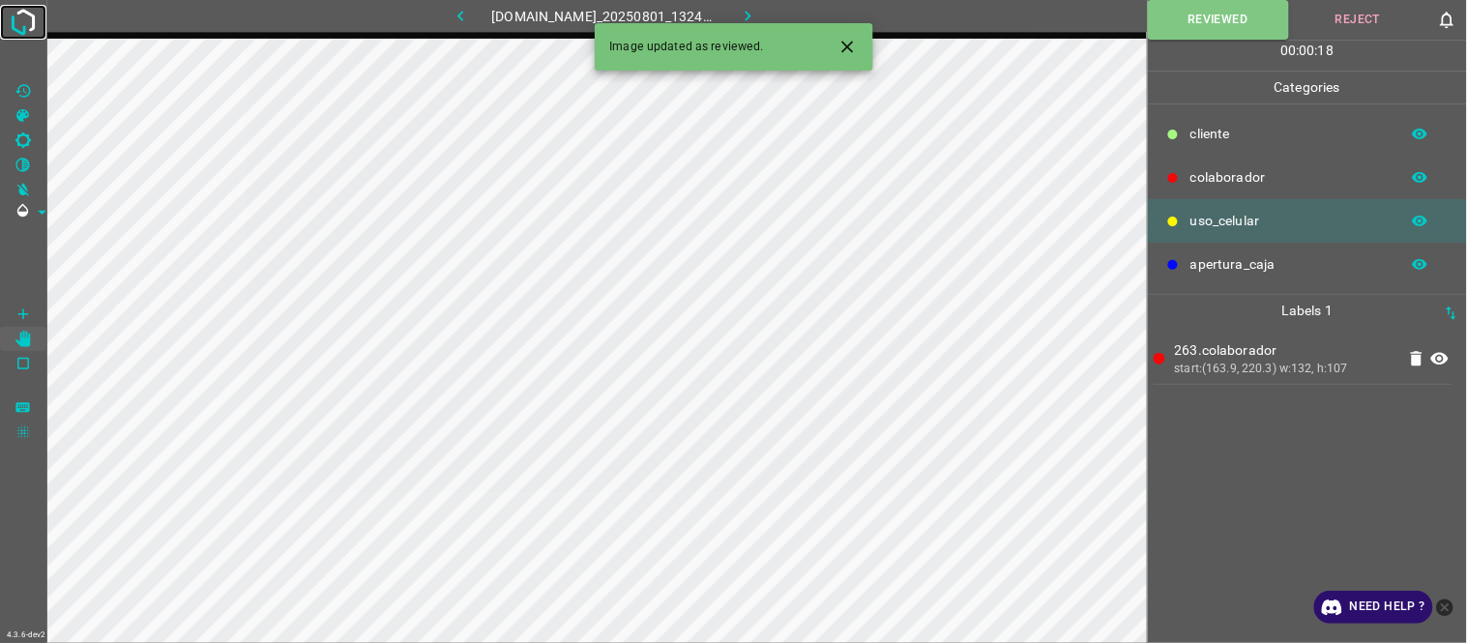
drag, startPoint x: 29, startPoint y: 21, endPoint x: 72, endPoint y: 176, distance: 160.5
click at [29, 21] on img at bounding box center [23, 22] width 35 height 35
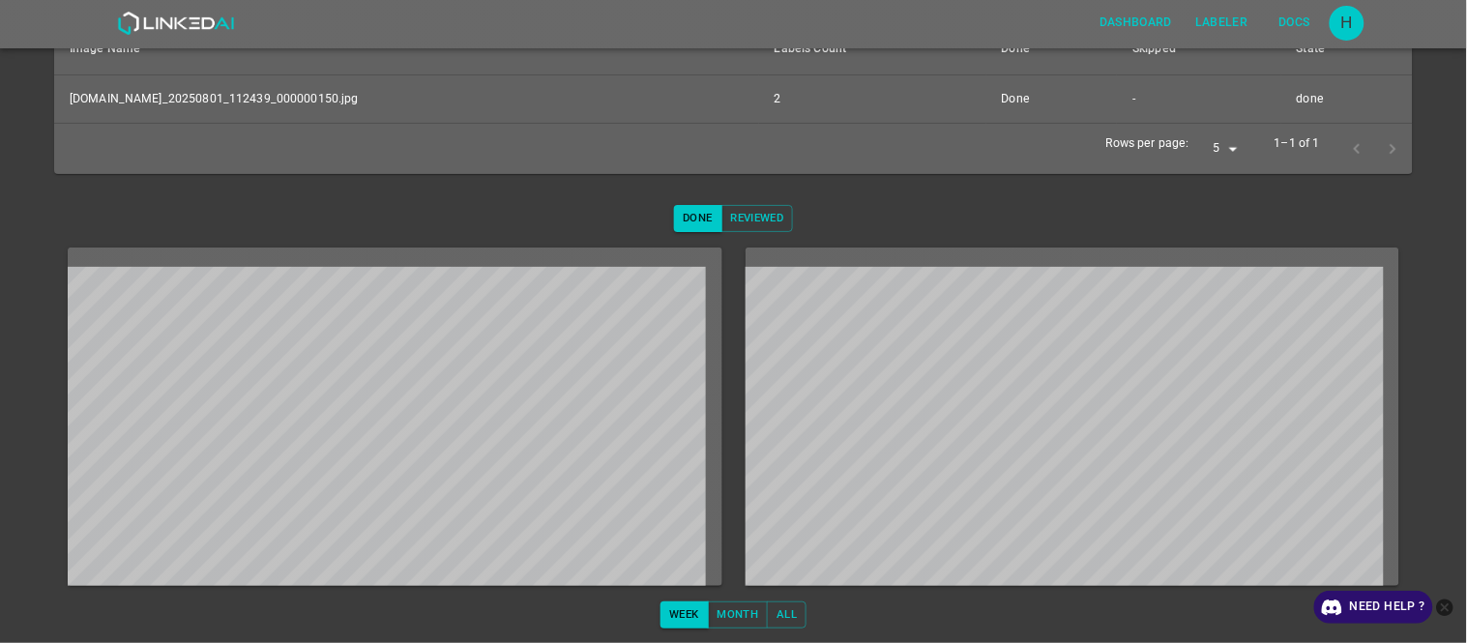
scroll to position [20, 0]
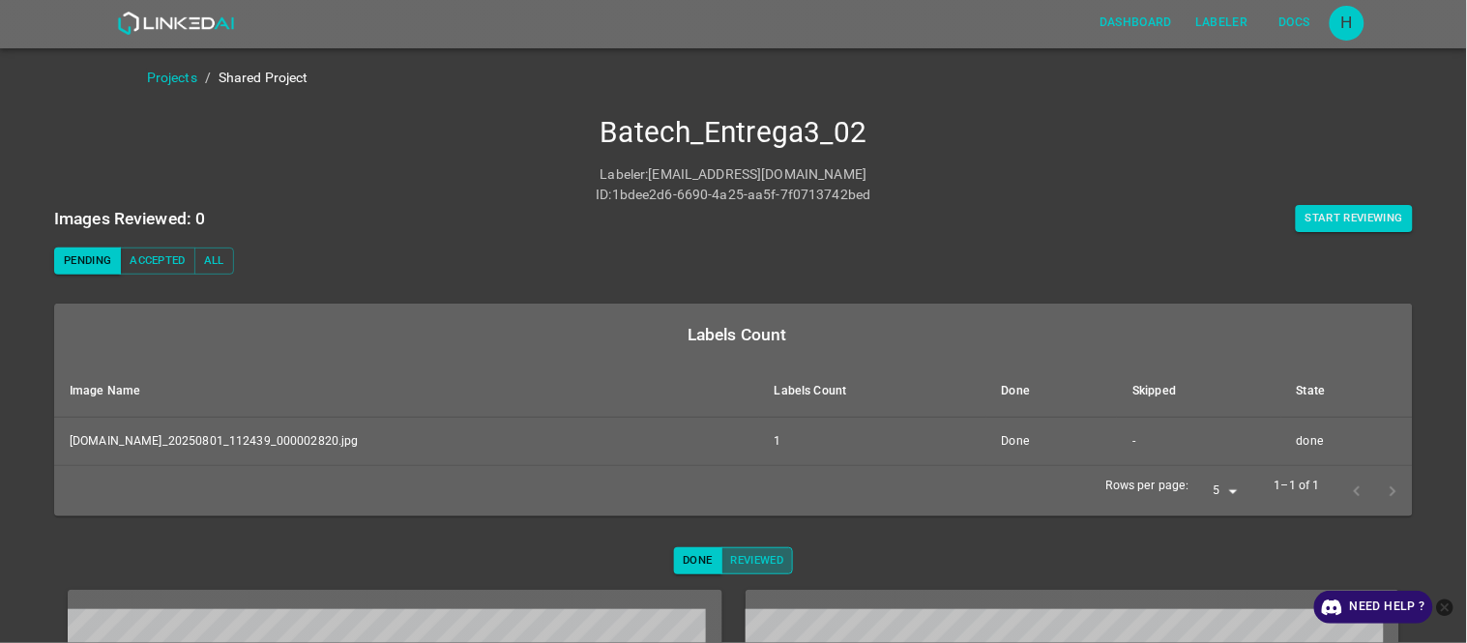
click at [736, 562] on button "Reviewed" at bounding box center [757, 560] width 73 height 27
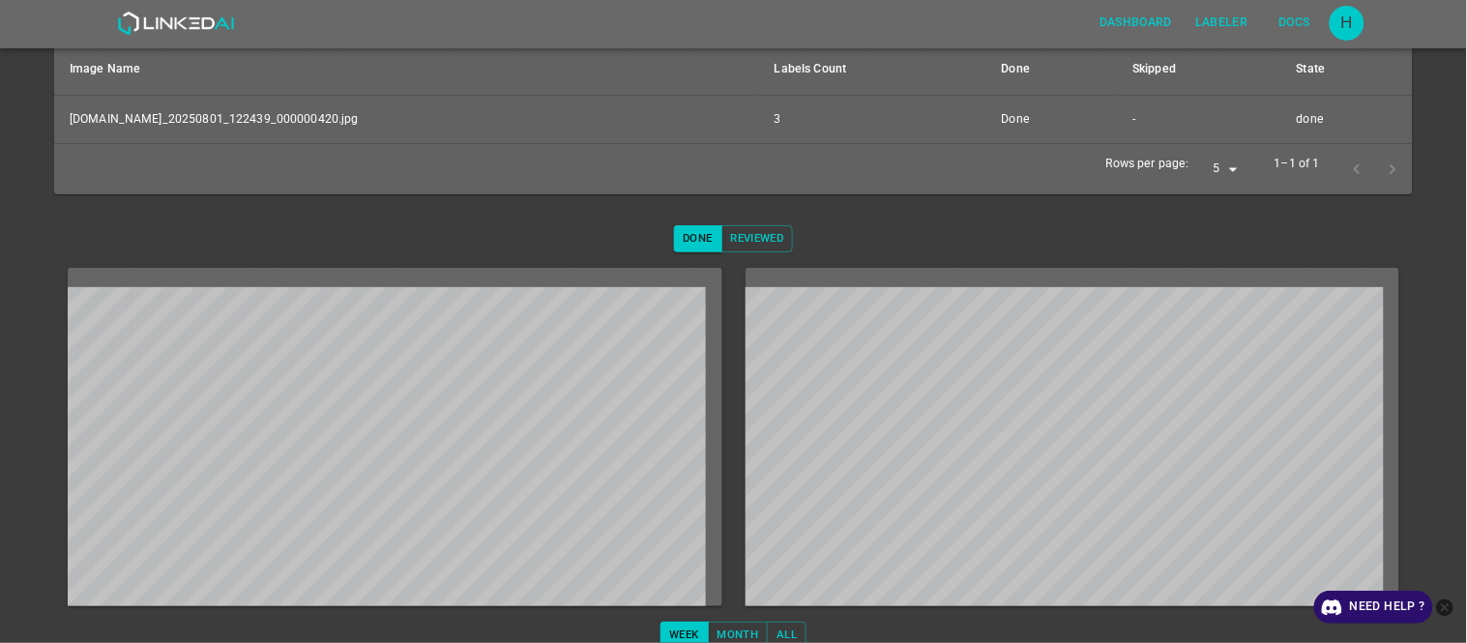
scroll to position [215, 0]
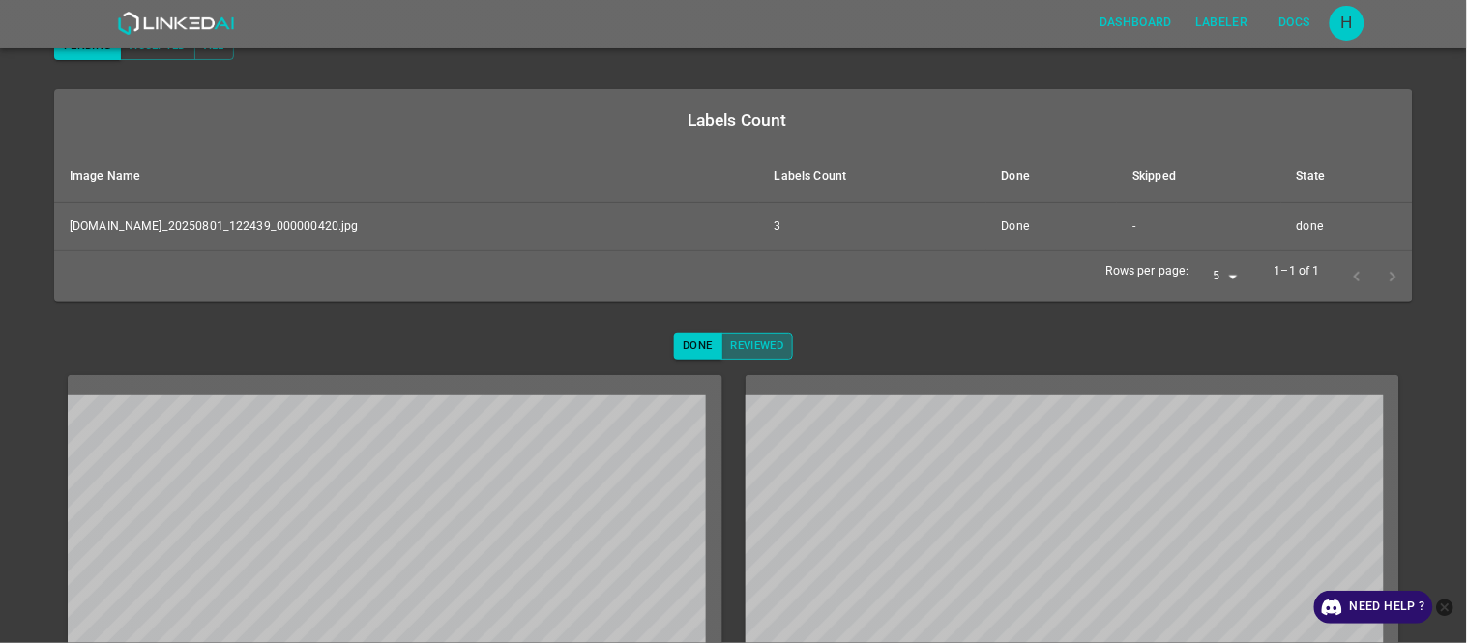
click at [762, 353] on button "Reviewed" at bounding box center [757, 346] width 73 height 27
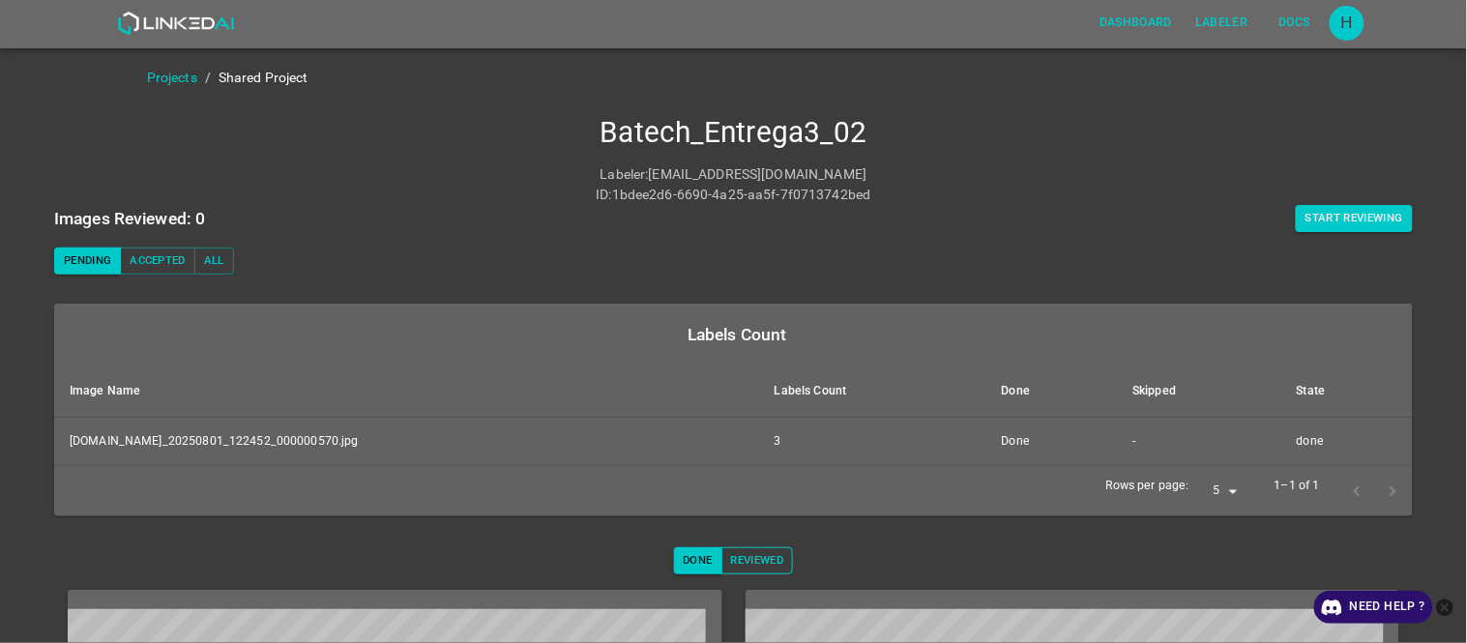
click at [770, 561] on button "Reviewed" at bounding box center [757, 560] width 73 height 27
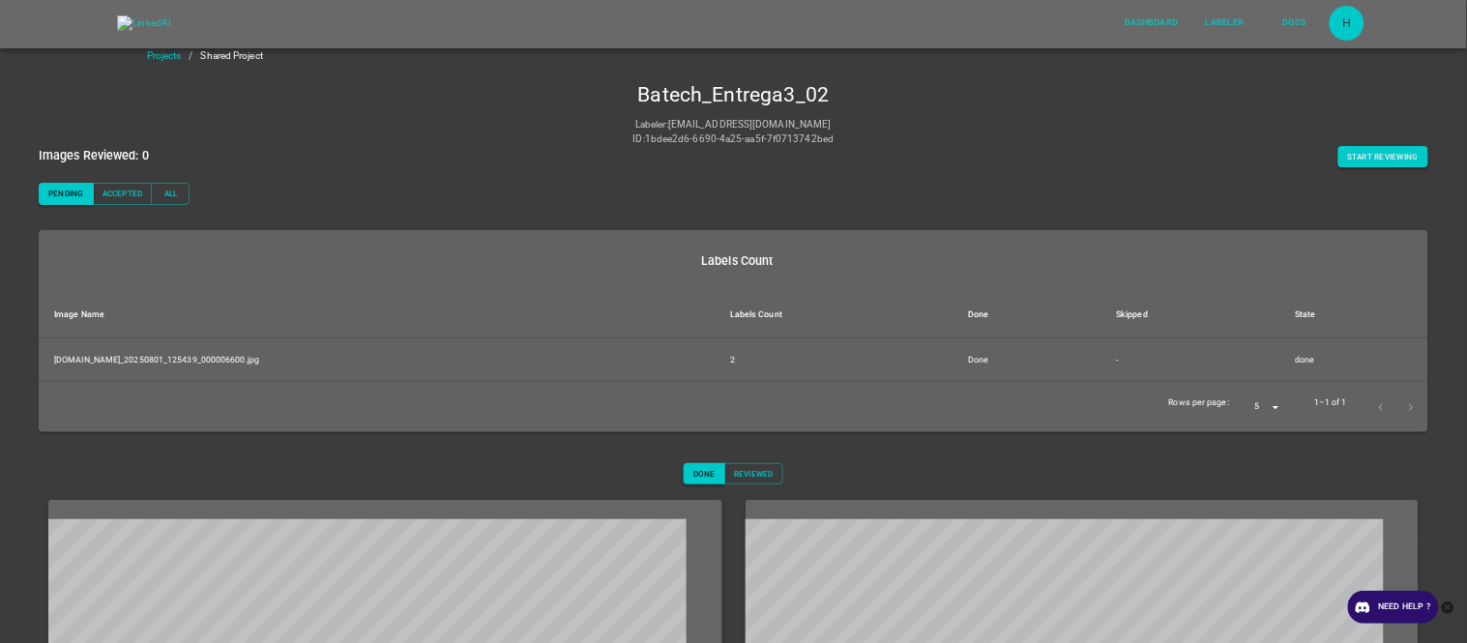
scroll to position [215, 0]
click at [758, 463] on button "Reviewed" at bounding box center [753, 473] width 59 height 21
